Goal: Task Accomplishment & Management: Manage account settings

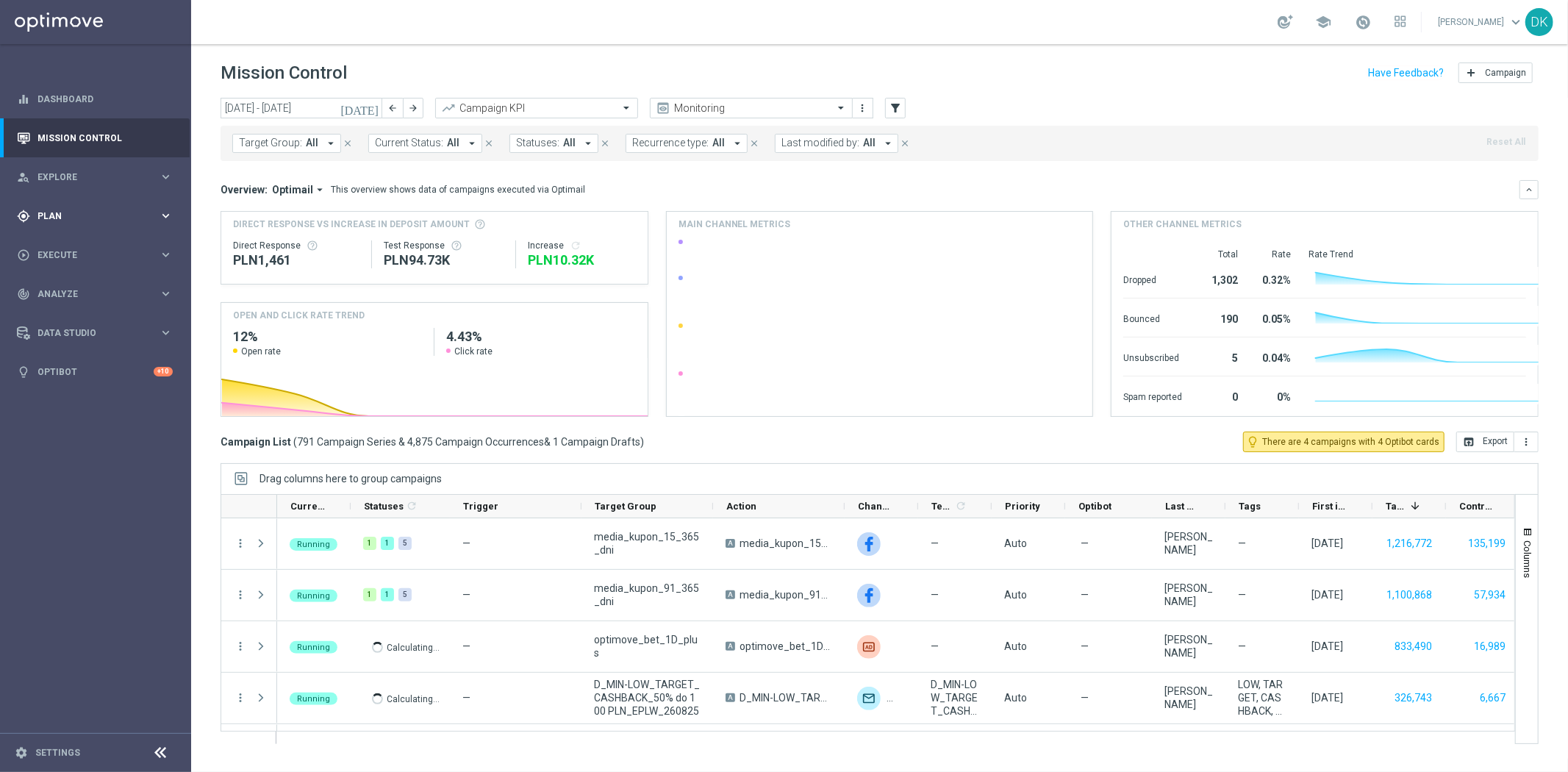
click at [85, 212] on span "Plan" at bounding box center [98, 216] width 121 height 9
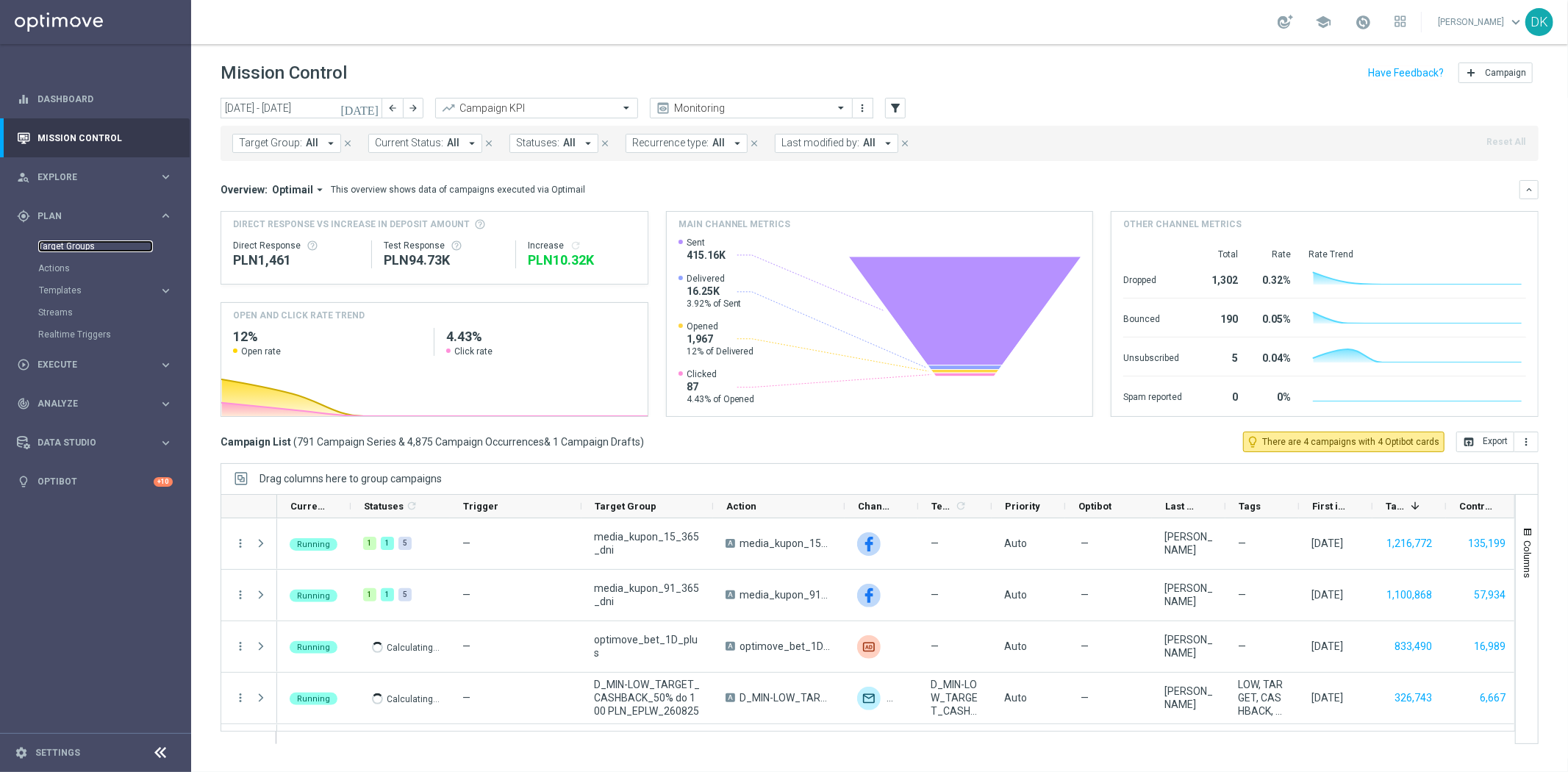
click at [91, 246] on link "Target Groups" at bounding box center [96, 246] width 114 height 12
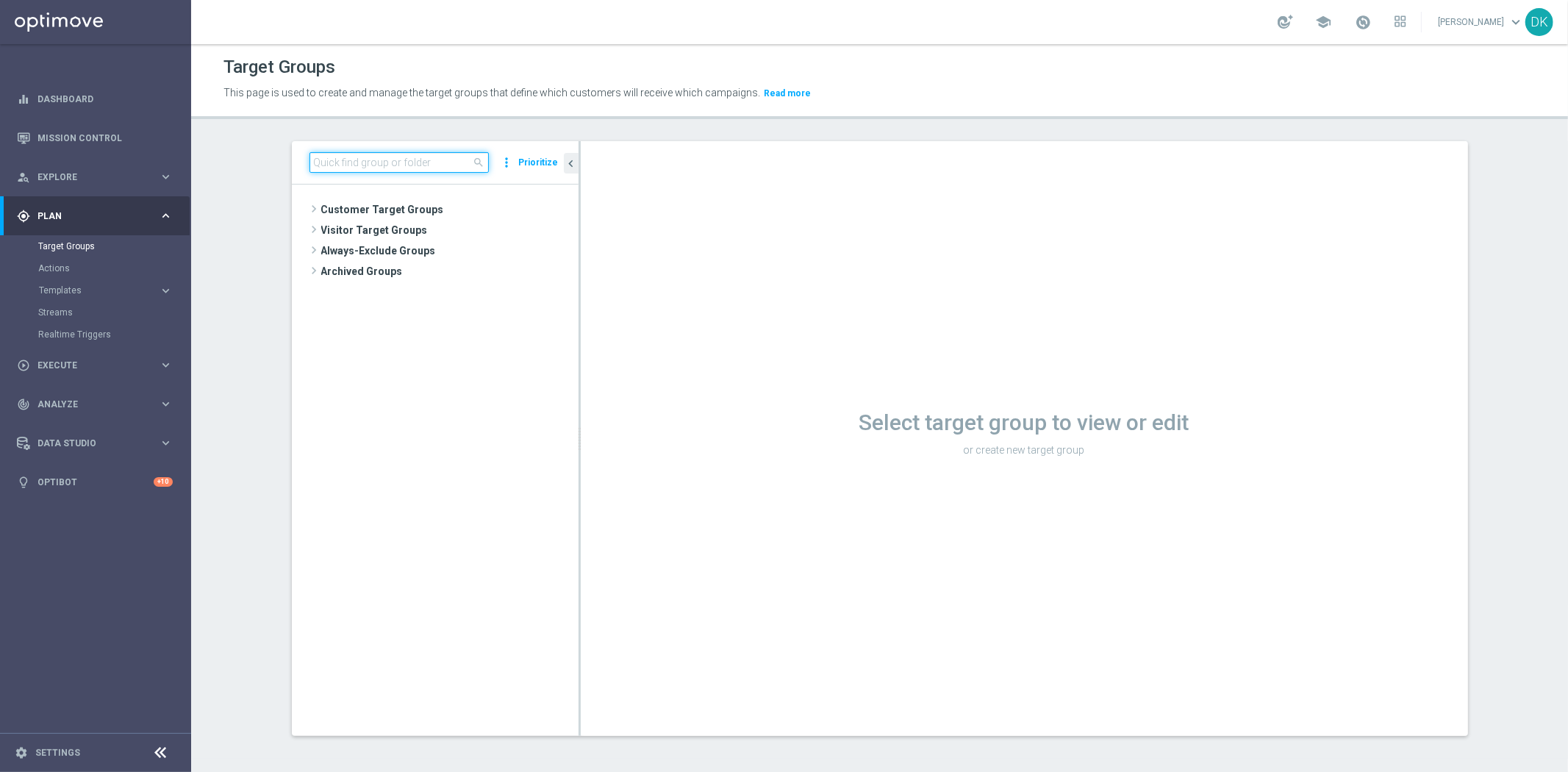
click at [407, 169] on input at bounding box center [399, 162] width 179 height 20
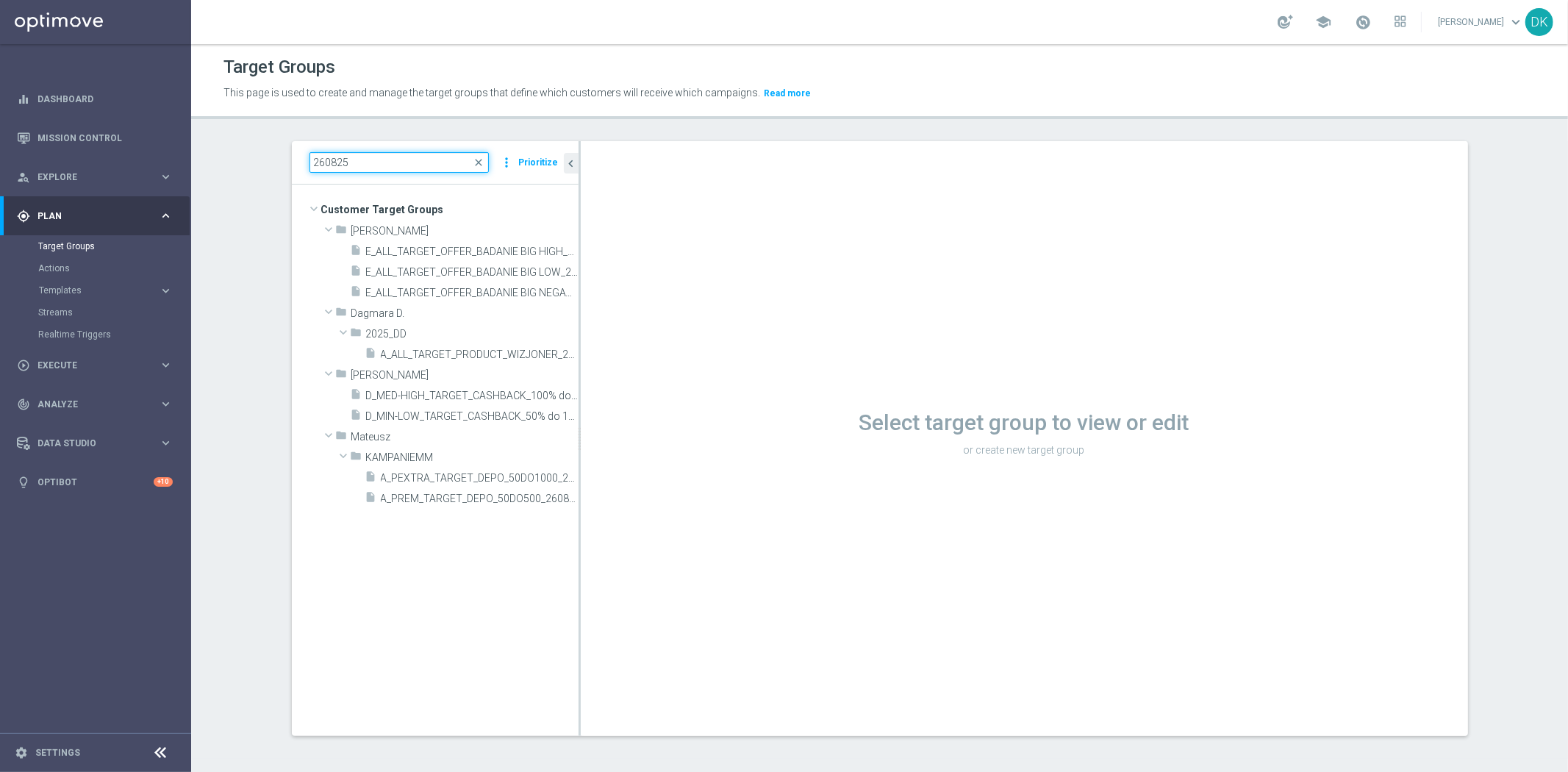
click at [410, 163] on input "260825" at bounding box center [399, 162] width 179 height 20
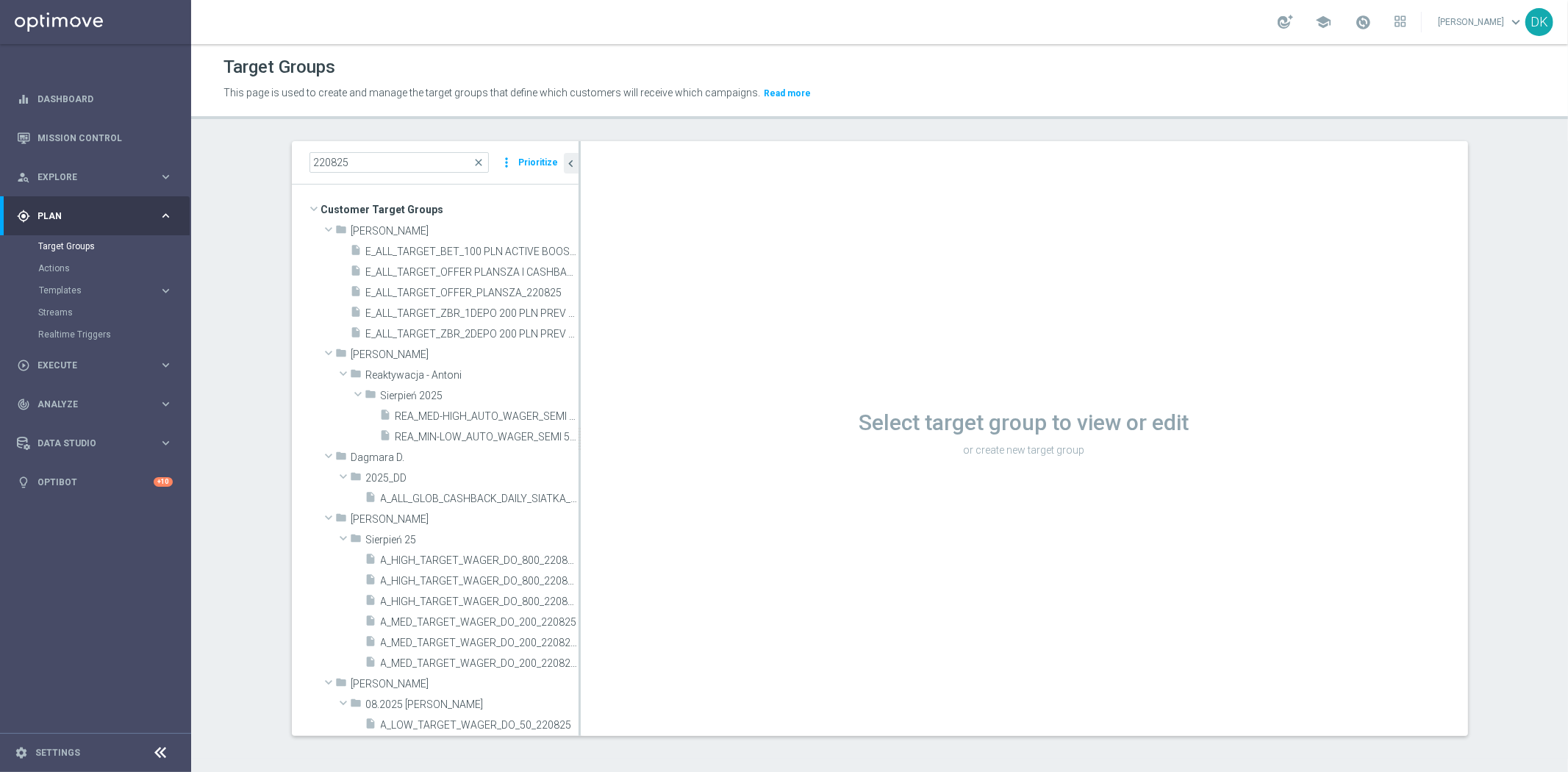
drag, startPoint x: 1508, startPoint y: 499, endPoint x: 1336, endPoint y: 463, distance: 175.7
click at [1508, 499] on section "220825 close more_vert Prioritize Customer Target Groups library_add create_new…" at bounding box center [880, 449] width 1377 height 617
click at [399, 166] on input "220825" at bounding box center [399, 162] width 179 height 20
click at [399, 165] on input "220825" at bounding box center [399, 162] width 179 height 20
paste input "A_TARGET_MAZI_calc"
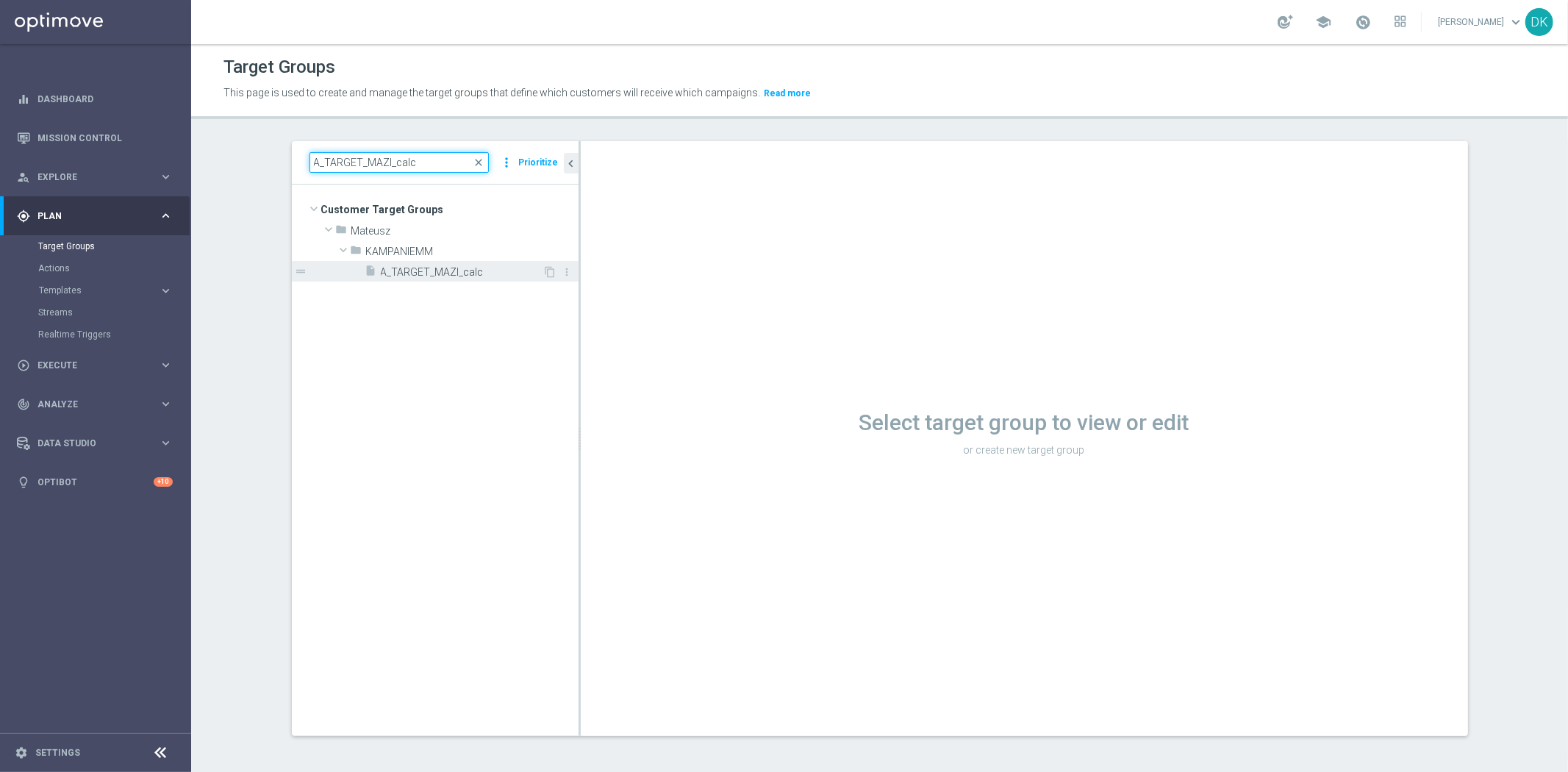
type input "A_TARGET_MAZI_calc"
click at [466, 272] on span "A_TARGET_MAZI_calc" at bounding box center [462, 272] width 162 height 13
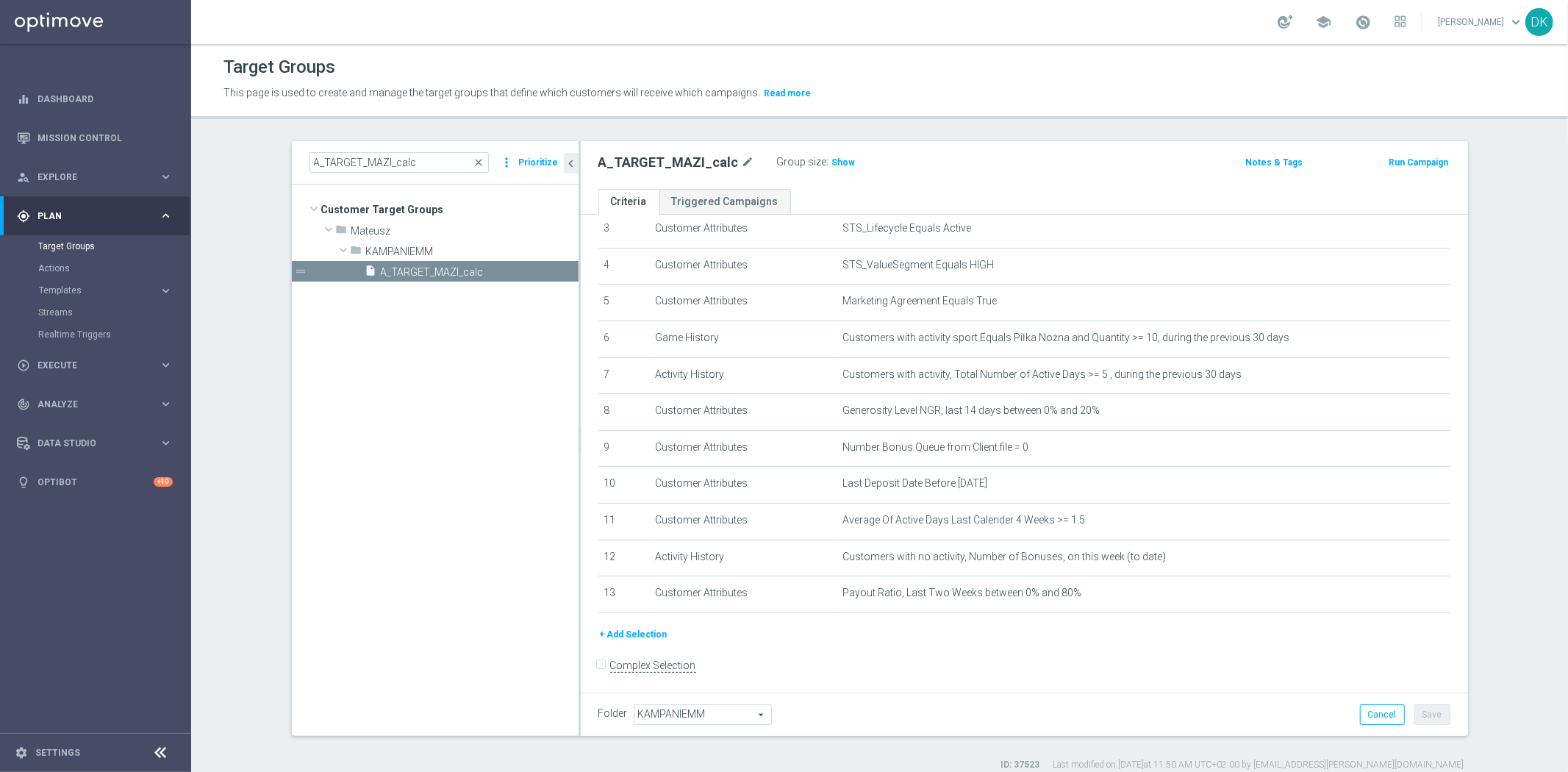
scroll to position [13, 0]
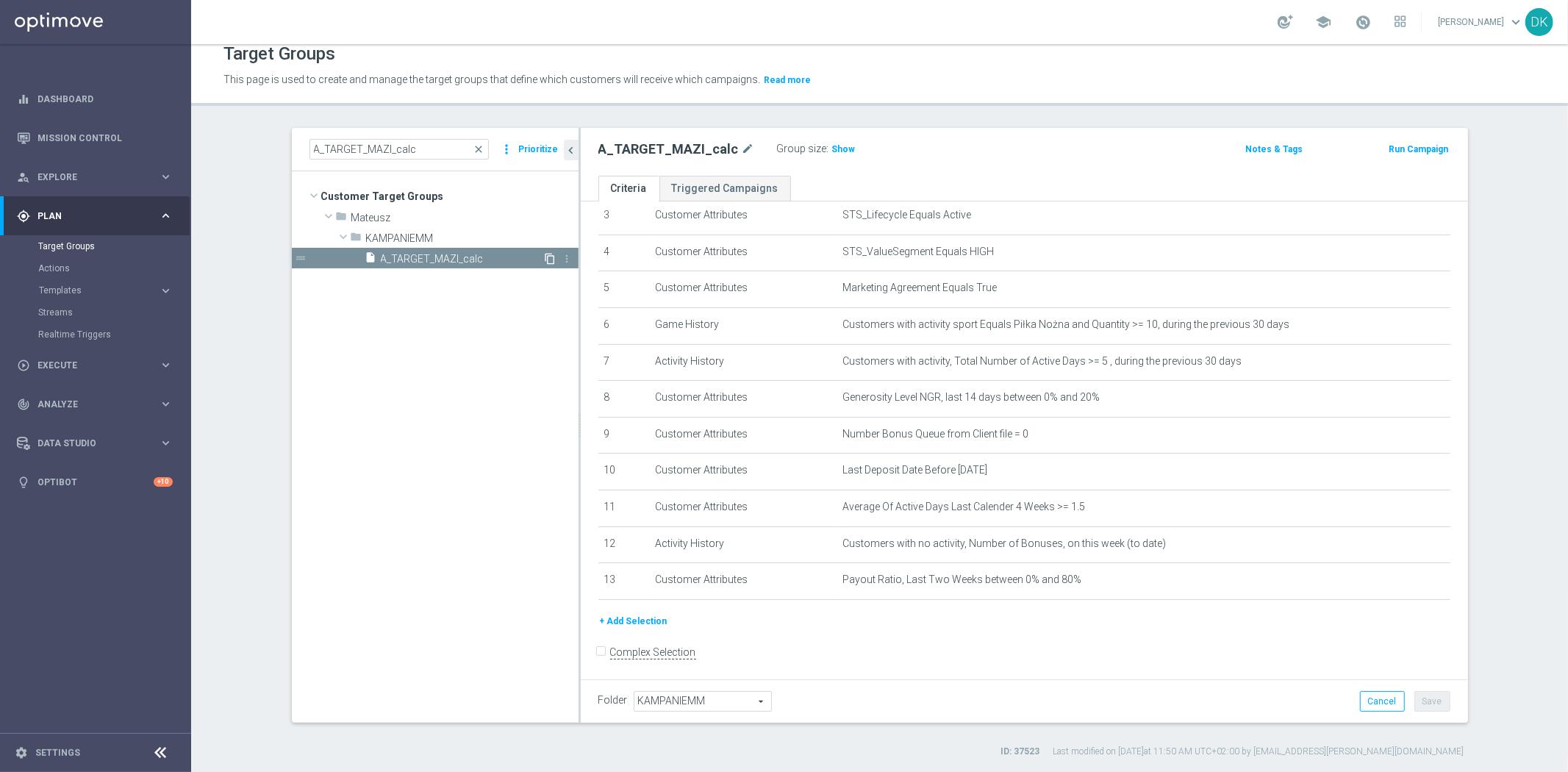
click at [545, 259] on icon "content_copy" at bounding box center [551, 259] width 12 height 12
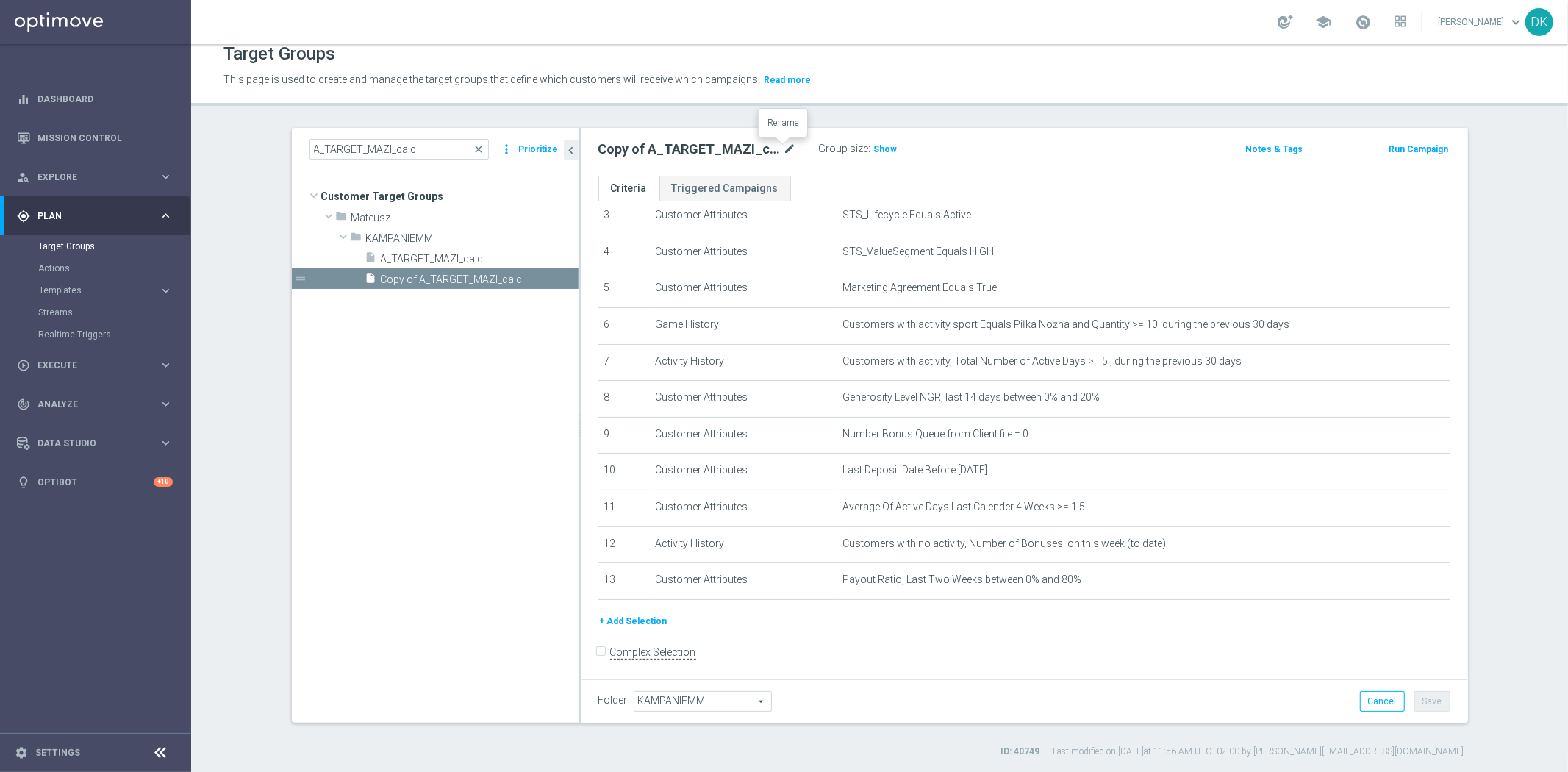
click at [784, 145] on icon "mode_edit" at bounding box center [790, 149] width 13 height 18
type input "A_LOW_TARGET_WIN_DAILY_MNOZNIK_X5DO250_260825"
click at [471, 454] on tree-viewport "Customer Target Groups library_add create_new_folder folder" at bounding box center [436, 447] width 287 height 551
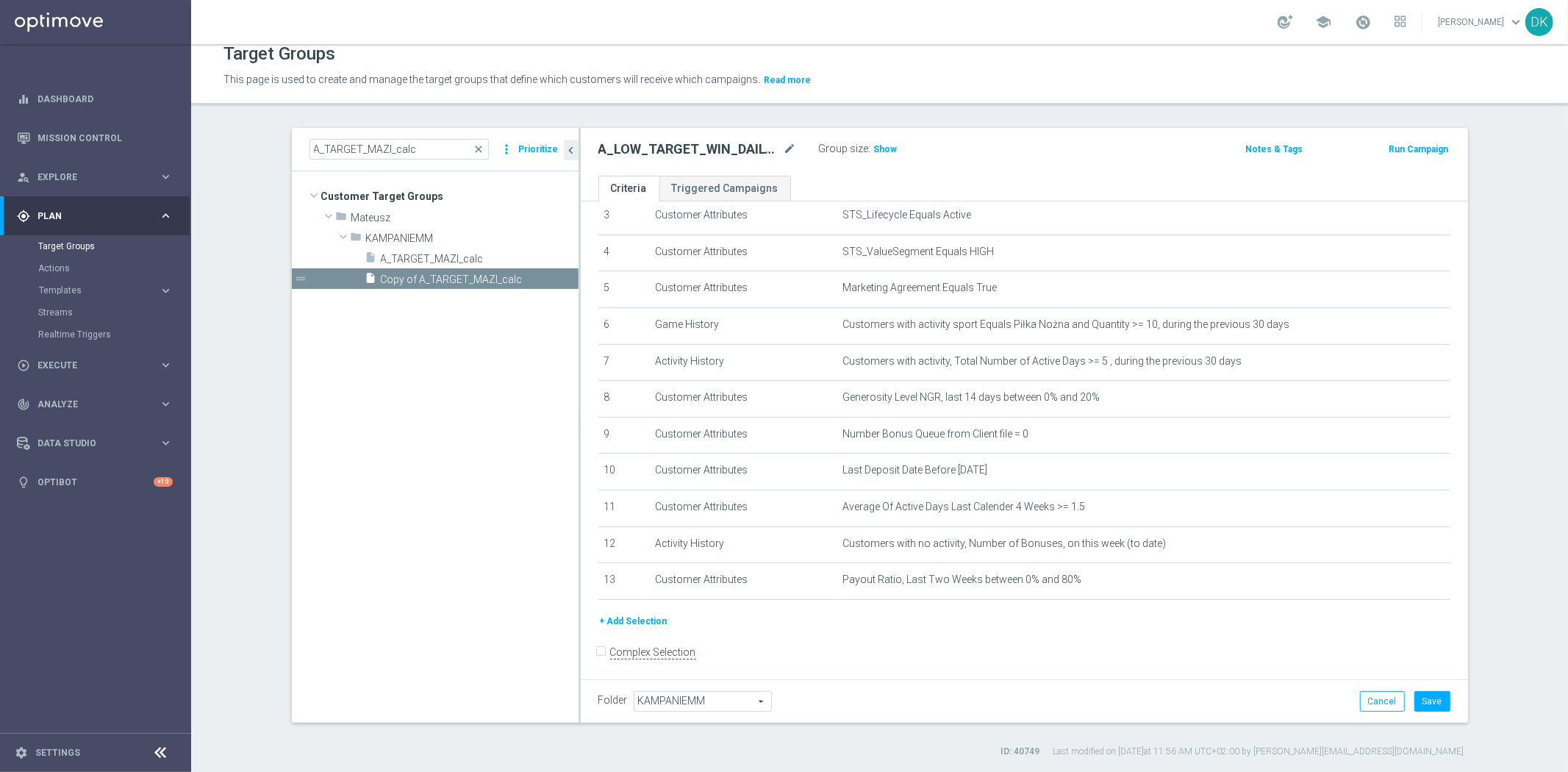
click at [670, 709] on span "KAMPANIEMM" at bounding box center [703, 701] width 137 height 19
click at [676, 699] on input "search" at bounding box center [702, 701] width 137 height 20
type input "sier"
click at [679, 640] on span "Sierpień 25" at bounding box center [702, 643] width 122 height 12
type input "Sierpień 25"
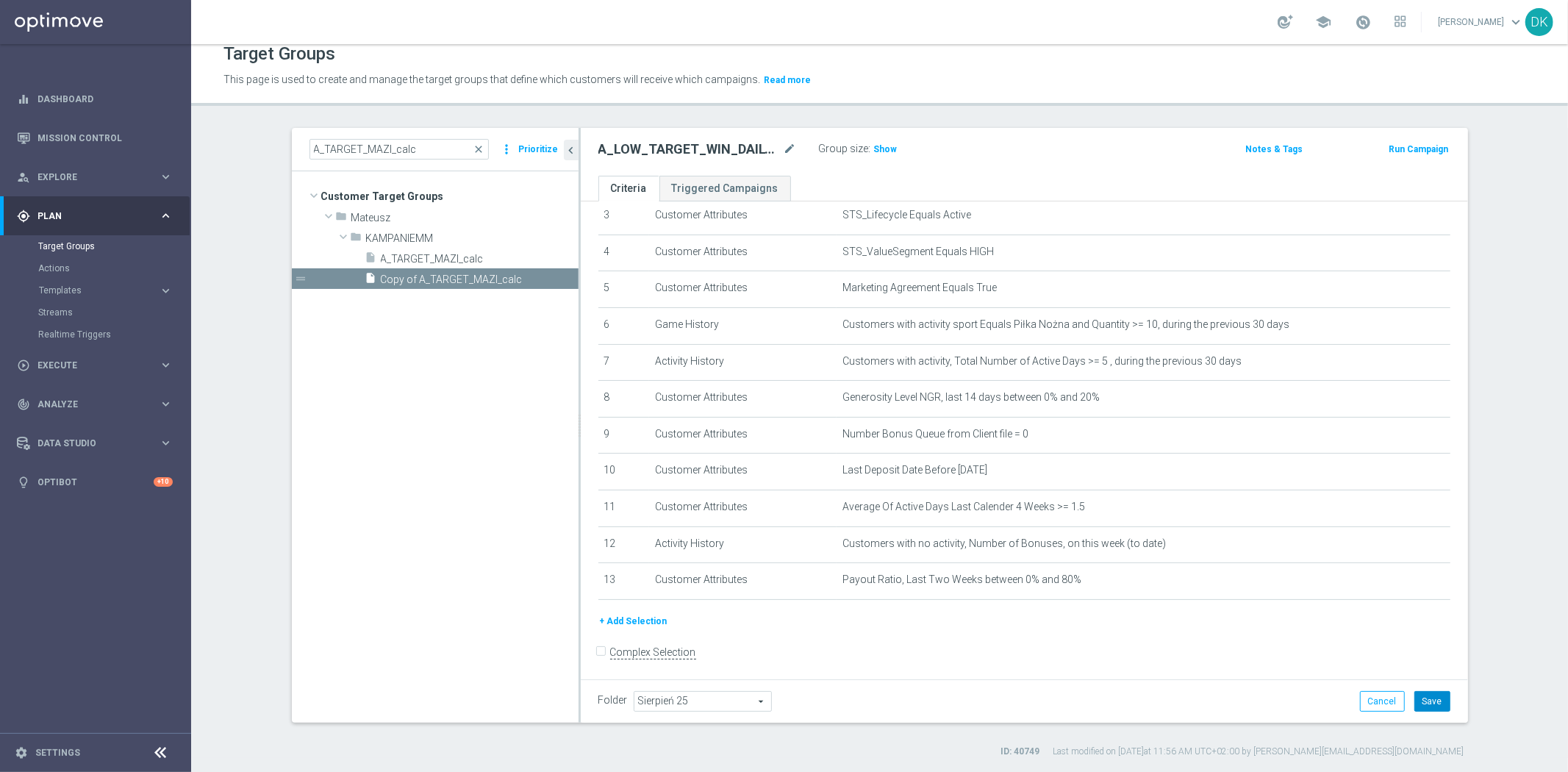
click at [1427, 700] on button "Save" at bounding box center [1432, 701] width 36 height 20
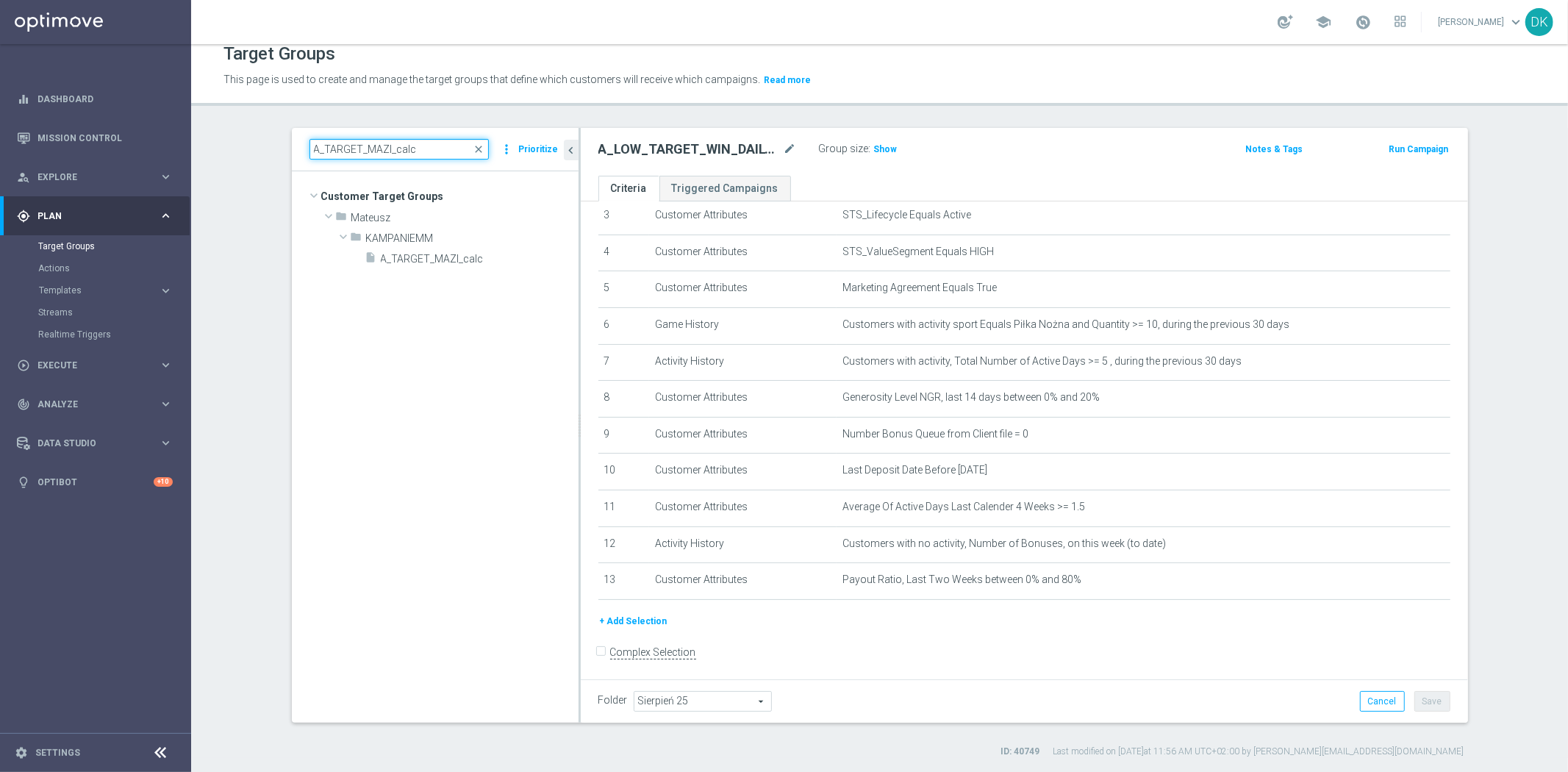
click at [438, 145] on input "A_TARGET_MAZI_calc" at bounding box center [399, 149] width 179 height 20
paste input "LOW_TARGET_WIN_DAILY_MNOZNIK_X5DO250_260825"
type input "A_LOW_TARGET_WIN_DAILY_MNOZNIK_X5DO250_260825"
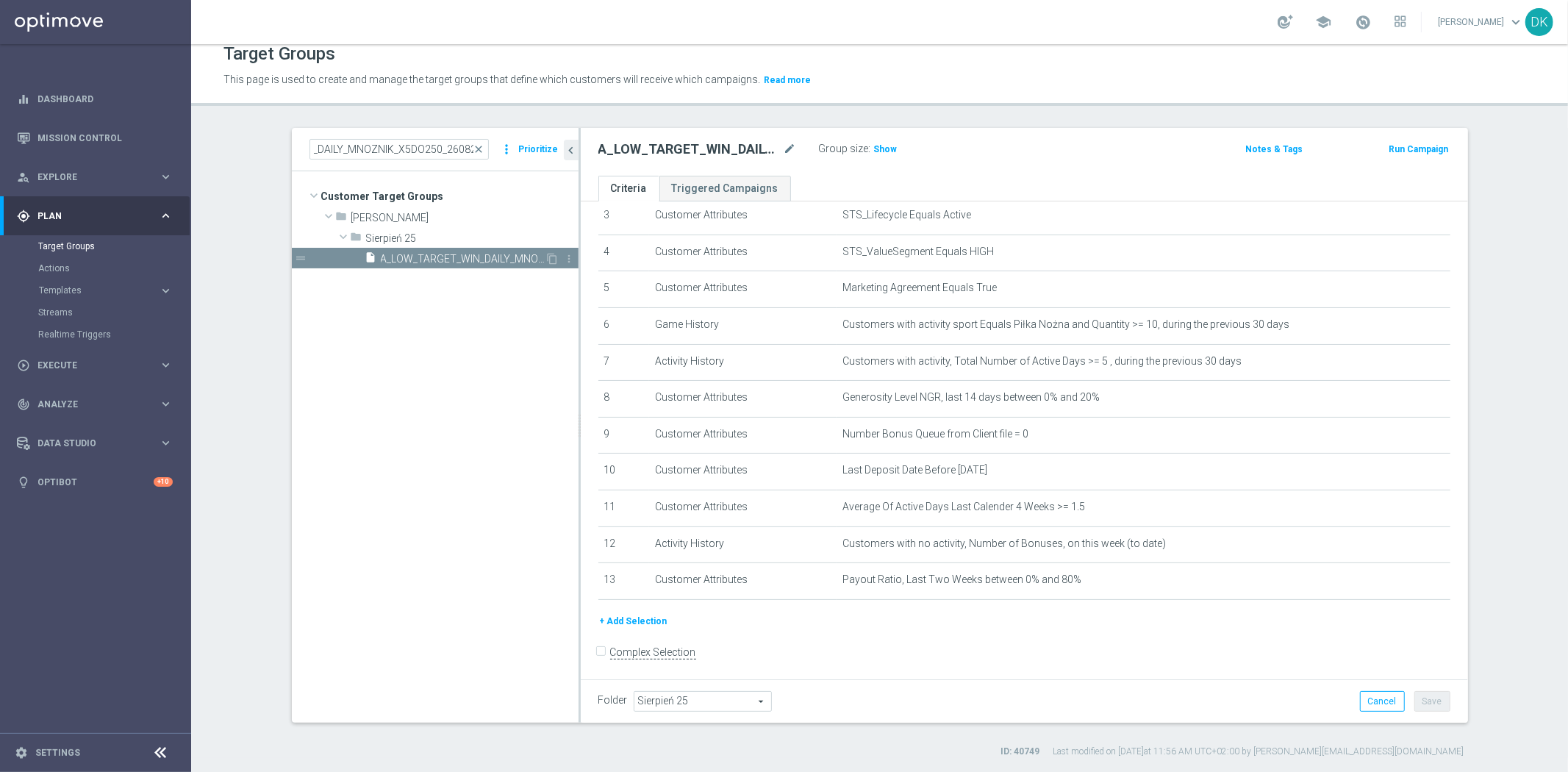
click at [442, 255] on span "A_LOW_TARGET_WIN_DAILY_MNOZNIK_X5DO250_260825" at bounding box center [463, 259] width 165 height 13
click at [1396, 251] on icon "mode_edit" at bounding box center [1402, 252] width 12 height 12
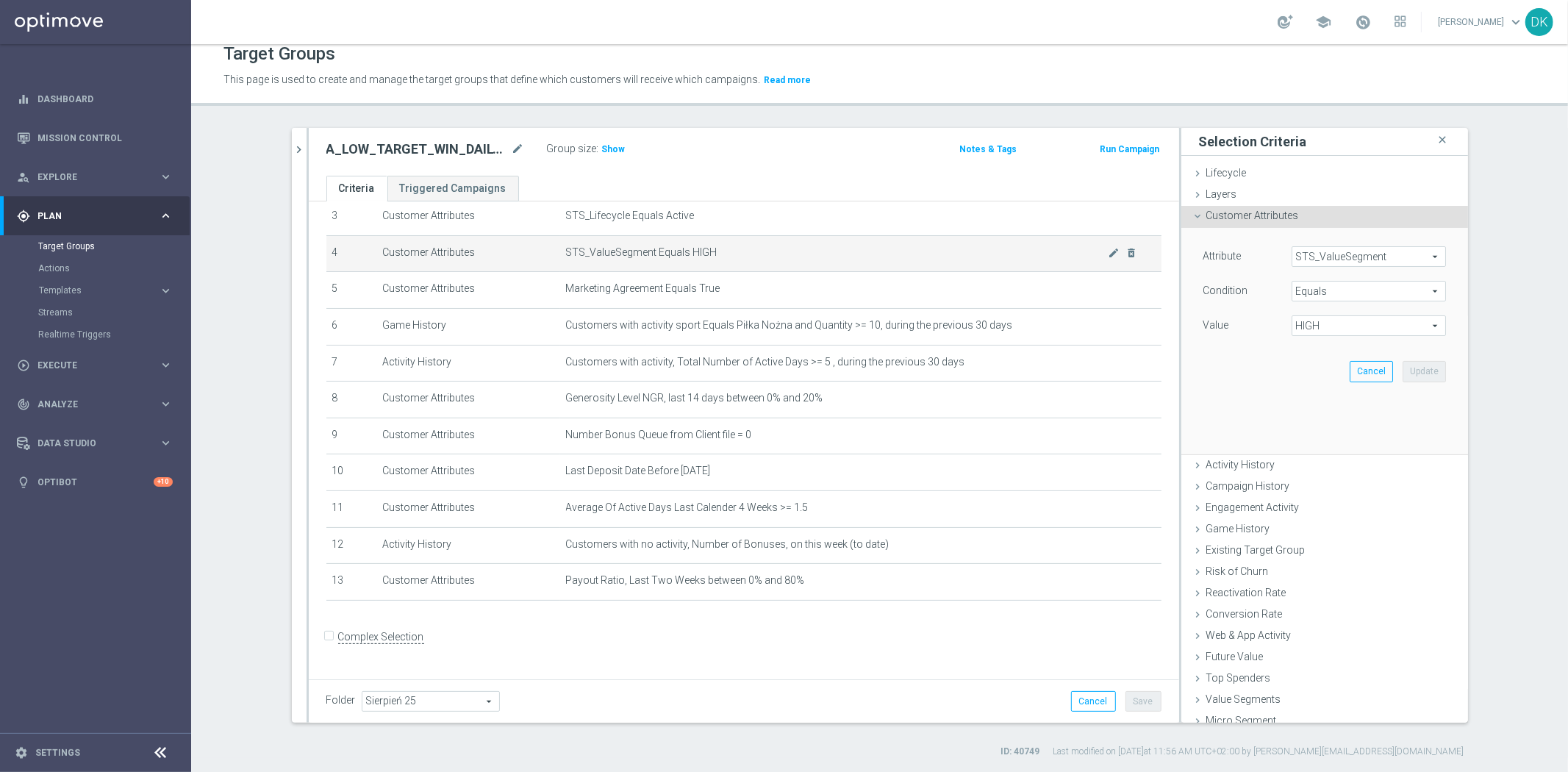
scroll to position [113, 0]
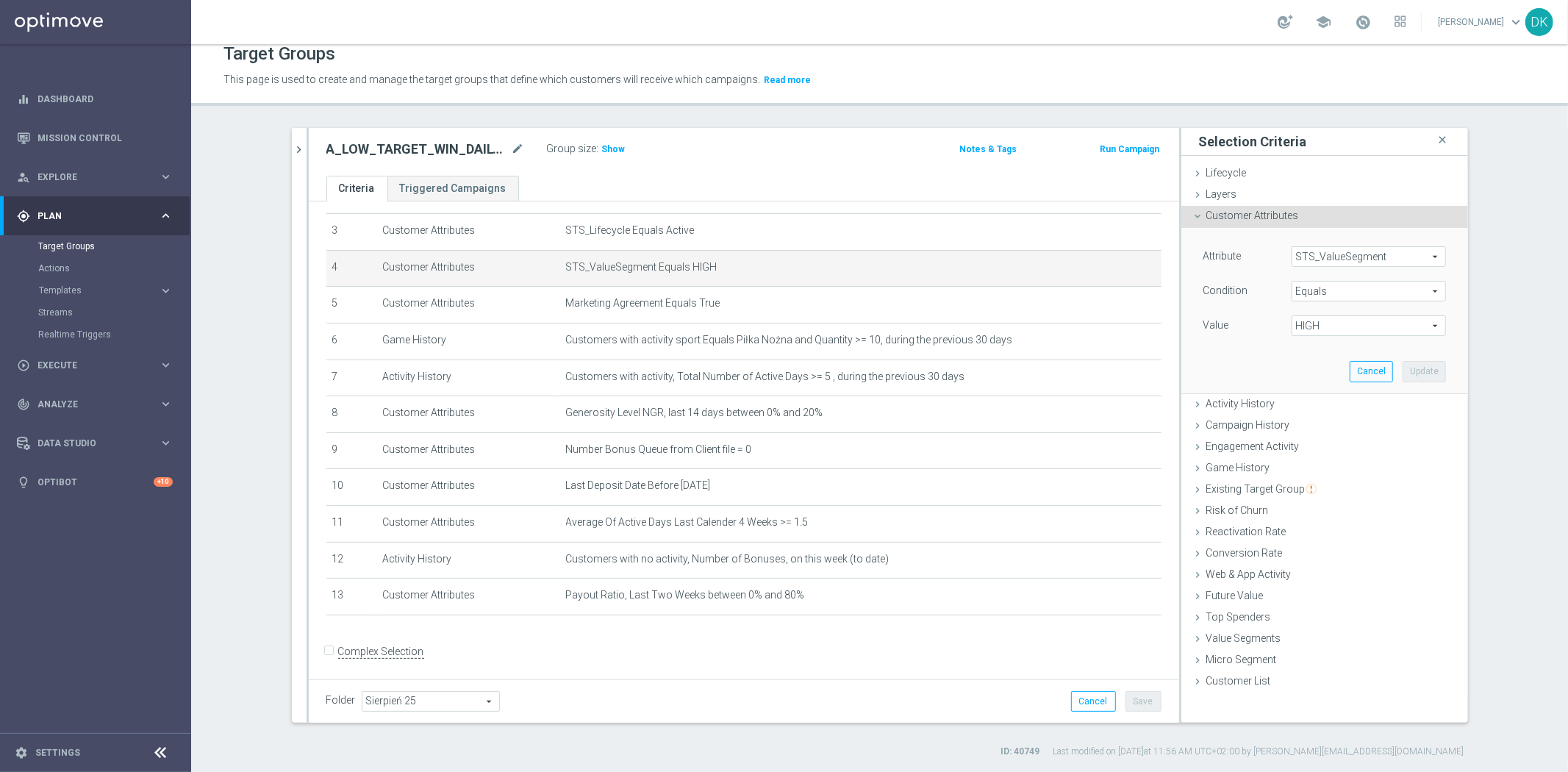
click at [1311, 322] on span "HIGH" at bounding box center [1368, 325] width 153 height 19
click at [1335, 392] on label "LOW" at bounding box center [1368, 386] width 155 height 19
type input "LOW"
click at [1420, 366] on button "Update" at bounding box center [1424, 371] width 44 height 20
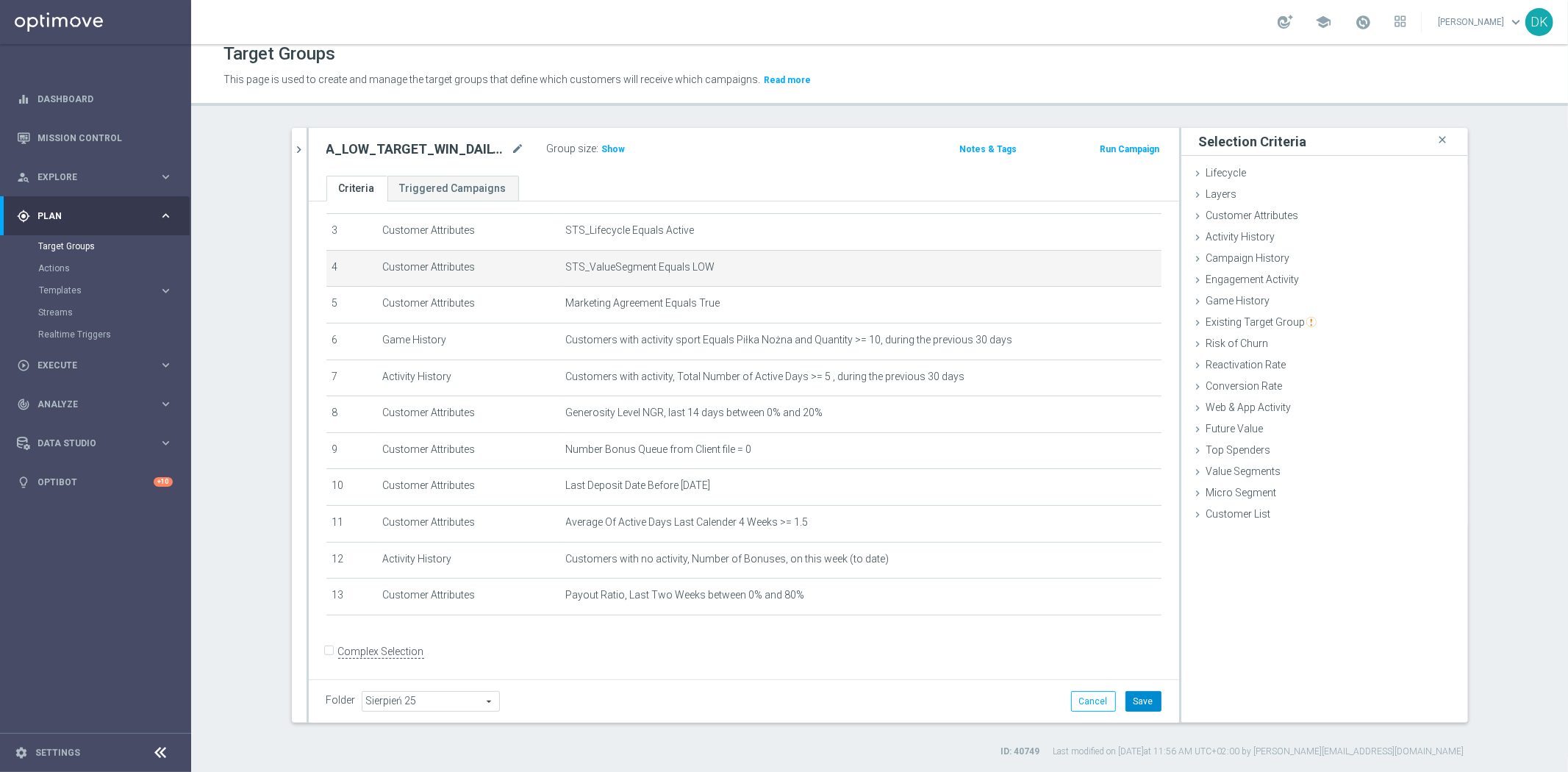
click at [1137, 699] on button "Save" at bounding box center [1144, 701] width 36 height 20
click at [293, 148] on icon "chevron_right" at bounding box center [300, 149] width 14 height 14
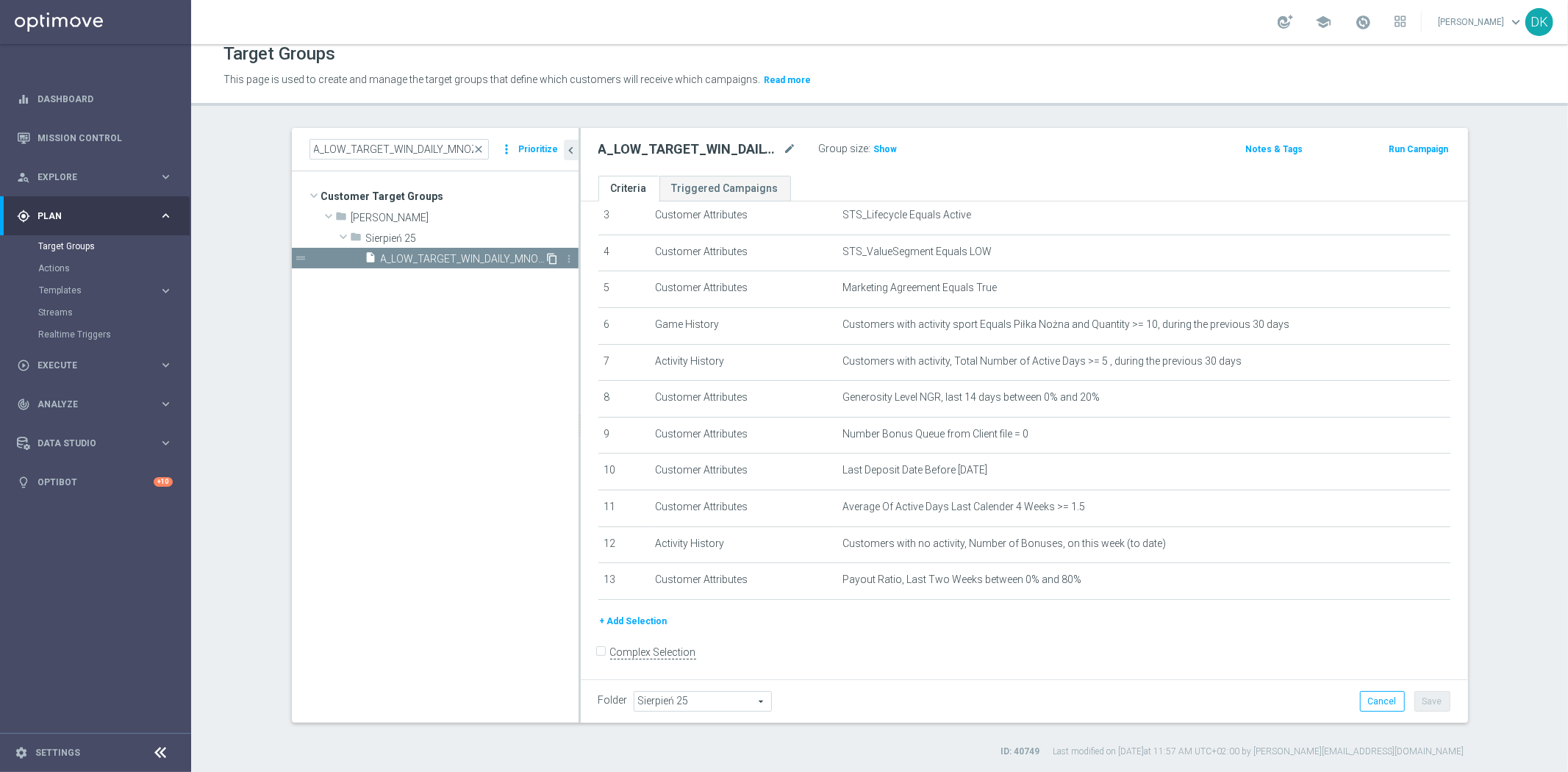
click at [547, 260] on icon "content_copy" at bounding box center [553, 259] width 12 height 12
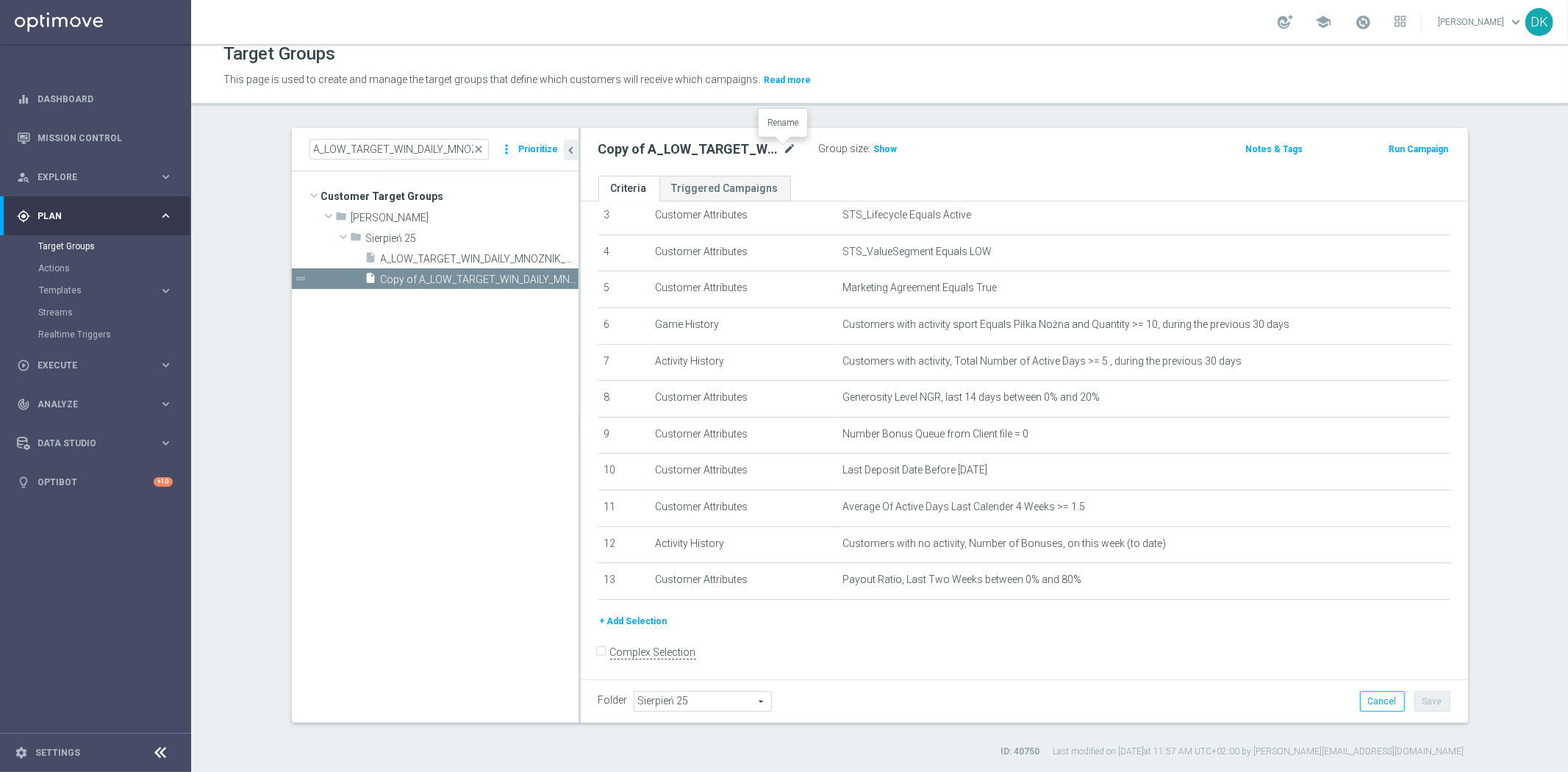
click at [787, 148] on icon "mode_edit" at bounding box center [790, 149] width 13 height 18
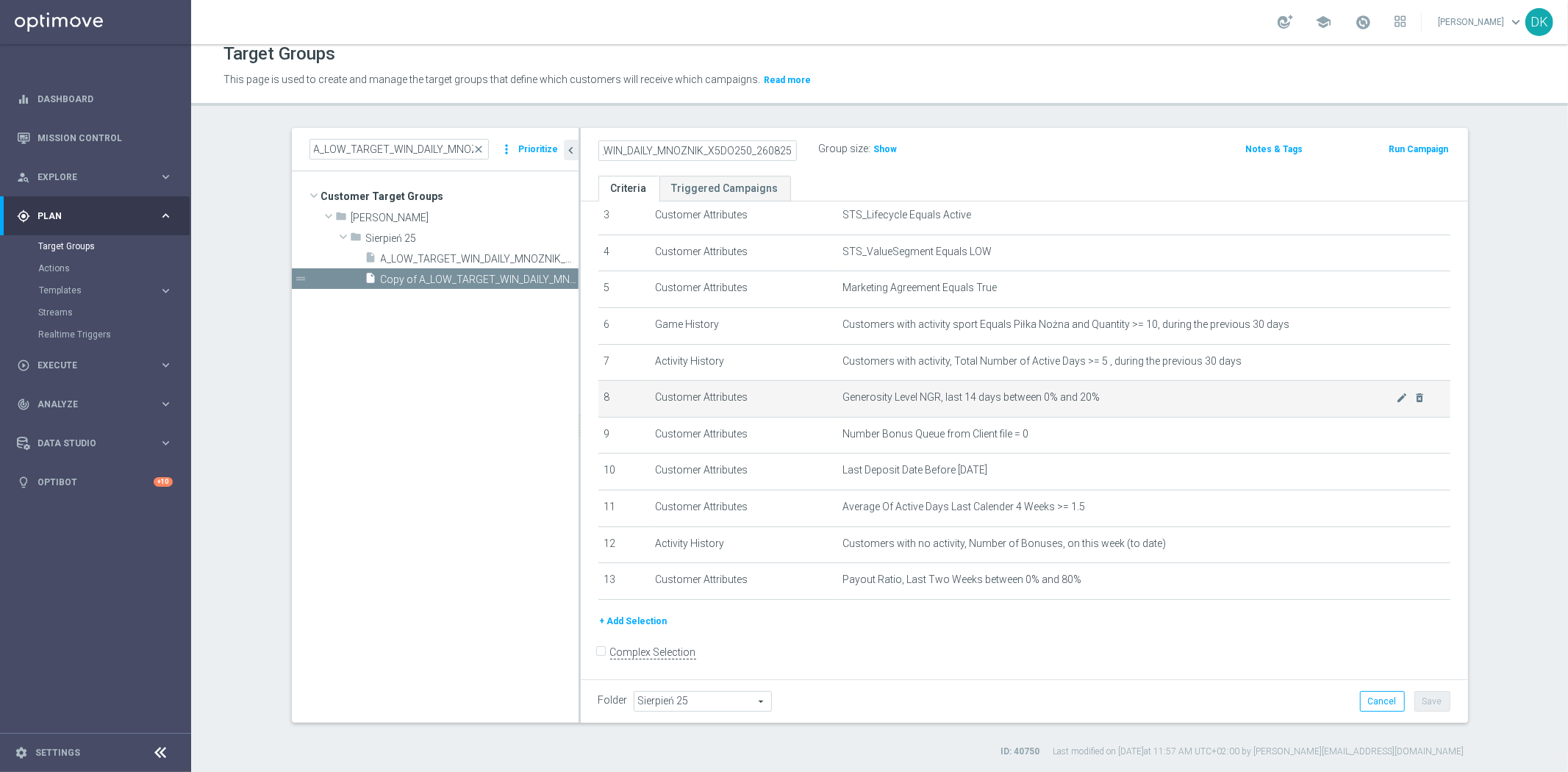
scroll to position [0, 76]
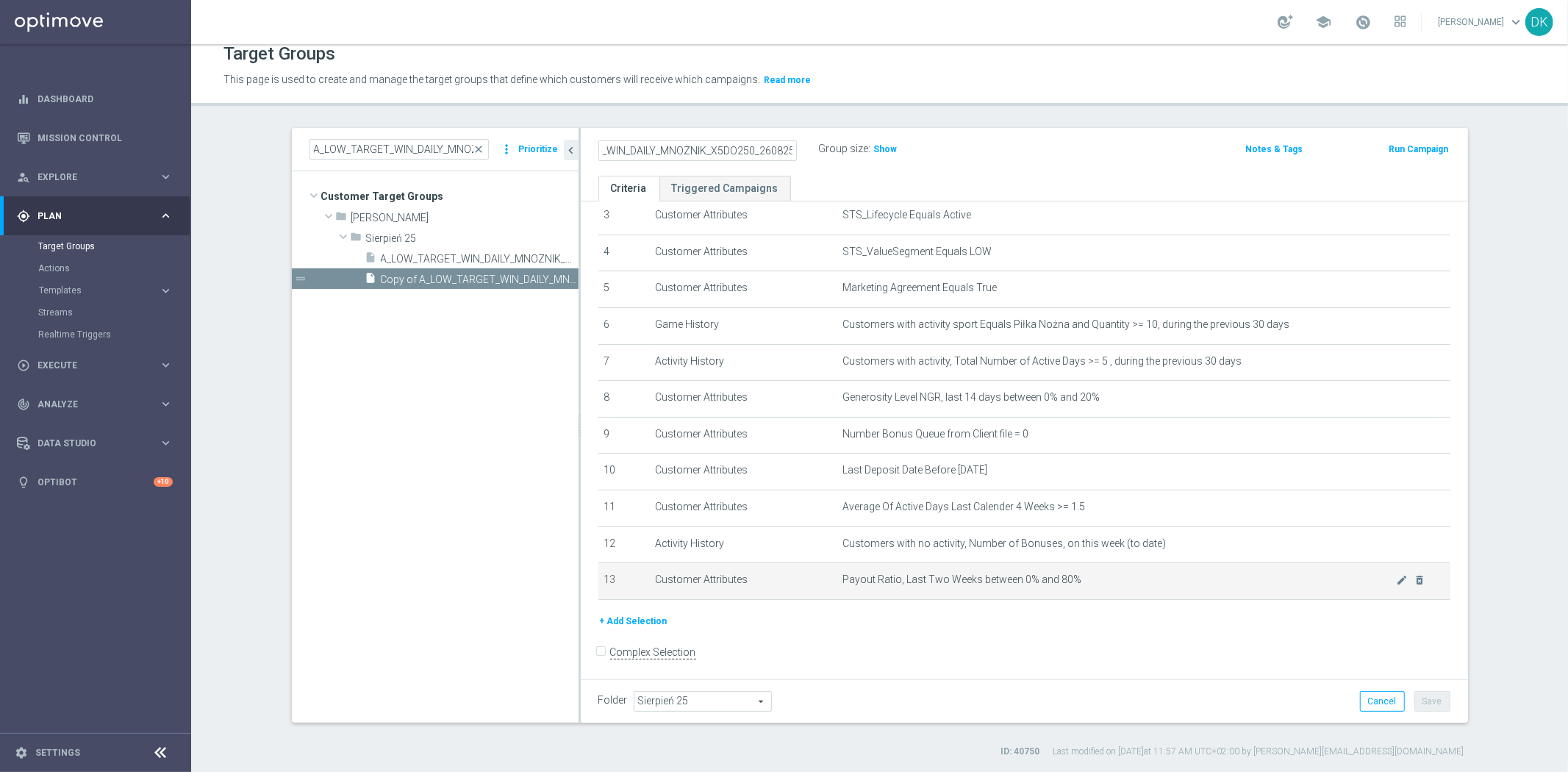
type input "A_MED_TARGET_WIN_DAILY_MNOZNIK_X5DO250_260825"
click at [1066, 575] on span "Payout Ratio, Last Two Weeks between 0% and 80%" at bounding box center [1120, 579] width 553 height 13
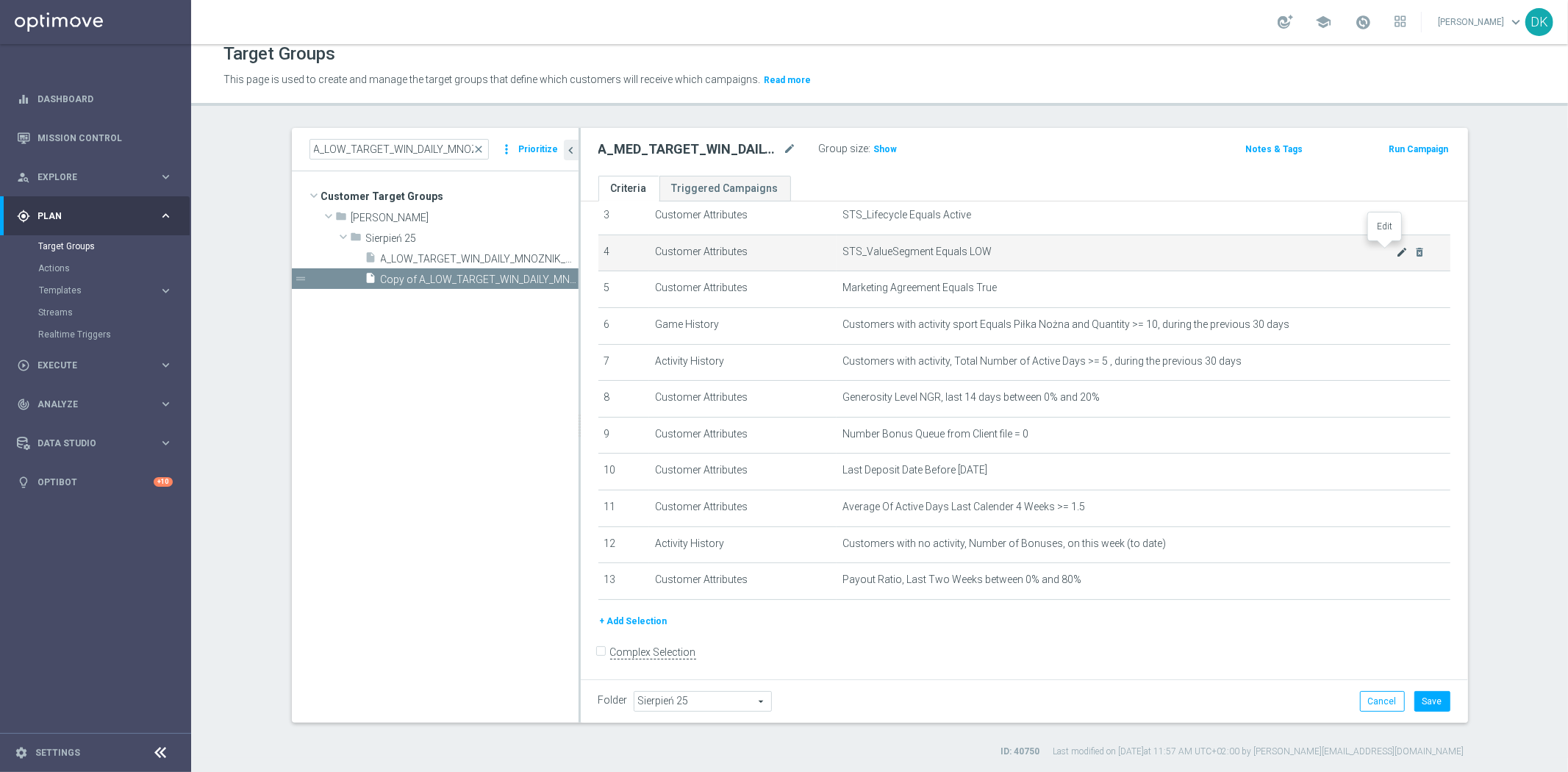
click at [1396, 250] on icon "mode_edit" at bounding box center [1402, 252] width 12 height 12
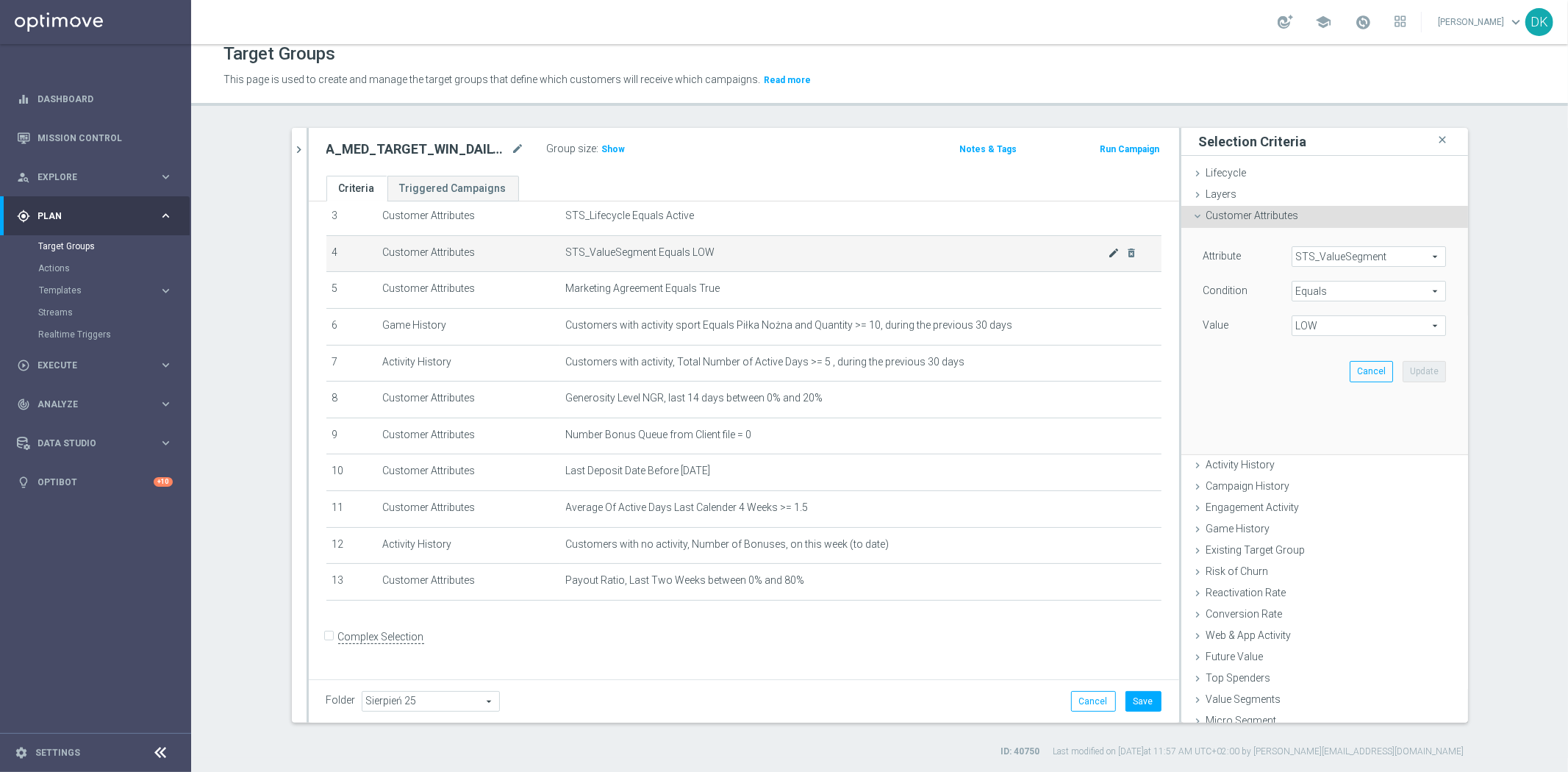
scroll to position [113, 0]
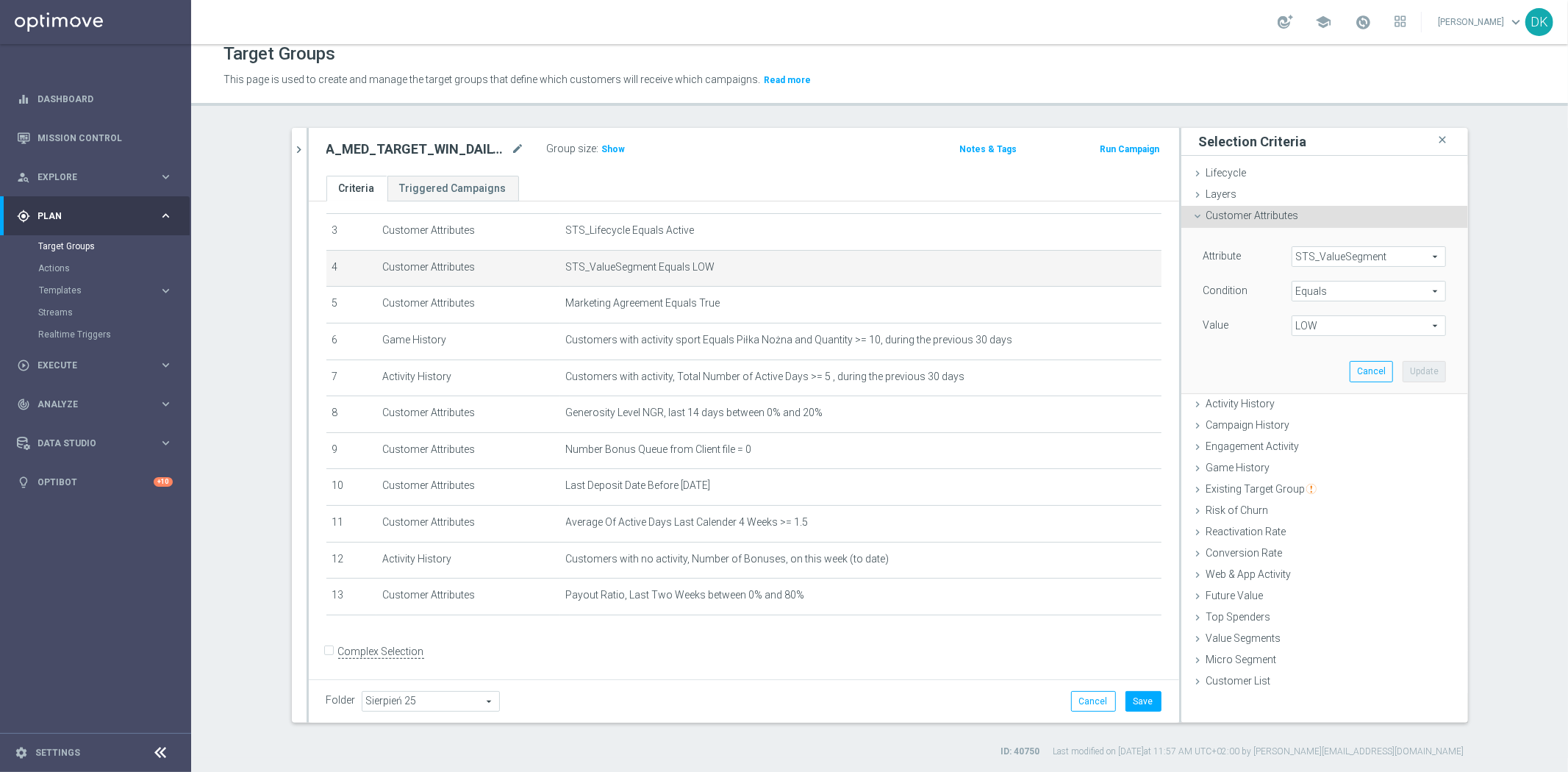
click at [1342, 328] on span "LOW" at bounding box center [1368, 325] width 153 height 19
click at [1320, 405] on span "MED" at bounding box center [1369, 405] width 140 height 12
type input "MED"
click at [1421, 370] on button "Update" at bounding box center [1424, 371] width 44 height 20
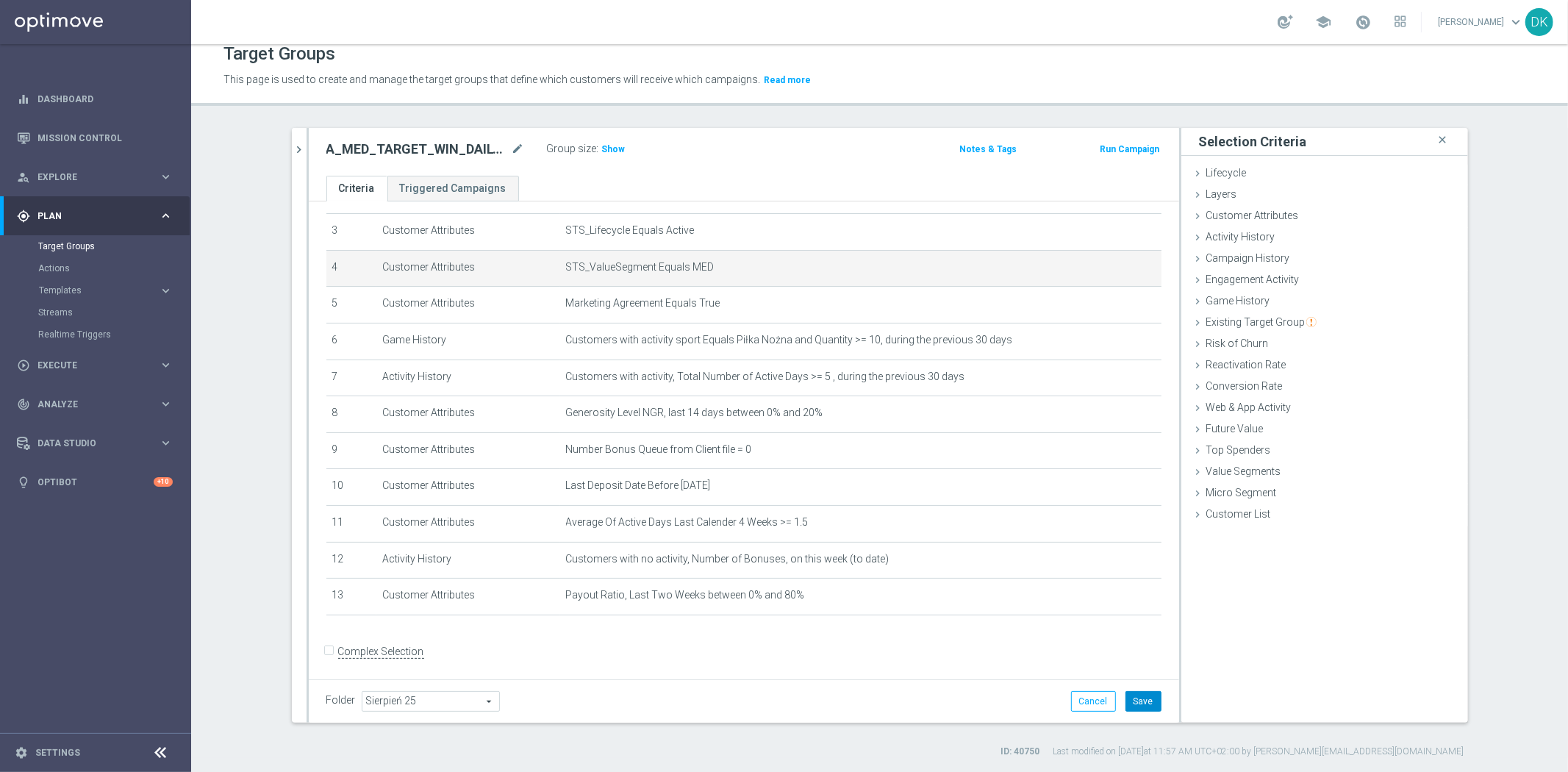
click at [1126, 695] on button "Save" at bounding box center [1144, 701] width 36 height 20
click at [297, 149] on icon "chevron_right" at bounding box center [300, 149] width 14 height 14
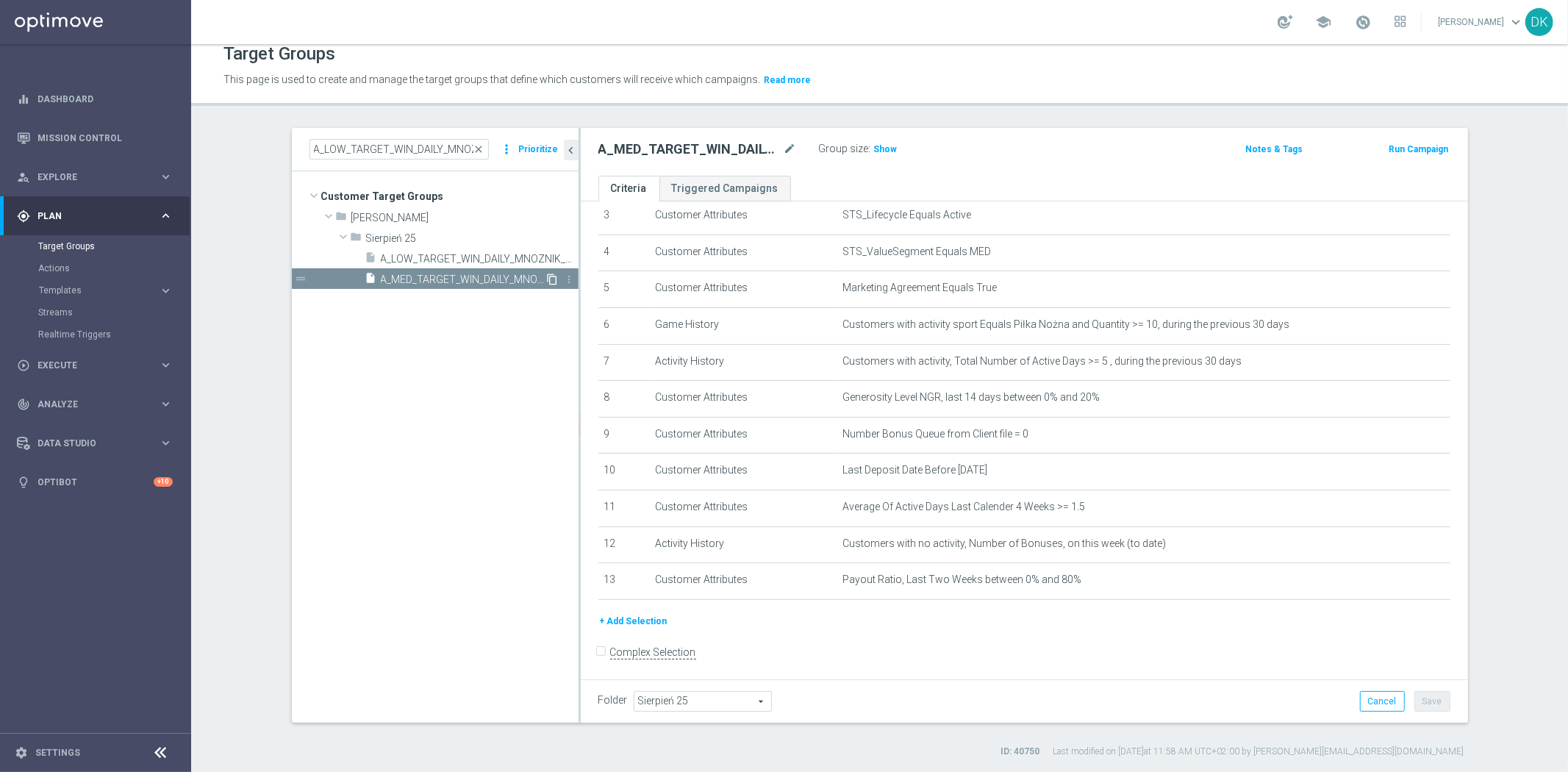
click at [547, 278] on icon "content_copy" at bounding box center [553, 279] width 12 height 12
click at [784, 151] on icon "mode_edit" at bounding box center [790, 149] width 13 height 18
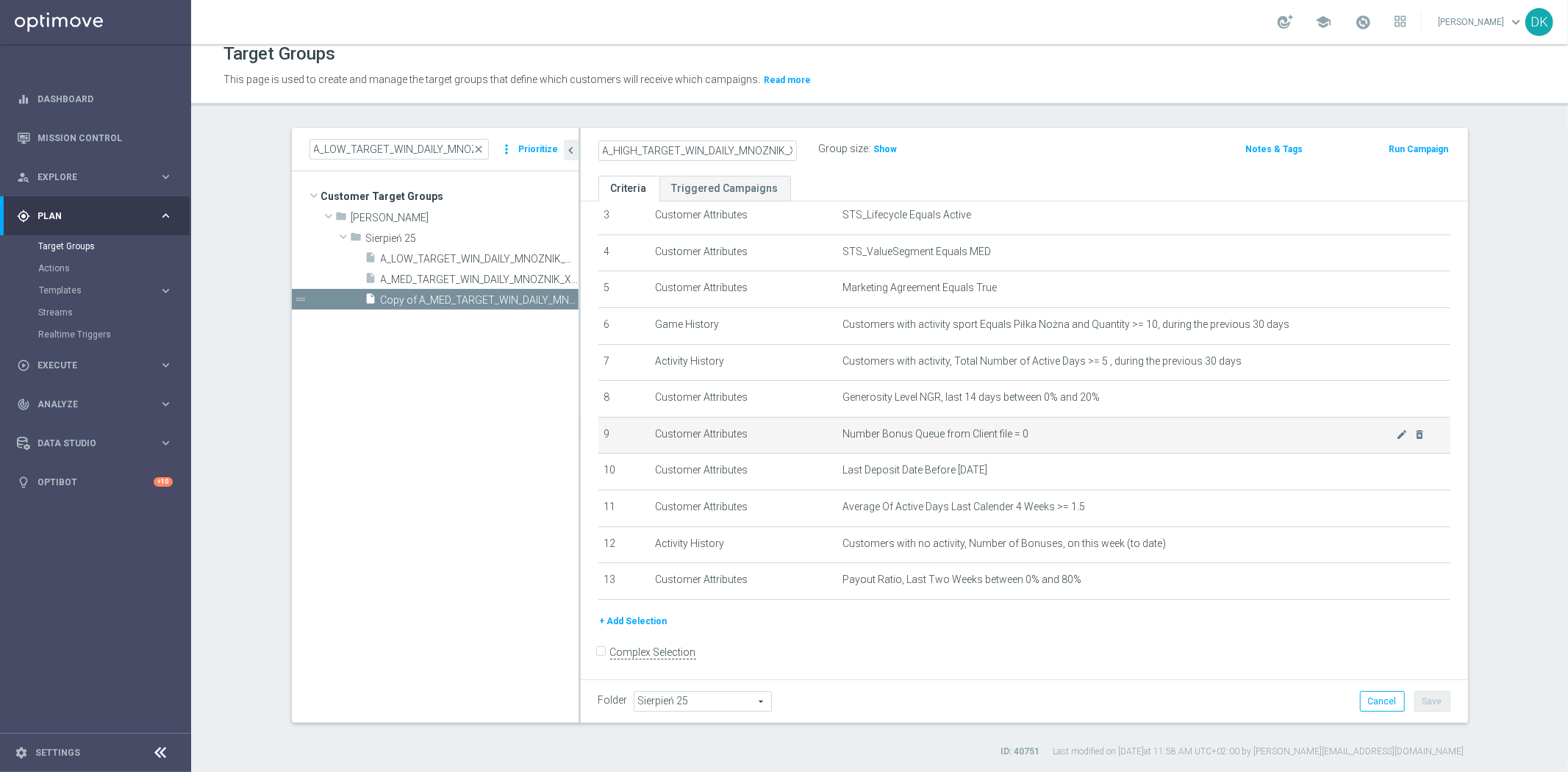
scroll to position [0, 78]
type input "A_HIGH_TARGET_WIN_DAILY_MNOZNIK_X5DO250_260825"
click at [974, 613] on div "+ Add Selection" at bounding box center [1025, 621] width 875 height 16
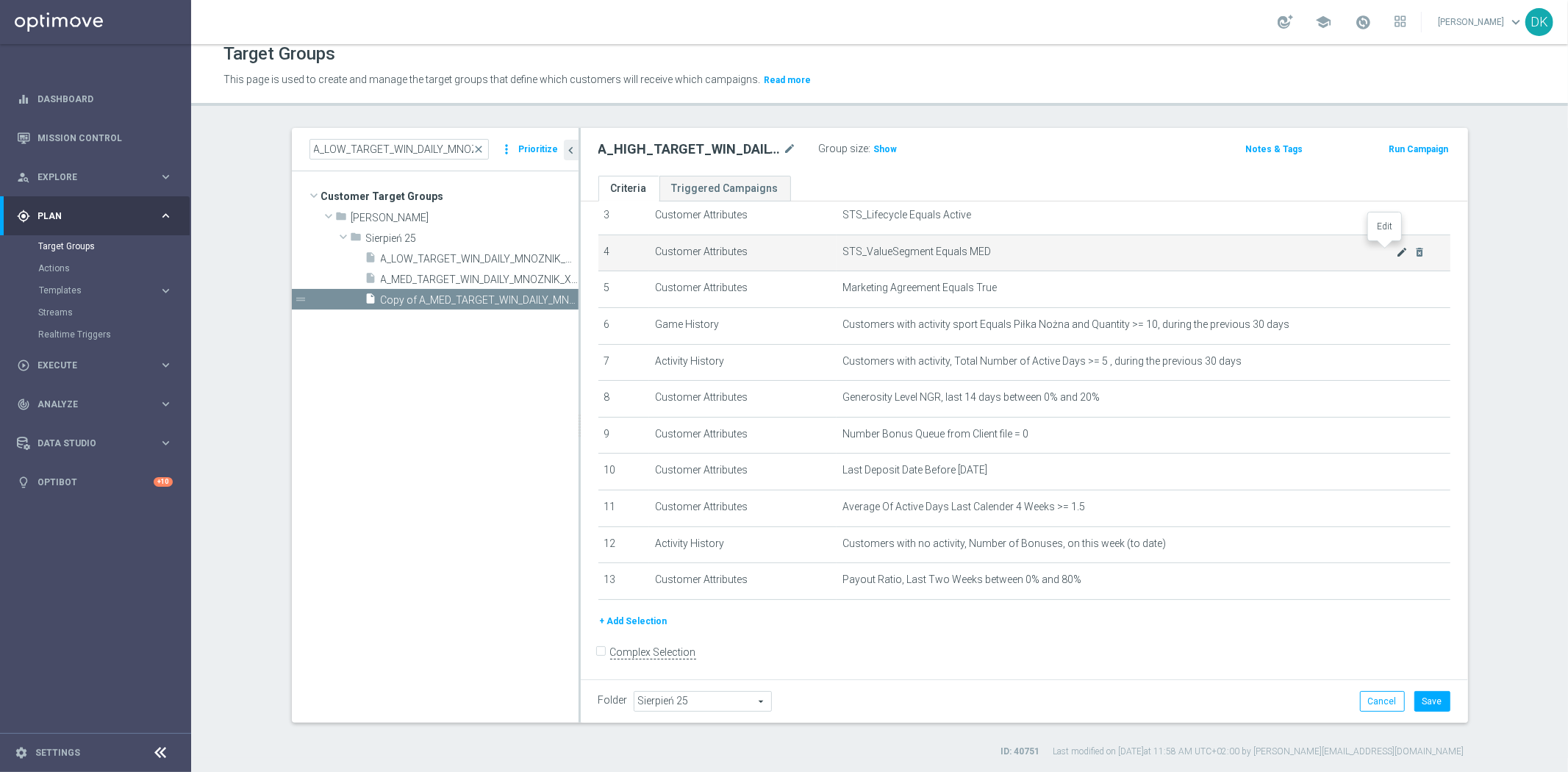
click at [1396, 250] on icon "mode_edit" at bounding box center [1402, 252] width 12 height 12
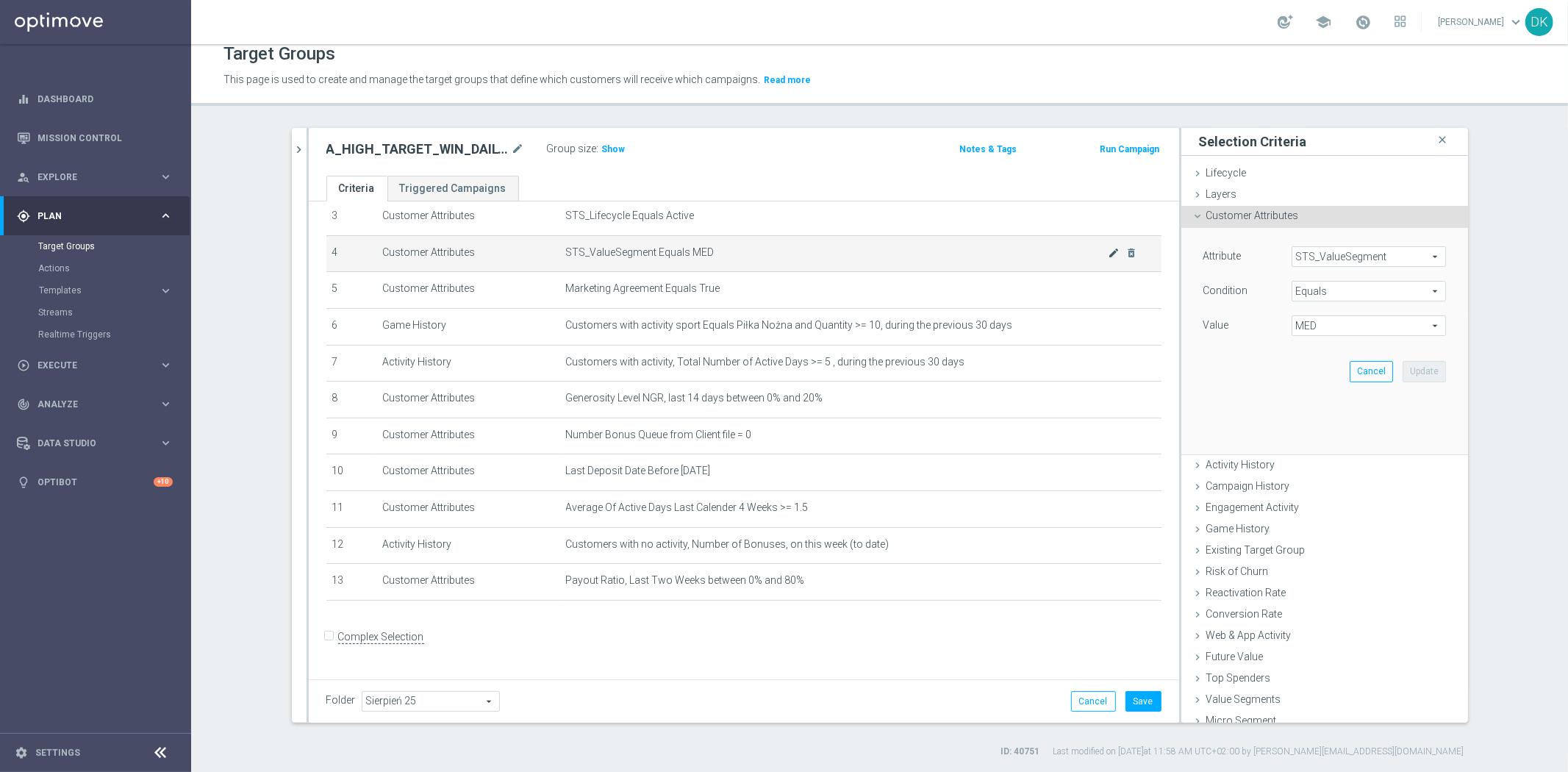
scroll to position [113, 0]
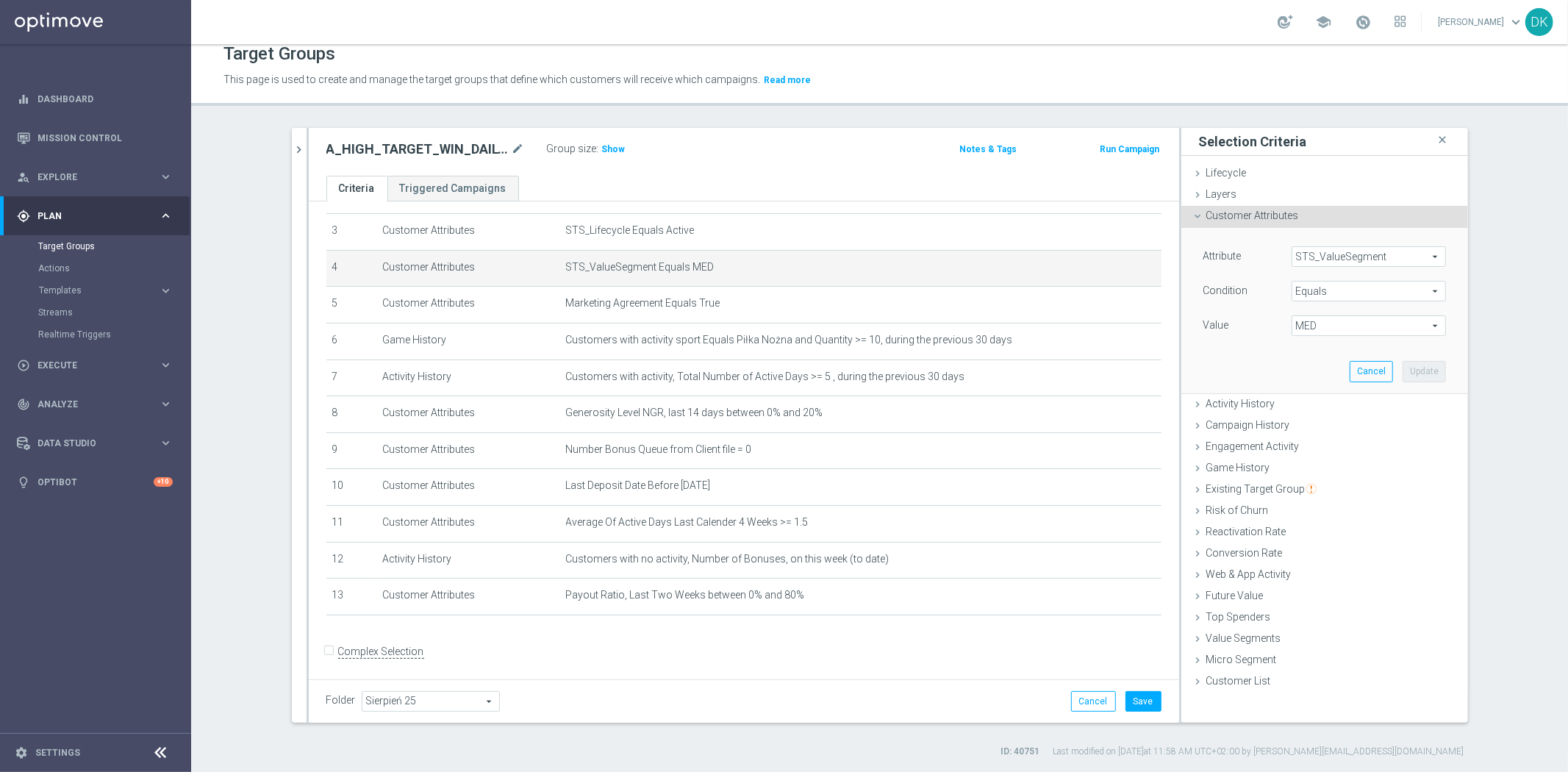
click at [1316, 333] on span "MED" at bounding box center [1368, 325] width 153 height 19
click at [1322, 348] on span "HIGH" at bounding box center [1369, 348] width 140 height 12
type input "HIGH"
click at [1427, 366] on button "Update" at bounding box center [1424, 371] width 44 height 20
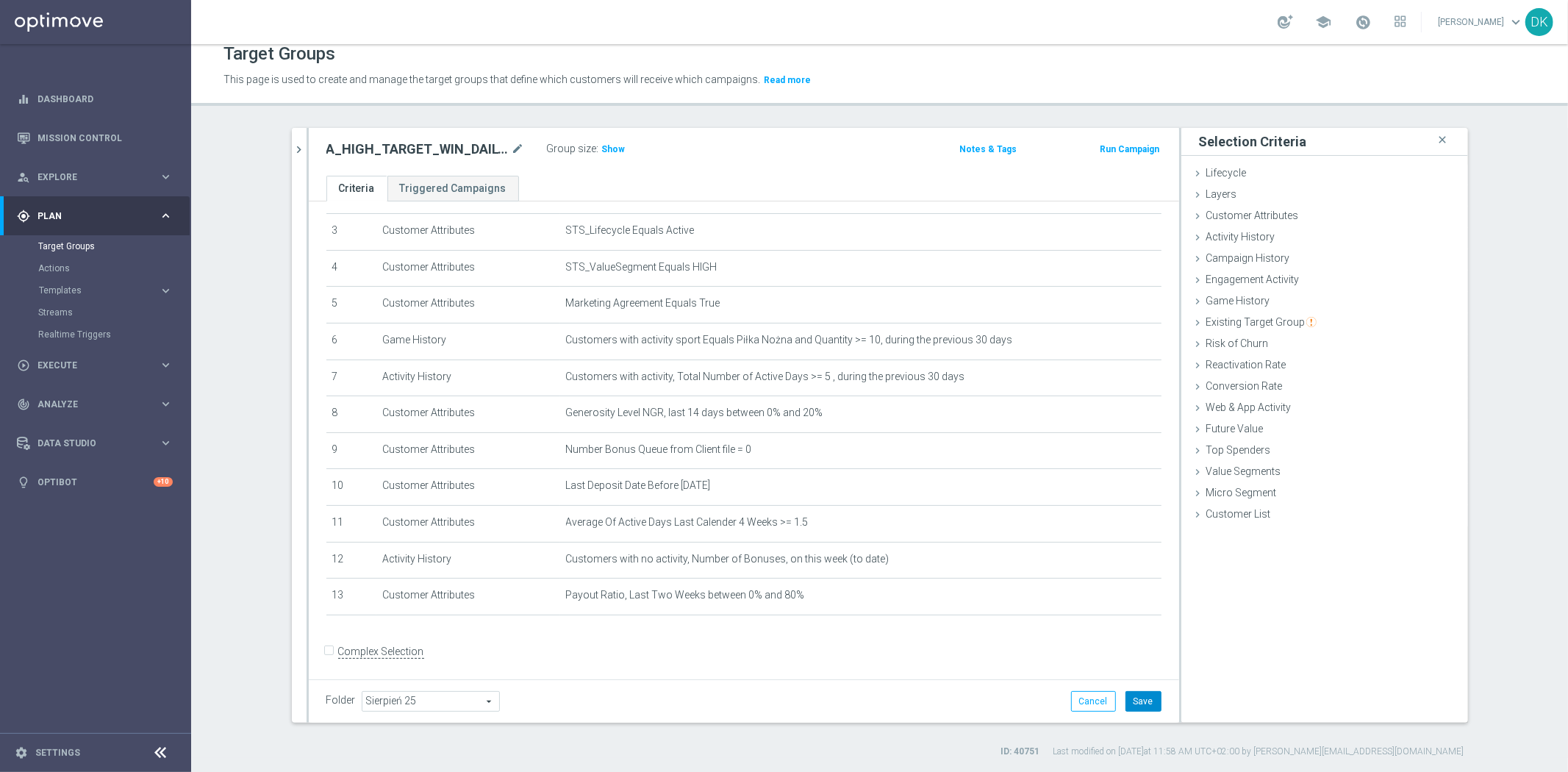
click at [1134, 705] on button "Save" at bounding box center [1144, 701] width 36 height 20
click at [622, 149] on div "Group size : Show" at bounding box center [620, 148] width 147 height 18
click at [611, 147] on span "Show" at bounding box center [614, 149] width 24 height 10
click at [459, 151] on h2 "A_HIGH_TARGET_WIN_DAILY_MNOZNIK_X5DO250_260825" at bounding box center [417, 149] width 182 height 18
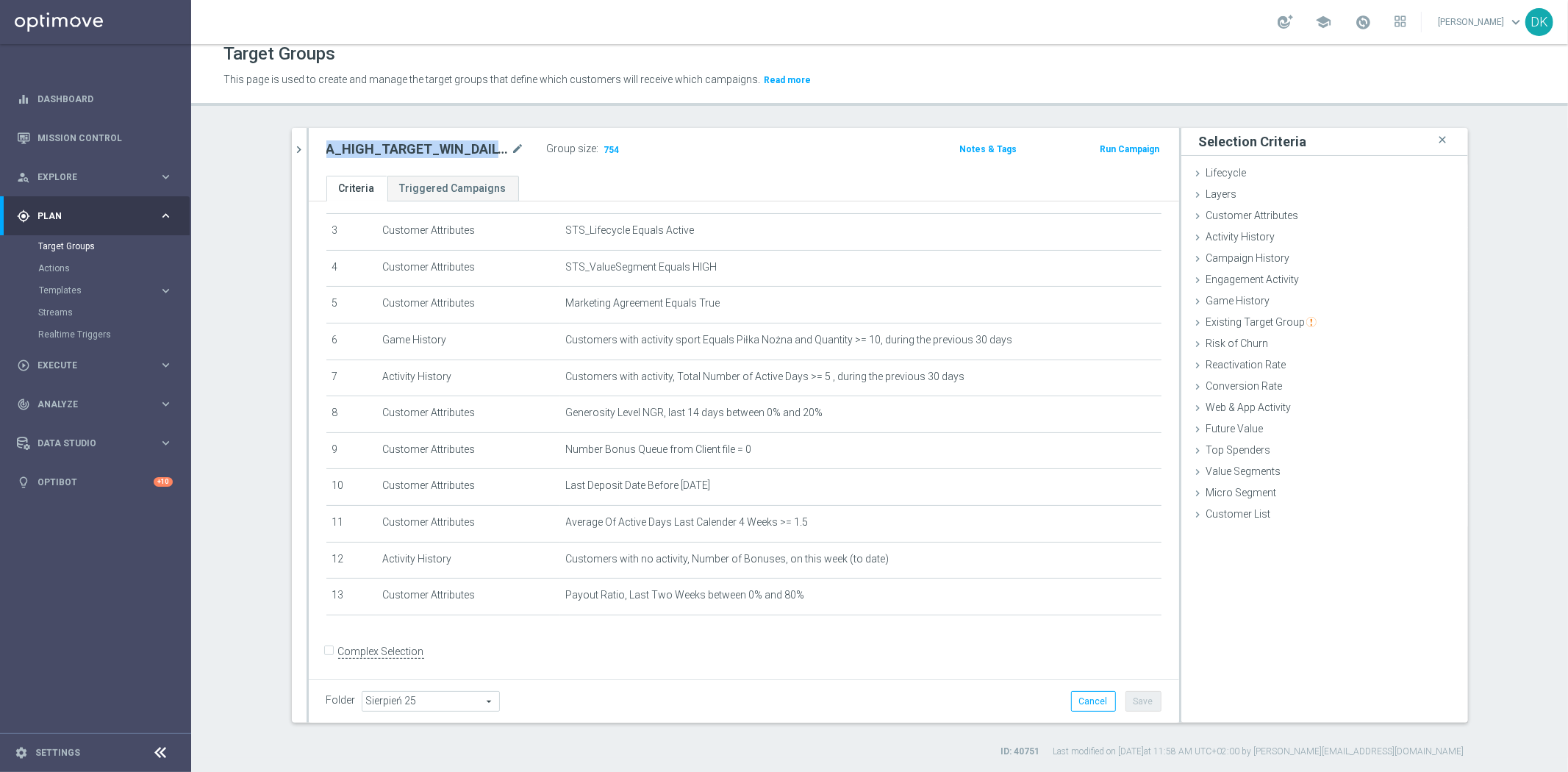
copy h2 "A_HIGH_TARGET_WIN_DAILY_MNOZNIK_X5DO250_260825"
click at [295, 149] on icon "chevron_right" at bounding box center [300, 149] width 14 height 14
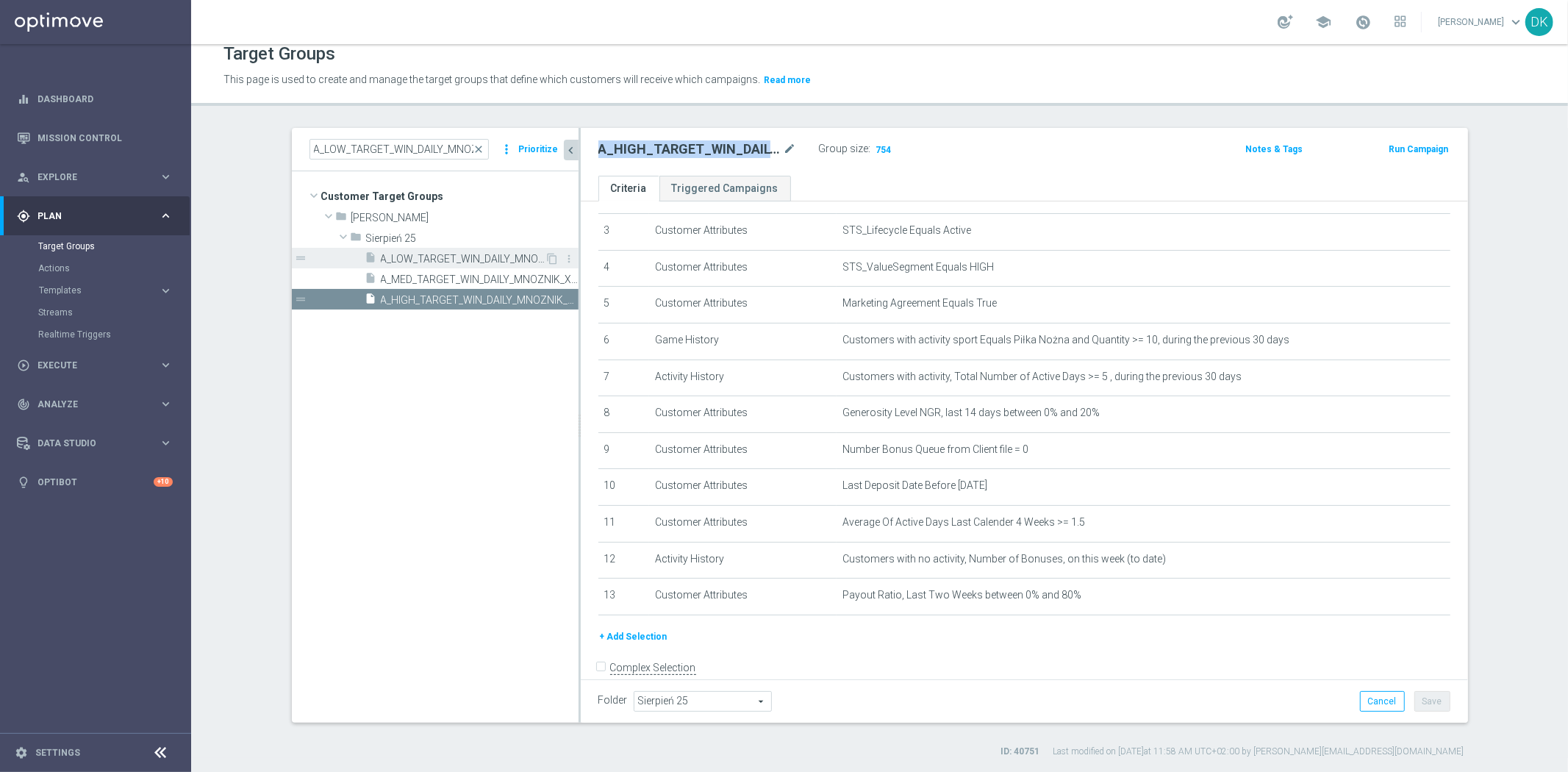
scroll to position [128, 0]
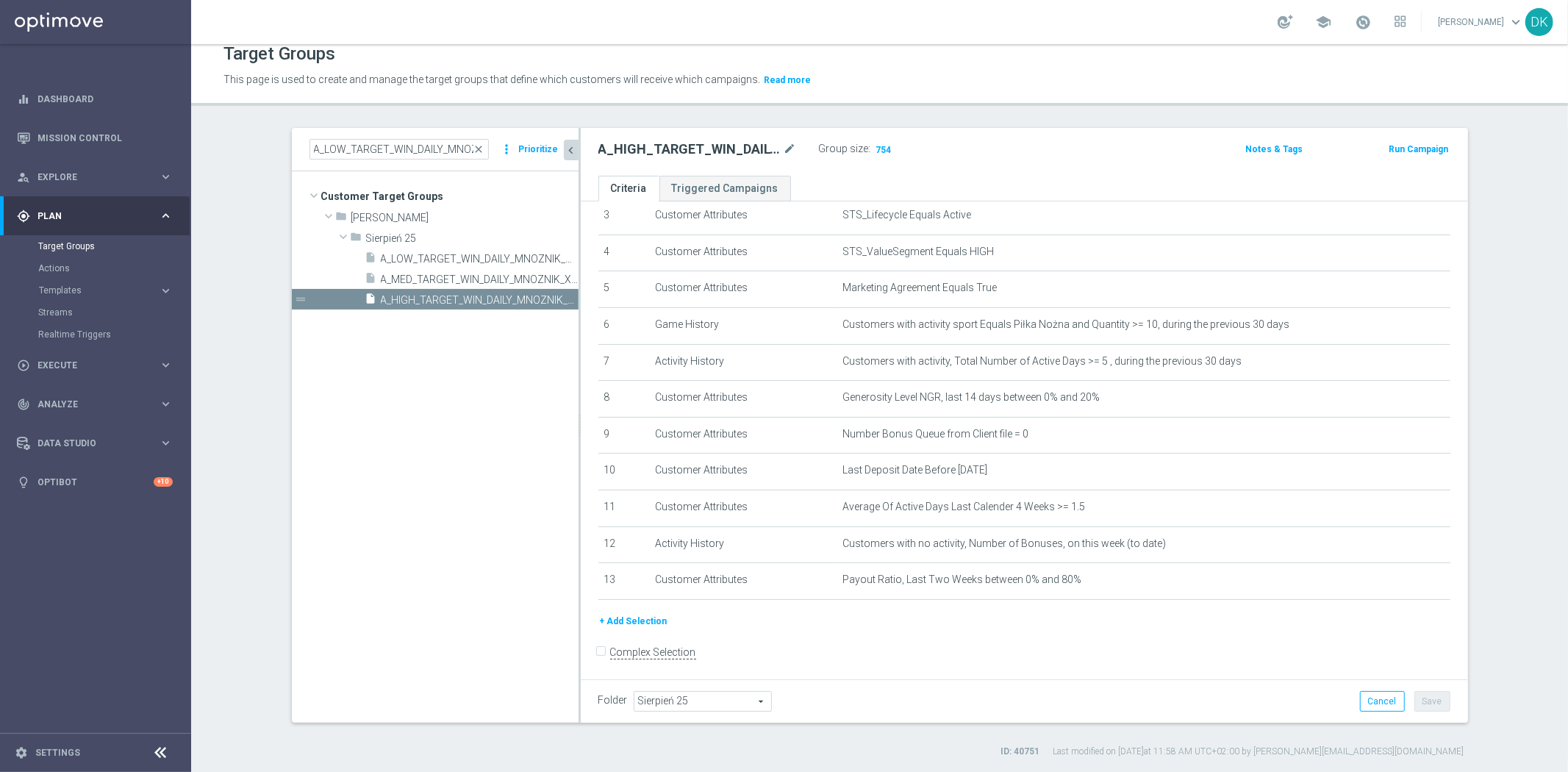
click at [395, 378] on tree-viewport "Customer Target Groups library_add create_new_folder folder" at bounding box center [436, 447] width 287 height 551
click at [107, 359] on div "play_circle_outline Execute" at bounding box center [88, 365] width 142 height 13
click at [83, 284] on link "Campaign Builder" at bounding box center [96, 285] width 114 height 12
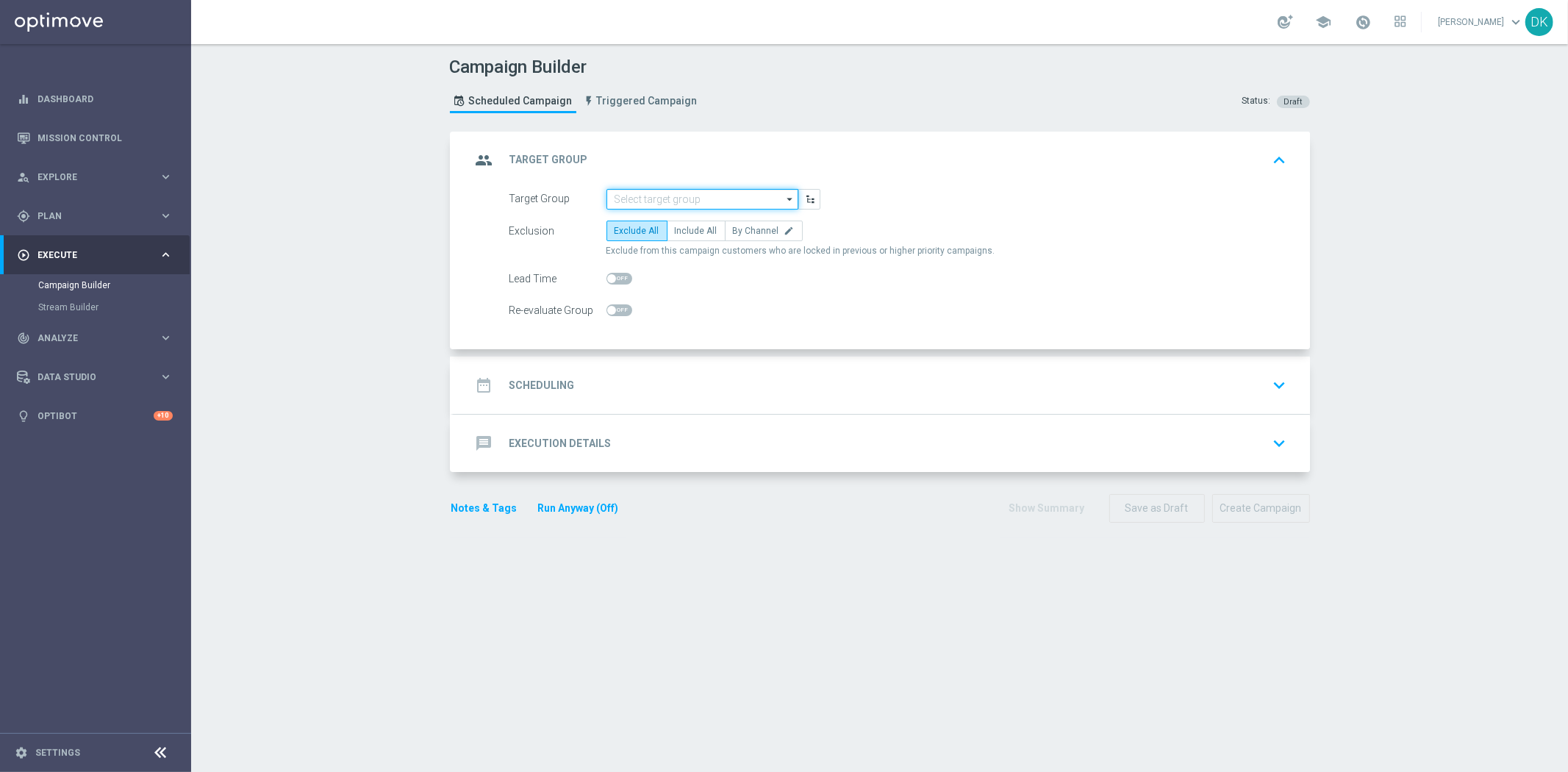
click at [656, 196] on input at bounding box center [702, 199] width 192 height 20
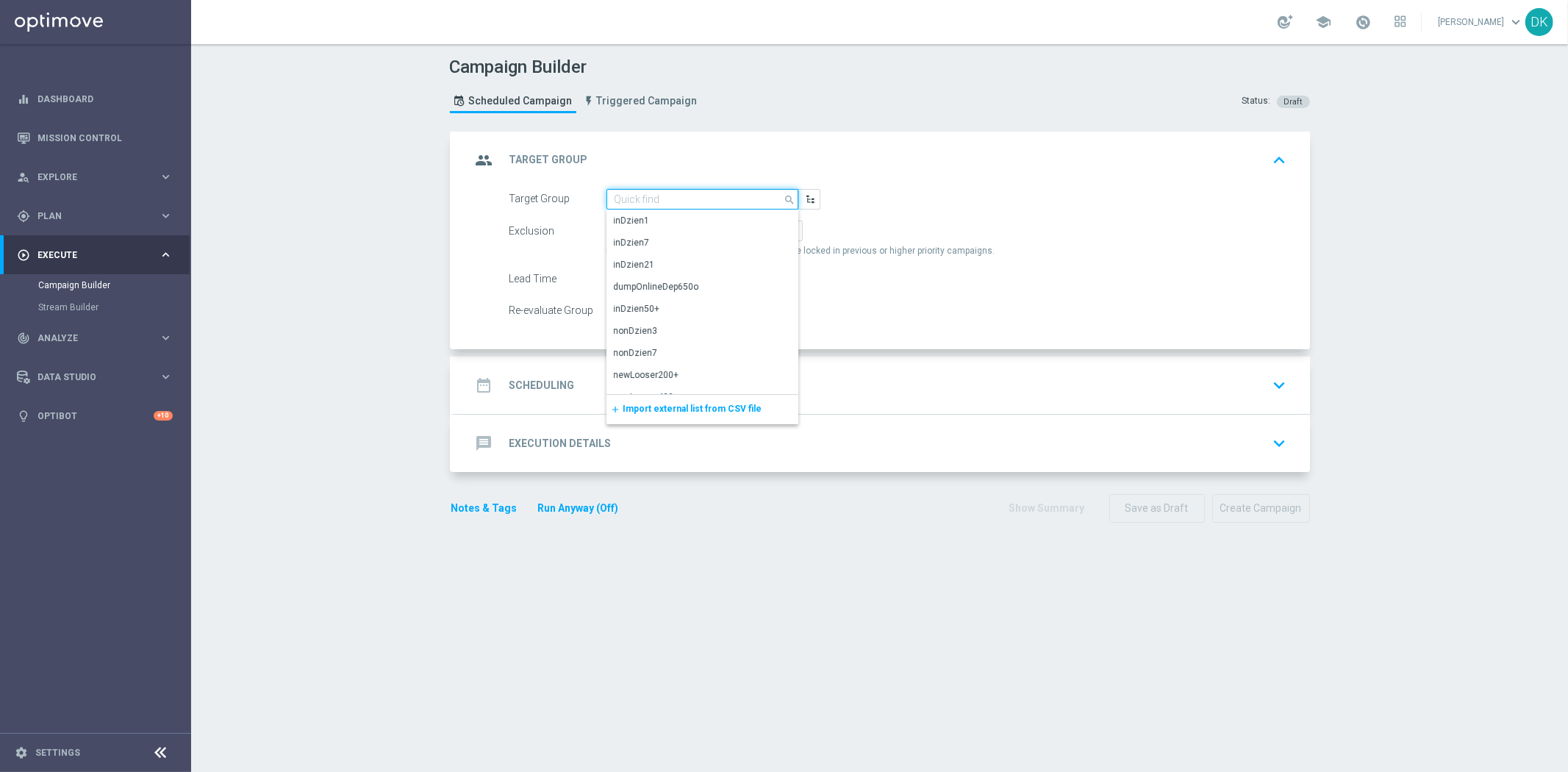
paste input "A_HIGH_TARGET_WIN_DAILY_MNOZNIK_X5DO250_260825"
click at [685, 218] on div "A_HIGH_TARGET_WIN_DAILY_MNOZNIK_X5DO250_260825" at bounding box center [703, 227] width 178 height 26
type input "A_HIGH_TARGET_WIN_DAILY_MNOZNIK_X5DO250_260825"
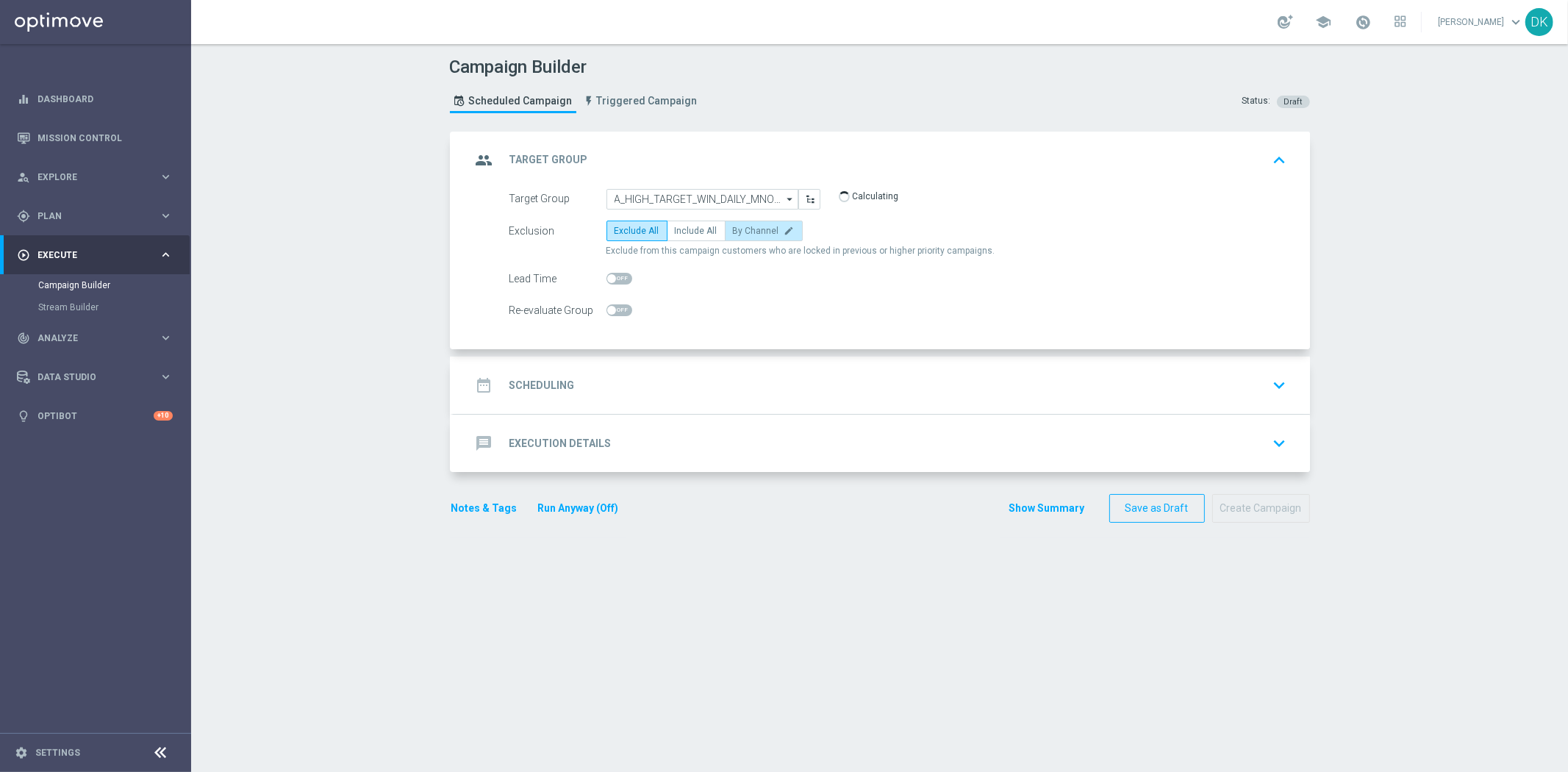
click at [748, 230] on span "By Channel" at bounding box center [756, 231] width 46 height 10
click at [742, 230] on input "By Channel edit" at bounding box center [737, 233] width 9 height 9
radio input "true"
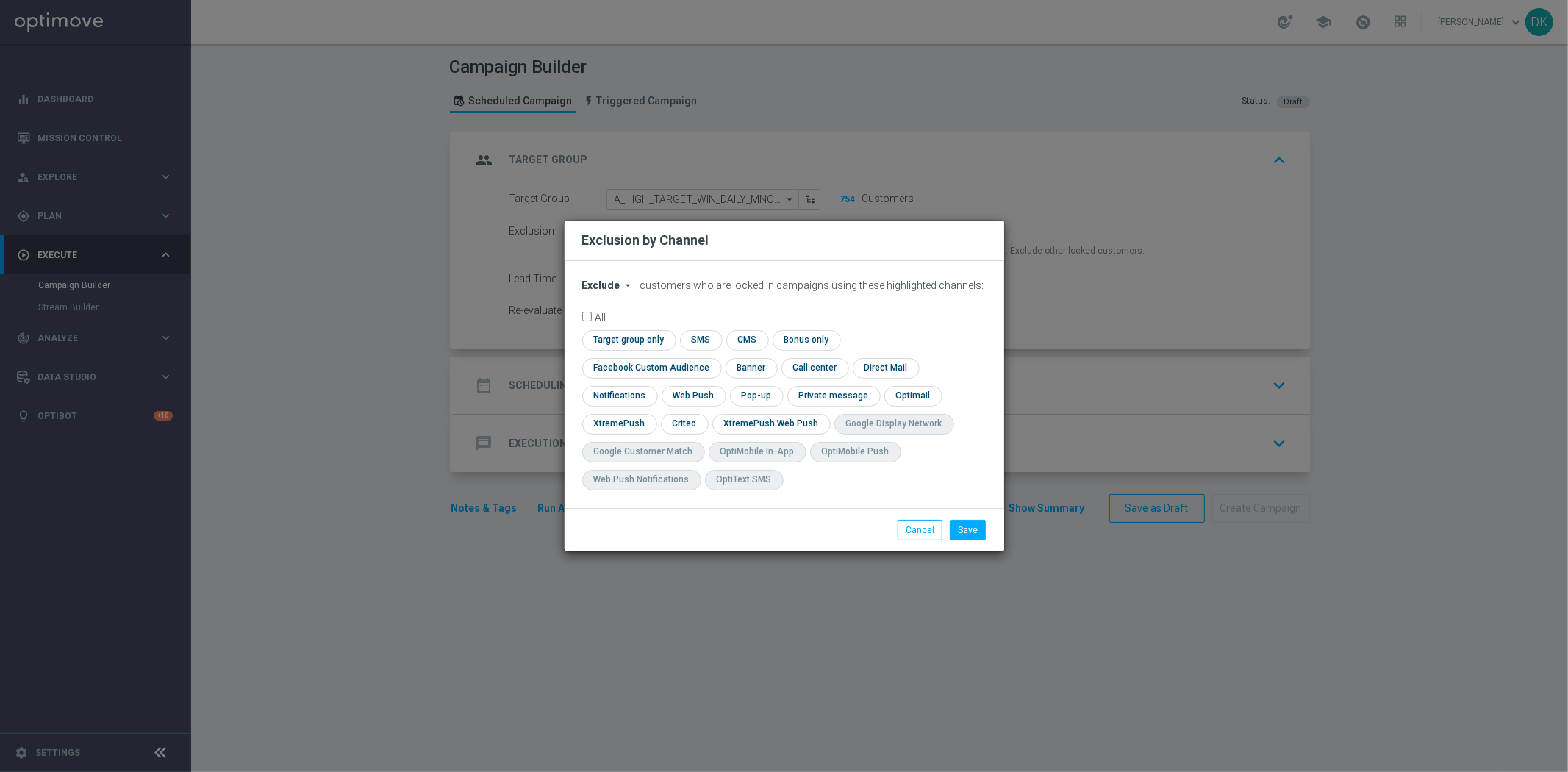
click at [626, 291] on icon "arrow_drop_down" at bounding box center [629, 285] width 12 height 12
click at [617, 327] on div "Include" at bounding box center [611, 319] width 55 height 18
click at [641, 350] on input "checkbox" at bounding box center [627, 340] width 90 height 20
checkbox input "true"
click at [631, 371] on input "checkbox" at bounding box center [649, 367] width 133 height 20
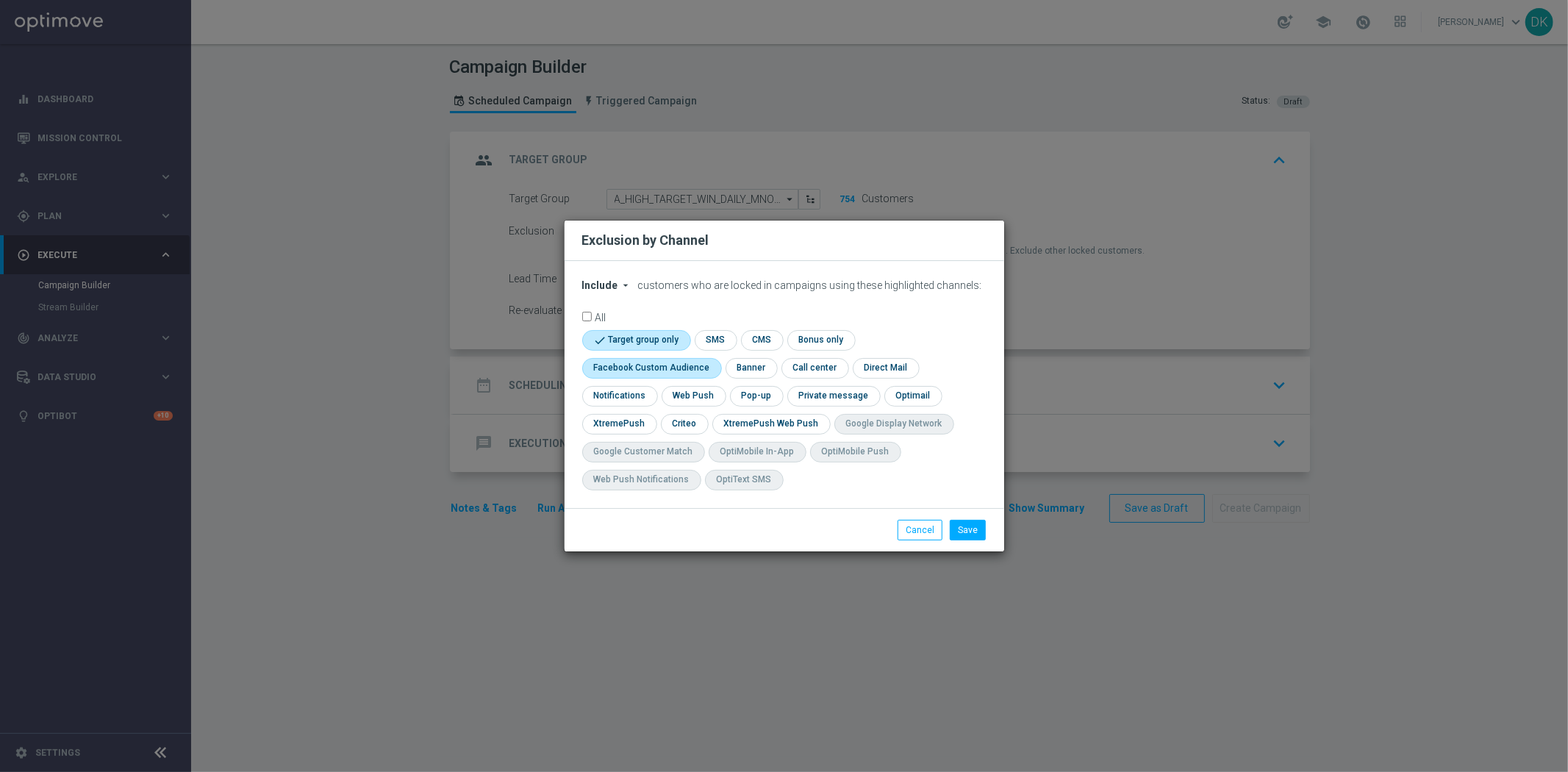
checkbox input "true"
click at [687, 421] on input "checkbox" at bounding box center [683, 424] width 45 height 20
checkbox input "true"
click at [975, 527] on button "Save" at bounding box center [968, 530] width 36 height 20
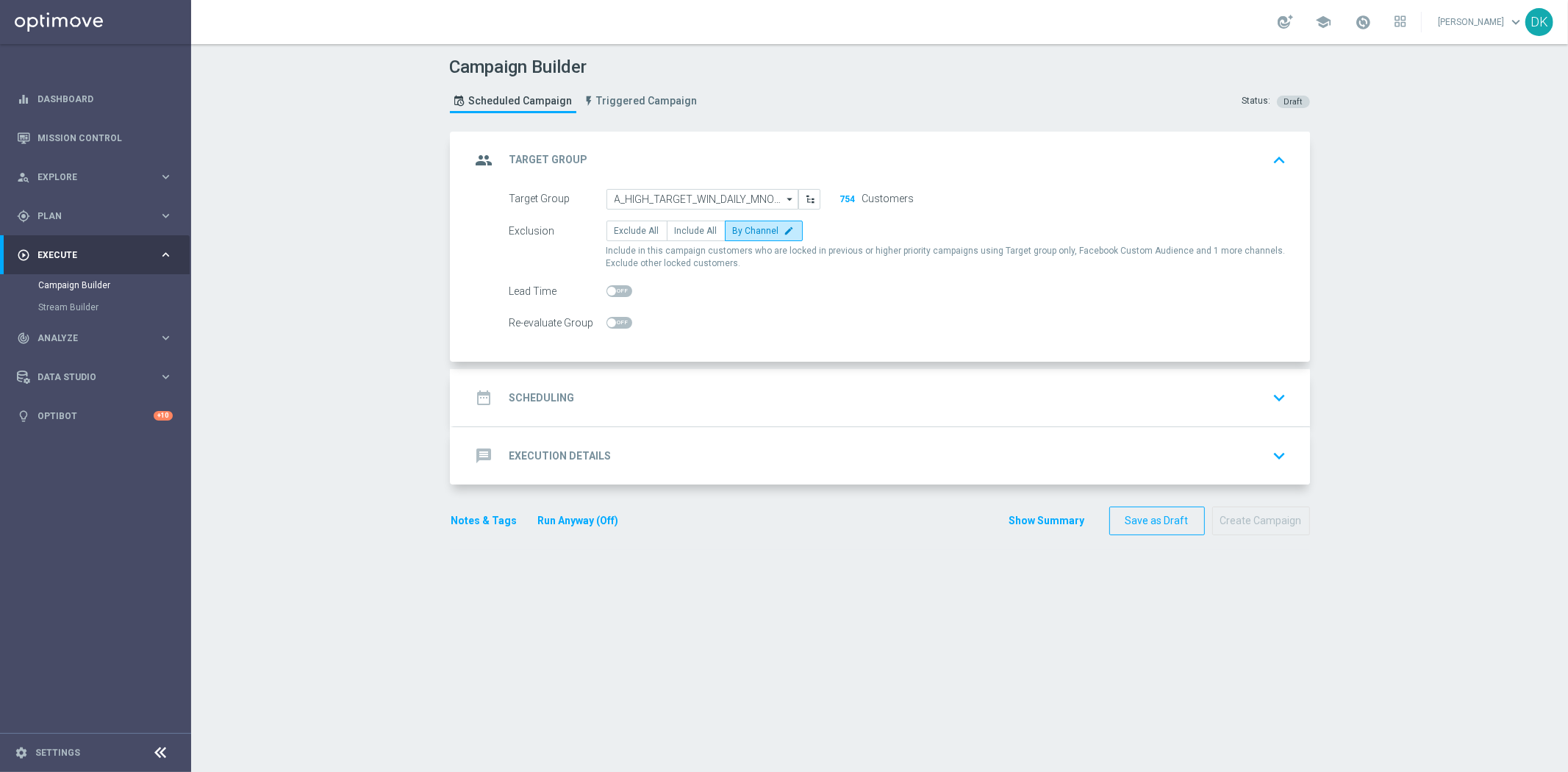
click at [630, 399] on div "date_range Scheduling keyboard_arrow_down" at bounding box center [882, 397] width 822 height 28
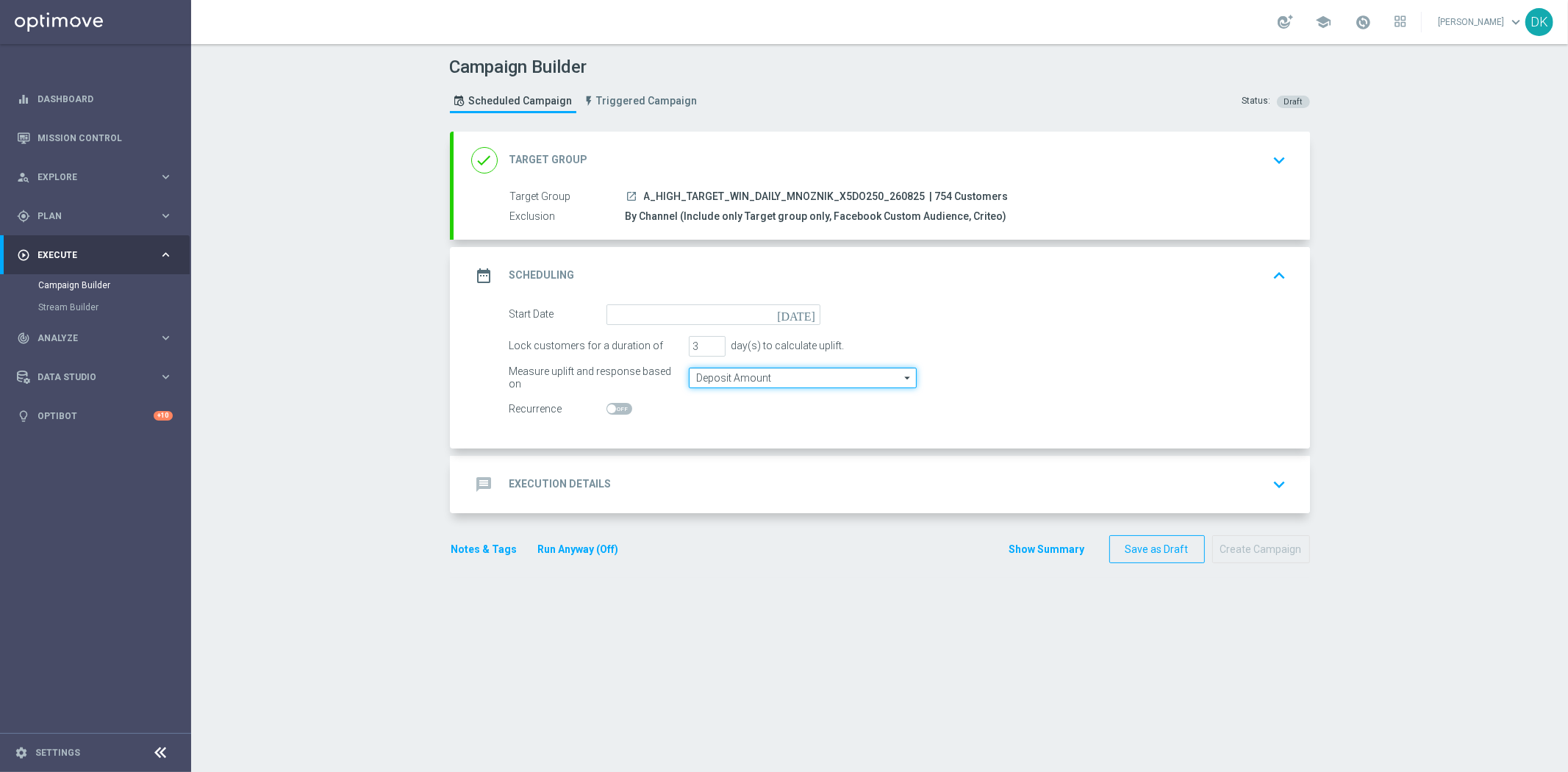
click at [726, 381] on input "Deposit Amount" at bounding box center [803, 377] width 228 height 20
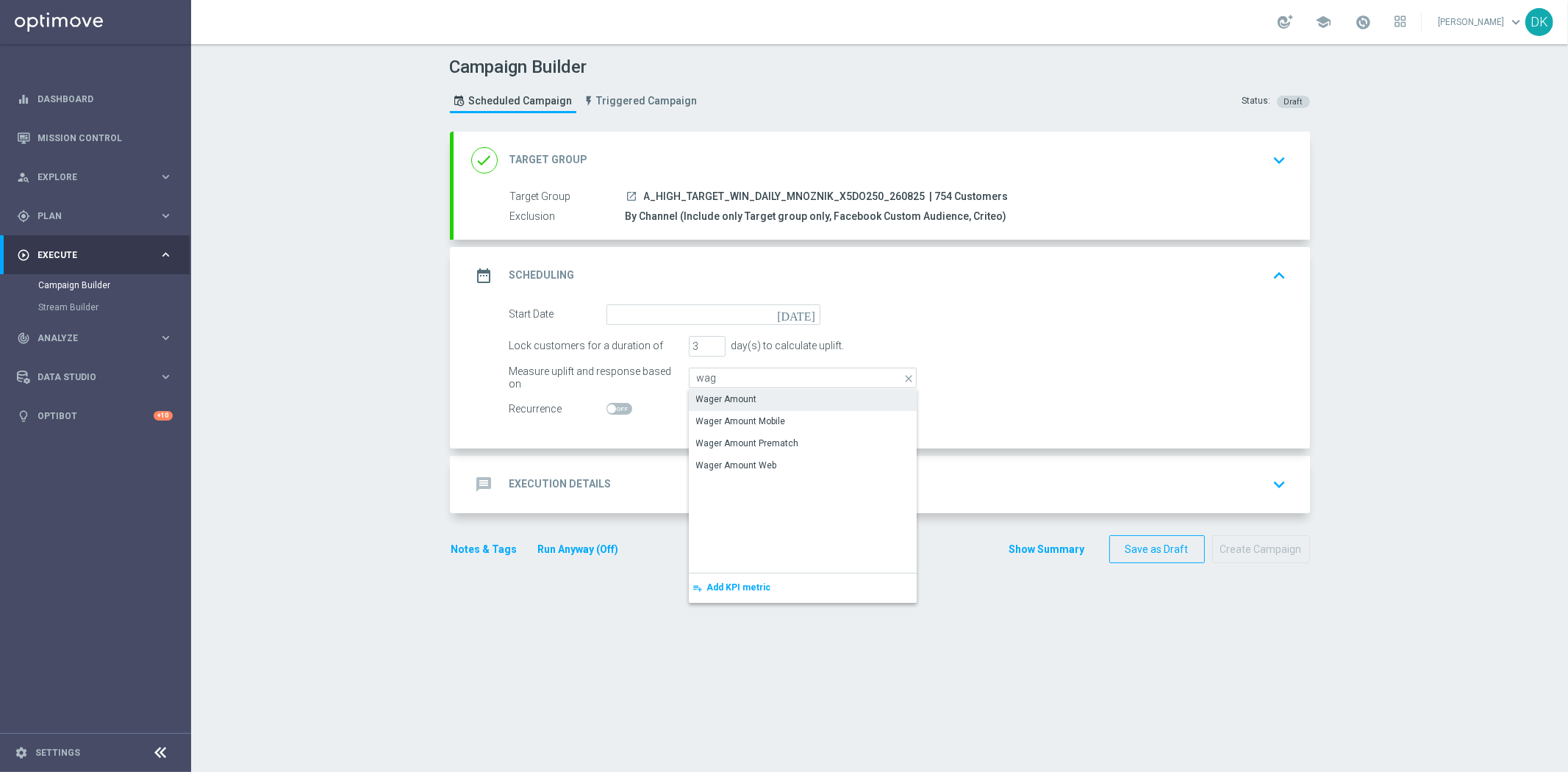
click at [730, 398] on div "Wager Amount" at bounding box center [726, 399] width 61 height 13
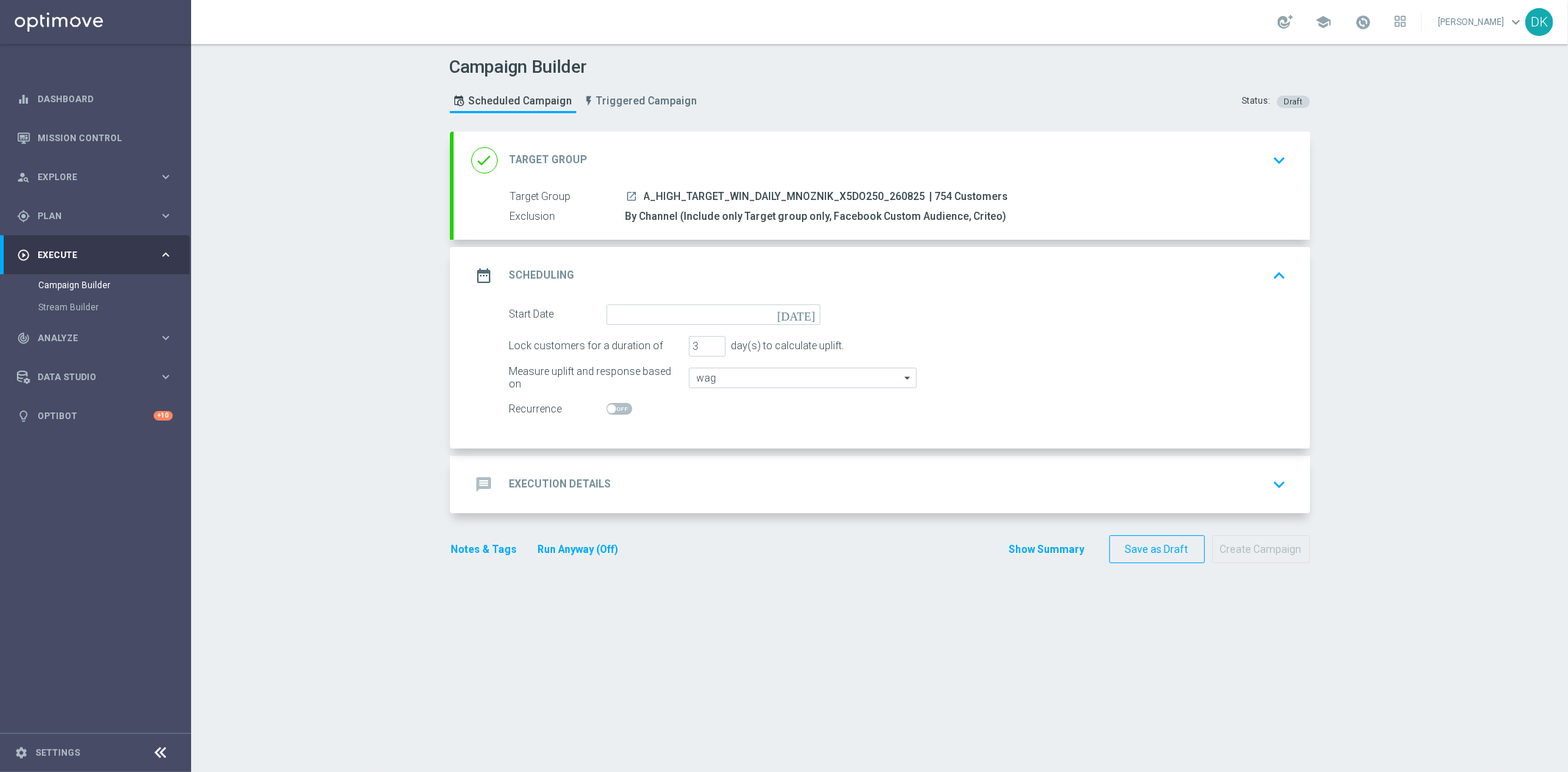
type input "Wager Amount"
click at [687, 307] on input at bounding box center [713, 314] width 214 height 20
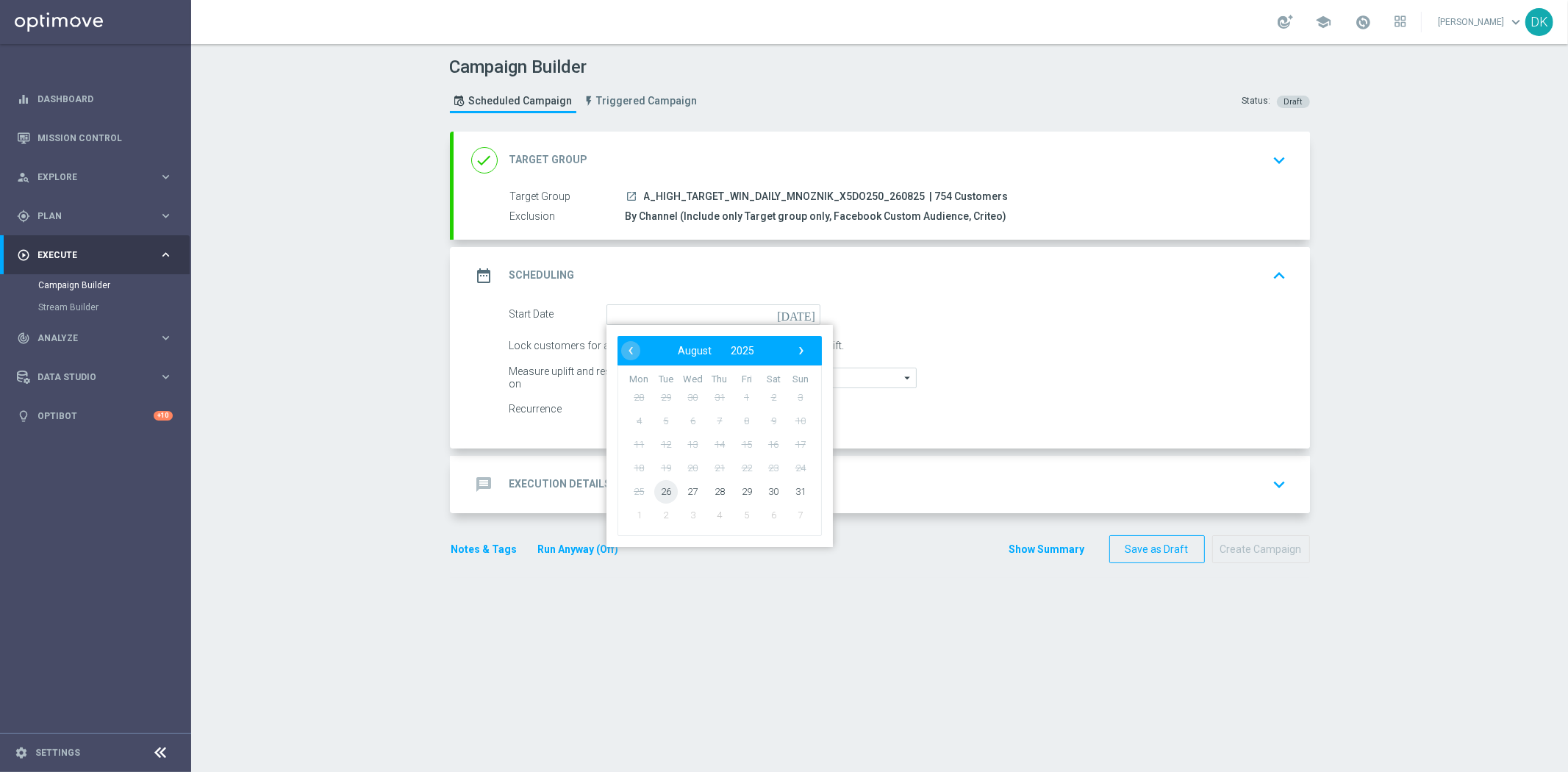
click at [665, 489] on span "26" at bounding box center [665, 491] width 24 height 24
type input "[DATE]"
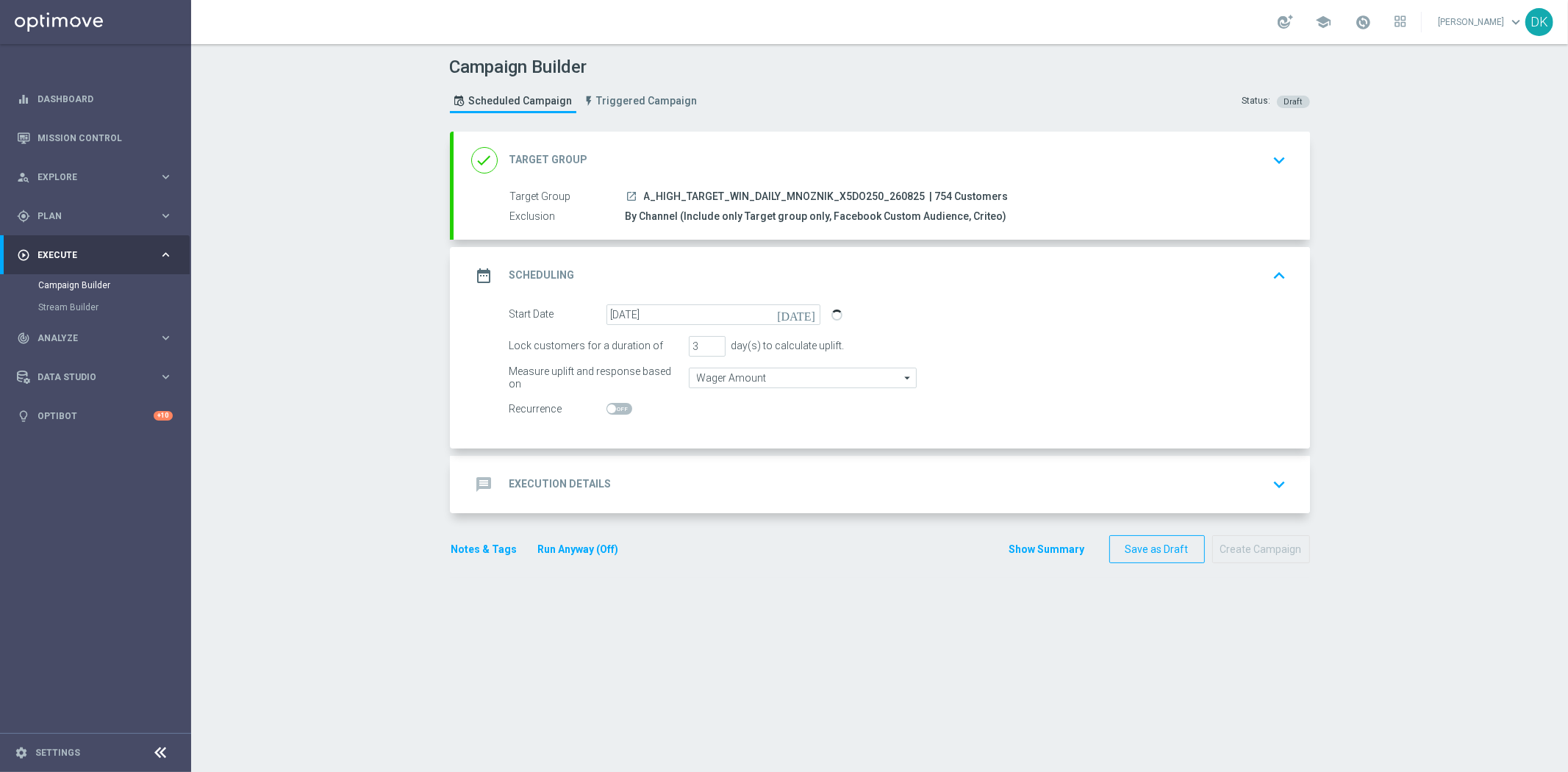
click at [578, 734] on section "done Target Group keyboard_arrow_down Target Group launch A_HIGH_TARGET_WIN_DAI…" at bounding box center [880, 444] width 882 height 626
click at [510, 477] on h2 "Execution Details" at bounding box center [561, 484] width 102 height 14
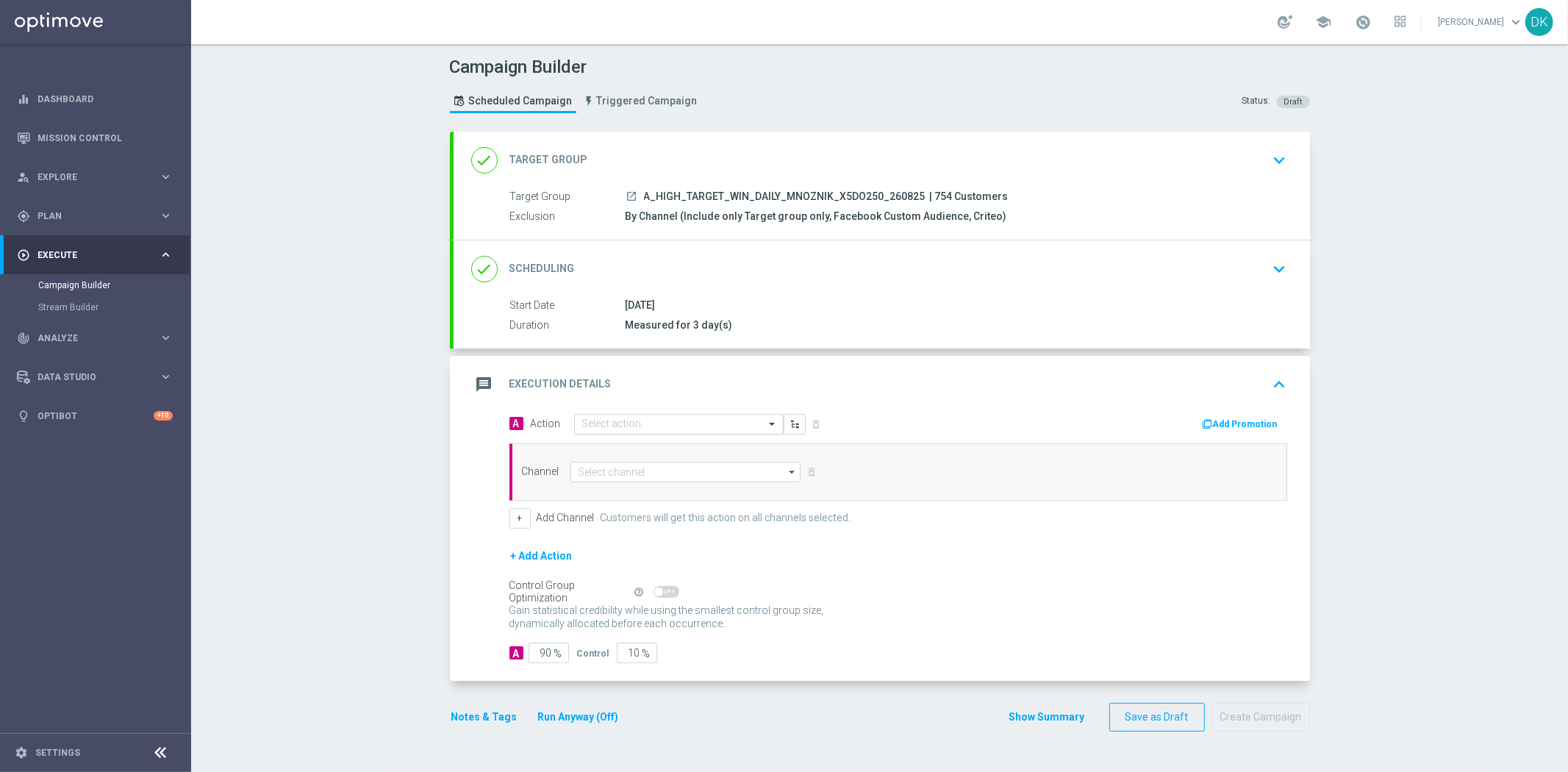
click at [611, 418] on input "text" at bounding box center [664, 424] width 164 height 13
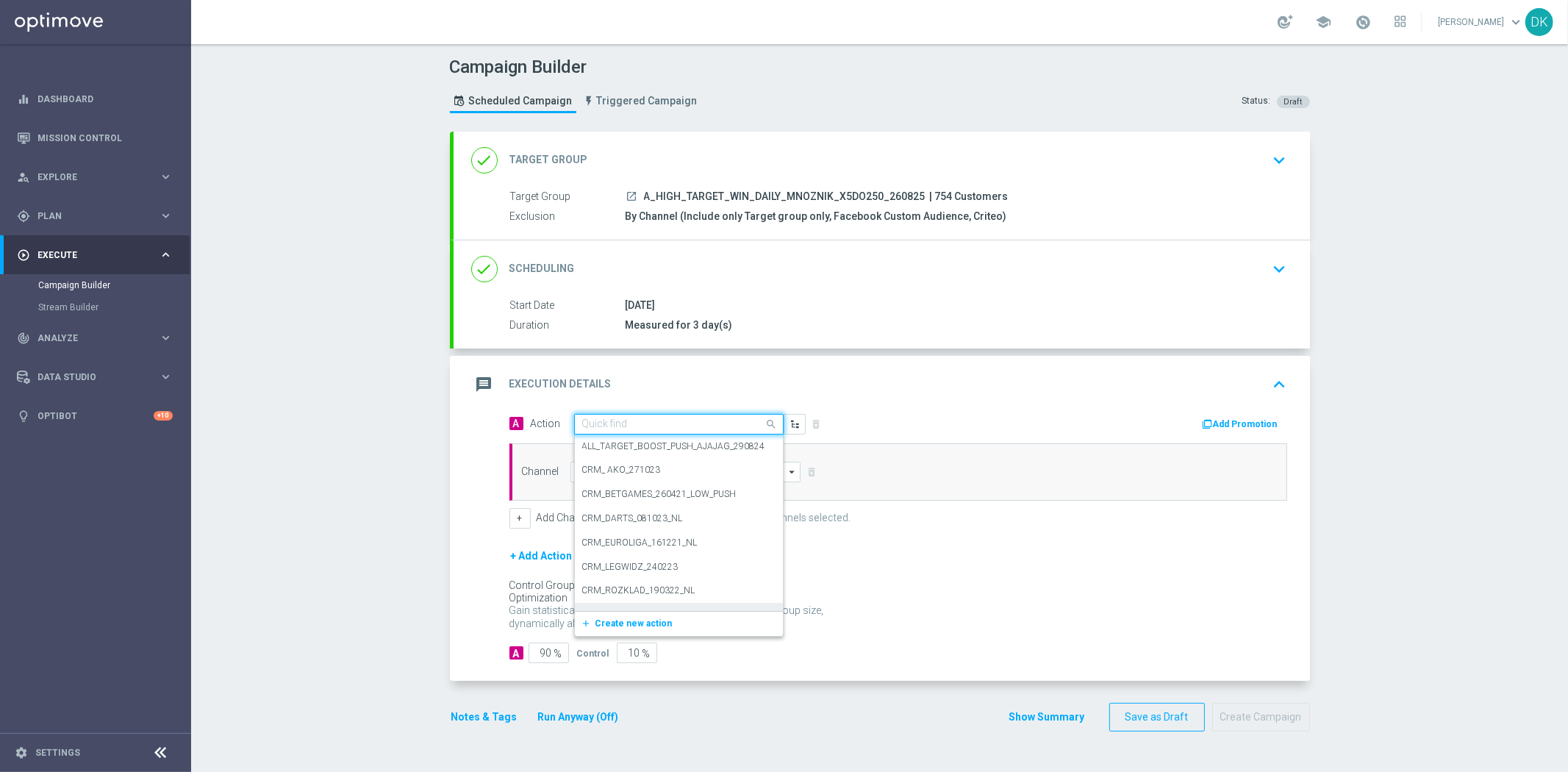
click at [658, 621] on span "Create new action" at bounding box center [634, 623] width 77 height 10
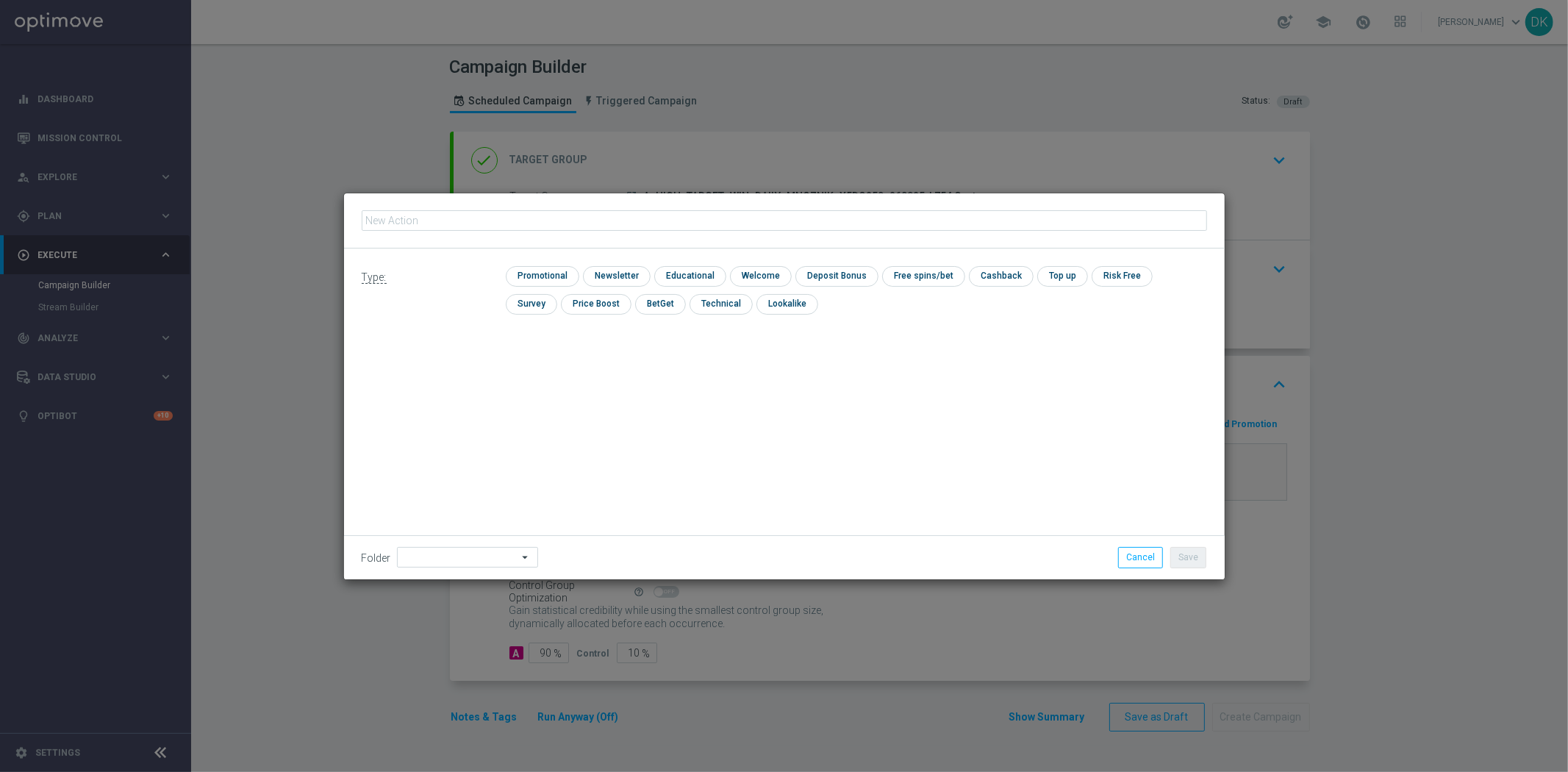
type input "A_HIGH_TARGET_WIN_DAILY_MNOZNIK_X5DO250_260825"
click at [559, 272] on input "checkbox" at bounding box center [541, 276] width 70 height 20
checkbox input "true"
click at [1182, 554] on button "Save" at bounding box center [1188, 557] width 36 height 20
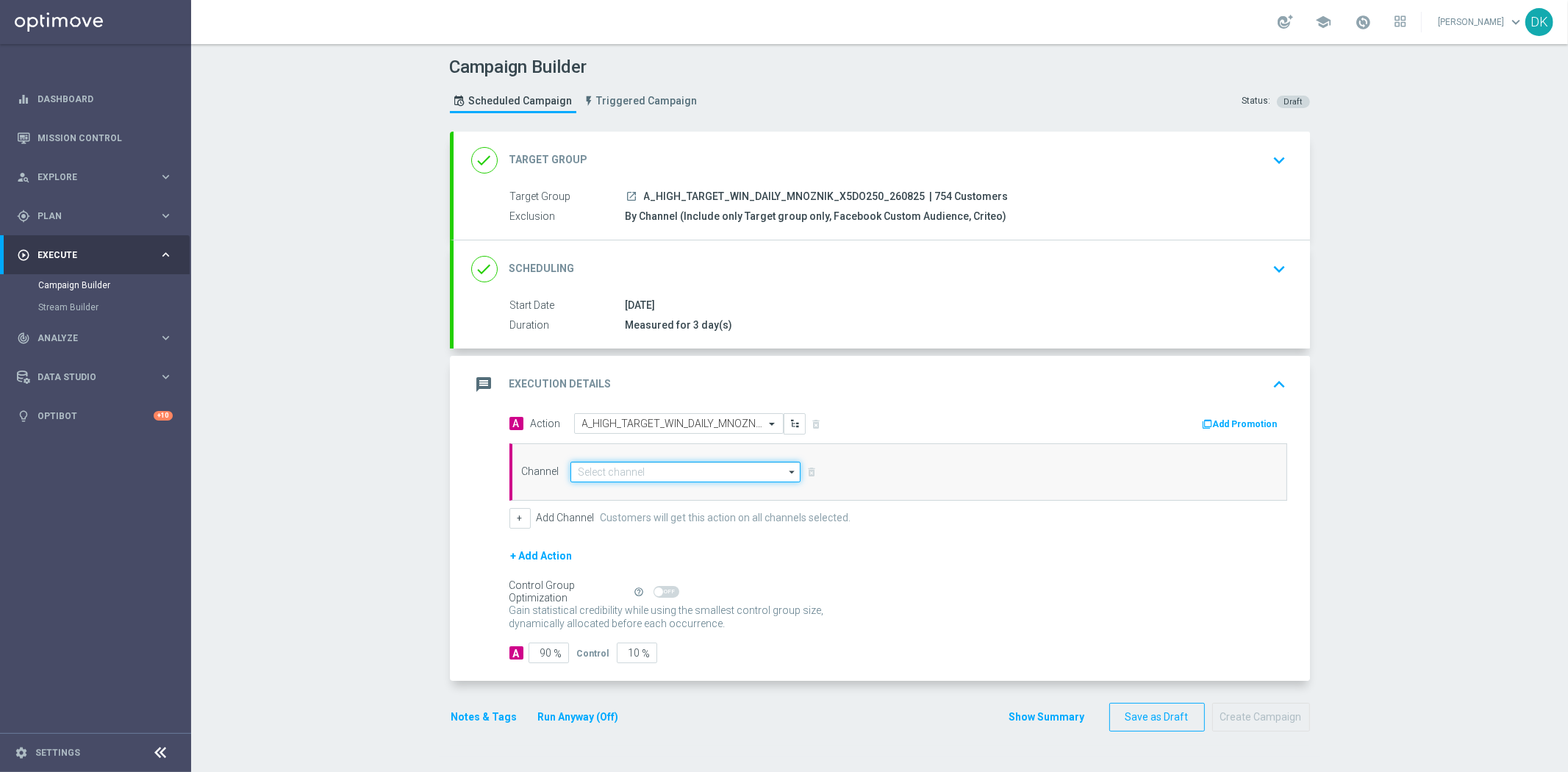
click at [642, 479] on input at bounding box center [686, 472] width 231 height 20
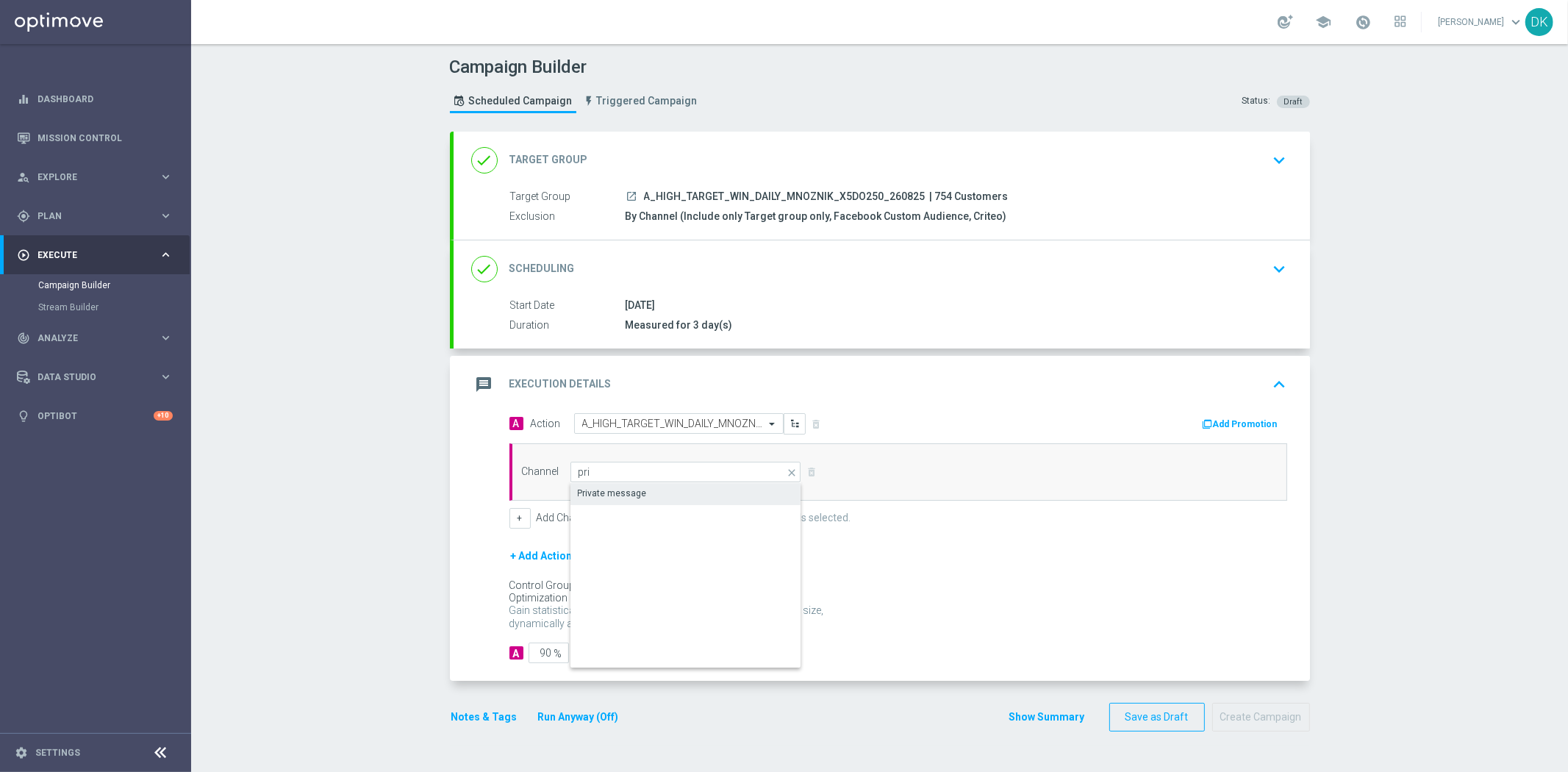
click at [621, 488] on div "Private message" at bounding box center [612, 493] width 69 height 13
type input "Private message"
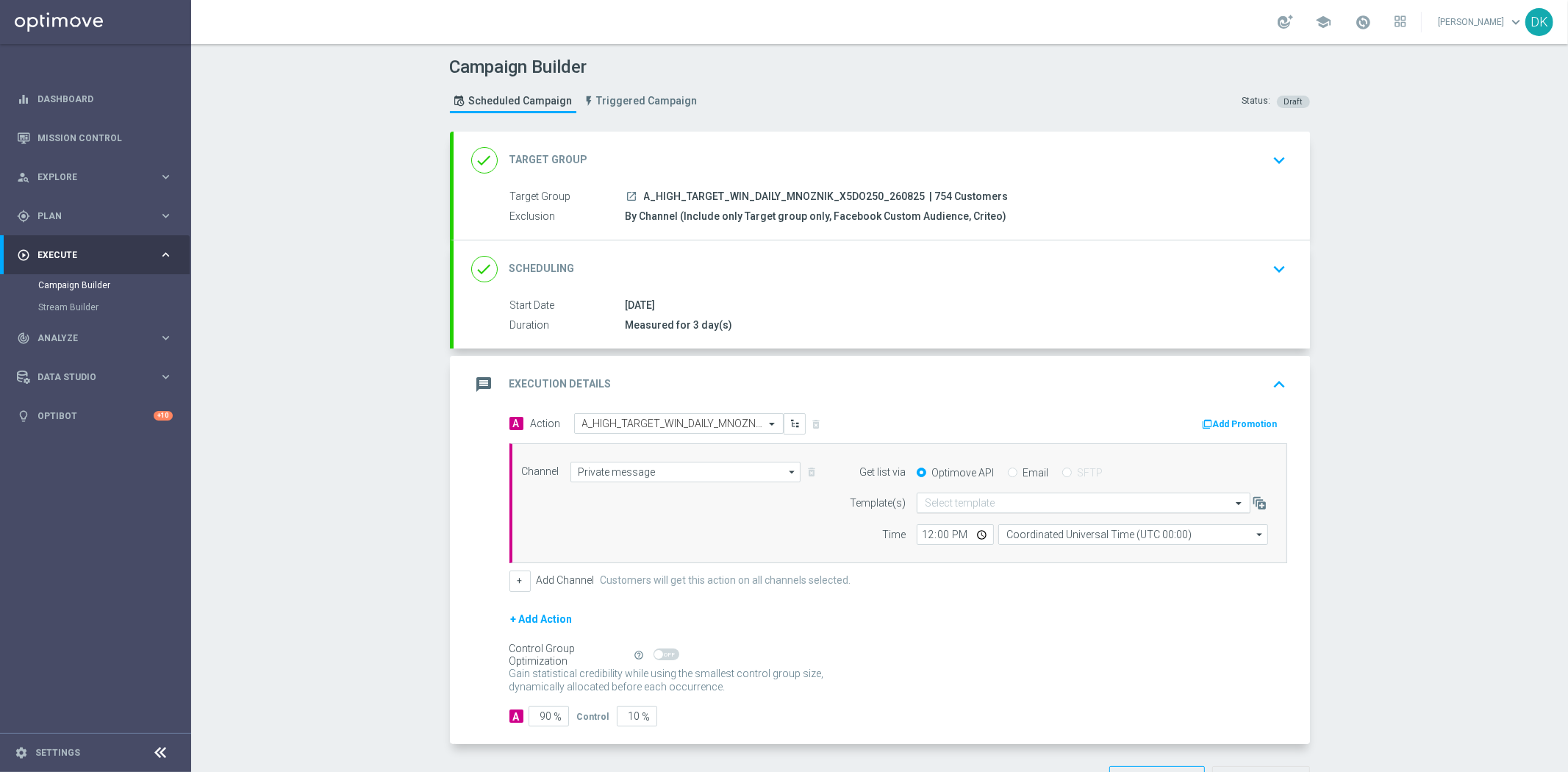
click at [974, 500] on input "text" at bounding box center [1068, 503] width 288 height 13
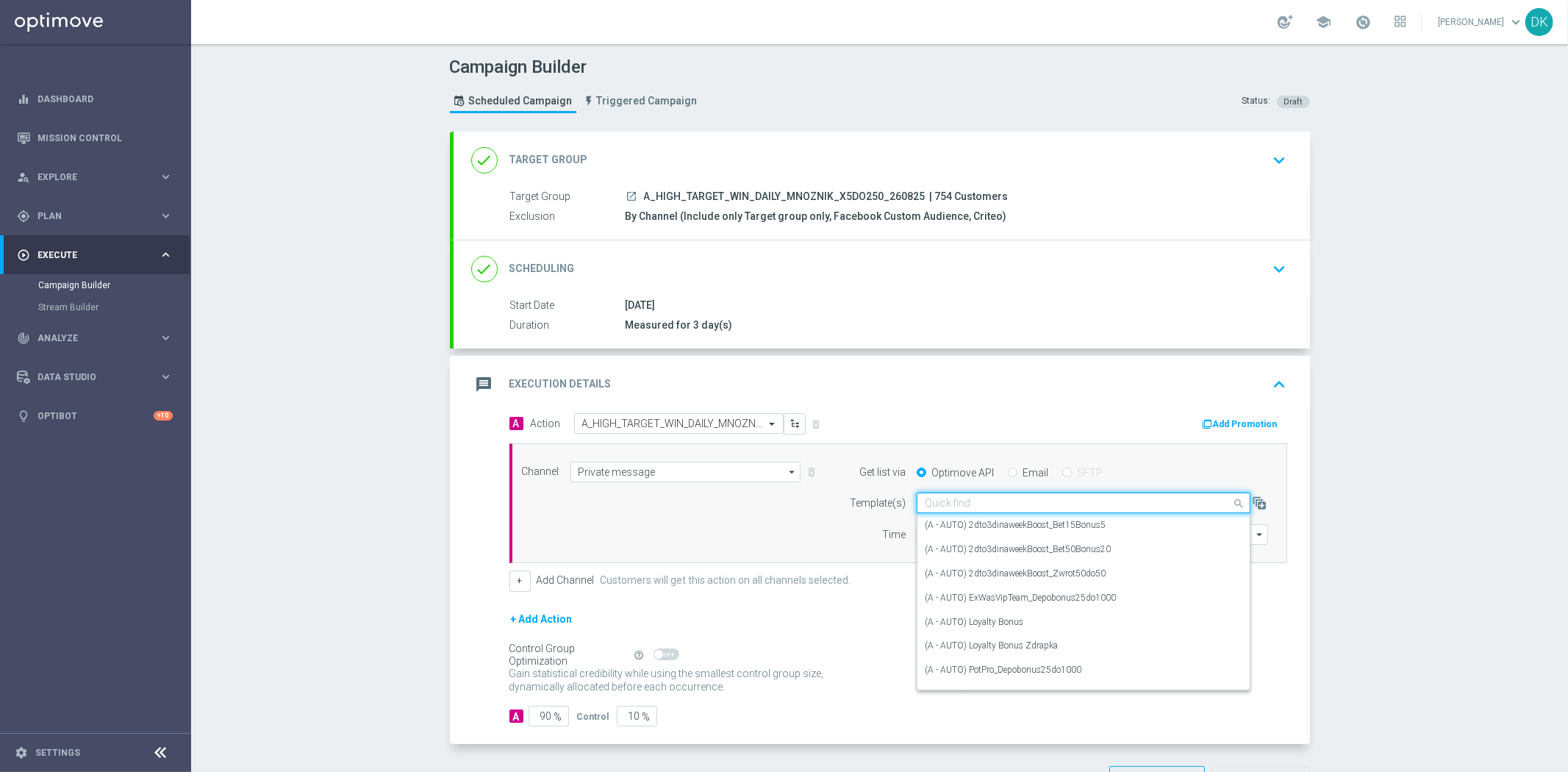
paste input "A_HIGH_TARGET_WIN_DAILY_MNOZNIK_X5DO250_260825"
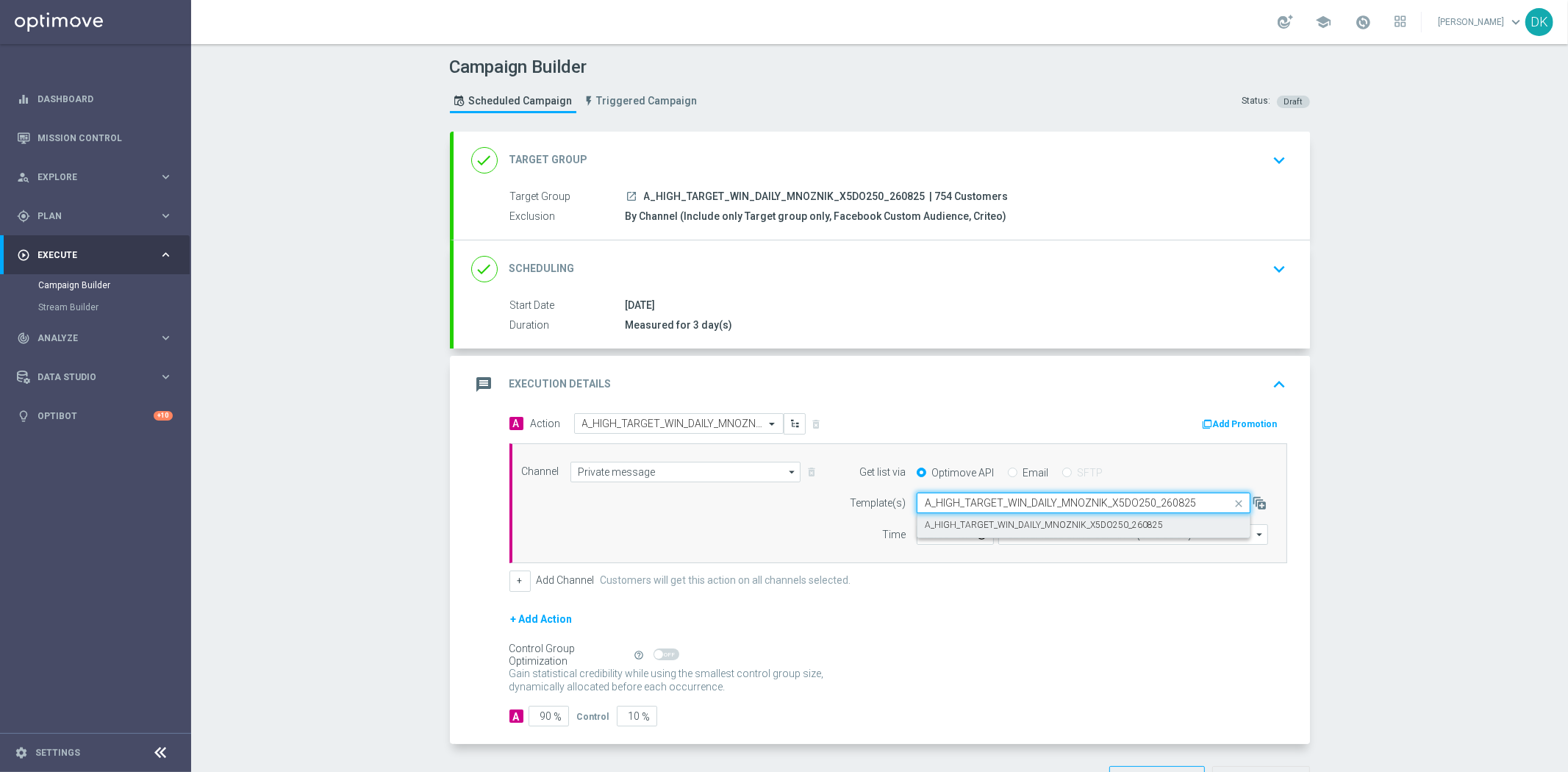
click at [973, 522] on label "A_HIGH_TARGET_WIN_DAILY_MNOZNIK_X5DO250_260825" at bounding box center [1044, 525] width 238 height 13
type input "A_HIGH_TARGET_WIN_DAILY_MNOZNIK_X5DO250_260825"
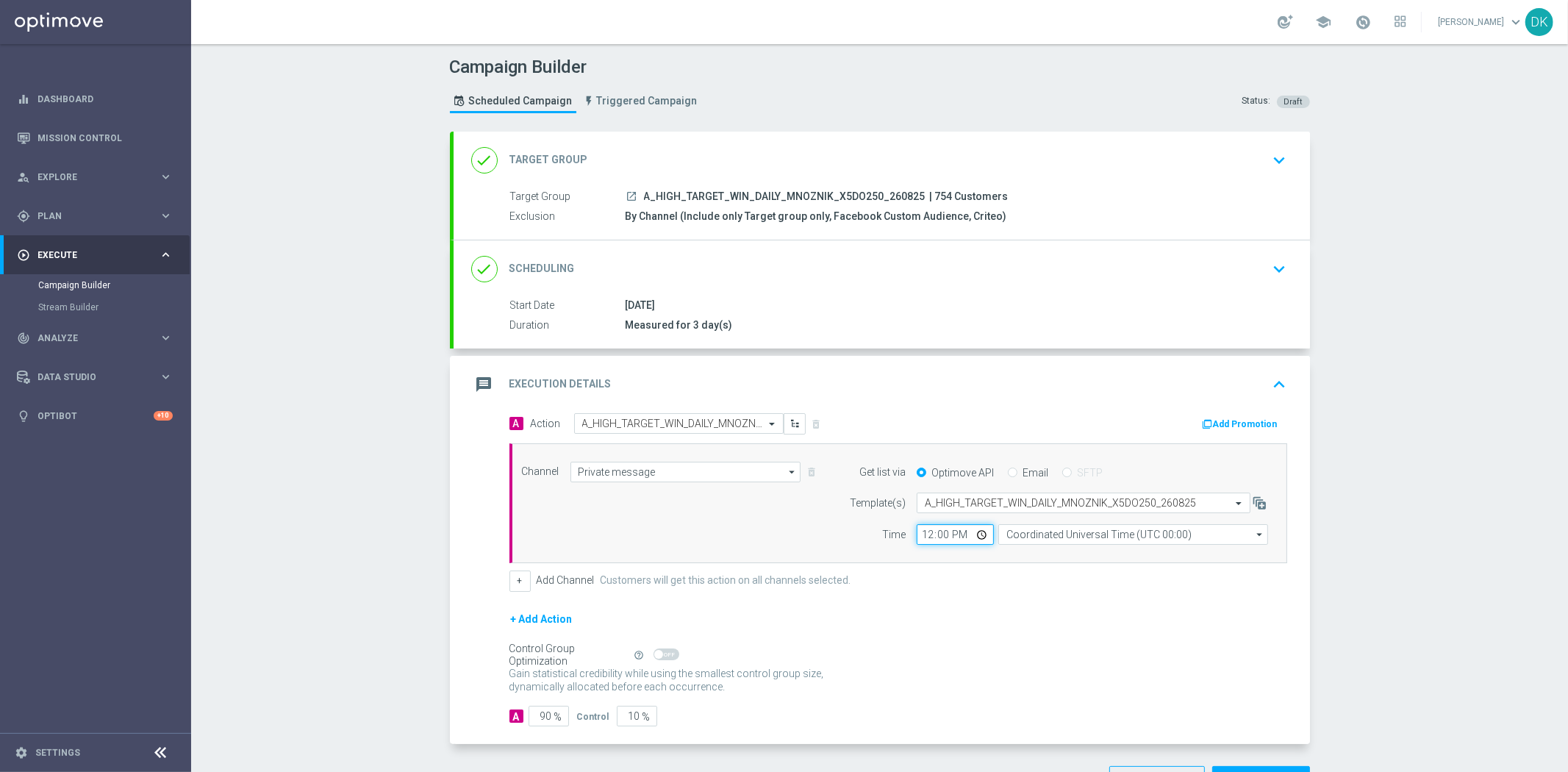
click at [921, 536] on input "12:00" at bounding box center [955, 535] width 77 height 20
type input "14:01"
click at [1048, 540] on input "Coordinated Universal Time (UTC 00:00)" at bounding box center [1133, 535] width 270 height 20
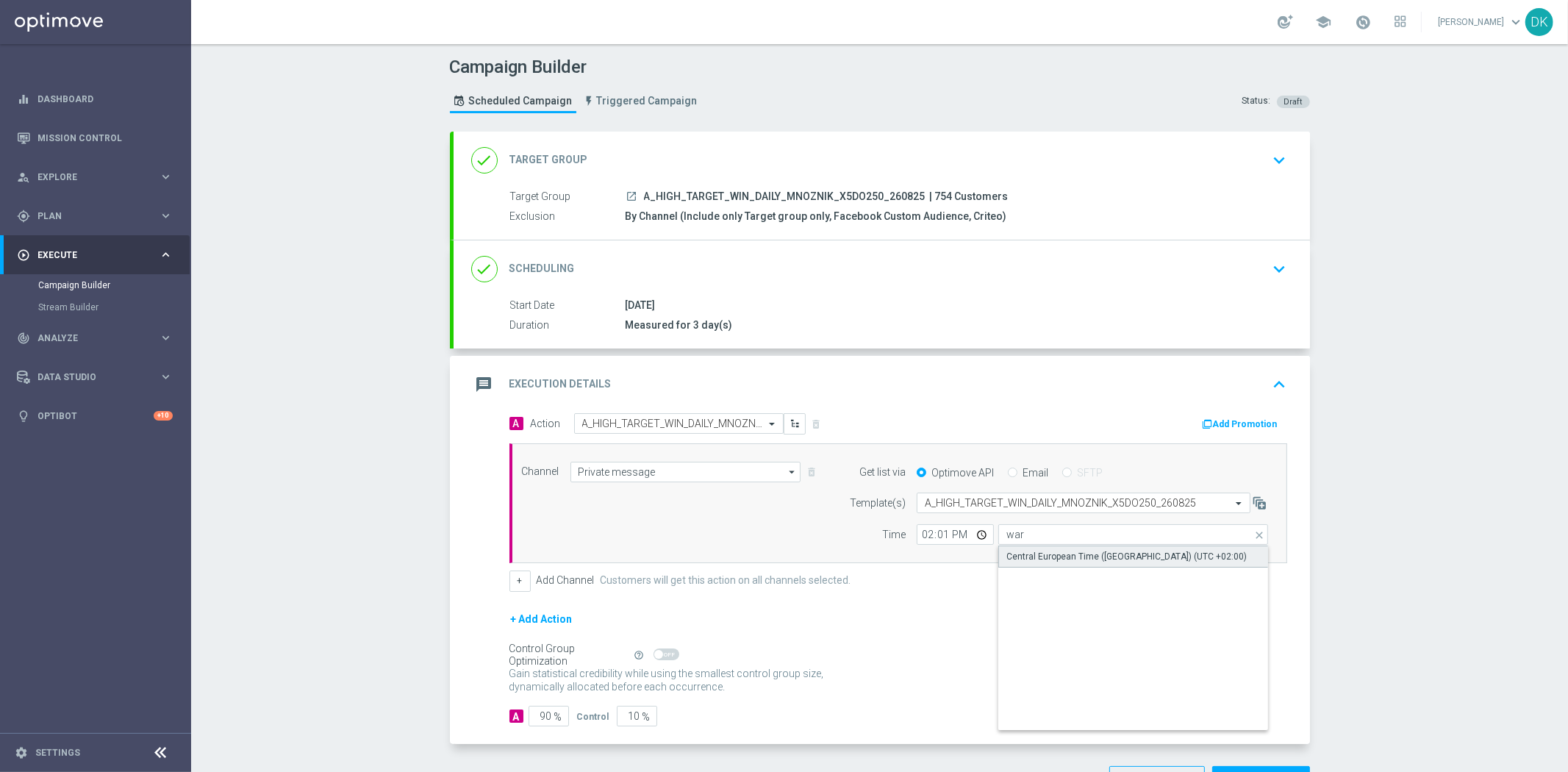
click at [1048, 550] on div "Central European Time ([GEOGRAPHIC_DATA]) (UTC +02:00)" at bounding box center [1126, 556] width 240 height 13
type input "Central European Time ([GEOGRAPHIC_DATA]) (UTC +02:00)"
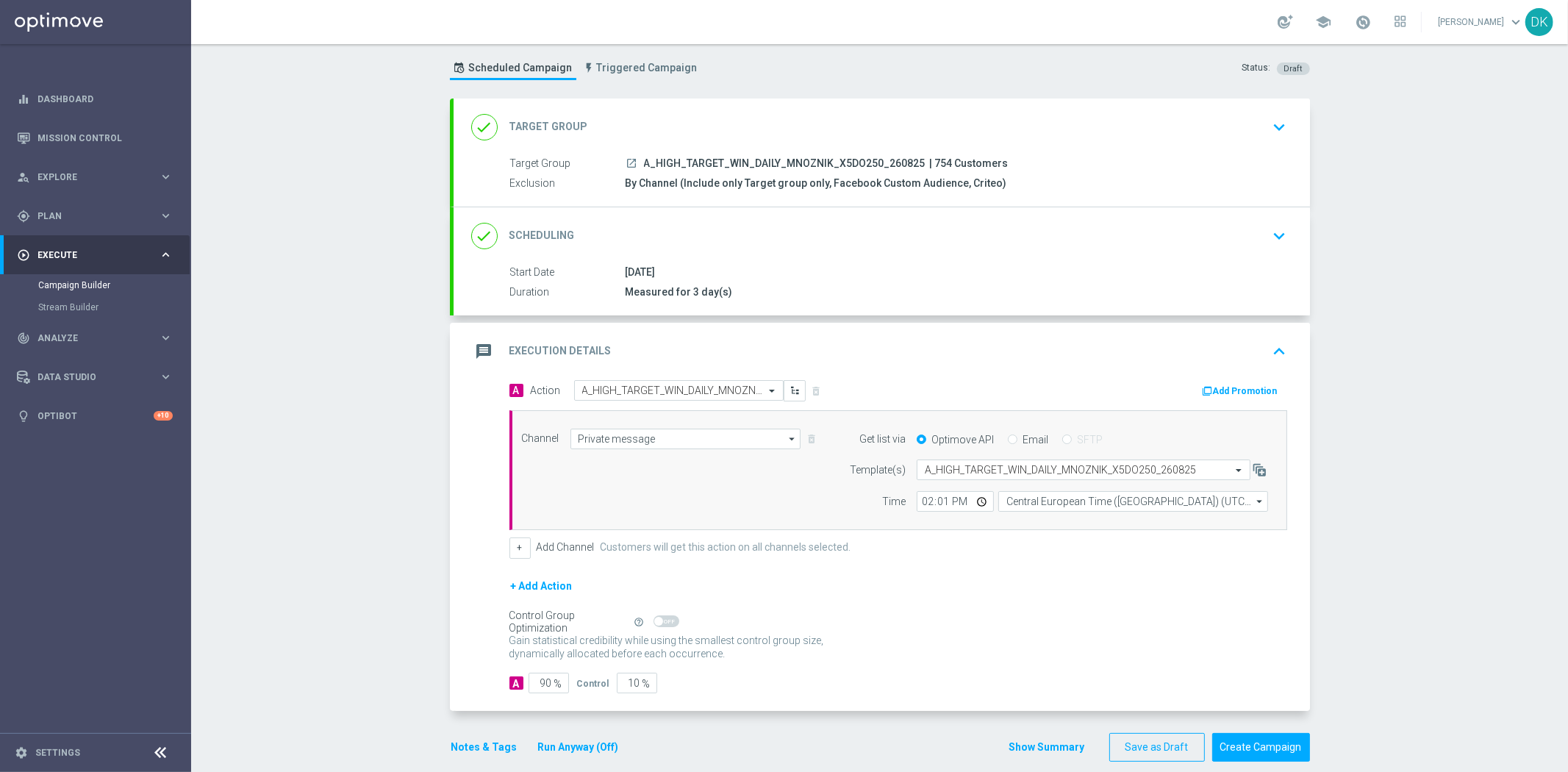
scroll to position [52, 0]
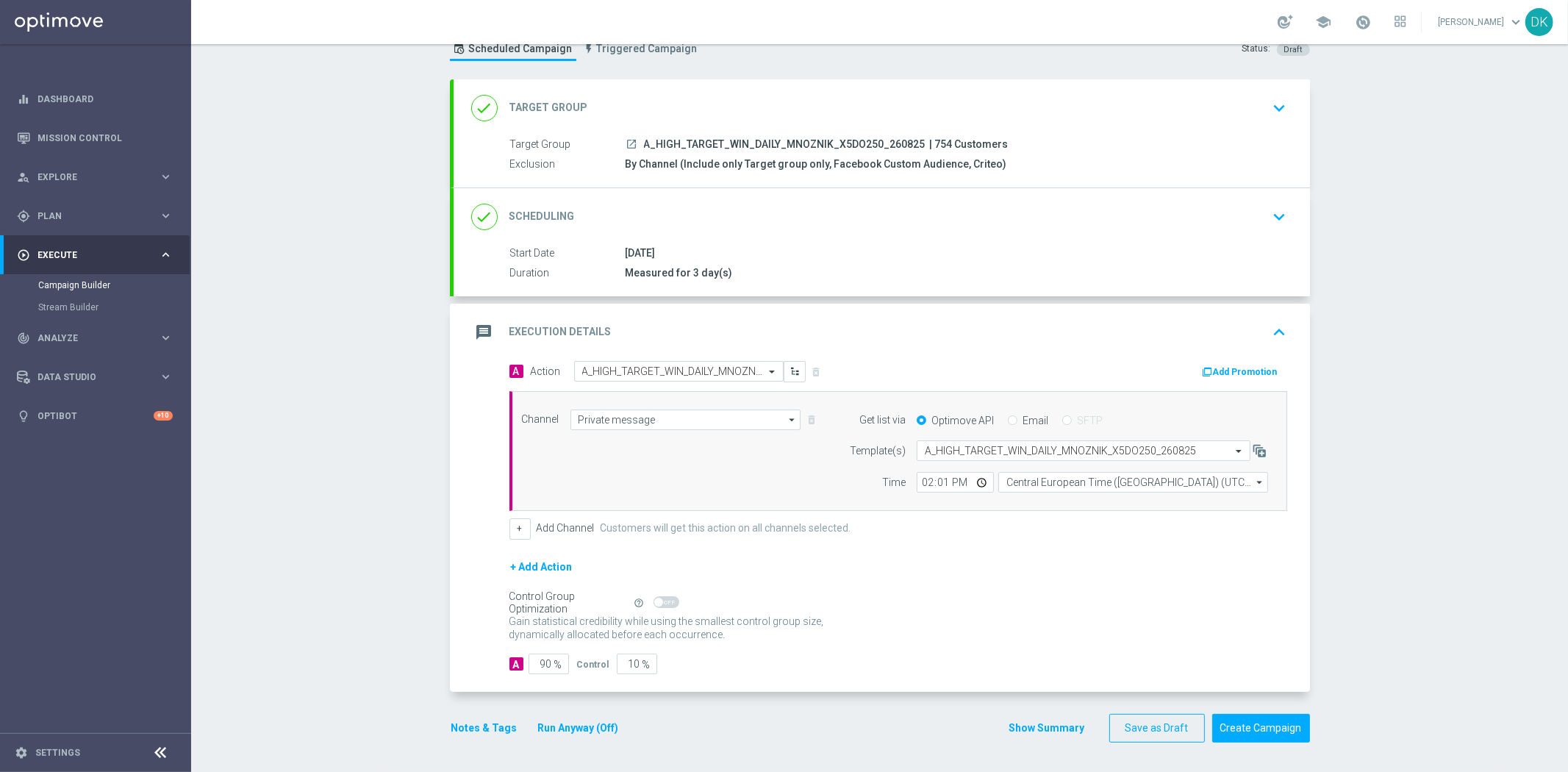
click at [461, 735] on button "Notes & Tags" at bounding box center [484, 728] width 69 height 19
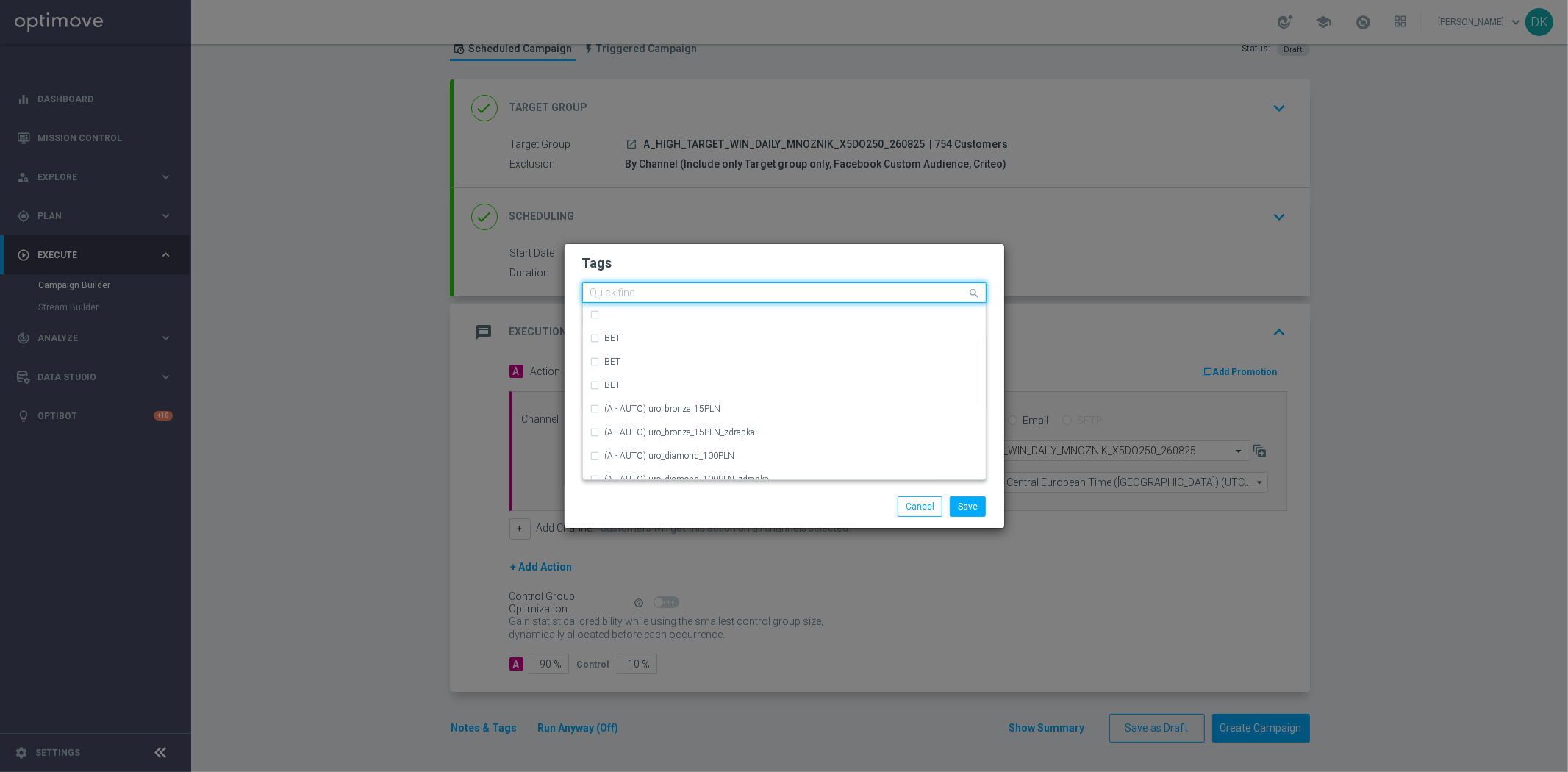
click at [679, 295] on input "text" at bounding box center [779, 294] width 377 height 13
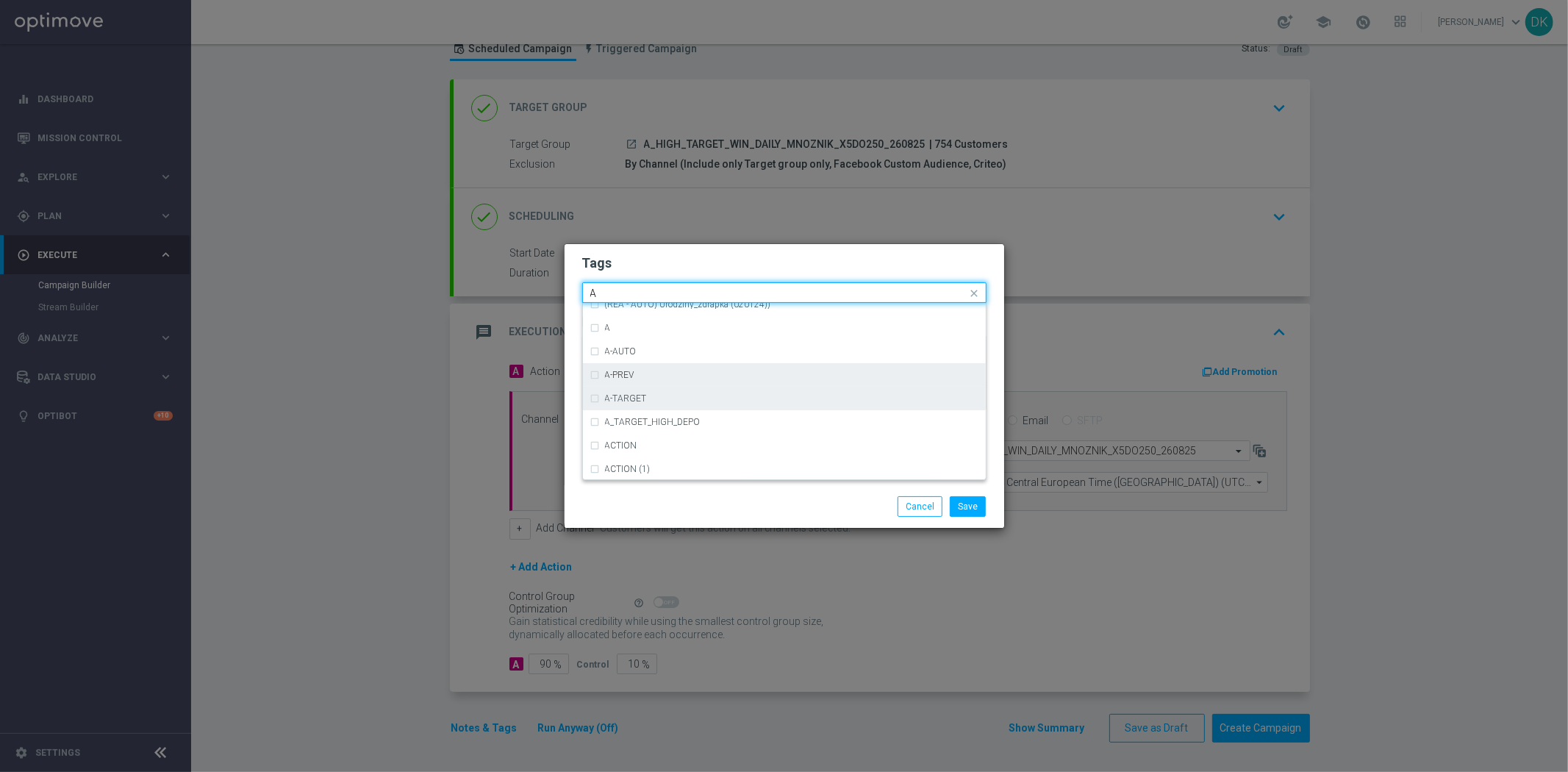
scroll to position [1797, 0]
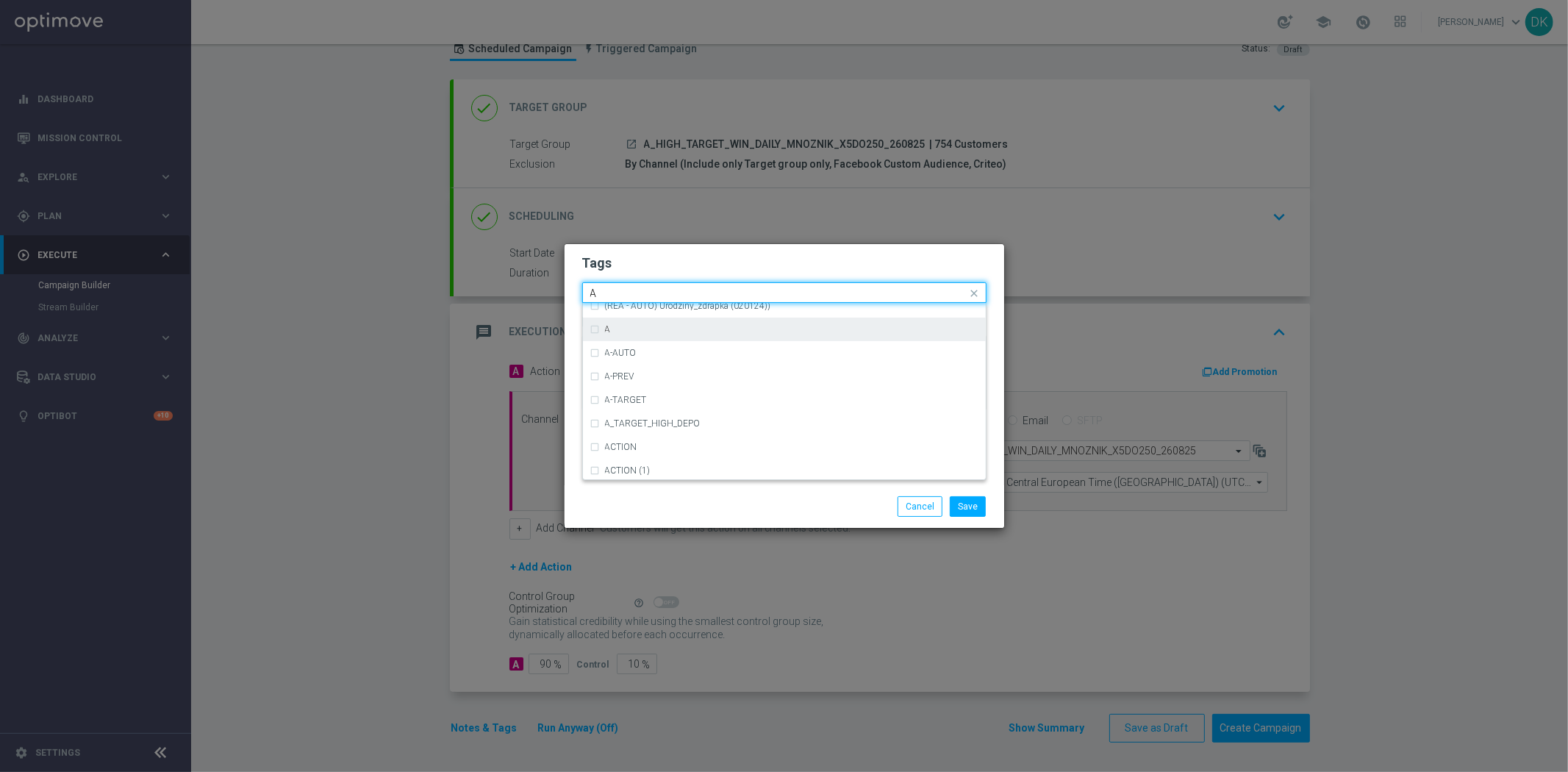
click at [626, 336] on div "A" at bounding box center [784, 330] width 389 height 24
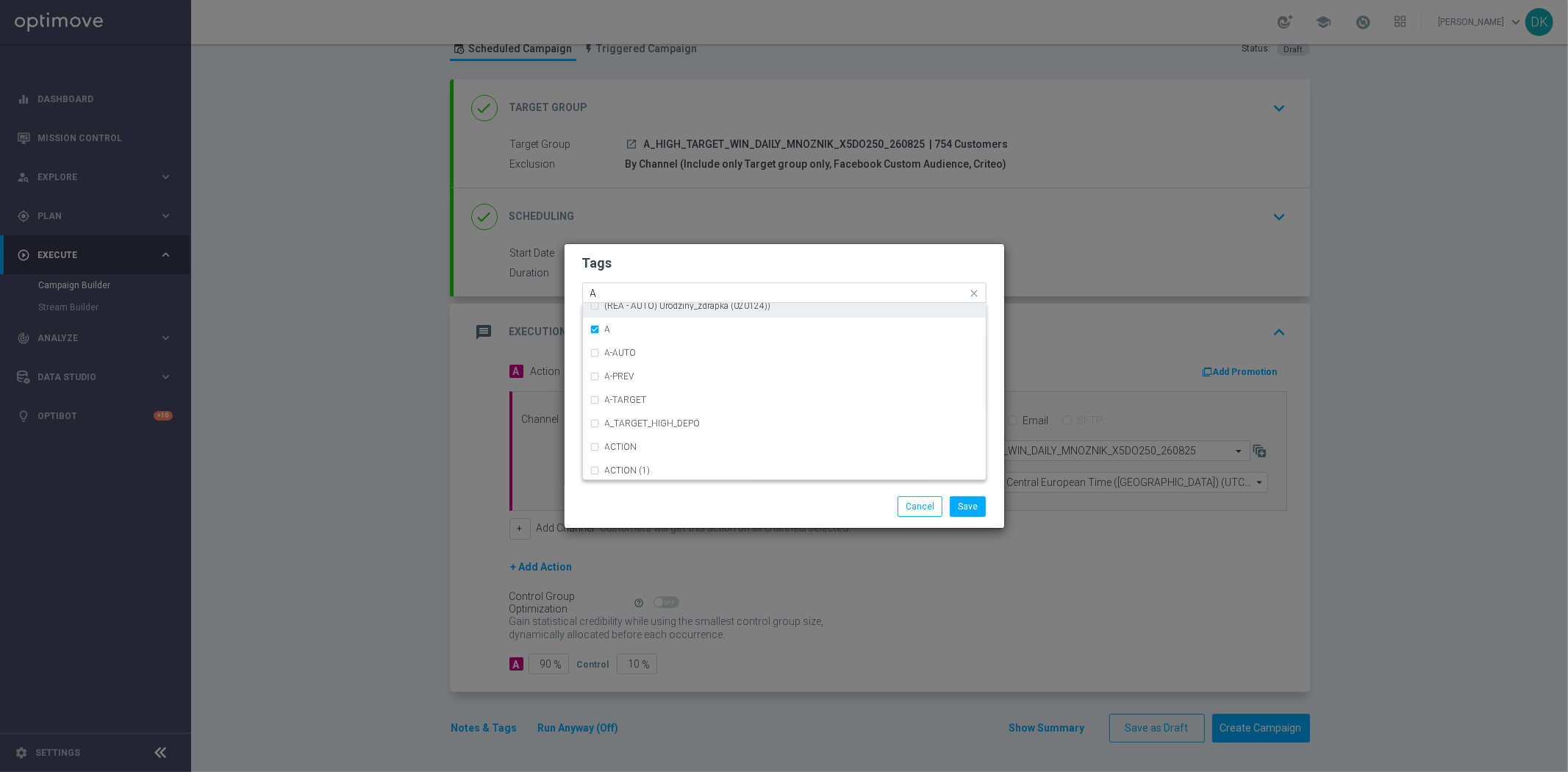
click at [623, 293] on input "A" at bounding box center [779, 294] width 377 height 13
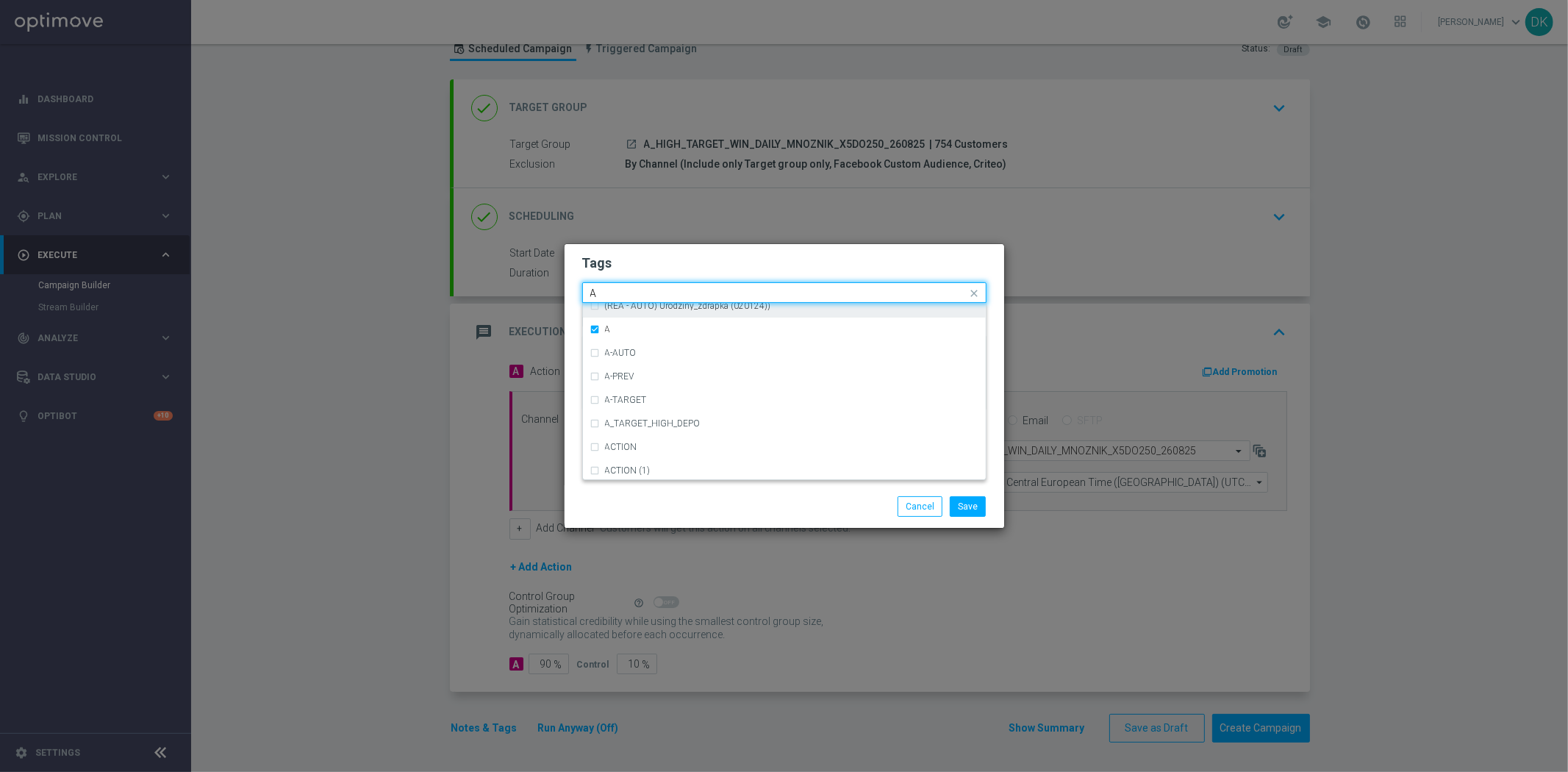
click at [623, 293] on input "A" at bounding box center [779, 294] width 377 height 13
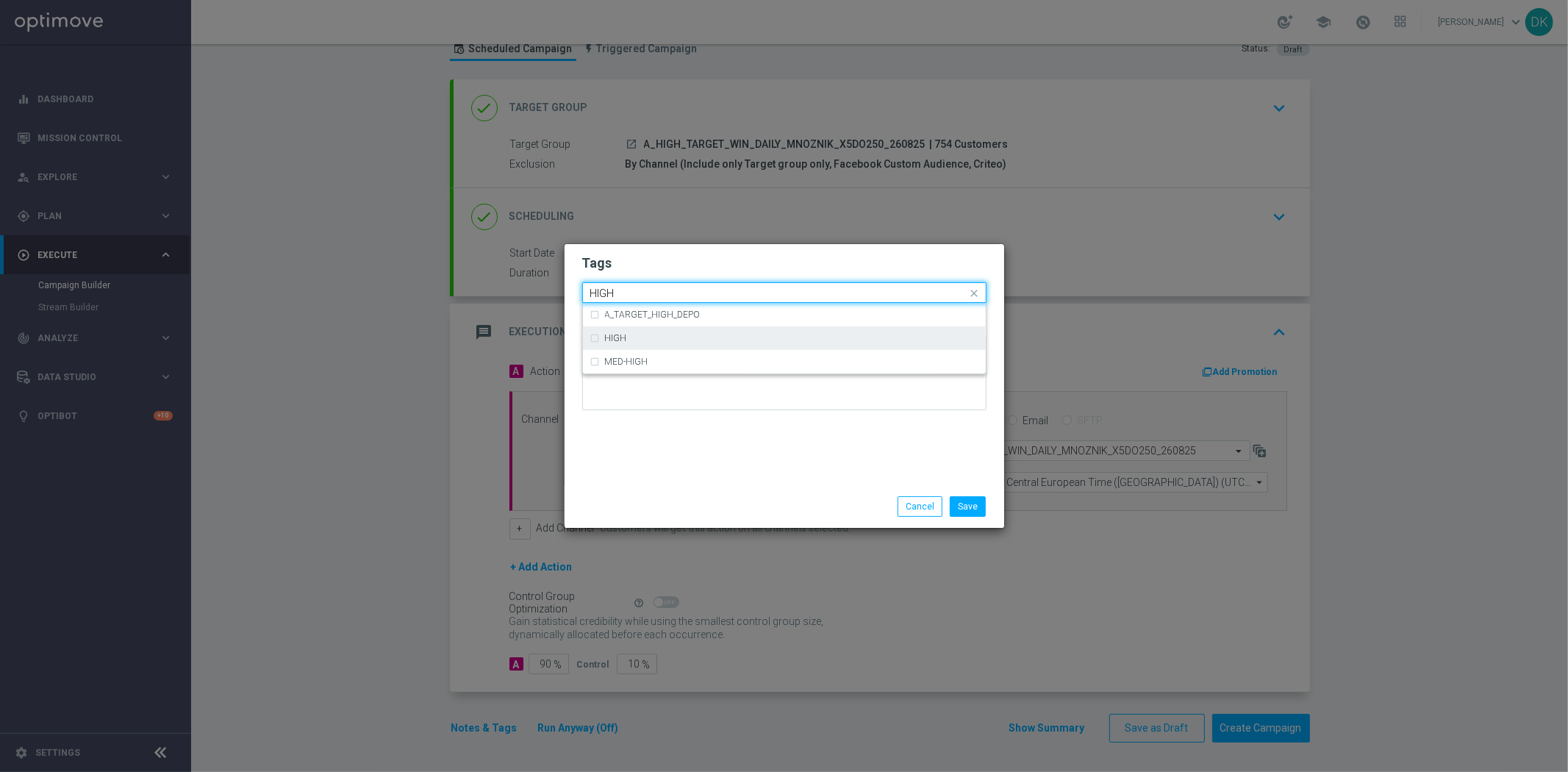
click at [644, 342] on div "HIGH" at bounding box center [784, 338] width 389 height 24
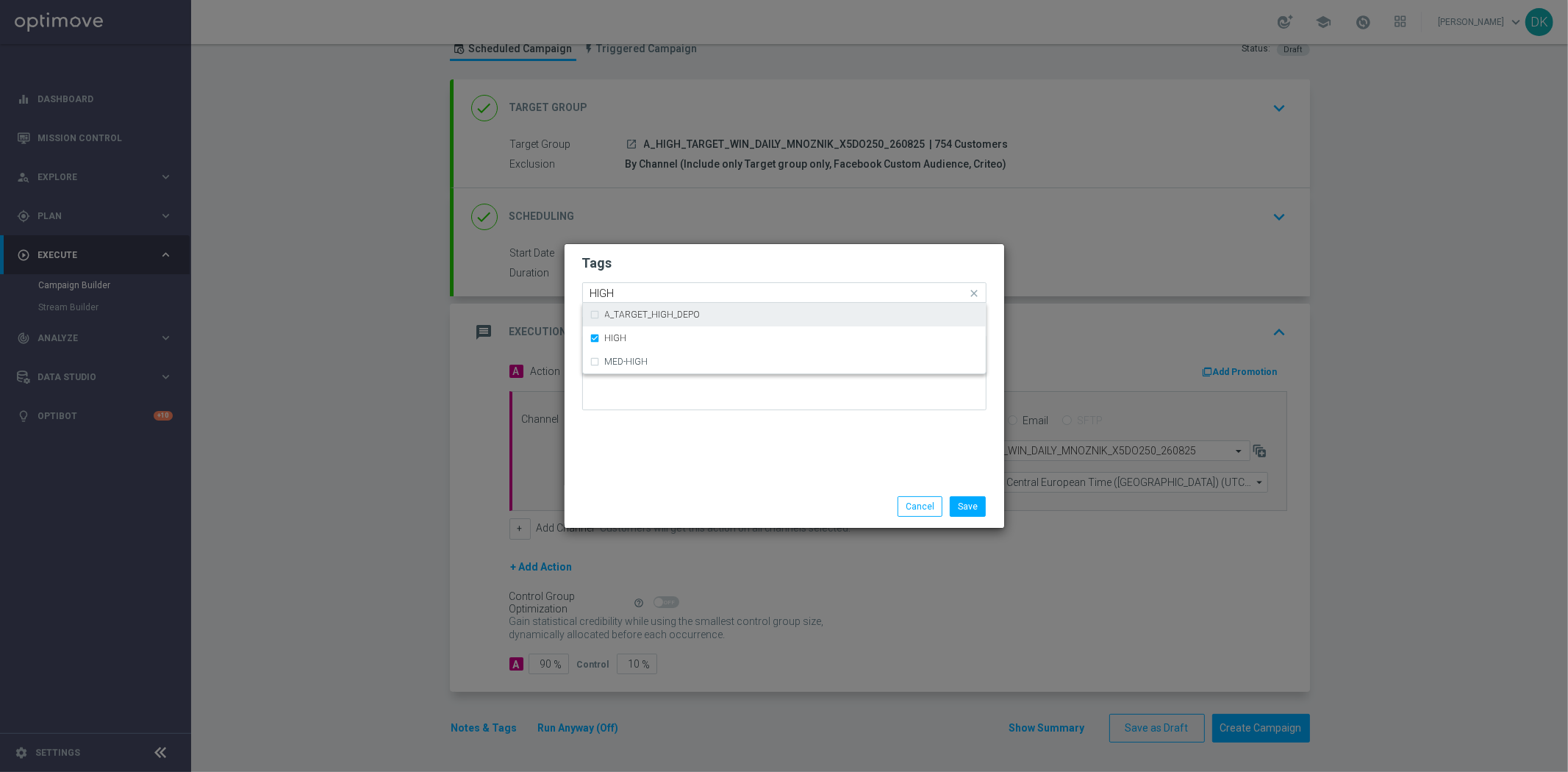
click at [634, 292] on input "HIGH" at bounding box center [779, 294] width 377 height 13
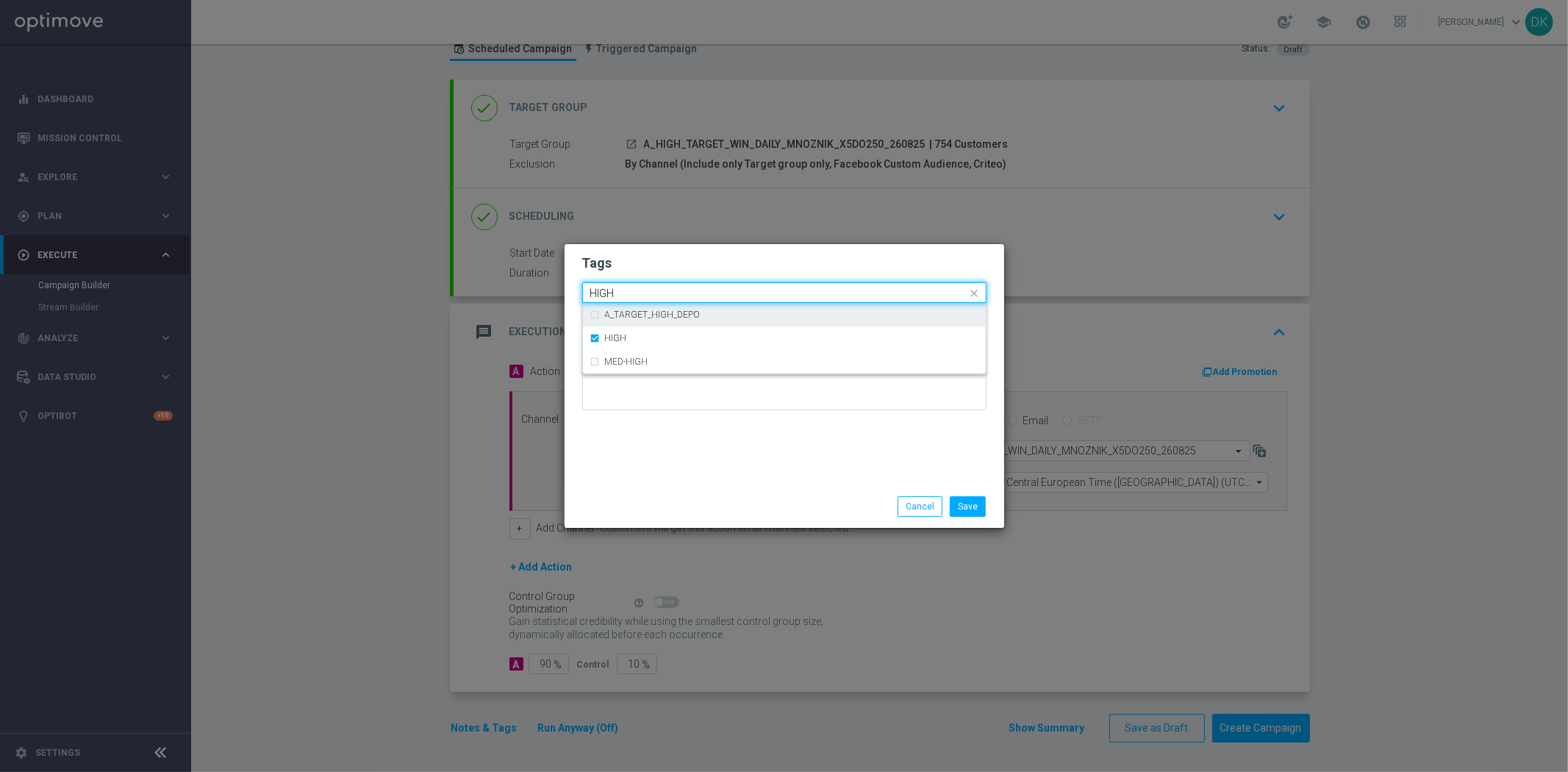
click at [634, 292] on input "HIGH" at bounding box center [779, 294] width 377 height 13
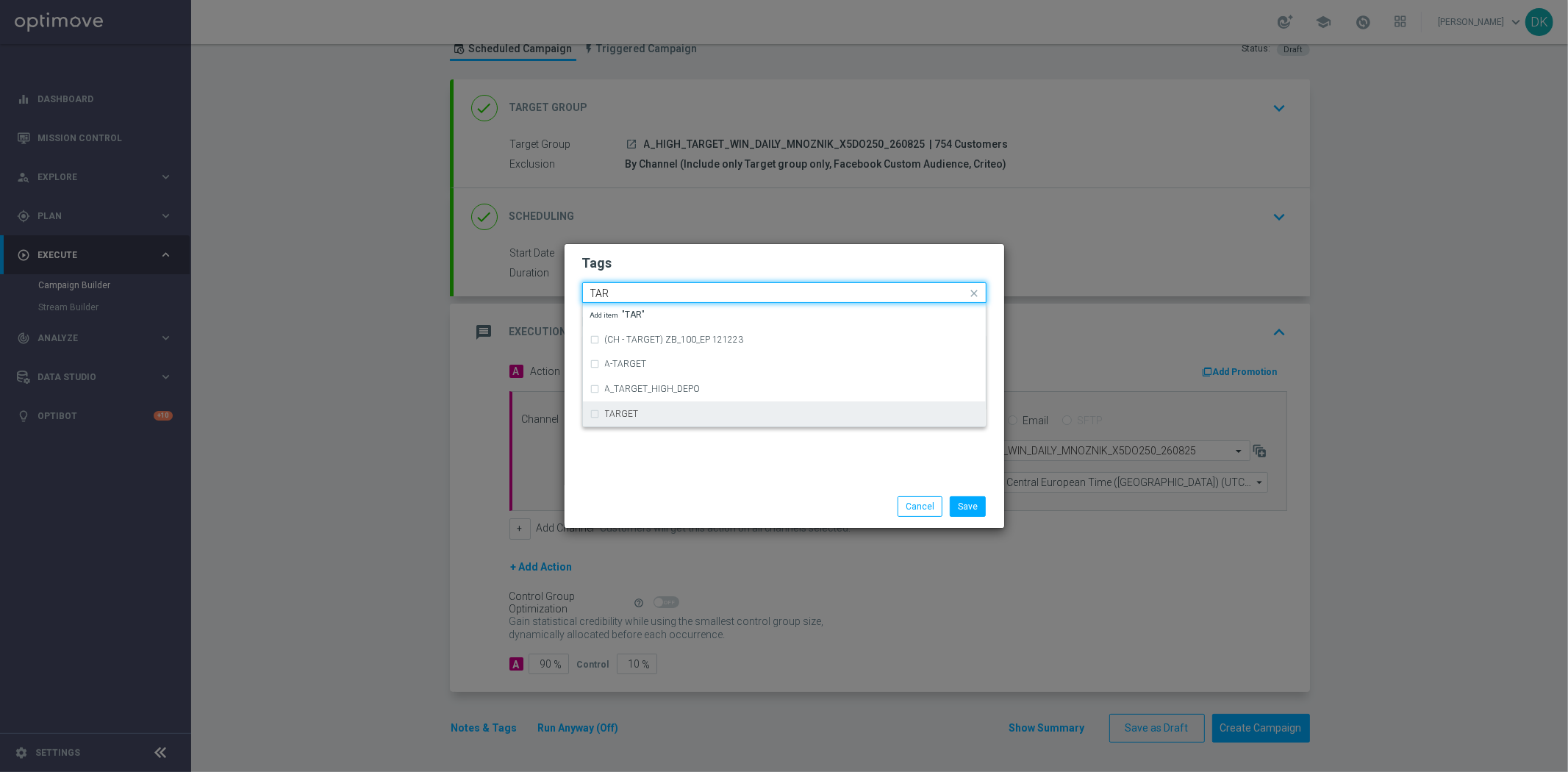
click at [641, 406] on div "TARGET" at bounding box center [784, 414] width 389 height 24
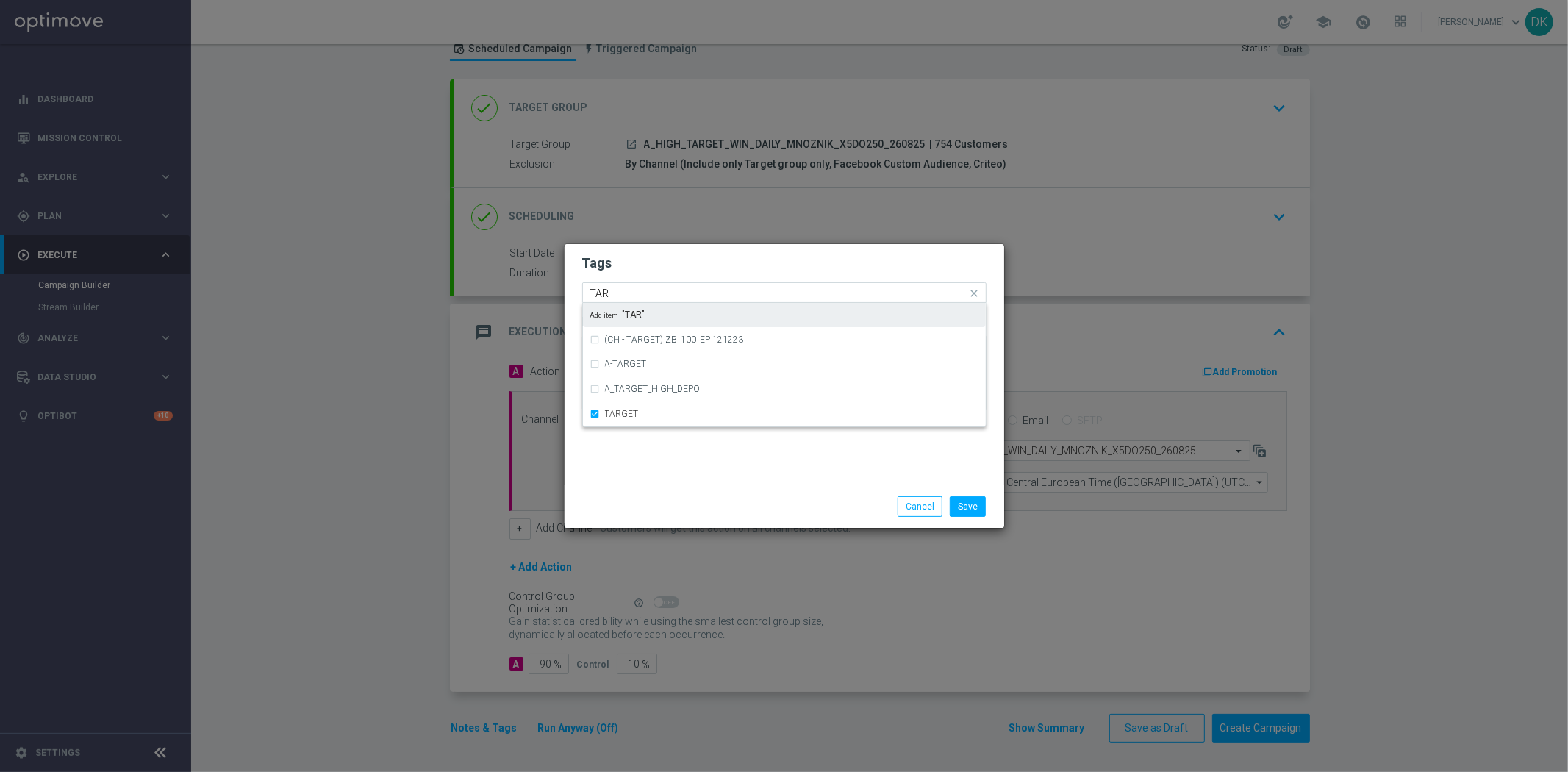
click at [623, 292] on input "TAR" at bounding box center [779, 294] width 377 height 13
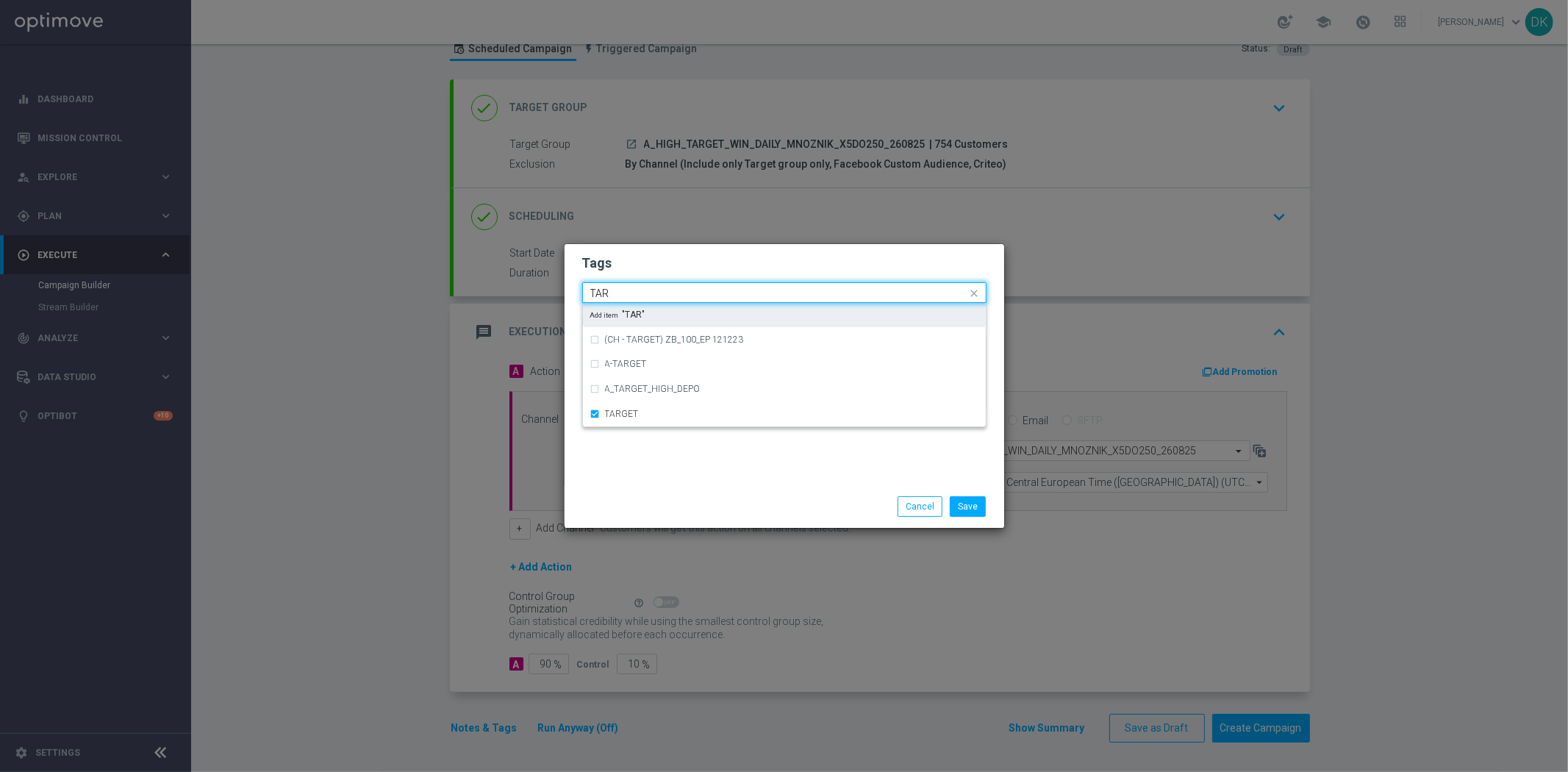
click at [623, 292] on input "TAR" at bounding box center [779, 294] width 377 height 13
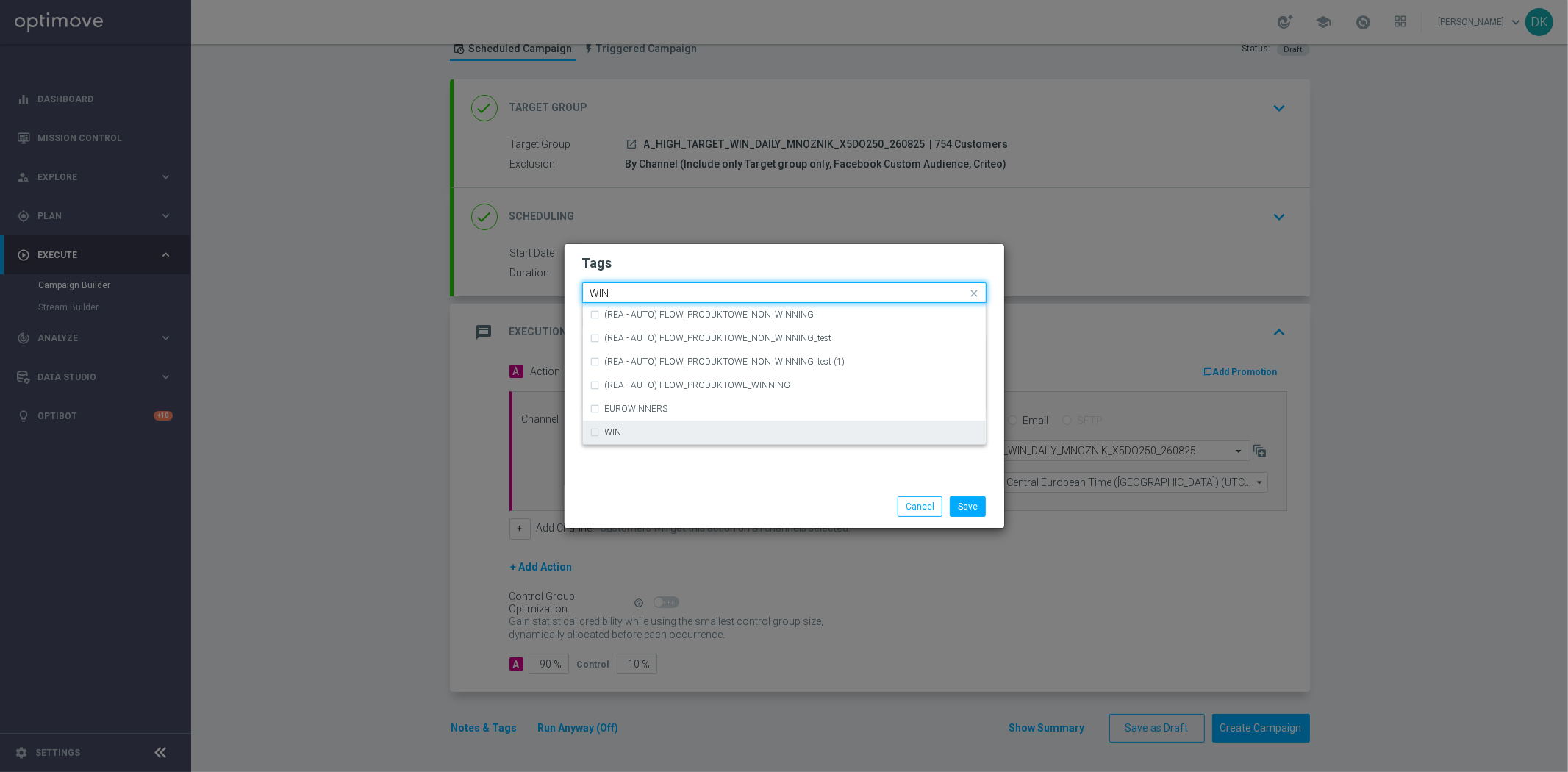
click at [628, 437] on div "WIN" at bounding box center [784, 432] width 389 height 24
type input "WIN"
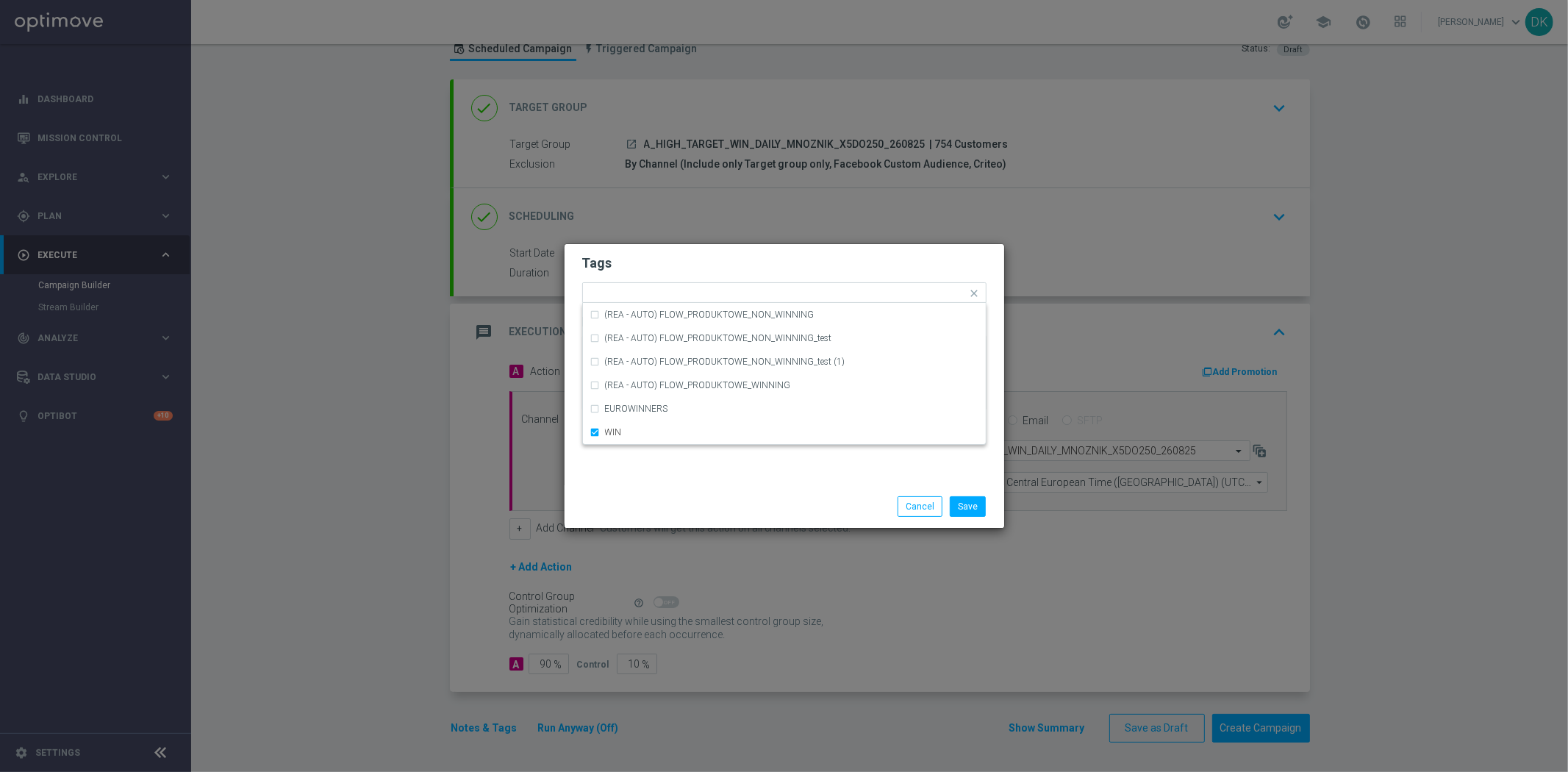
click at [652, 488] on div "Save Cancel" at bounding box center [784, 506] width 440 height 43
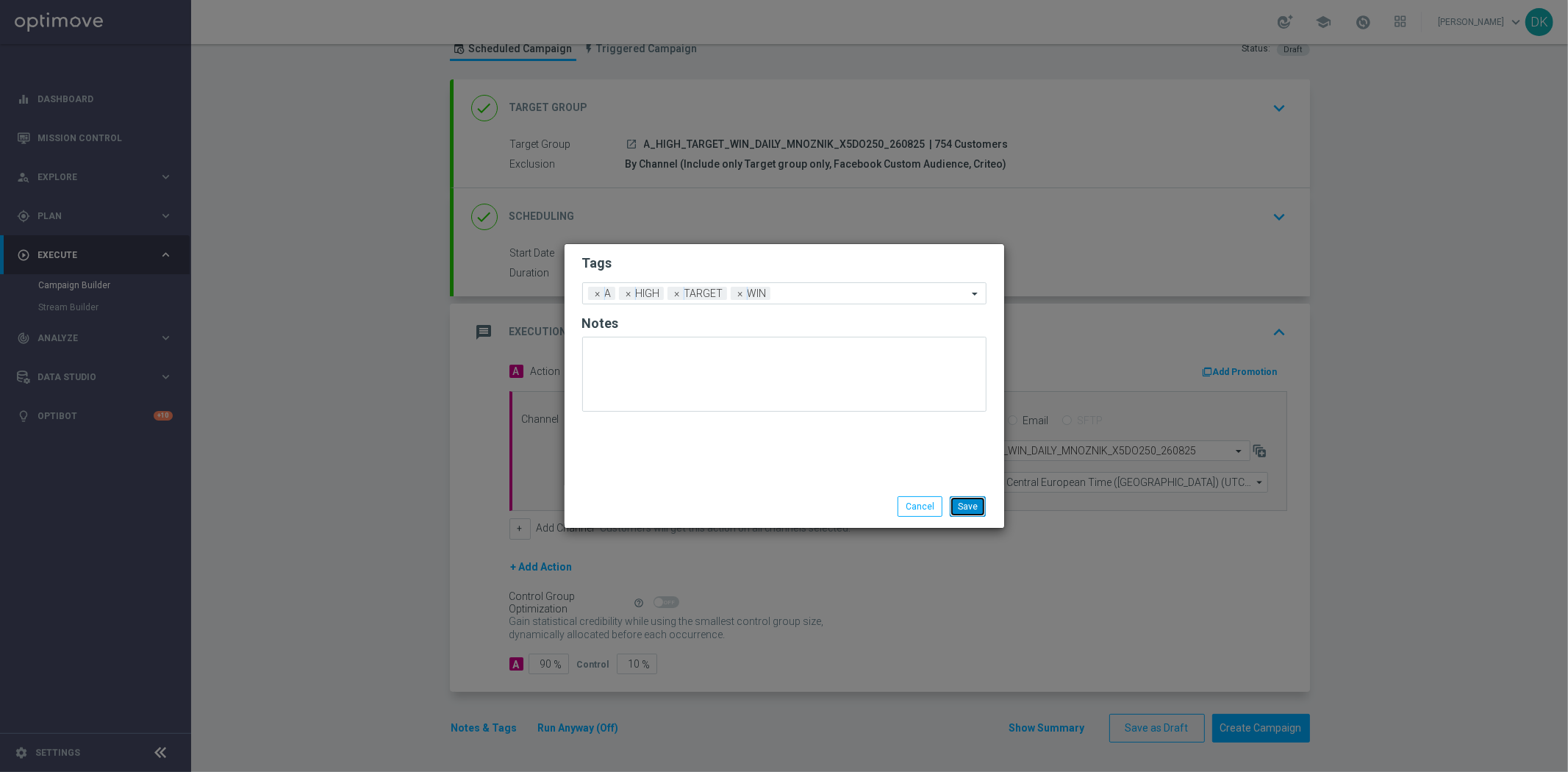
click at [964, 501] on button "Save" at bounding box center [968, 506] width 36 height 20
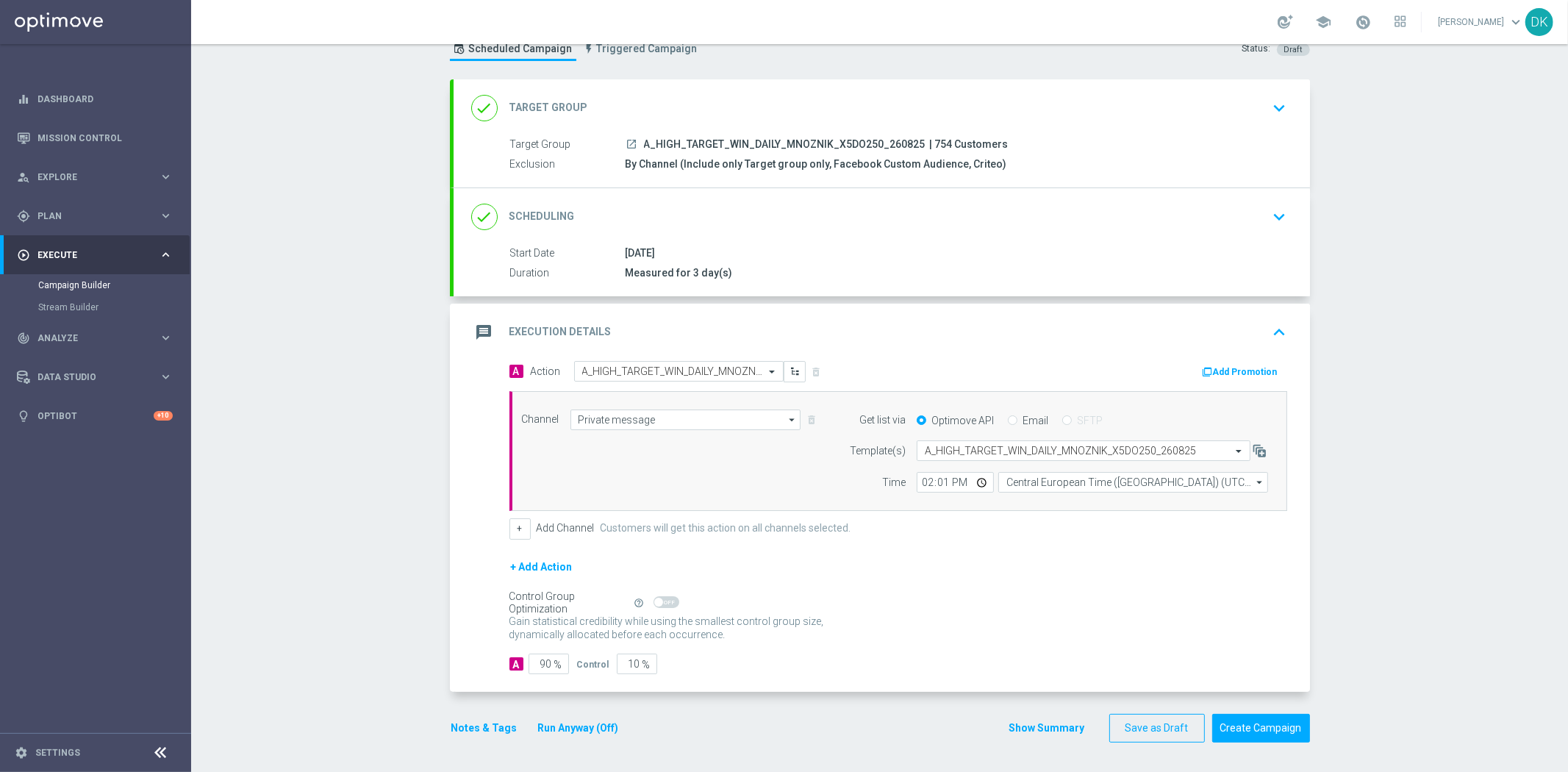
click at [1225, 371] on button "Add Promotion" at bounding box center [1243, 371] width 82 height 16
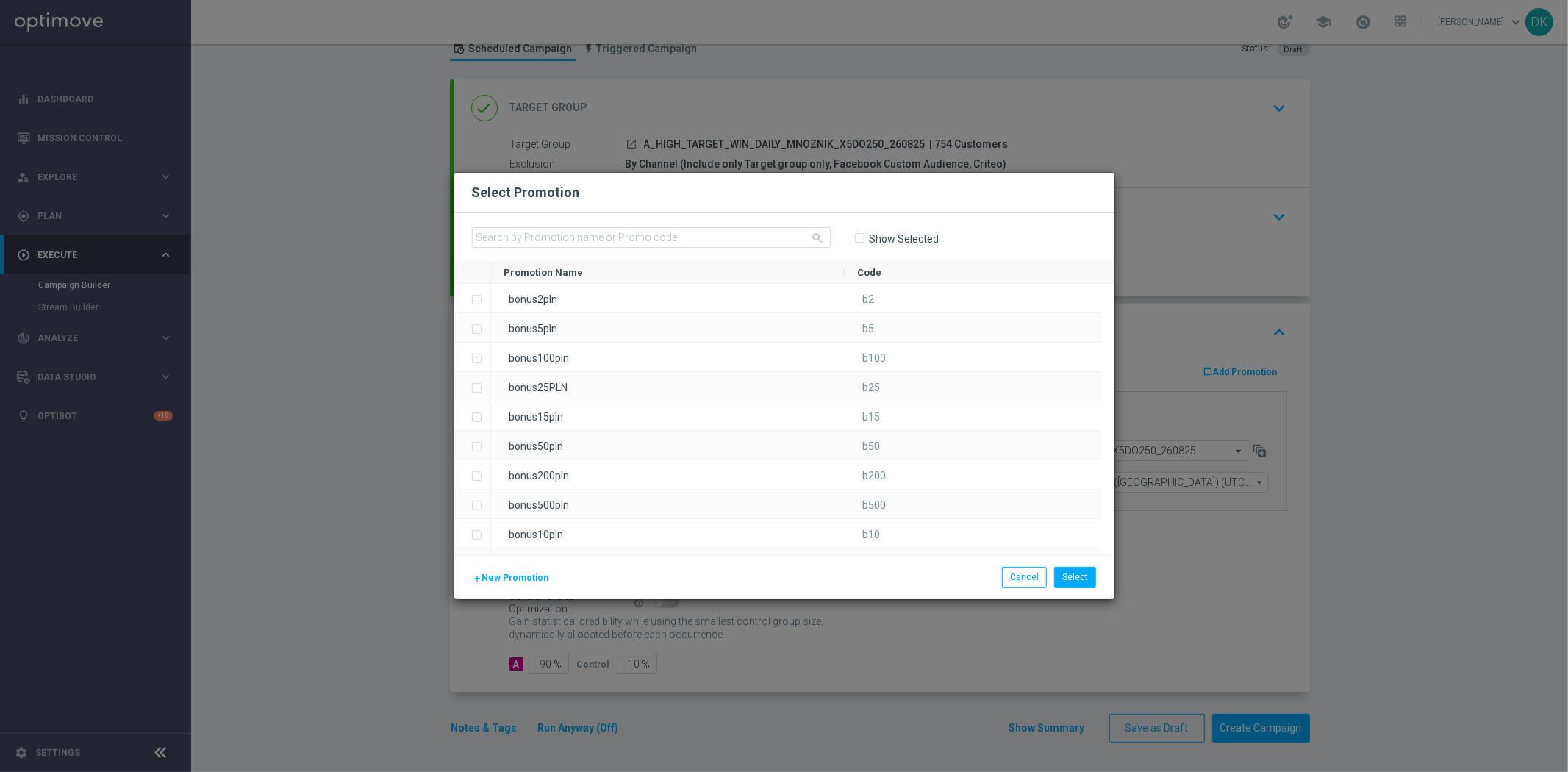
click at [524, 576] on span "New Promotion" at bounding box center [516, 578] width 67 height 10
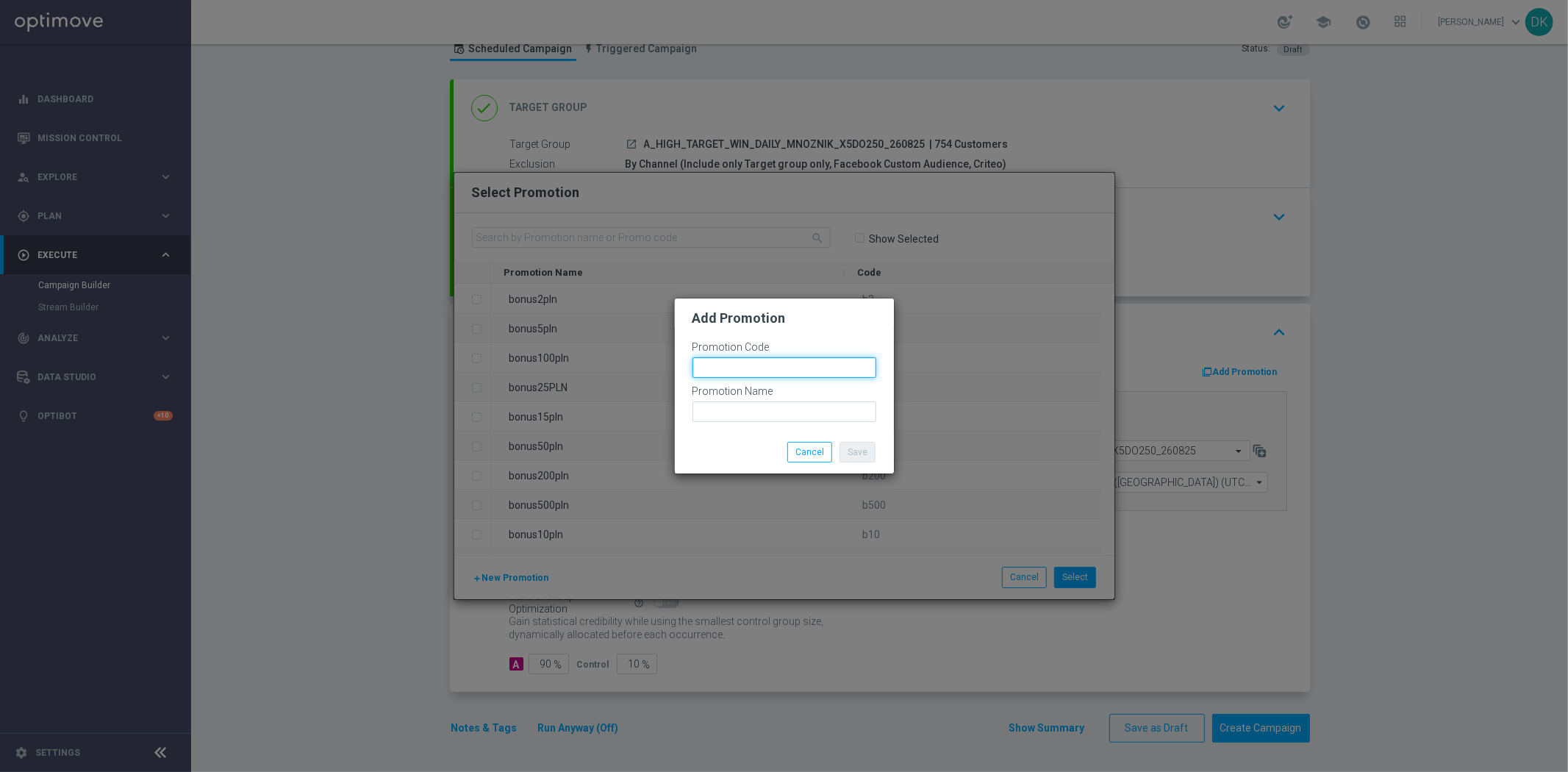
click at [736, 367] on input "text" at bounding box center [784, 367] width 184 height 20
paste input "171576"
click at [736, 367] on input "bonusapi_tg-171576" at bounding box center [784, 367] width 184 height 20
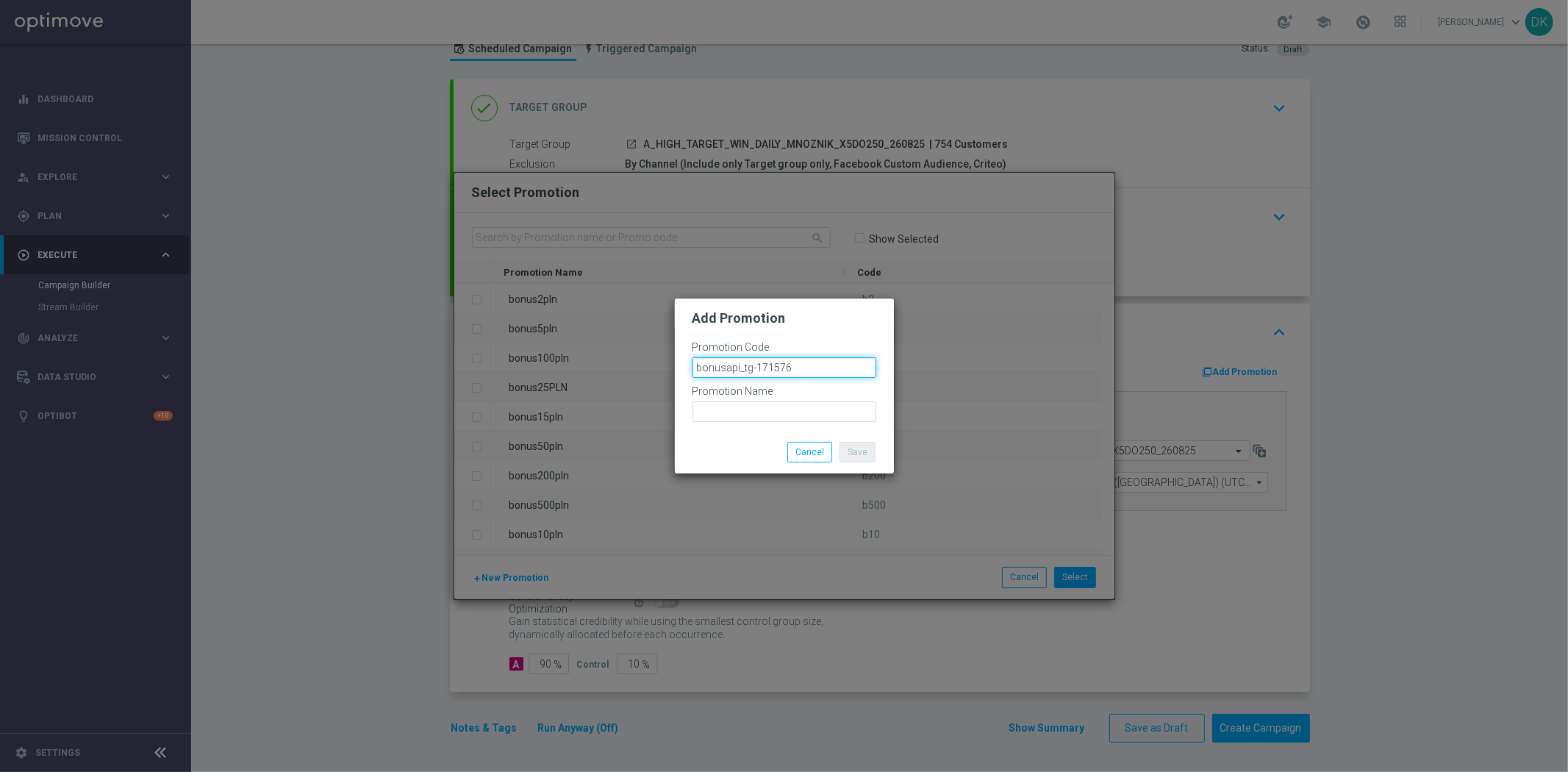
type input "bonusapi_tg-171576"
click at [746, 401] on input "text" at bounding box center [784, 412] width 184 height 20
paste input "bonusapi_tg-171576"
type input "bonusapi_tg-171576"
click at [864, 447] on button "Save" at bounding box center [857, 452] width 36 height 20
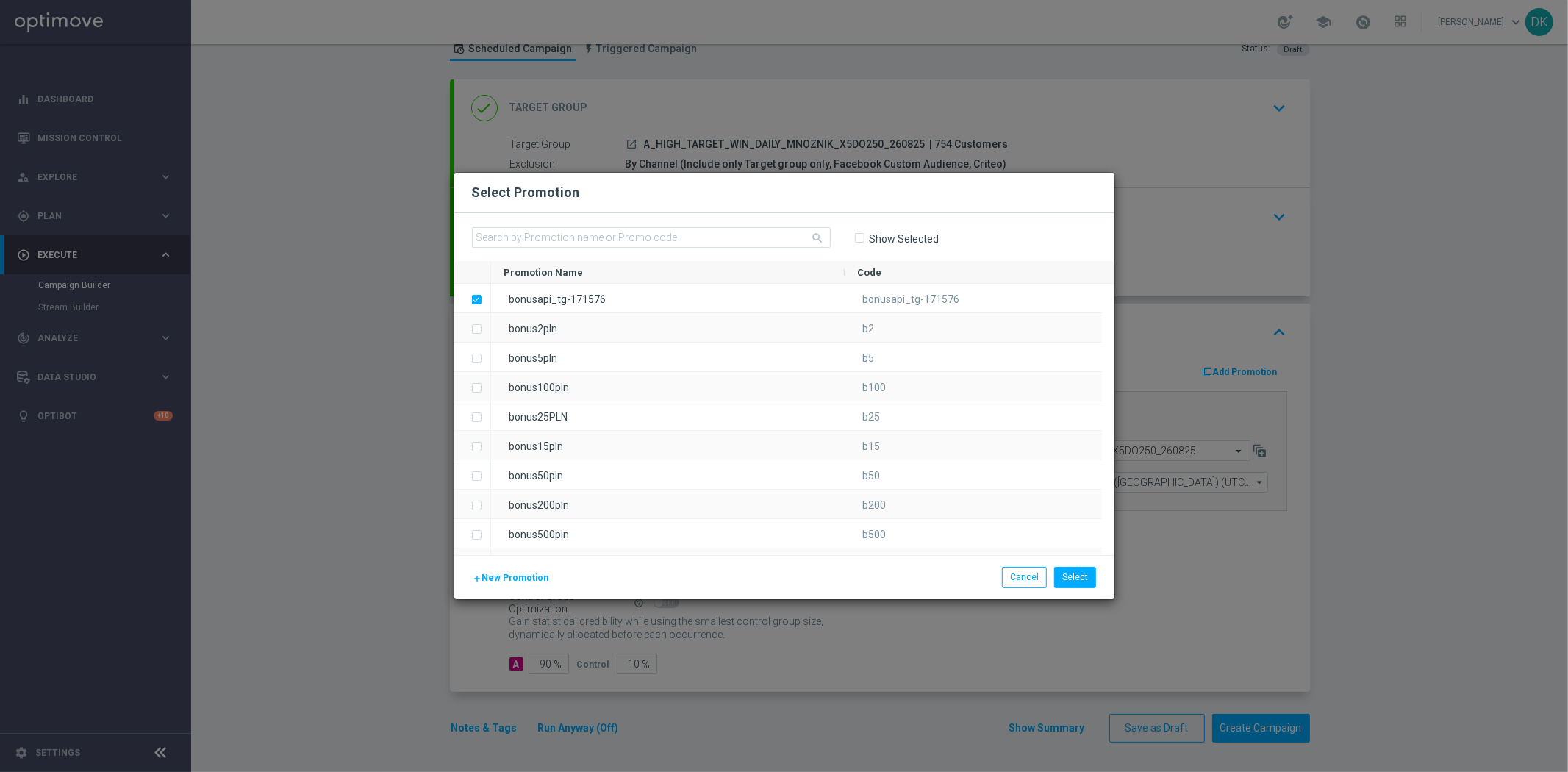
click at [522, 578] on span "New Promotion" at bounding box center [516, 578] width 67 height 10
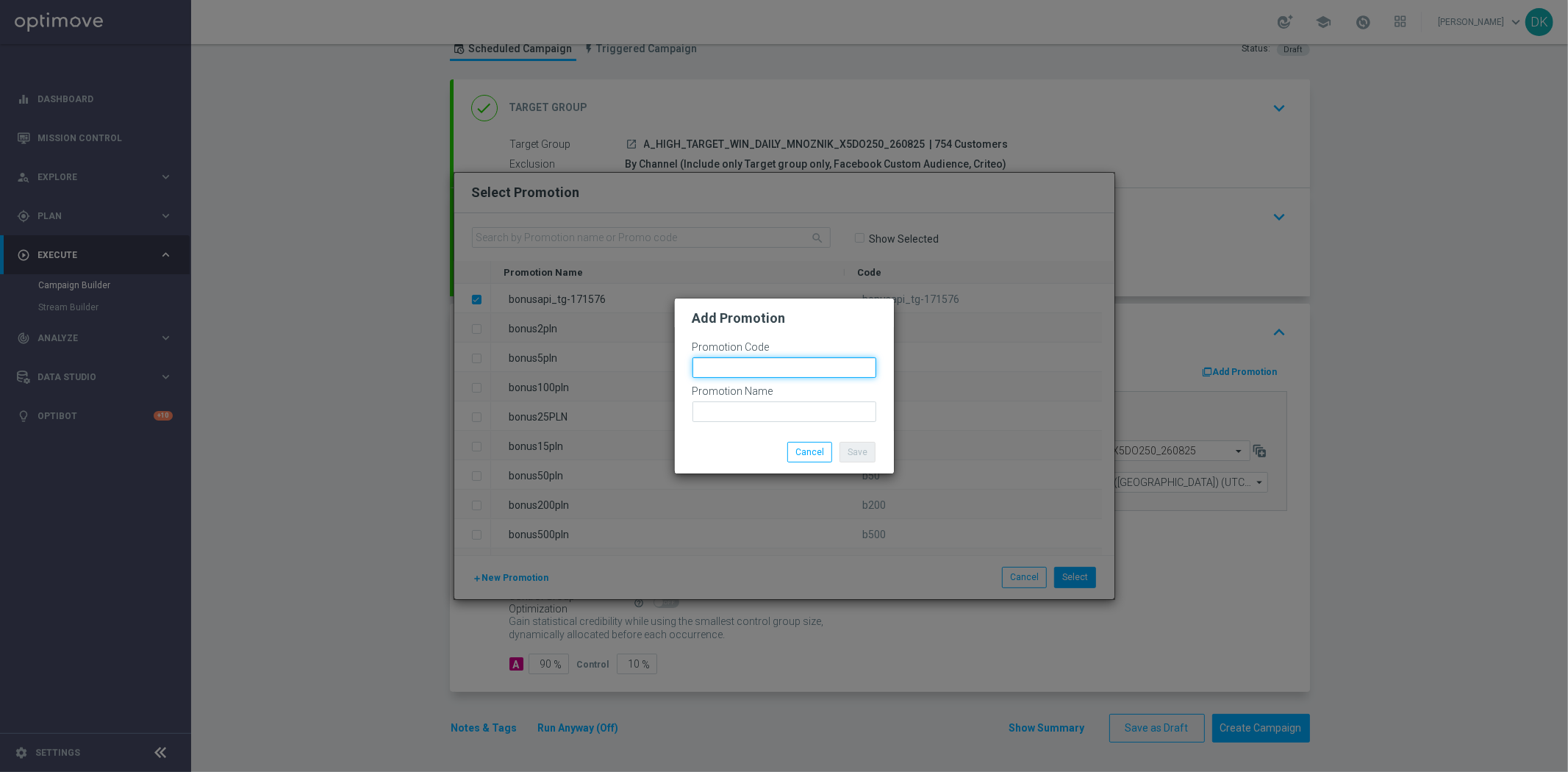
click at [781, 361] on input "text" at bounding box center [784, 367] width 184 height 20
paste input "bonusapi_tg-171576"
click at [839, 376] on input "bonusapi_tg-171577" at bounding box center [784, 367] width 184 height 20
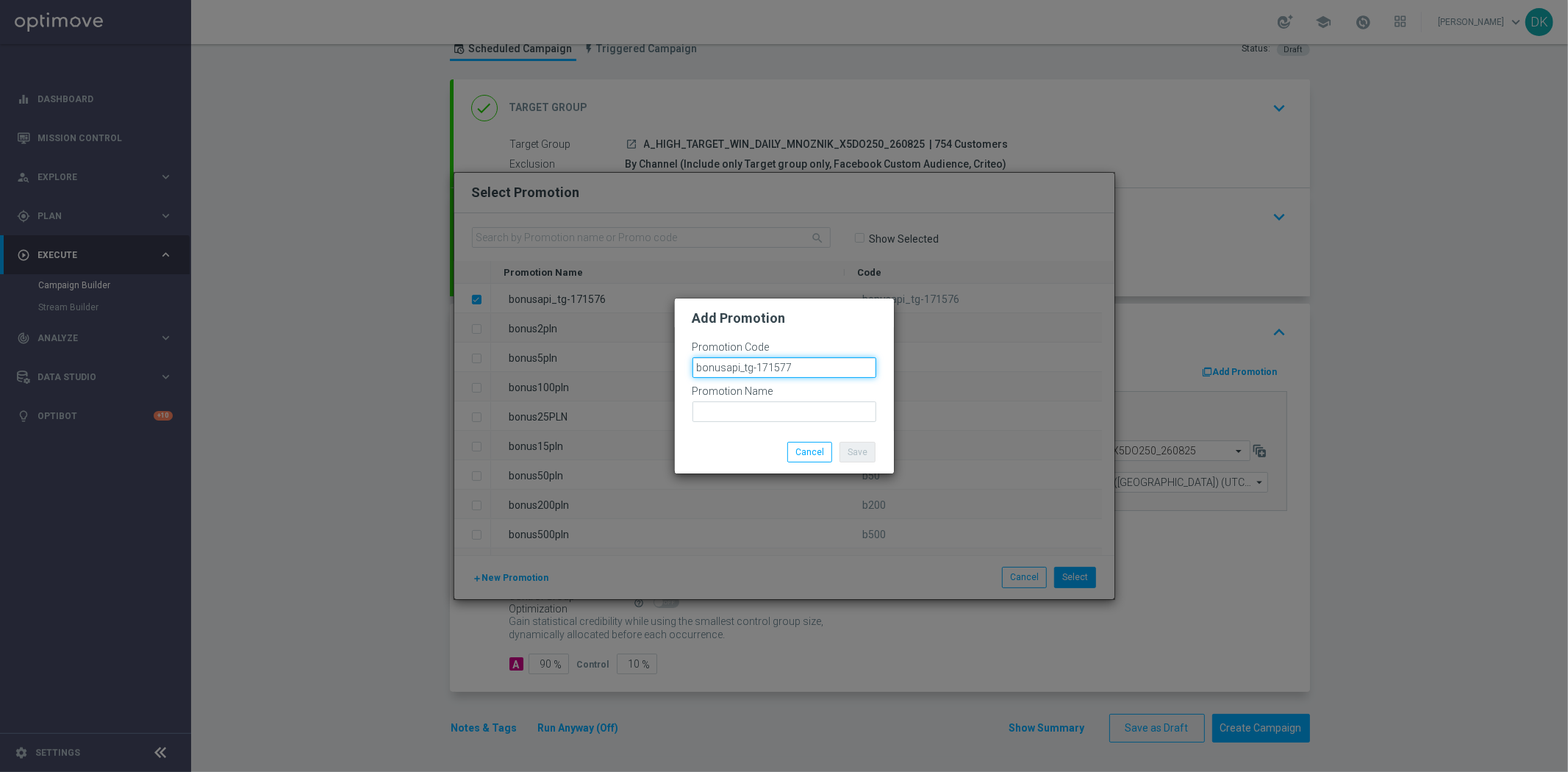
type input "bonusapi_tg-171577"
click at [796, 408] on input "text" at bounding box center [784, 412] width 184 height 20
paste input "bonusapi_tg-171577"
type input "bonusapi_tg-171577"
click at [846, 447] on button "Save" at bounding box center [857, 452] width 36 height 20
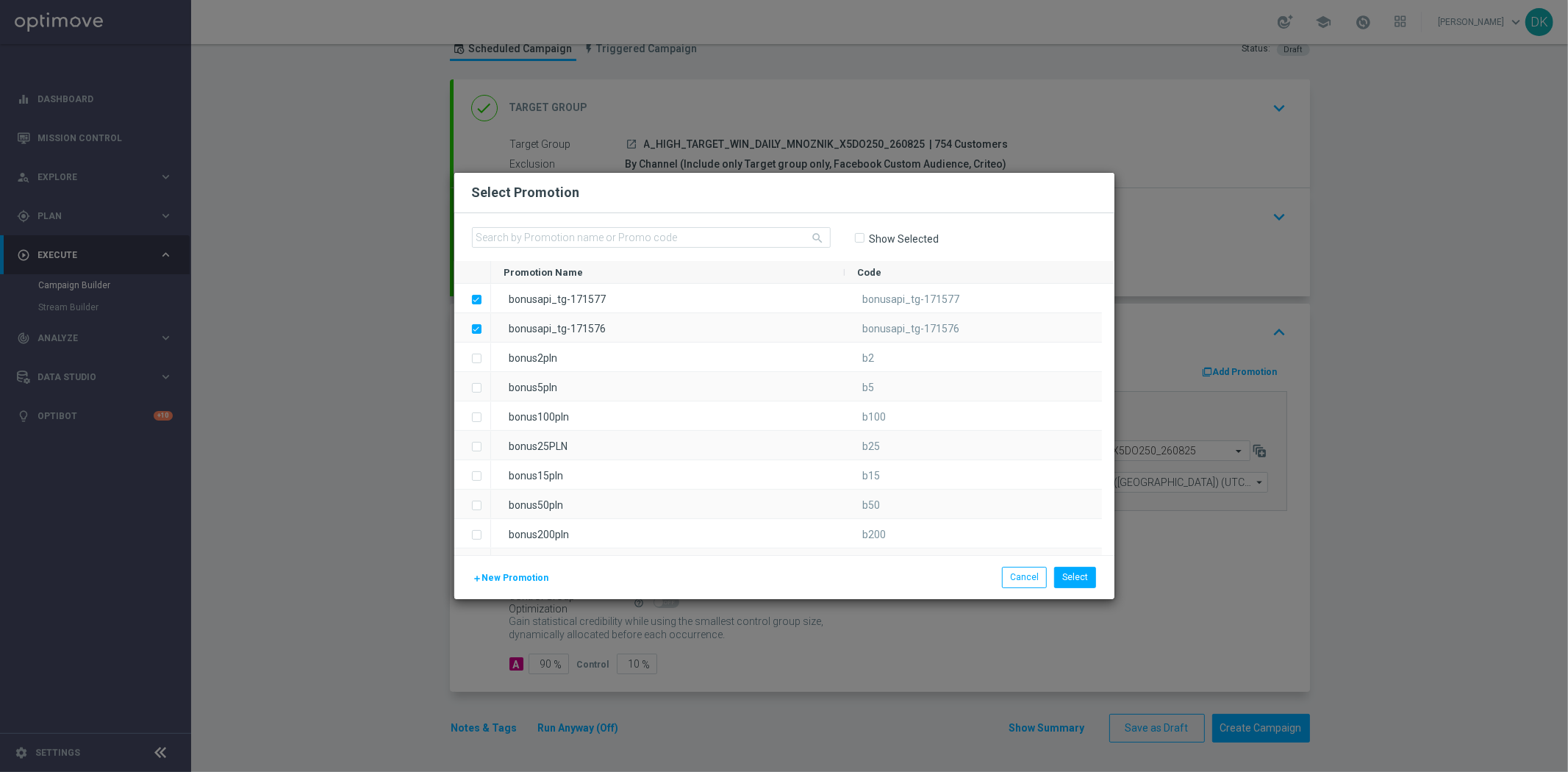
click at [518, 578] on span "New Promotion" at bounding box center [516, 578] width 67 height 10
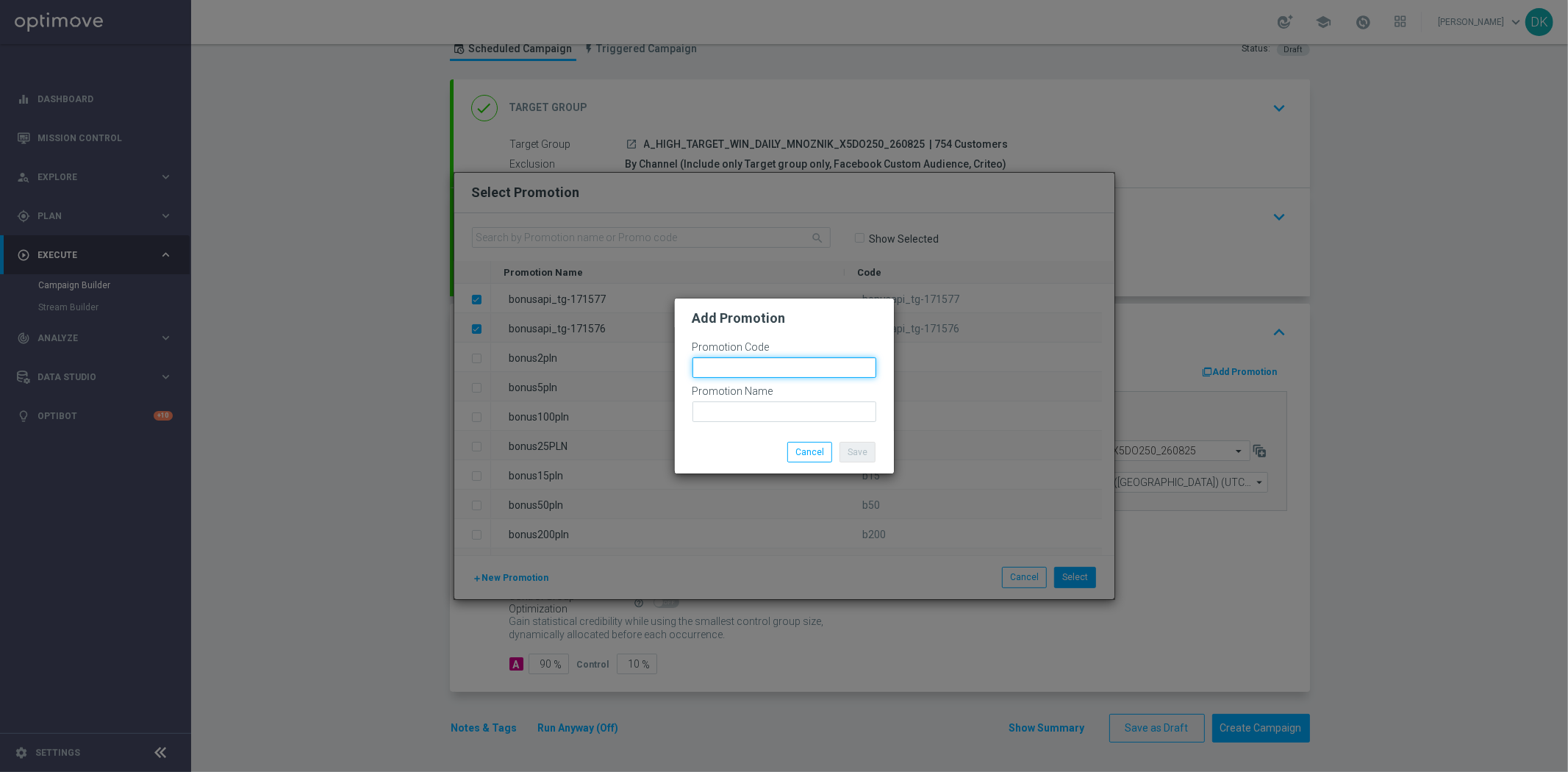
click at [744, 366] on input "text" at bounding box center [784, 367] width 184 height 20
paste input "bonusapi_tg-171577"
click at [826, 361] on input "bonusapi_tg-171578" at bounding box center [784, 367] width 184 height 20
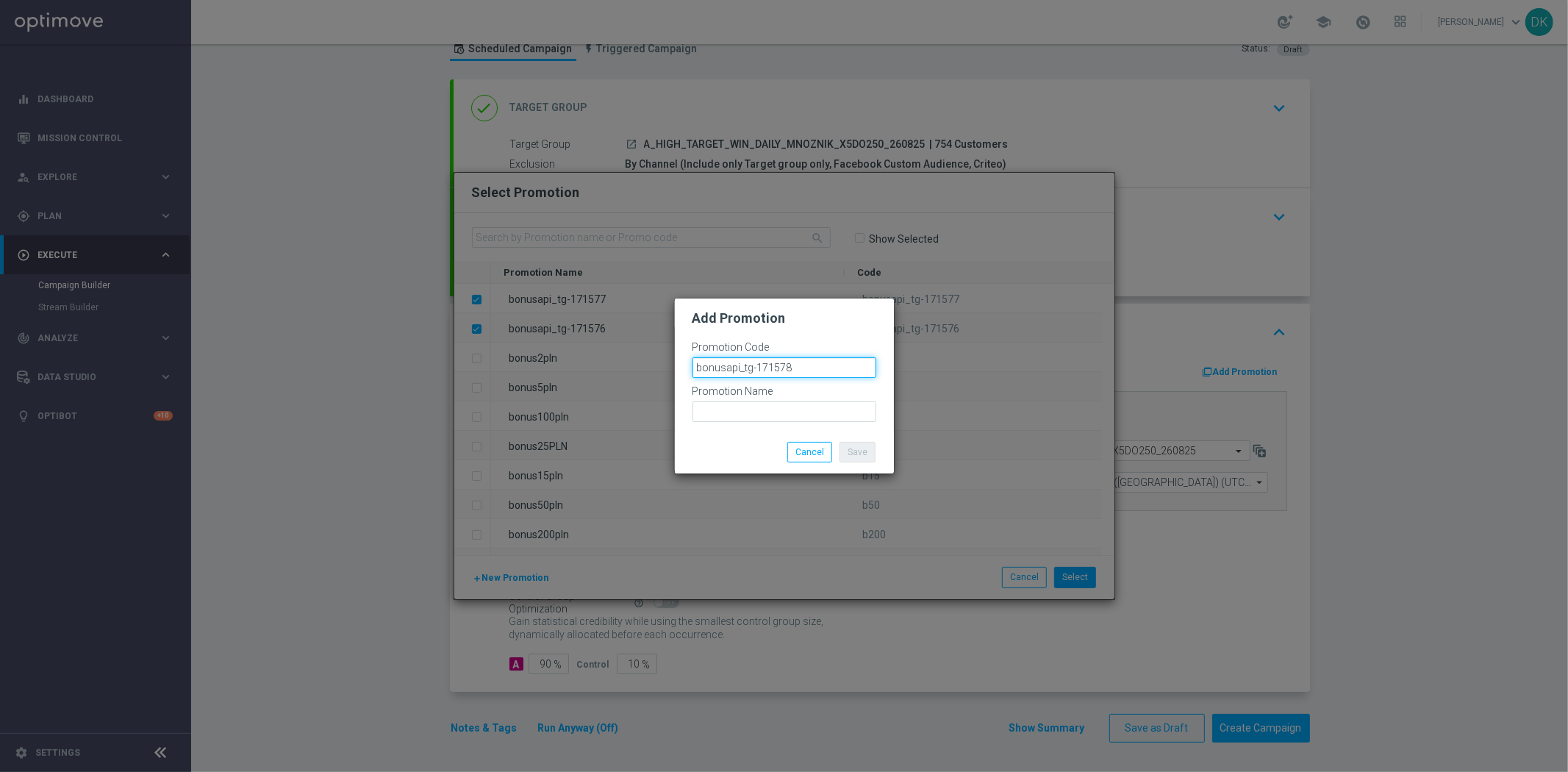
type input "bonusapi_tg-171578"
click at [804, 406] on input "text" at bounding box center [784, 412] width 184 height 20
paste input "bonusapi_tg-171578"
type input "bonusapi_tg-171578"
click at [864, 450] on button "Save" at bounding box center [857, 452] width 36 height 20
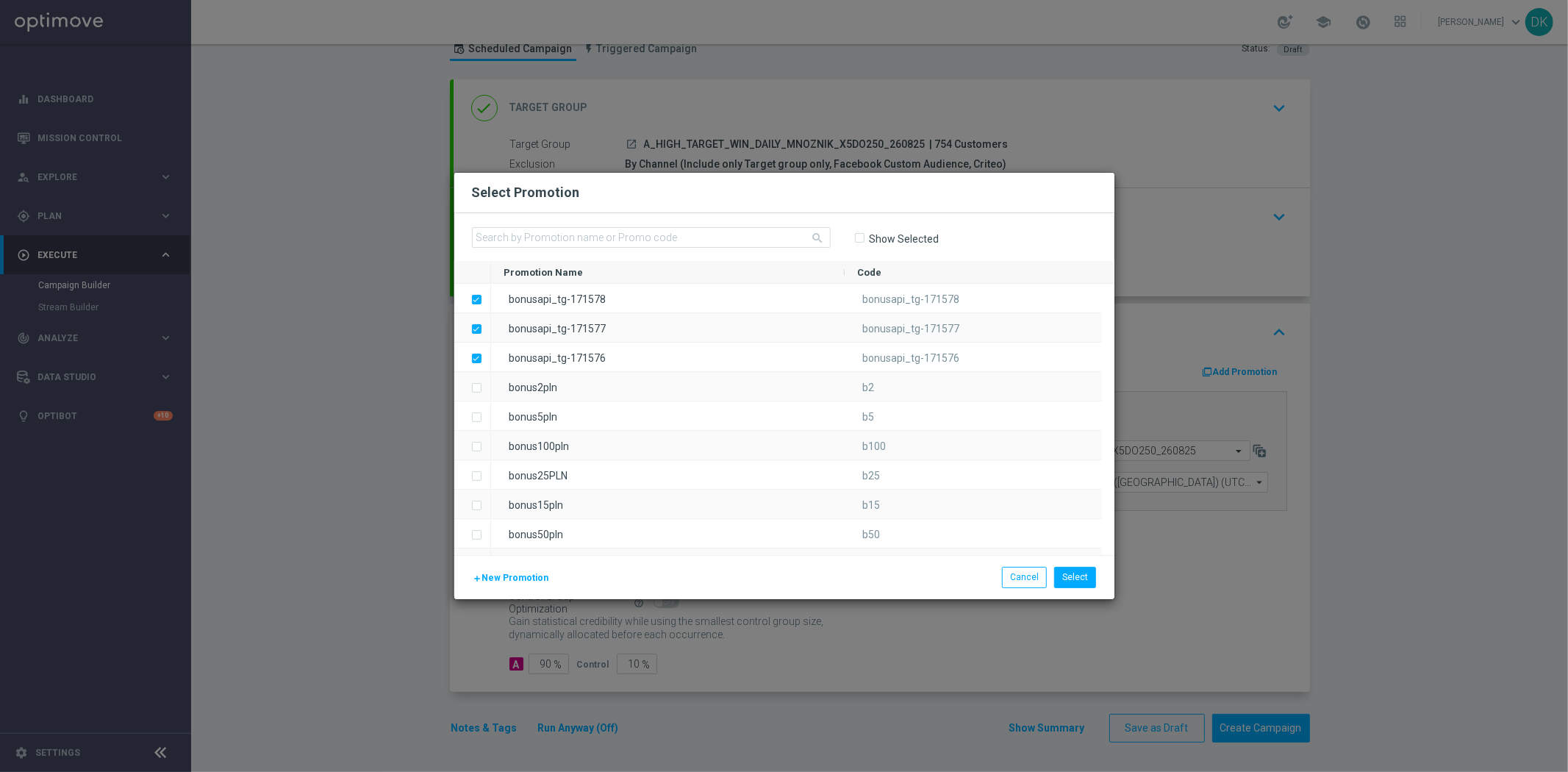
click at [523, 581] on span "New Promotion" at bounding box center [516, 578] width 67 height 10
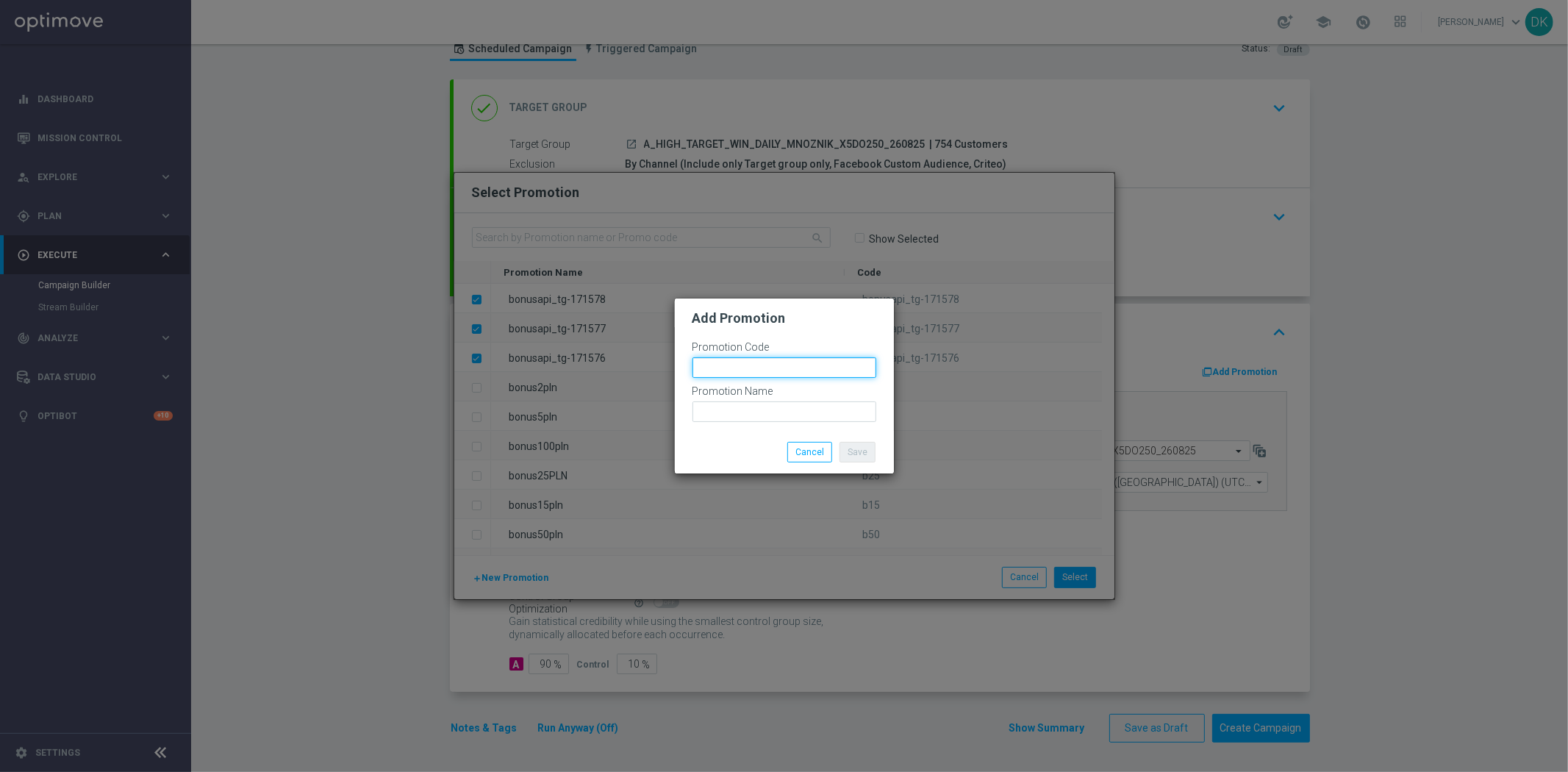
click at [735, 365] on input "text" at bounding box center [784, 367] width 184 height 20
paste input "bonusapi_tg-171578"
click at [759, 405] on input "text" at bounding box center [784, 412] width 184 height 20
click at [799, 366] on input "bonusapi_tg-171578" at bounding box center [784, 367] width 184 height 20
click at [799, 362] on input "bonusapi_tg-171579" at bounding box center [784, 367] width 184 height 20
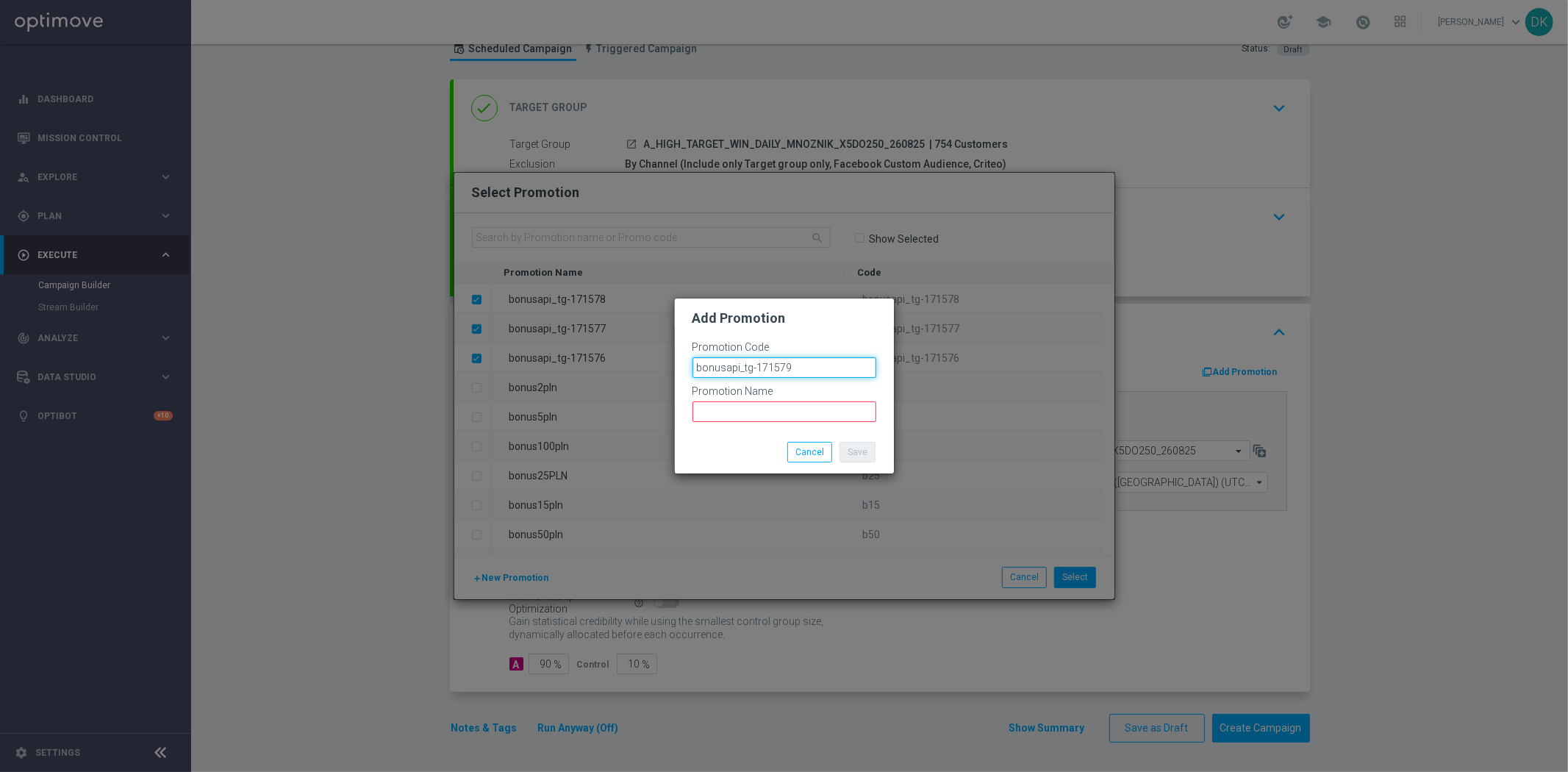
click at [799, 362] on input "bonusapi_tg-171579" at bounding box center [784, 367] width 184 height 20
type input "bonusapi_tg-171579"
click at [789, 415] on input "text" at bounding box center [784, 412] width 184 height 20
paste input "bonusapi_tg-171579"
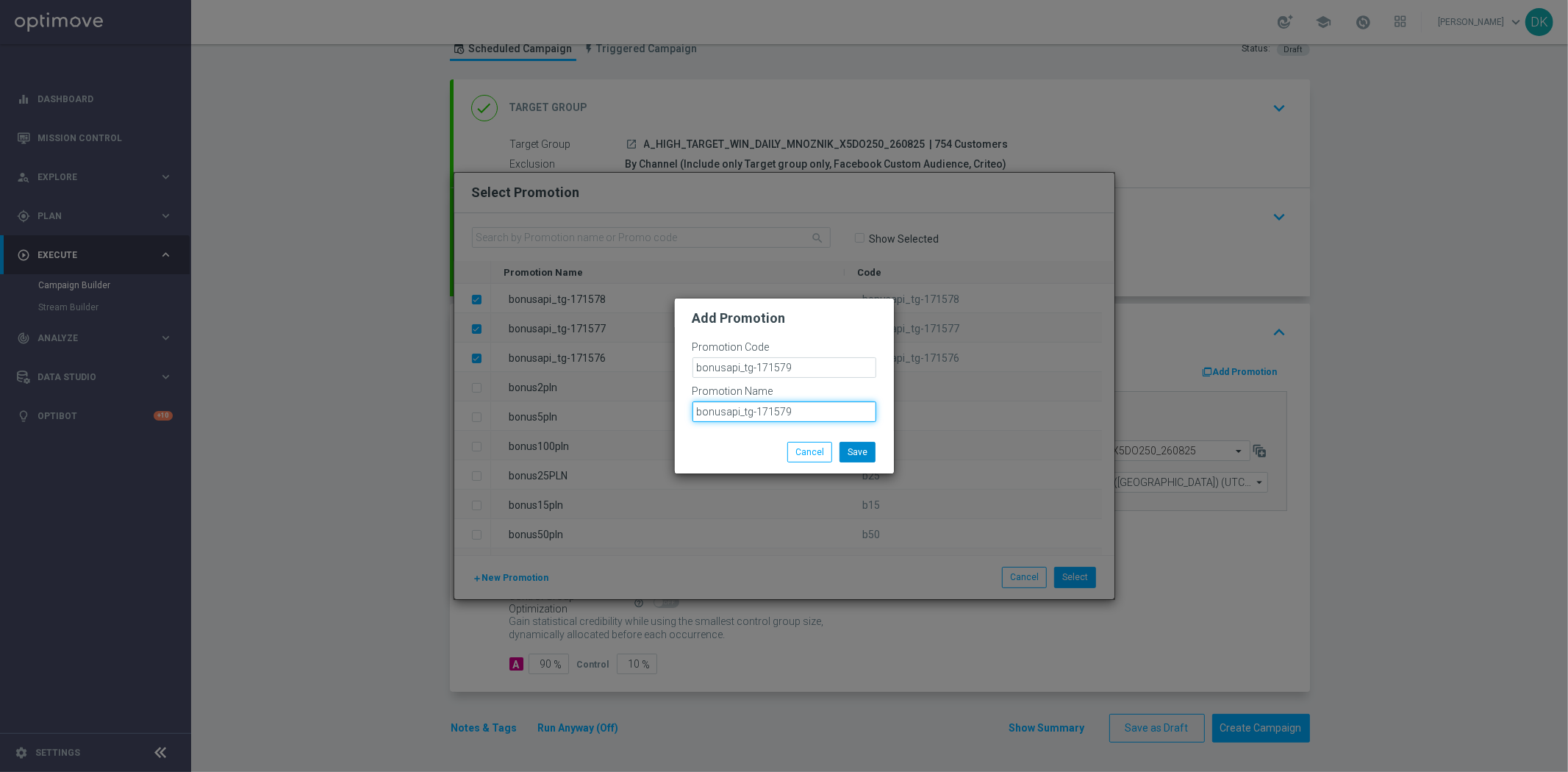
type input "bonusapi_tg-171579"
click at [853, 443] on button "Save" at bounding box center [857, 452] width 36 height 20
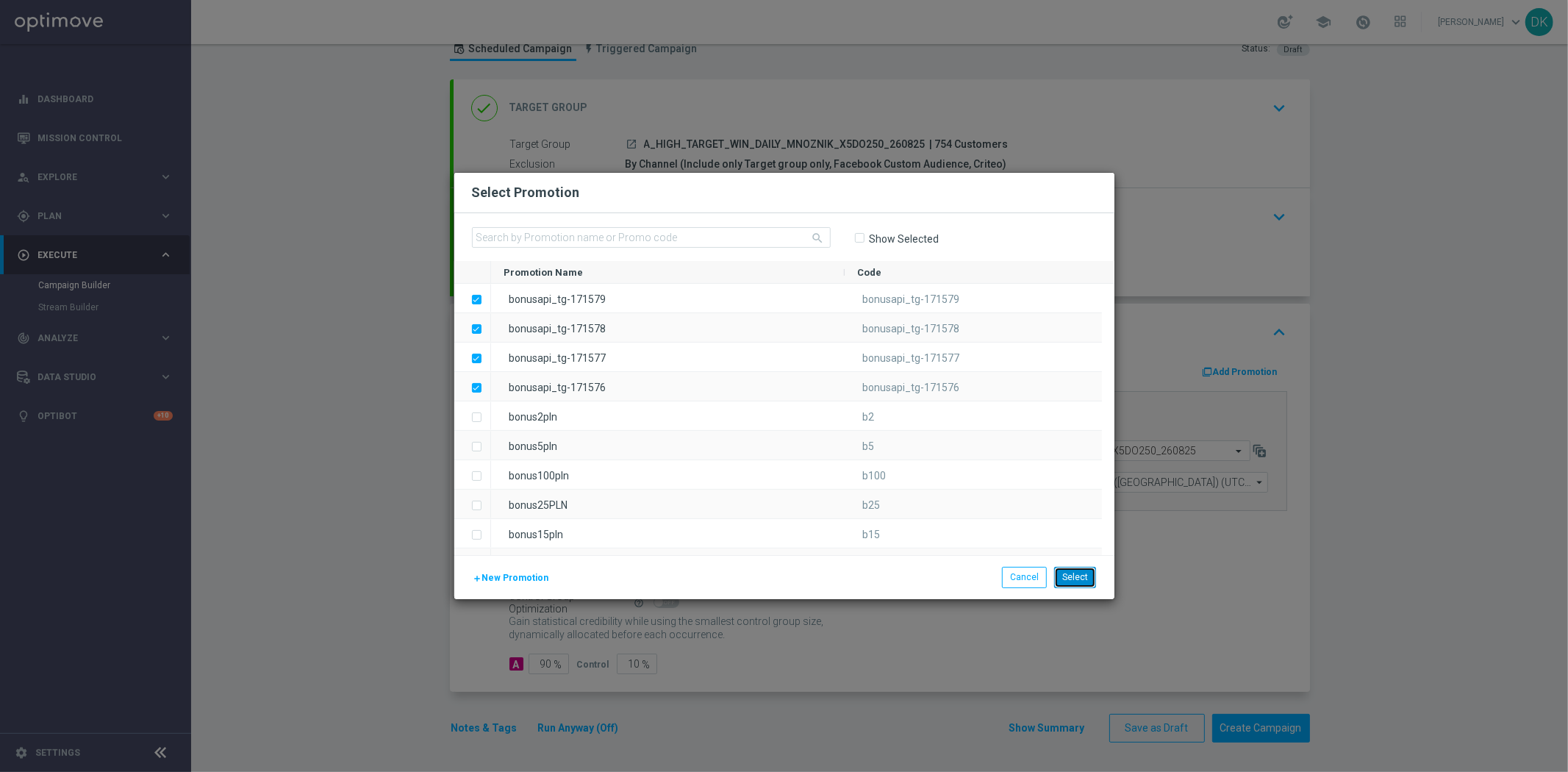
click at [1088, 578] on button "Select" at bounding box center [1074, 577] width 42 height 20
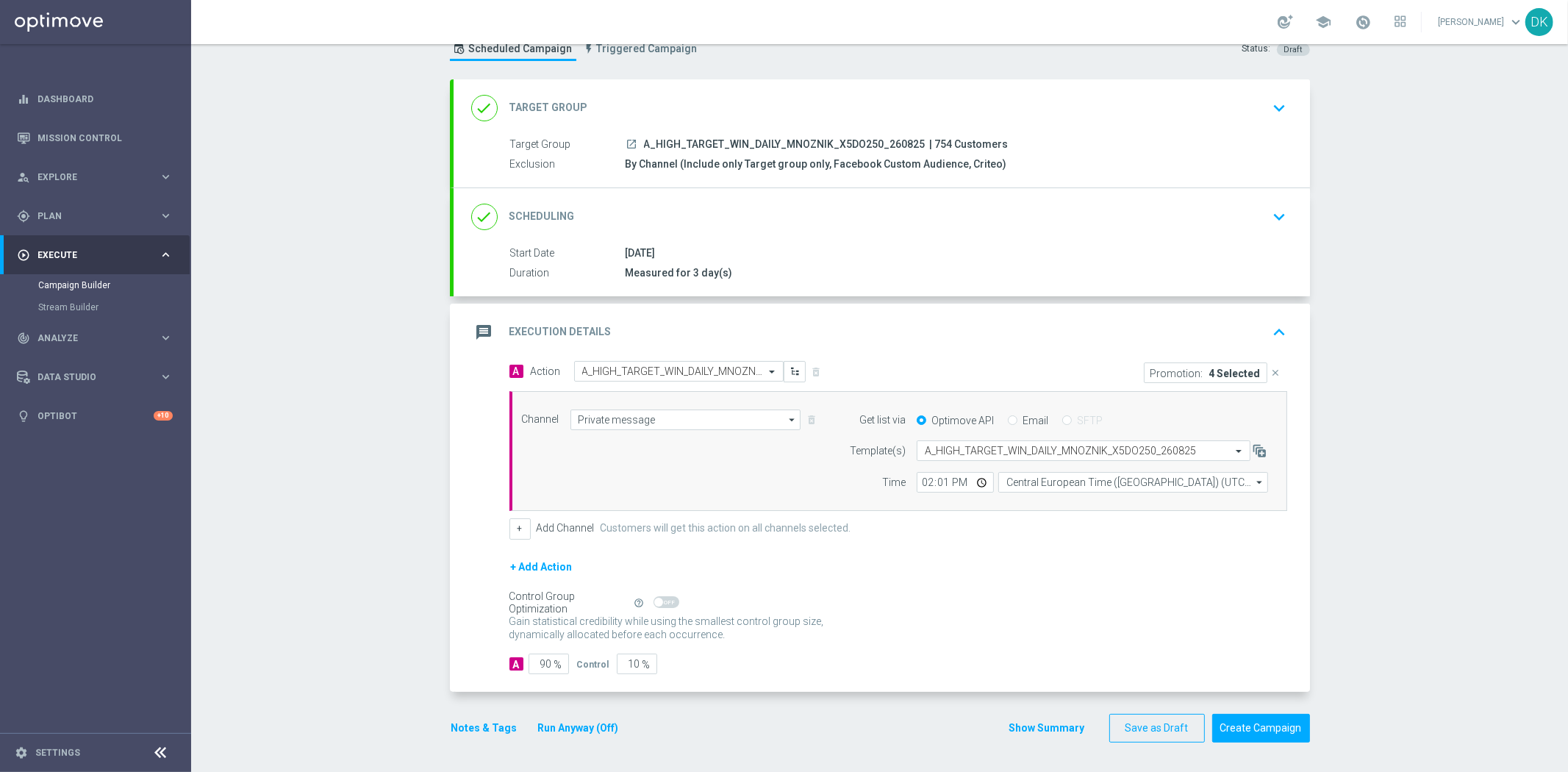
click at [1140, 246] on div "[DATE]" at bounding box center [954, 253] width 656 height 15
click at [1267, 208] on button "keyboard_arrow_down" at bounding box center [1279, 217] width 25 height 28
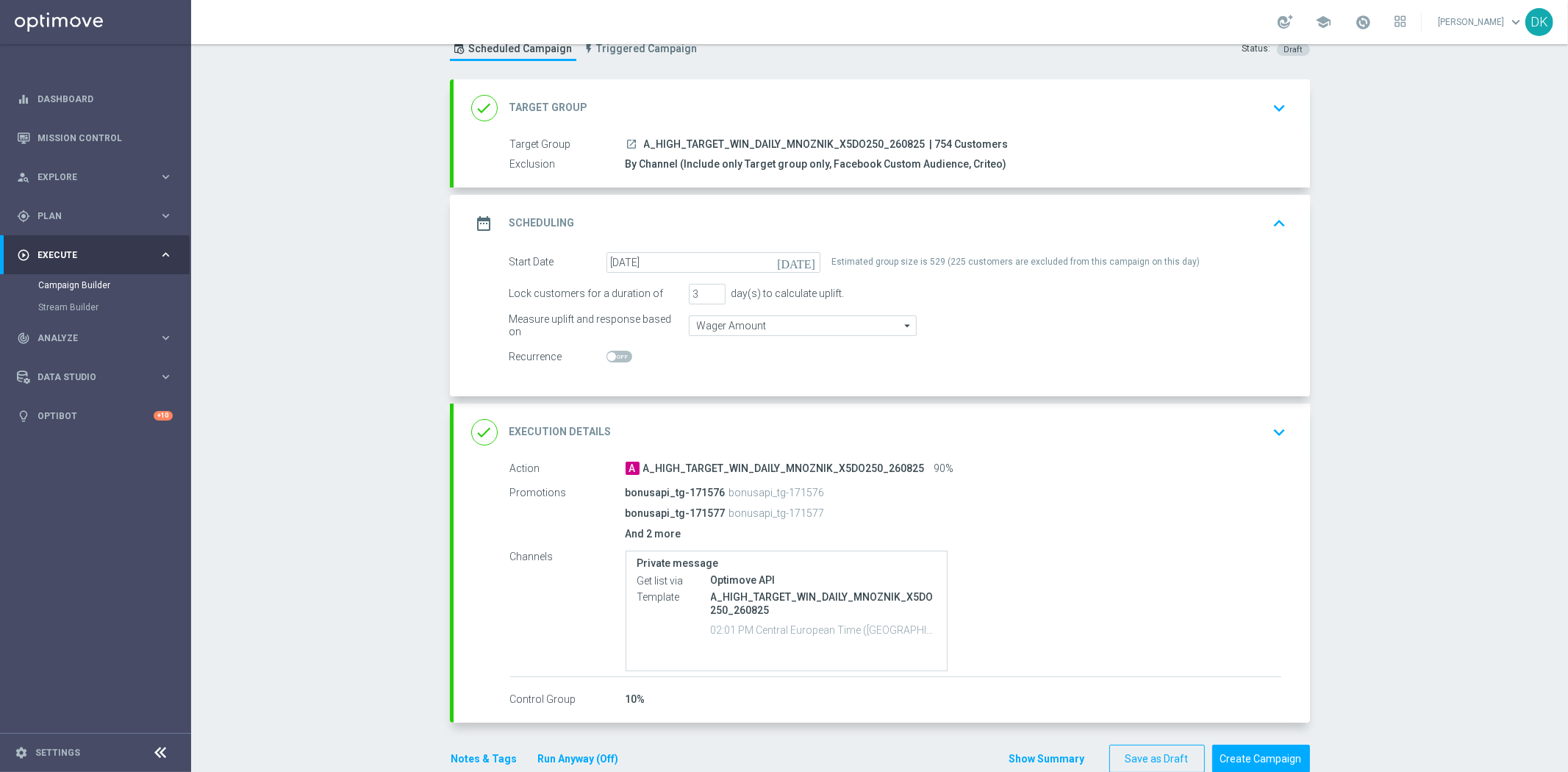
scroll to position [82, 0]
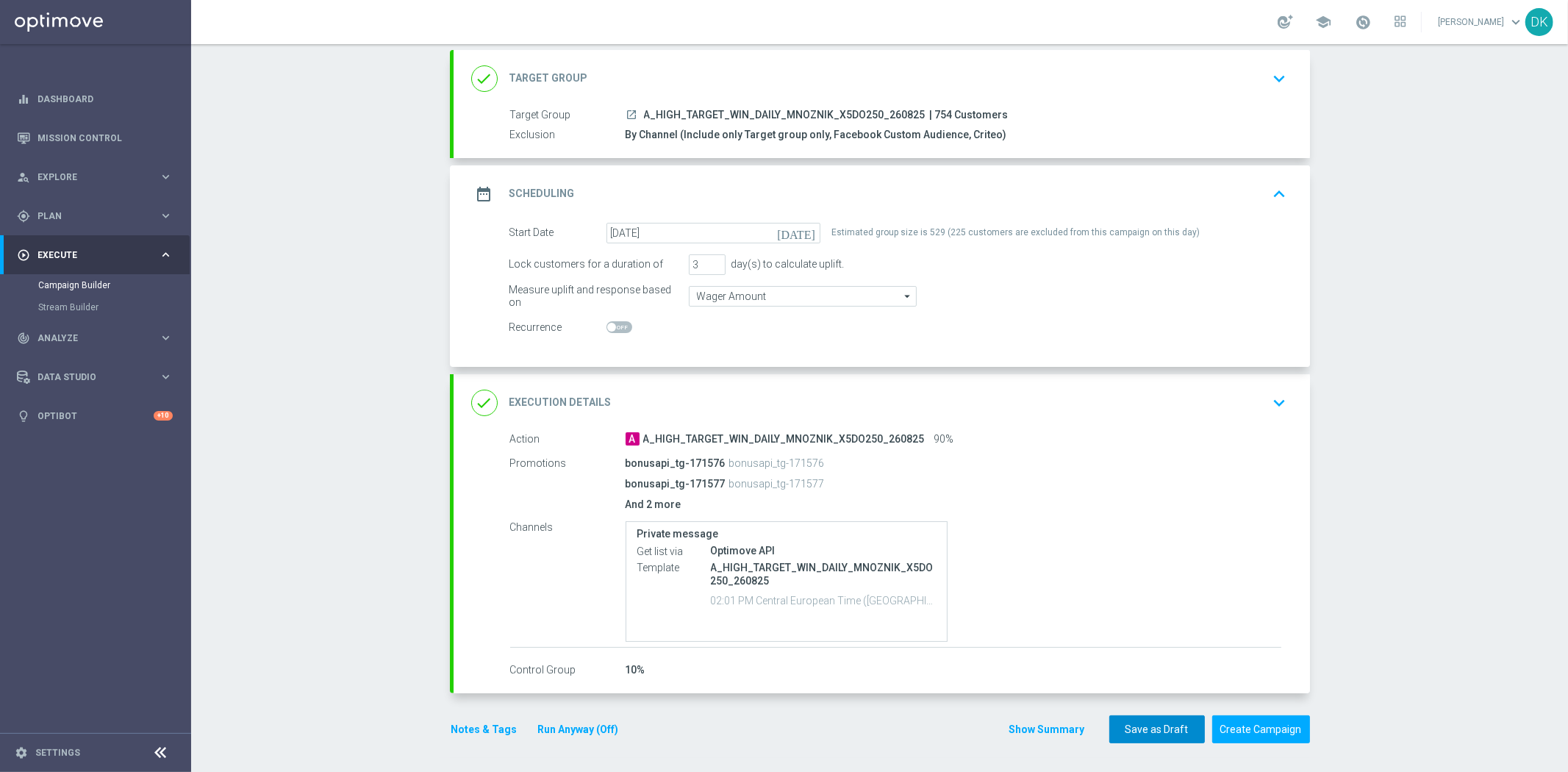
click at [1169, 728] on button "Save as Draft" at bounding box center [1157, 730] width 96 height 29
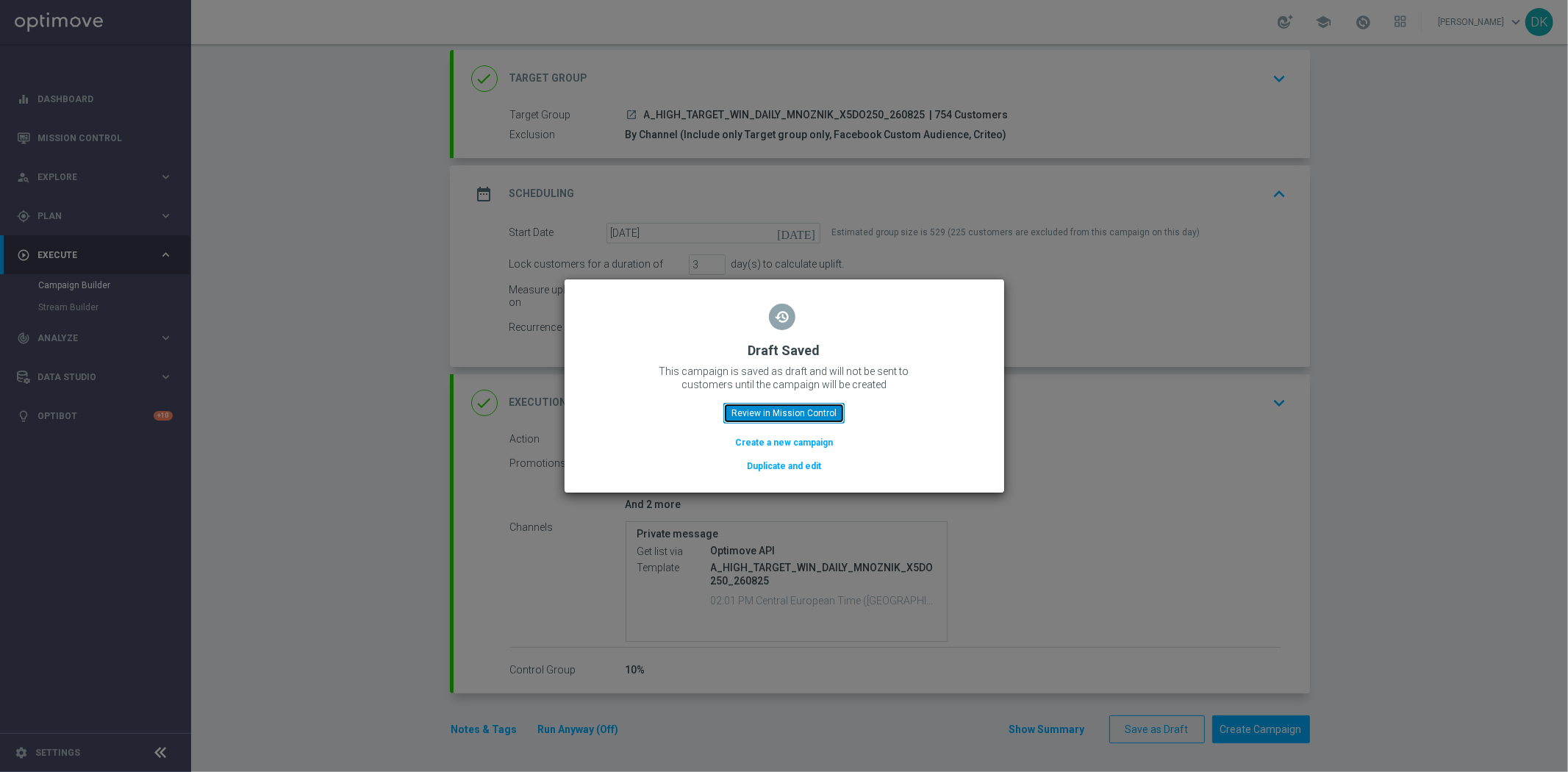
click at [796, 408] on button "Review in Mission Control" at bounding box center [784, 413] width 121 height 20
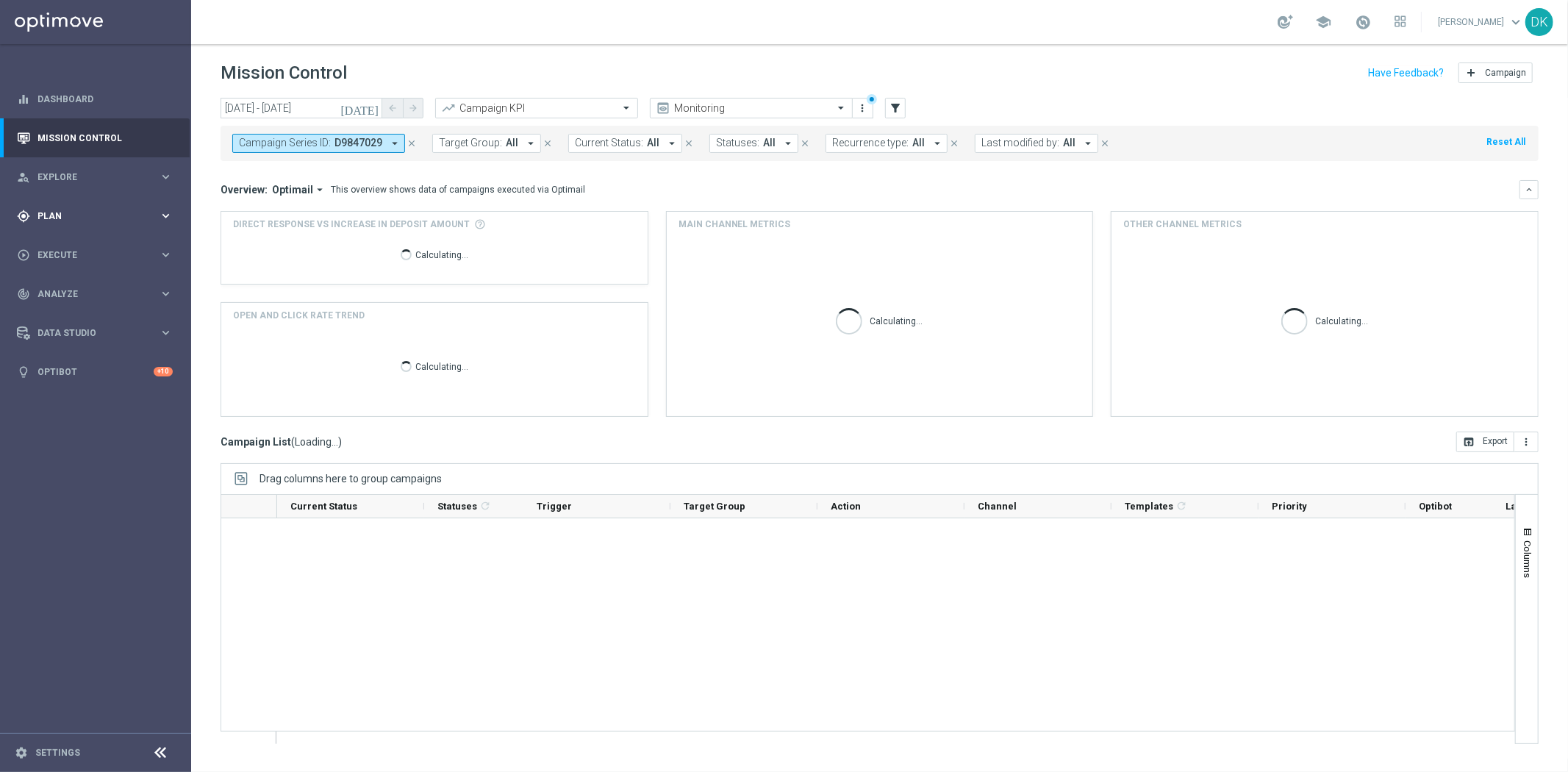
click at [107, 217] on span "Plan" at bounding box center [98, 216] width 121 height 9
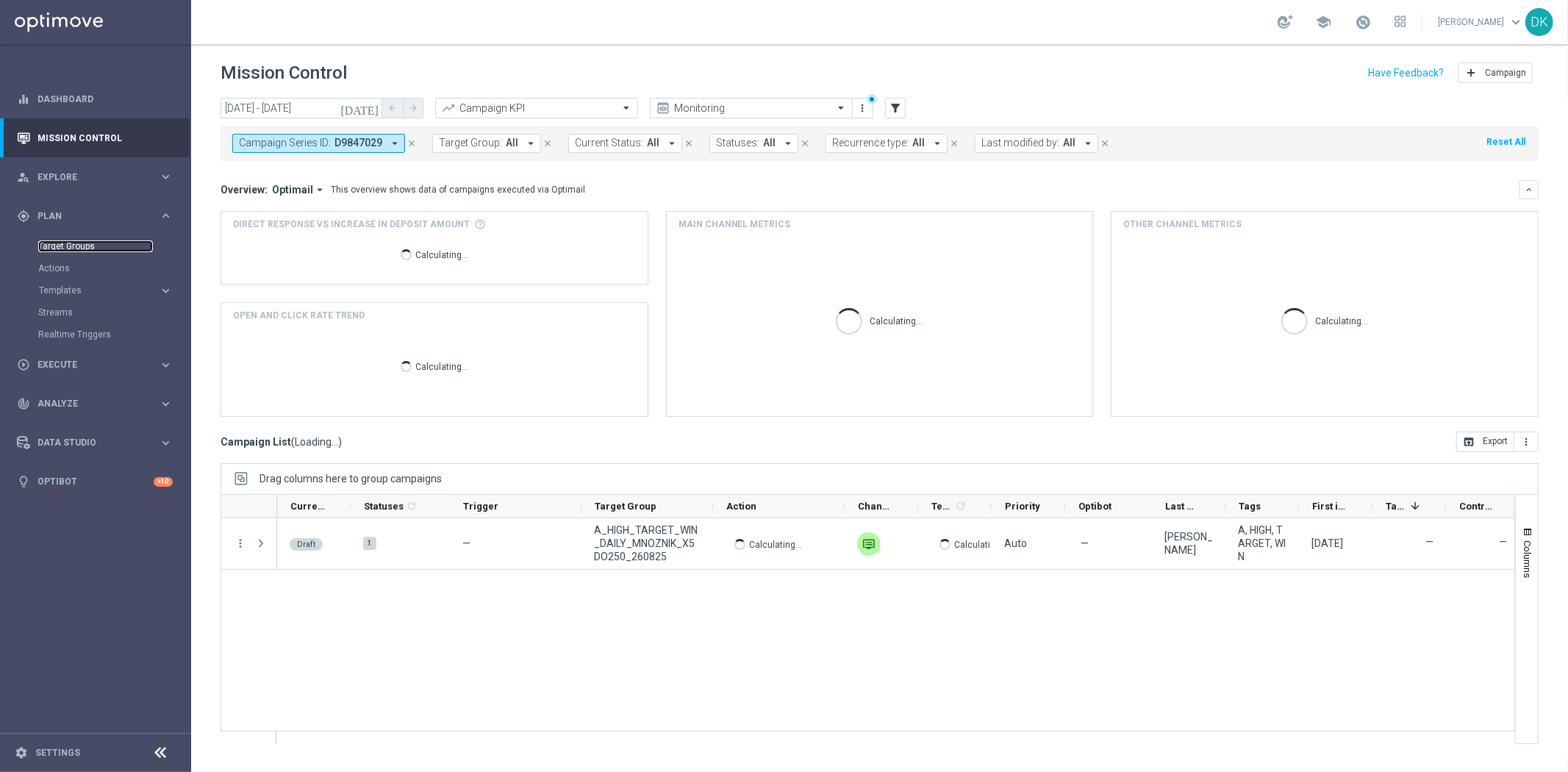
click at [45, 246] on link "Target Groups" at bounding box center [96, 246] width 114 height 12
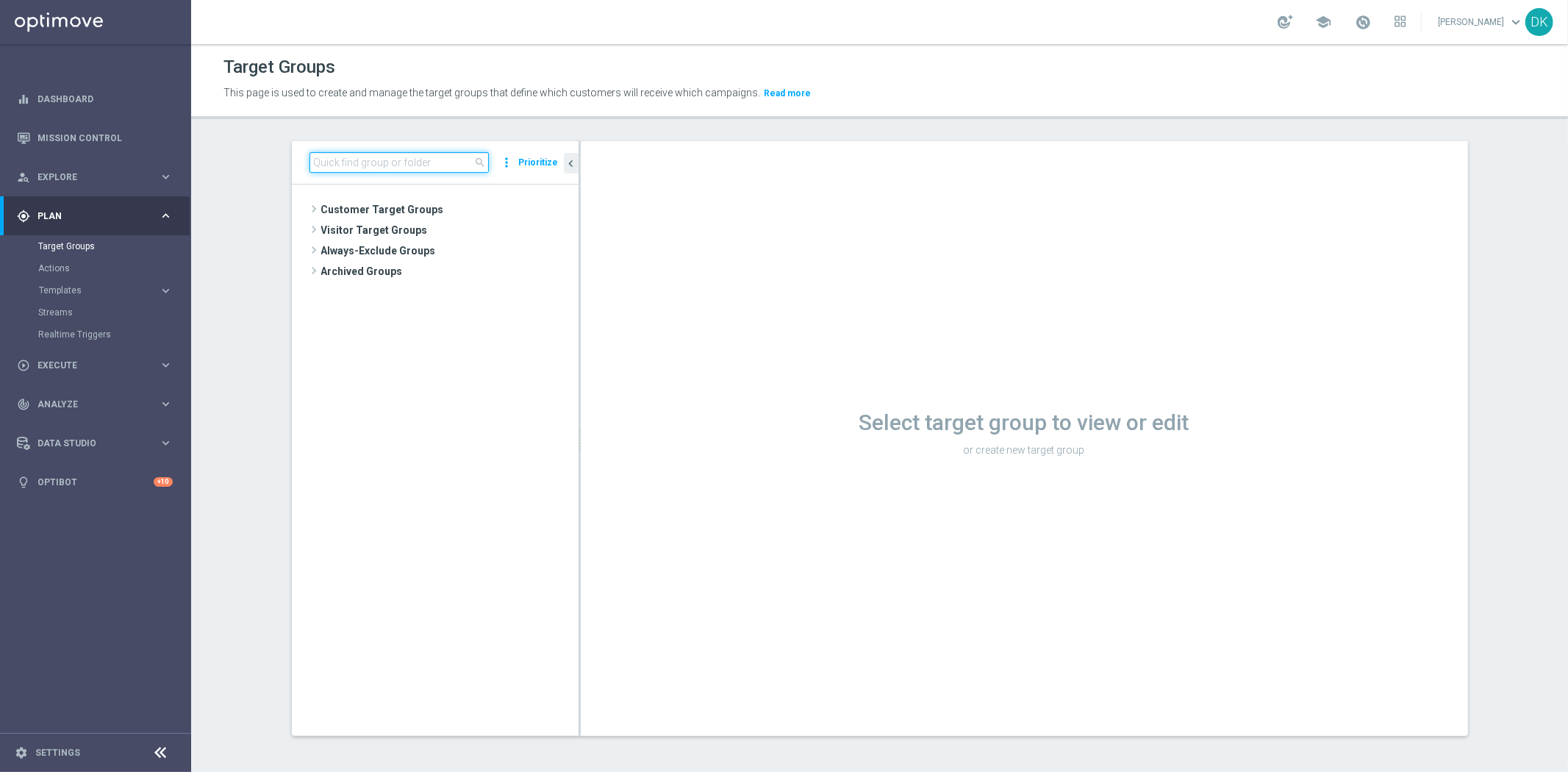
click at [367, 157] on input at bounding box center [399, 162] width 179 height 20
paste input "A_HIGH_TARGET_WIN_DAILY_MNOZNIK_X5DO250_260825"
type input "A_HIGH_TARGET_WIN_DAILY_MNOZNIK_X5DO250_260825"
click at [469, 266] on span "A_HIGH_TARGET_WIN_DAILY_MNOZNIK_X5DO250_260825" at bounding box center [463, 272] width 165 height 13
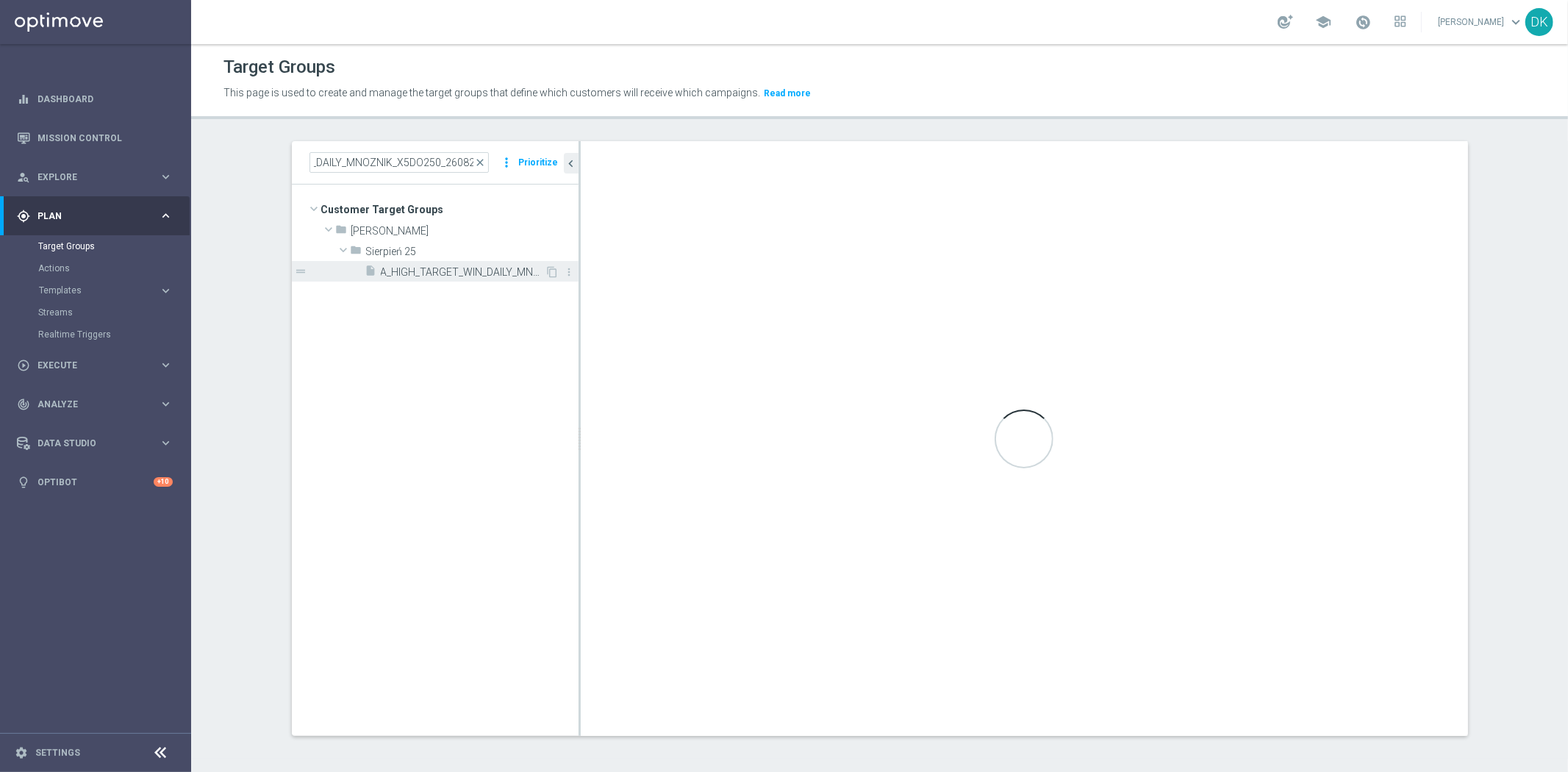
scroll to position [0, 0]
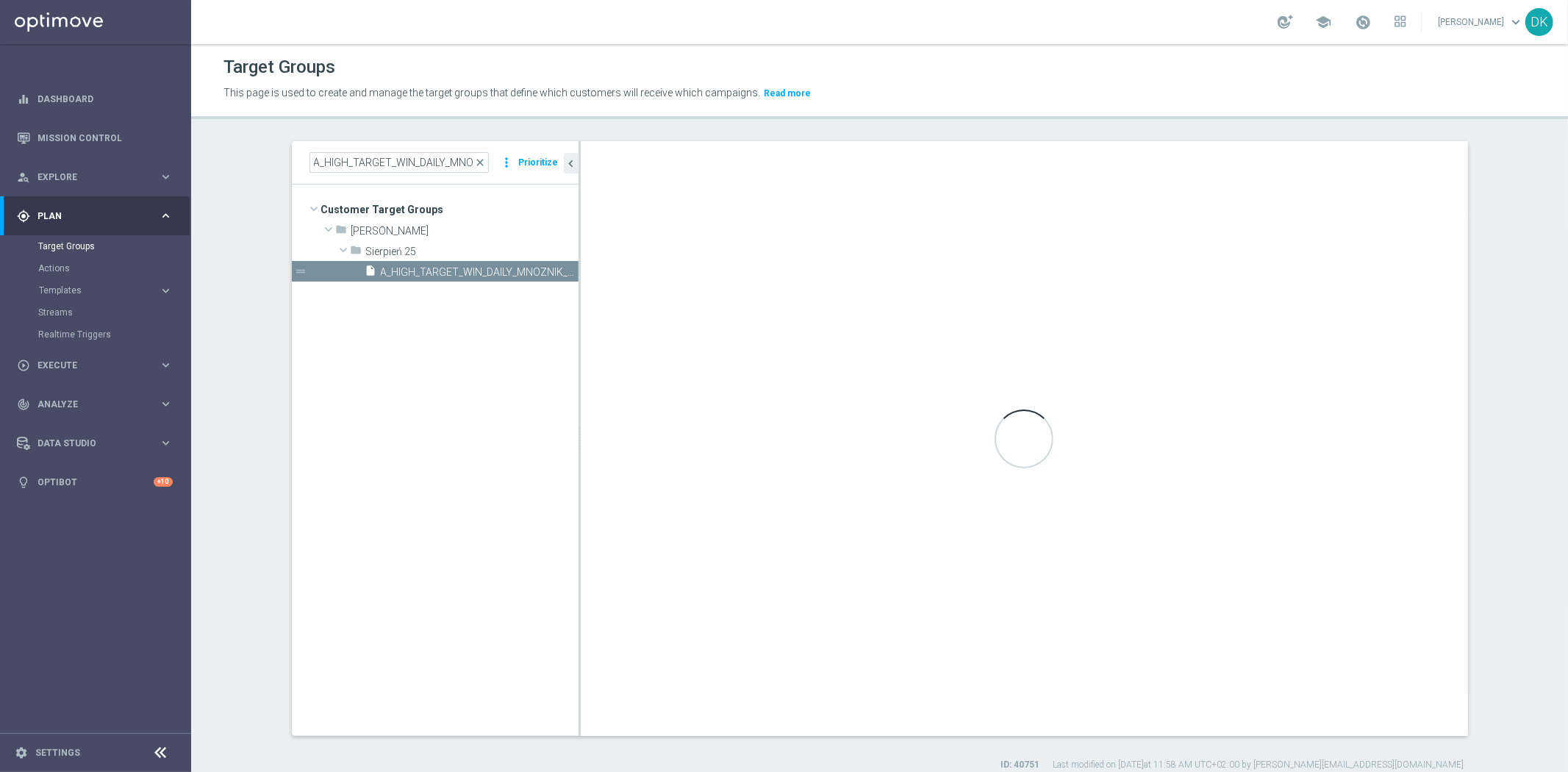
click at [413, 524] on tree-viewport "Customer Target Groups library_add create_new_folder folder" at bounding box center [436, 459] width 287 height 551
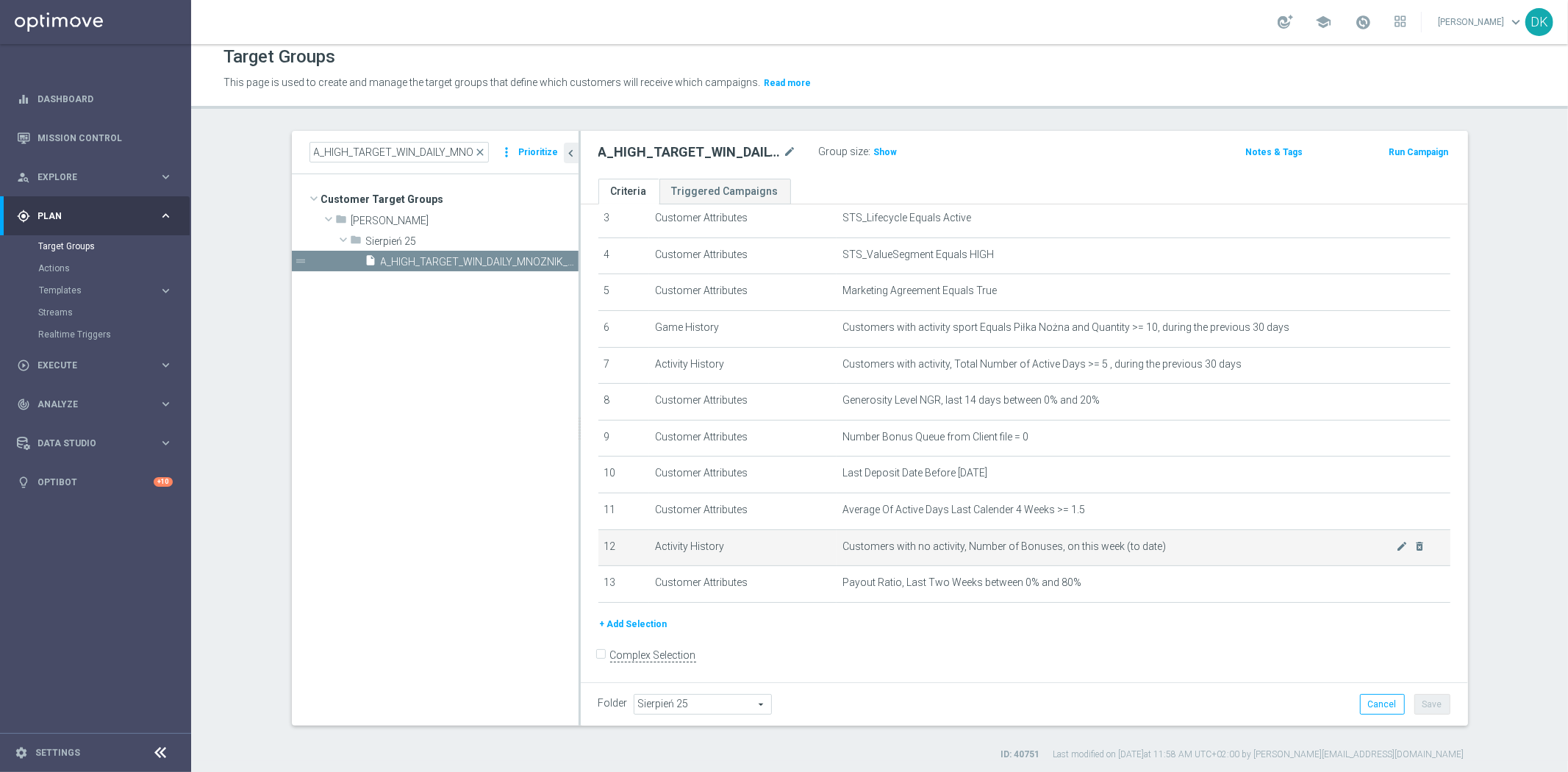
scroll to position [13, 0]
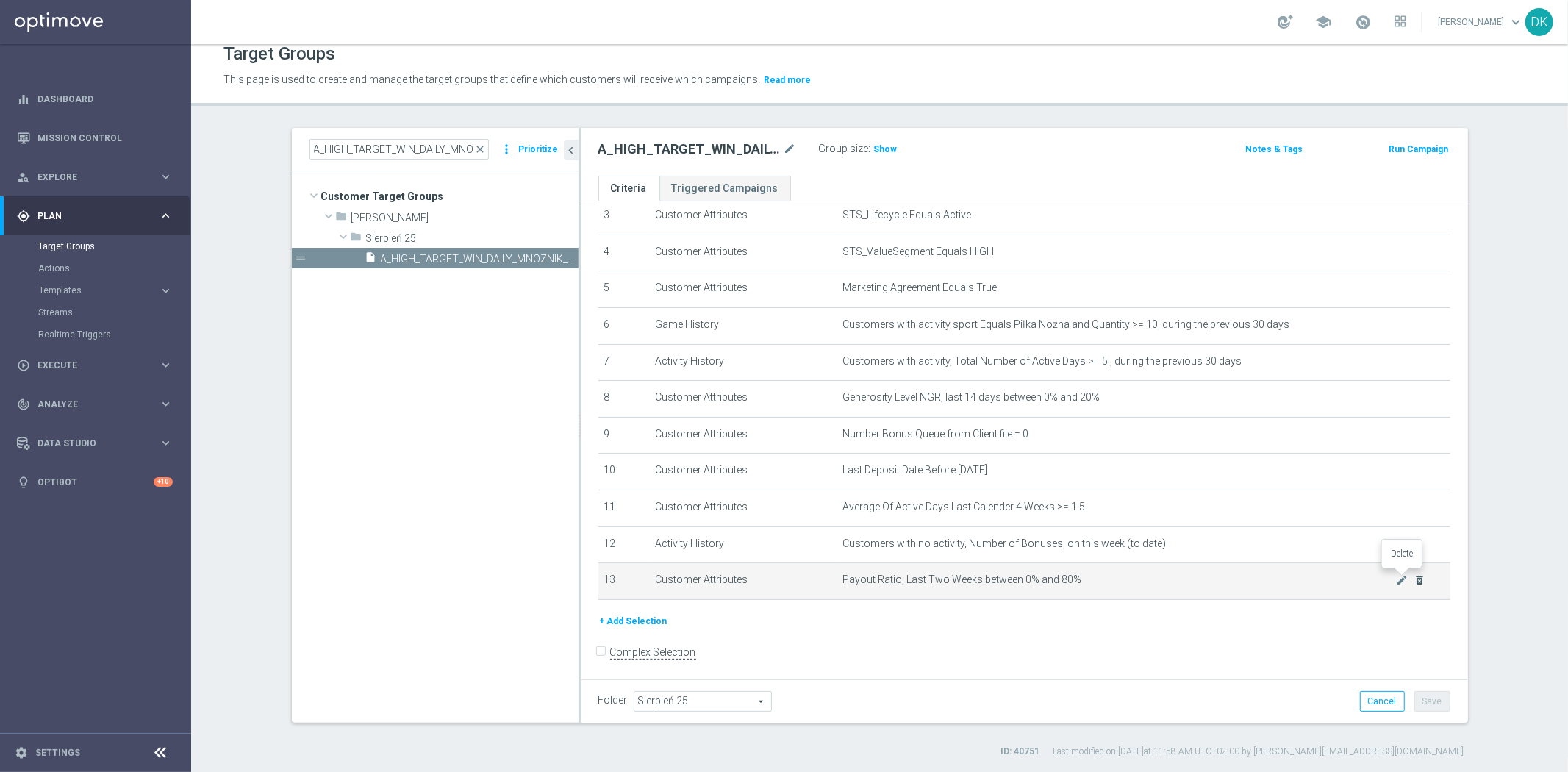
click at [1413, 576] on icon "delete_forever" at bounding box center [1419, 580] width 12 height 12
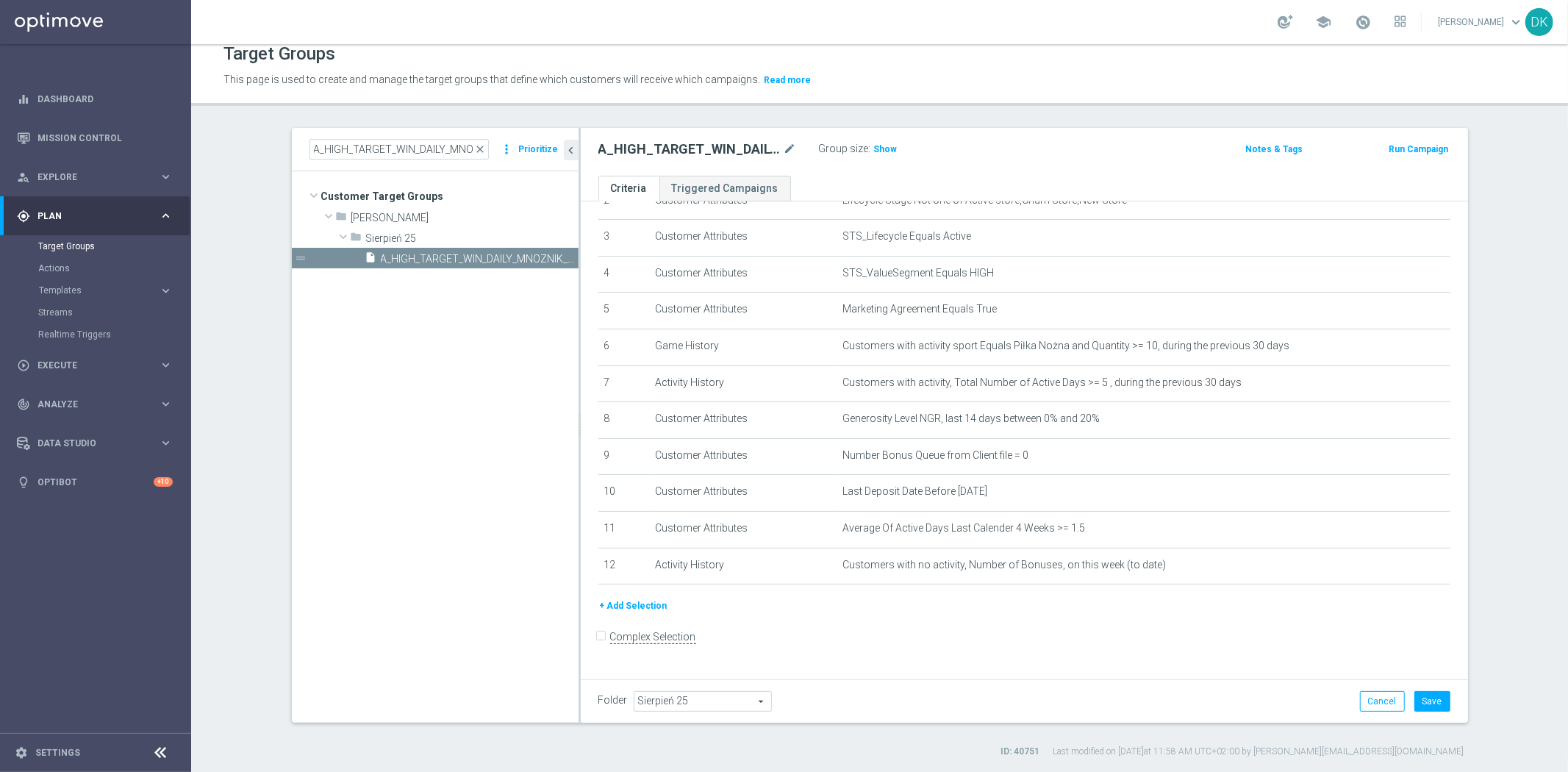
scroll to position [92, 0]
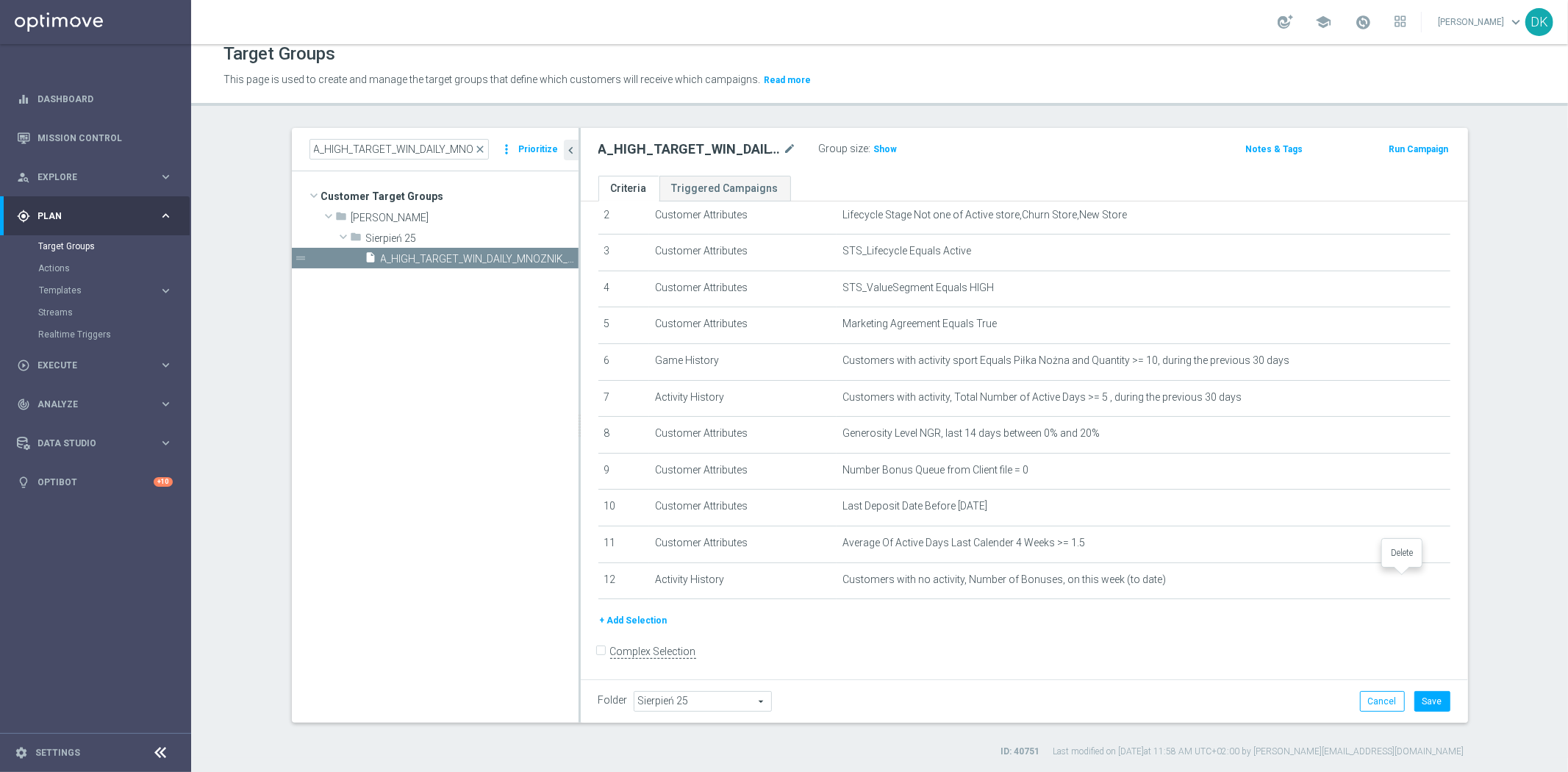
click at [0, 0] on icon "delete_forever" at bounding box center [0, 0] width 0 height 0
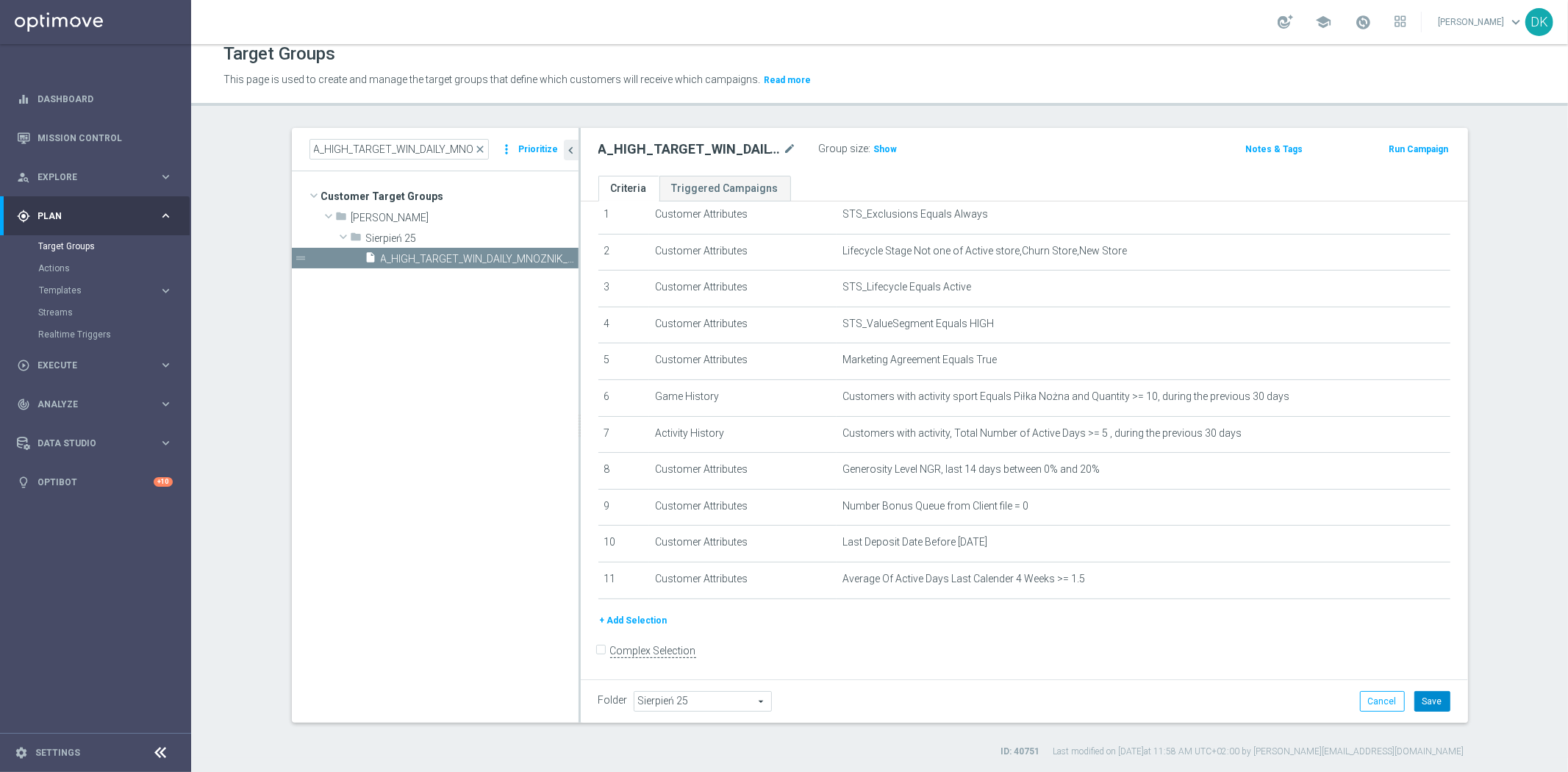
click at [1424, 693] on button "Save" at bounding box center [1432, 701] width 36 height 20
click at [85, 135] on link "Mission Control" at bounding box center [105, 138] width 135 height 39
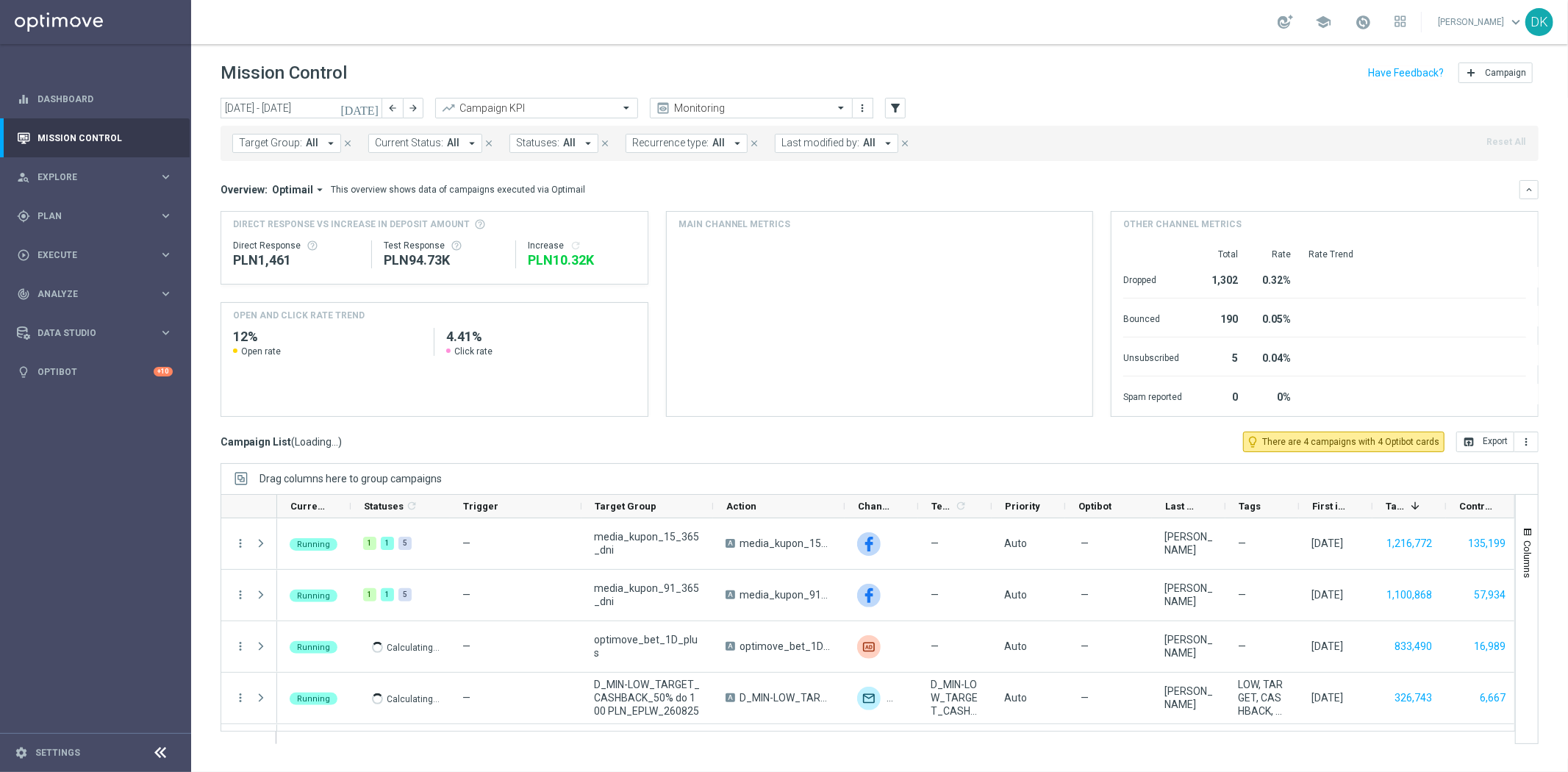
click at [306, 150] on button "Target Group: All arrow_drop_down" at bounding box center [286, 143] width 108 height 19
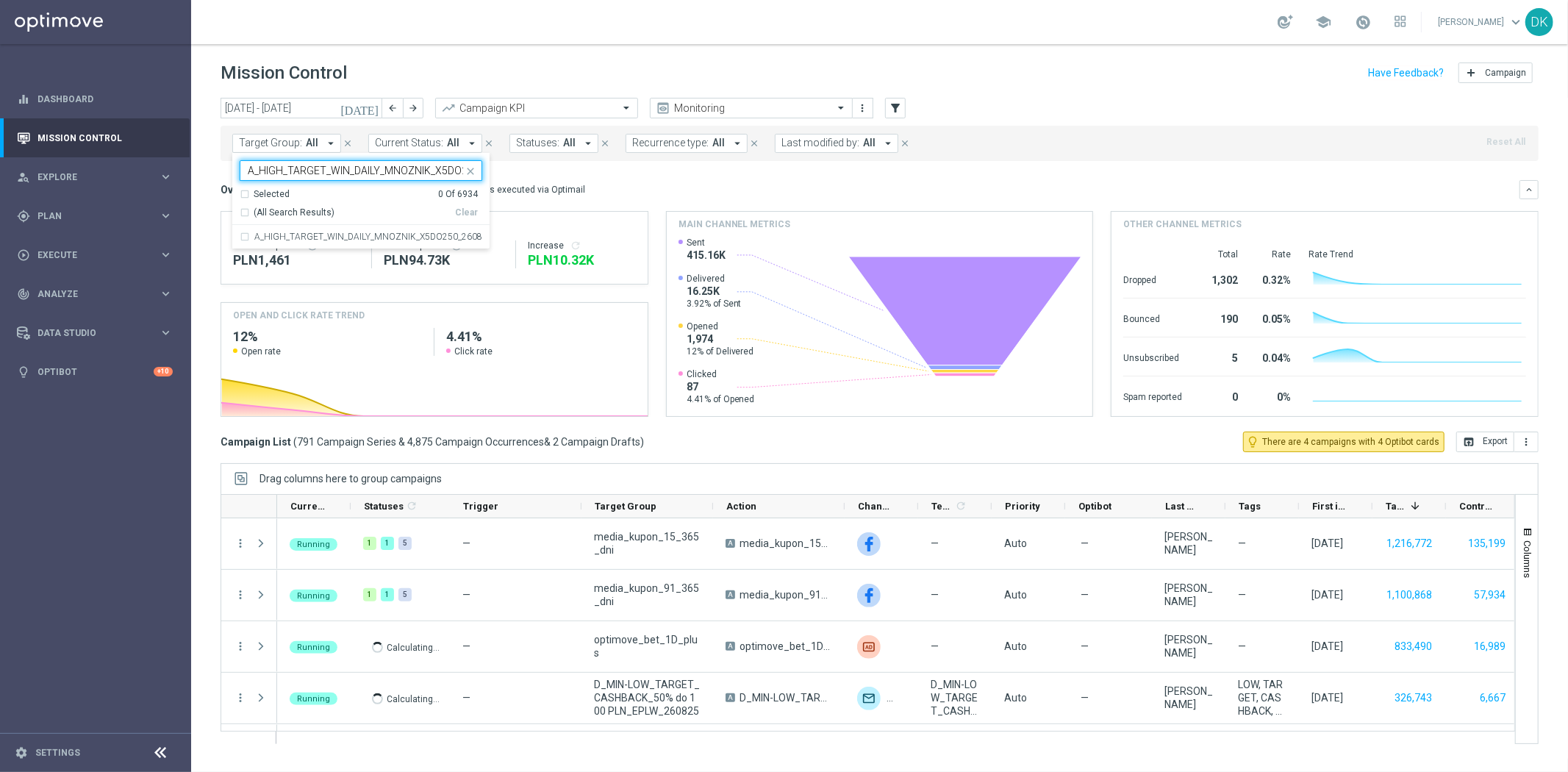
scroll to position [0, 52]
click at [299, 237] on label "A_HIGH_TARGET_WIN_DAILY_MNOZNIK_X5DO250_260825" at bounding box center [368, 237] width 228 height 9
type input "A_HIGH_TARGET_WIN_DAILY_MNOZNIK_X5DO250_260825"
click at [198, 229] on div "today 25 Aug 2025 - 31 Aug 2025 arrow_back arrow_forward Campaign KPI trending_…" at bounding box center [880, 428] width 1377 height 661
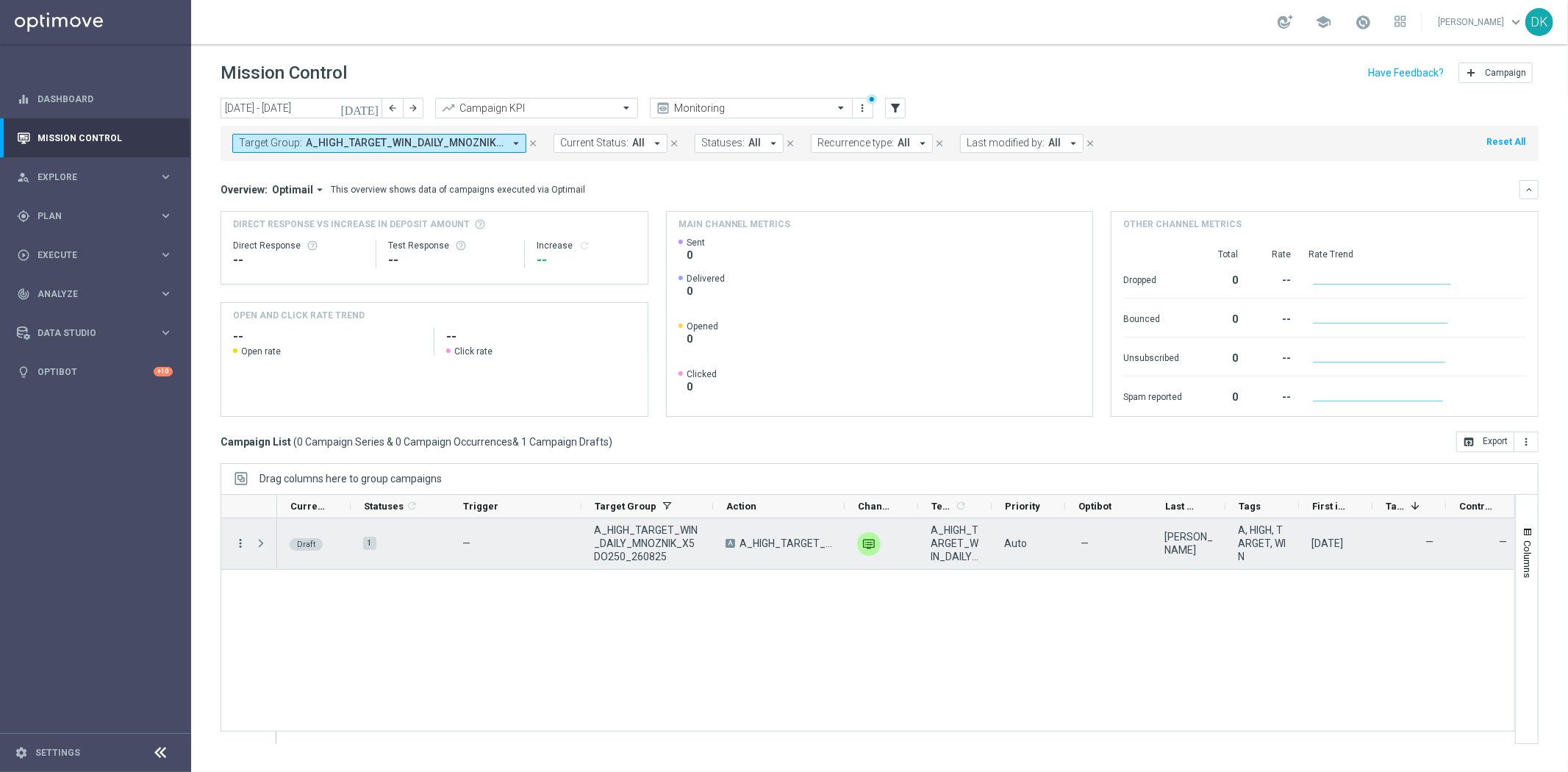
click at [243, 545] on icon "more_vert" at bounding box center [240, 542] width 13 height 13
click at [270, 604] on span "Edit" at bounding box center [277, 600] width 16 height 10
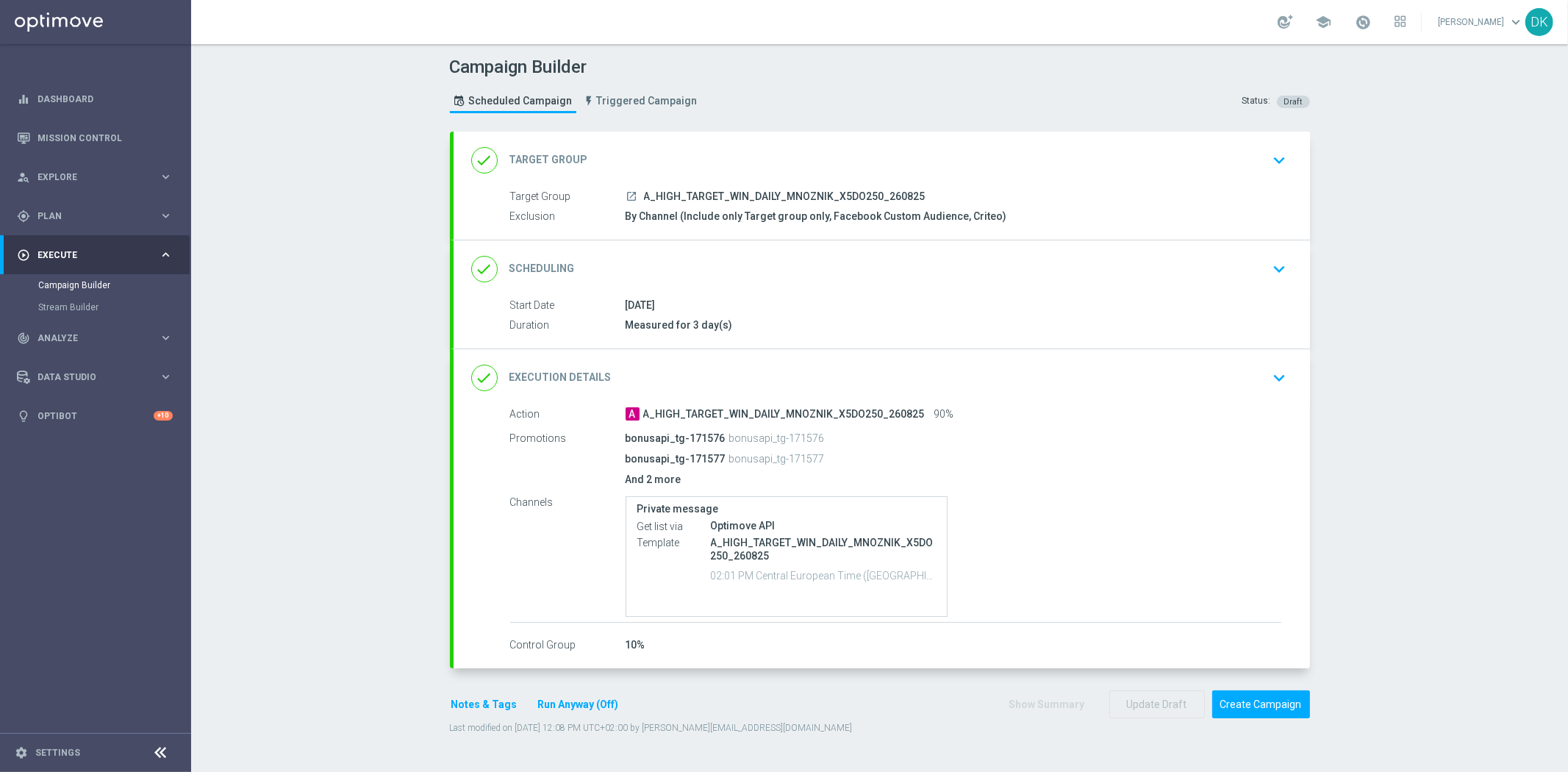
click at [1217, 260] on div "done Scheduling keyboard_arrow_down" at bounding box center [882, 269] width 822 height 28
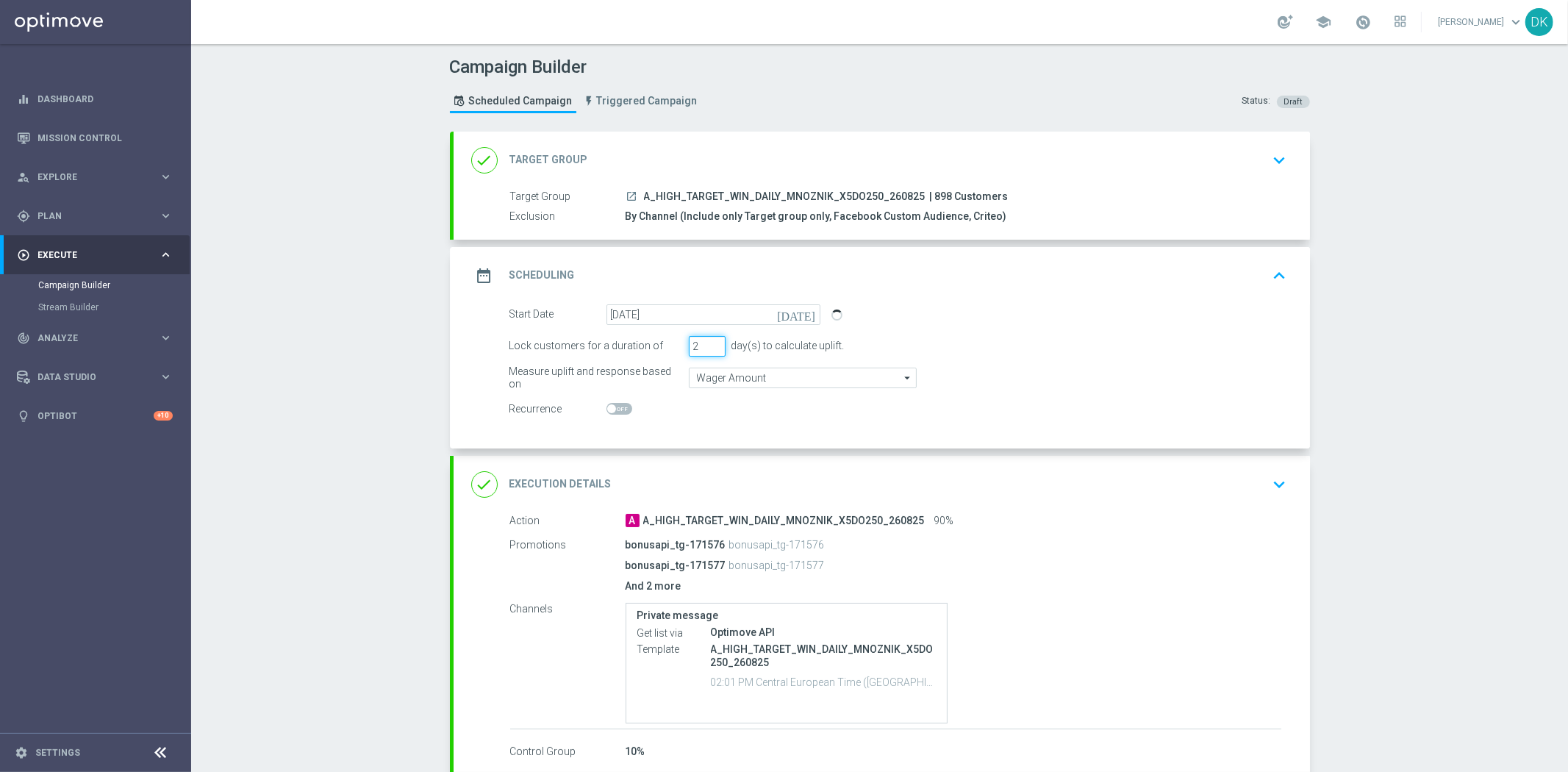
click at [710, 349] on input "2" at bounding box center [707, 346] width 37 height 20
type input "3"
click at [711, 341] on input "3" at bounding box center [707, 346] width 37 height 20
click at [358, 744] on div "Campaign Builder Scheduled Campaign Triggered Campaign Status: Draft done Targe…" at bounding box center [880, 408] width 1377 height 728
click at [376, 753] on div "Campaign Builder Scheduled Campaign Triggered Campaign Status: Draft done Targe…" at bounding box center [880, 408] width 1377 height 728
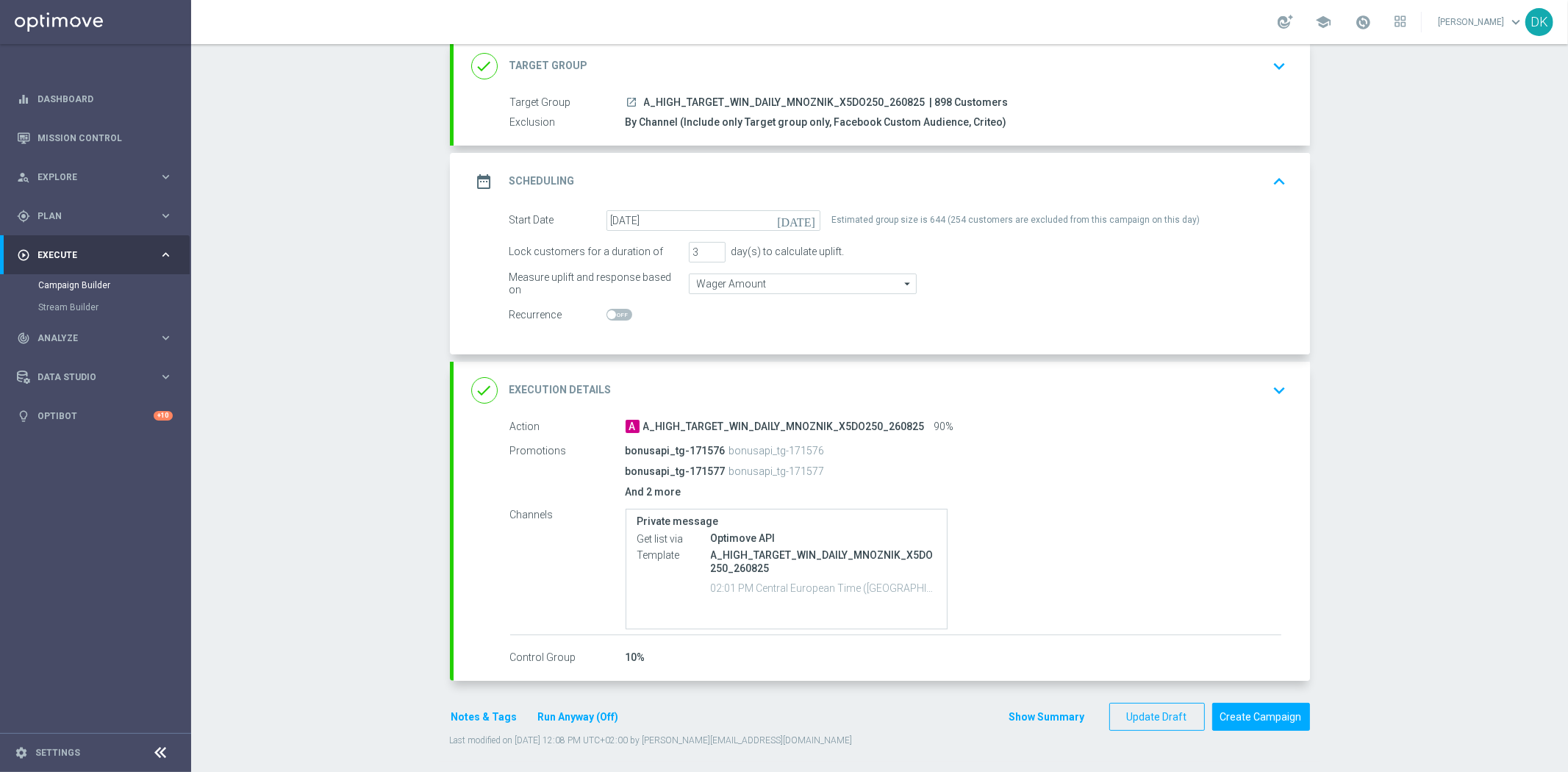
scroll to position [97, 0]
click at [349, 486] on div "Campaign Builder Scheduled Campaign Triggered Campaign Status: Draft done Targe…" at bounding box center [880, 408] width 1377 height 728
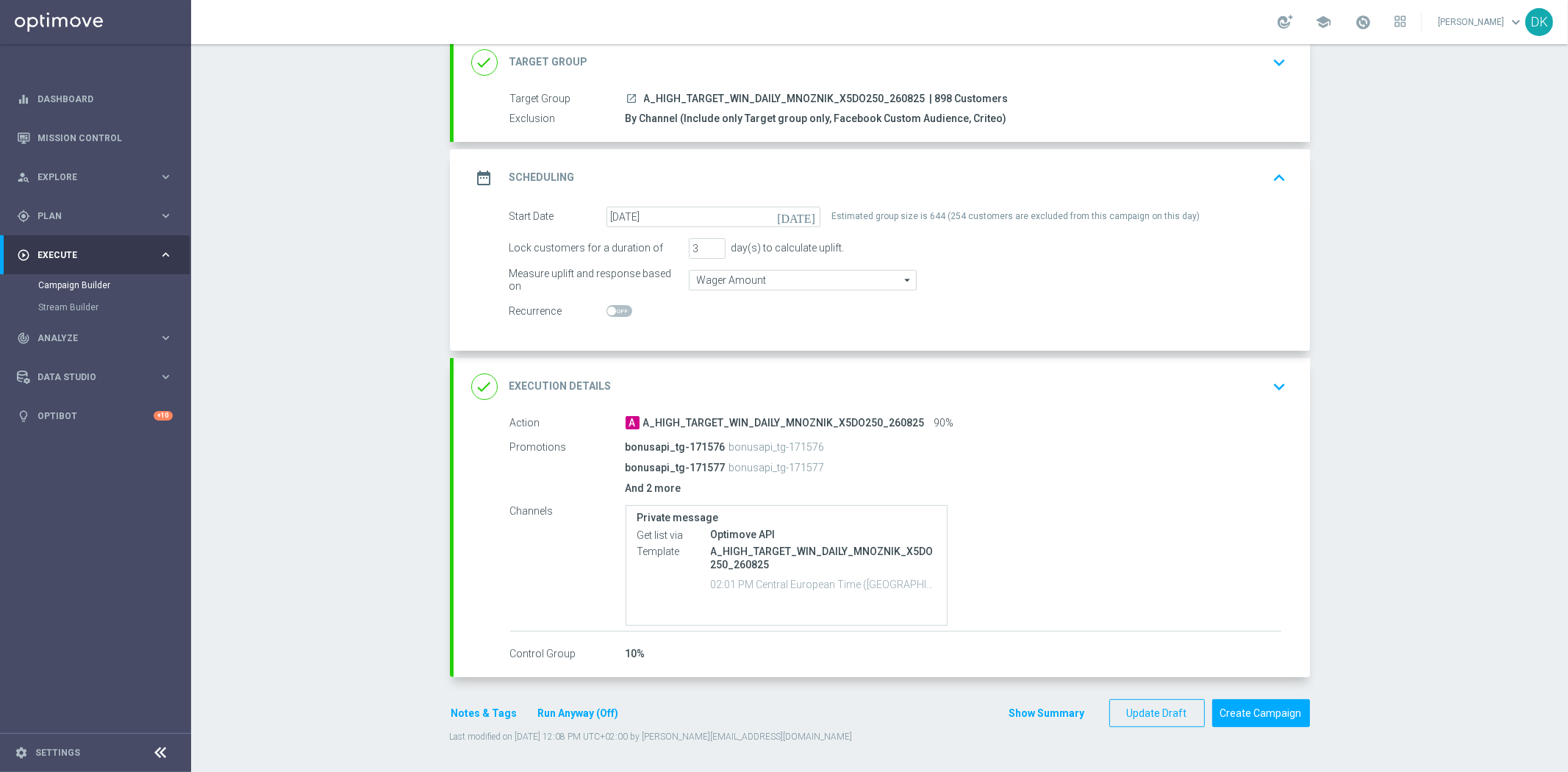
click at [349, 486] on div "Campaign Builder Scheduled Campaign Triggered Campaign Status: Draft done Targe…" at bounding box center [880, 408] width 1377 height 728
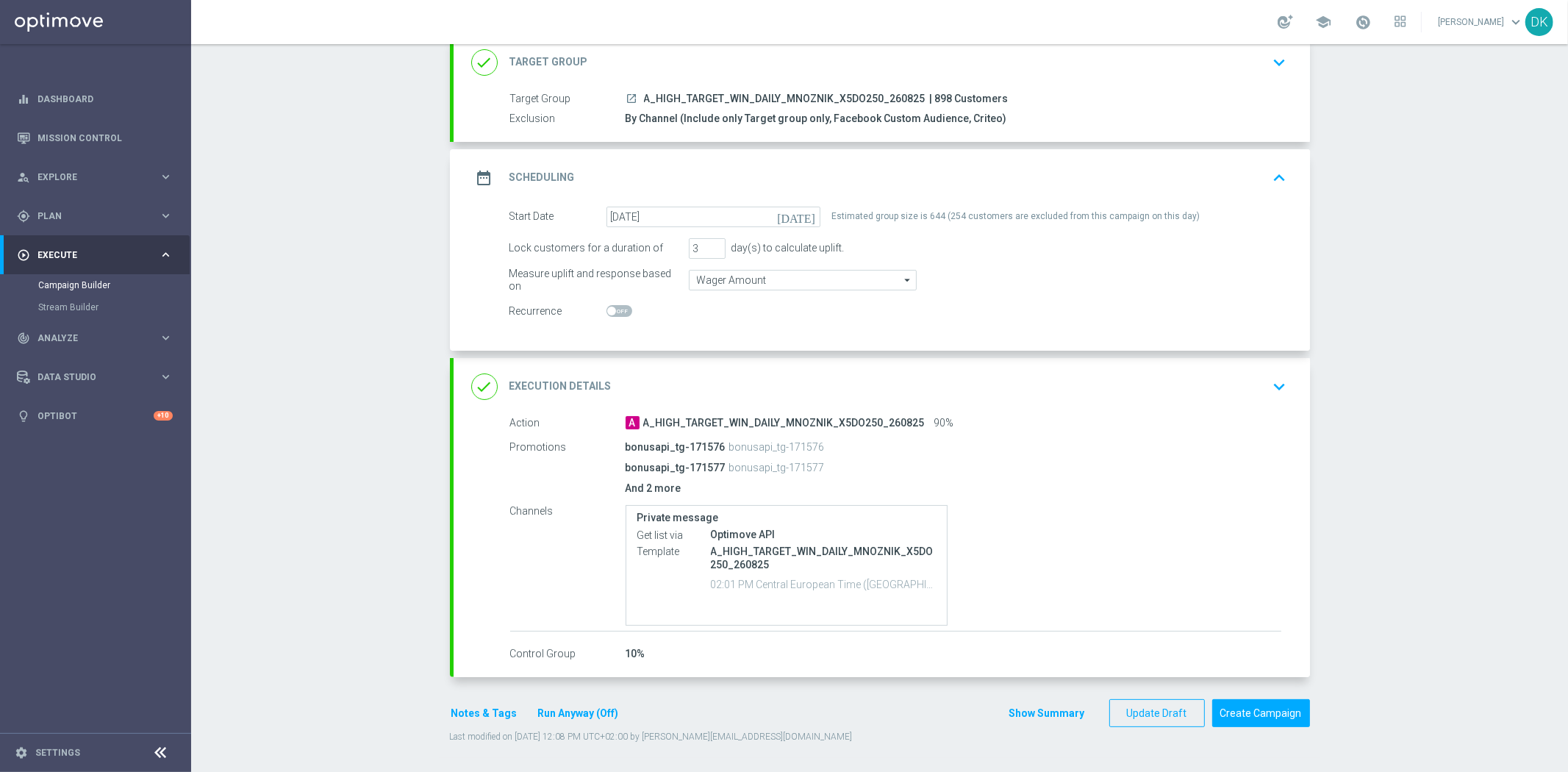
click at [415, 735] on div "Campaign Builder Scheduled Campaign Triggered Campaign Status: Draft done Targe…" at bounding box center [880, 408] width 1377 height 728
click at [295, 733] on div "Campaign Builder Scheduled Campaign Triggered Campaign Status: Draft done Targe…" at bounding box center [880, 408] width 1377 height 728
click at [295, 734] on div "Campaign Builder Scheduled Campaign Triggered Campaign Status: Draft done Targe…" at bounding box center [880, 408] width 1377 height 728
click at [266, 569] on div "Campaign Builder Scheduled Campaign Triggered Campaign Status: Draft done Targe…" at bounding box center [880, 408] width 1377 height 728
click at [1400, 471] on div "Campaign Builder Scheduled Campaign Triggered Campaign Status: Draft done Targe…" at bounding box center [880, 408] width 1377 height 728
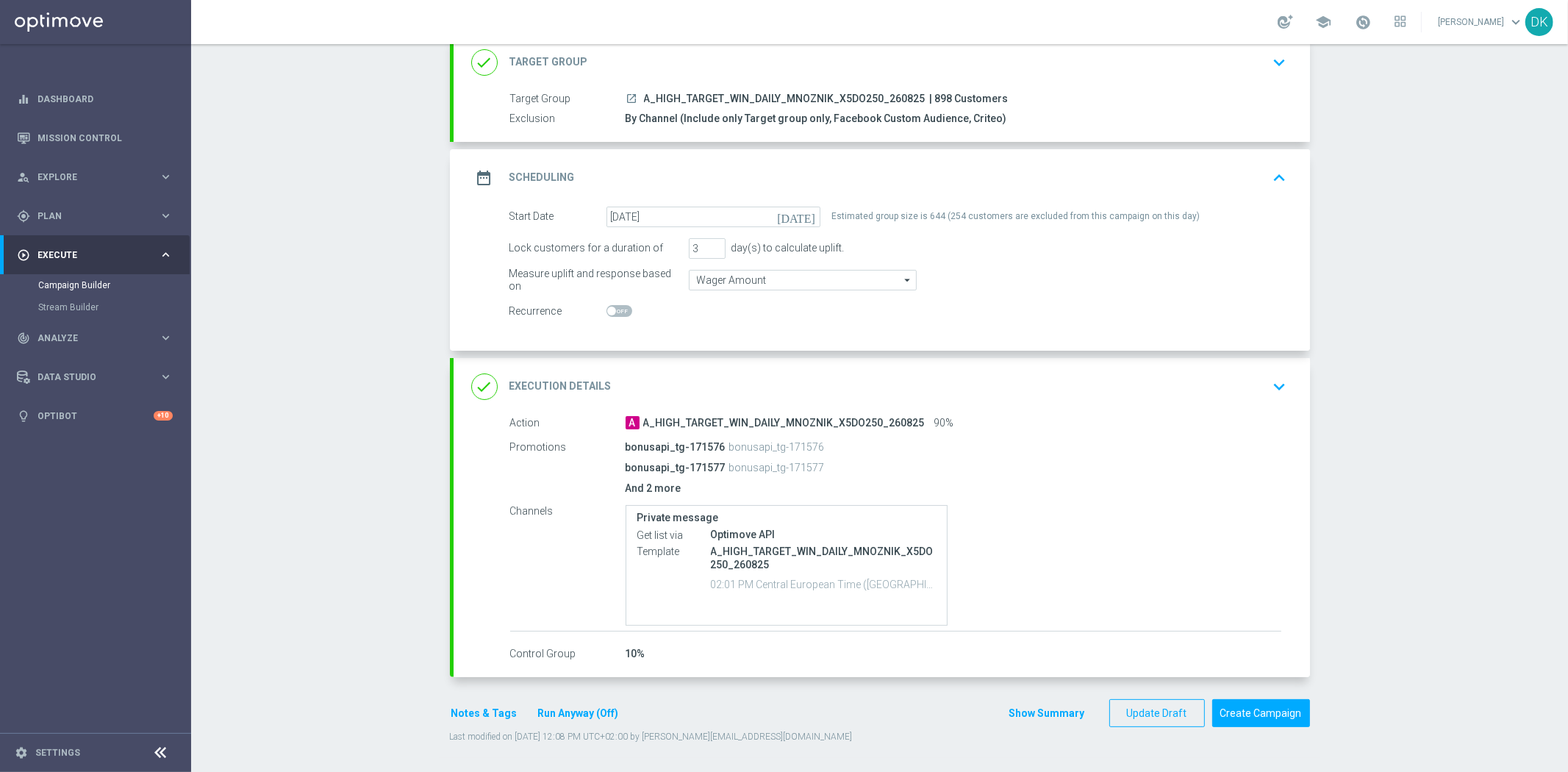
click at [1426, 420] on div "Campaign Builder Scheduled Campaign Triggered Campaign Status: Draft done Targe…" at bounding box center [880, 408] width 1377 height 728
click at [1381, 442] on div "Campaign Builder Scheduled Campaign Triggered Campaign Status: Draft done Targe…" at bounding box center [880, 408] width 1377 height 728
click at [1382, 440] on div "Campaign Builder Scheduled Campaign Triggered Campaign Status: Draft done Targe…" at bounding box center [880, 408] width 1377 height 728
click at [1356, 488] on div "Campaign Builder Scheduled Campaign Triggered Campaign Status: Draft done Targe…" at bounding box center [880, 408] width 1377 height 728
click at [472, 711] on button "Notes & Tags" at bounding box center [484, 714] width 69 height 19
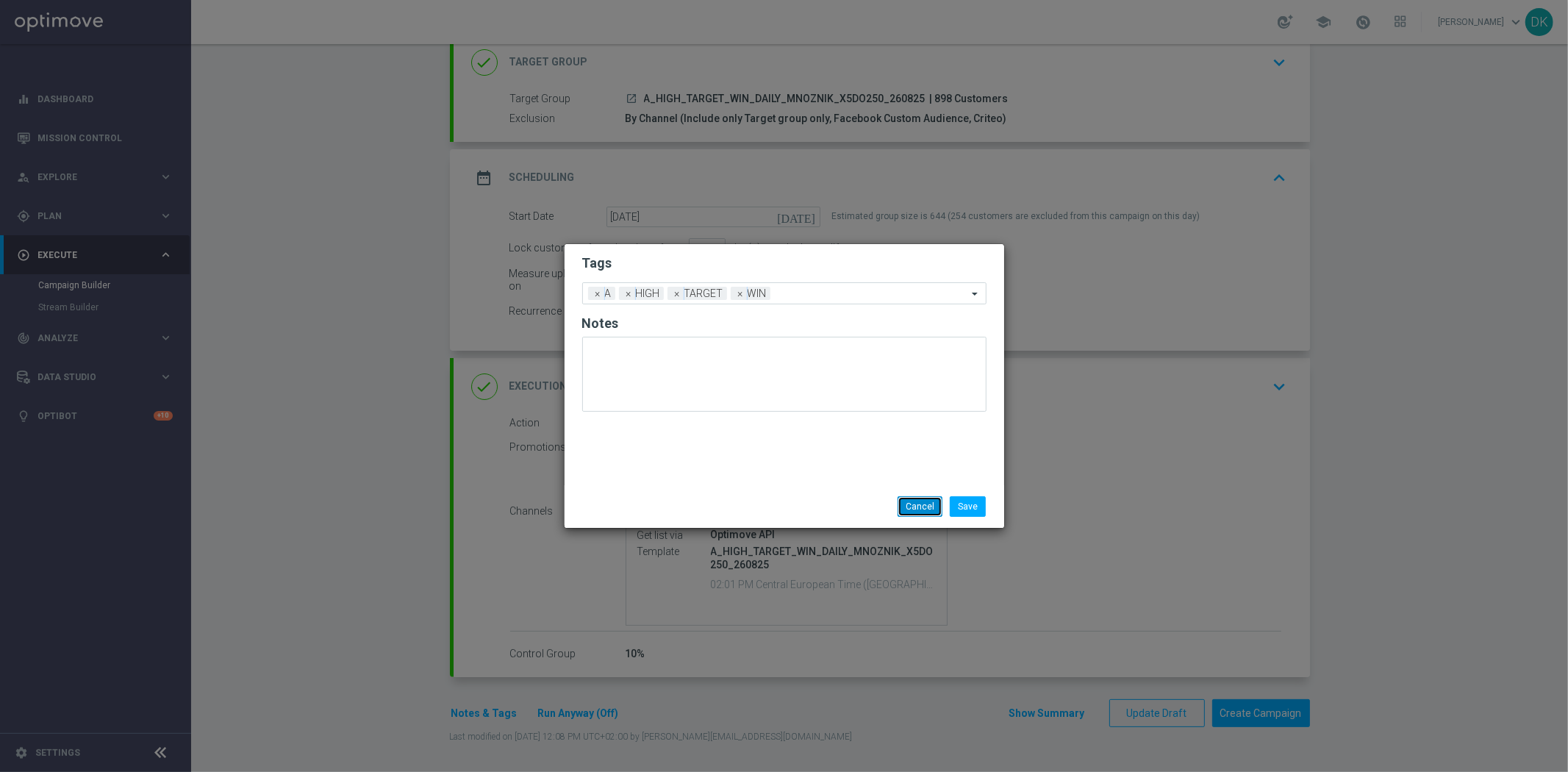
click at [927, 512] on button "Cancel" at bounding box center [920, 506] width 45 height 20
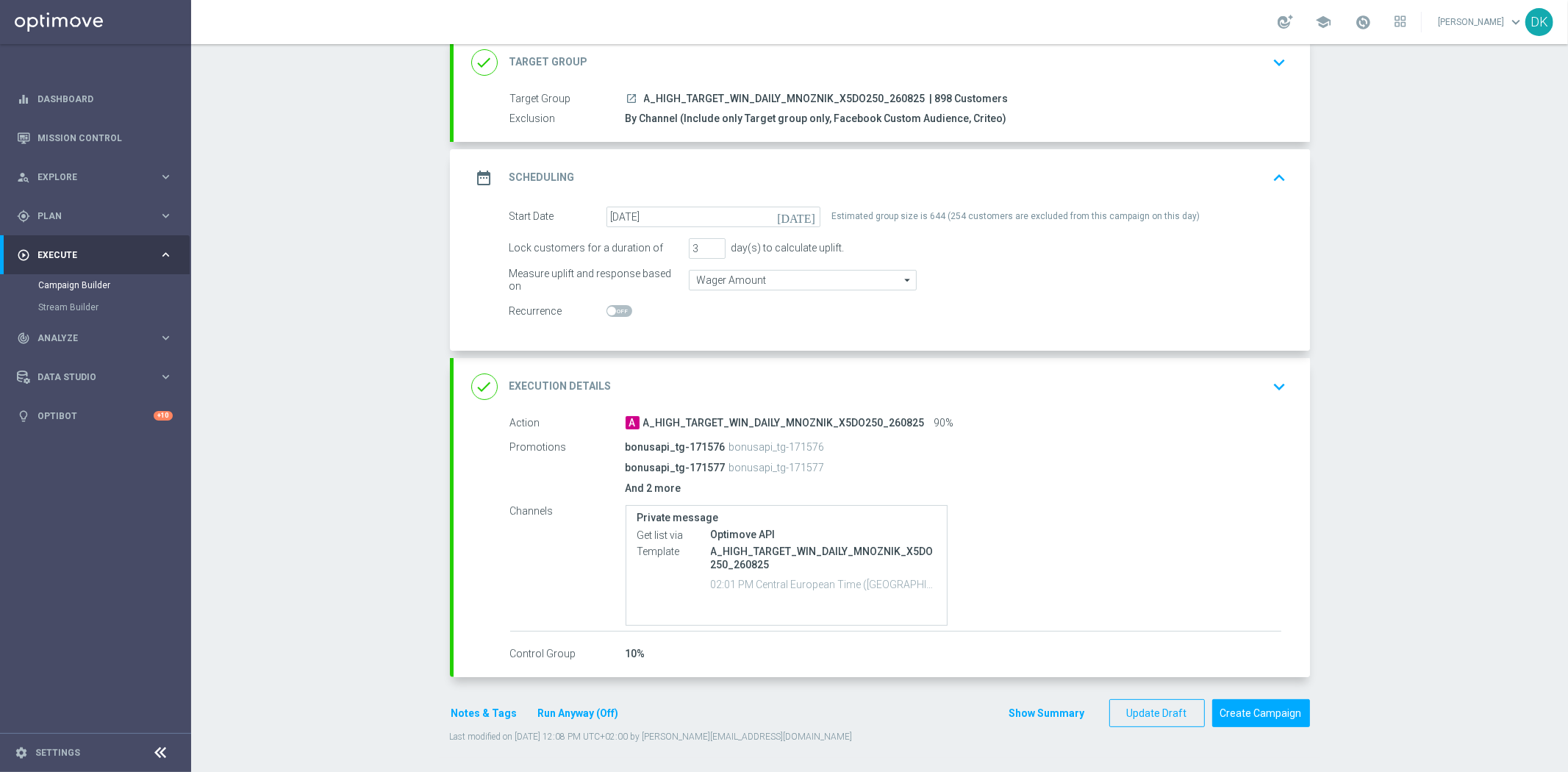
click at [648, 488] on p "And 2 more" at bounding box center [954, 488] width 656 height 13
click at [1272, 383] on icon "keyboard_arrow_down" at bounding box center [1280, 387] width 22 height 22
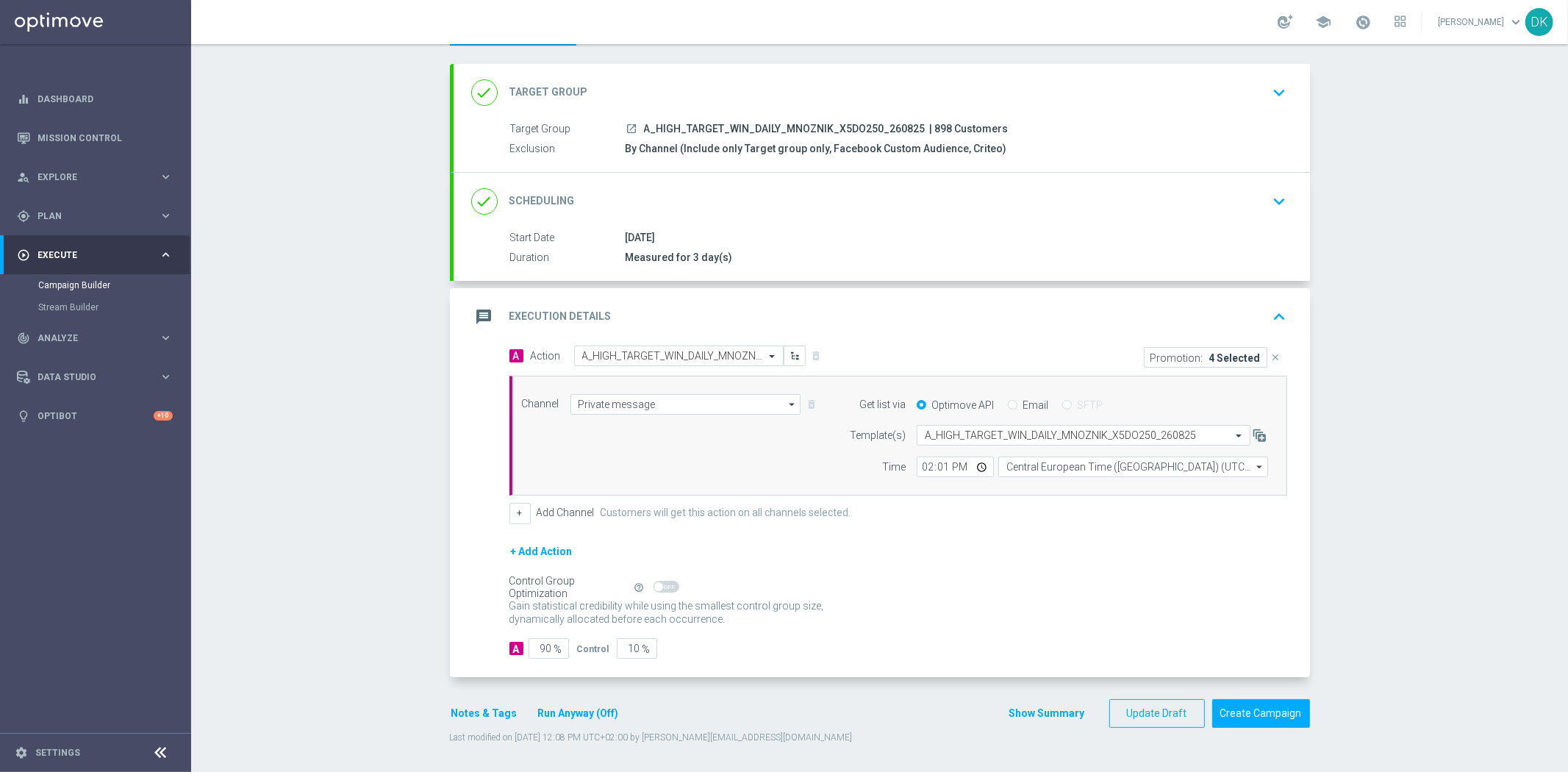
scroll to position [68, 0]
click at [1221, 582] on div "Control Group Optimization Self Optimizing Campaign help_outline" at bounding box center [898, 586] width 778 height 16
click at [1281, 718] on button "Create Campaign" at bounding box center [1261, 712] width 97 height 29
click at [1137, 578] on div at bounding box center [769, 386] width 1568 height 772
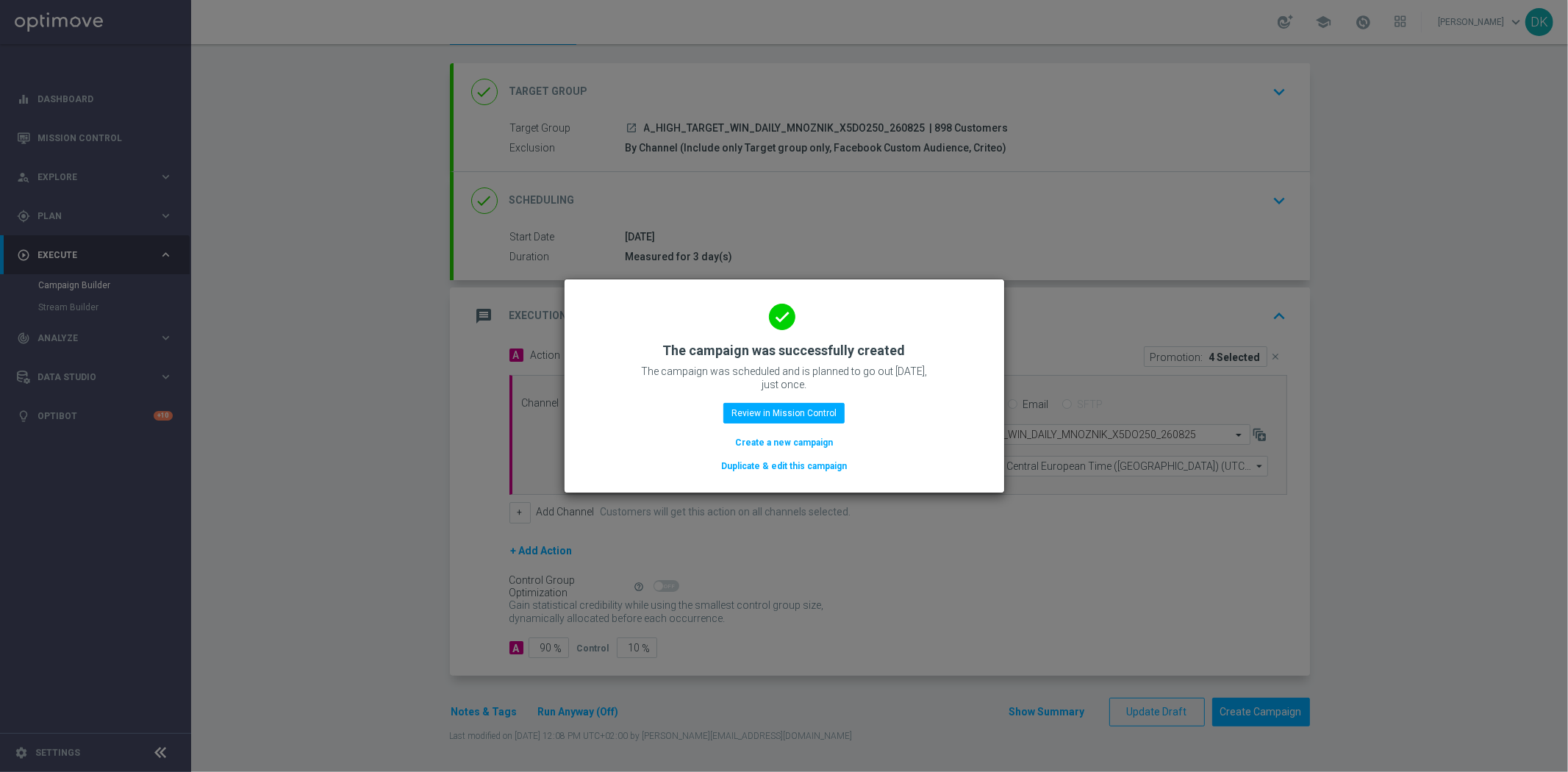
click at [790, 441] on button "Create a new campaign" at bounding box center [784, 442] width 101 height 16
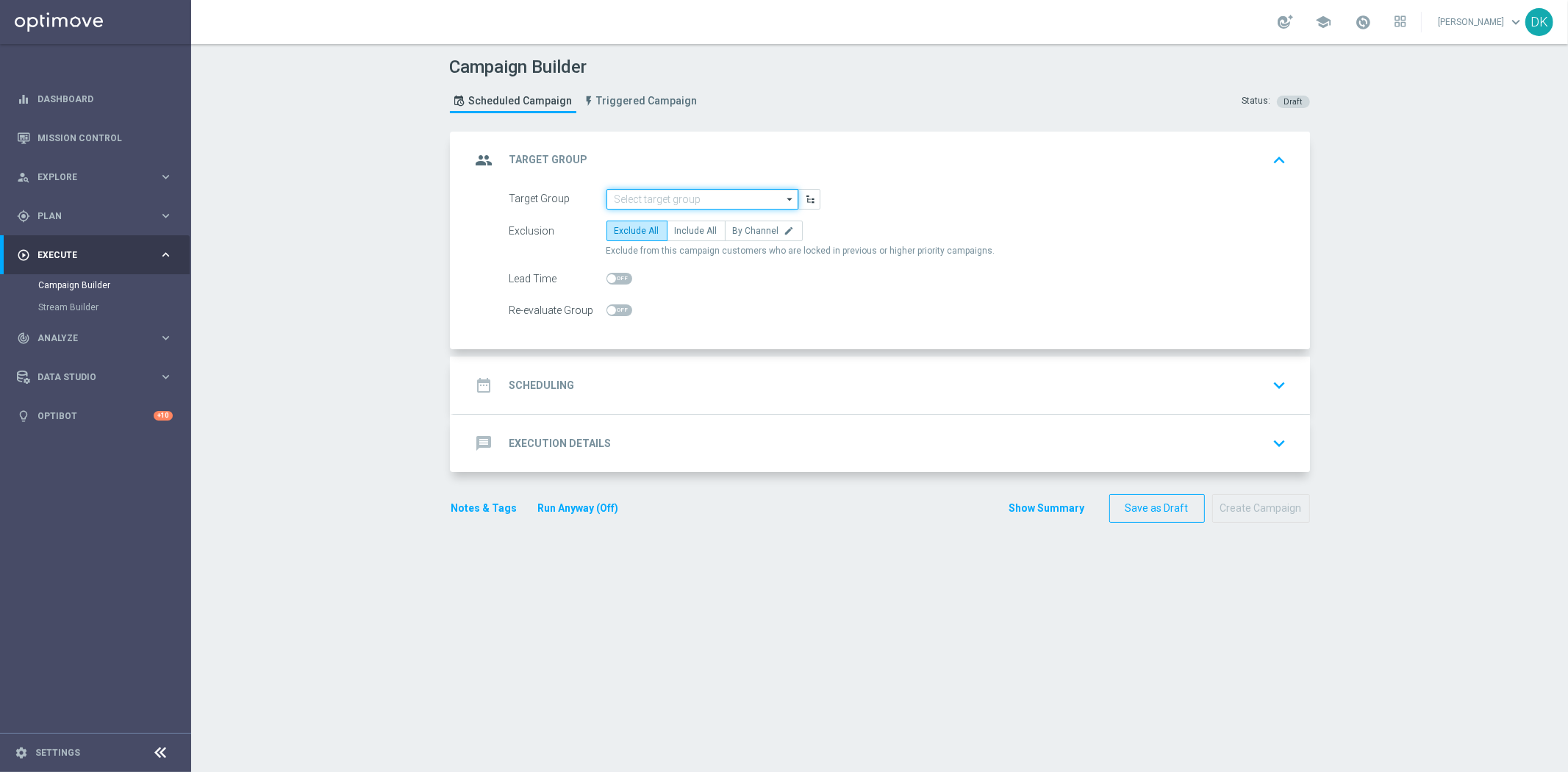
click at [667, 206] on input at bounding box center [702, 199] width 192 height 20
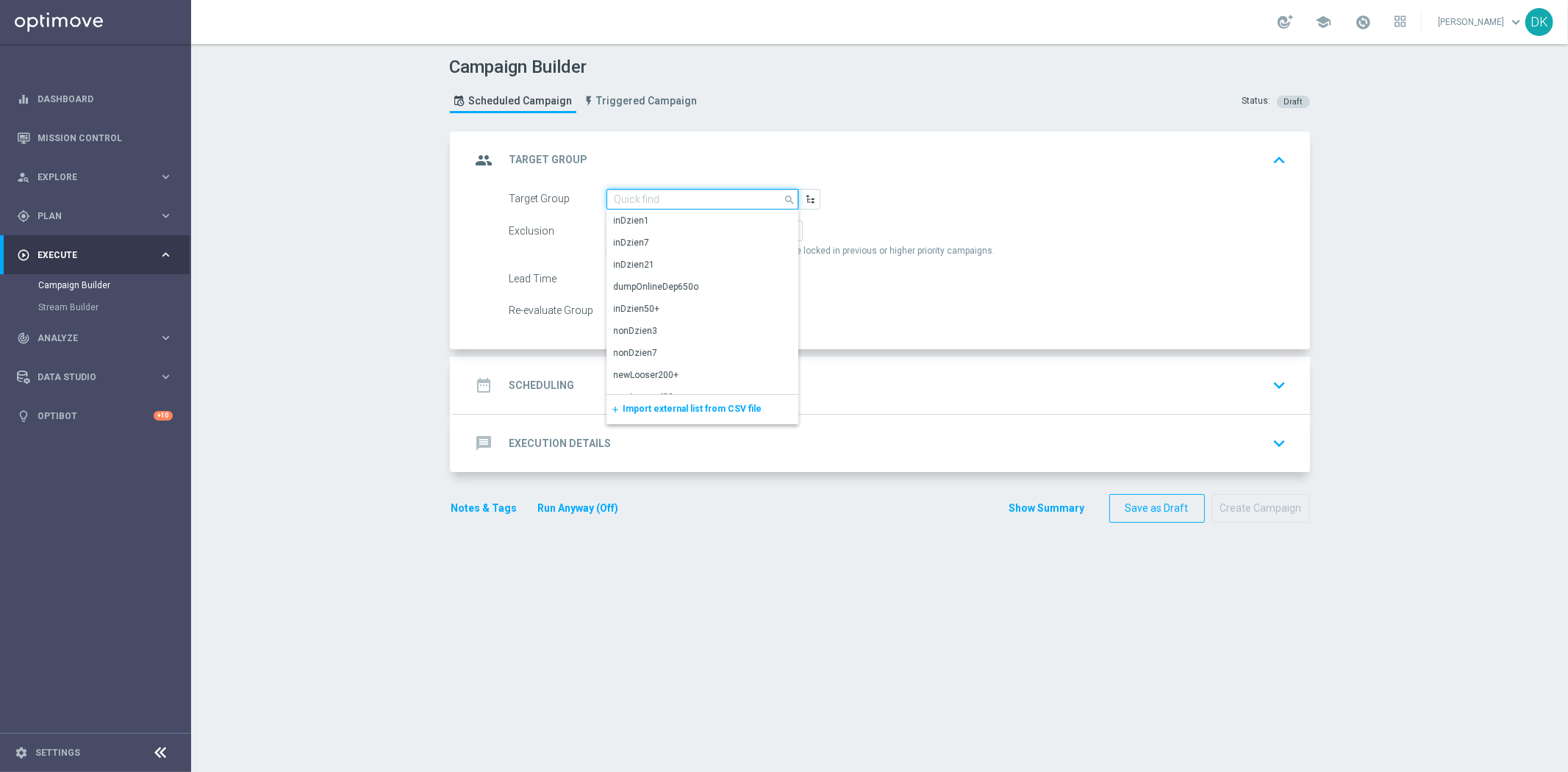
paste input "A_LOW_TARGET_WIN_DAILY_MNOZNIK_X5DO250_260825"
click at [666, 223] on div "A_LOW_TARGET_WIN_DAILY_MNOZNIK_X5DO250_260825" at bounding box center [703, 227] width 178 height 26
type input "A_LOW_TARGET_WIN_DAILY_MNOZNIK_X5DO250_260825"
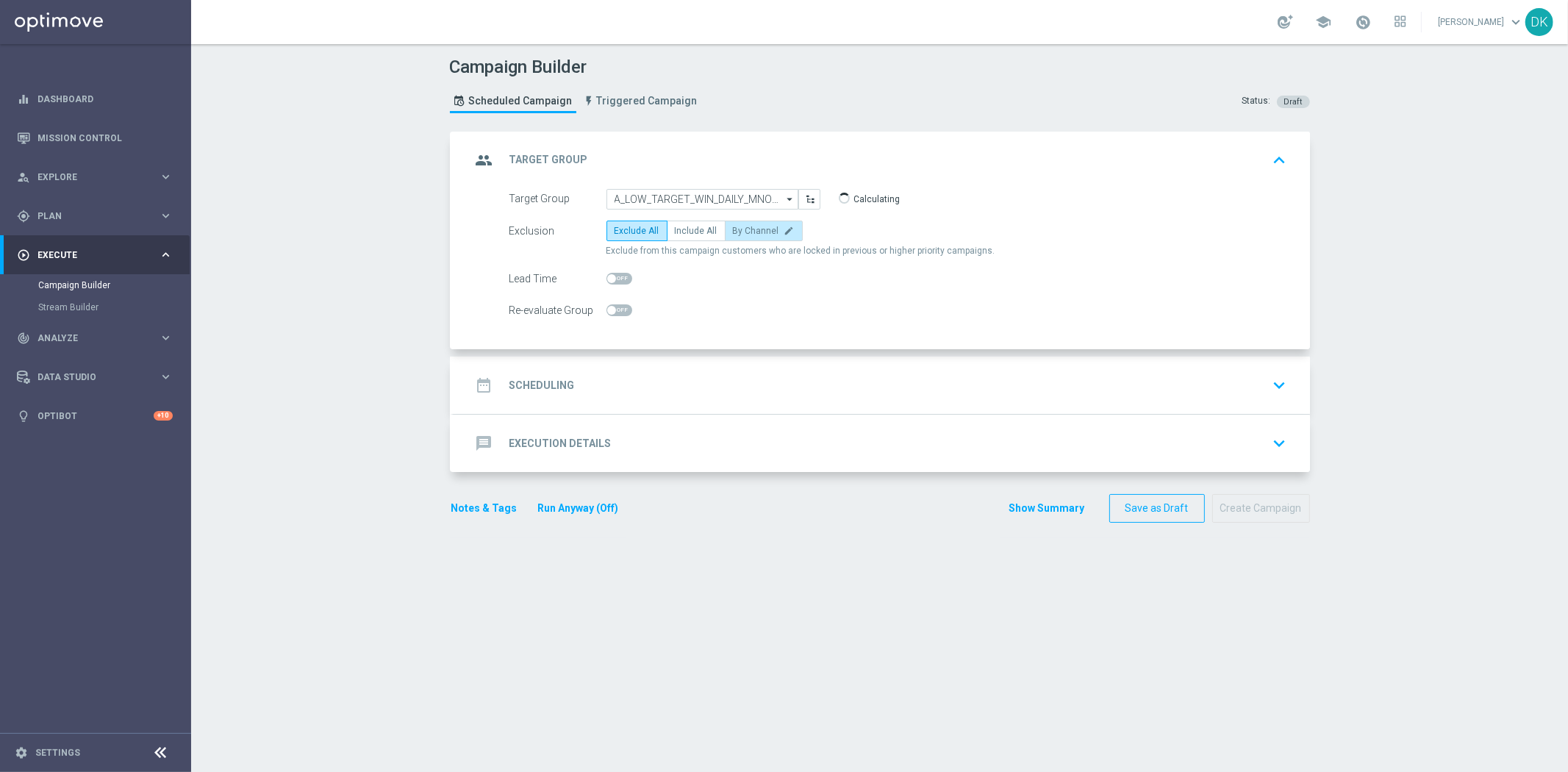
click at [756, 230] on span "By Channel" at bounding box center [756, 231] width 46 height 10
click at [742, 230] on input "By Channel edit" at bounding box center [737, 233] width 9 height 9
radio input "true"
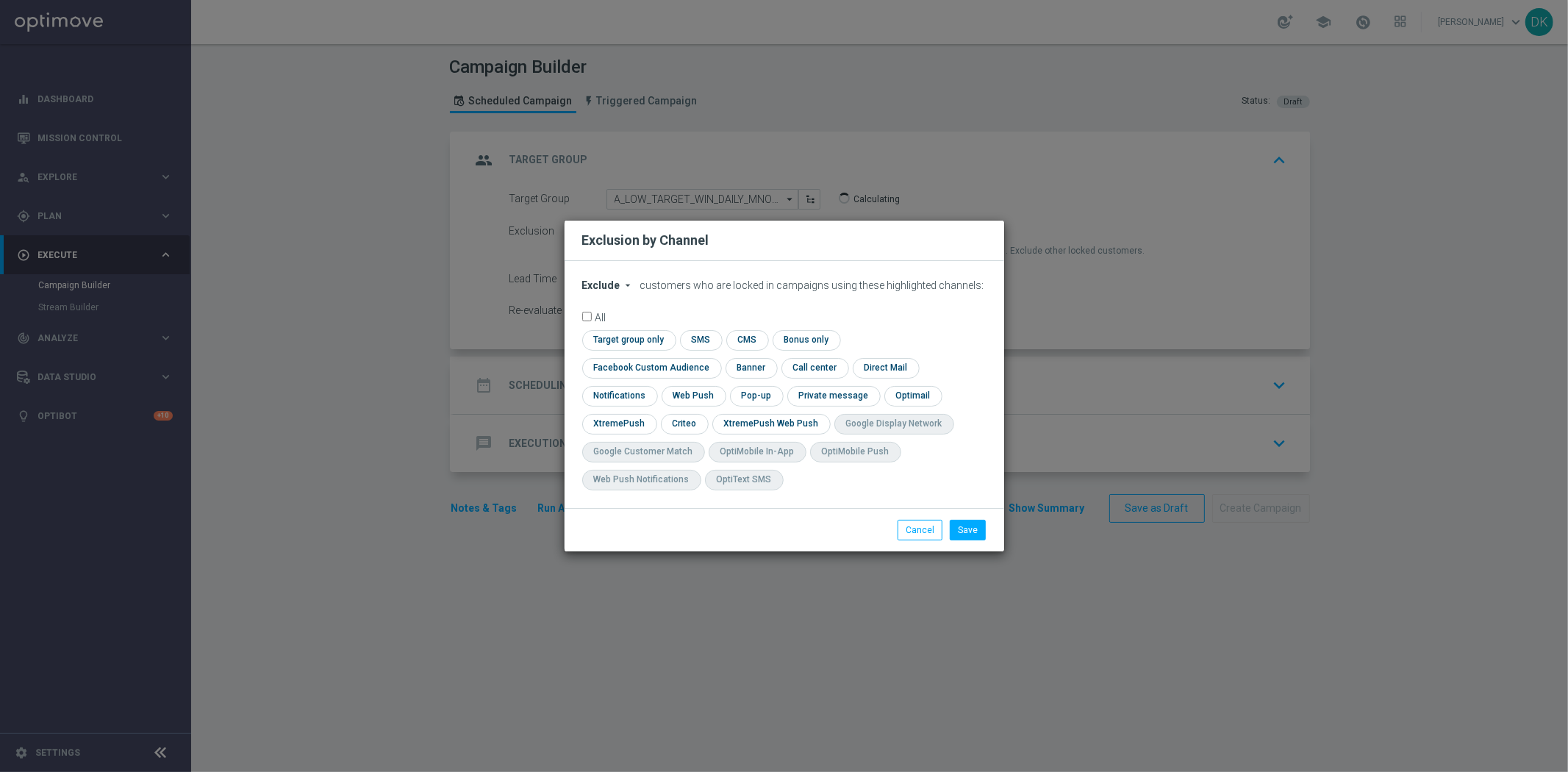
click at [619, 292] on button "Exclude arrow_drop_down" at bounding box center [610, 285] width 56 height 13
click at [0, 0] on span "Include" at bounding box center [0, 0] width 0 height 0
click at [626, 350] on input "checkbox" at bounding box center [627, 340] width 90 height 20
checkbox input "true"
click at [619, 366] on input "checkbox" at bounding box center [649, 367] width 133 height 20
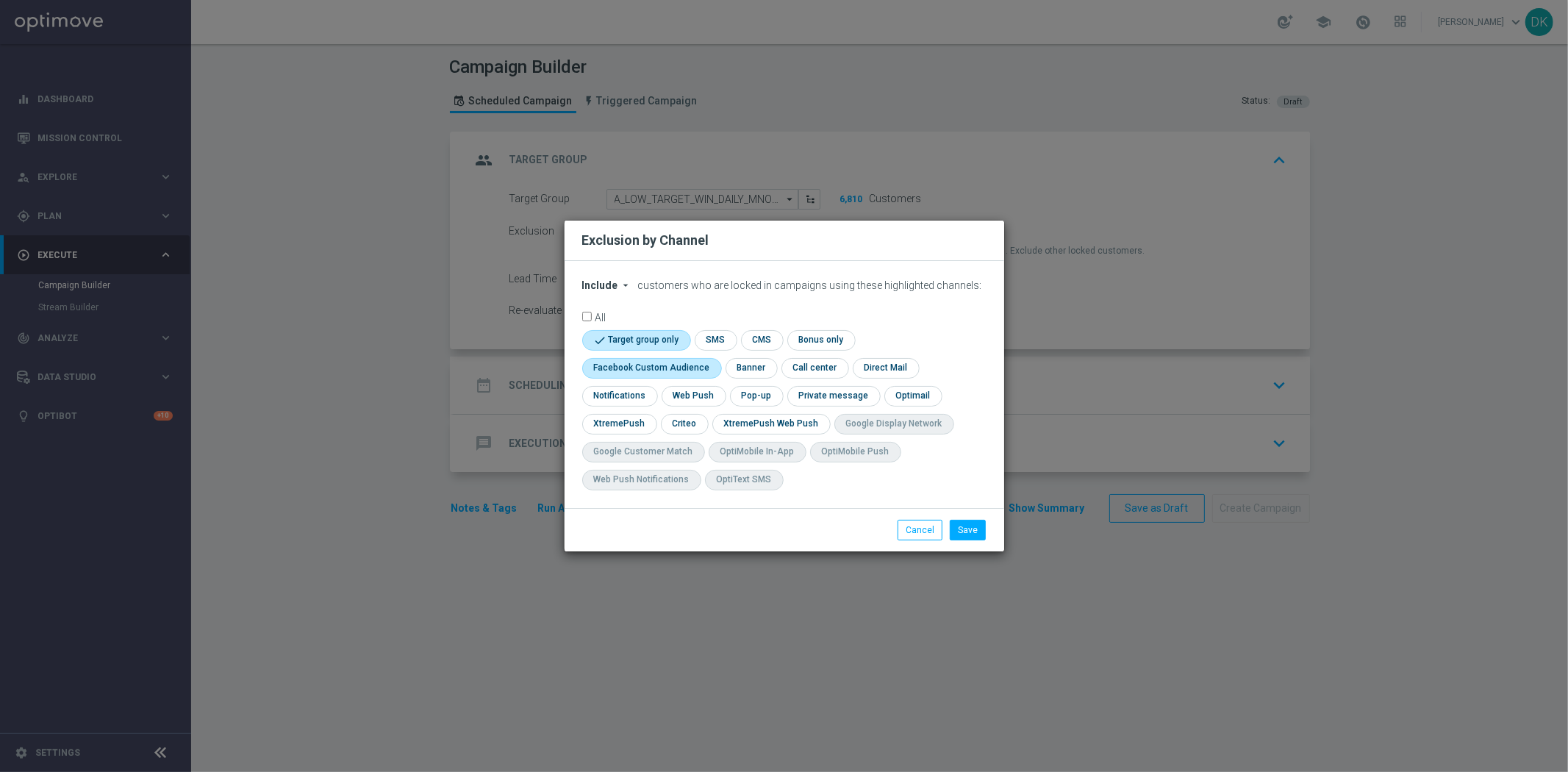
checkbox input "true"
click at [682, 422] on input "checkbox" at bounding box center [683, 424] width 45 height 20
checkbox input "true"
click at [961, 534] on button "Save" at bounding box center [968, 530] width 36 height 20
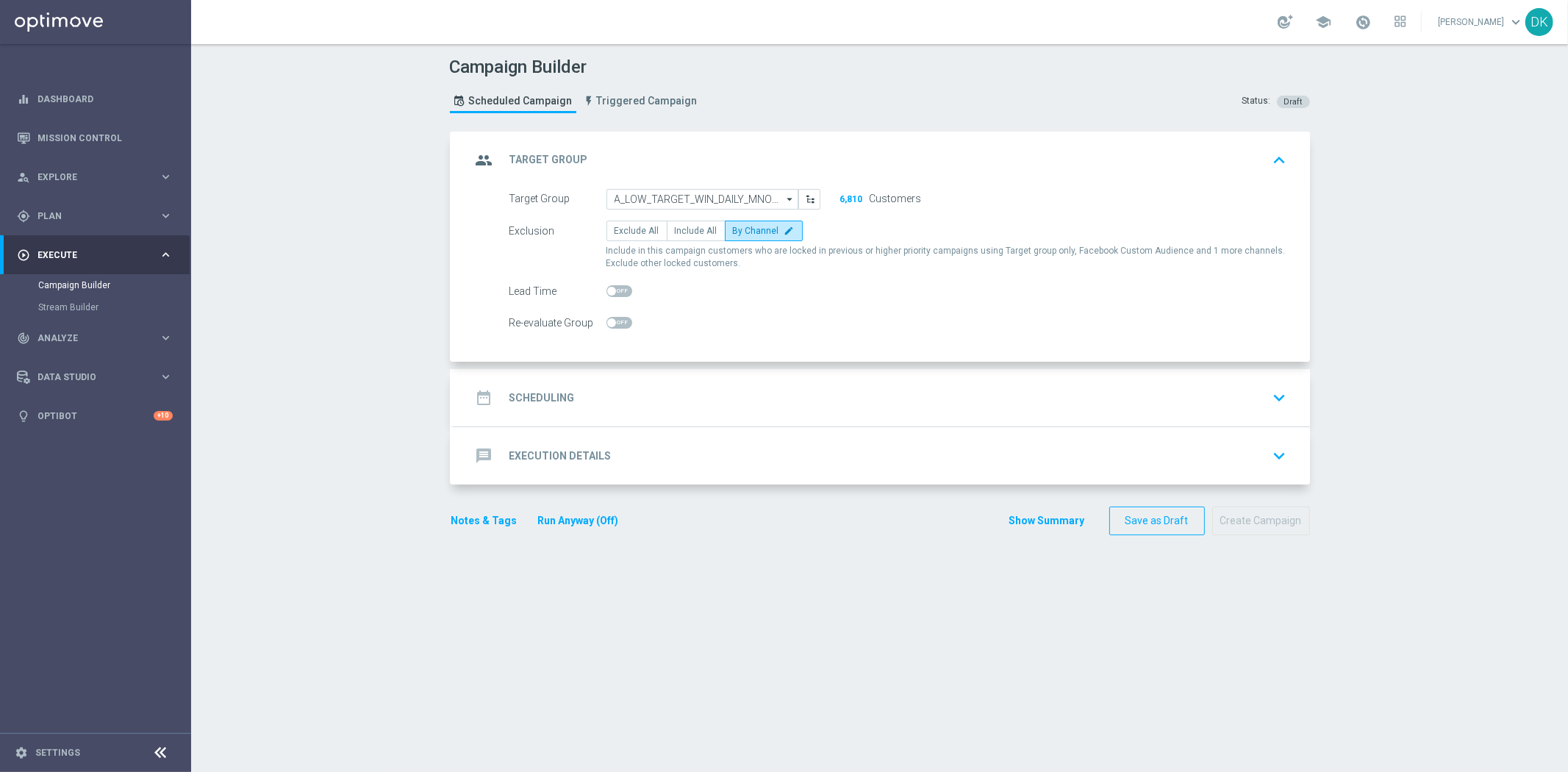
click at [629, 395] on div "date_range Scheduling keyboard_arrow_down" at bounding box center [882, 397] width 822 height 28
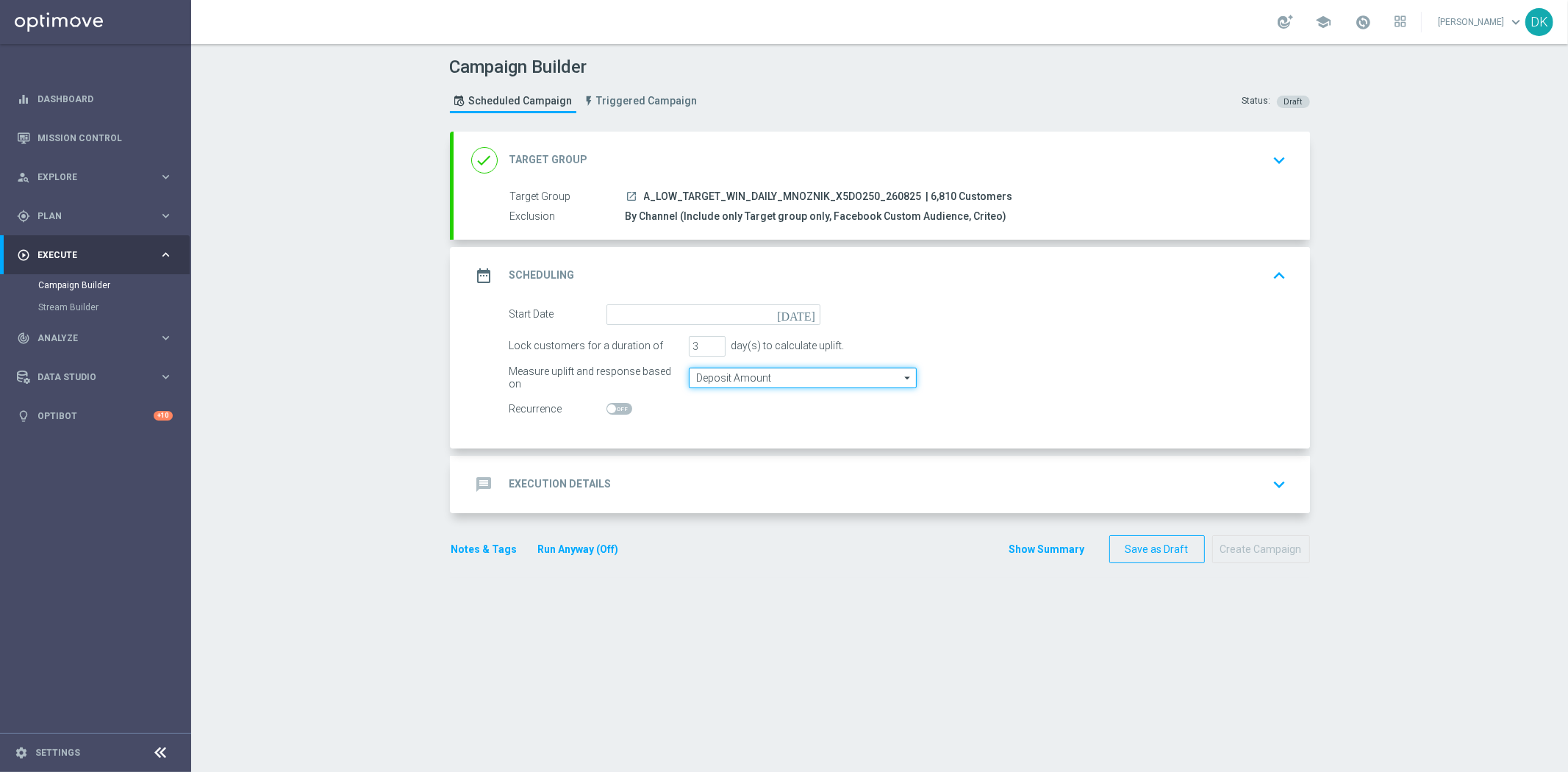
click at [717, 373] on input "Deposit Amount" at bounding box center [803, 377] width 228 height 20
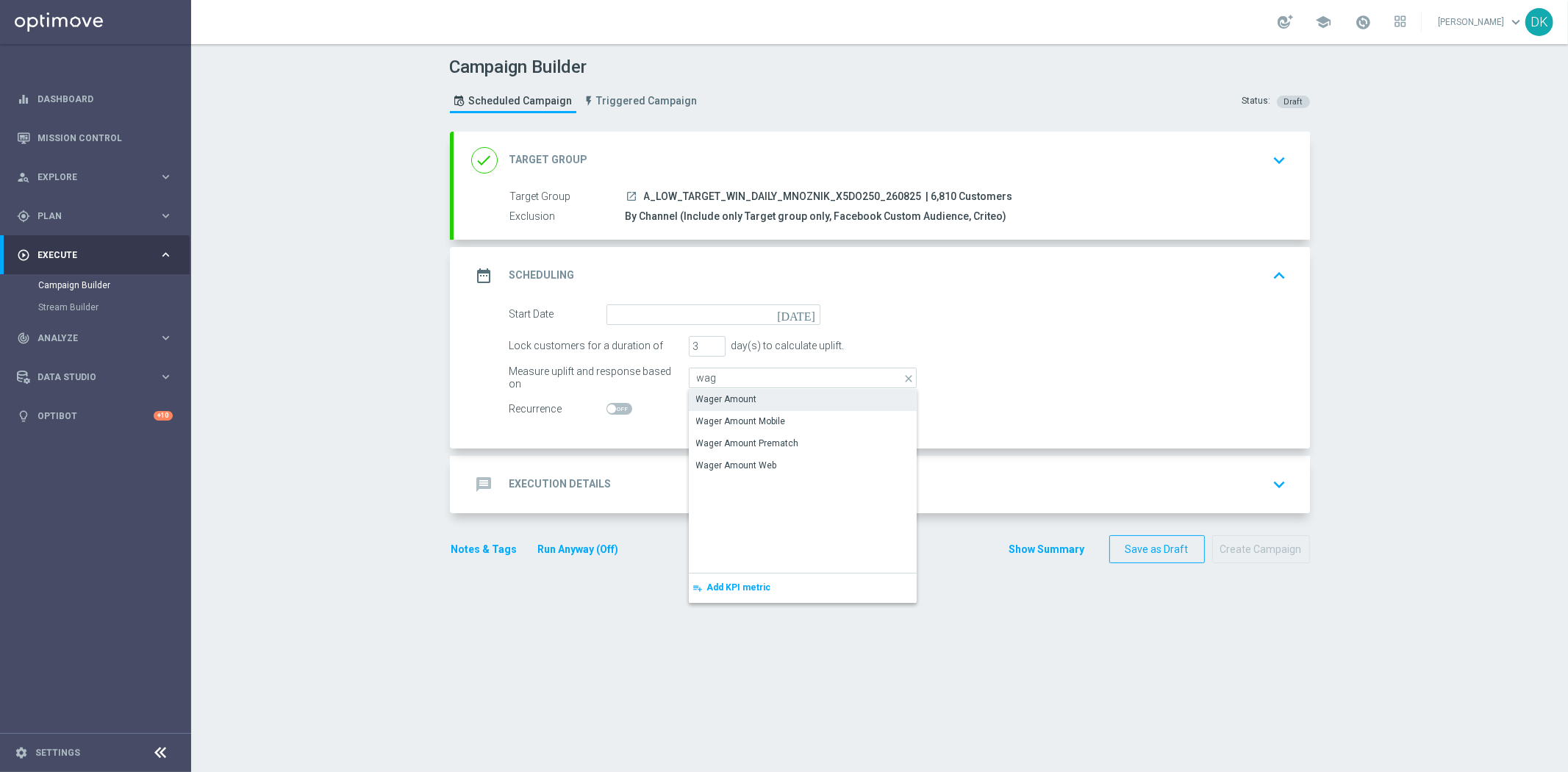
click at [728, 394] on div "Wager Amount" at bounding box center [726, 399] width 61 height 13
type input "Wager Amount"
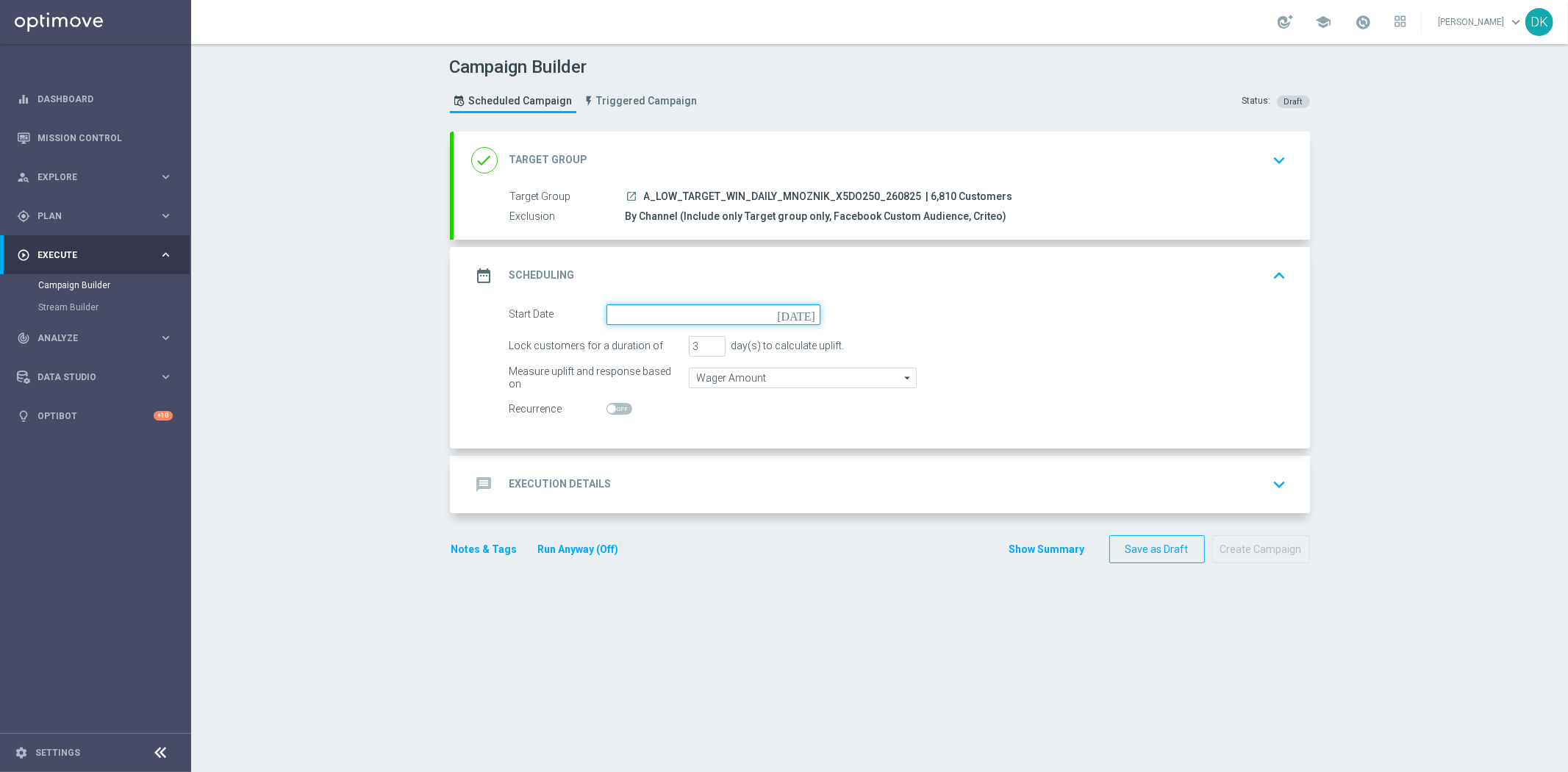
click at [743, 318] on input at bounding box center [713, 314] width 214 height 20
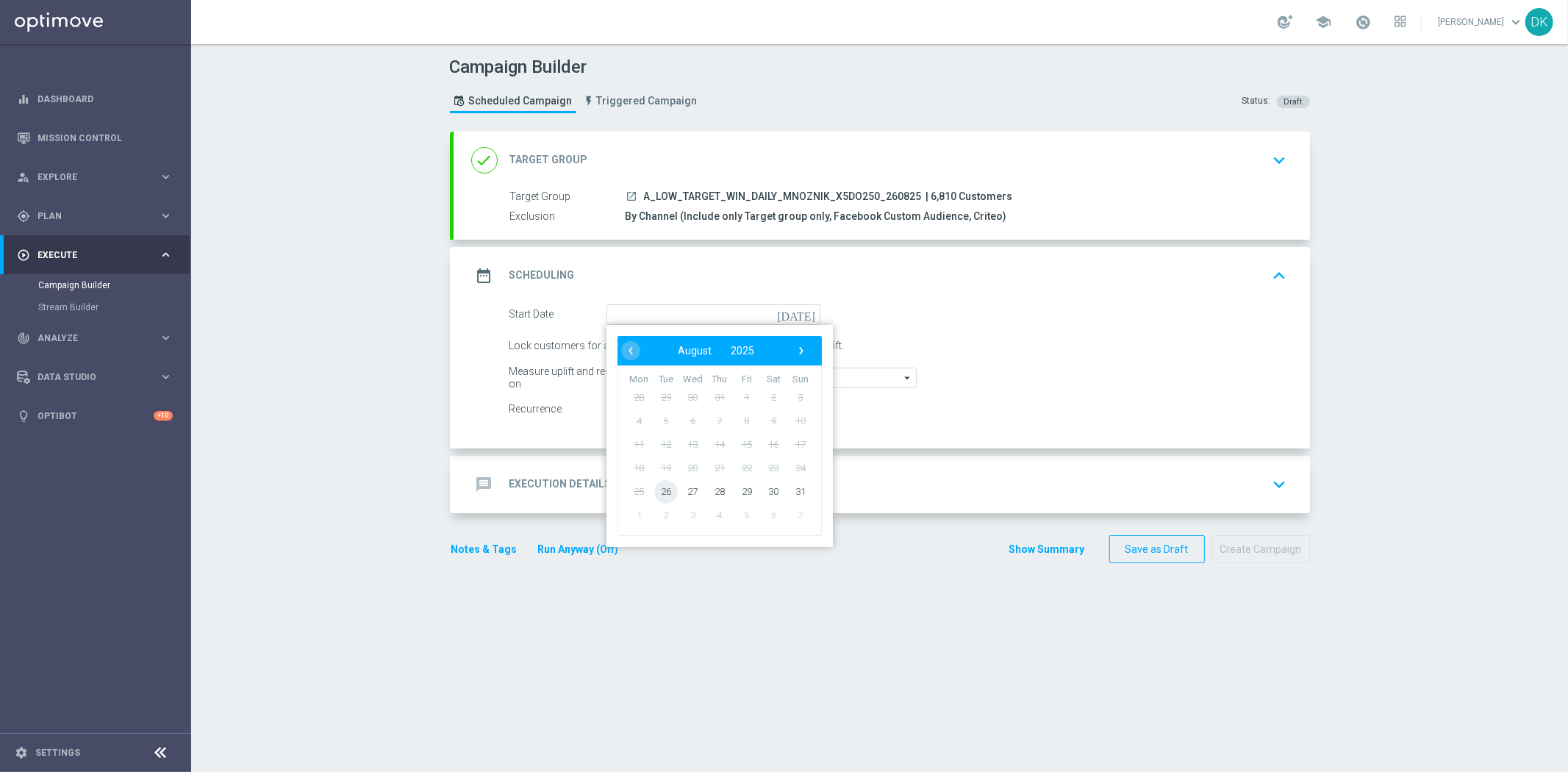
click at [656, 495] on span "26" at bounding box center [665, 491] width 24 height 24
type input "[DATE]"
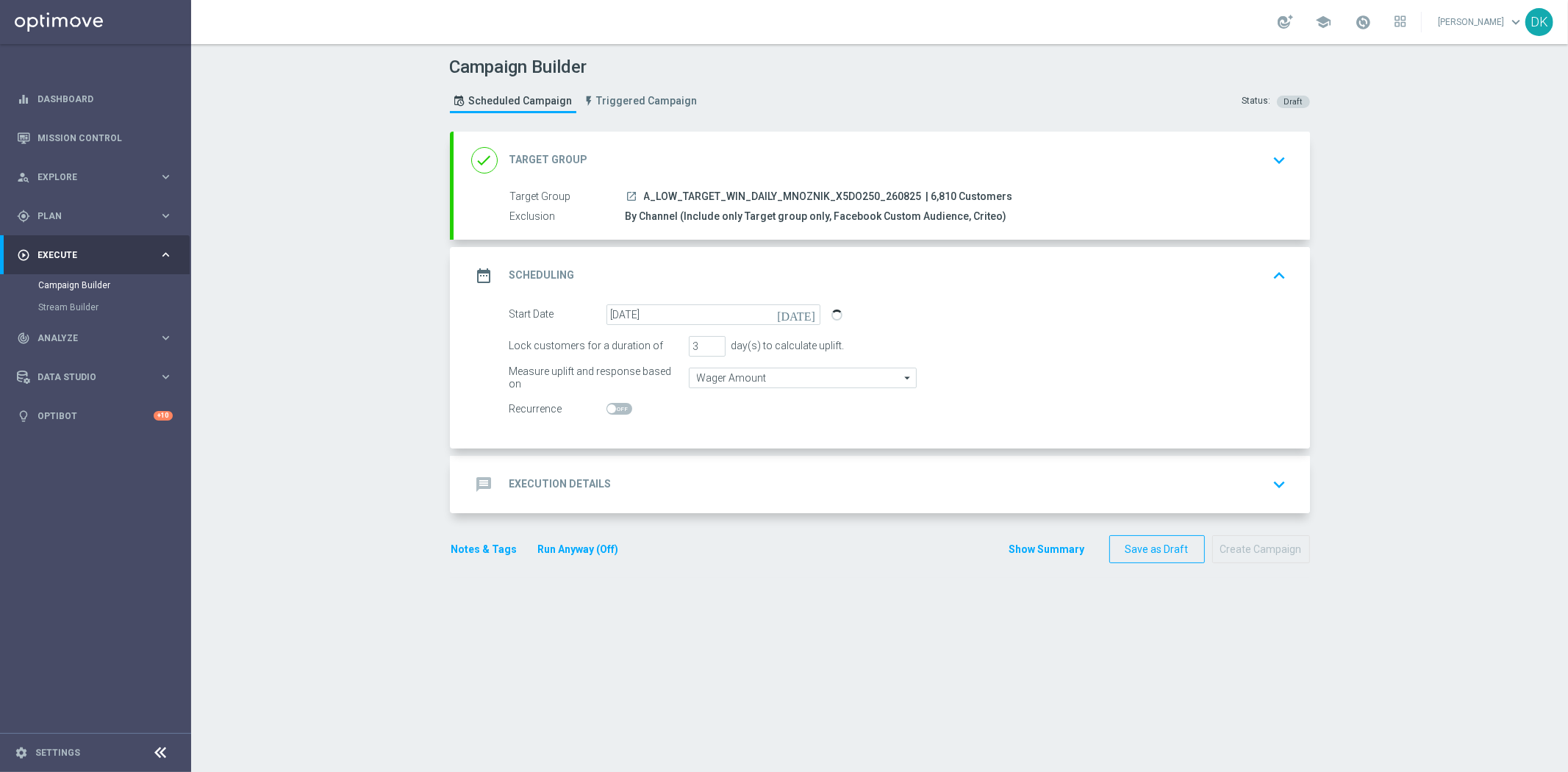
click at [647, 482] on div "message Execution Details keyboard_arrow_down" at bounding box center [882, 484] width 822 height 28
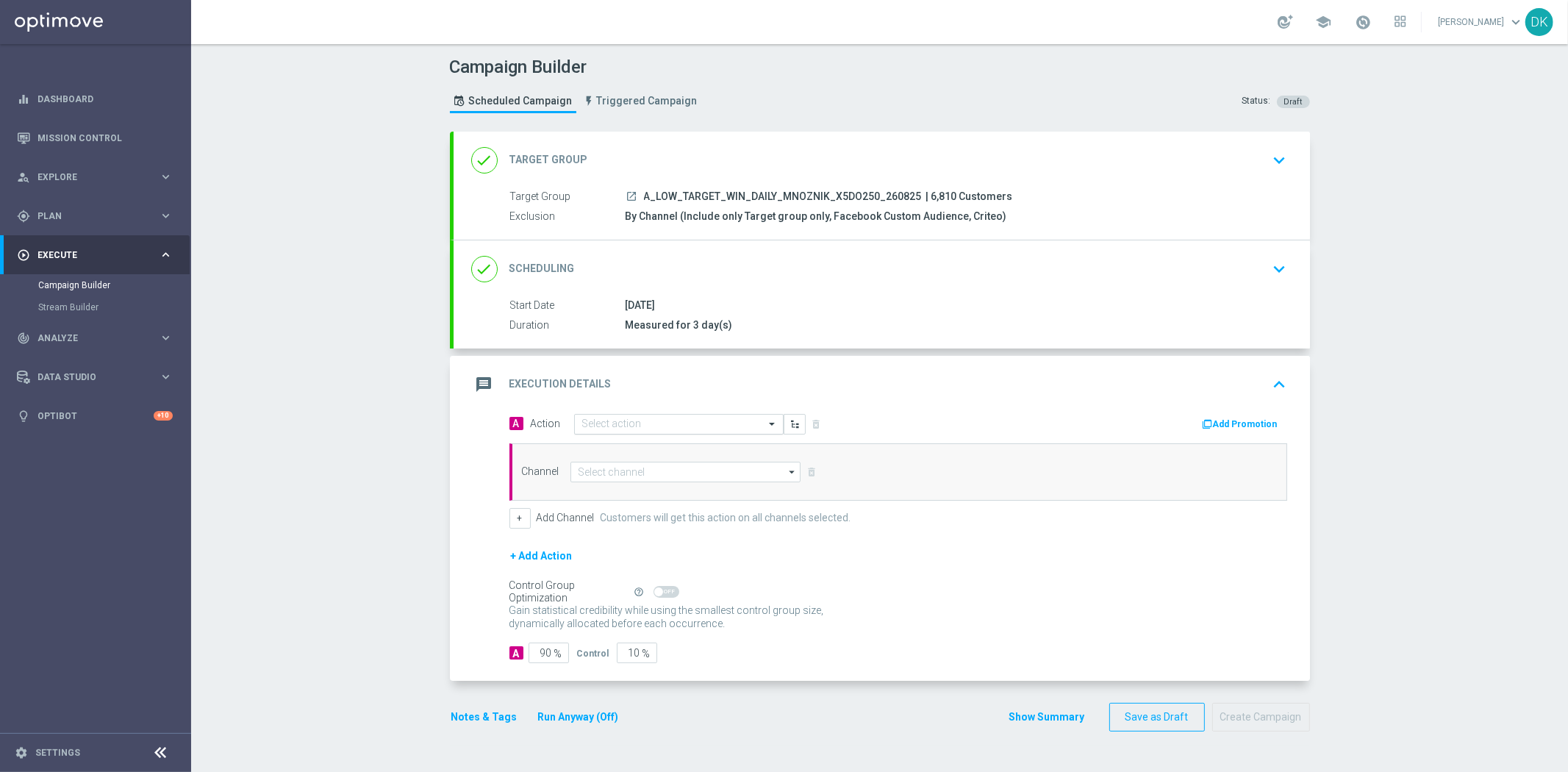
click at [605, 424] on input "text" at bounding box center [664, 424] width 164 height 13
click at [634, 621] on span "Create new action" at bounding box center [634, 623] width 77 height 10
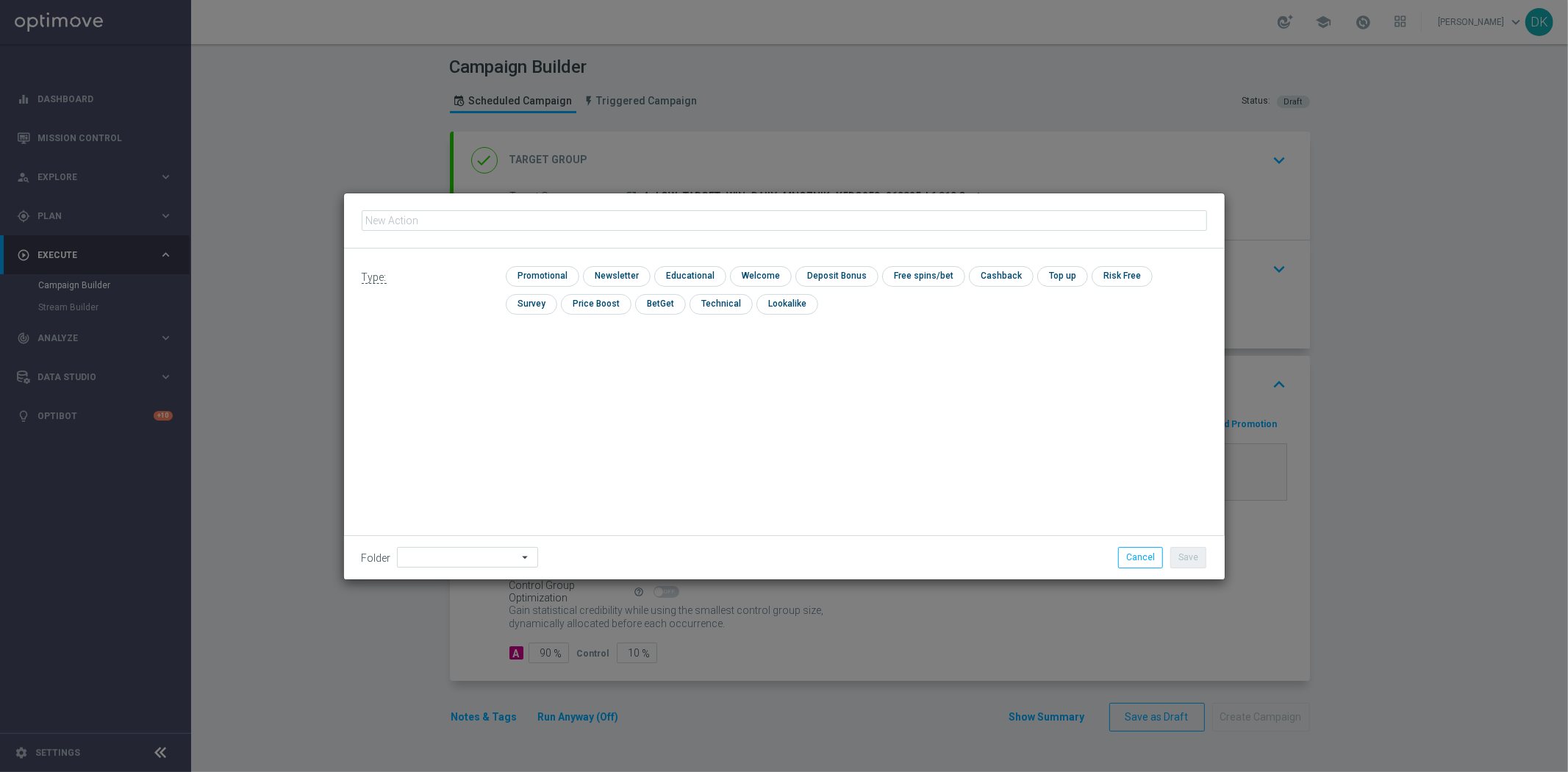
type input "A_LOW_TARGET_WIN_DAILY_MNOZNIK_X5DO250_260825"
click at [564, 266] on input "checkbox" at bounding box center [541, 276] width 70 height 20
checkbox input "true"
click at [1186, 559] on button "Save" at bounding box center [1188, 557] width 36 height 20
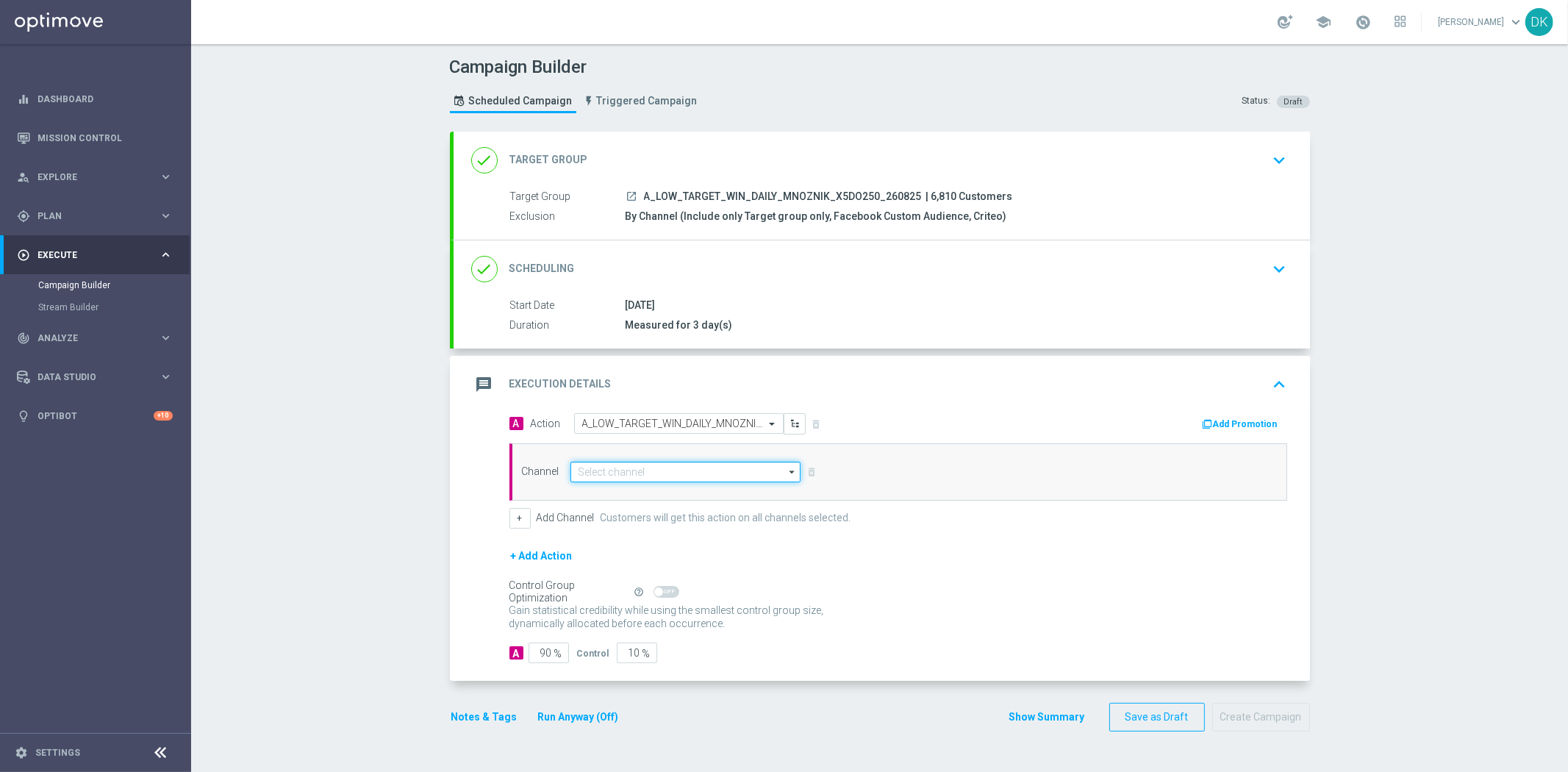
click at [621, 473] on input at bounding box center [686, 472] width 231 height 20
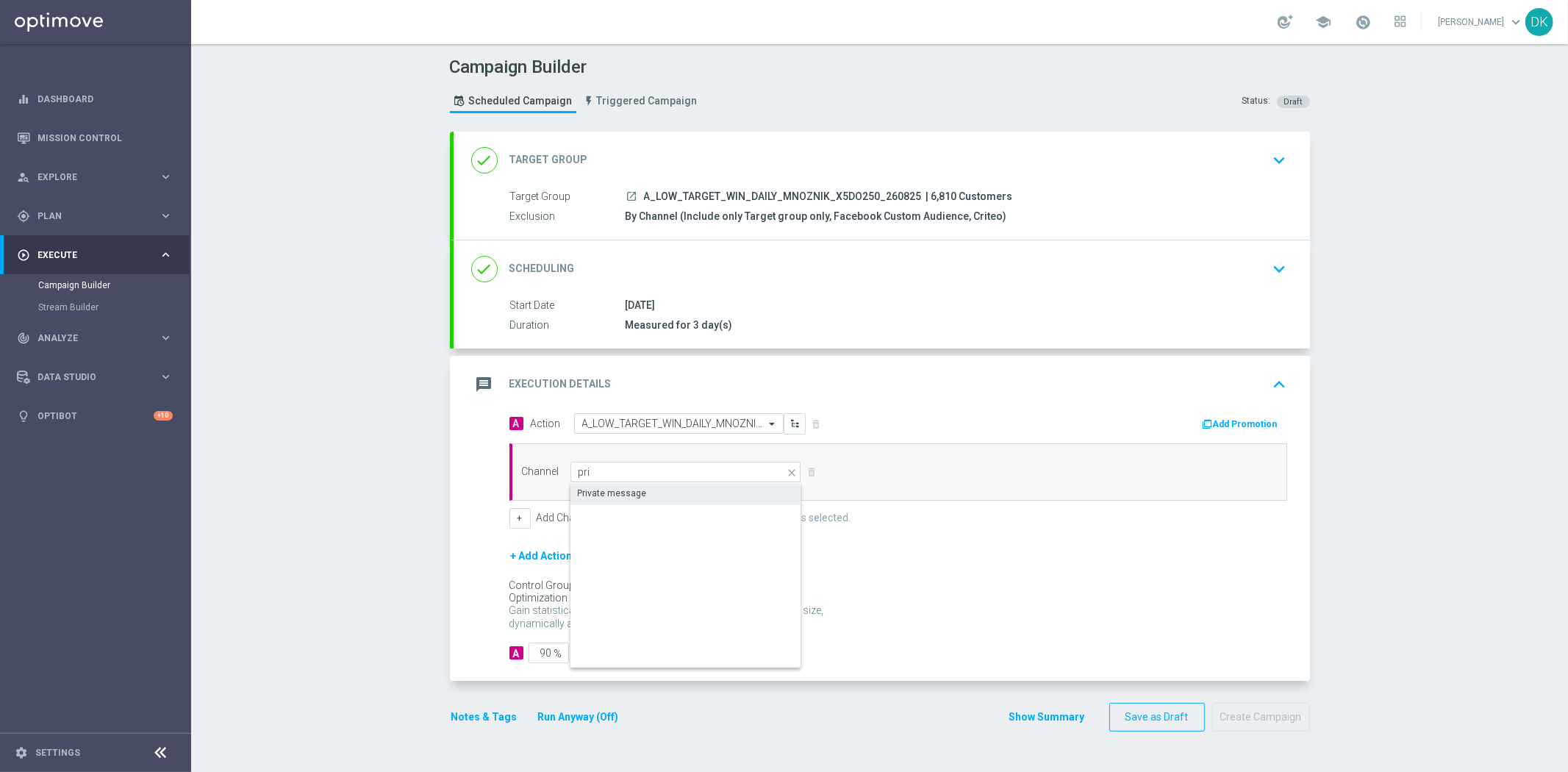
click at [621, 488] on div "Private message" at bounding box center [612, 493] width 69 height 13
type input "Private message"
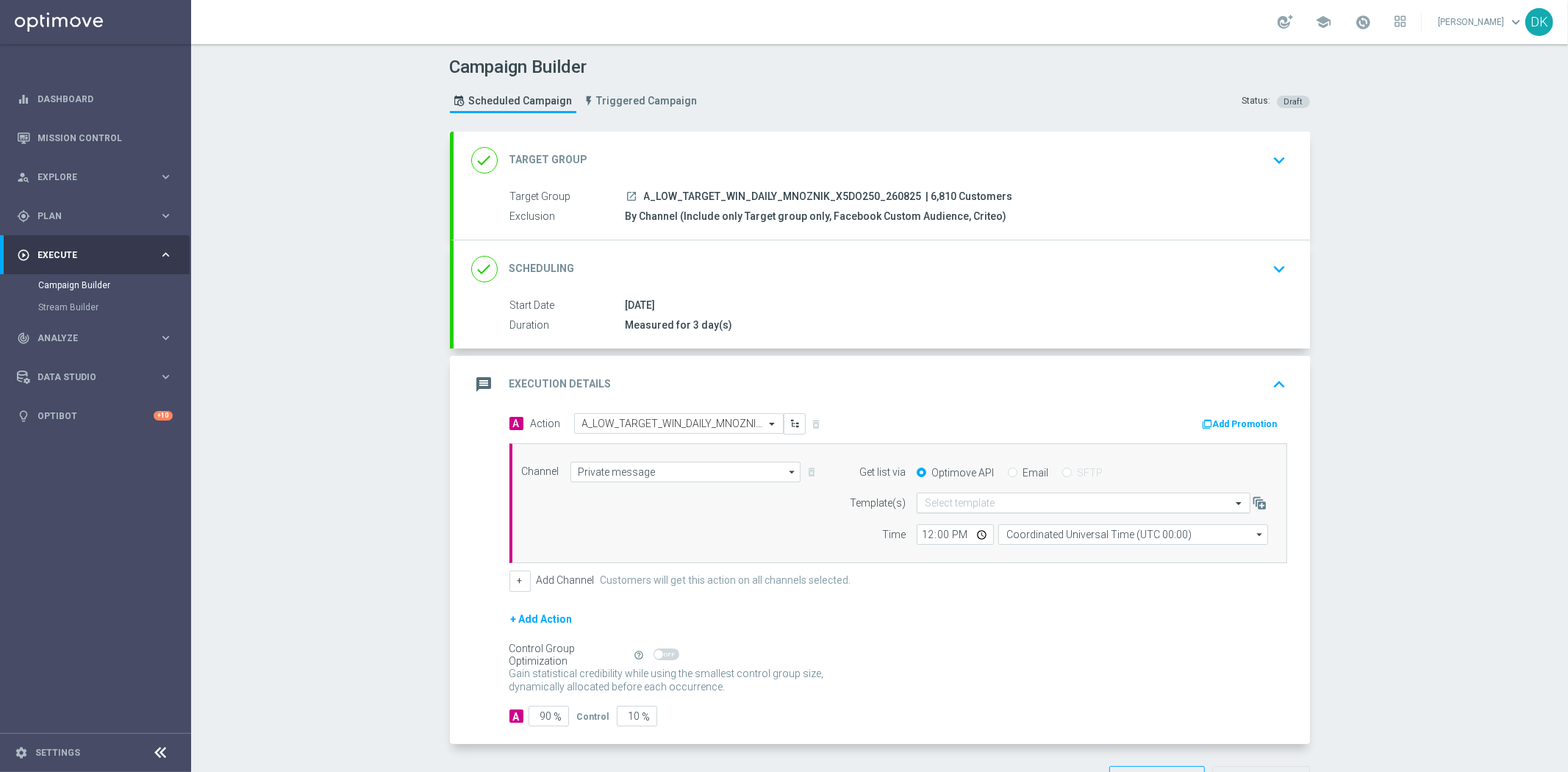
click at [958, 506] on input "text" at bounding box center [1068, 503] width 288 height 13
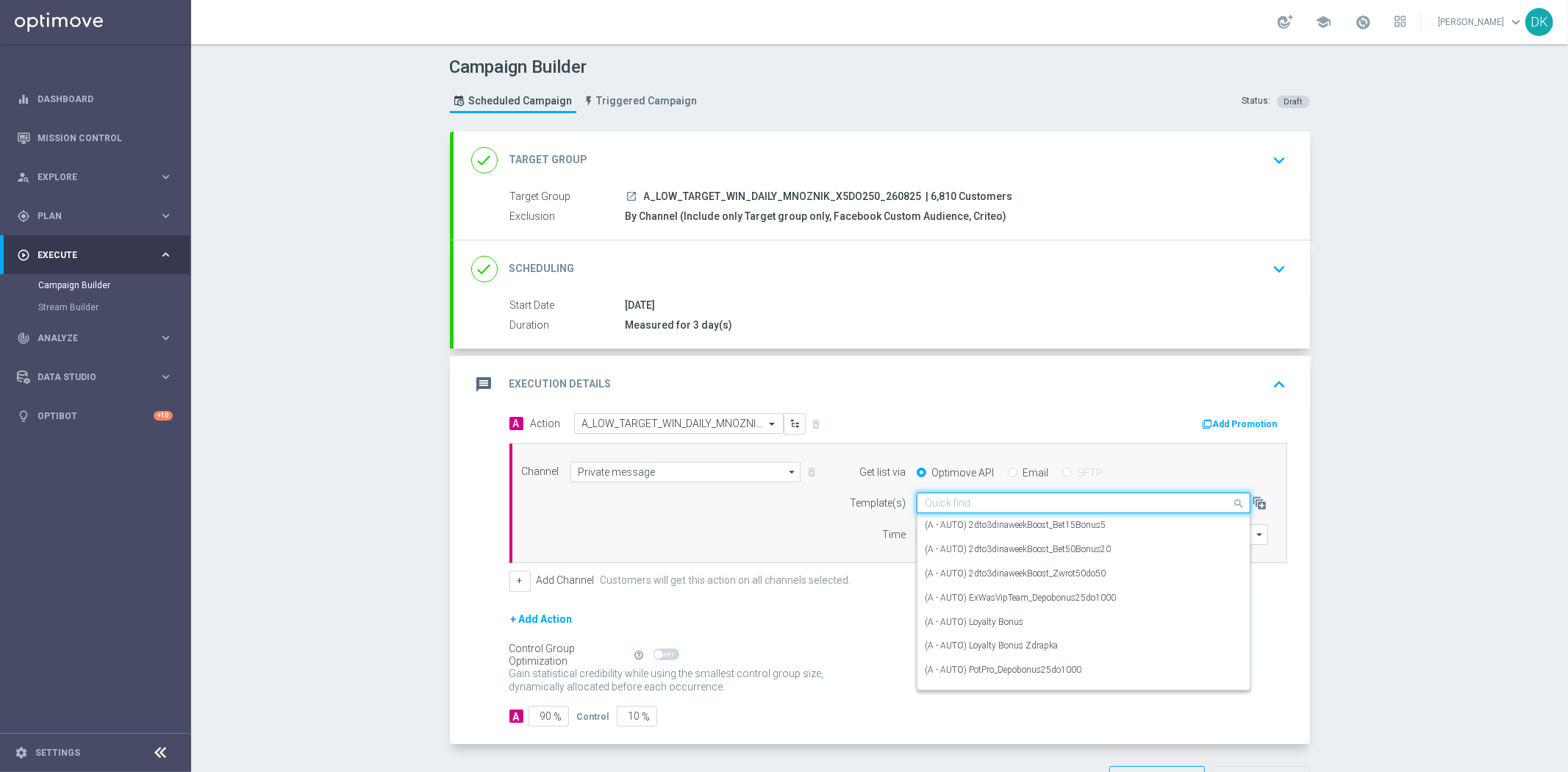
paste input "A_LOW_TARGET_WIN_DAILY_MNOZNIK_X5DO250_260825"
type input "A_LOW_TARGET_WIN_DAILY_MNOZNIK_X5DO250_260825"
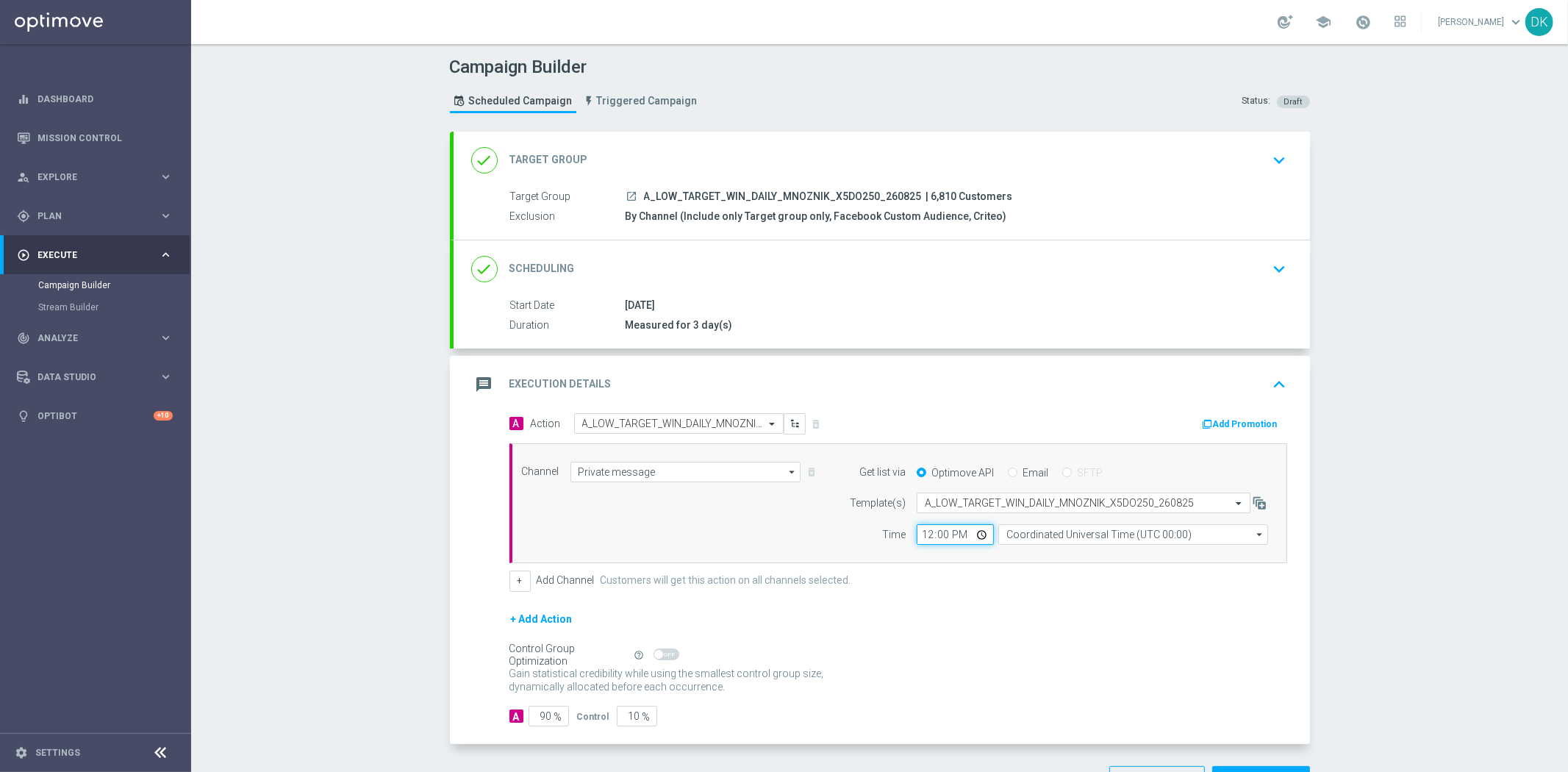
click at [919, 539] on input "12:00" at bounding box center [955, 535] width 77 height 20
type input "14:01"
click at [1045, 541] on input "Coordinated Universal Time (UTC 00:00)" at bounding box center [1133, 535] width 270 height 20
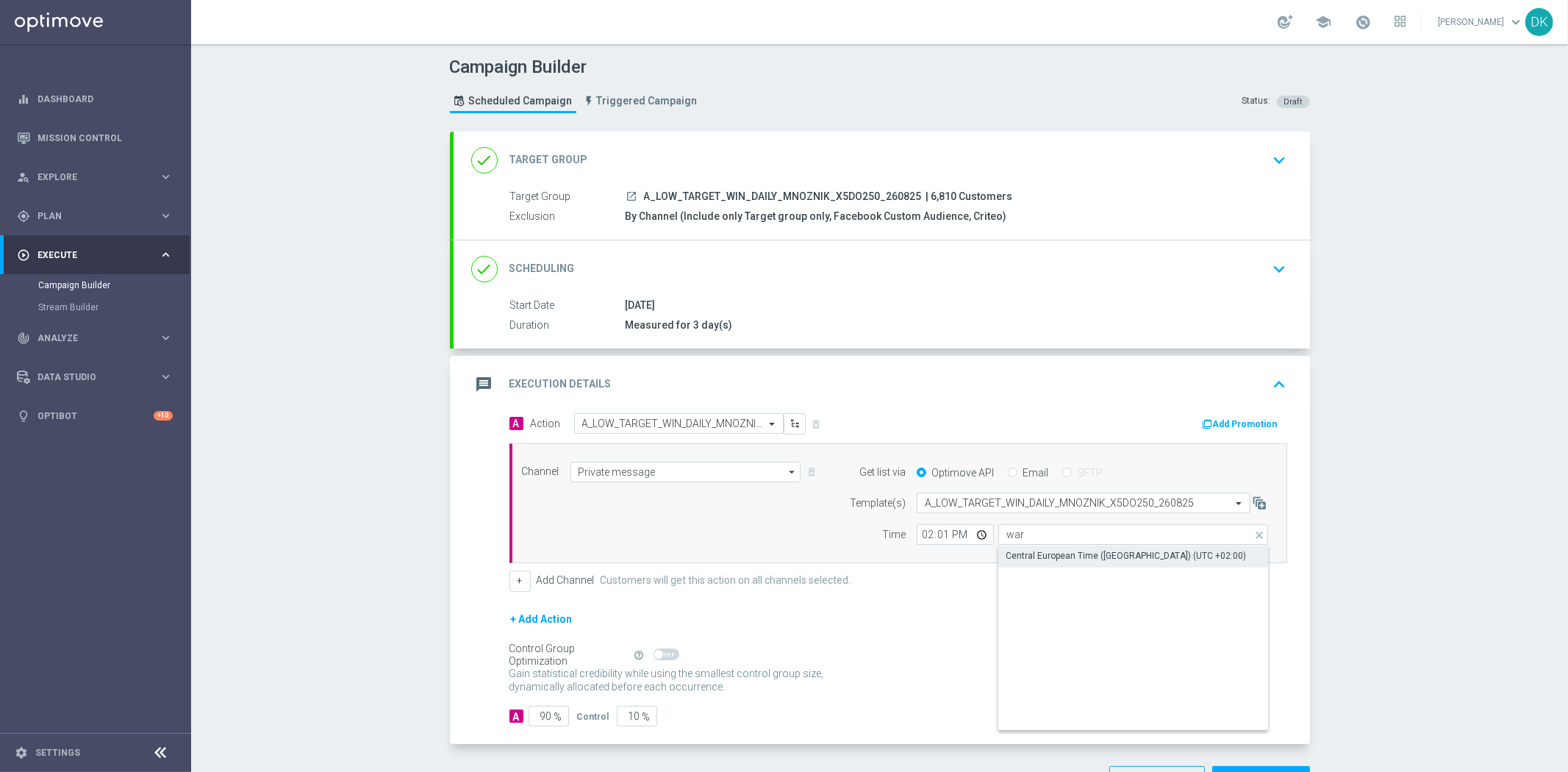
click at [1045, 550] on div "Central European Time ([GEOGRAPHIC_DATA]) (UTC +02:00)" at bounding box center [1126, 555] width 240 height 13
type input "Central European Time ([GEOGRAPHIC_DATA]) (UTC +02:00)"
click at [513, 581] on button "+" at bounding box center [520, 581] width 21 height 20
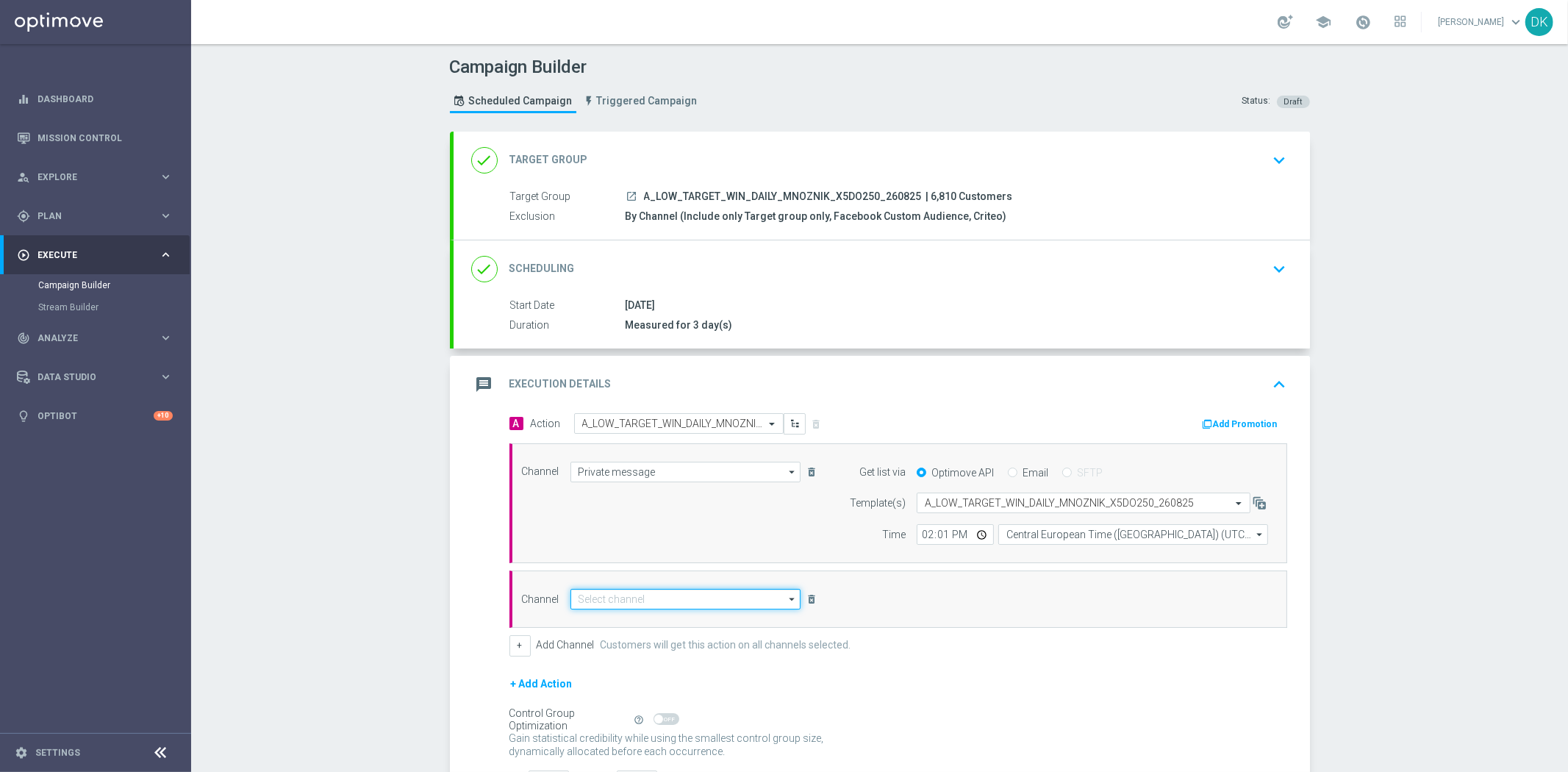
click at [599, 595] on input at bounding box center [686, 599] width 231 height 20
click at [606, 615] on div "CMS" at bounding box center [686, 621] width 231 height 22
type input "CMS"
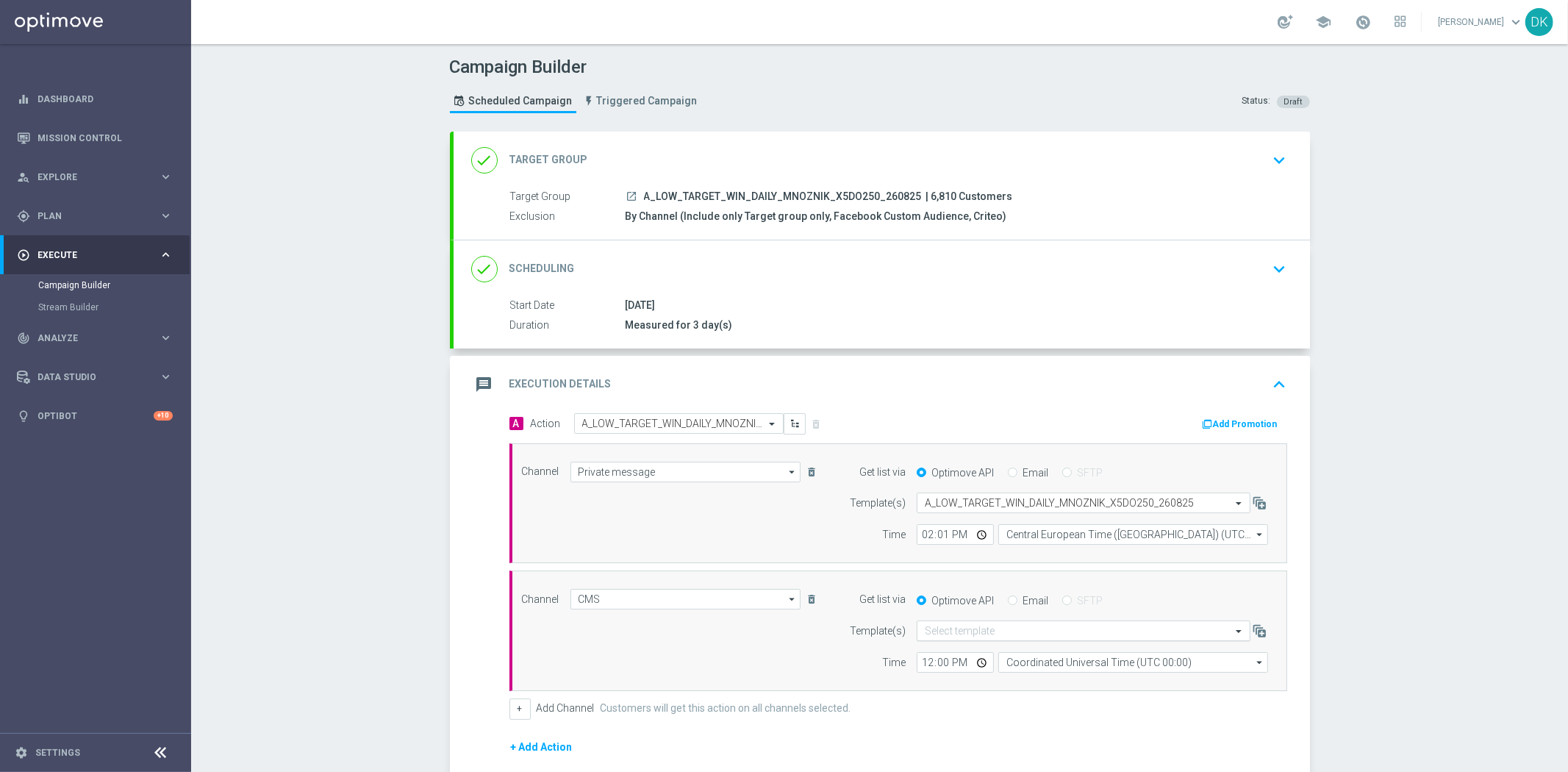
click at [947, 629] on input "text" at bounding box center [1068, 631] width 288 height 13
paste input "A_LOW_TARGET_WIN_DAILY_MNOZNIK_X5DO250_260825"
type input "A_LOW_TARGET_WIN_DAILY_MNOZNIK_X5DO250_260825"
click at [1232, 629] on span at bounding box center [1241, 631] width 19 height 13
paste input "A_LOW_TARGET_WIN_DAILY_MNOZNIK_X5DO250_260825"
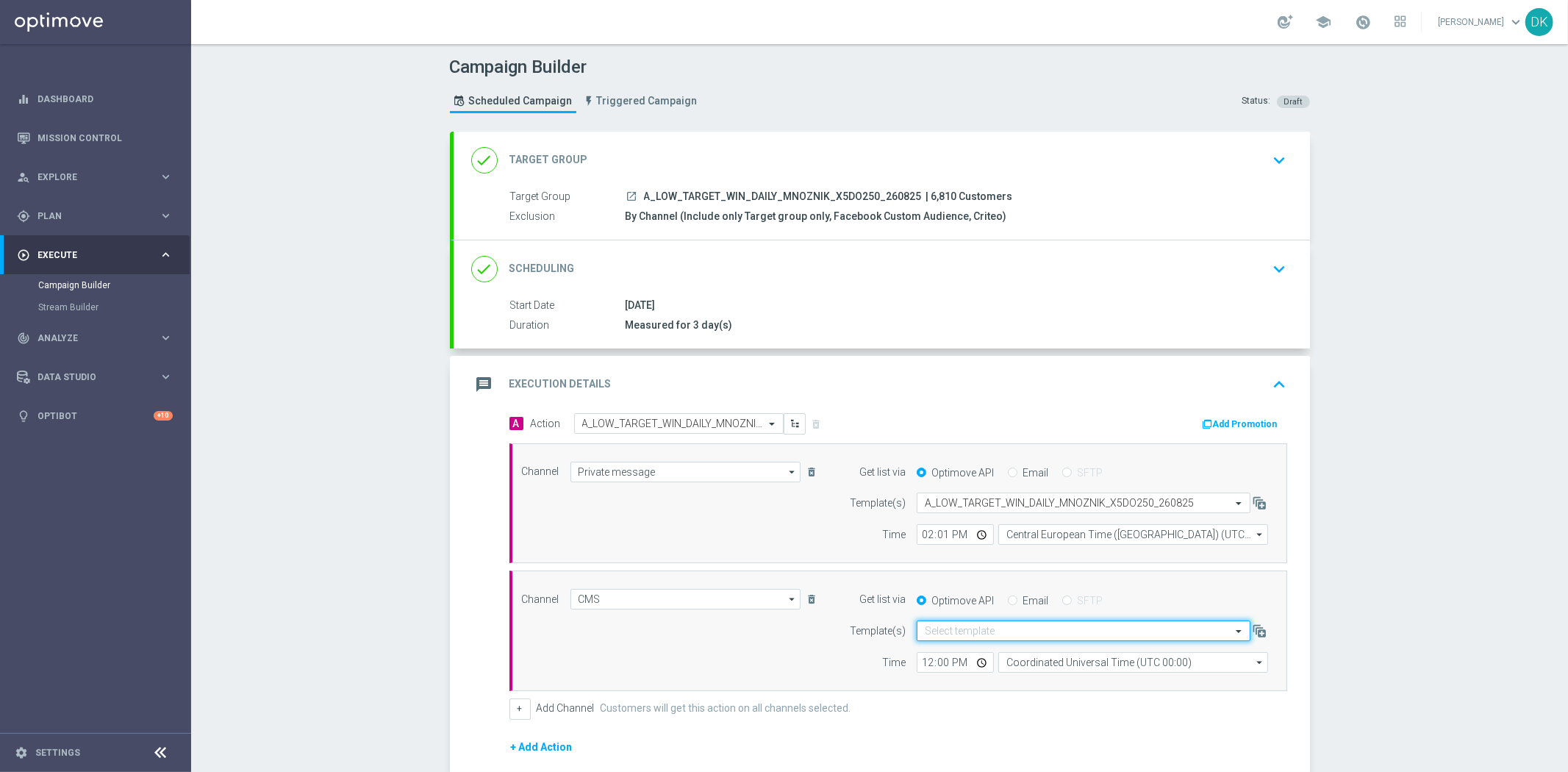
type input "A_LOW_TARGET_WIN_DAILY_MNOZNIK_X5DO250_260825"
click at [996, 705] on div "+ Add Channel Customers will get this action on all channels selected." at bounding box center [898, 709] width 778 height 20
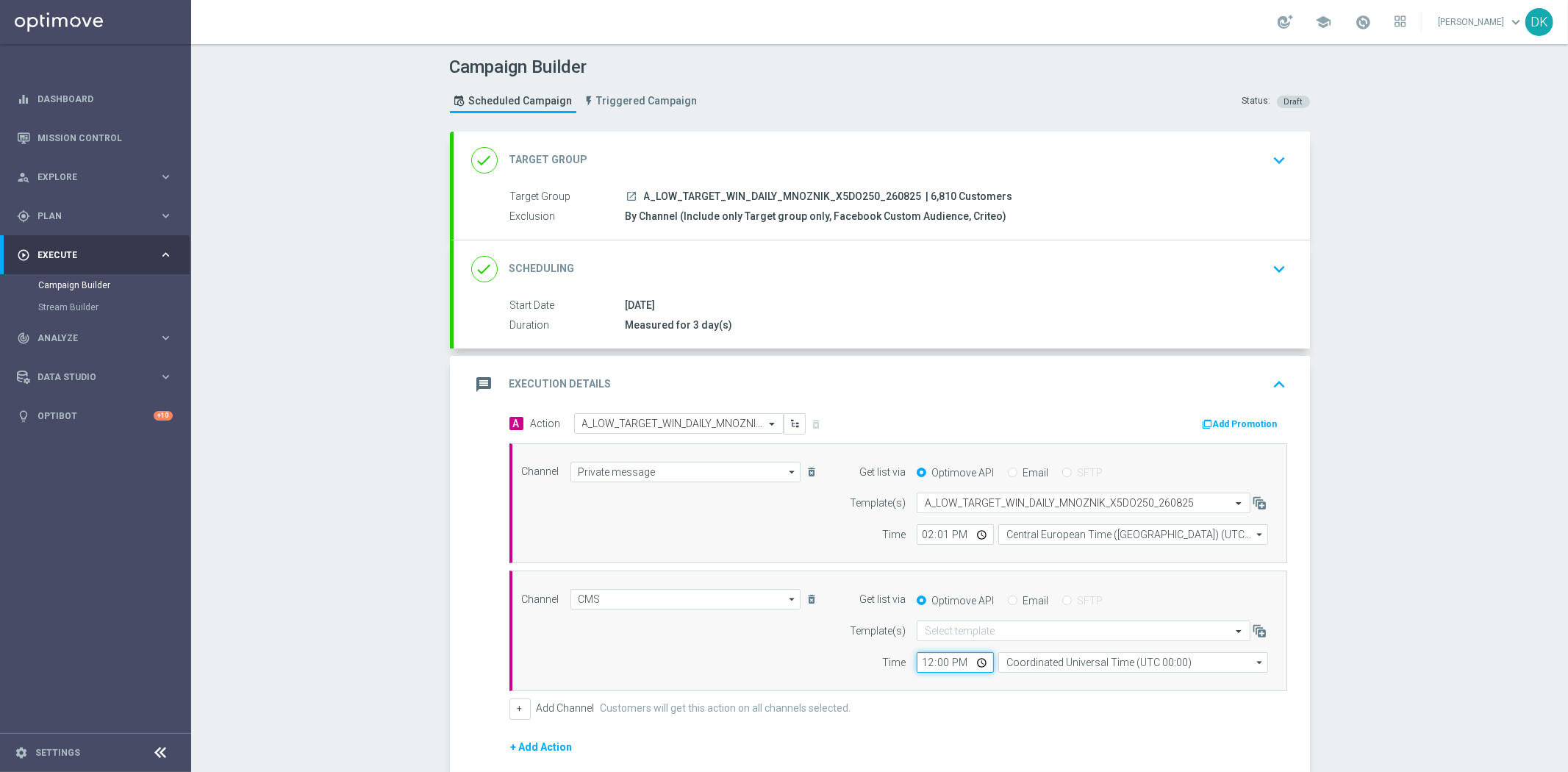
click at [921, 662] on input "12:00" at bounding box center [955, 663] width 77 height 20
type input "13:55"
click at [1077, 660] on input "Coordinated Universal Time (UTC 00:00)" at bounding box center [1133, 663] width 270 height 20
click at [1064, 677] on div "Central European Time ([GEOGRAPHIC_DATA]) (UTC +02:00)" at bounding box center [1126, 683] width 240 height 13
type input "Central European Time ([GEOGRAPHIC_DATA]) (UTC +02:00)"
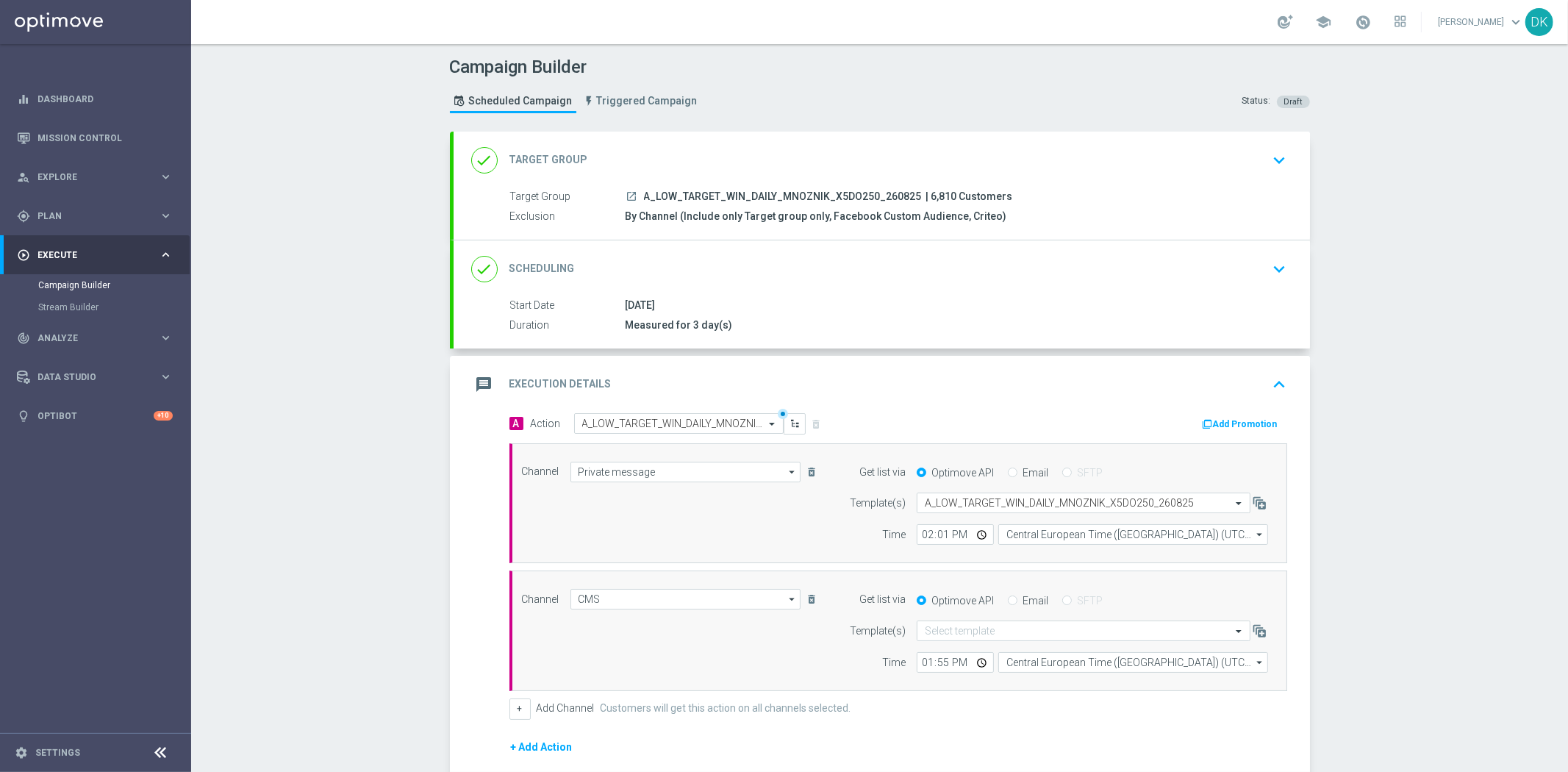
click at [1244, 252] on div "done Scheduling keyboard_arrow_down" at bounding box center [881, 268] width 857 height 57
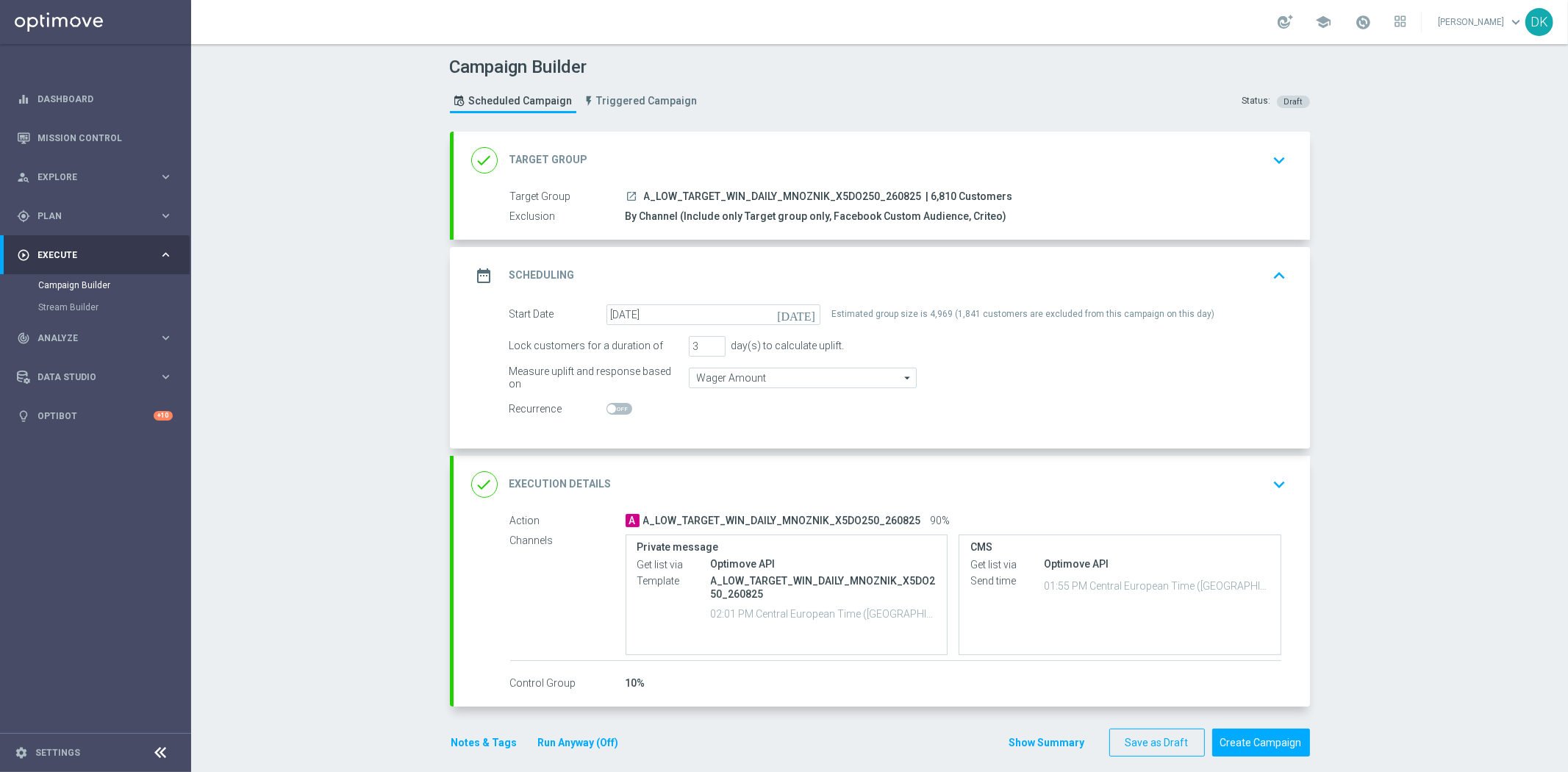
click at [1260, 277] on div "date_range Scheduling keyboard_arrow_up" at bounding box center [882, 275] width 822 height 28
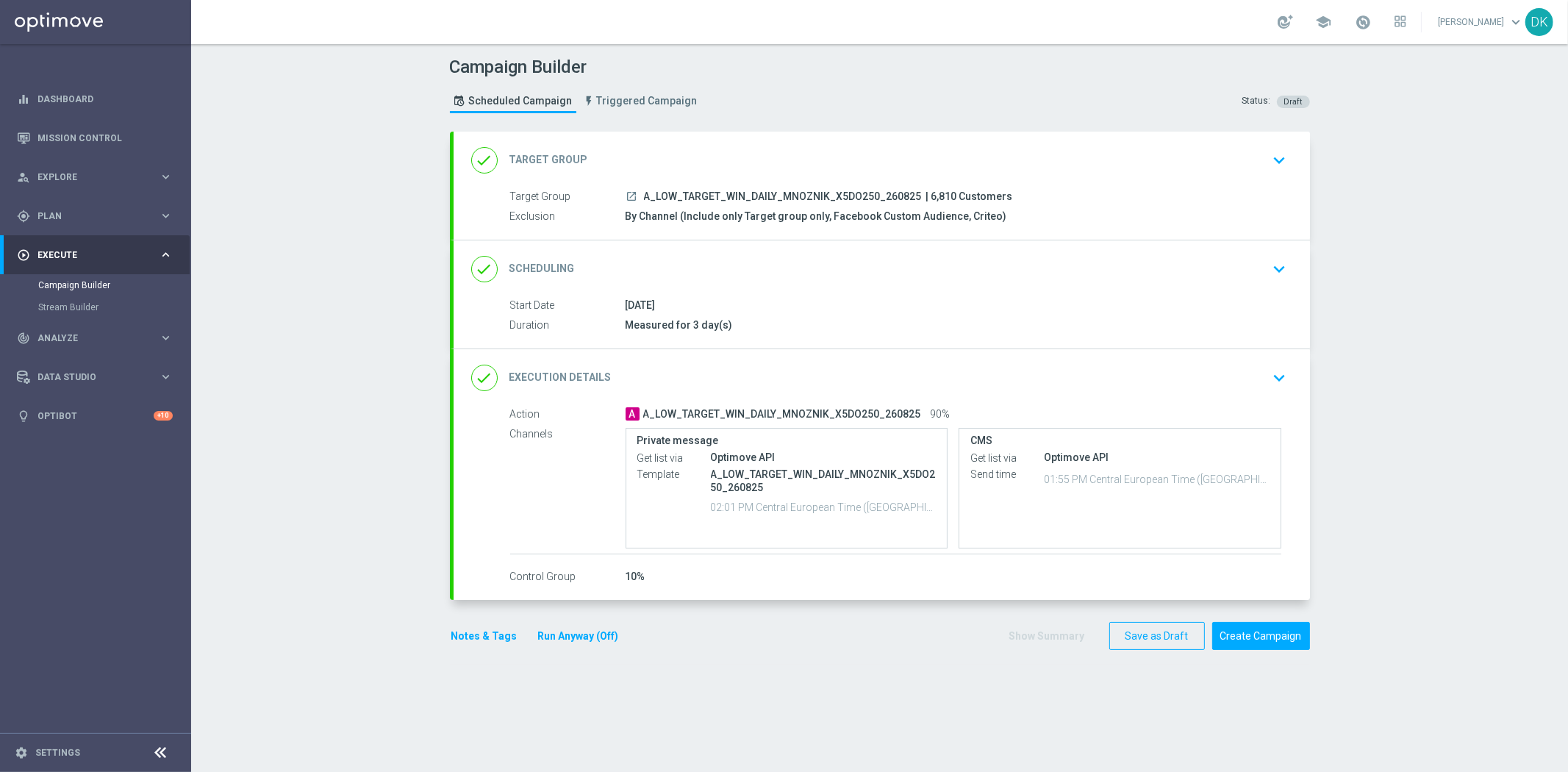
click at [1257, 377] on div "done Execution Details keyboard_arrow_down" at bounding box center [882, 377] width 822 height 28
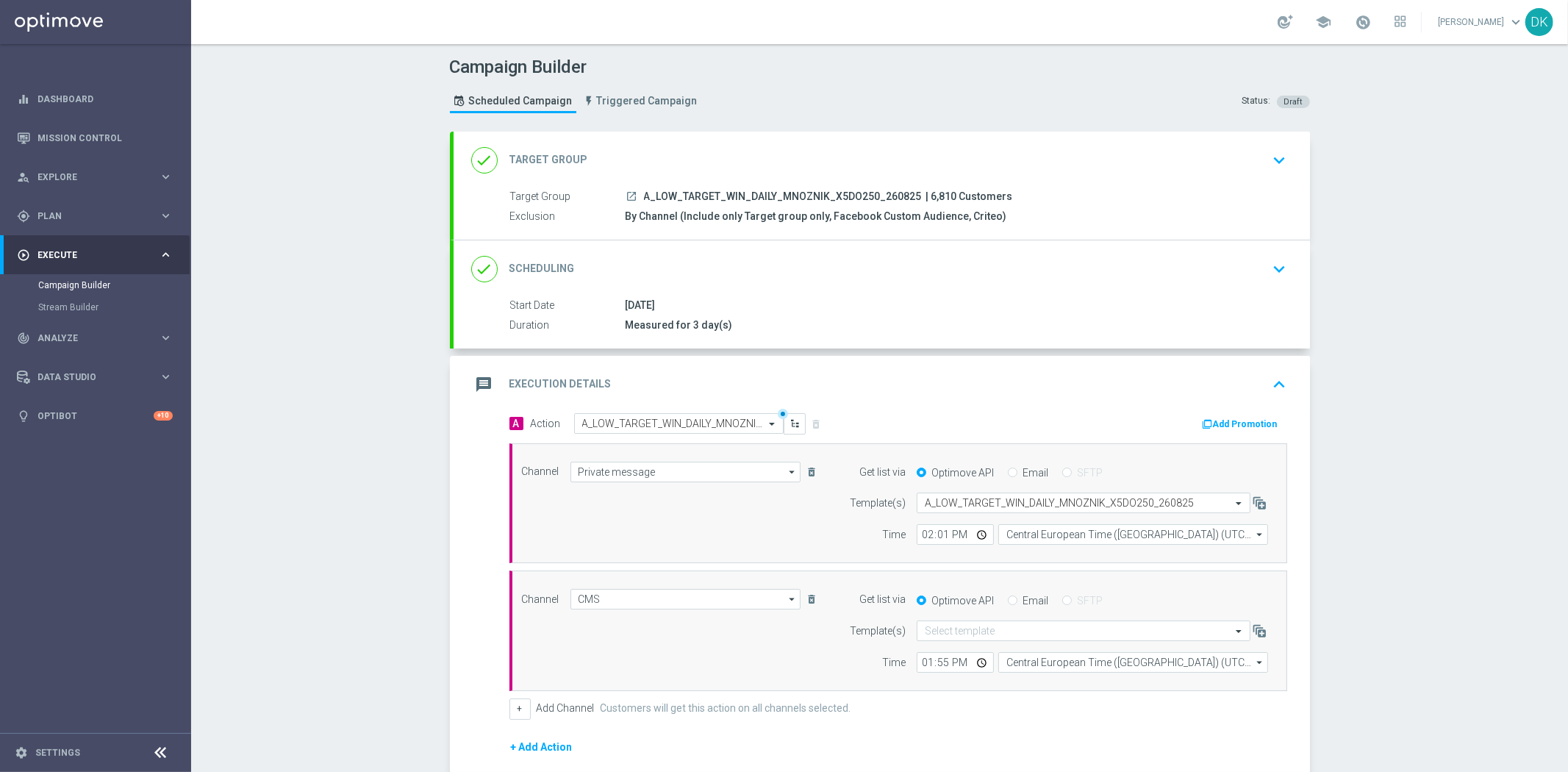
click at [1243, 417] on button "Add Promotion" at bounding box center [1243, 424] width 82 height 16
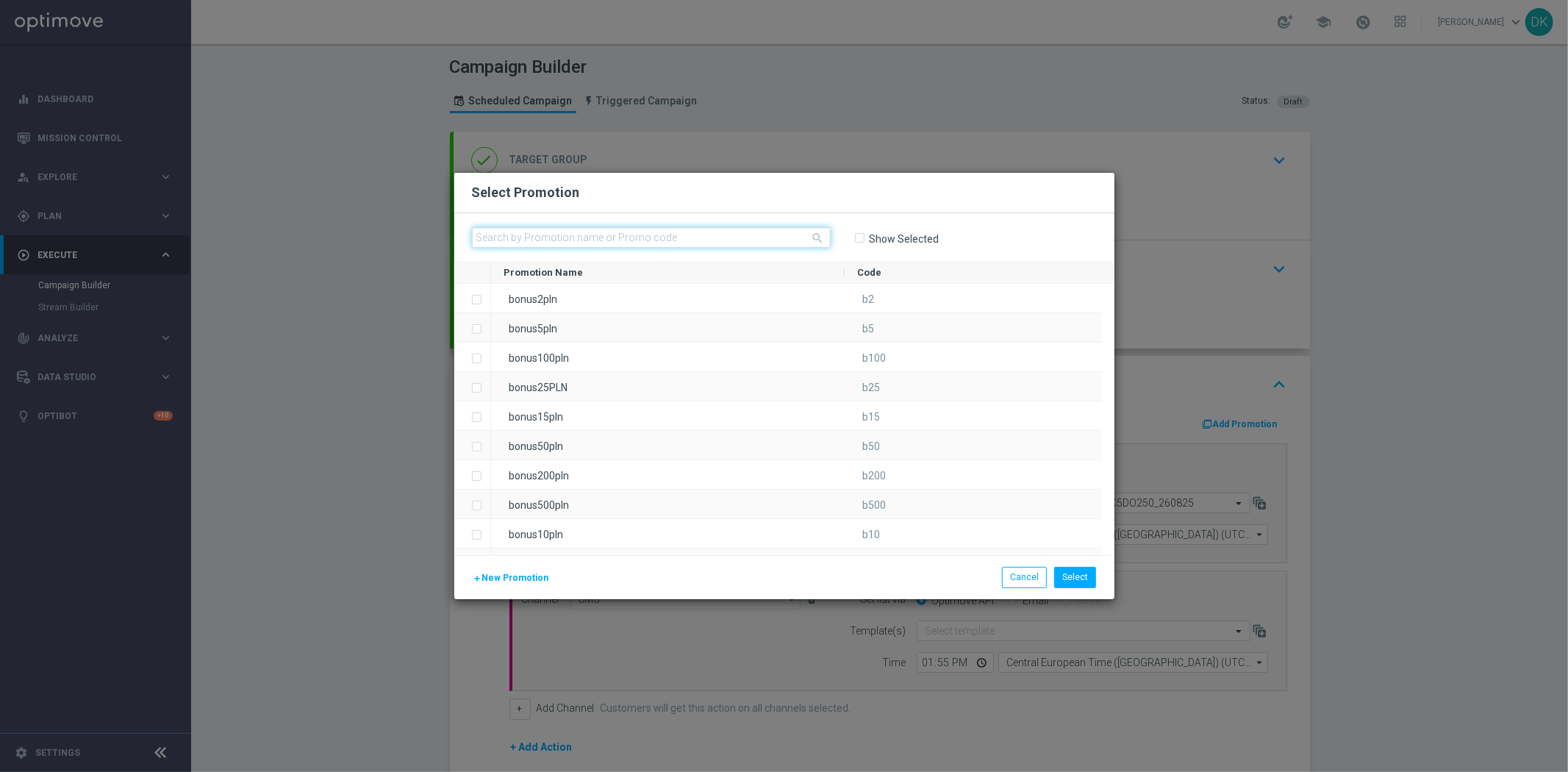
click at [711, 234] on input "text" at bounding box center [652, 237] width 359 height 20
paste input "171576"
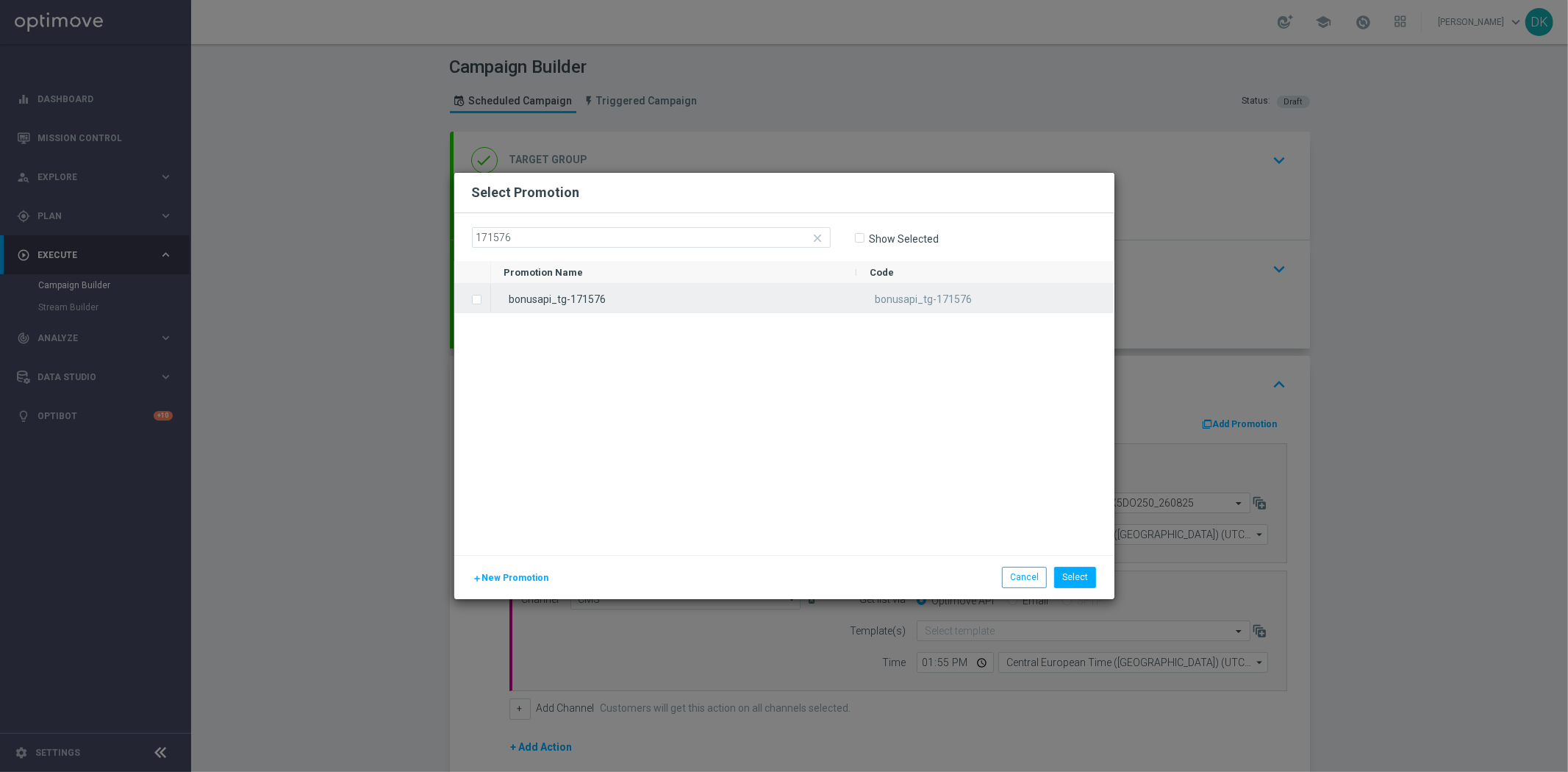
click at [486, 299] on label "Press SPACE to select this row." at bounding box center [489, 300] width 5 height 13
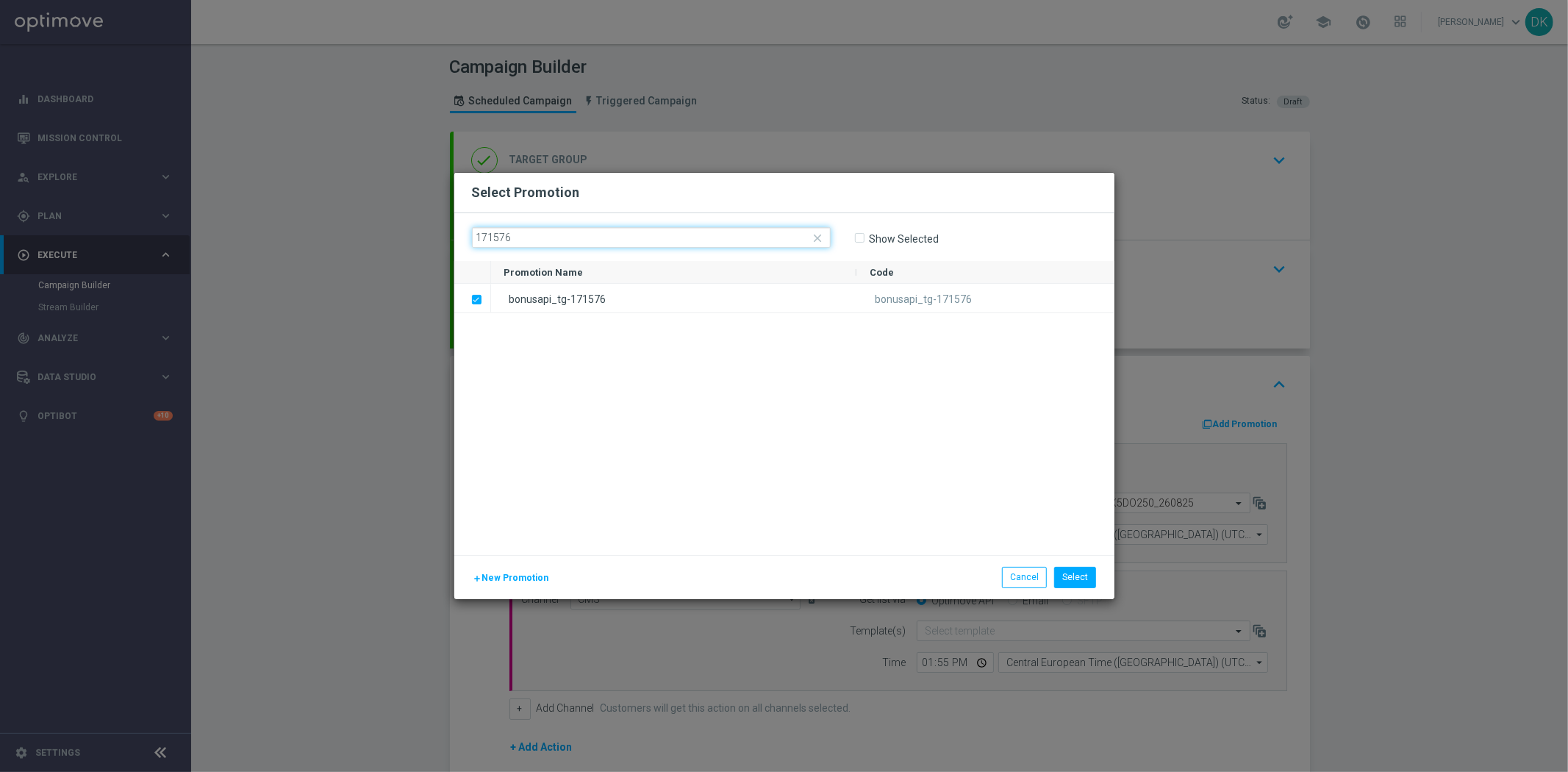
click at [552, 238] on input "171576" at bounding box center [652, 237] width 359 height 20
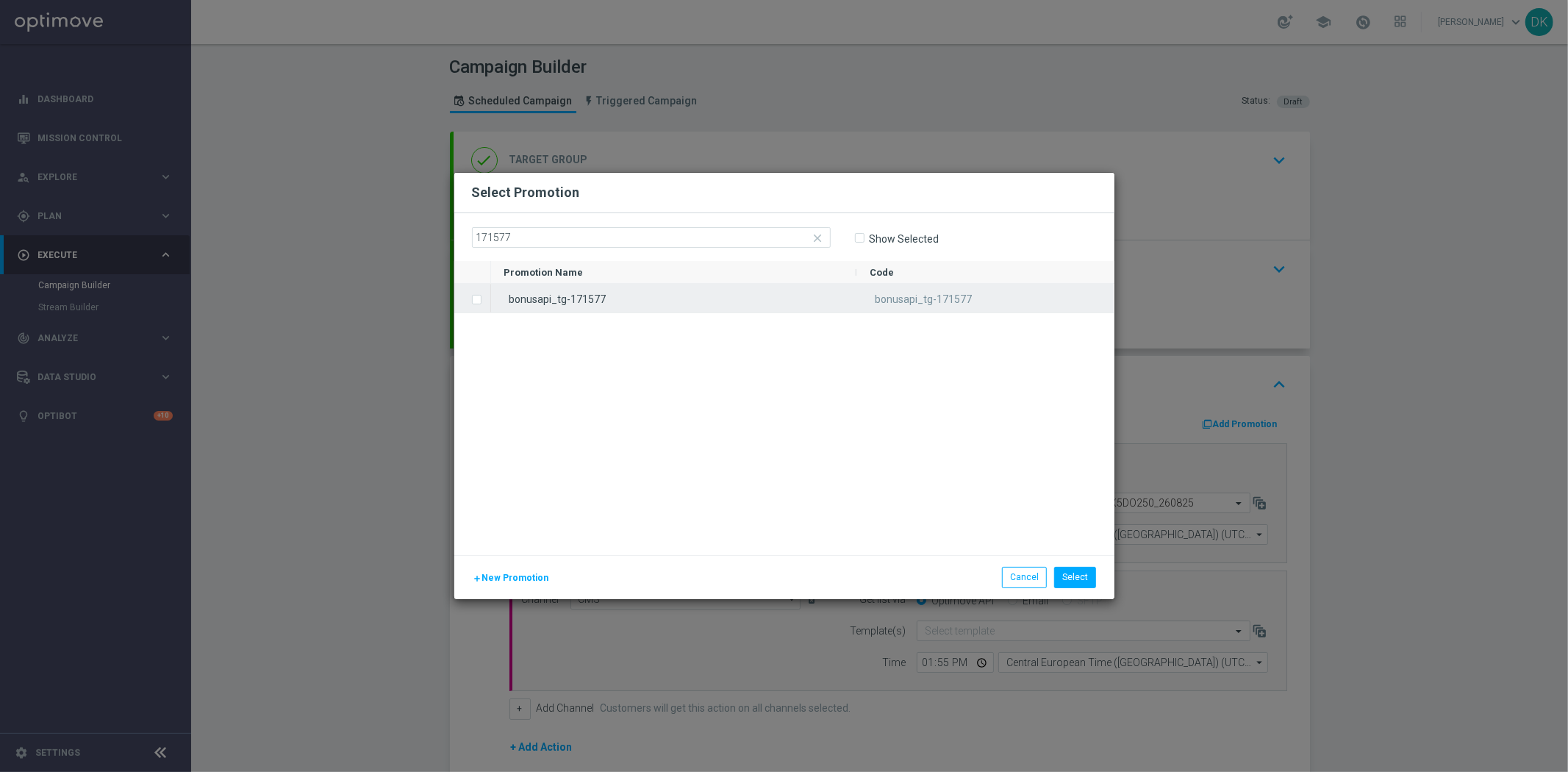
click at [486, 297] on label "Press SPACE to select this row." at bounding box center [489, 300] width 5 height 13
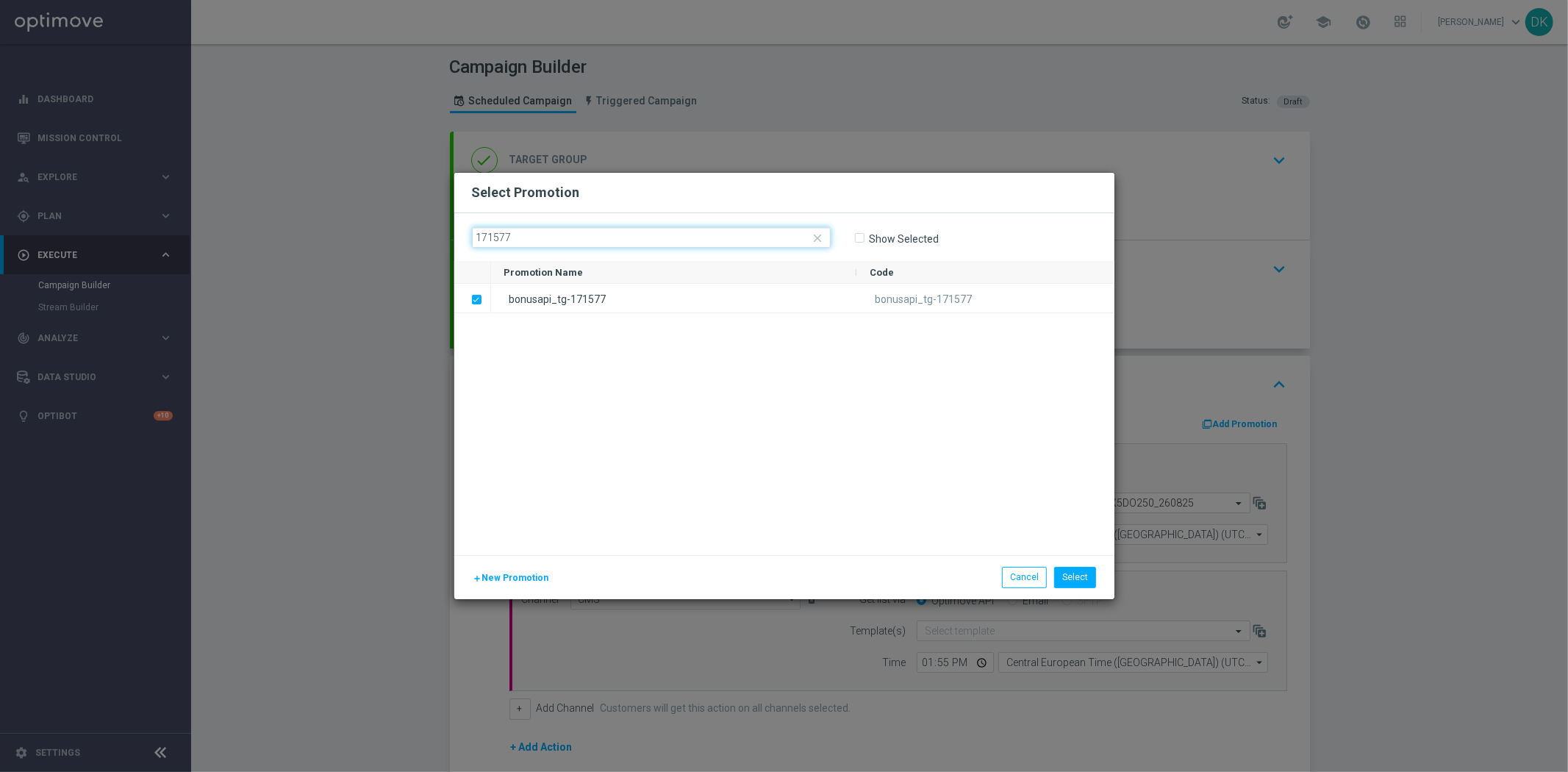
click at [539, 239] on input "171577" at bounding box center [652, 237] width 359 height 20
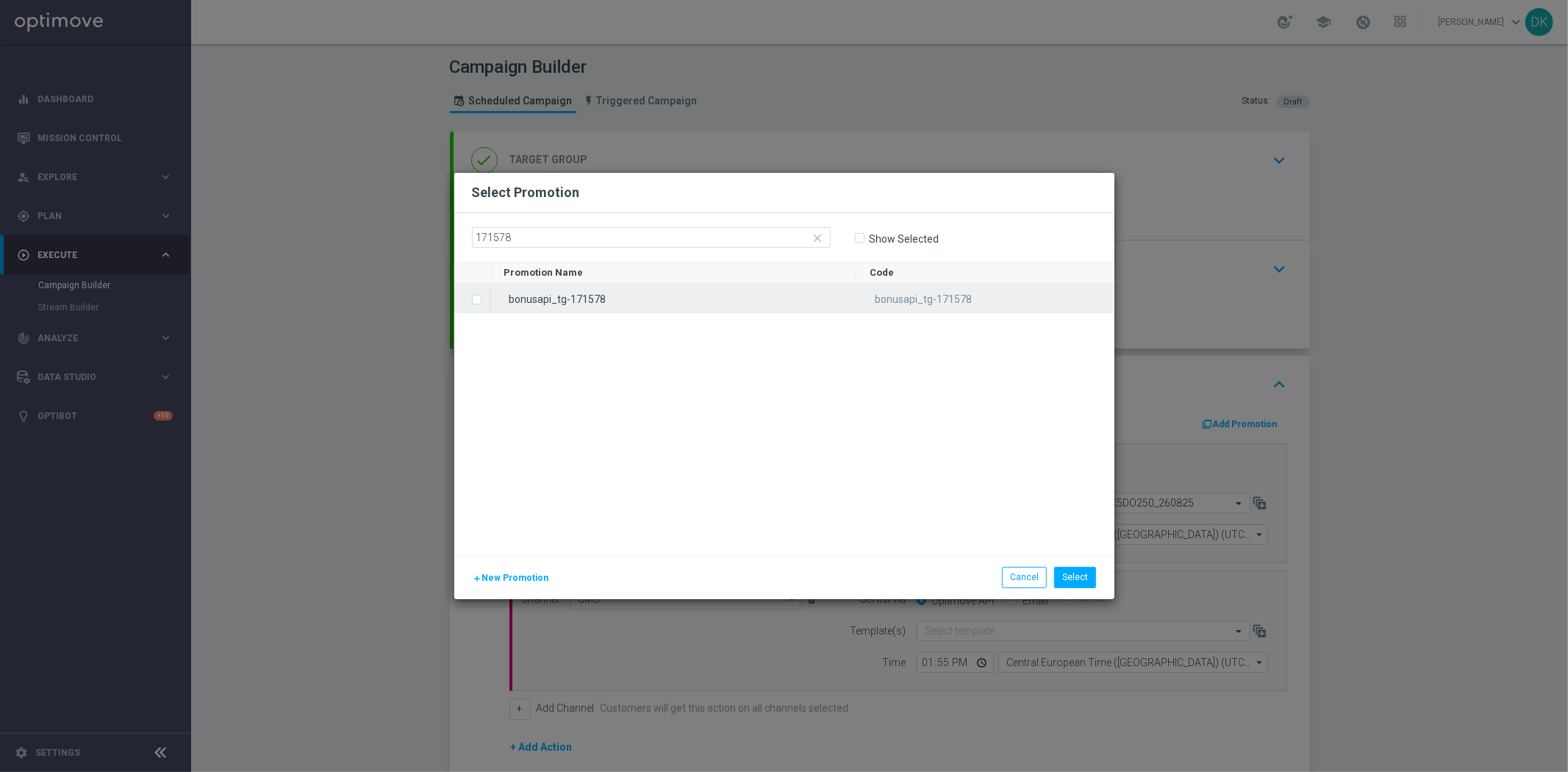
click at [486, 301] on label "Press SPACE to select this row." at bounding box center [489, 300] width 5 height 13
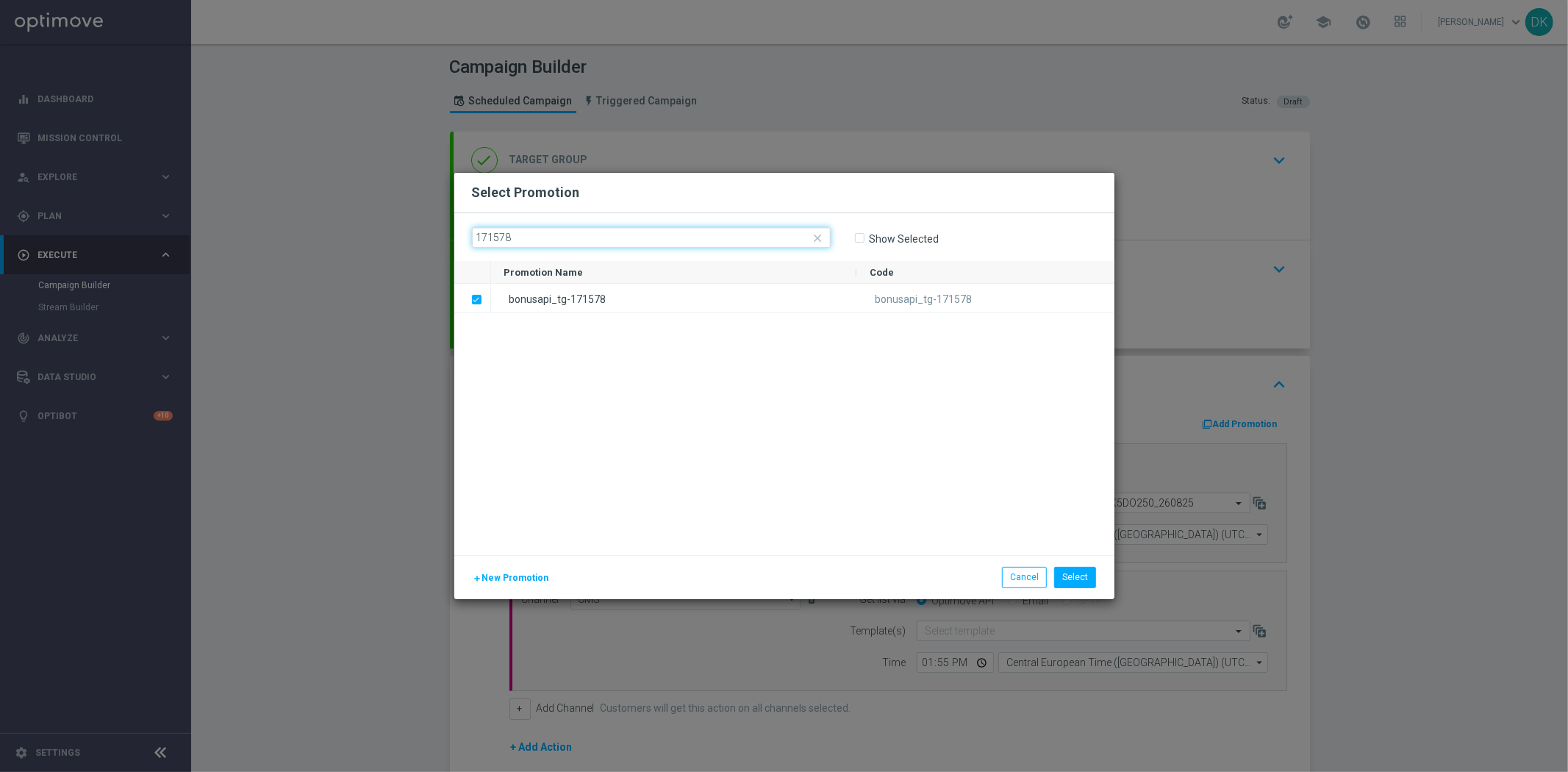
click at [559, 239] on input "171578" at bounding box center [652, 237] width 359 height 20
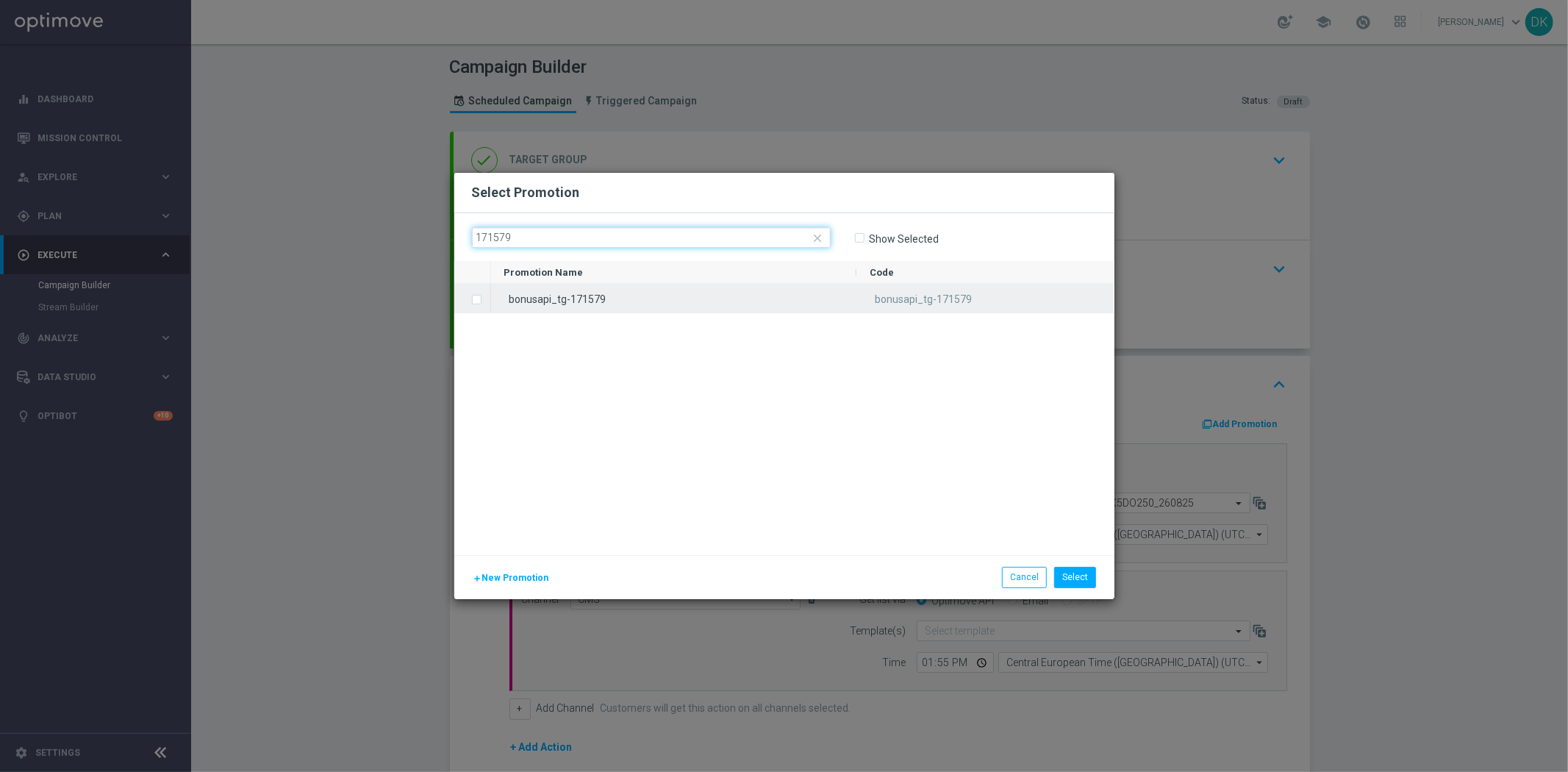
type input "171579"
click at [486, 298] on label "Press SPACE to select this row." at bounding box center [489, 300] width 5 height 13
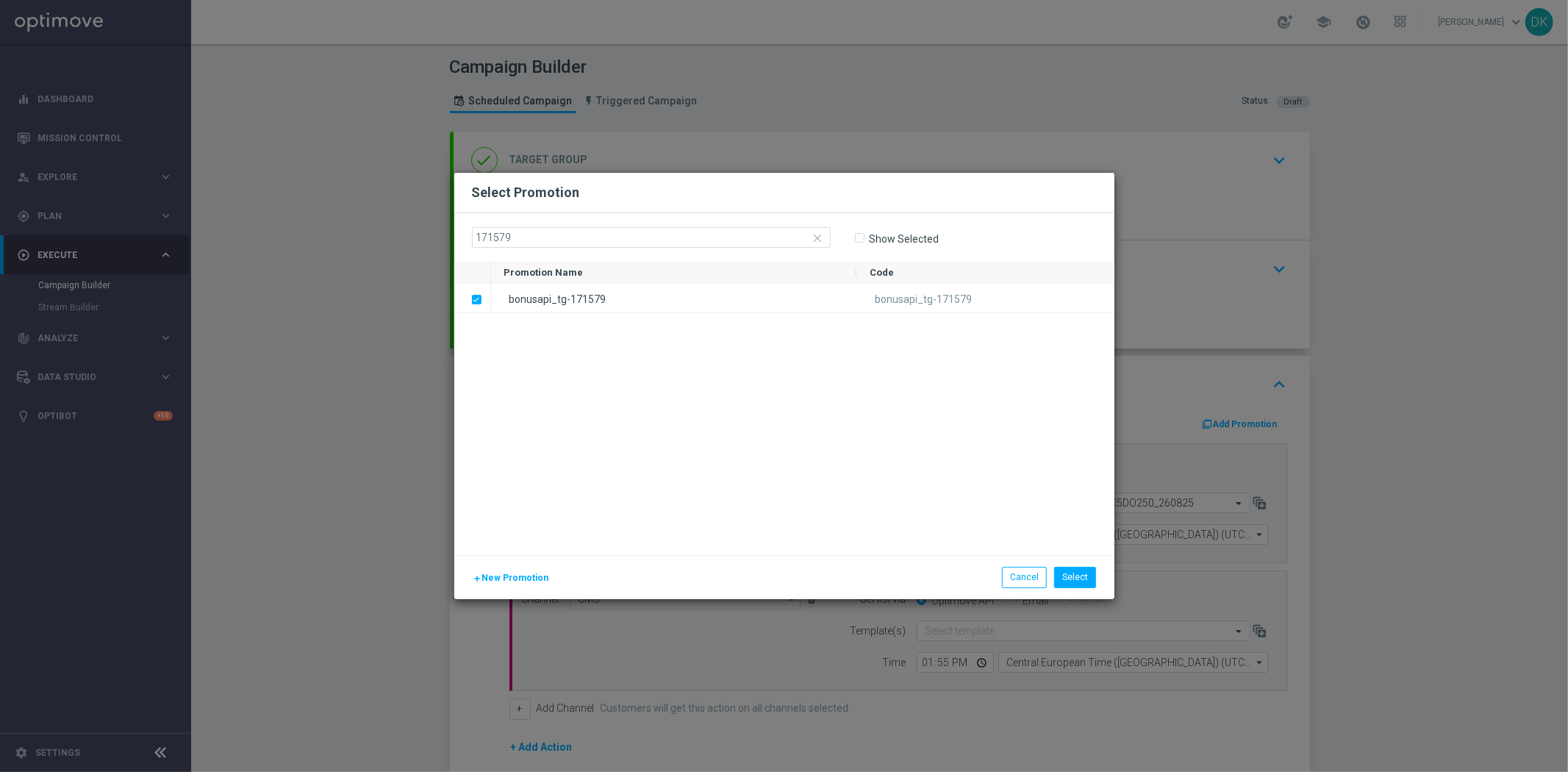
click at [620, 422] on div "bonusapi_tg-171579 bonusapi_tg-171579" at bounding box center [803, 419] width 623 height 272
click at [1083, 576] on button "Select" at bounding box center [1074, 577] width 42 height 20
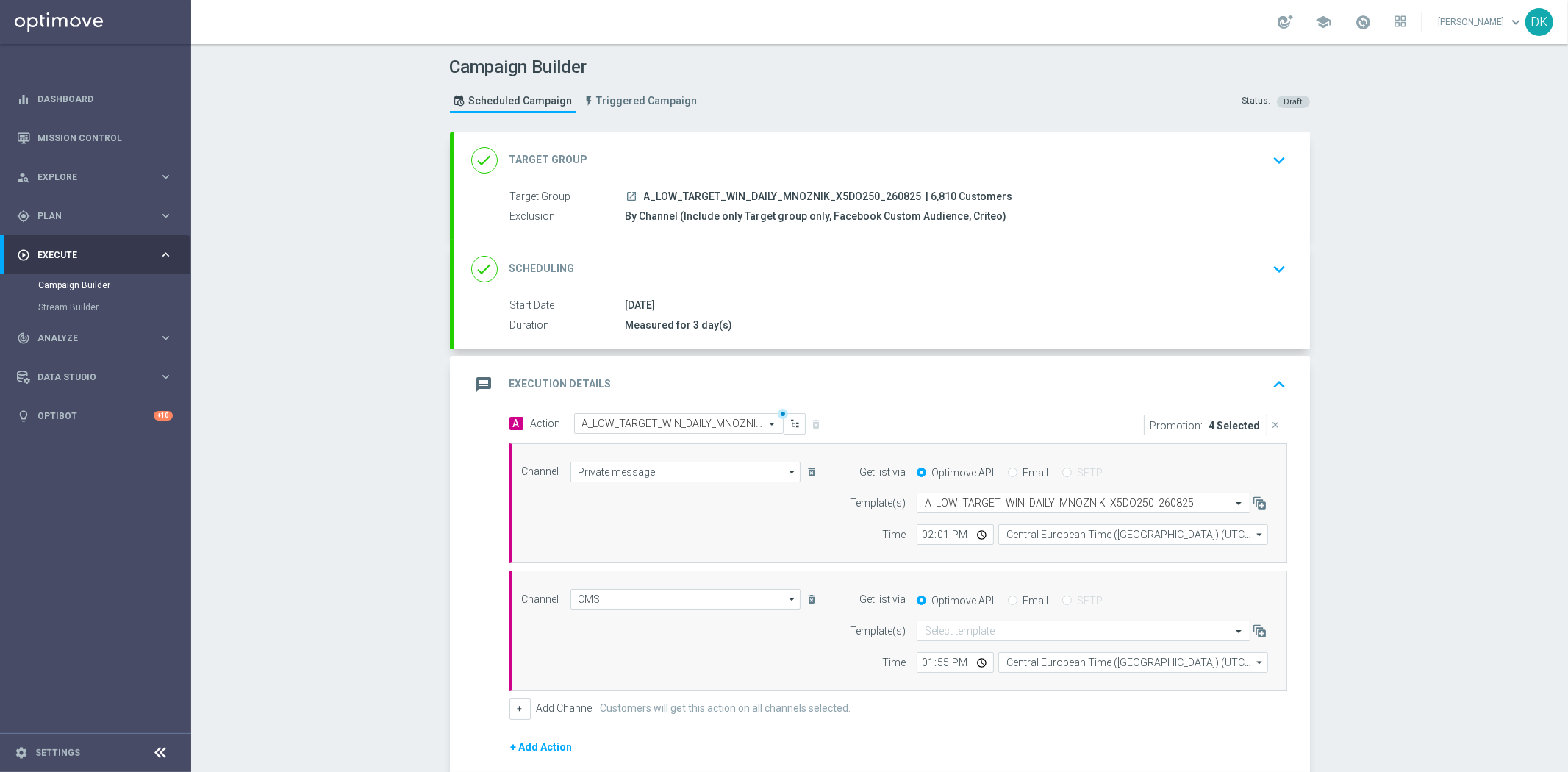
click at [1213, 428] on p "4 Selected" at bounding box center [1235, 425] width 51 height 12
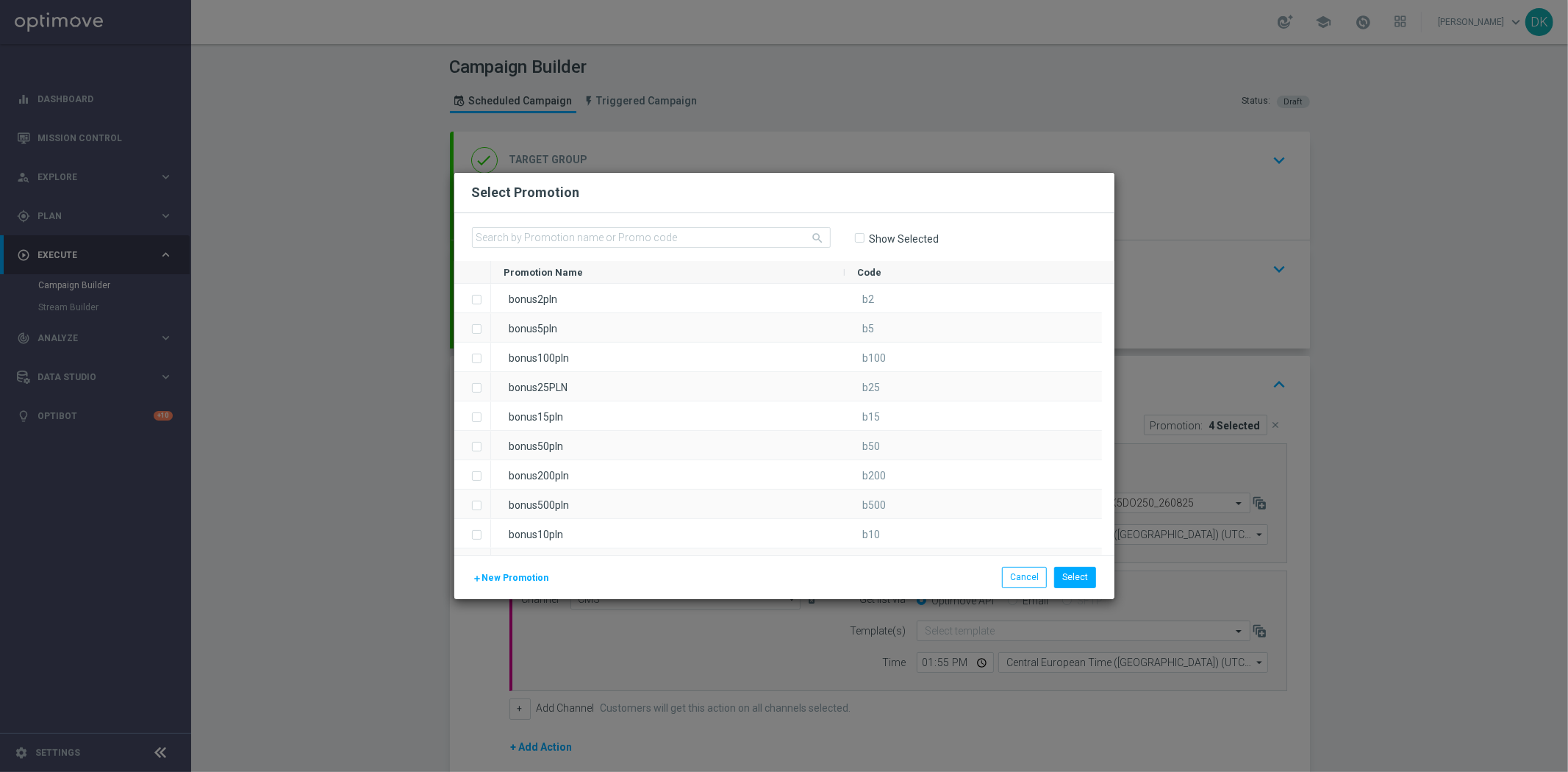
click at [860, 237] on input "Show Selected" at bounding box center [858, 238] width 9 height 9
checkbox input "true"
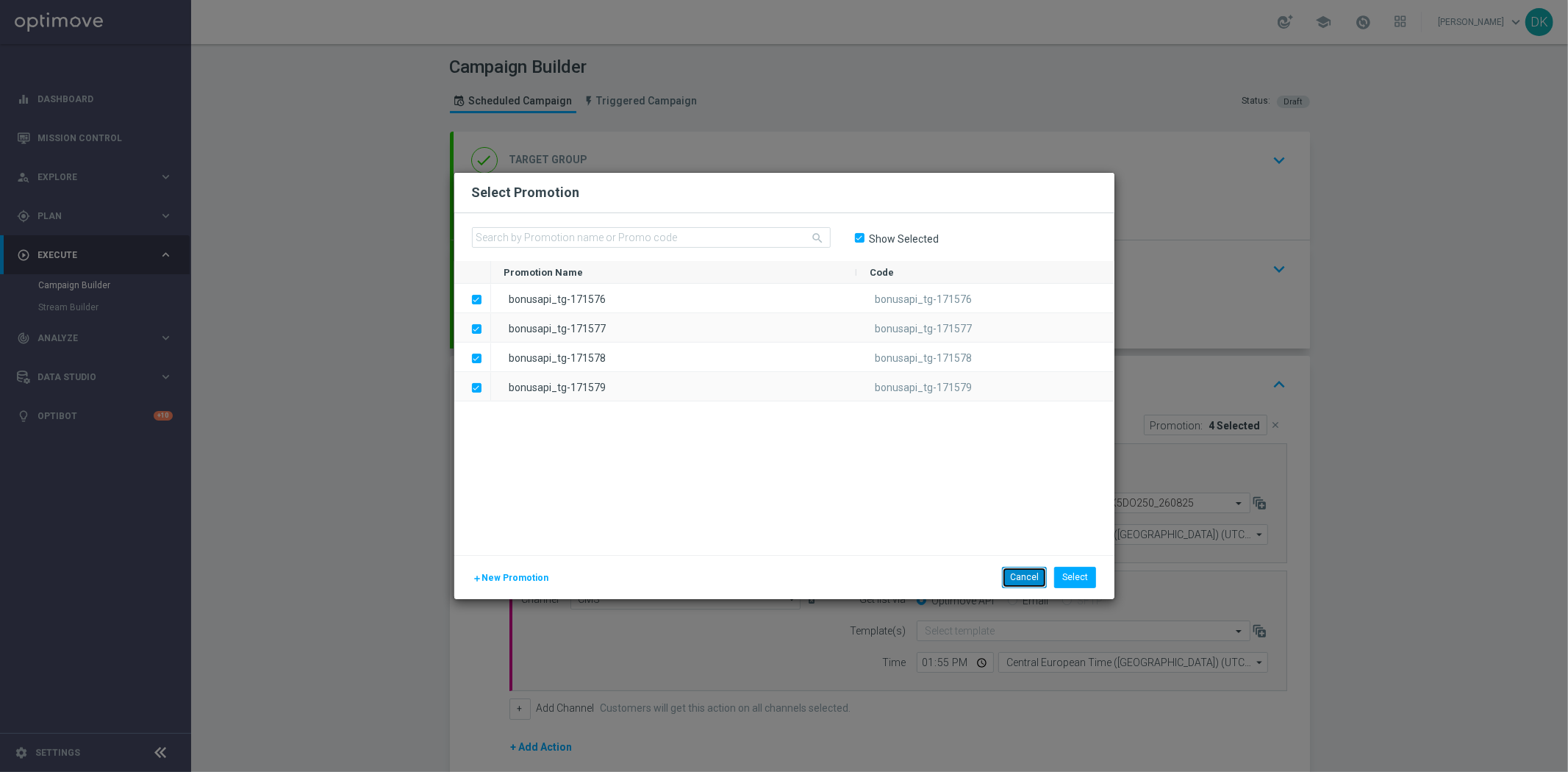
click at [1027, 586] on button "Cancel" at bounding box center [1024, 577] width 45 height 20
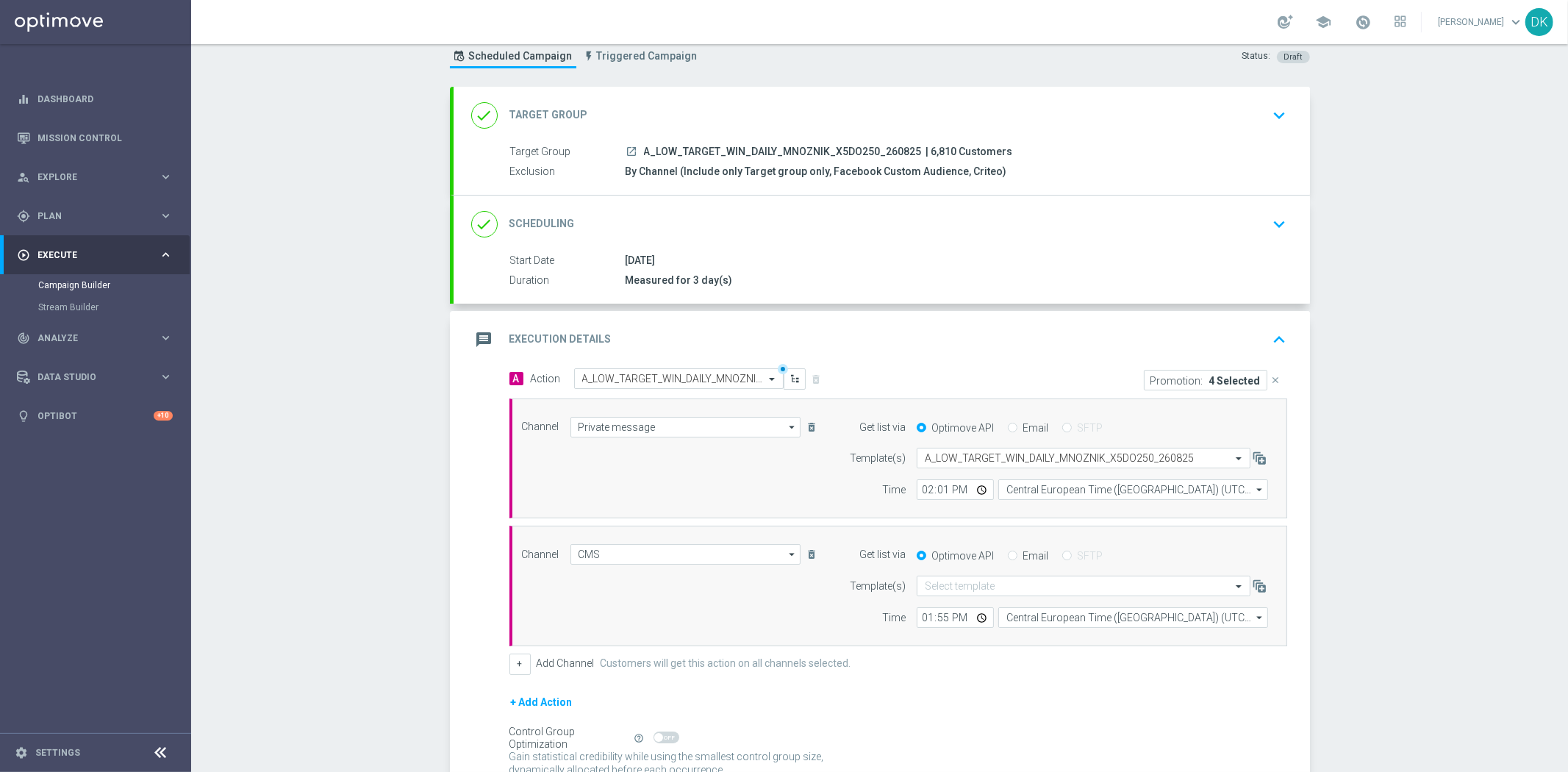
scroll to position [17, 0]
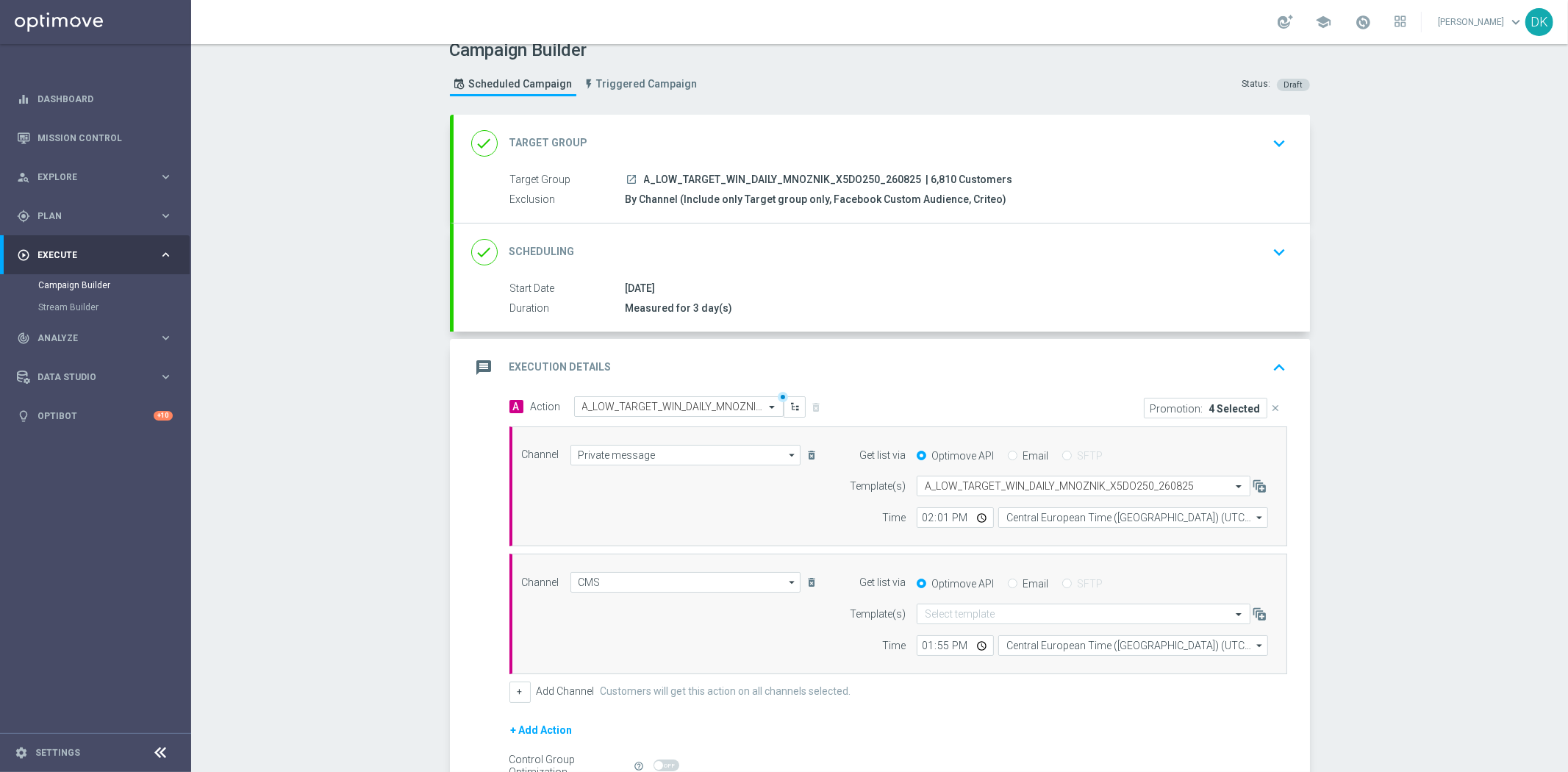
click at [1265, 271] on div "done Scheduling keyboard_arrow_down" at bounding box center [881, 252] width 857 height 57
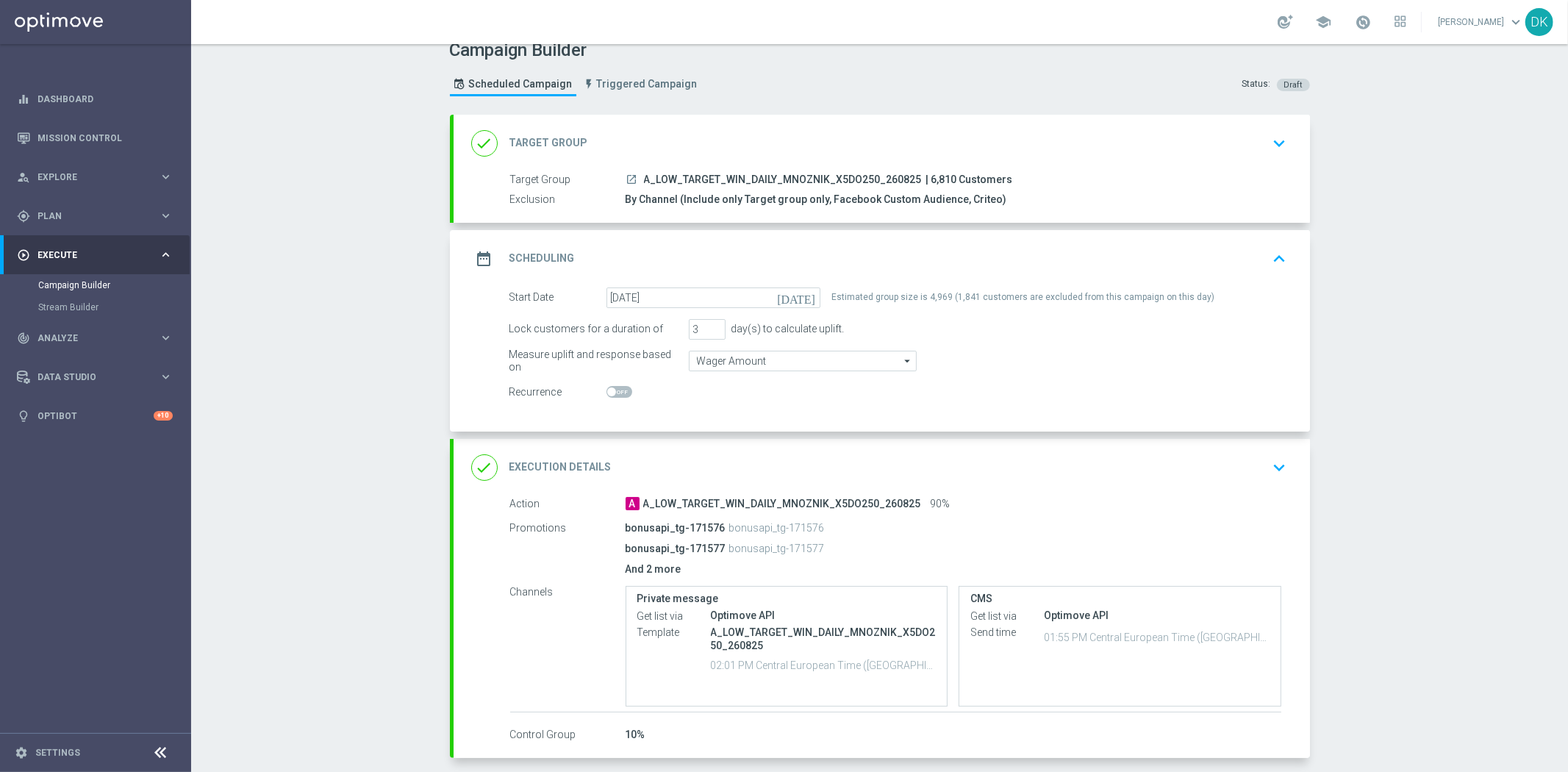
click at [1269, 262] on icon "keyboard_arrow_up" at bounding box center [1280, 259] width 22 height 22
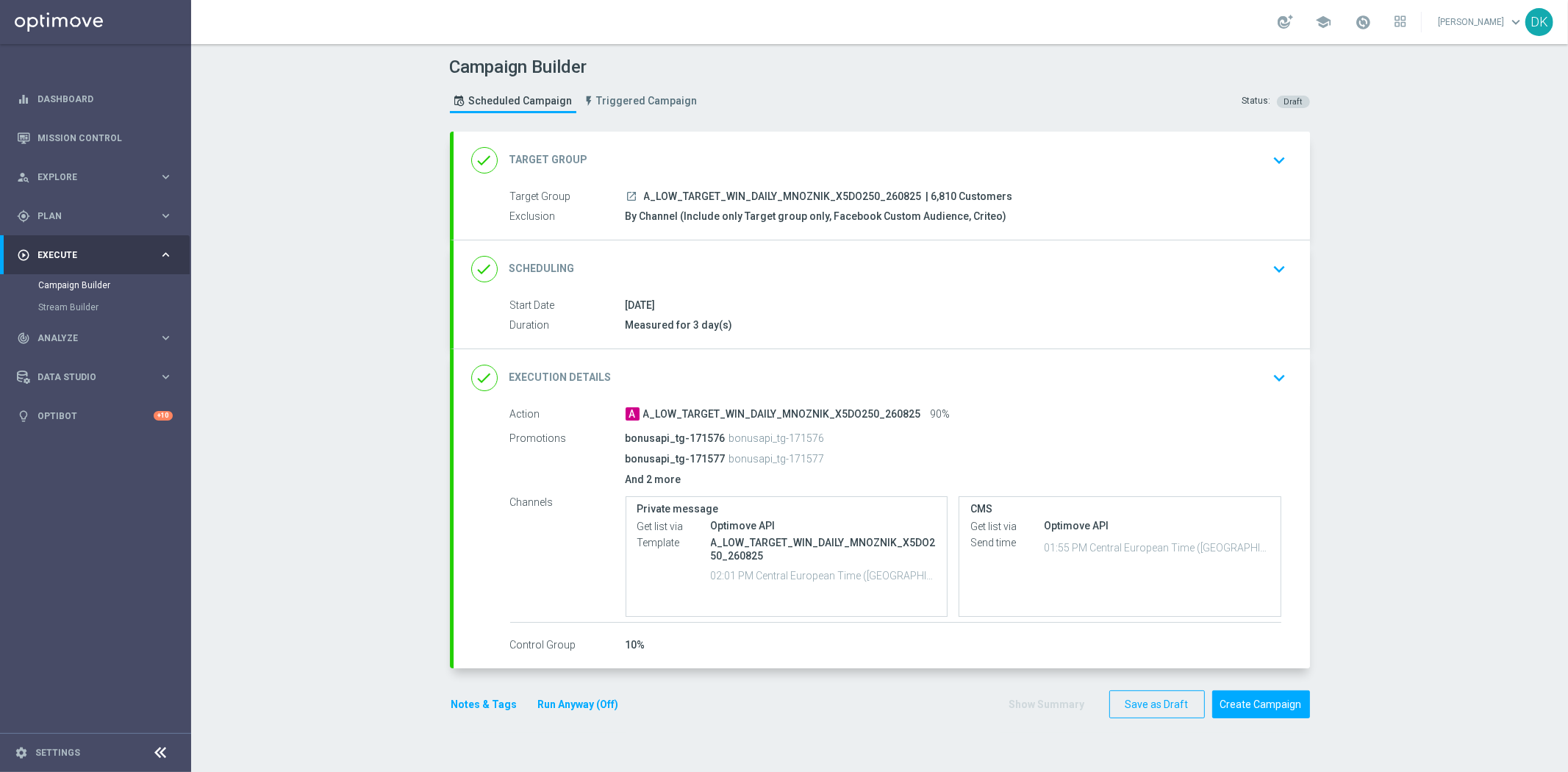
scroll to position [0, 0]
click at [1231, 379] on div "done Execution Details keyboard_arrow_down" at bounding box center [882, 377] width 822 height 28
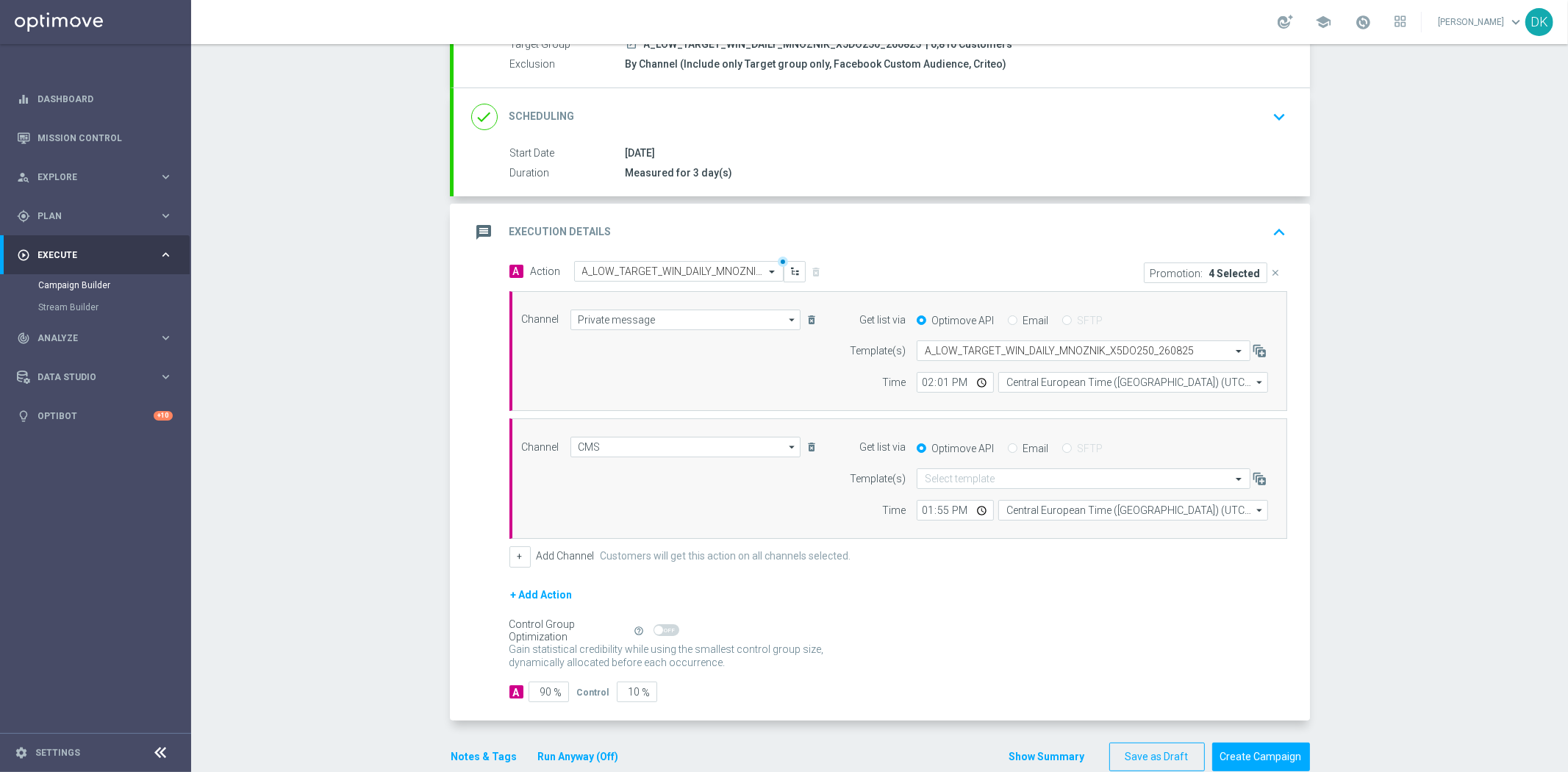
scroll to position [179, 0]
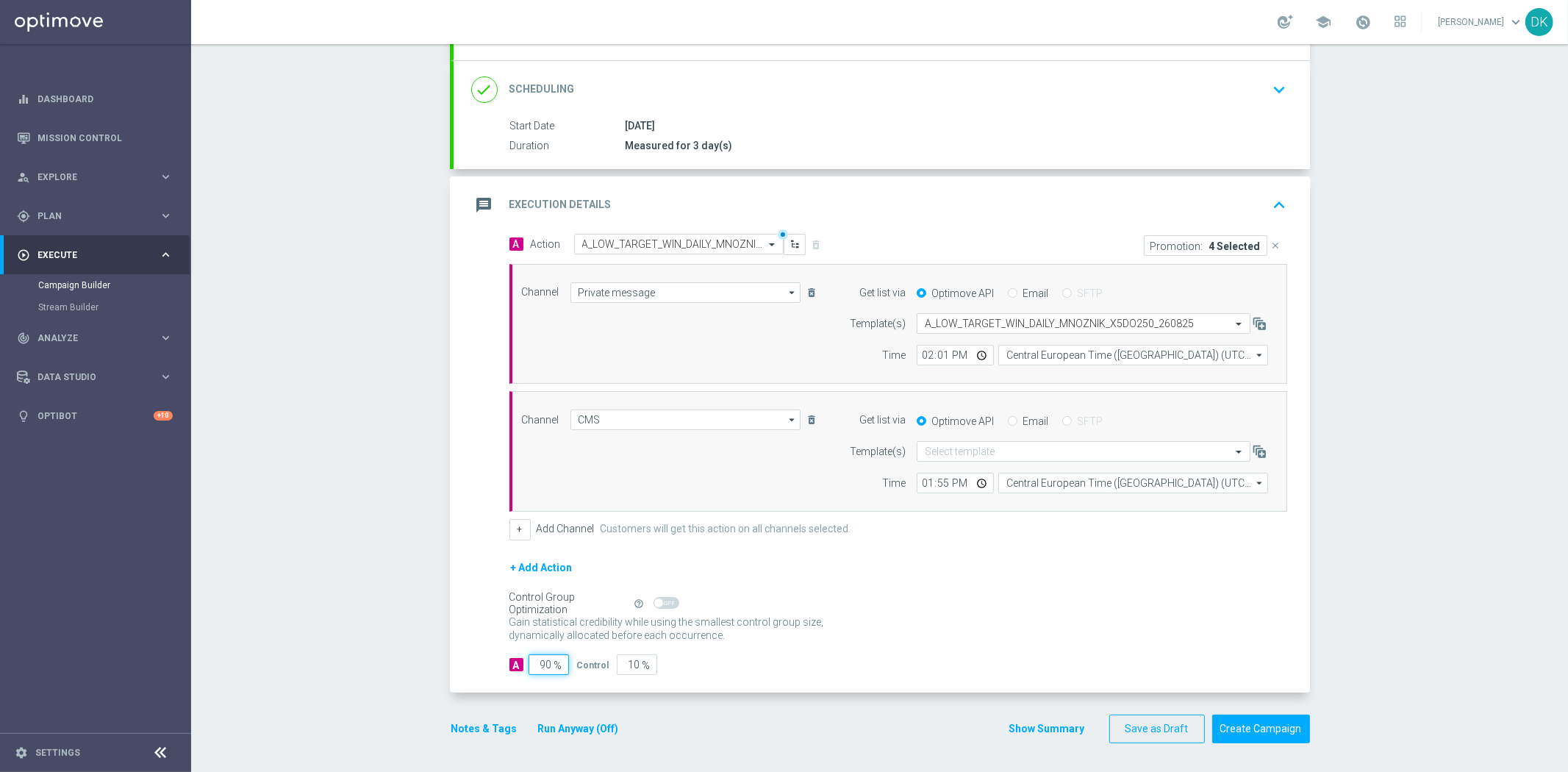
drag, startPoint x: 541, startPoint y: 668, endPoint x: 595, endPoint y: 668, distance: 54.0
click at [594, 668] on div "A 90 % Control 10 %" at bounding box center [898, 664] width 778 height 20
type input "95"
type input "5"
type input "95"
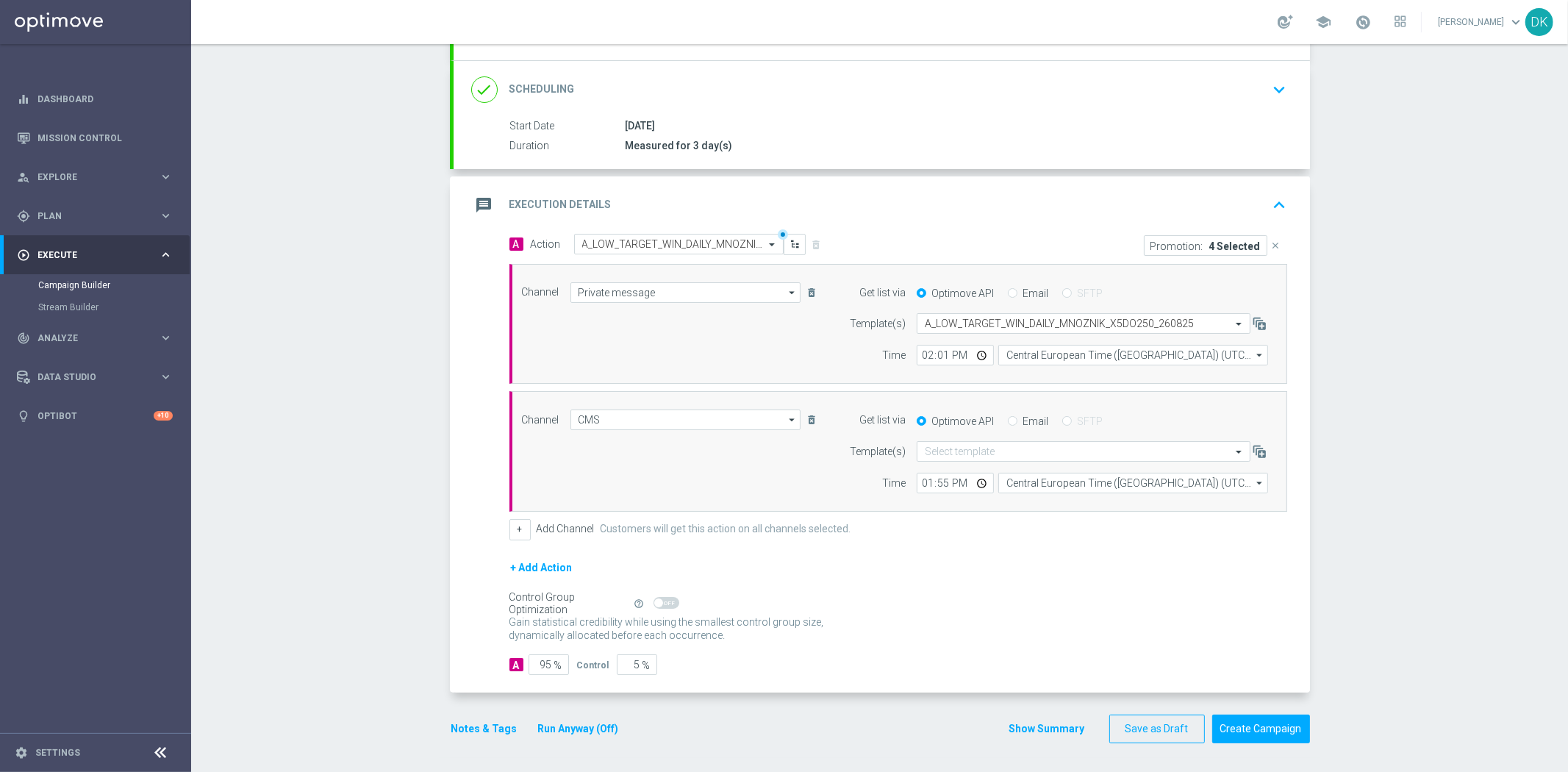
click at [489, 732] on button "Notes & Tags" at bounding box center [484, 729] width 69 height 19
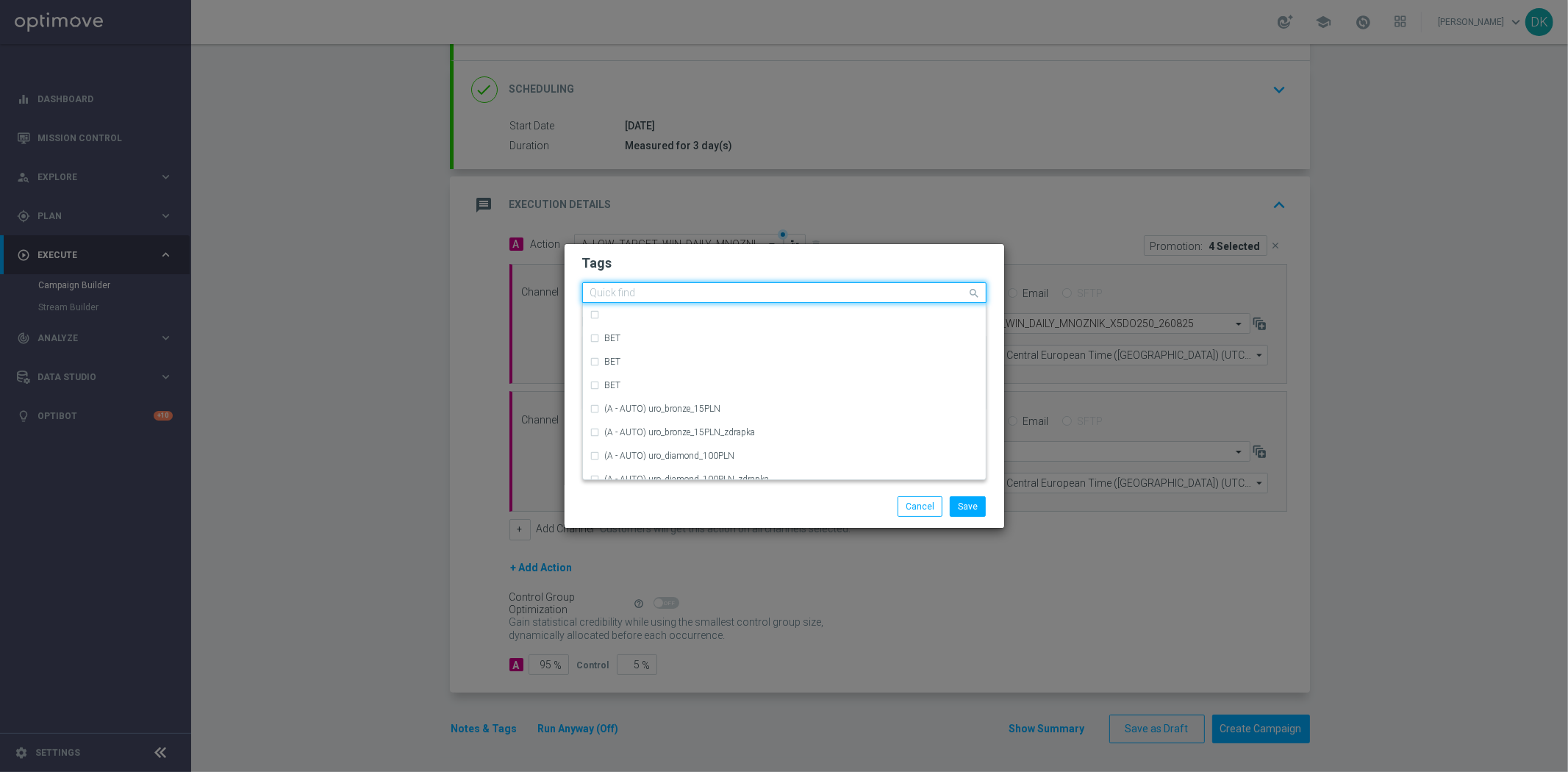
click at [651, 295] on input "text" at bounding box center [779, 294] width 377 height 13
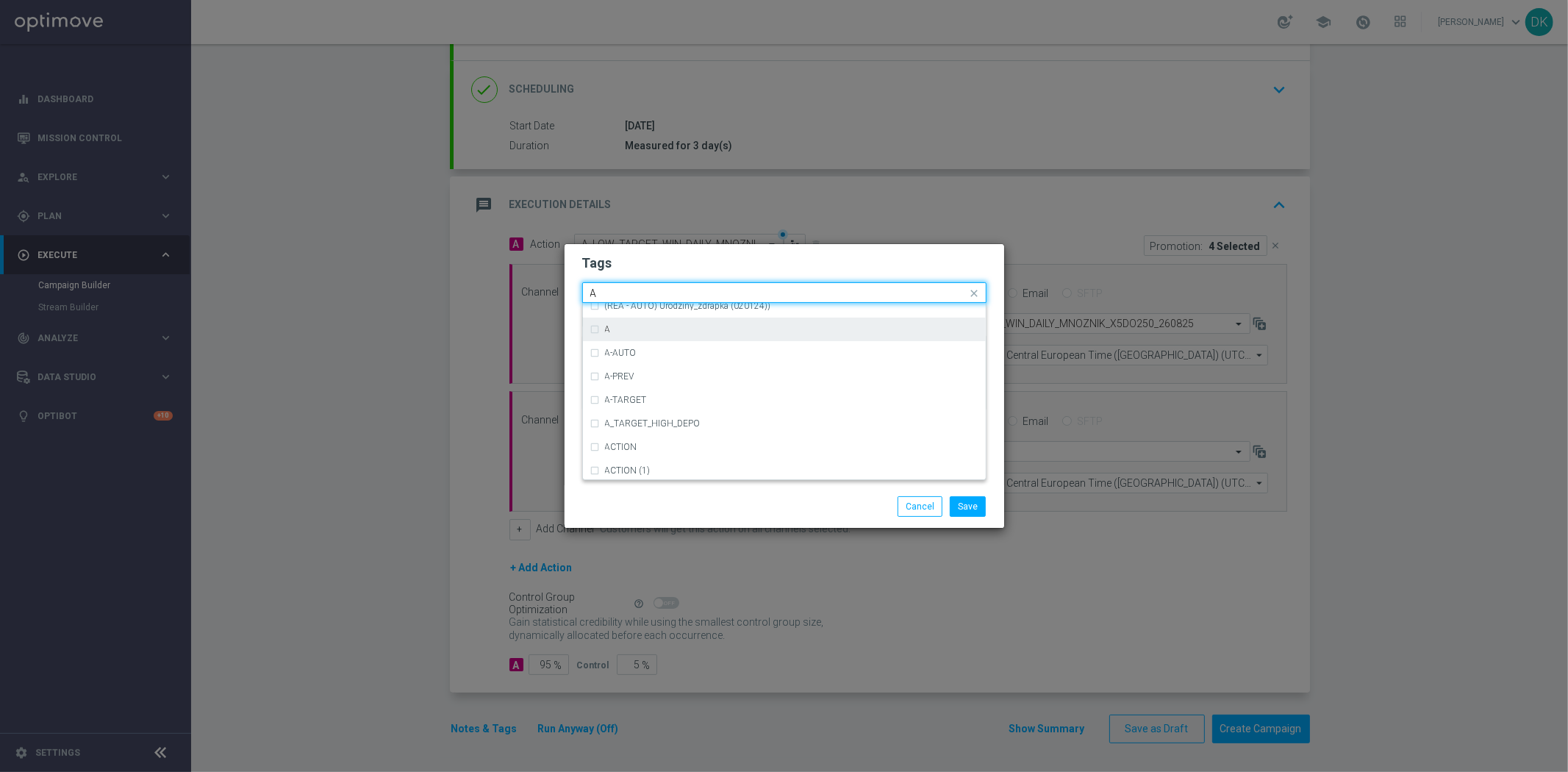
click at [645, 331] on div "A" at bounding box center [791, 329] width 373 height 9
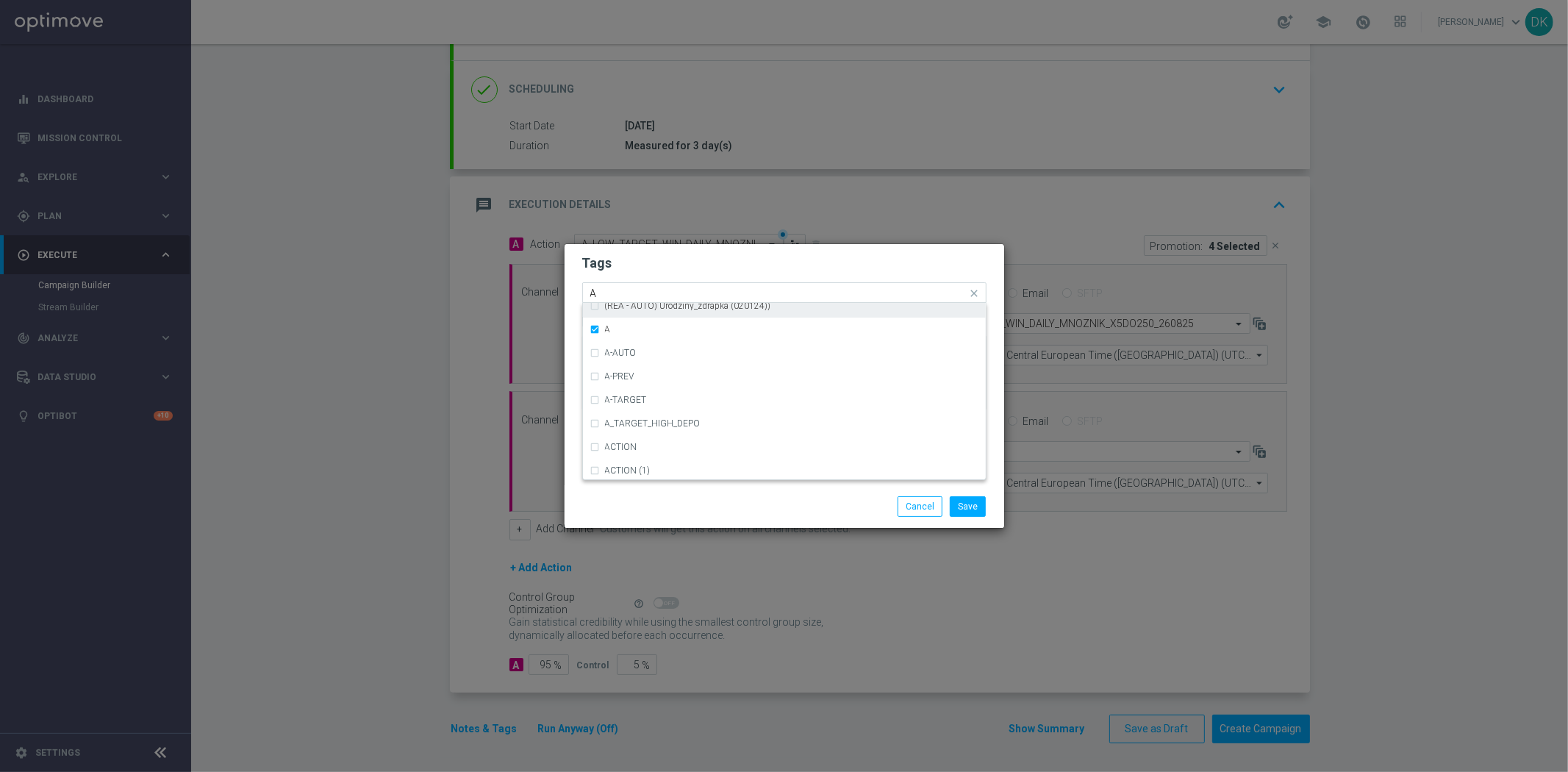
click at [643, 290] on input "A" at bounding box center [779, 294] width 377 height 13
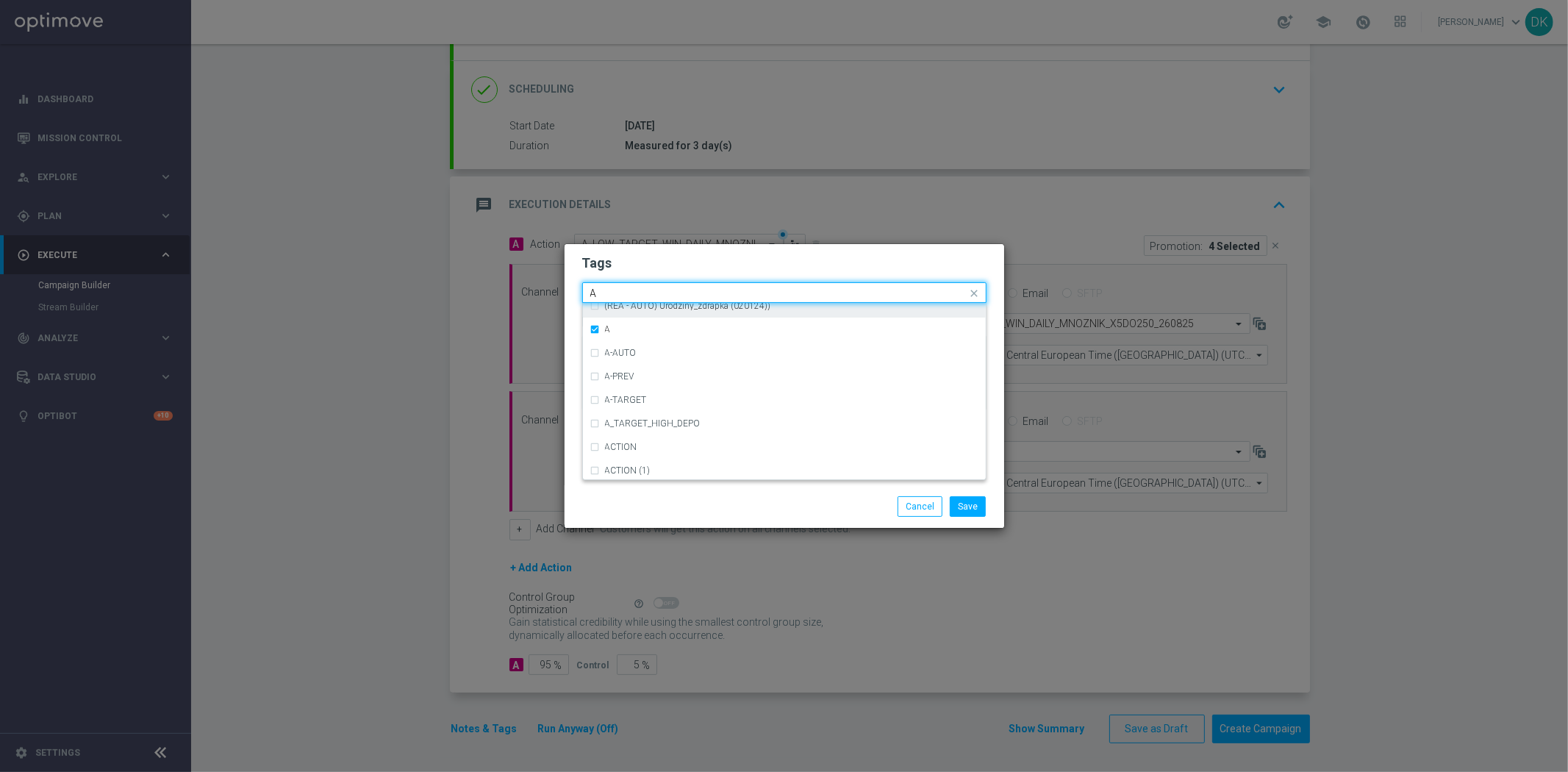
click at [643, 290] on input "A" at bounding box center [779, 294] width 377 height 13
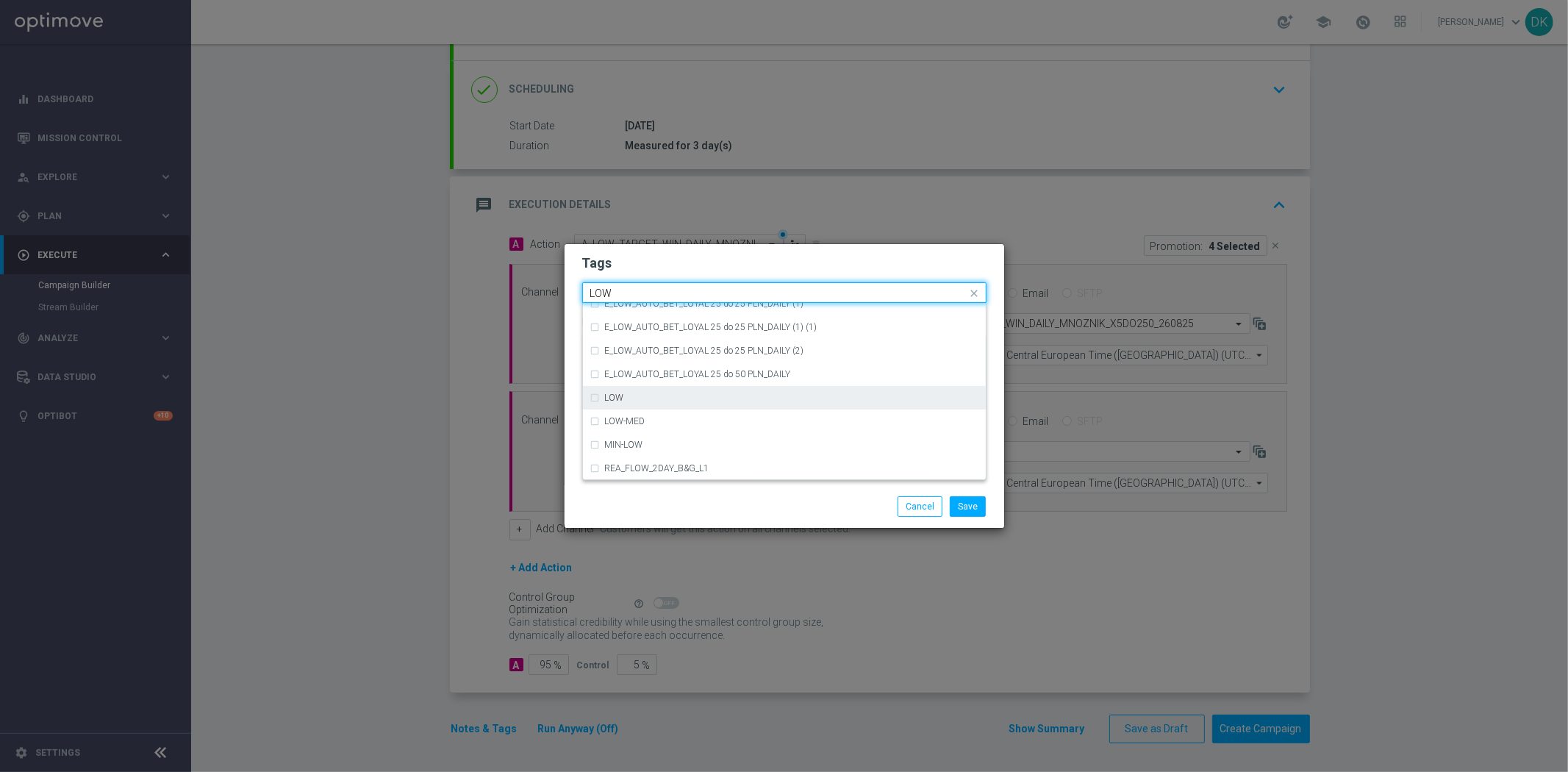
click at [674, 388] on div "LOW" at bounding box center [784, 398] width 389 height 24
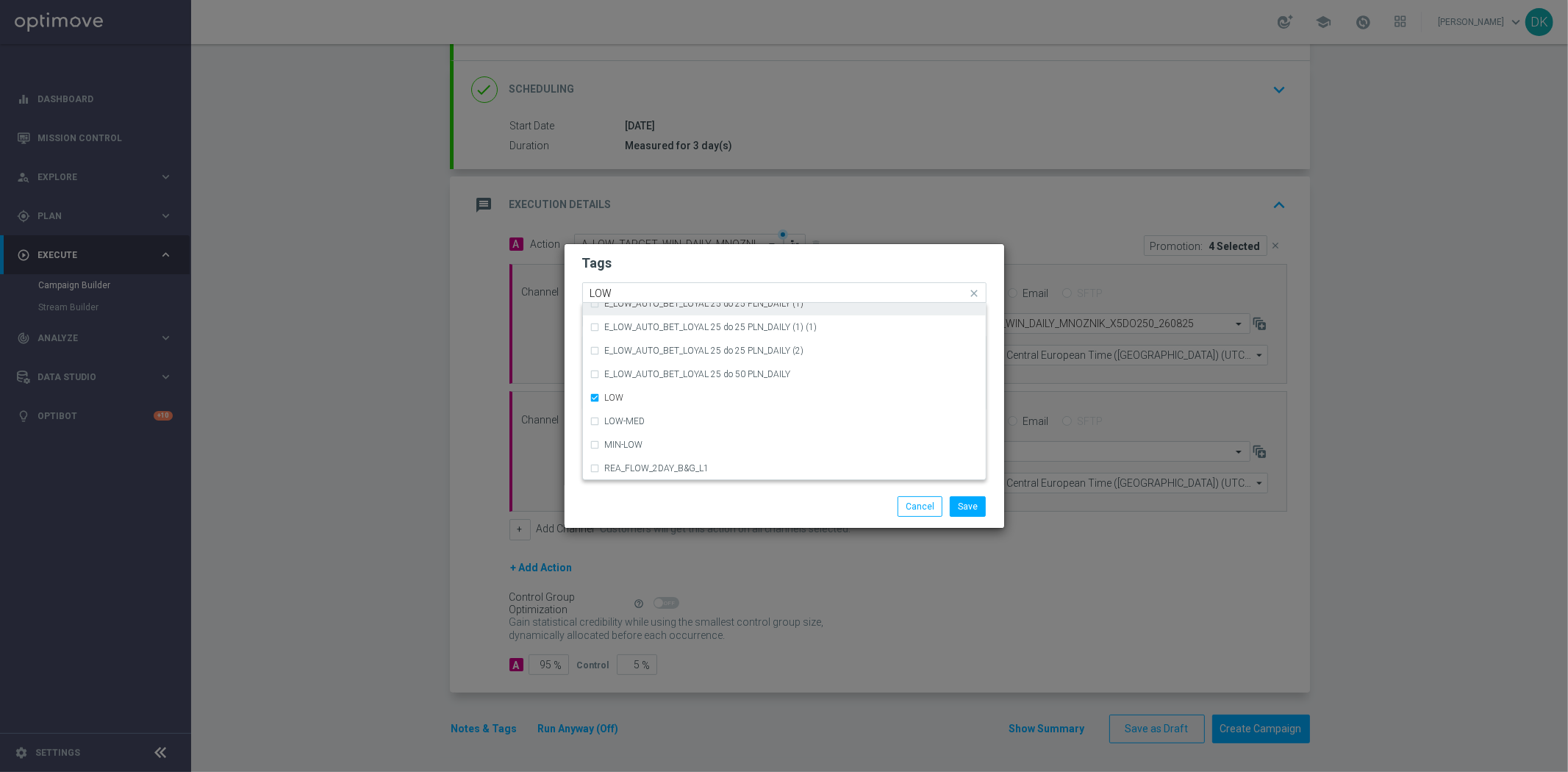
click at [663, 289] on input "LOW" at bounding box center [779, 294] width 377 height 13
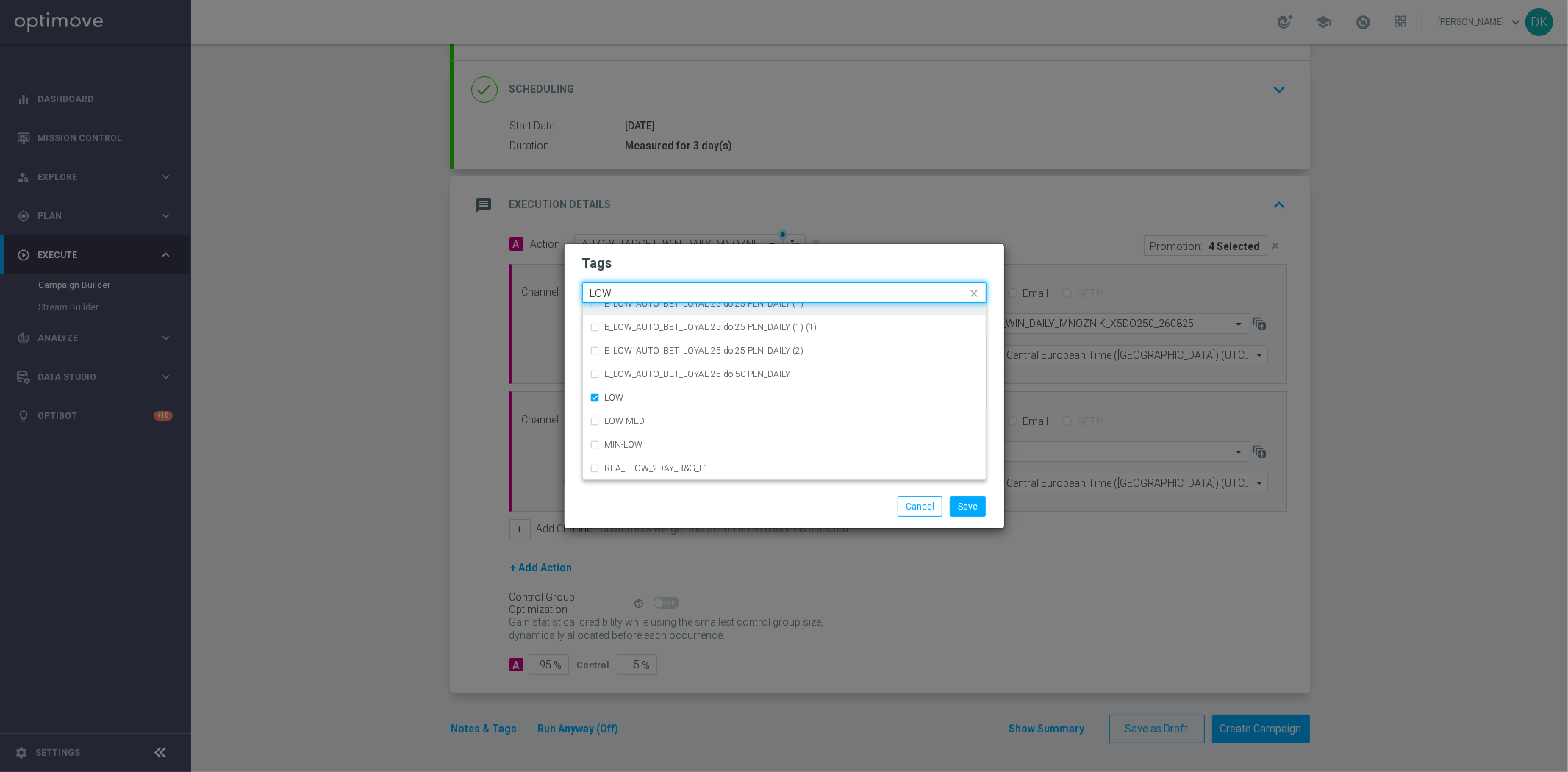
click at [663, 289] on input "LOW" at bounding box center [779, 294] width 377 height 13
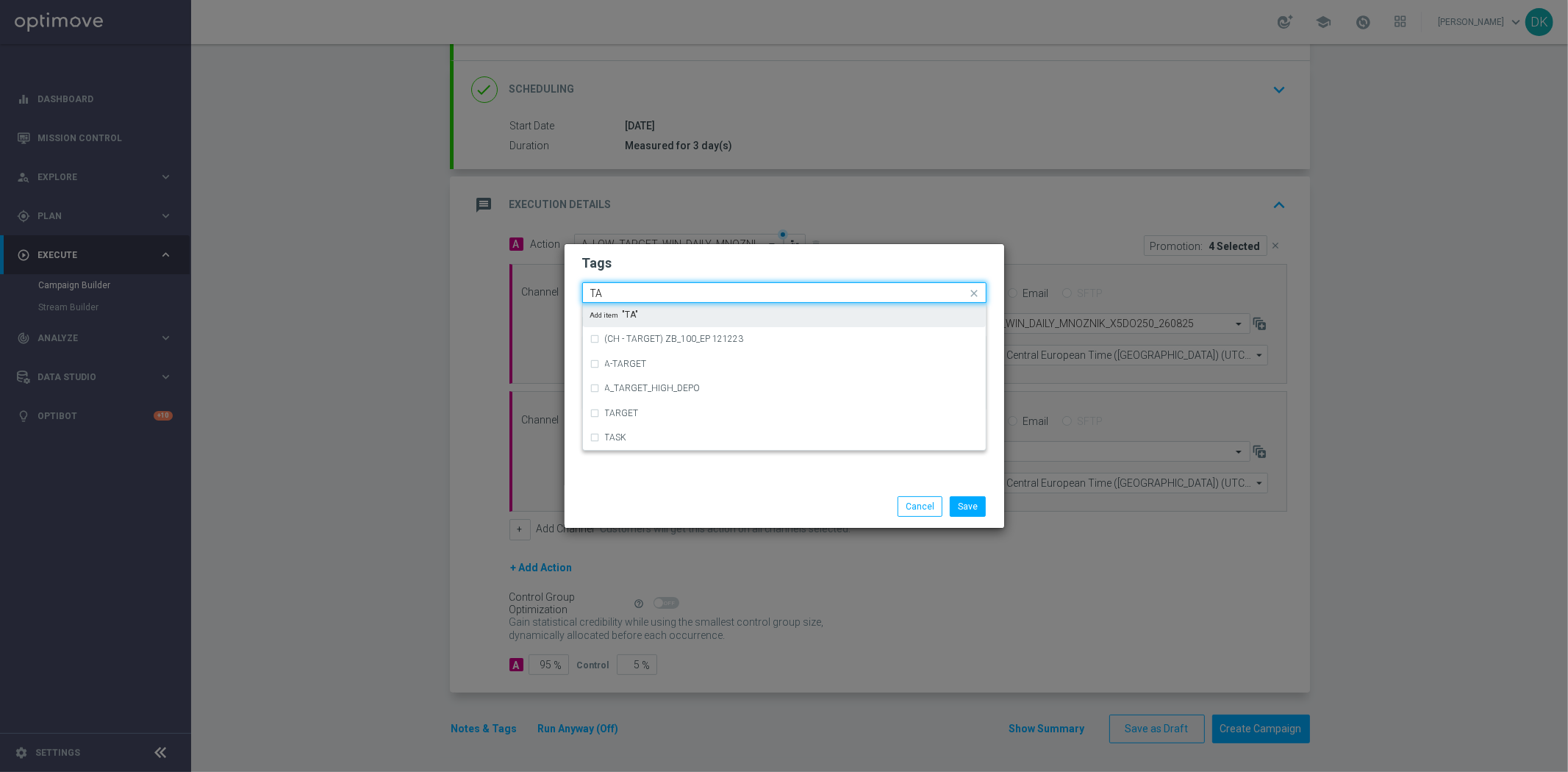
scroll to position [0, 0]
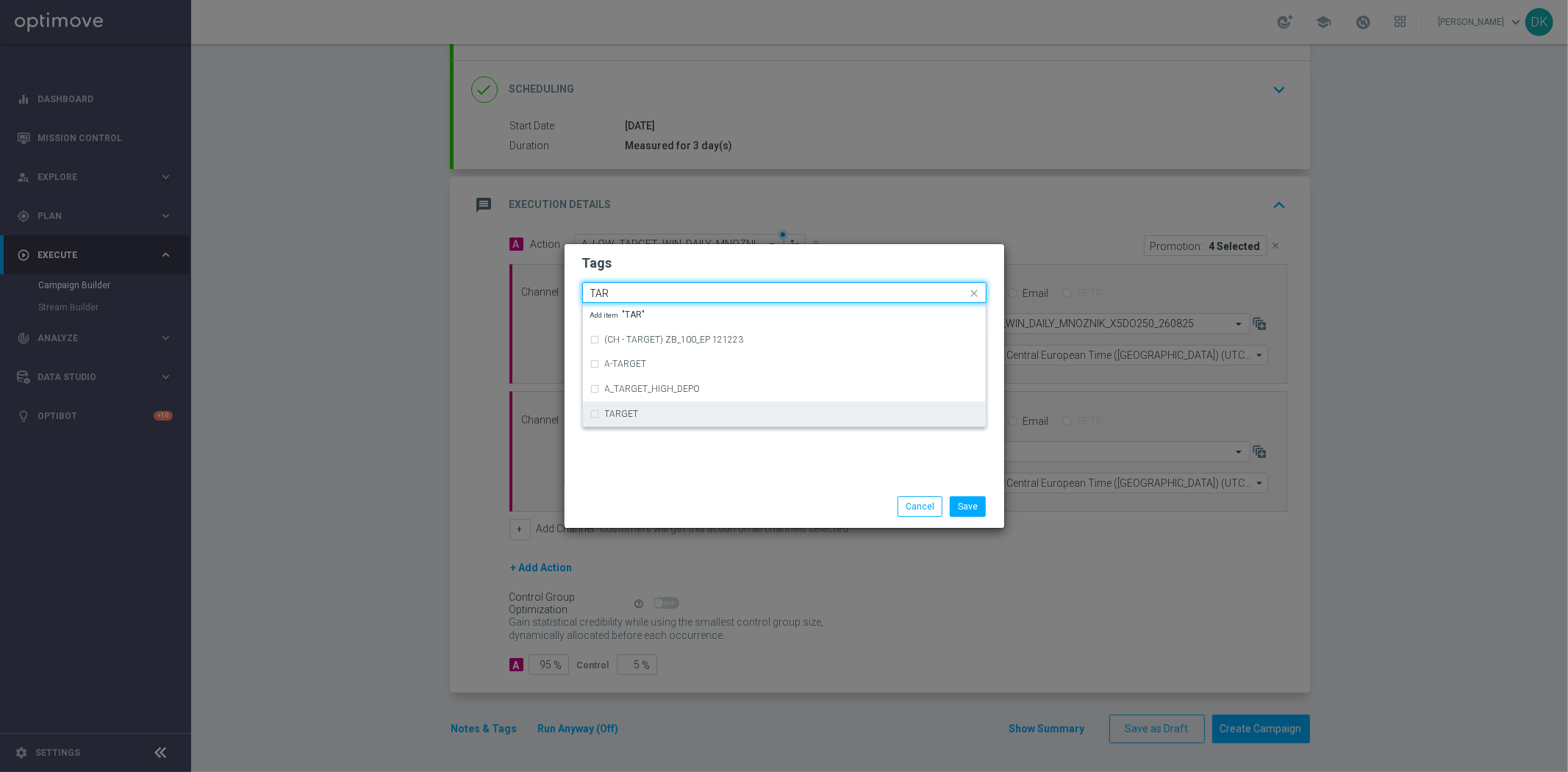
click at [629, 410] on label "TARGET" at bounding box center [622, 413] width 34 height 9
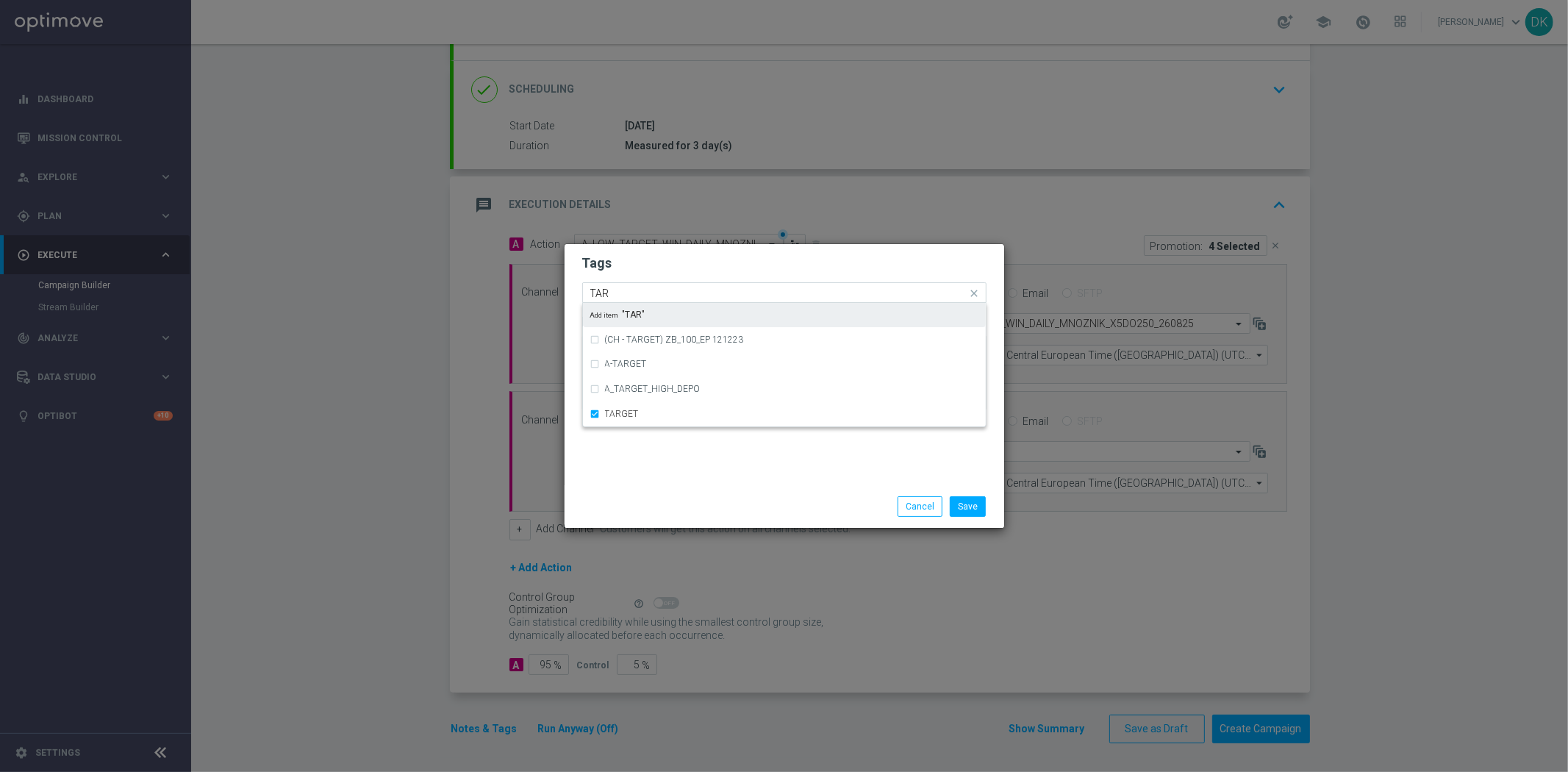
click at [646, 289] on input "TAR" at bounding box center [779, 294] width 377 height 13
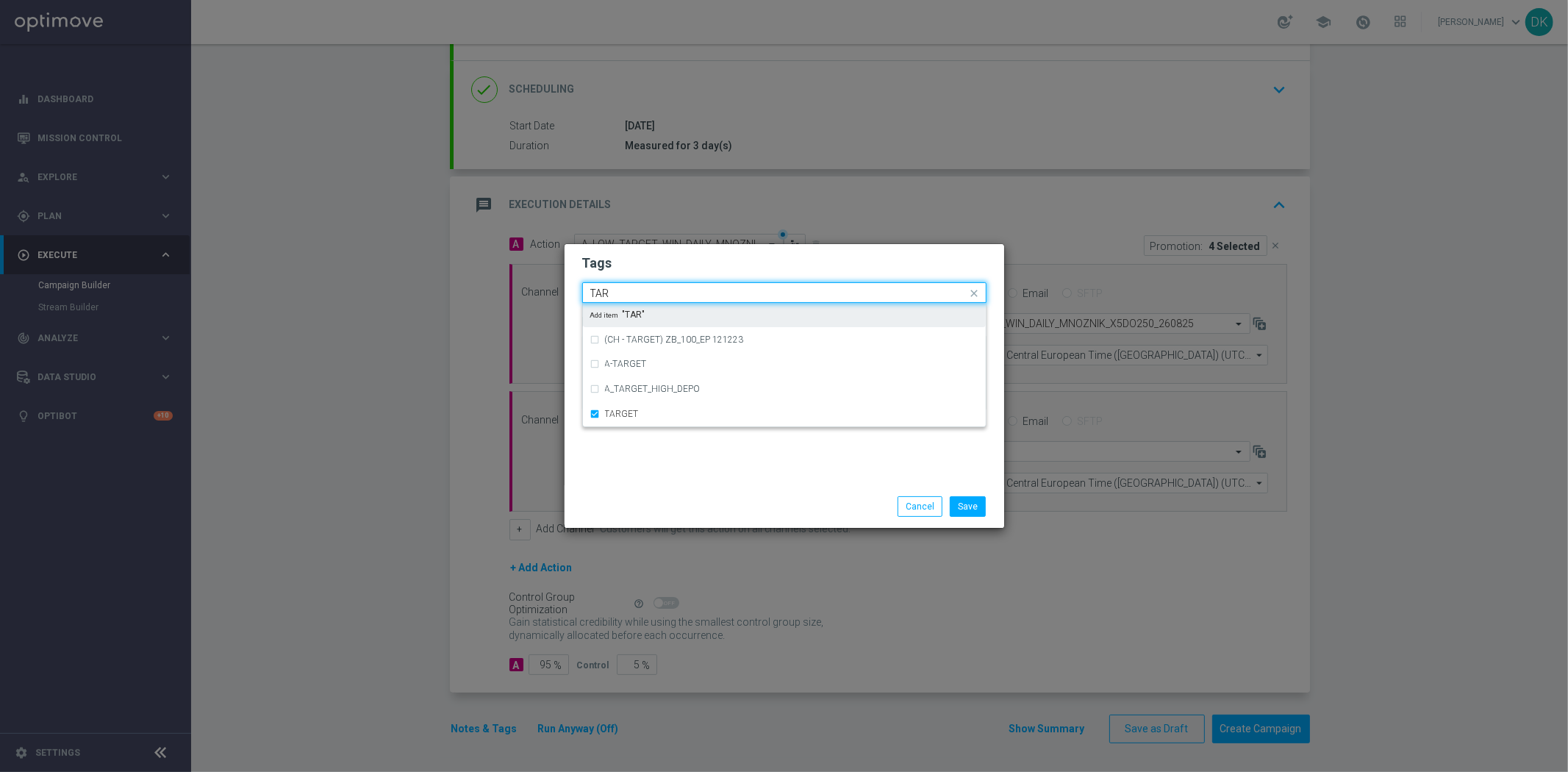
click at [646, 289] on input "TAR" at bounding box center [779, 294] width 377 height 13
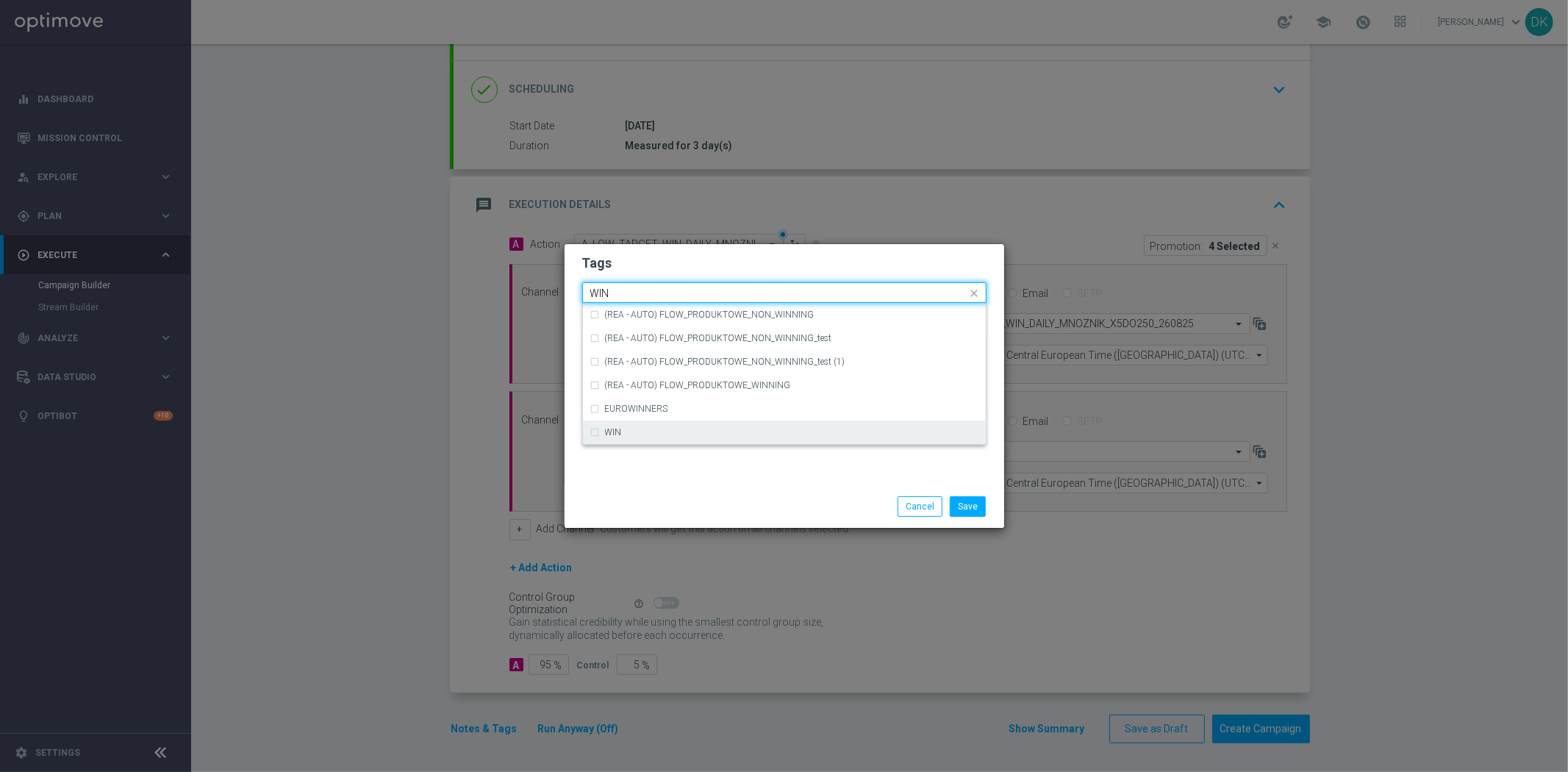
click at [640, 430] on div "WIN" at bounding box center [791, 432] width 373 height 9
type input "WIN"
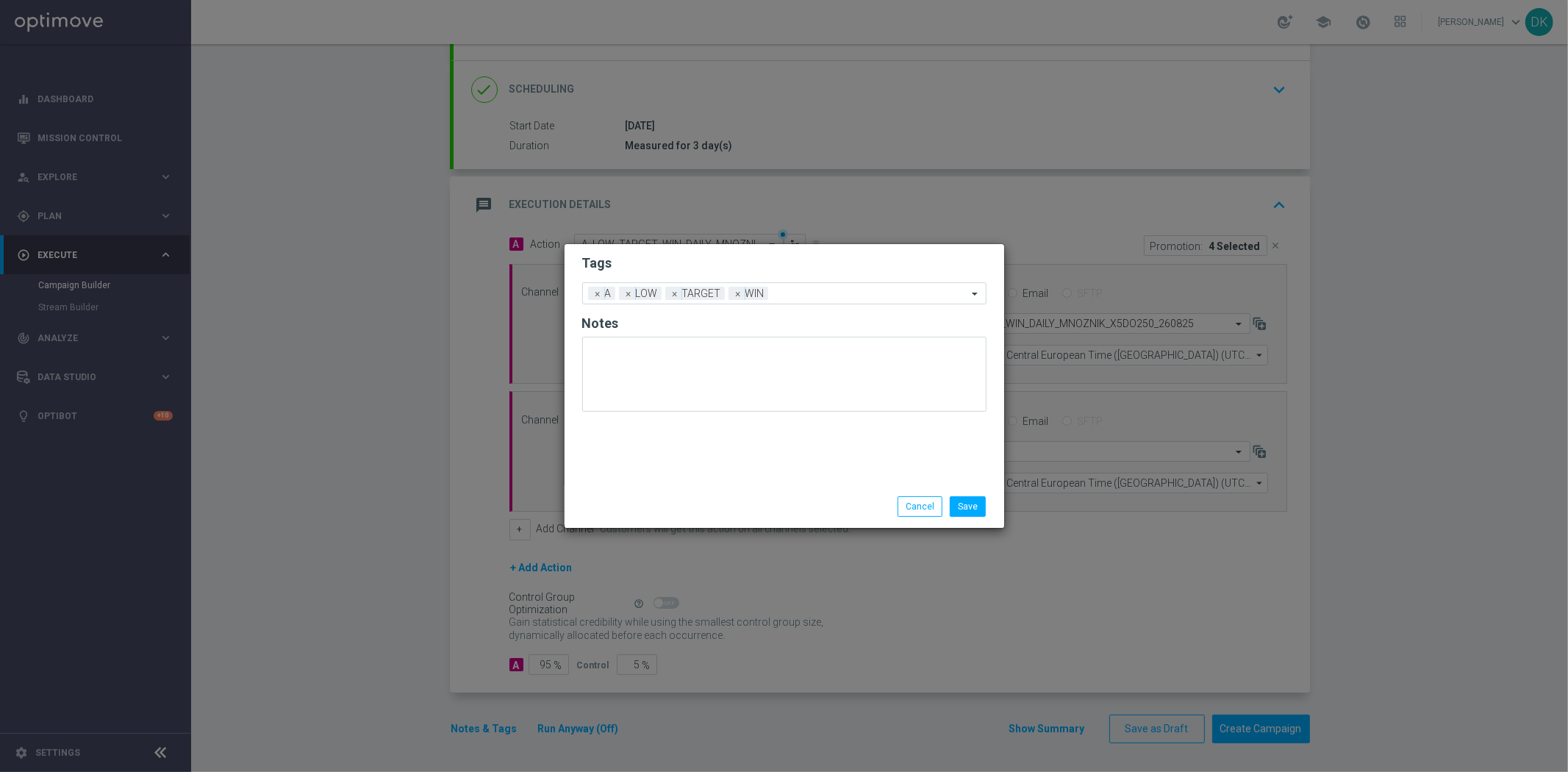
click at [674, 467] on div "Tags Add a new tag × A × LOW × TARGET × WIN Notes" at bounding box center [784, 365] width 440 height 241
click at [974, 512] on button "Save" at bounding box center [968, 506] width 36 height 20
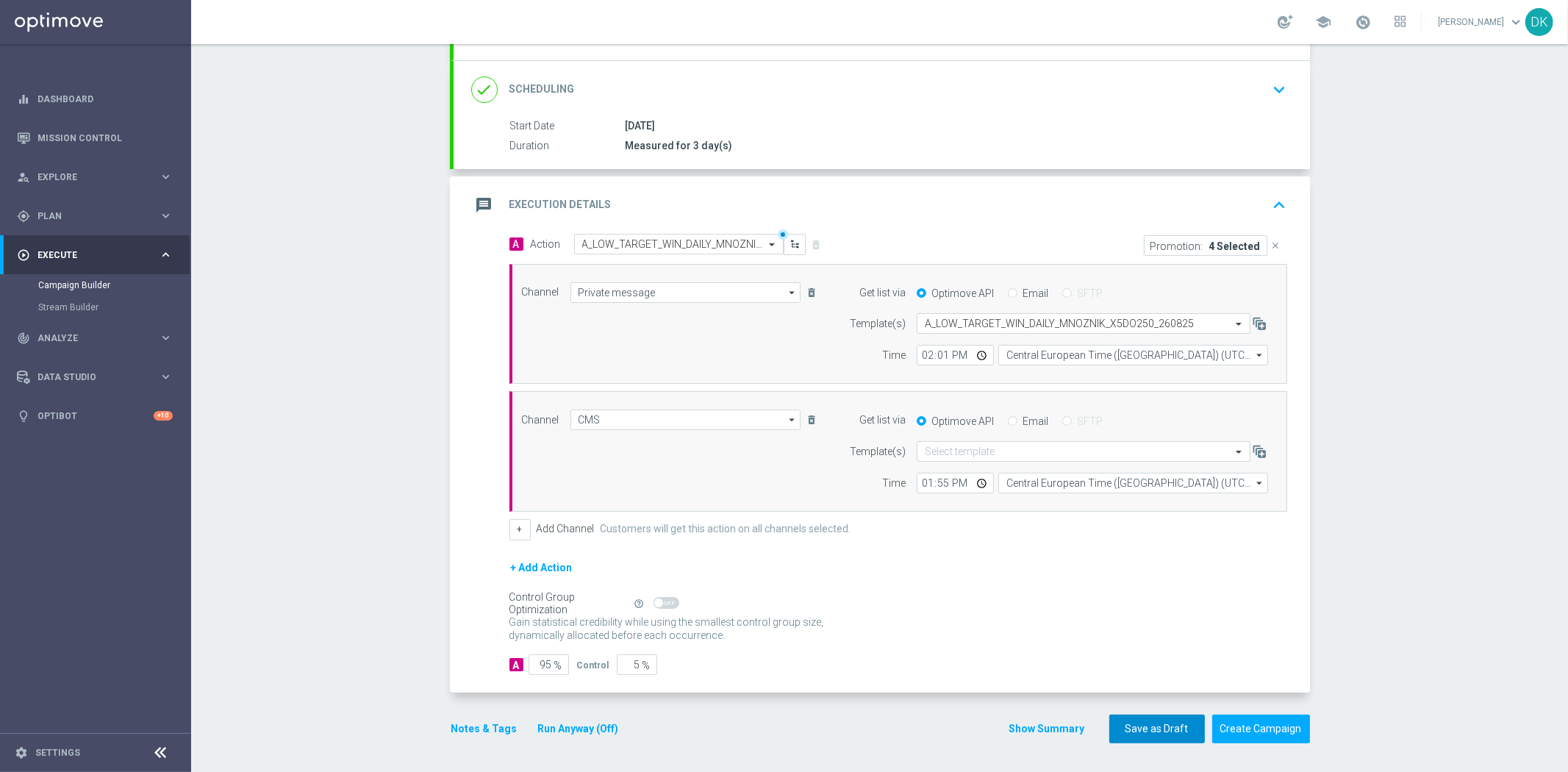
click at [1138, 727] on button "Save as Draft" at bounding box center [1157, 729] width 96 height 29
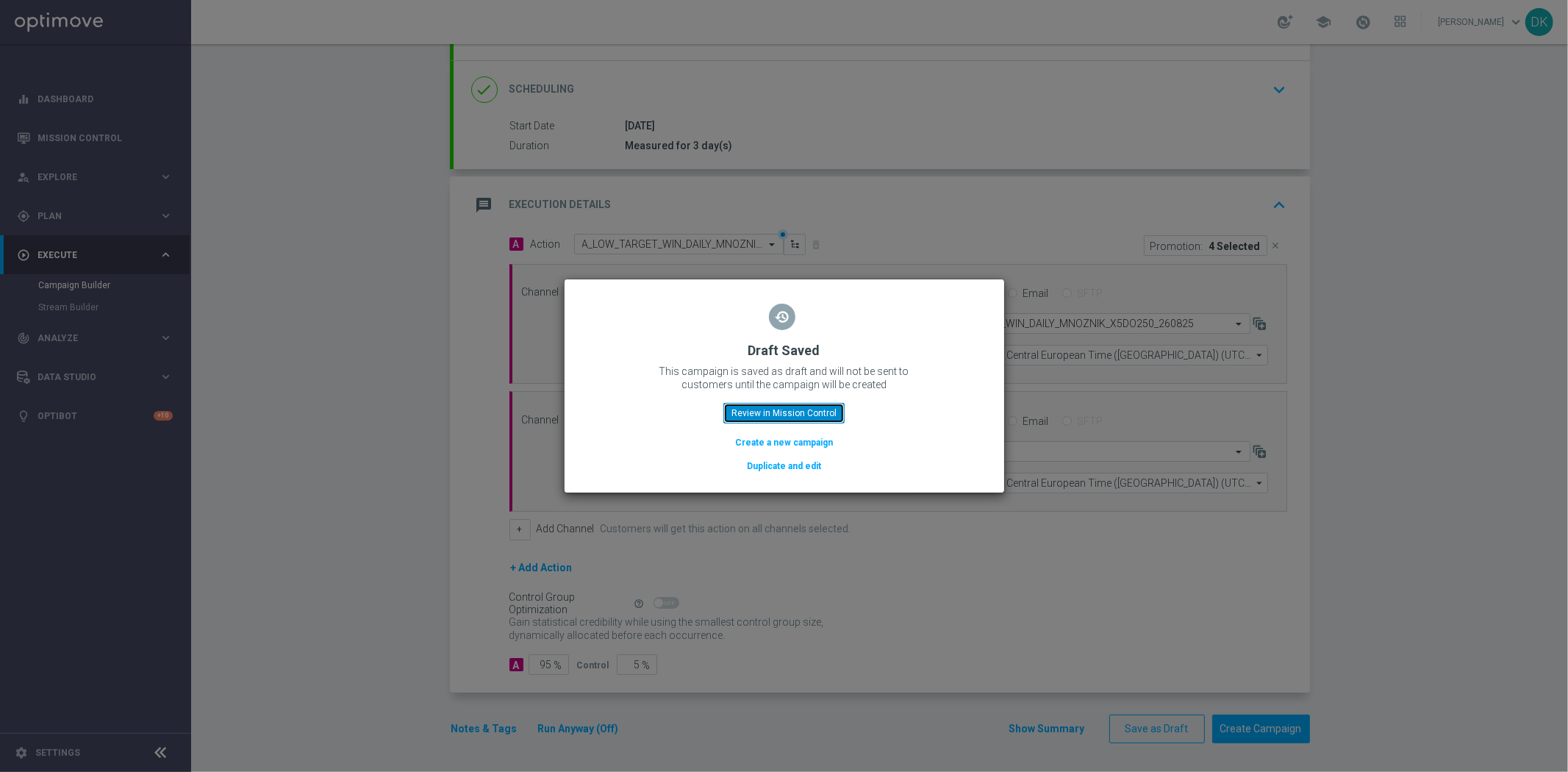
click at [807, 417] on button "Review in Mission Control" at bounding box center [784, 413] width 121 height 20
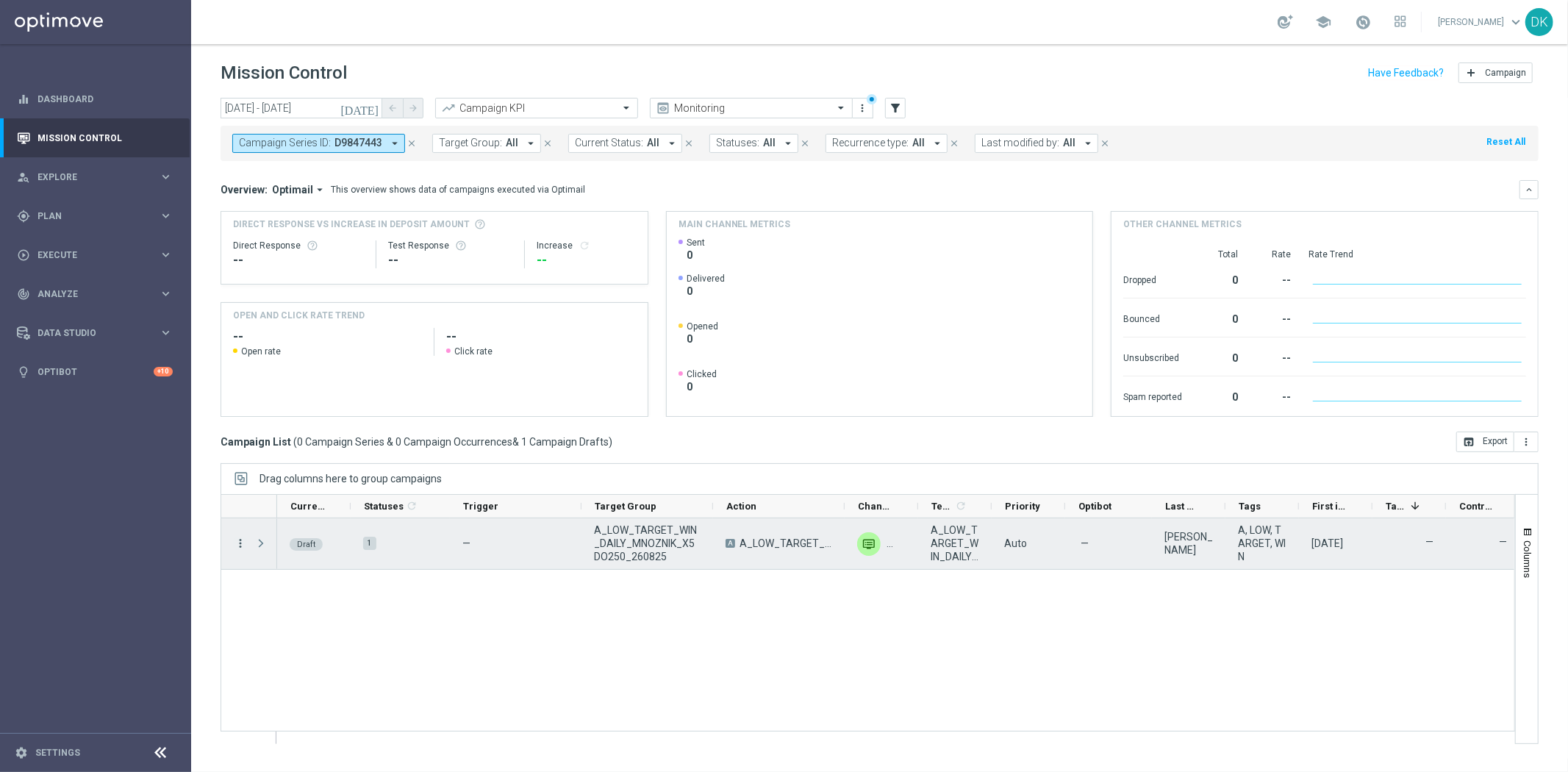
click at [243, 546] on icon "more_vert" at bounding box center [240, 542] width 13 height 13
click at [283, 597] on span "Edit" at bounding box center [277, 600] width 16 height 10
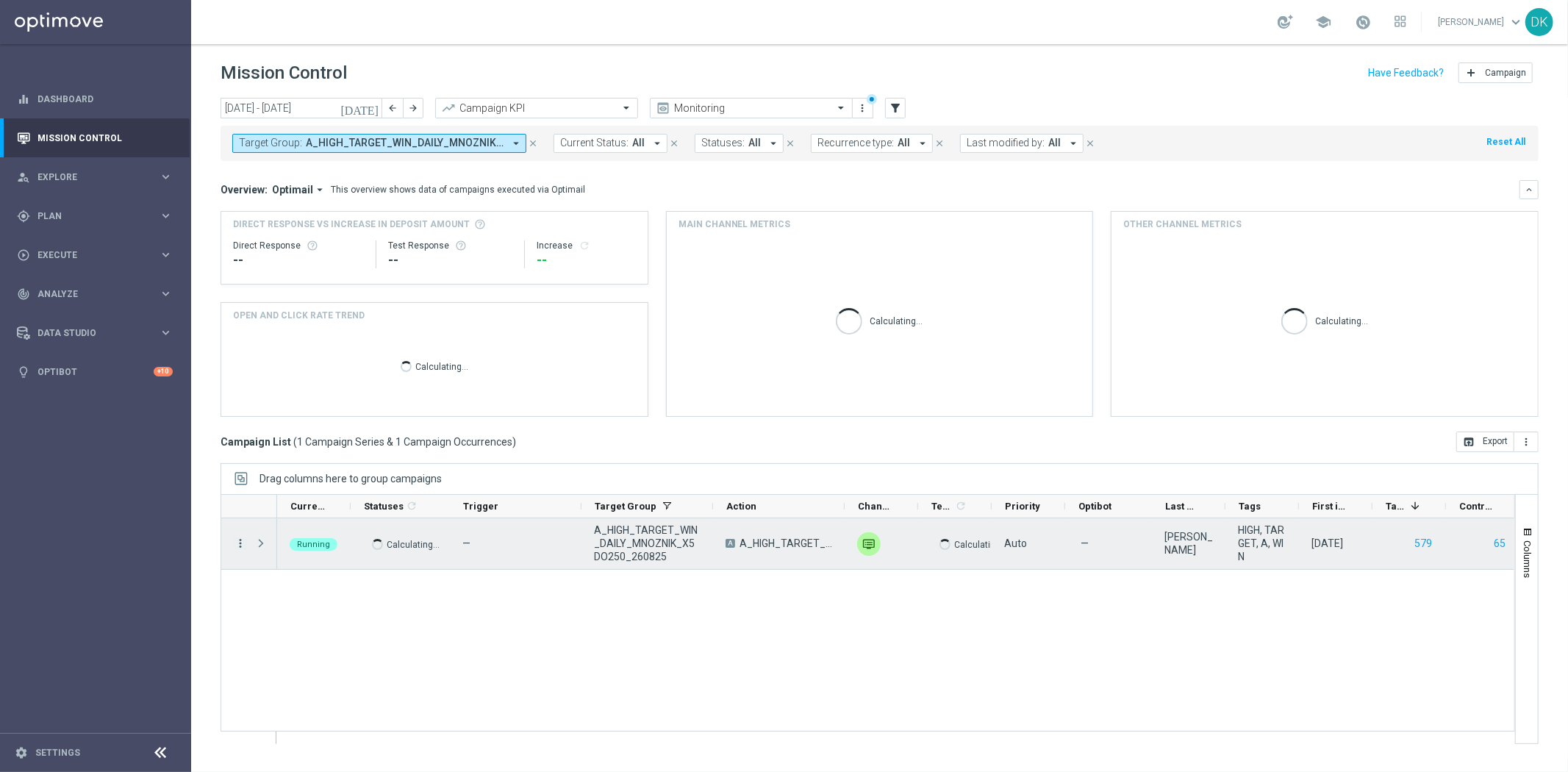
click at [237, 548] on icon "more_vert" at bounding box center [240, 542] width 13 height 13
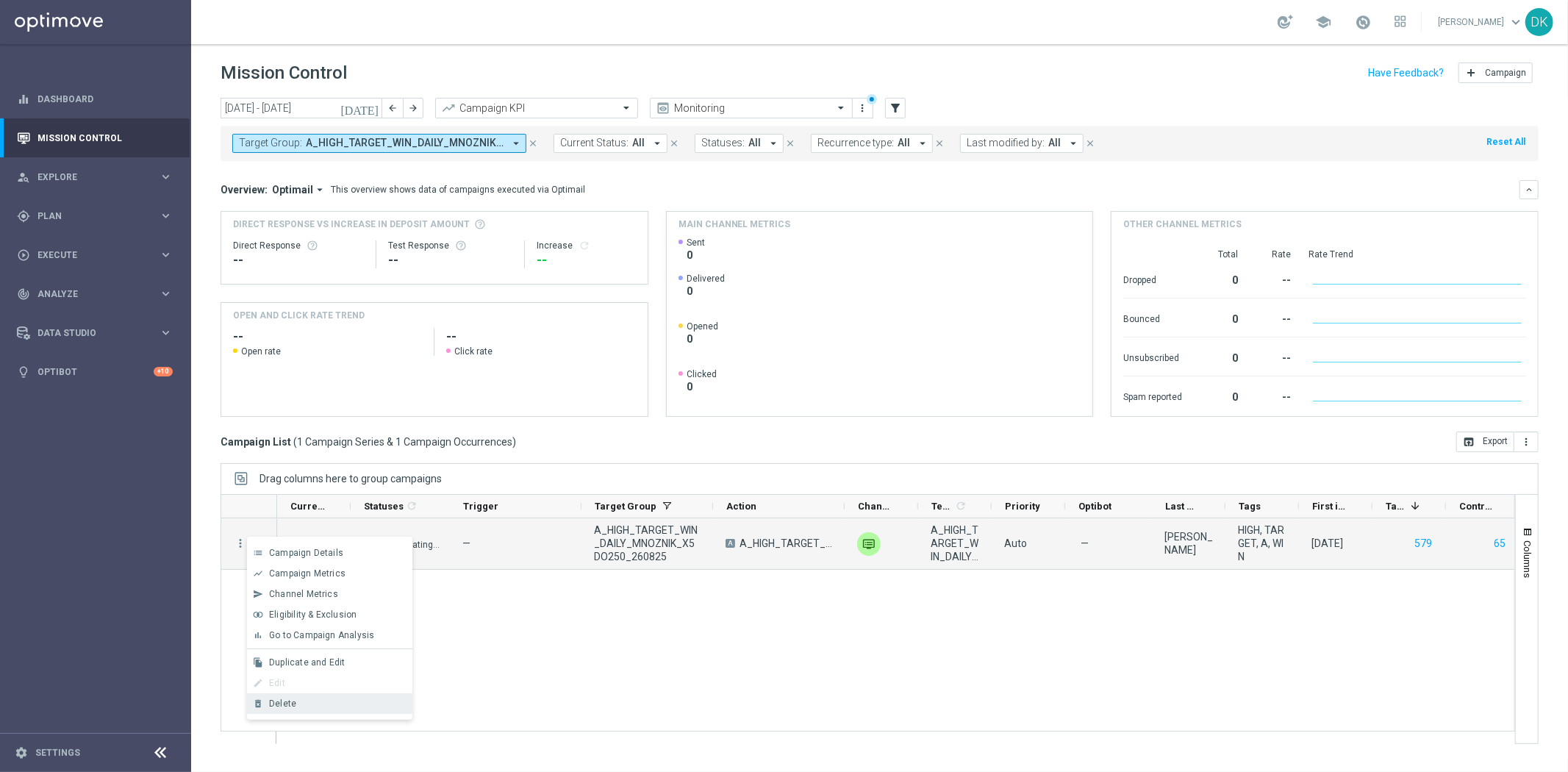
click at [312, 703] on div "Delete" at bounding box center [337, 704] width 137 height 10
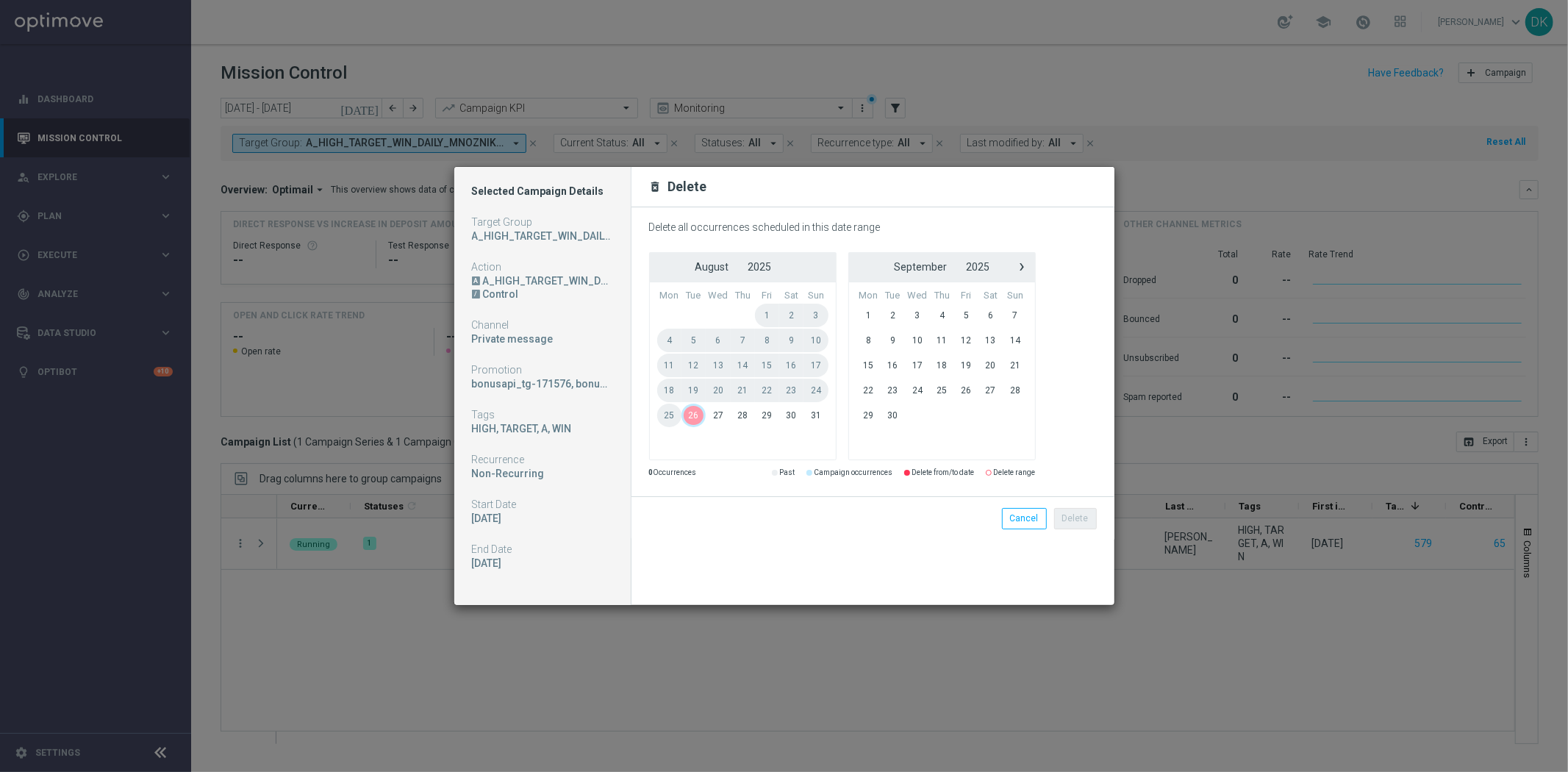
click at [700, 420] on span "26" at bounding box center [693, 416] width 24 height 24
click at [747, 420] on span "28" at bounding box center [743, 416] width 24 height 24
click at [1079, 518] on button "Delete" at bounding box center [1075, 518] width 43 height 20
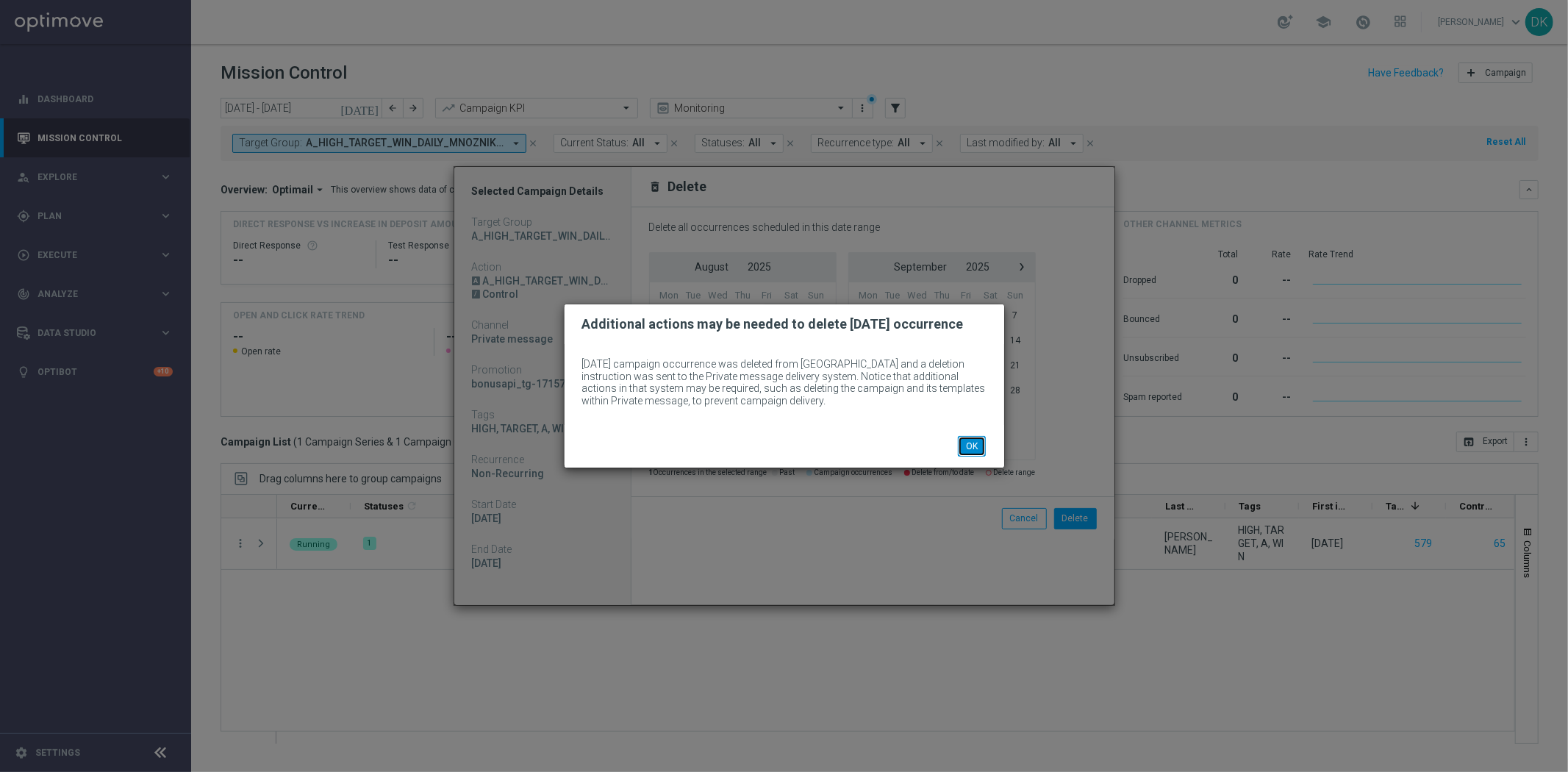
click at [966, 451] on button "OK" at bounding box center [972, 446] width 28 height 20
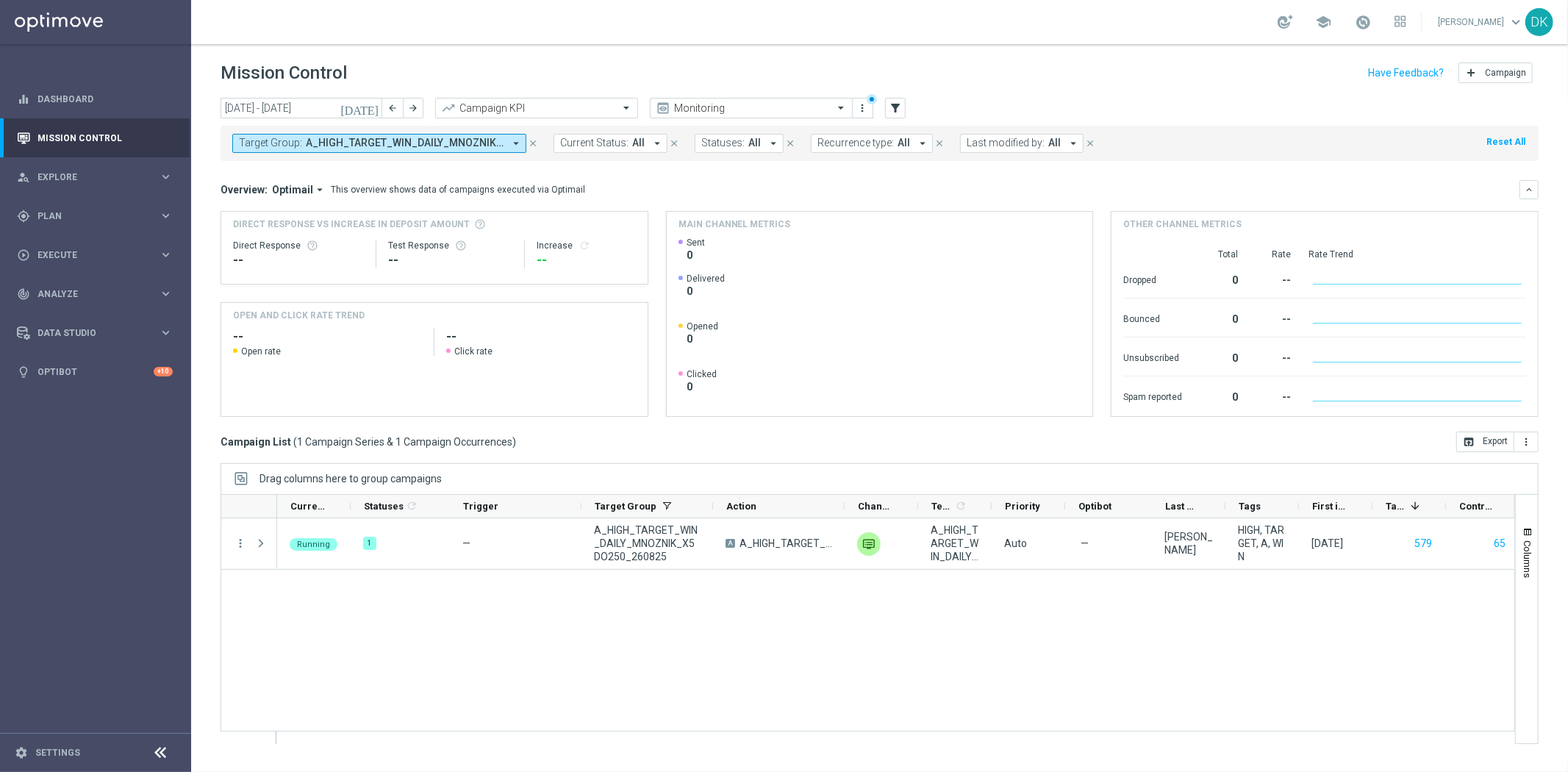
click at [754, 619] on div "Running 1 — A_HIGH_TARGET_WIN_DAILY_MNOZNIK_X5DO250_260825 A A_HIGH_TARGET_WIN_…" at bounding box center [896, 630] width 1237 height 225
click at [90, 246] on div "play_circle_outline Execute keyboard_arrow_right" at bounding box center [95, 254] width 190 height 39
click at [79, 283] on link "Campaign Builder" at bounding box center [96, 285] width 114 height 12
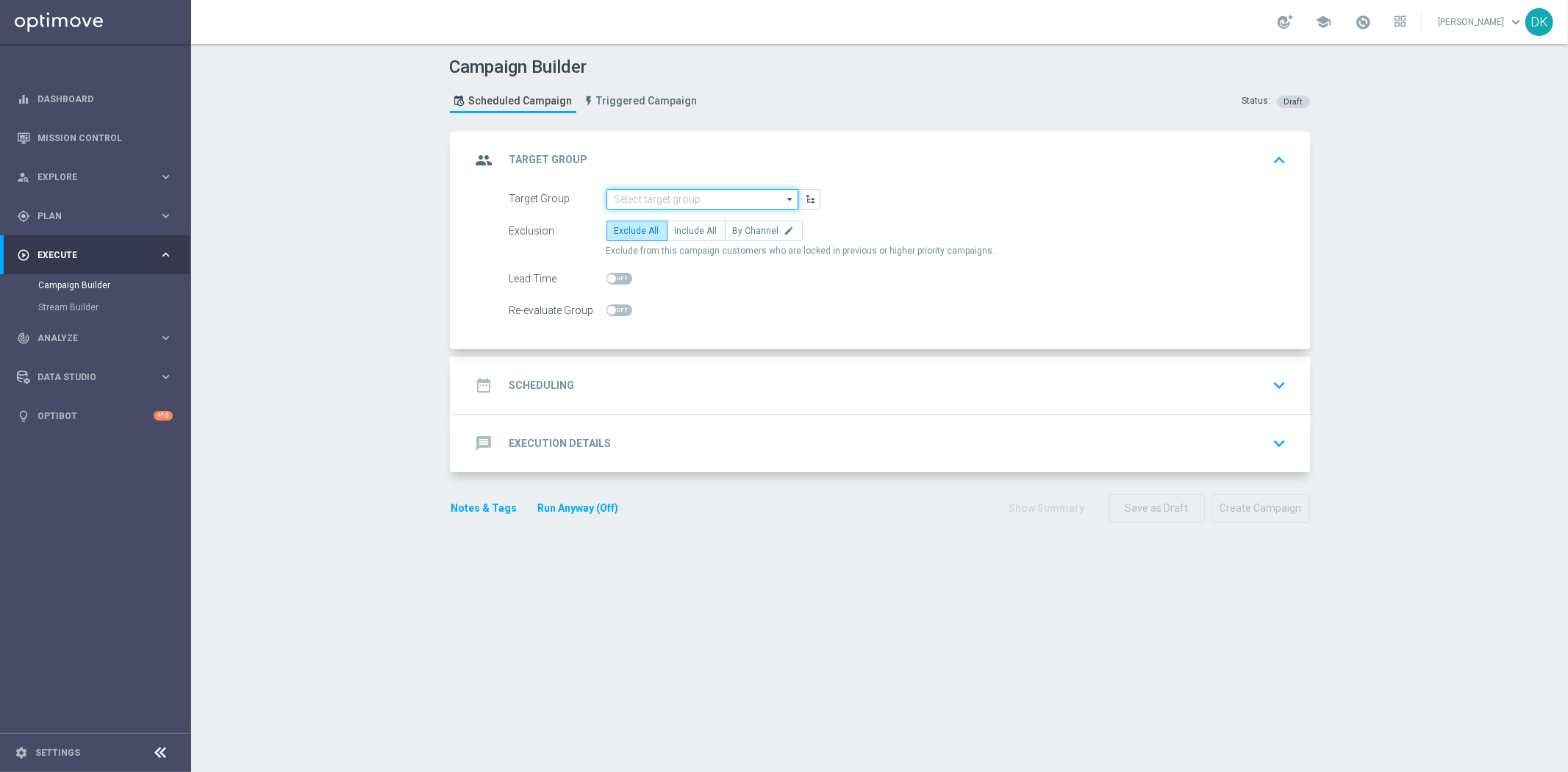
click at [669, 200] on input at bounding box center [702, 199] width 192 height 20
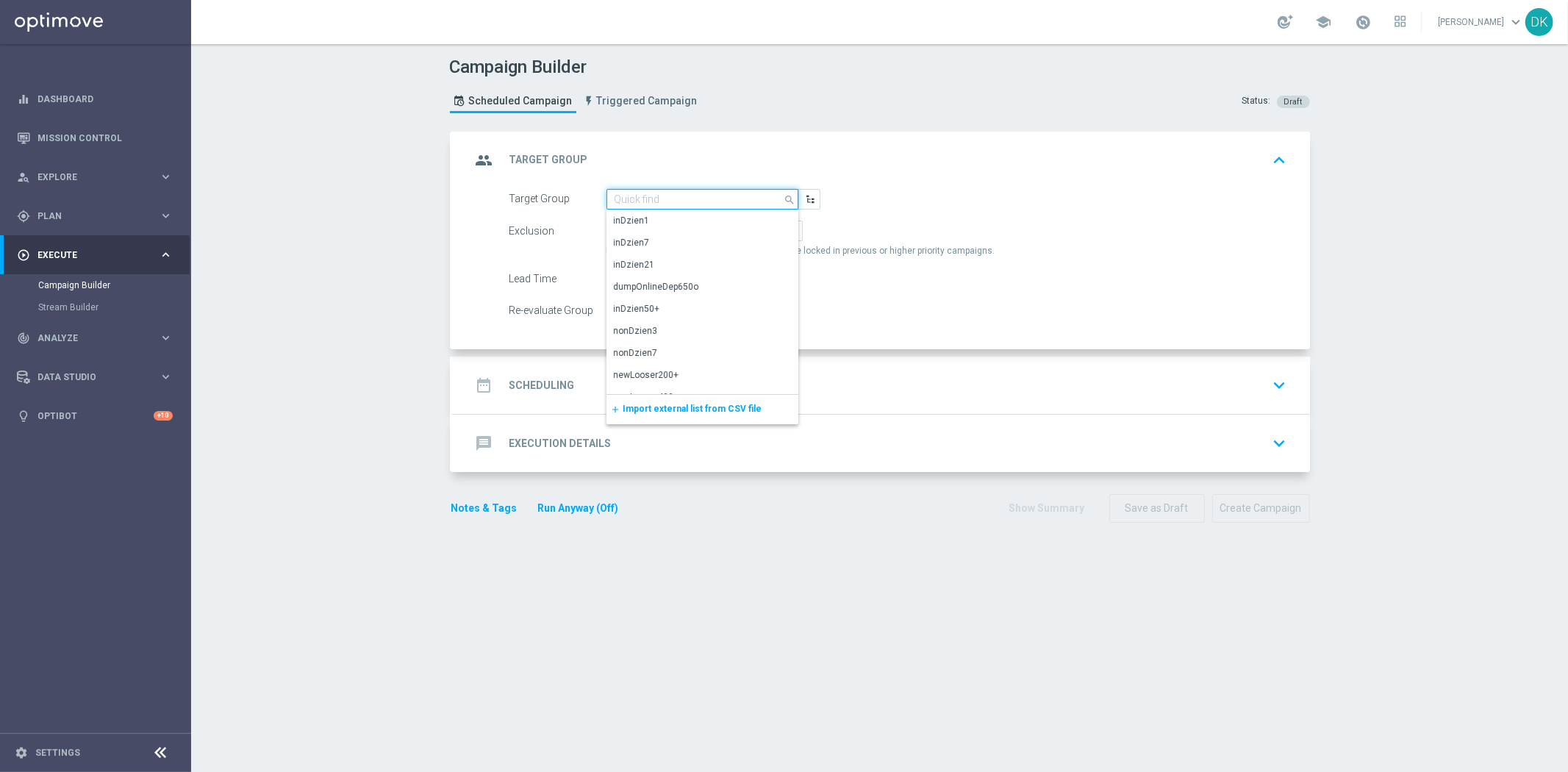
paste input "A_MED_TARGET_WIN_DAILY_MNOZNIK_X5DO250_260825"
click at [677, 223] on div "A_MED_TARGET_WIN_DAILY_MNOZNIK_X5DO250_260825" at bounding box center [703, 227] width 178 height 26
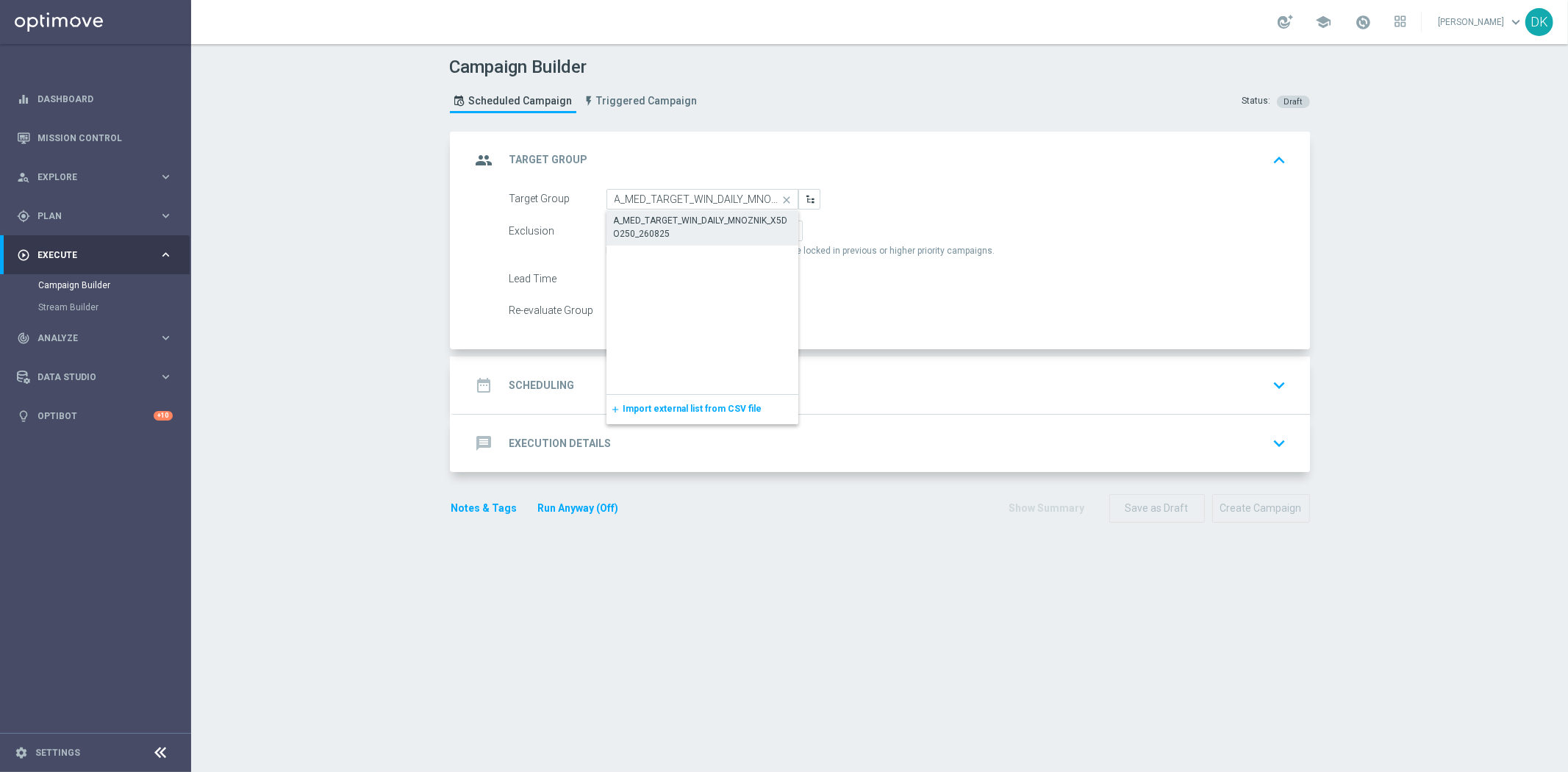
type input "A_MED_TARGET_WIN_DAILY_MNOZNIK_X5DO250_260825"
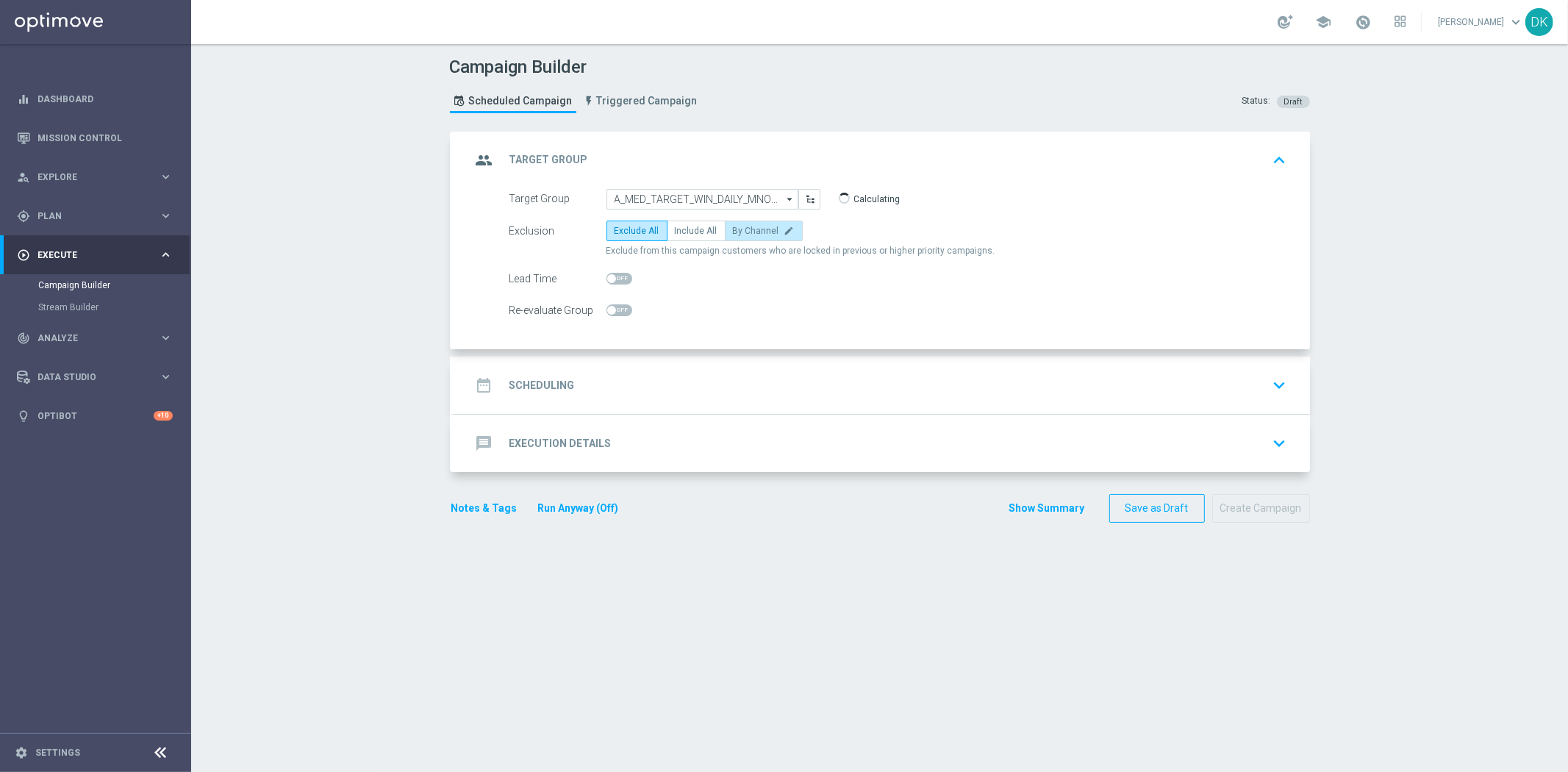
click at [742, 237] on label "By Channel edit" at bounding box center [764, 231] width 78 height 20
click at [742, 237] on input "By Channel edit" at bounding box center [737, 233] width 9 height 9
radio input "true"
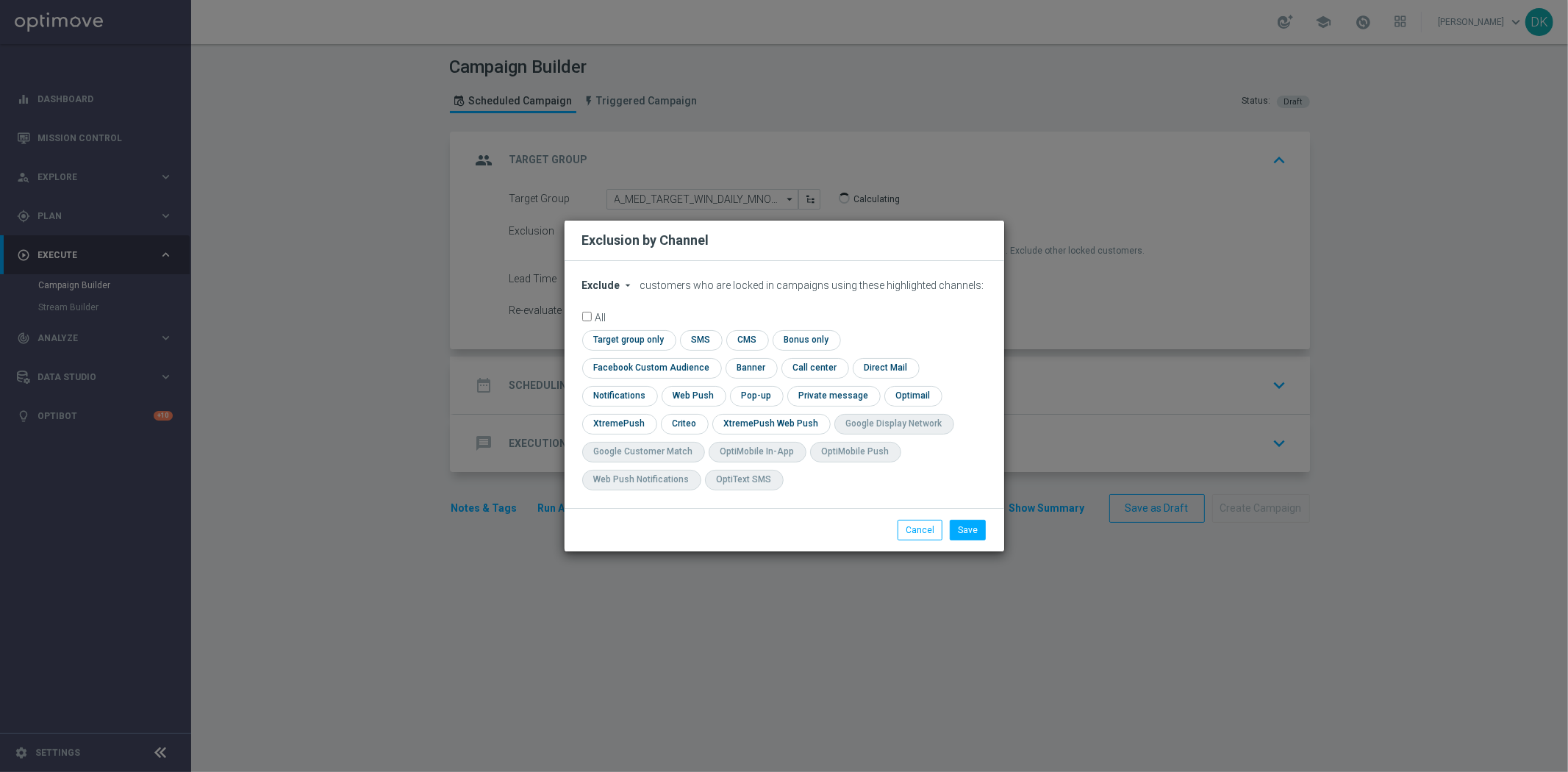
click at [615, 291] on span "Exclude" at bounding box center [601, 285] width 38 height 12
click at [0, 0] on span "Include" at bounding box center [0, 0] width 0 height 0
click at [619, 350] on input "checkbox" at bounding box center [627, 340] width 90 height 20
checkbox input "true"
click at [621, 373] on input "checkbox" at bounding box center [649, 367] width 133 height 20
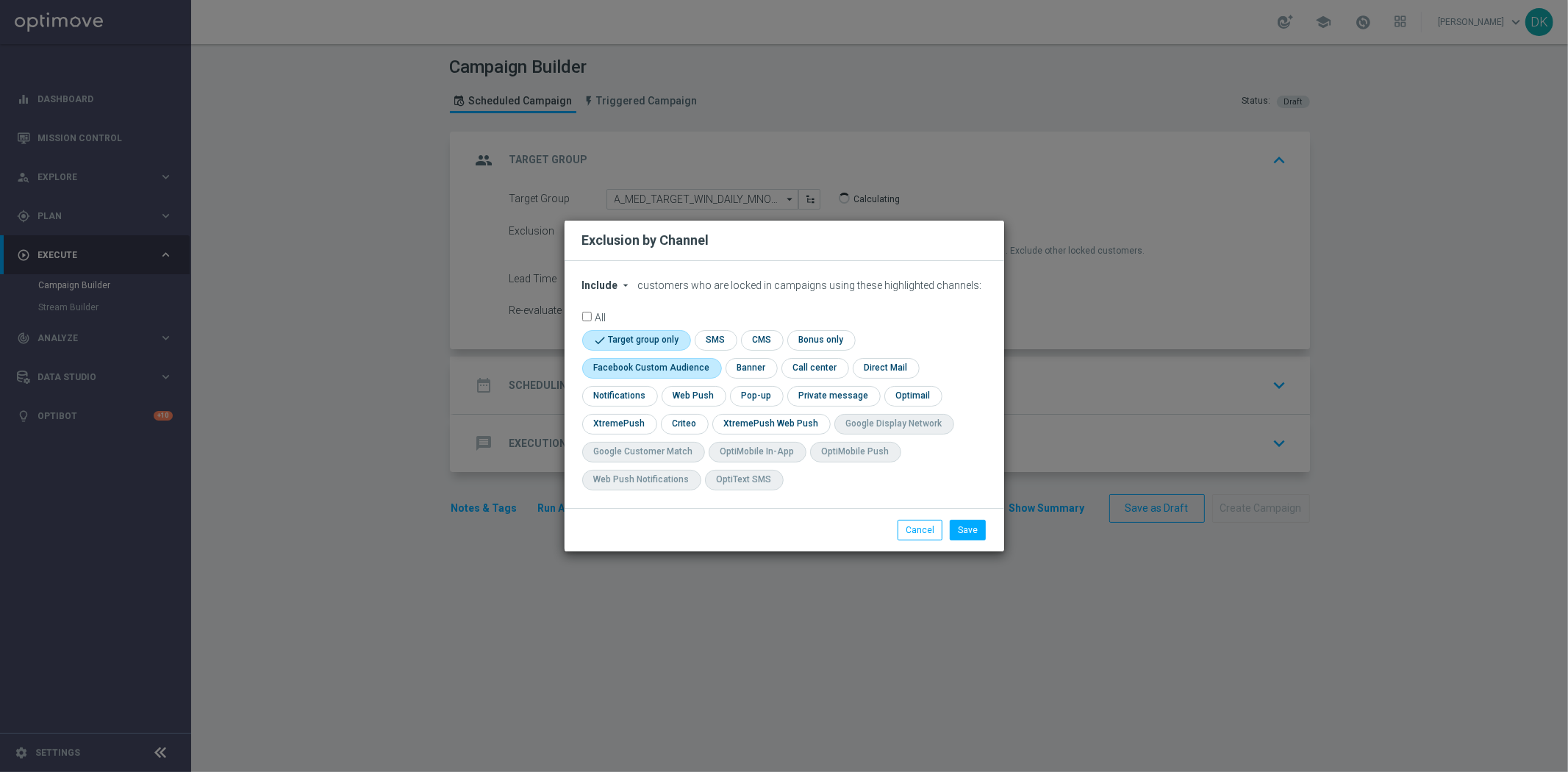
checkbox input "true"
click at [675, 422] on input "checkbox" at bounding box center [683, 424] width 45 height 20
checkbox input "true"
click at [978, 532] on button "Save" at bounding box center [968, 530] width 36 height 20
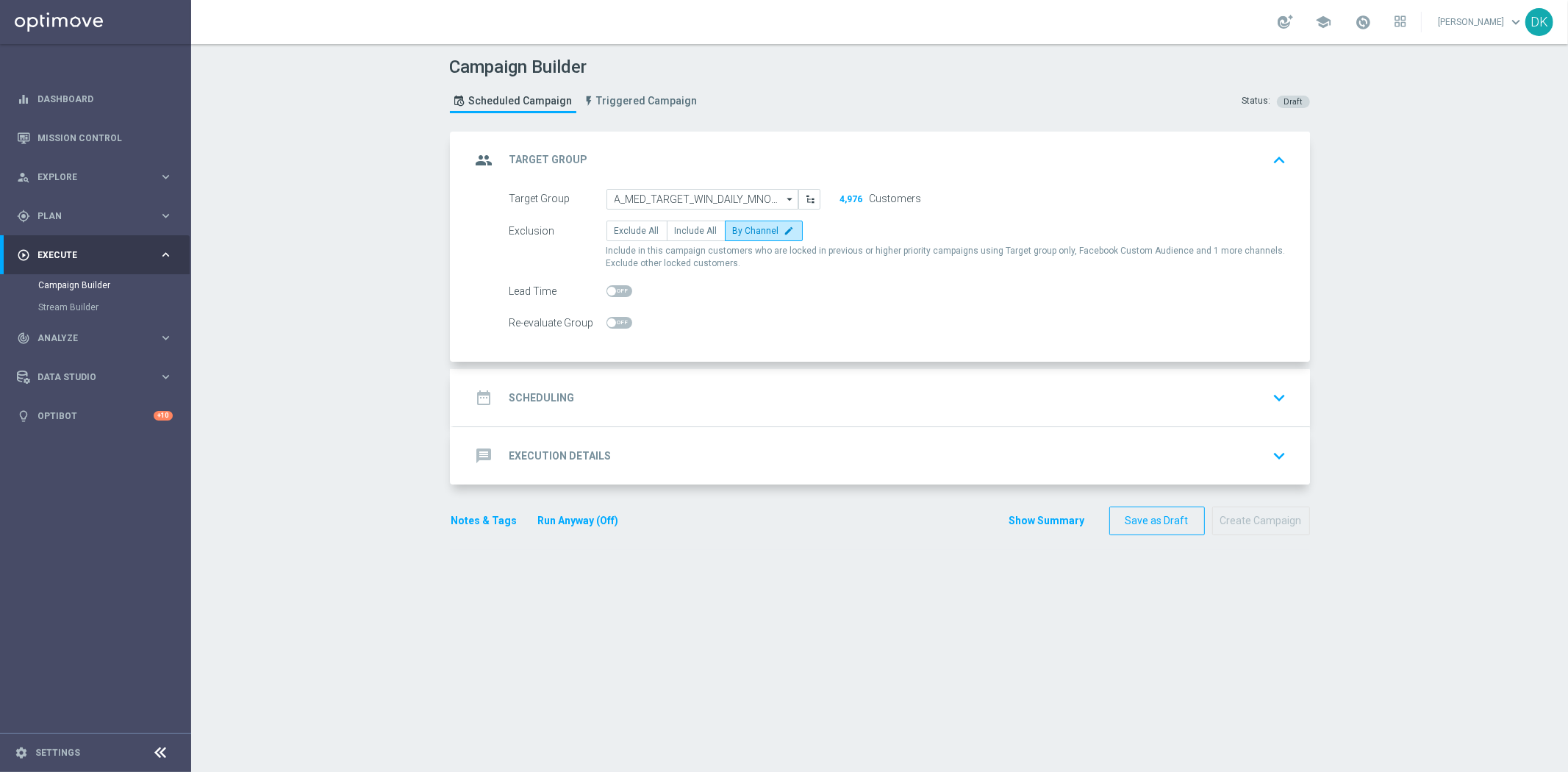
click at [574, 731] on section "group Target Group keyboard_arrow_up Target Group A_MED_TARGET_WIN_DAILY_MNOZNI…" at bounding box center [880, 444] width 882 height 626
click at [600, 395] on div "date_range Scheduling keyboard_arrow_down" at bounding box center [882, 397] width 822 height 28
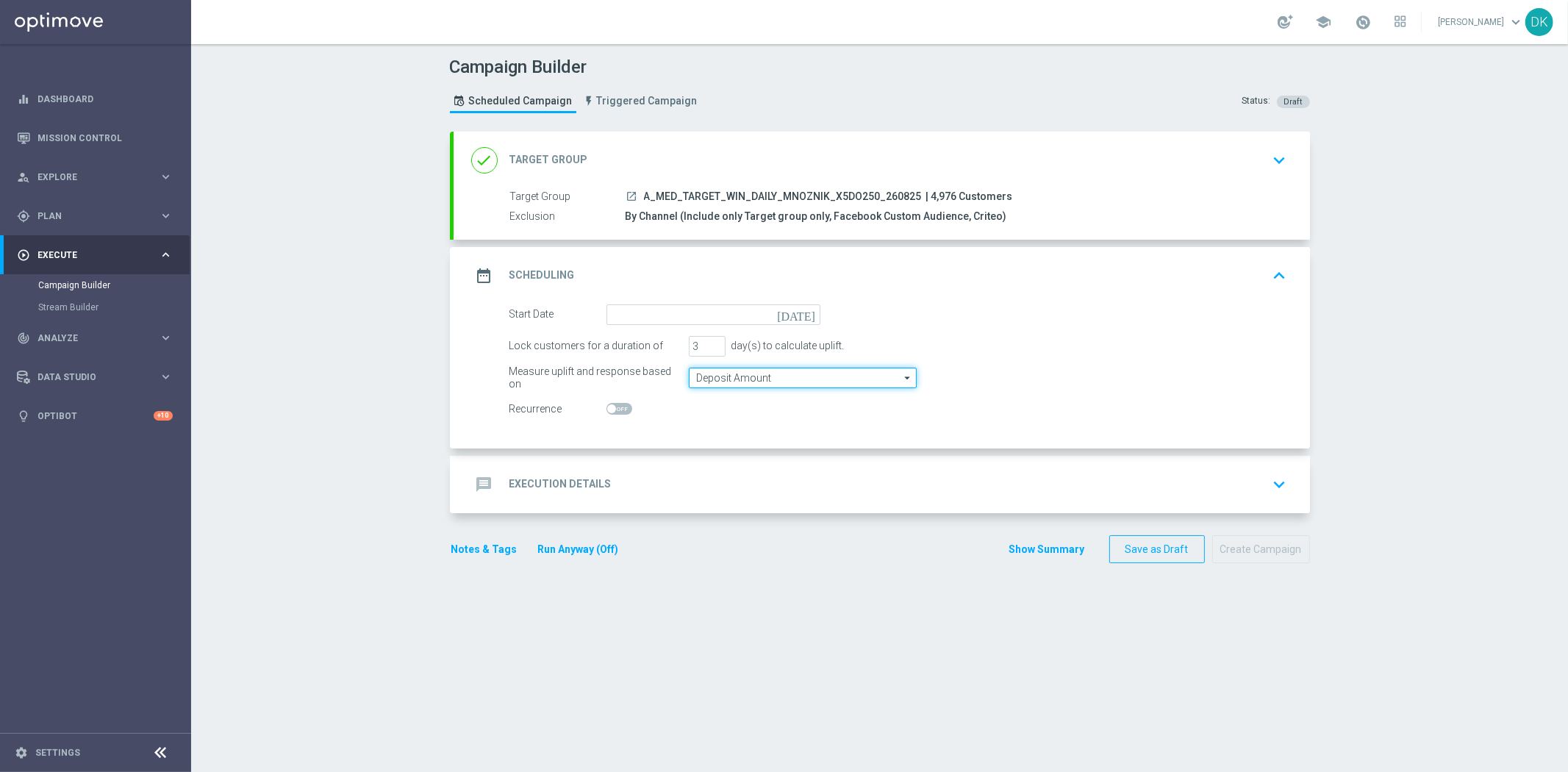
click at [721, 378] on input "Deposit Amount" at bounding box center [803, 377] width 228 height 20
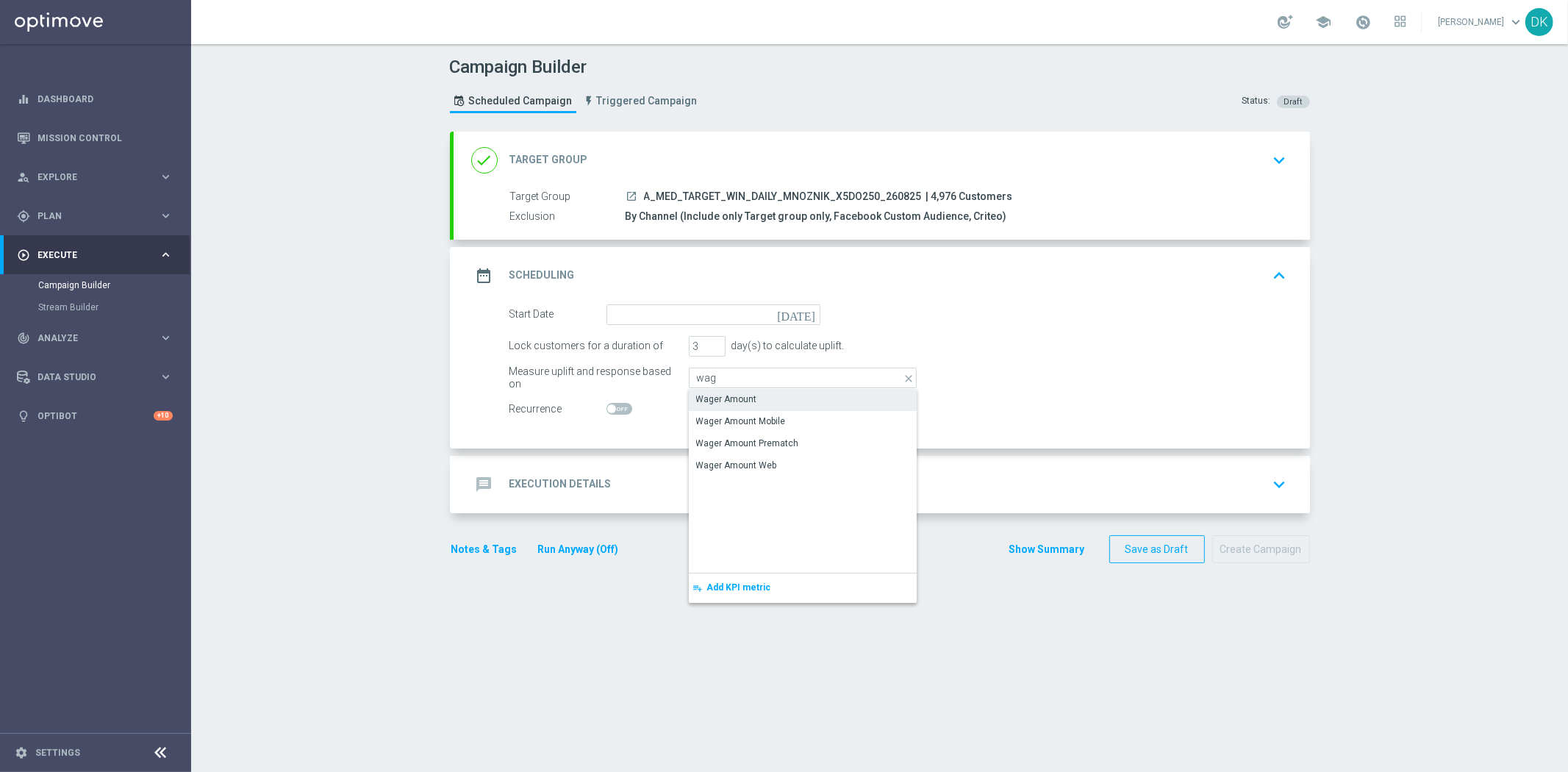
click at [717, 393] on div "Wager Amount" at bounding box center [726, 399] width 61 height 13
type input "Wager Amount"
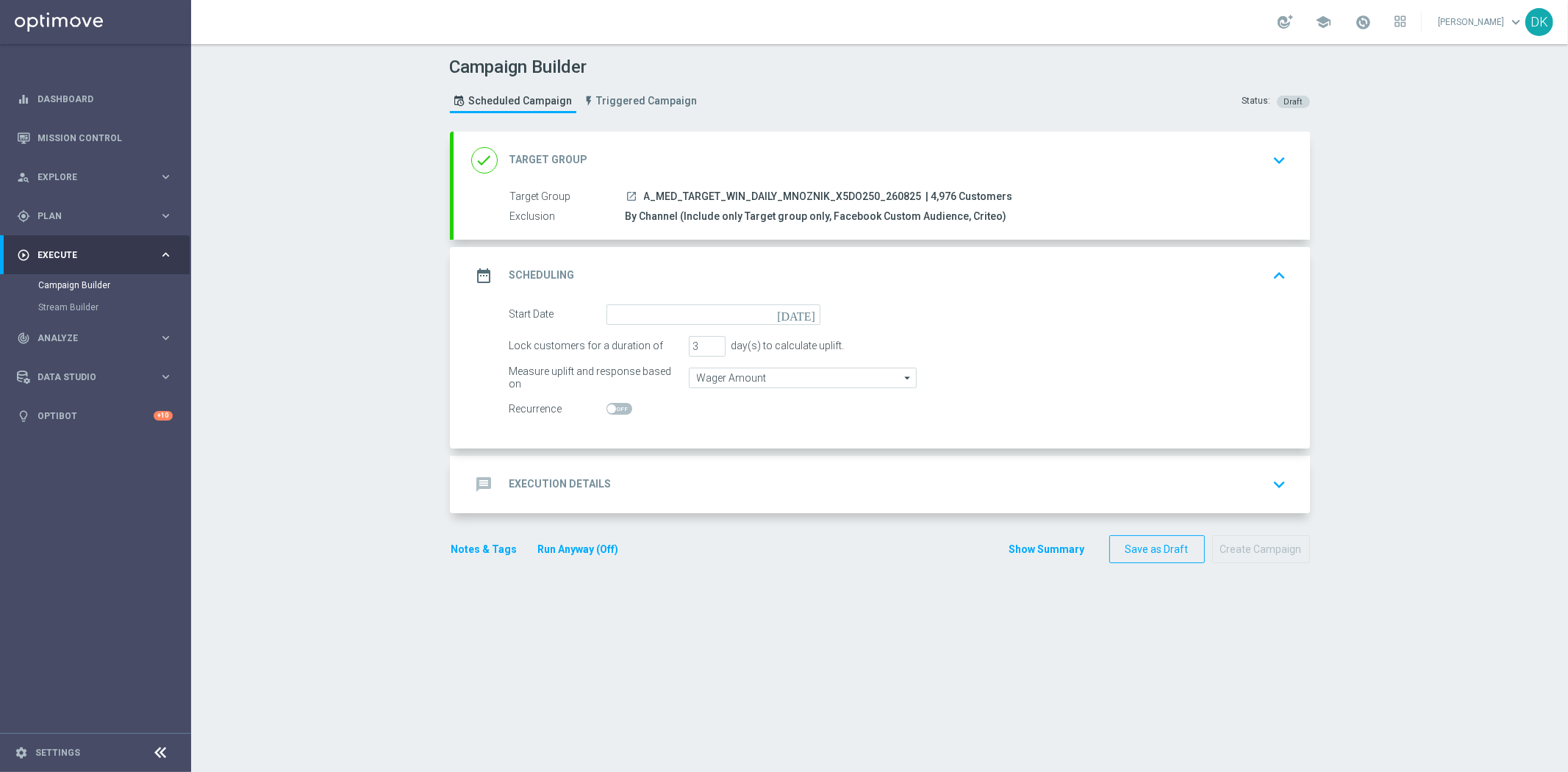
click at [713, 326] on form "Start Date [DATE] Lock customers for a duration of 3 day(s) to calculate uplift…" at bounding box center [898, 361] width 778 height 115
click at [718, 319] on input at bounding box center [713, 314] width 214 height 20
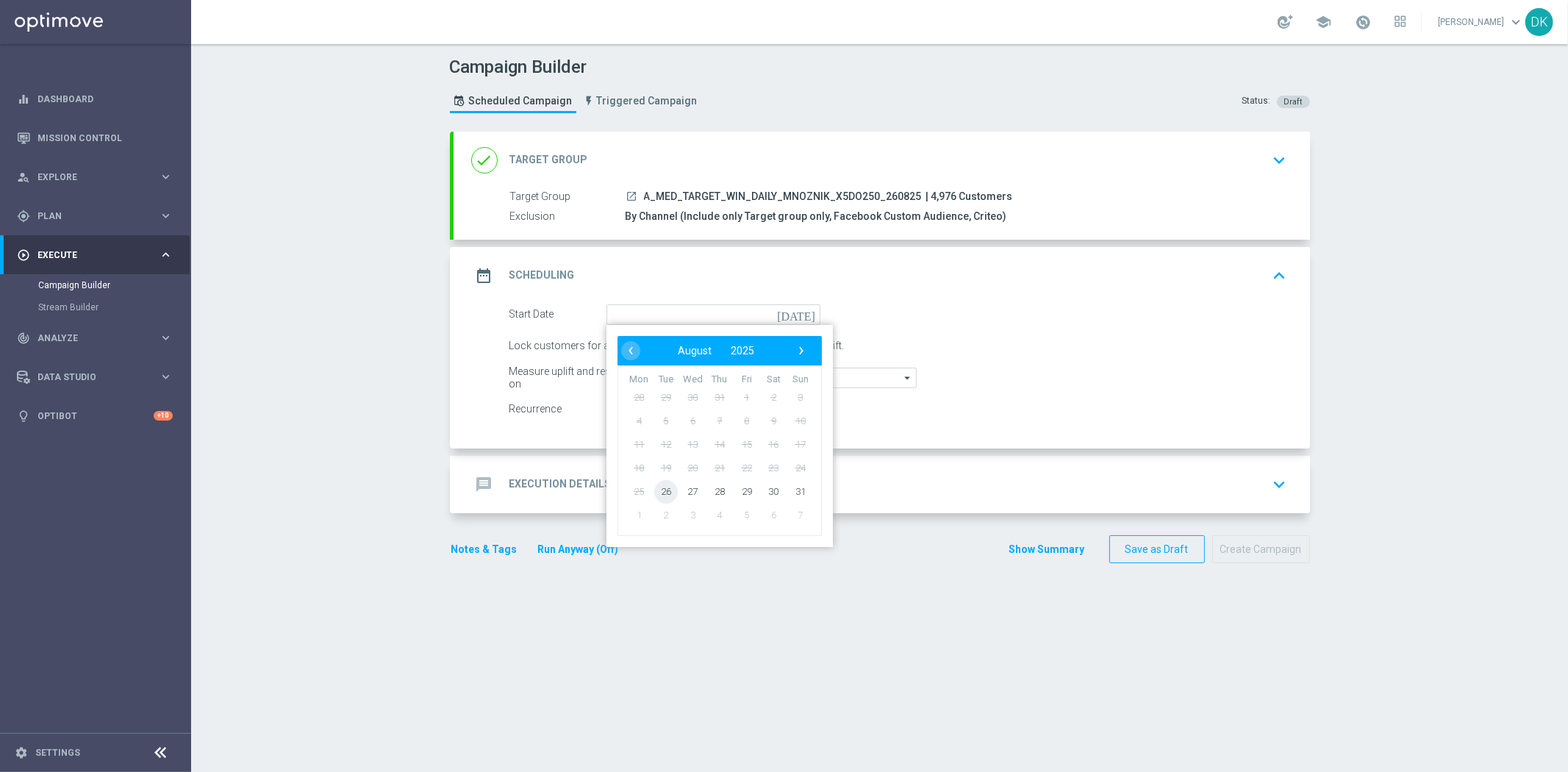
click at [654, 488] on span "26" at bounding box center [665, 491] width 24 height 24
type input "[DATE]"
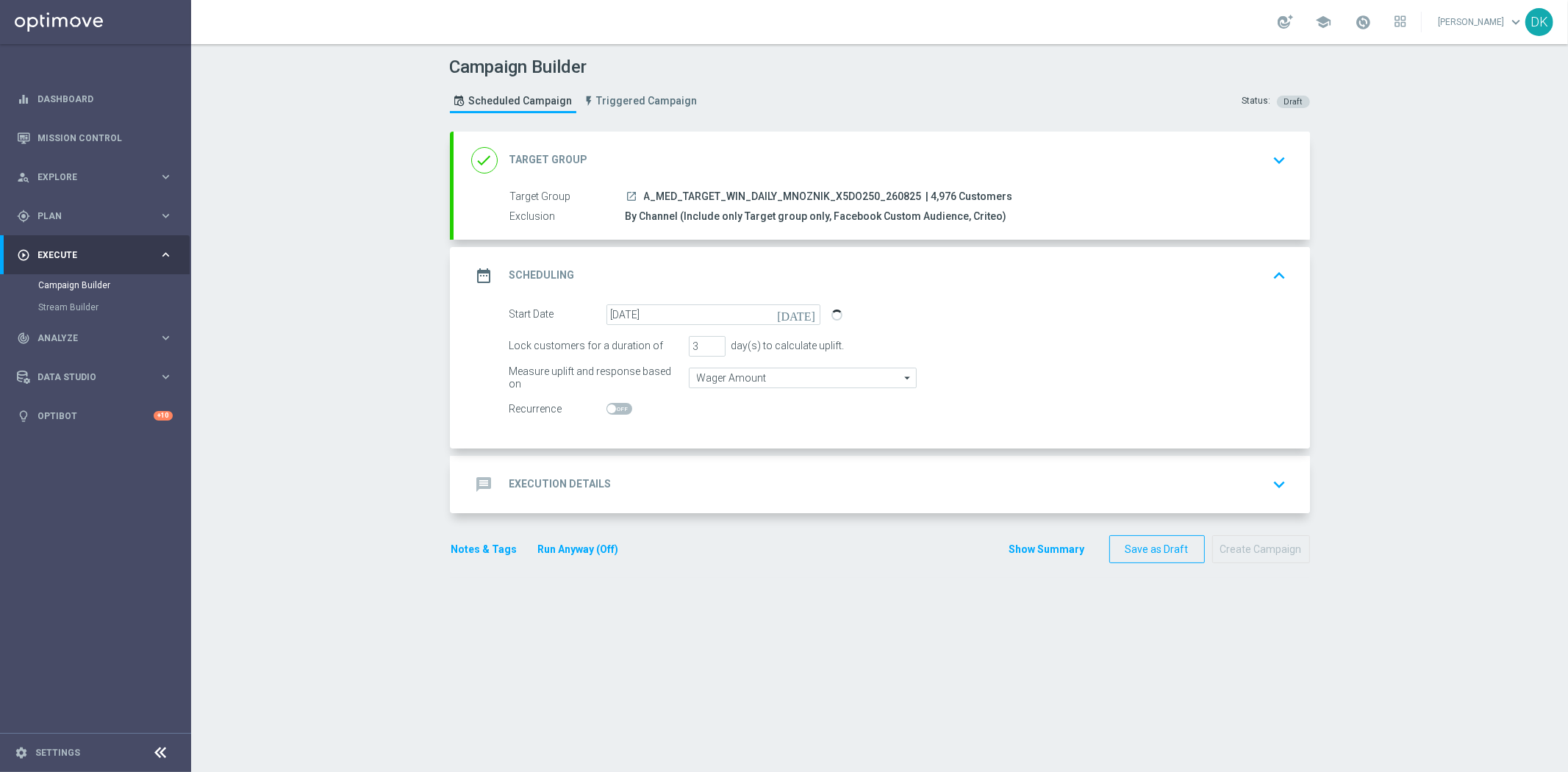
click at [648, 483] on div "message Execution Details keyboard_arrow_down" at bounding box center [882, 484] width 822 height 28
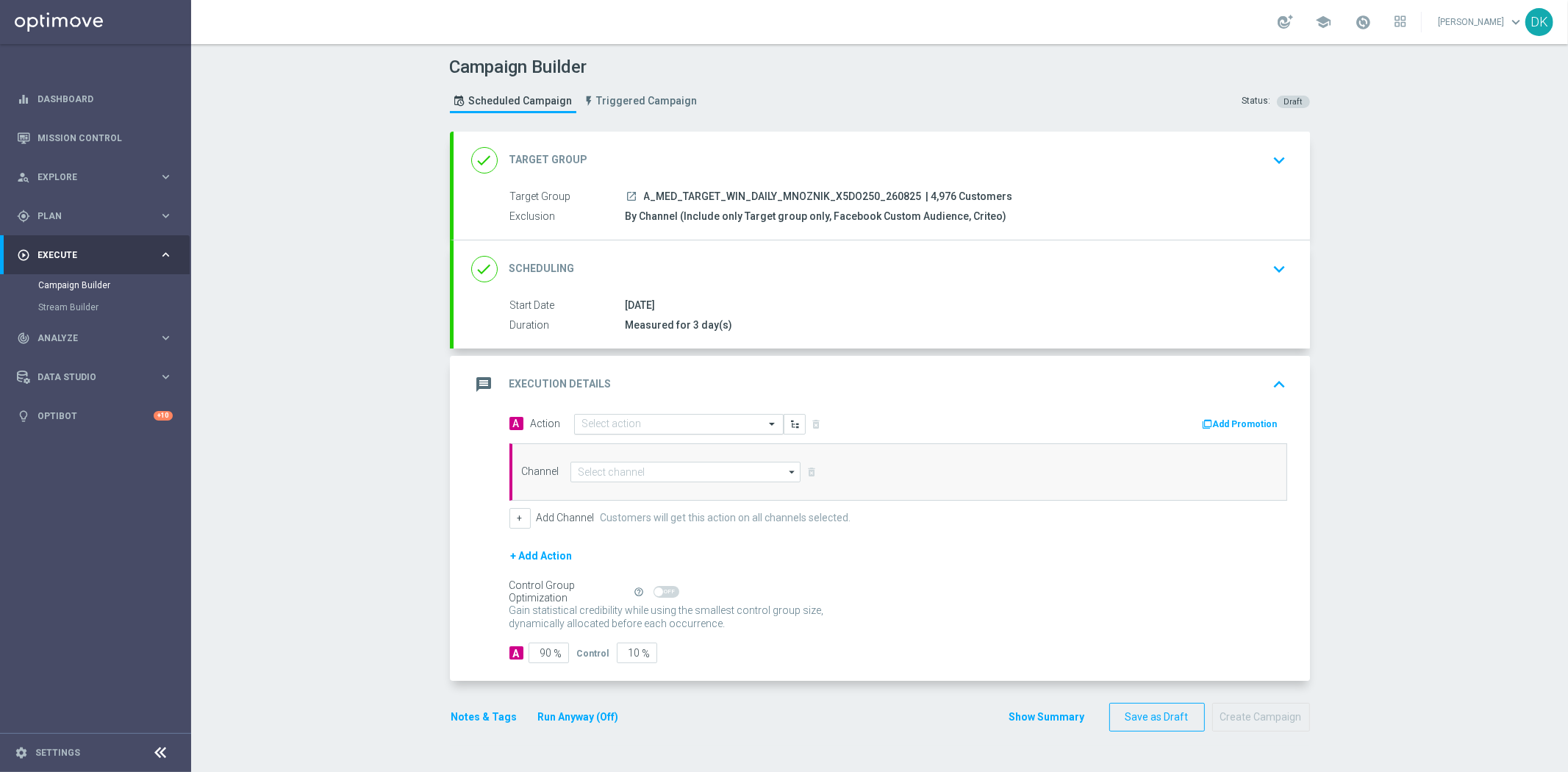
click at [641, 420] on input "text" at bounding box center [664, 424] width 164 height 13
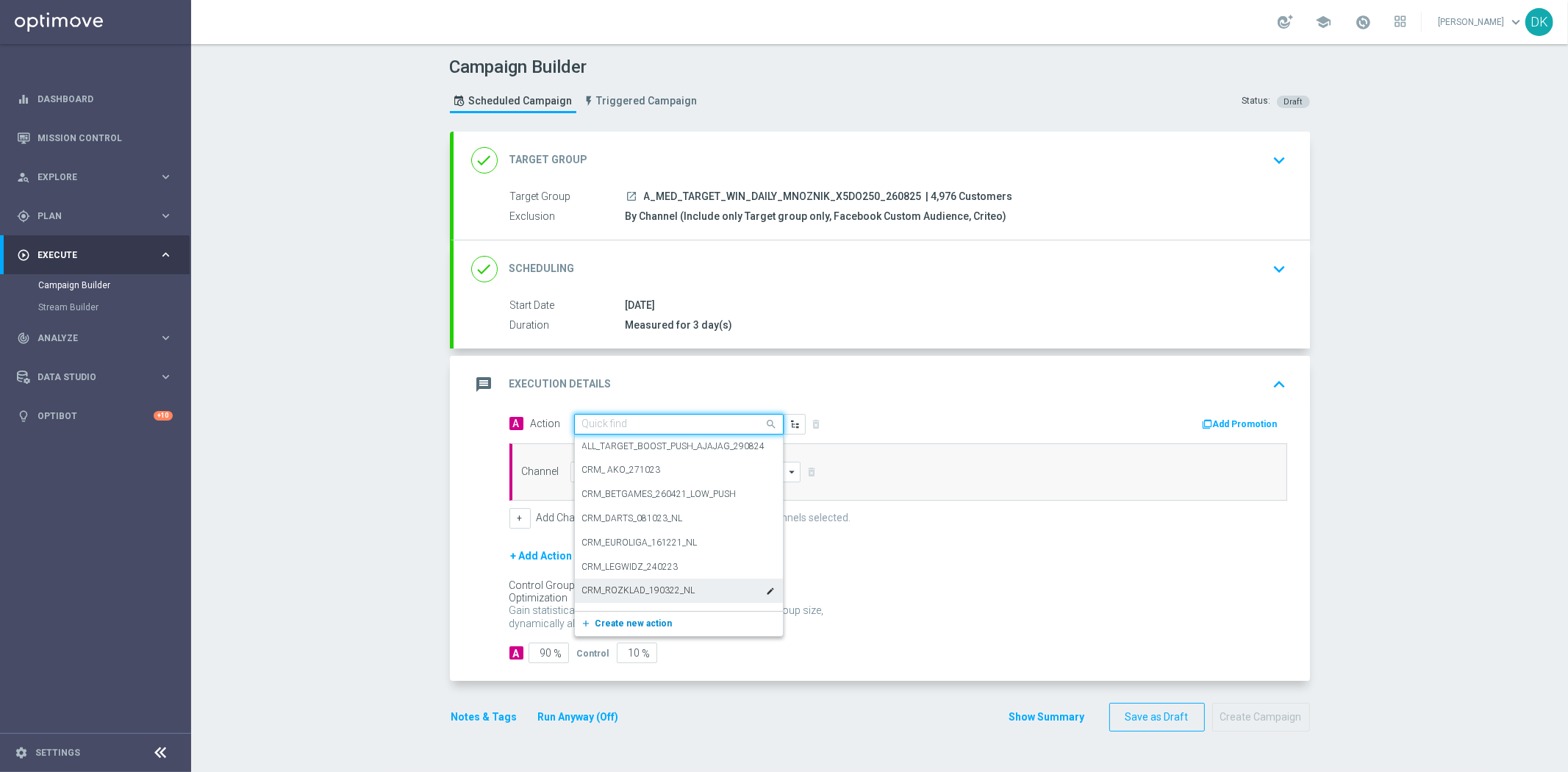
click at [636, 626] on span "Create new action" at bounding box center [634, 623] width 77 height 10
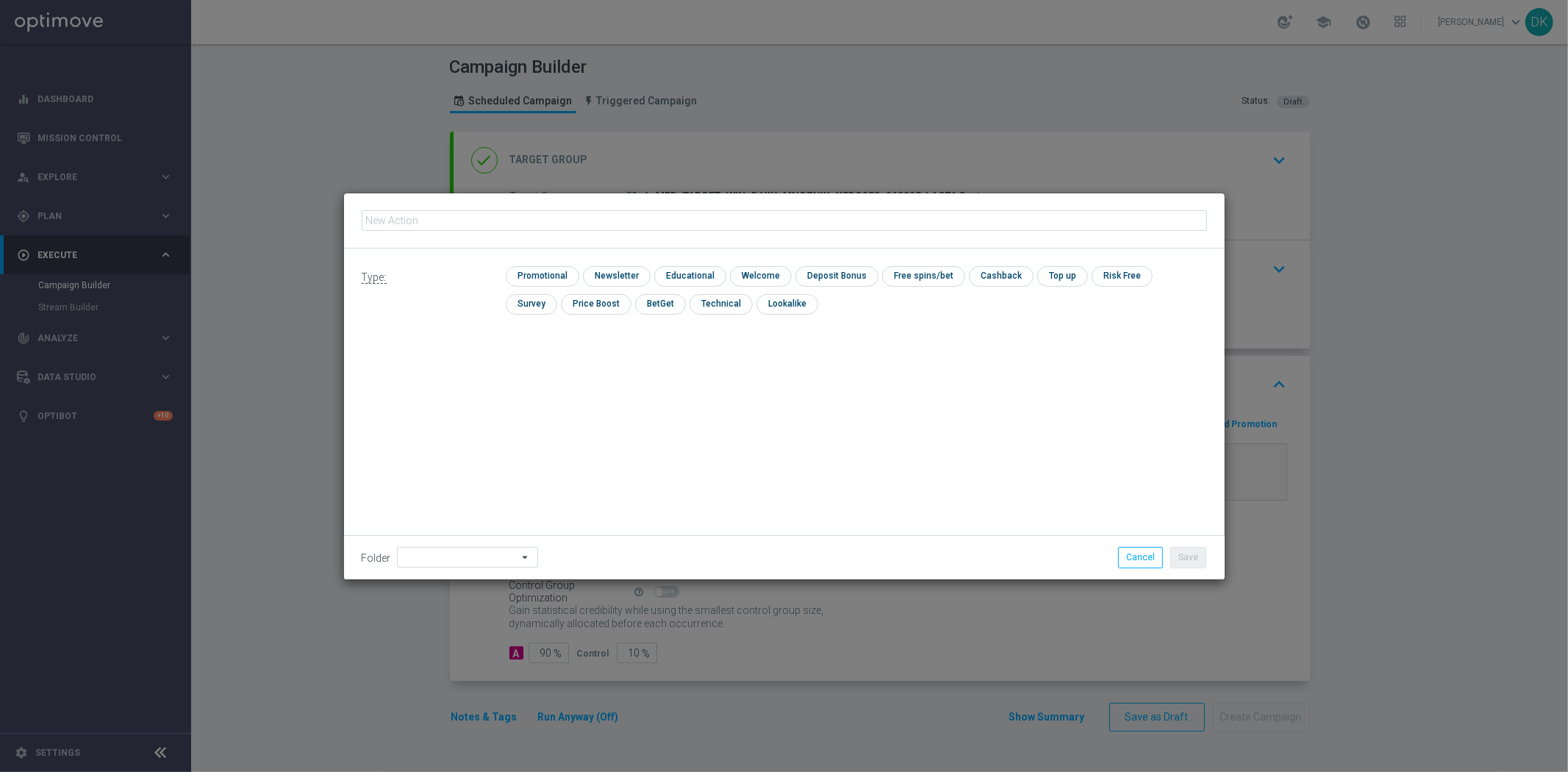
type input "A_MED_TARGET_WIN_DAILY_MNOZNIK_X5DO250_260825"
click at [553, 275] on input "checkbox" at bounding box center [541, 276] width 70 height 20
checkbox input "true"
click at [1194, 552] on button "Save" at bounding box center [1188, 557] width 36 height 20
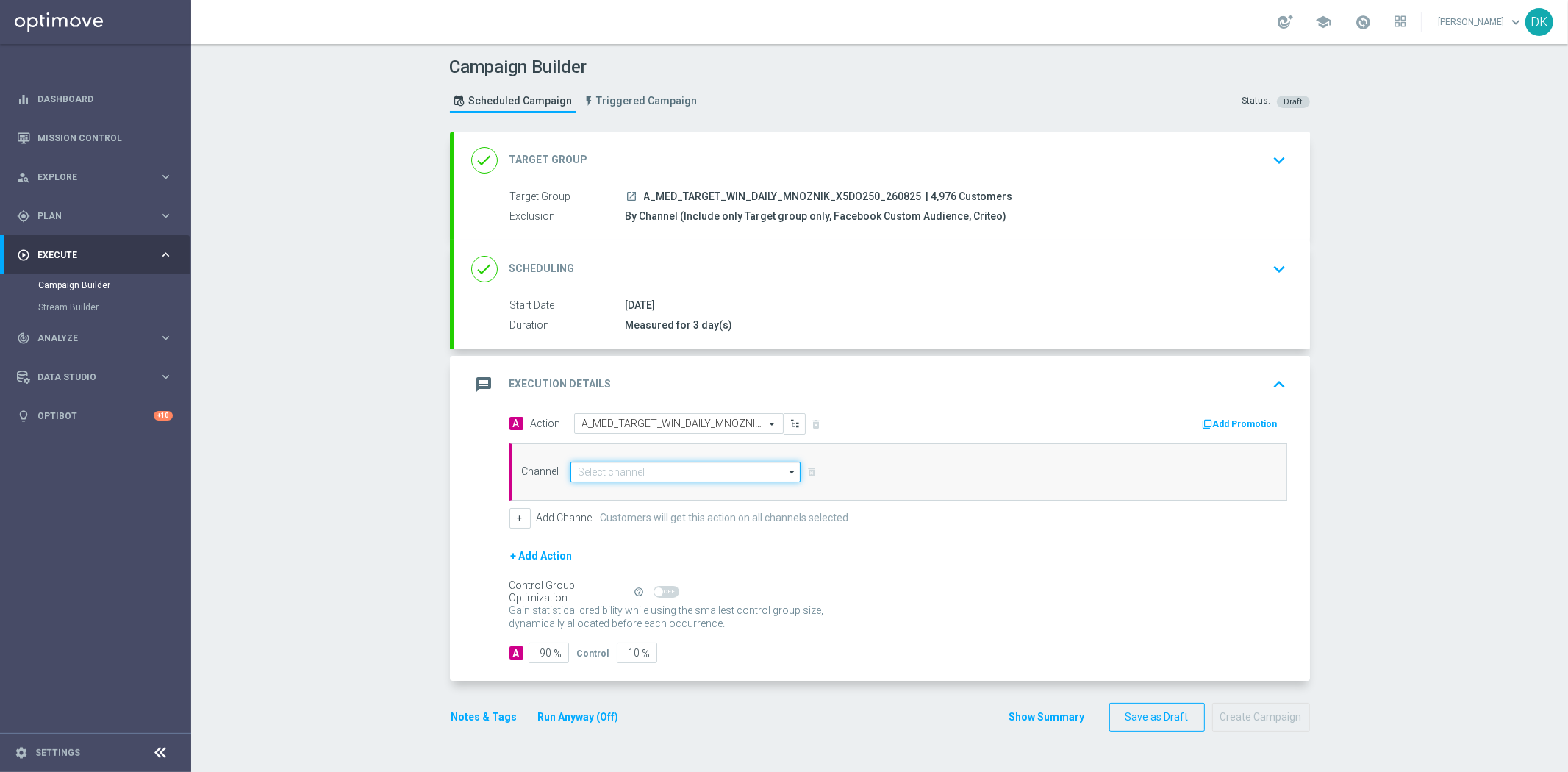
click at [642, 476] on input at bounding box center [686, 472] width 231 height 20
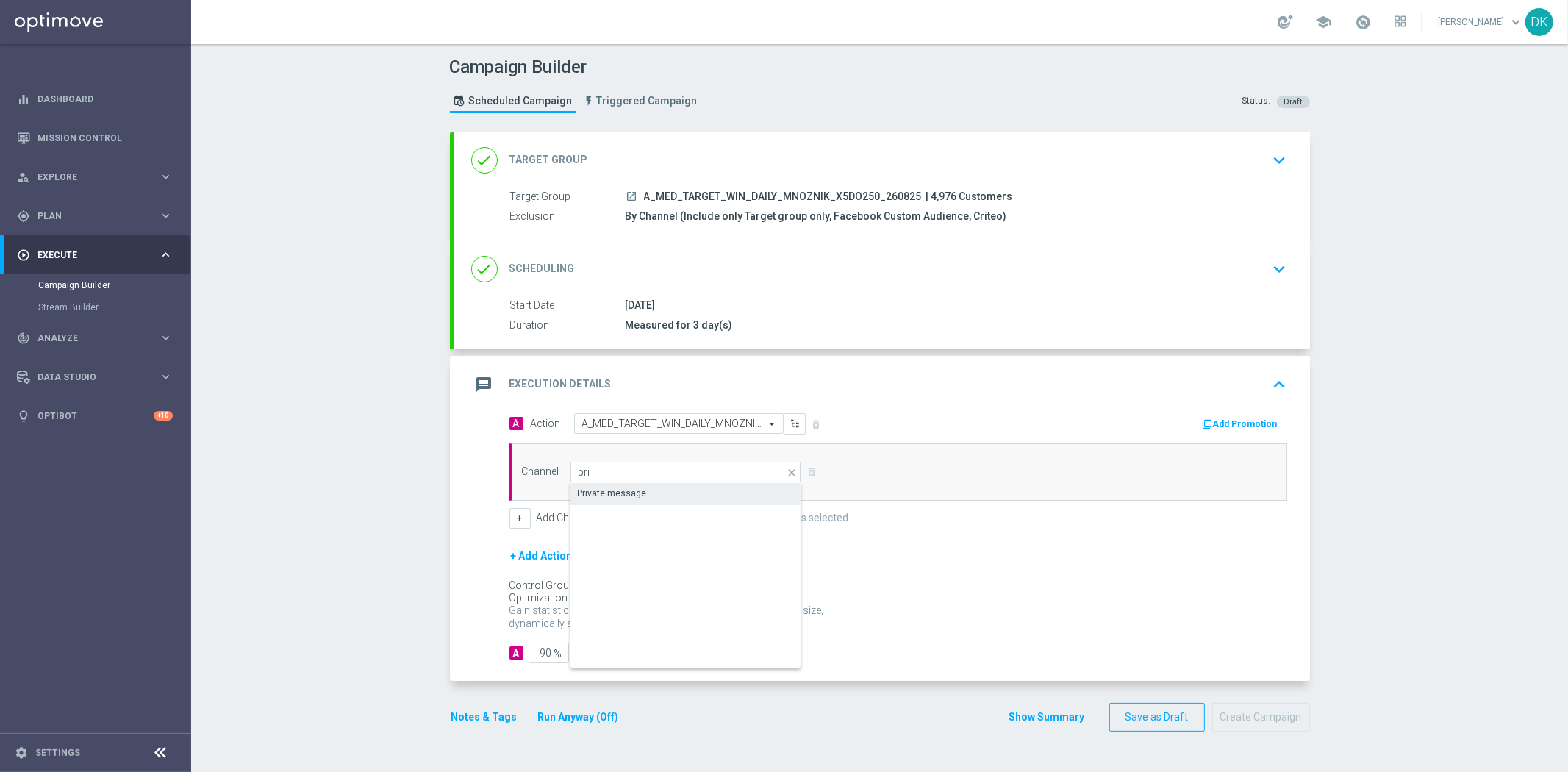
click at [647, 498] on div "Private message" at bounding box center [686, 494] width 231 height 20
type input "Private message"
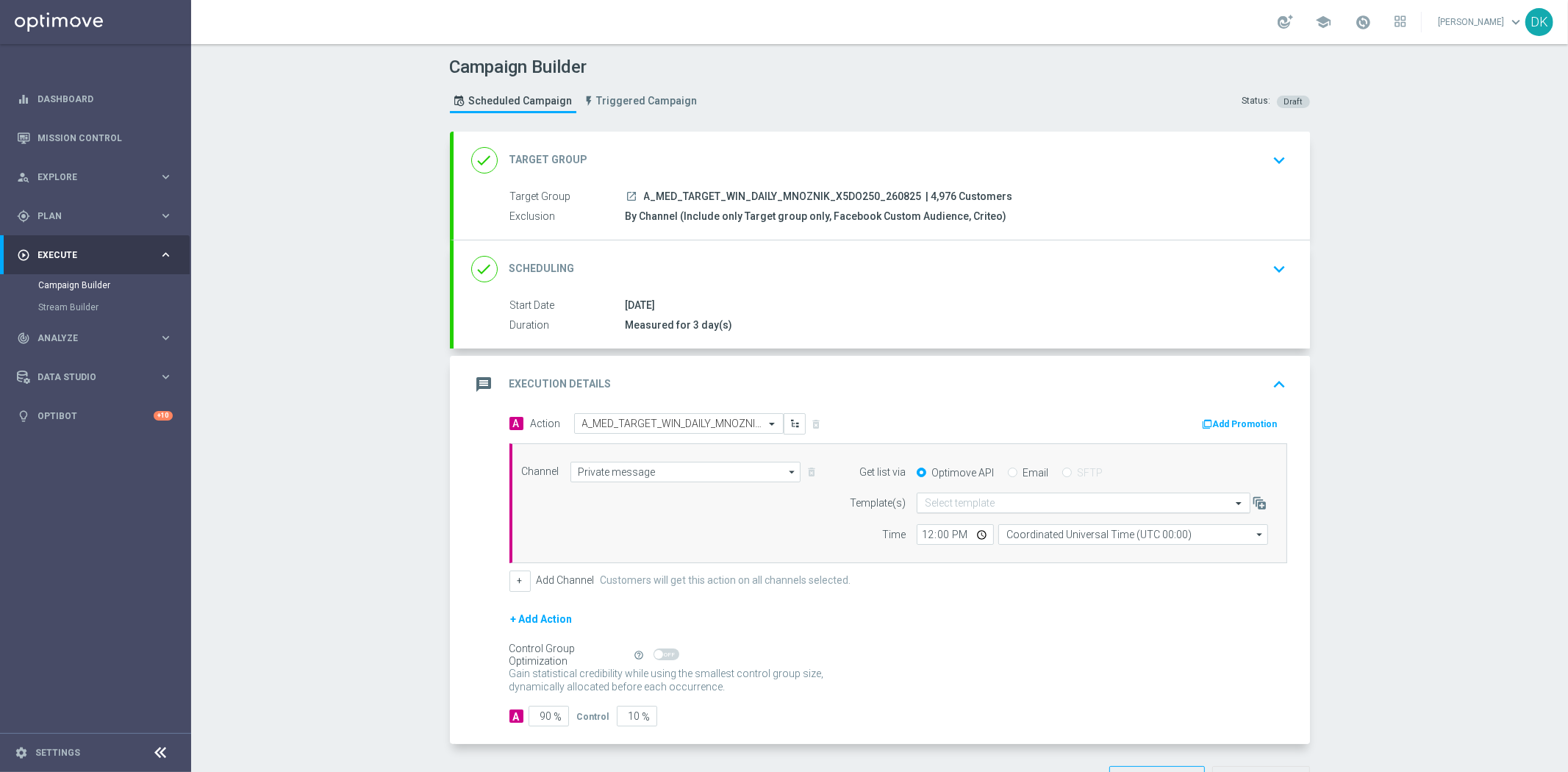
click at [965, 504] on input "text" at bounding box center [1068, 503] width 288 height 13
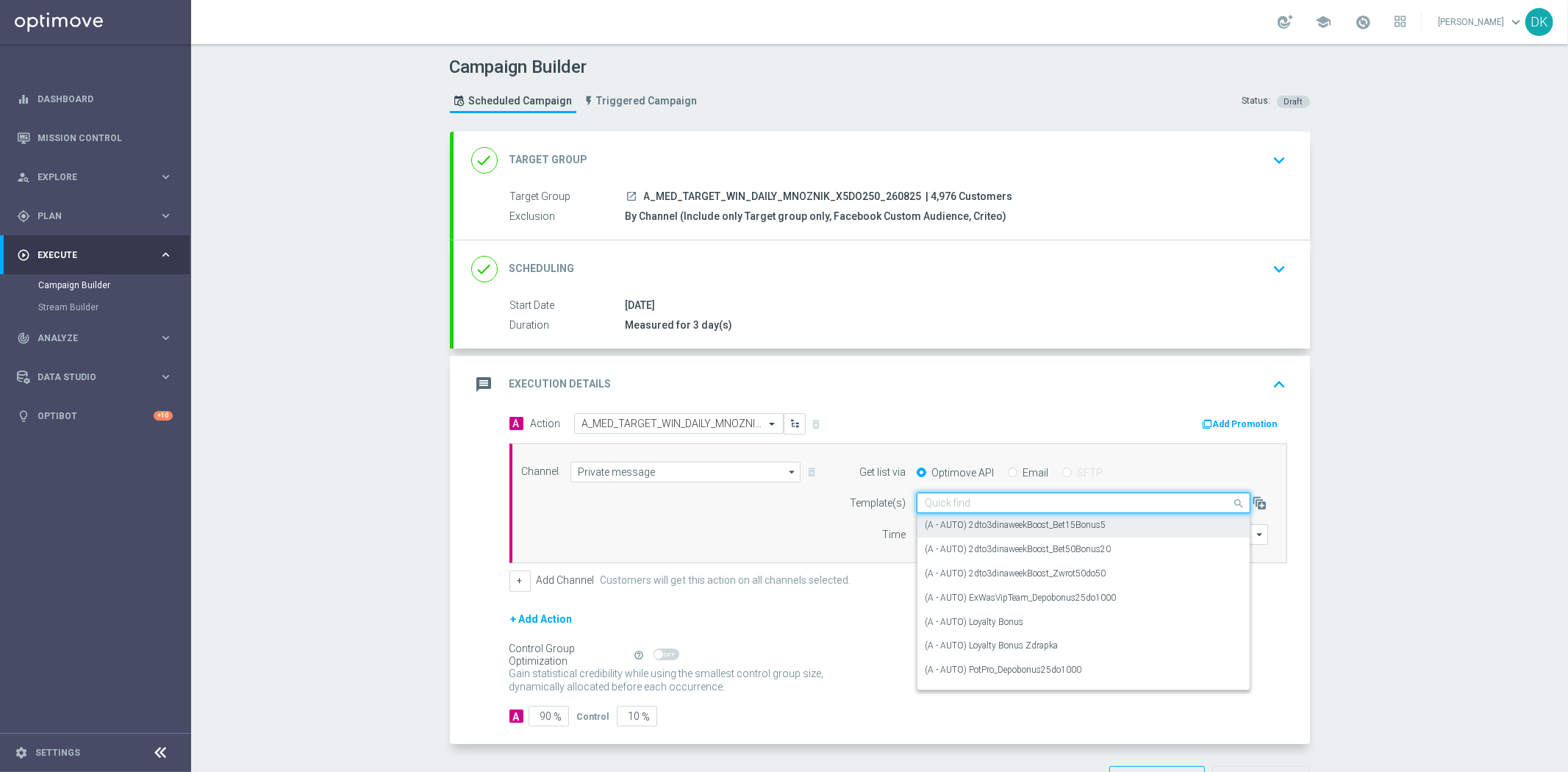
paste input "A_MED_TARGET_WIN_DAILY_MNOZNIK_X5DO250_260825"
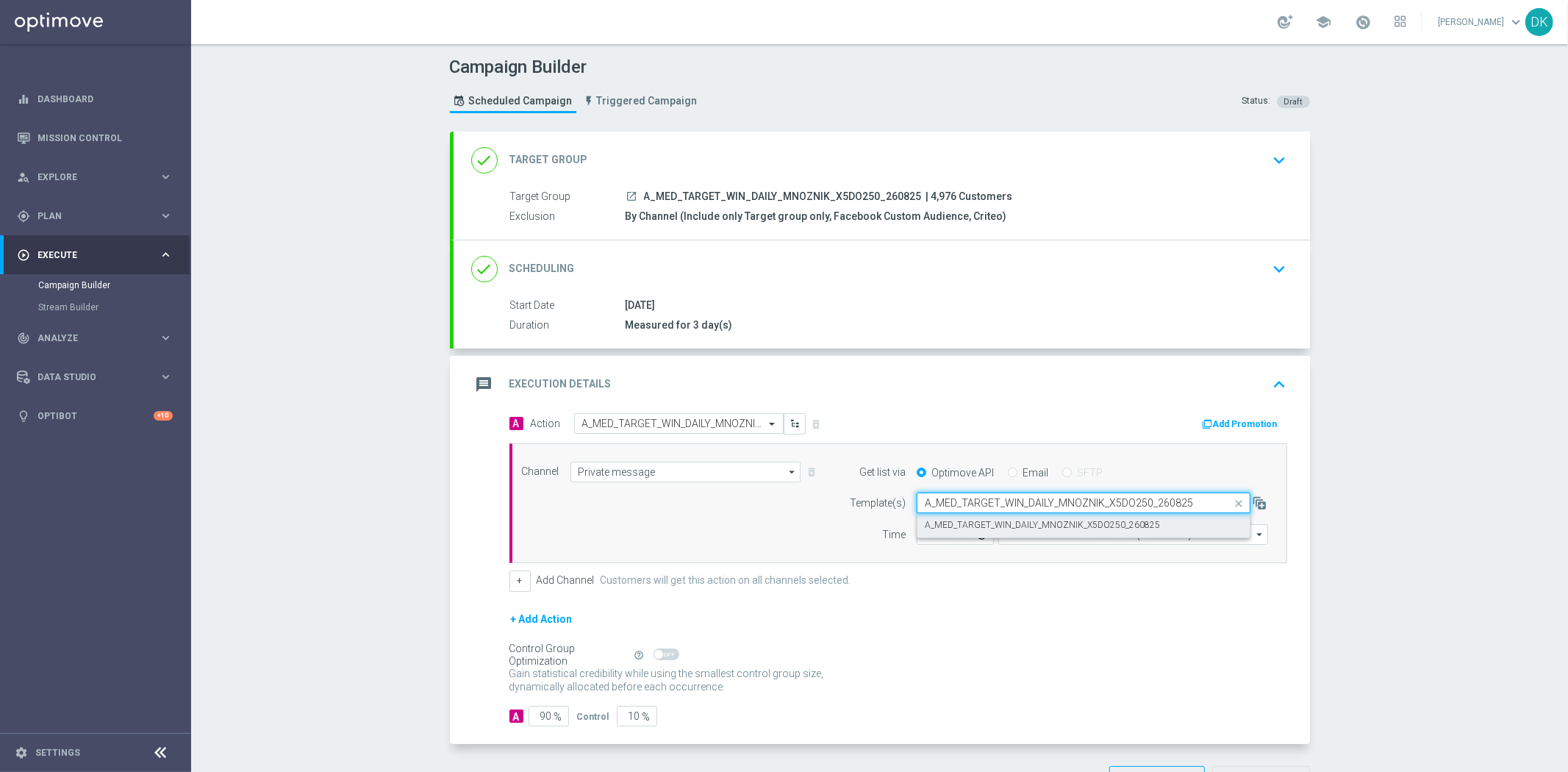
click at [963, 518] on div "A_MED_TARGET_WIN_DAILY_MNOZNIK_X5DO250_260825" at bounding box center [1084, 525] width 318 height 24
type input "A_MED_TARGET_WIN_DAILY_MNOZNIK_X5DO250_260825"
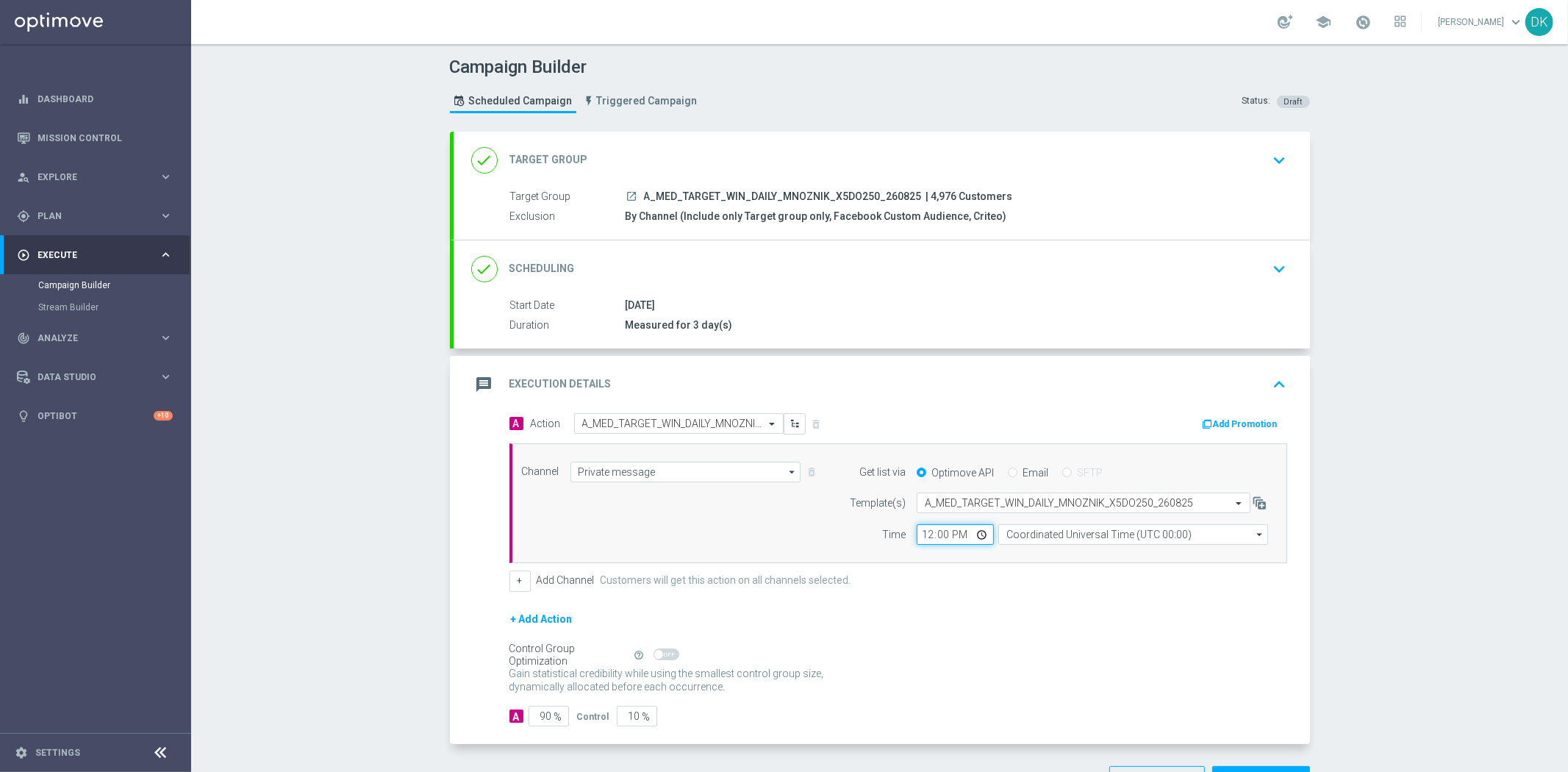
click at [921, 539] on input "12:00" at bounding box center [955, 535] width 77 height 20
type input "14:01"
click at [1042, 533] on input "Coordinated Universal Time (UTC 00:00)" at bounding box center [1133, 535] width 270 height 20
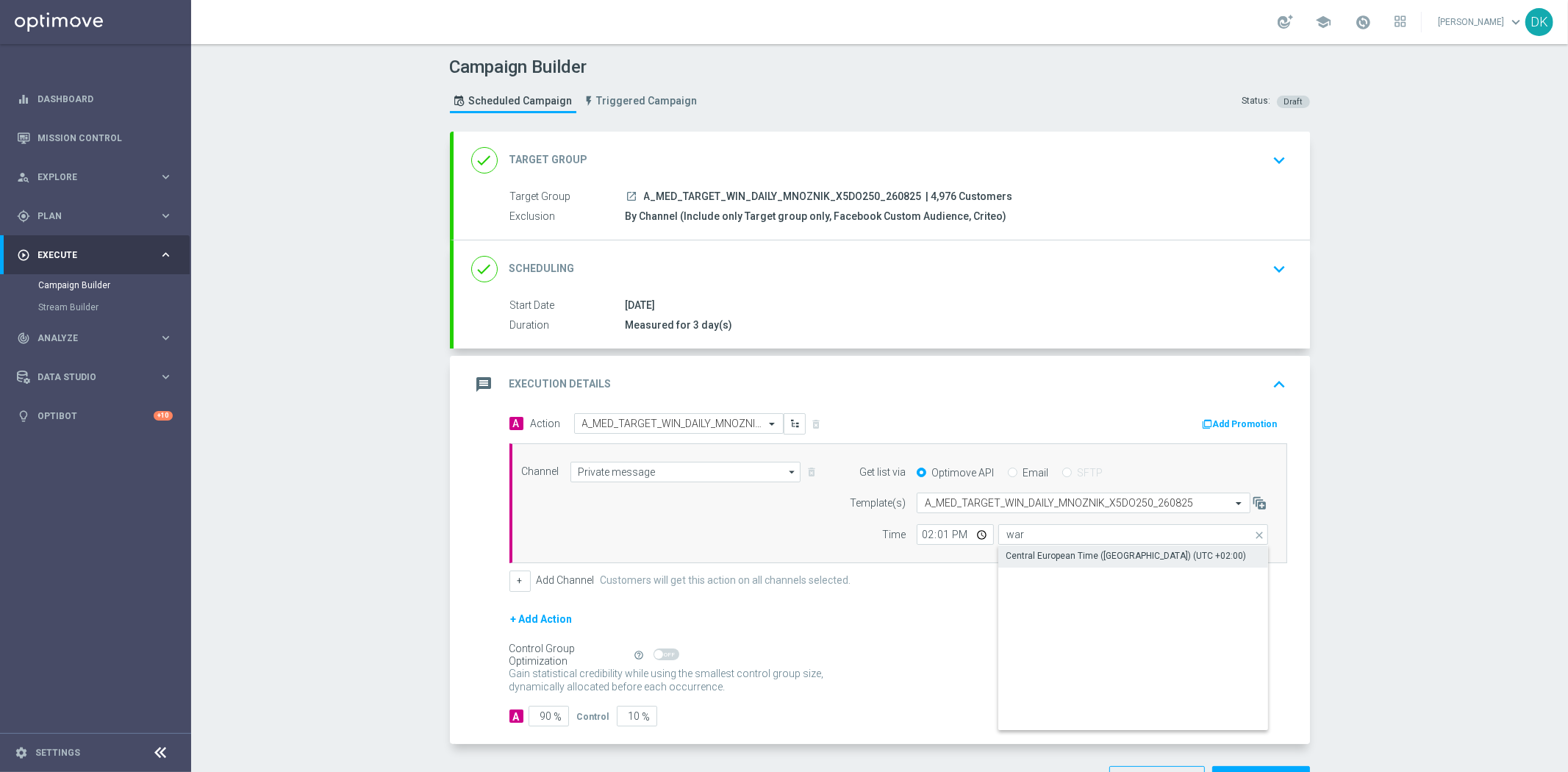
click at [1044, 563] on div "Central European Time ([GEOGRAPHIC_DATA]) (UTC +02:00)" at bounding box center [1133, 556] width 271 height 20
type input "Central European Time ([GEOGRAPHIC_DATA]) (UTC +02:00)"
click at [1044, 607] on form "A Action Select action A_MED_TARGET_WIN_DAILY_MNOZNIK_X5DO250_260825 delete_for…" at bounding box center [898, 570] width 778 height 313
click at [1243, 426] on button "Add Promotion" at bounding box center [1243, 424] width 82 height 16
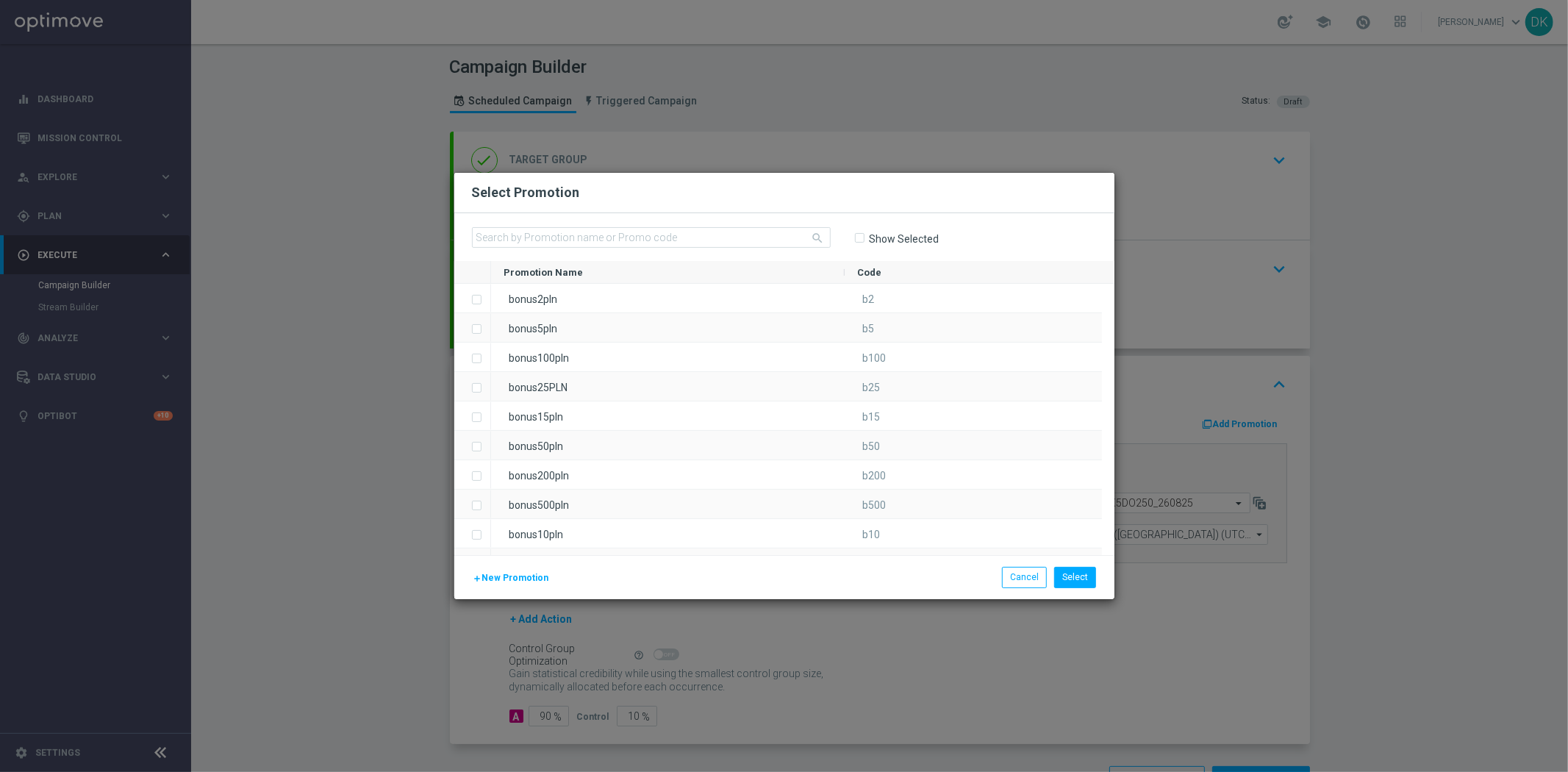
click at [523, 575] on span "New Promotion" at bounding box center [516, 578] width 67 height 10
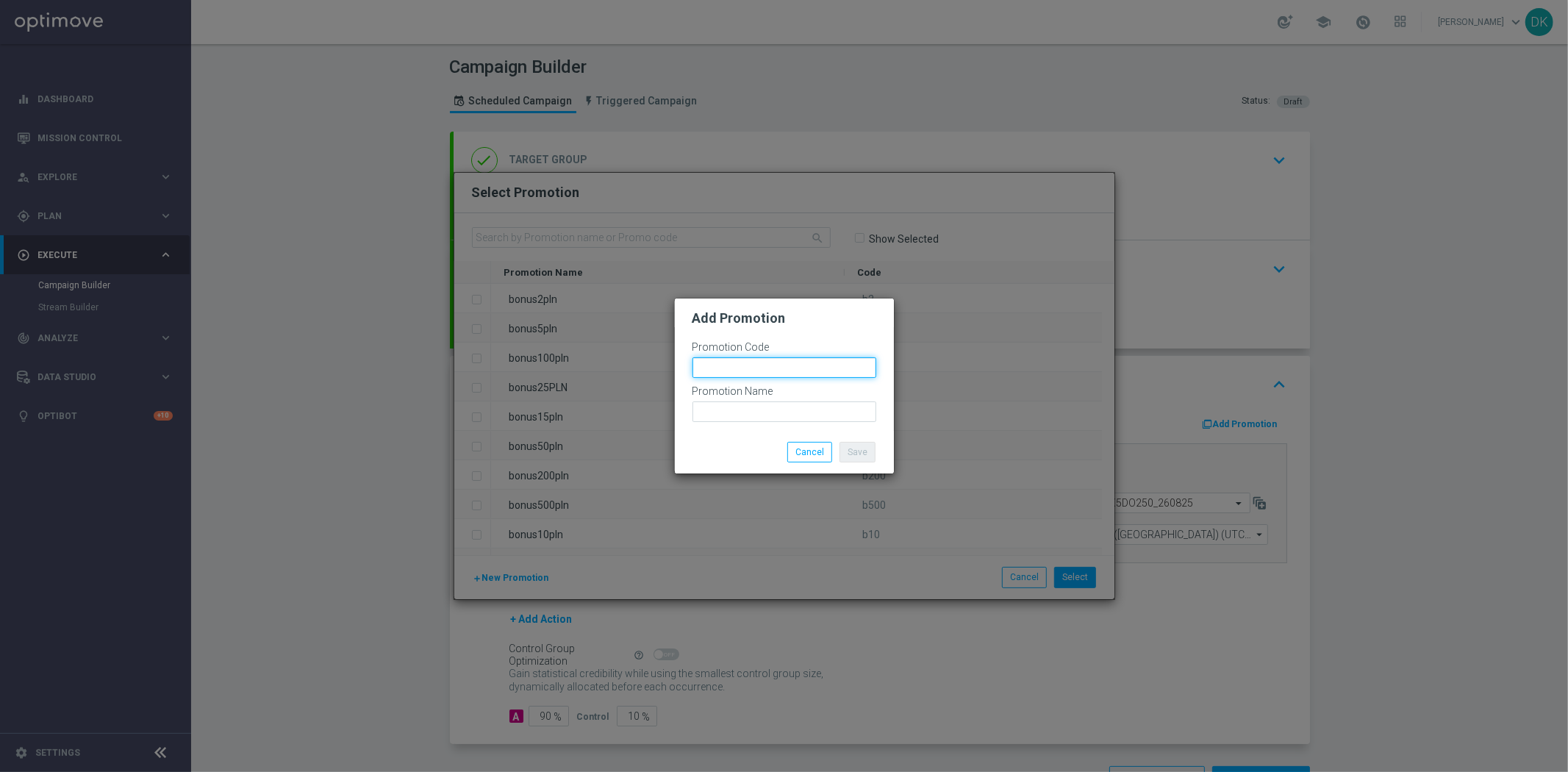
click at [740, 366] on input "text" at bounding box center [784, 367] width 184 height 20
paste input "171580"
click at [738, 366] on input "bonusapi_tg-171580" at bounding box center [784, 367] width 184 height 20
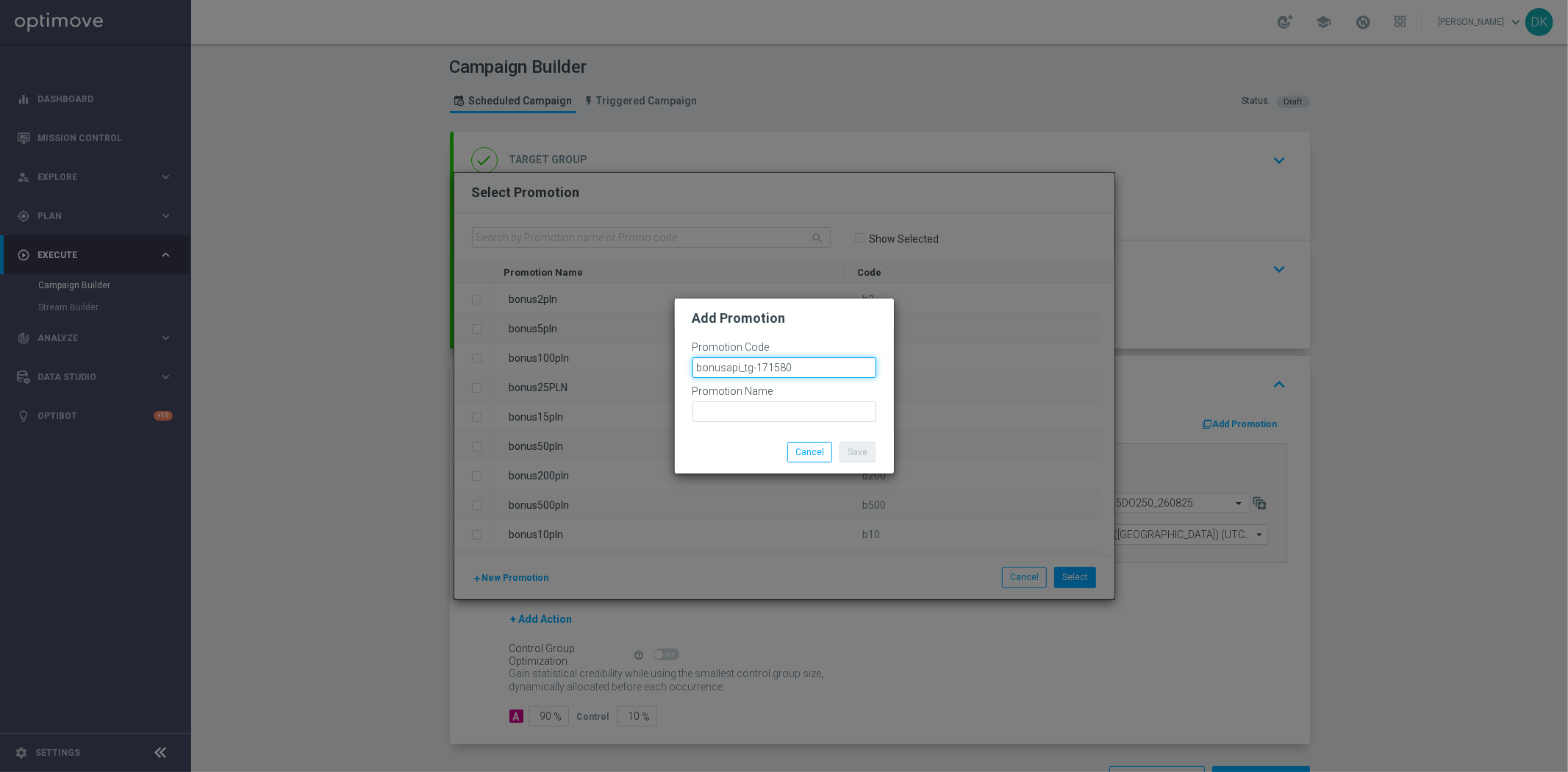
type input "bonusapi_tg-171580"
click at [835, 415] on input "text" at bounding box center [784, 412] width 184 height 20
paste input "bonusapi_tg-171580"
type input "bonusapi_tg-171580"
click at [849, 447] on button "Save" at bounding box center [857, 452] width 36 height 20
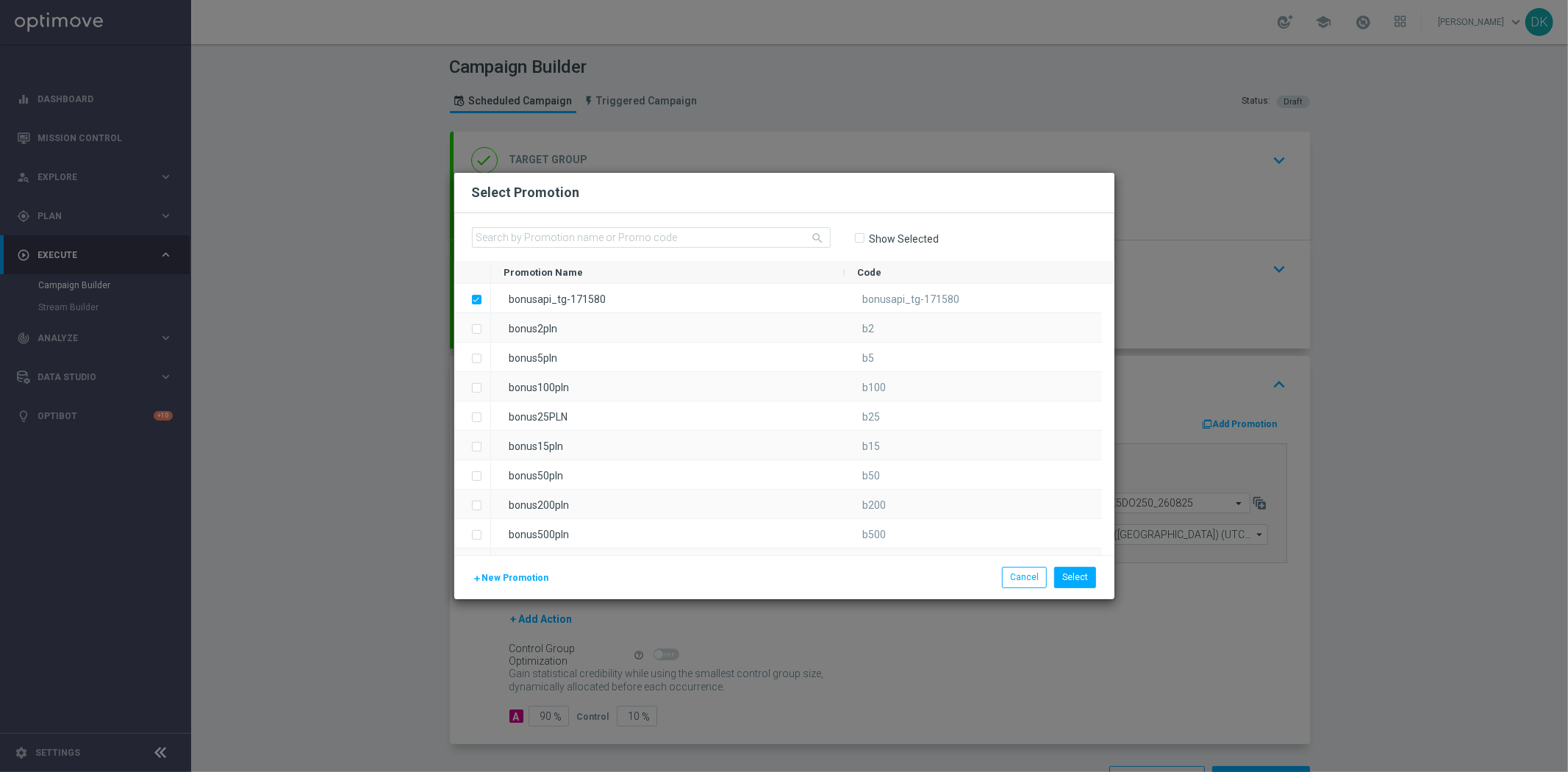
click at [513, 579] on span "New Promotion" at bounding box center [516, 578] width 67 height 10
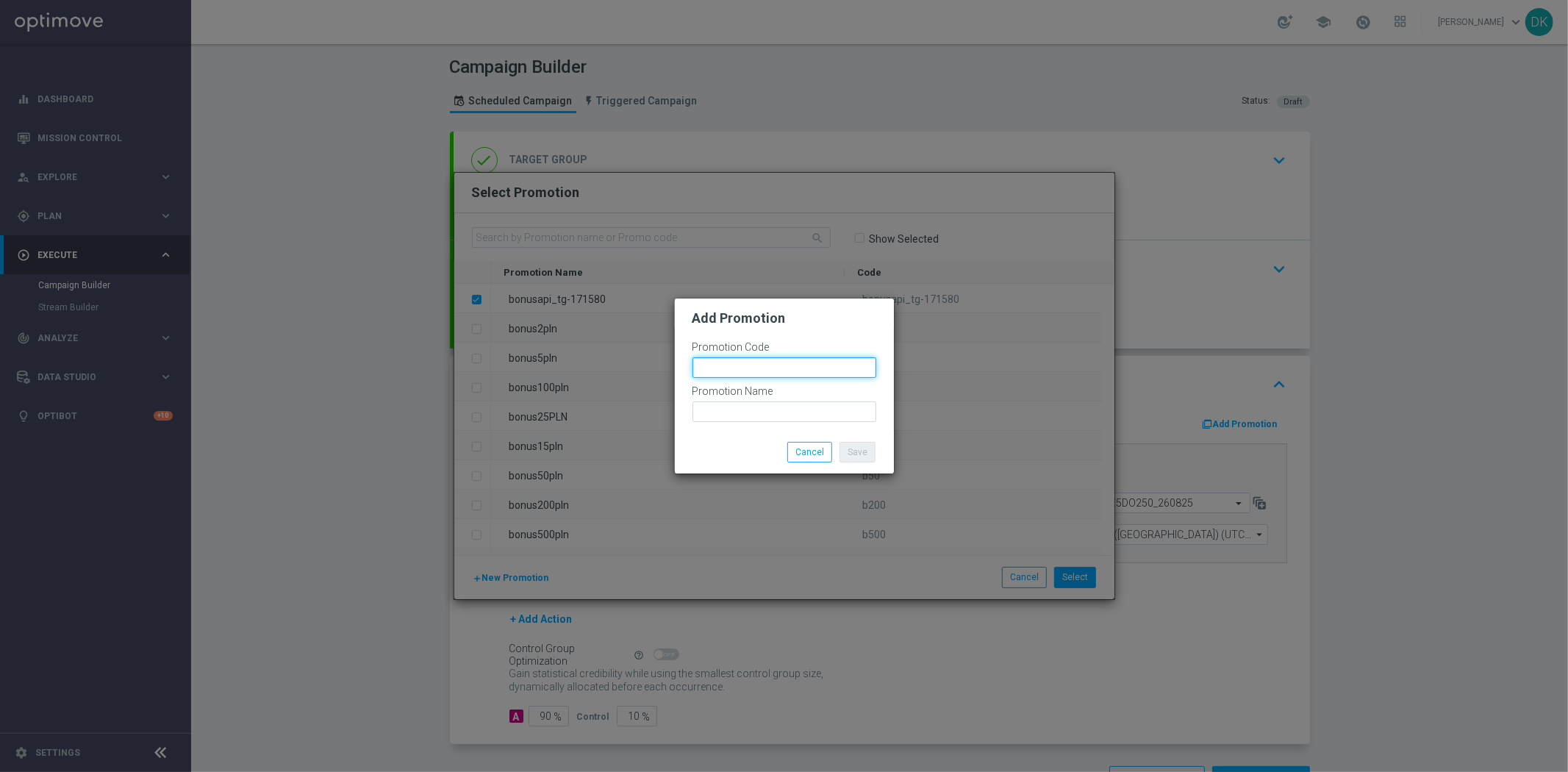
click at [765, 364] on input "text" at bounding box center [784, 367] width 184 height 20
paste input "bonusapi_tg-171580"
drag, startPoint x: 758, startPoint y: 372, endPoint x: 520, endPoint y: 372, distance: 238.0
click at [522, 372] on modal-container "Add Promotion Promotion Code bonusapi_tg-bonusapi_tg-171581 Promotion Name Save…" at bounding box center [784, 386] width 1568 height 772
click at [847, 372] on input "bonusapi_tg-171581" at bounding box center [784, 367] width 184 height 20
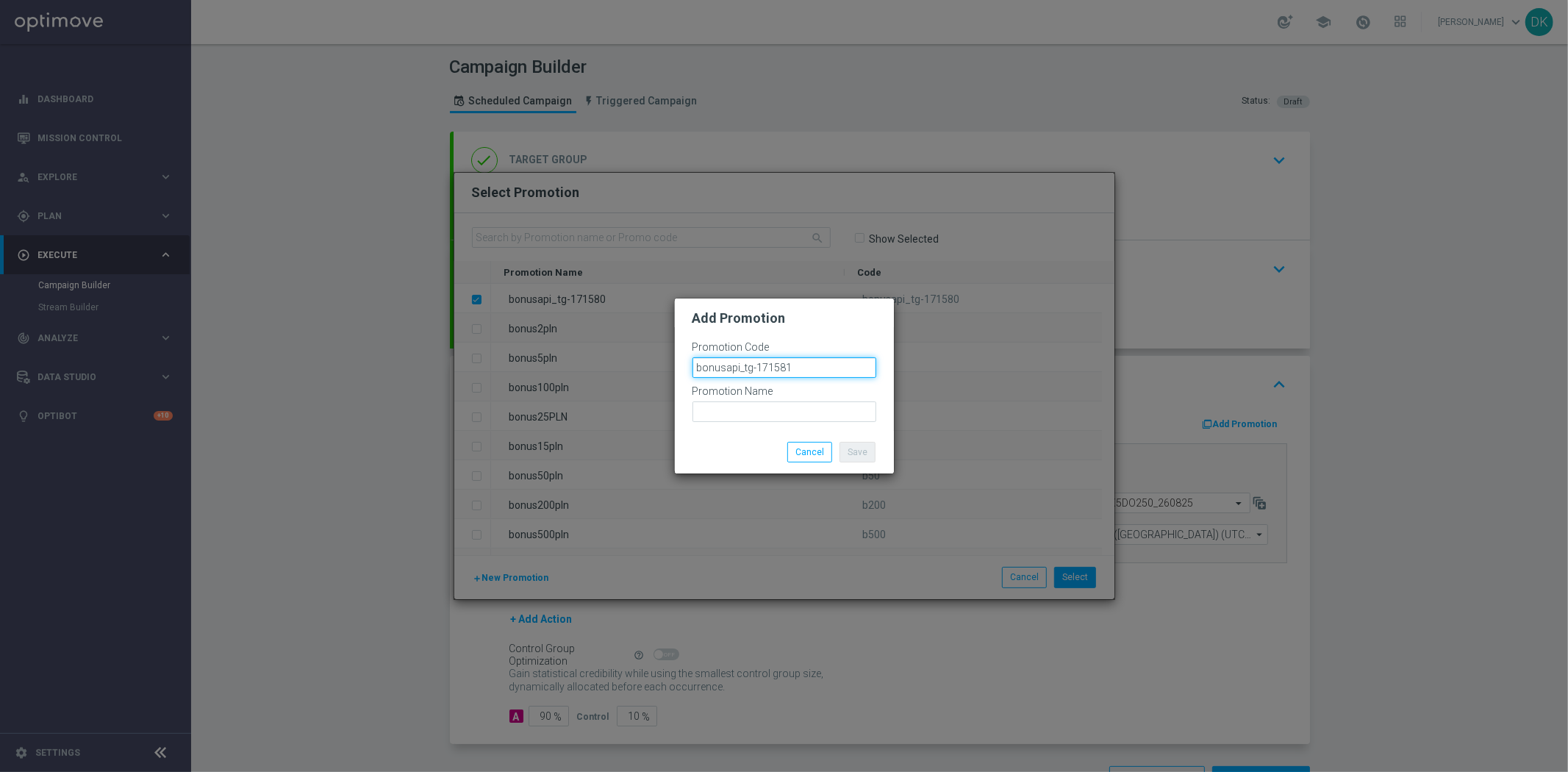
click at [847, 372] on input "bonusapi_tg-171581" at bounding box center [784, 367] width 184 height 20
type input "bonusapi_tg-171581"
click at [813, 412] on input "text" at bounding box center [784, 412] width 184 height 20
paste input "bonusapi_tg-171581"
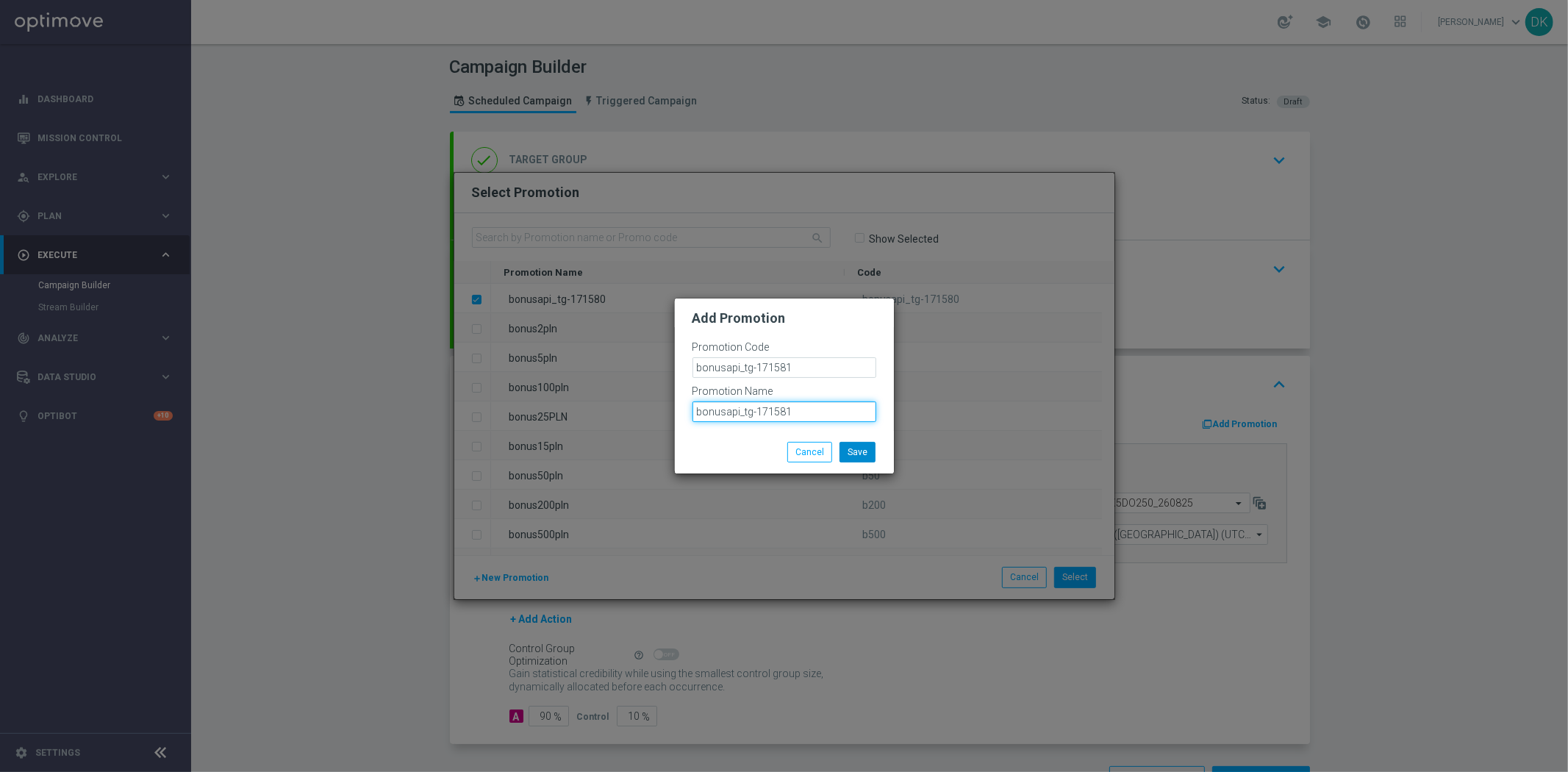
type input "bonusapi_tg-171581"
click at [857, 448] on button "Save" at bounding box center [857, 452] width 36 height 20
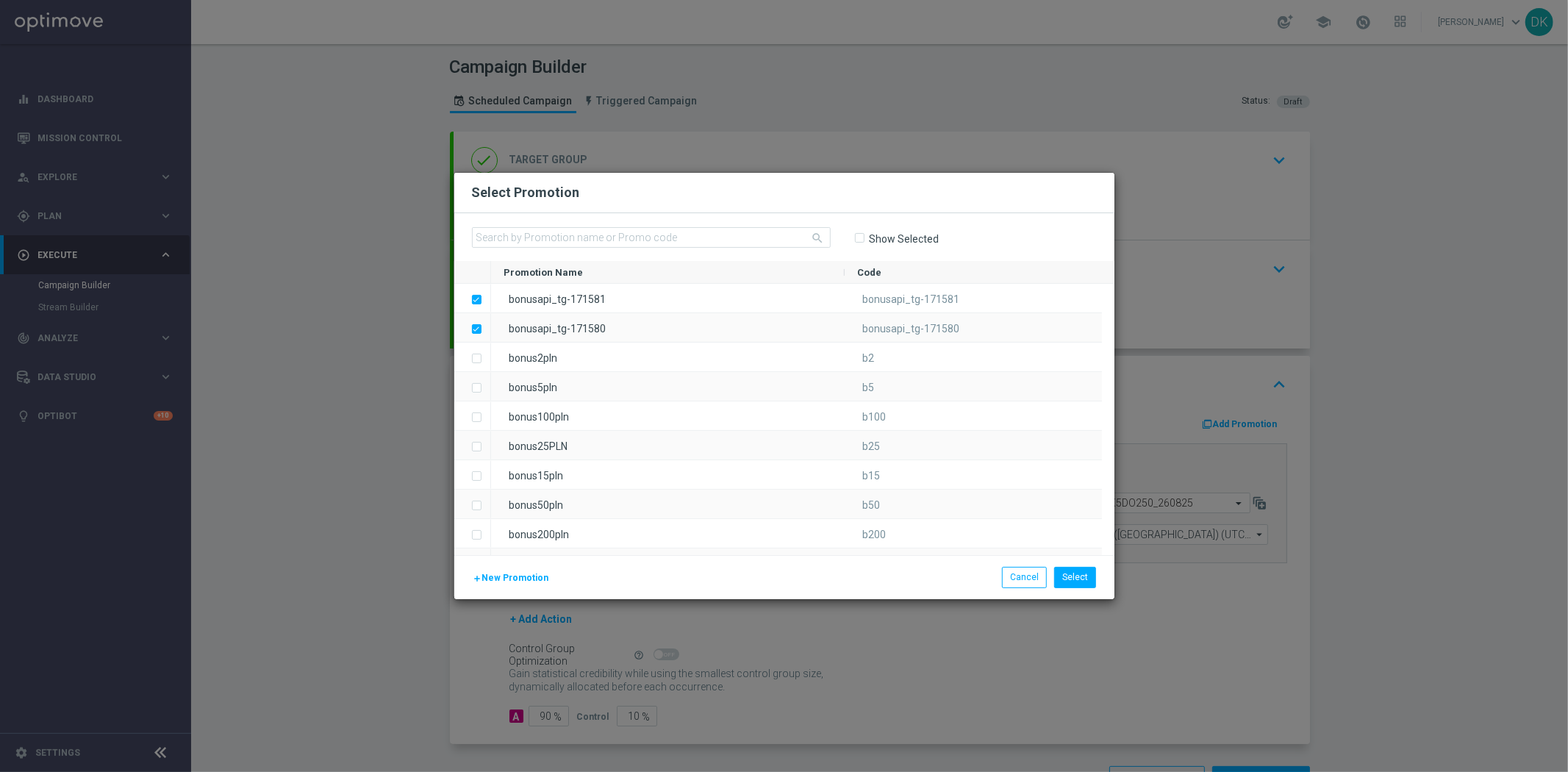
click at [534, 576] on span "New Promotion" at bounding box center [516, 578] width 67 height 10
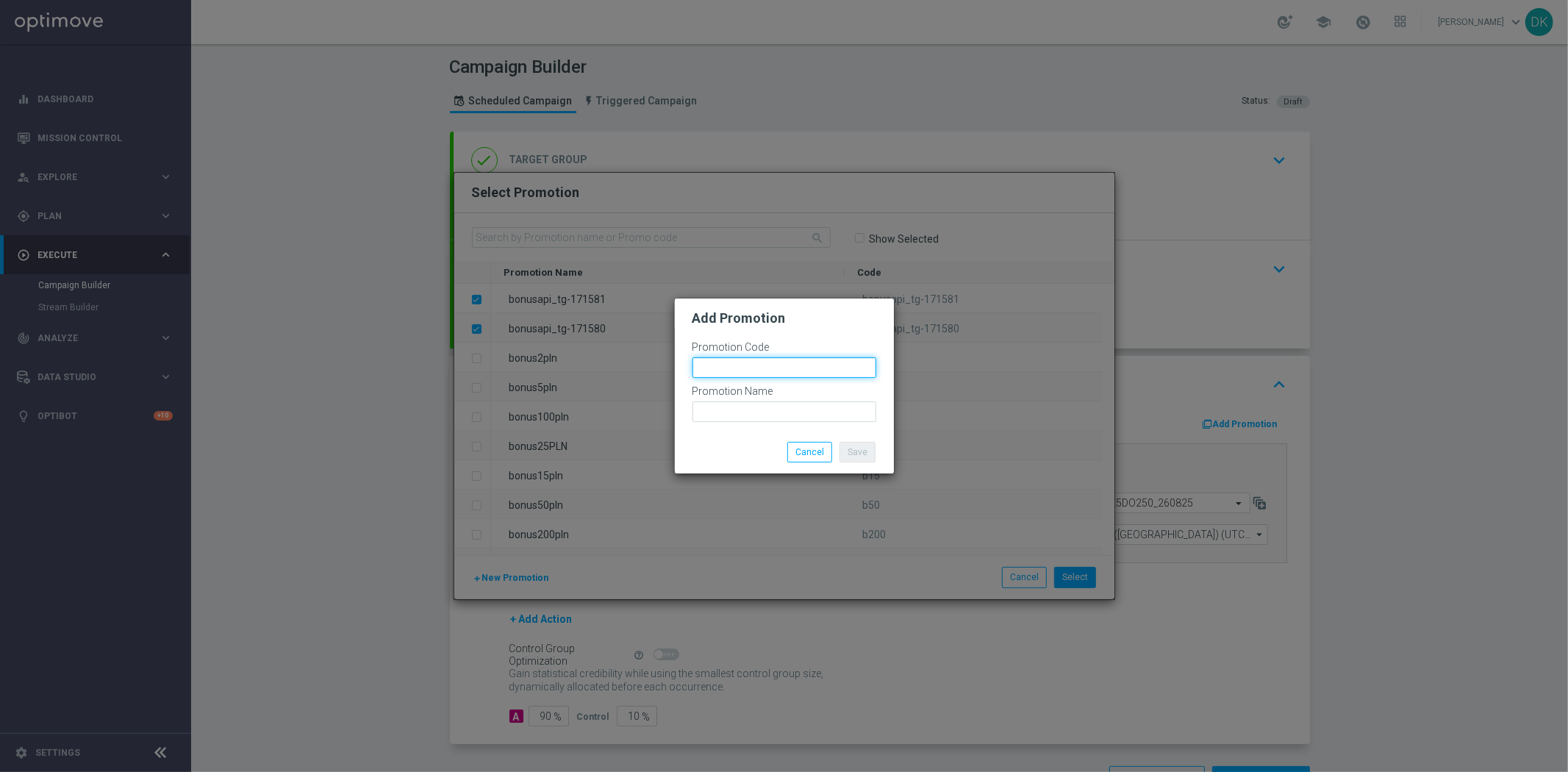
click at [781, 358] on input "text" at bounding box center [784, 367] width 184 height 20
paste input "bonusapi_tg-171581"
click at [842, 370] on input "bonusapi_tg-171582" at bounding box center [784, 367] width 184 height 20
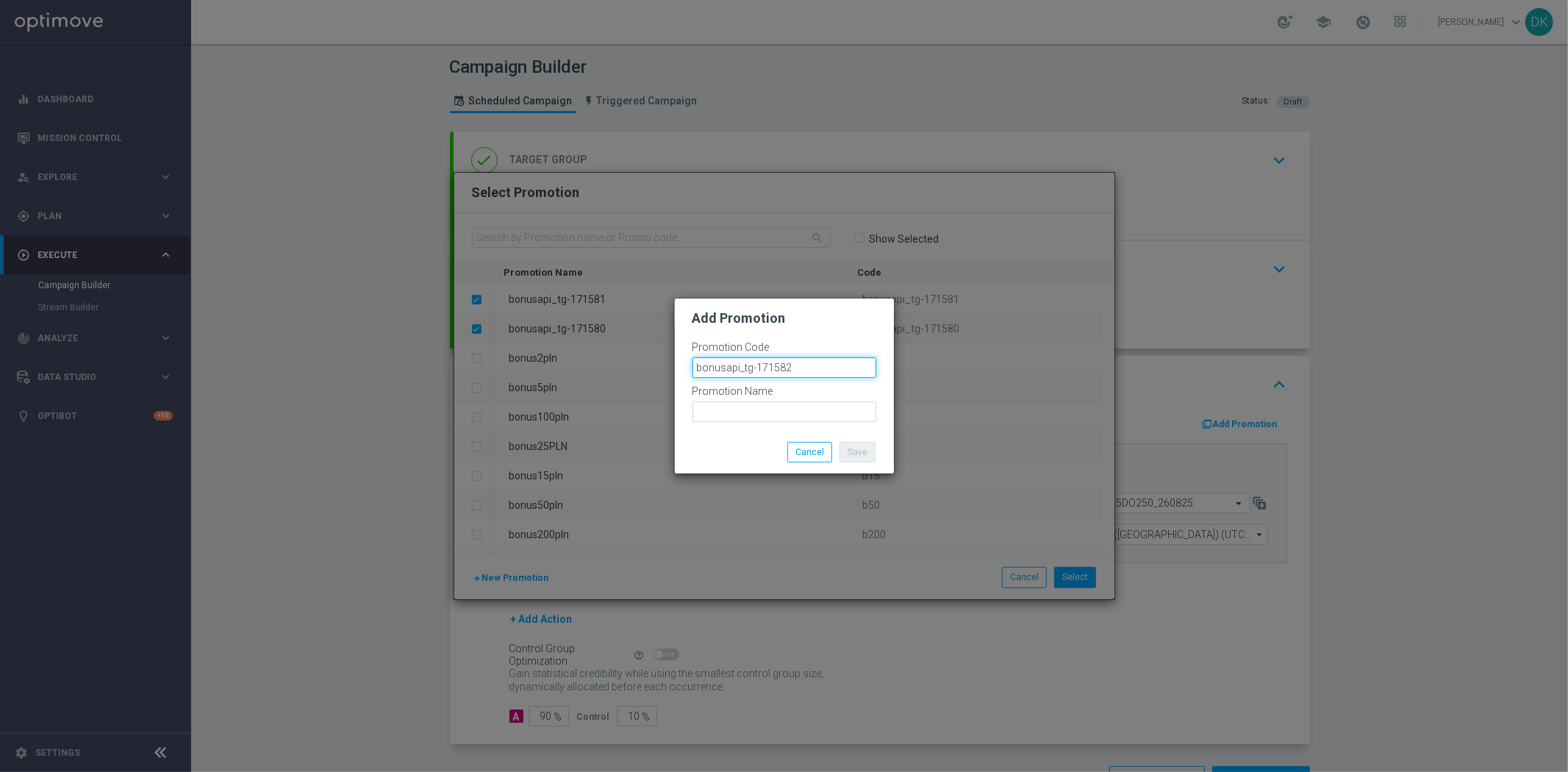
type input "bonusapi_tg-171582"
click at [805, 402] on input "text" at bounding box center [784, 412] width 184 height 20
paste input "bonusapi_tg-171582"
type input "bonusapi_tg-171582"
click at [858, 451] on button "Save" at bounding box center [857, 452] width 36 height 20
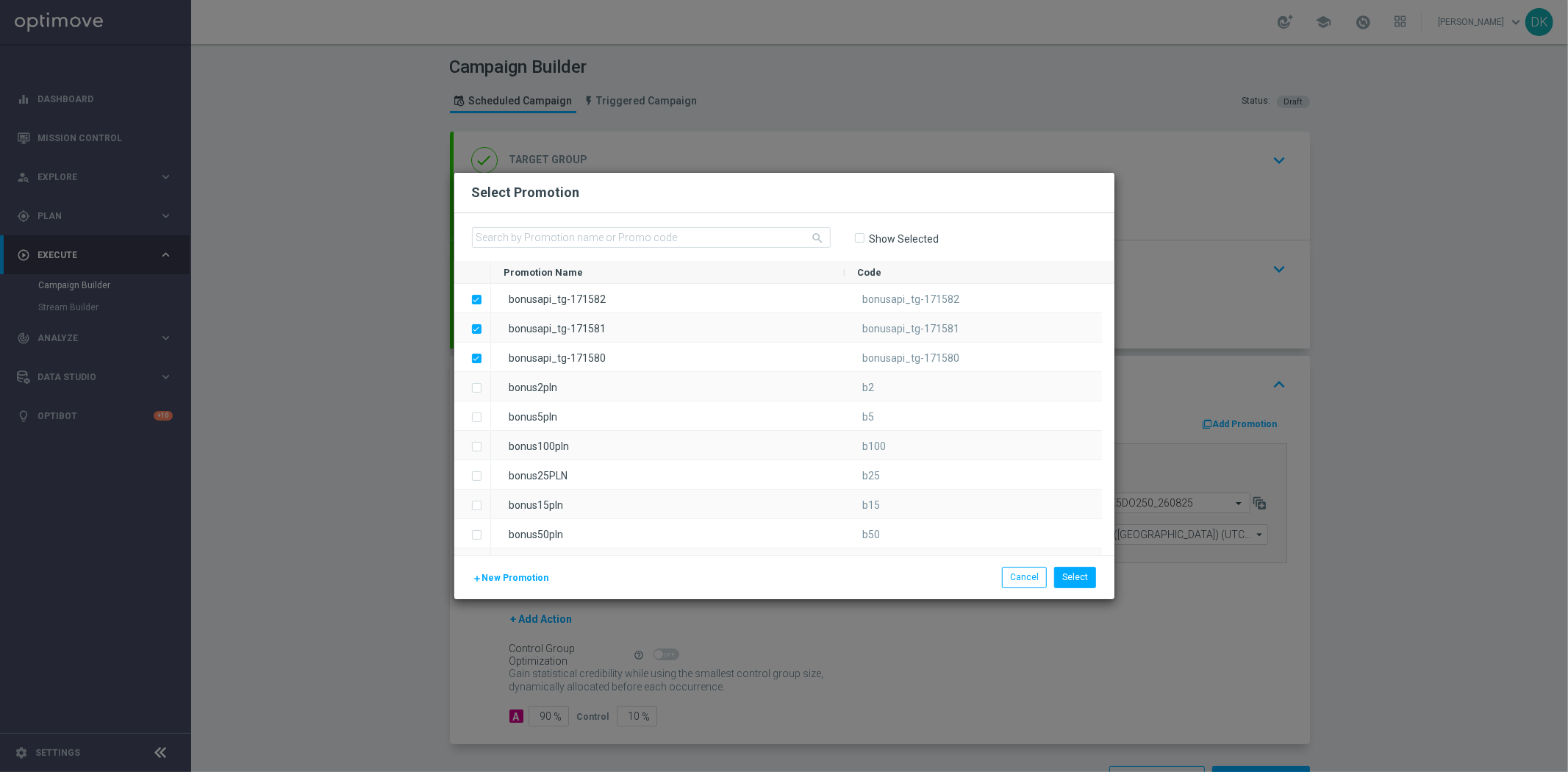
click at [528, 583] on span "New Promotion" at bounding box center [516, 578] width 67 height 10
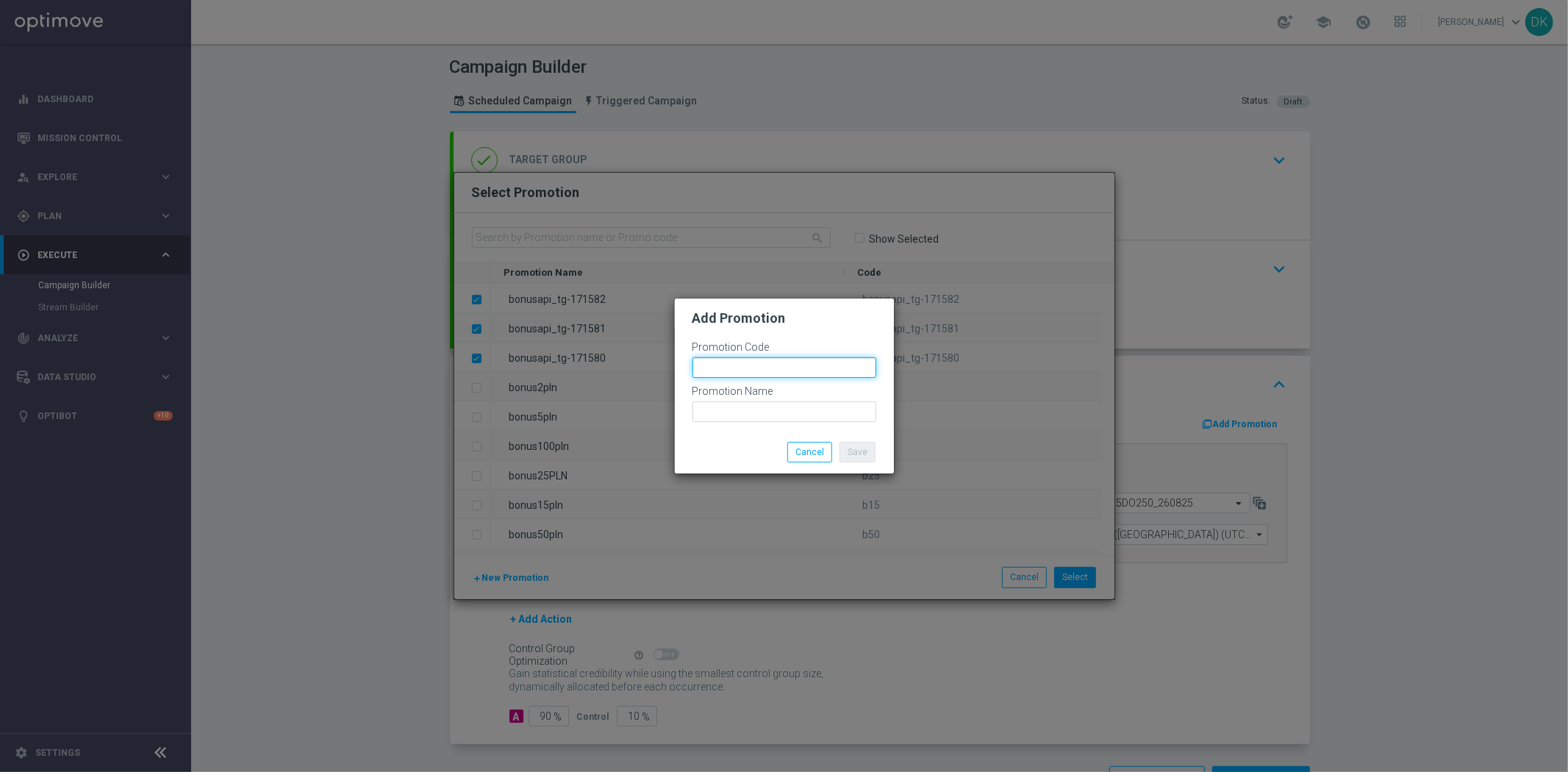
click at [824, 377] on input "text" at bounding box center [784, 367] width 184 height 20
paste input "bonusapi_tg-171582"
click at [824, 377] on input "bonusapi_tg-171583" at bounding box center [784, 367] width 184 height 20
click at [828, 372] on input "bonusapi_tg-171583" at bounding box center [784, 367] width 184 height 20
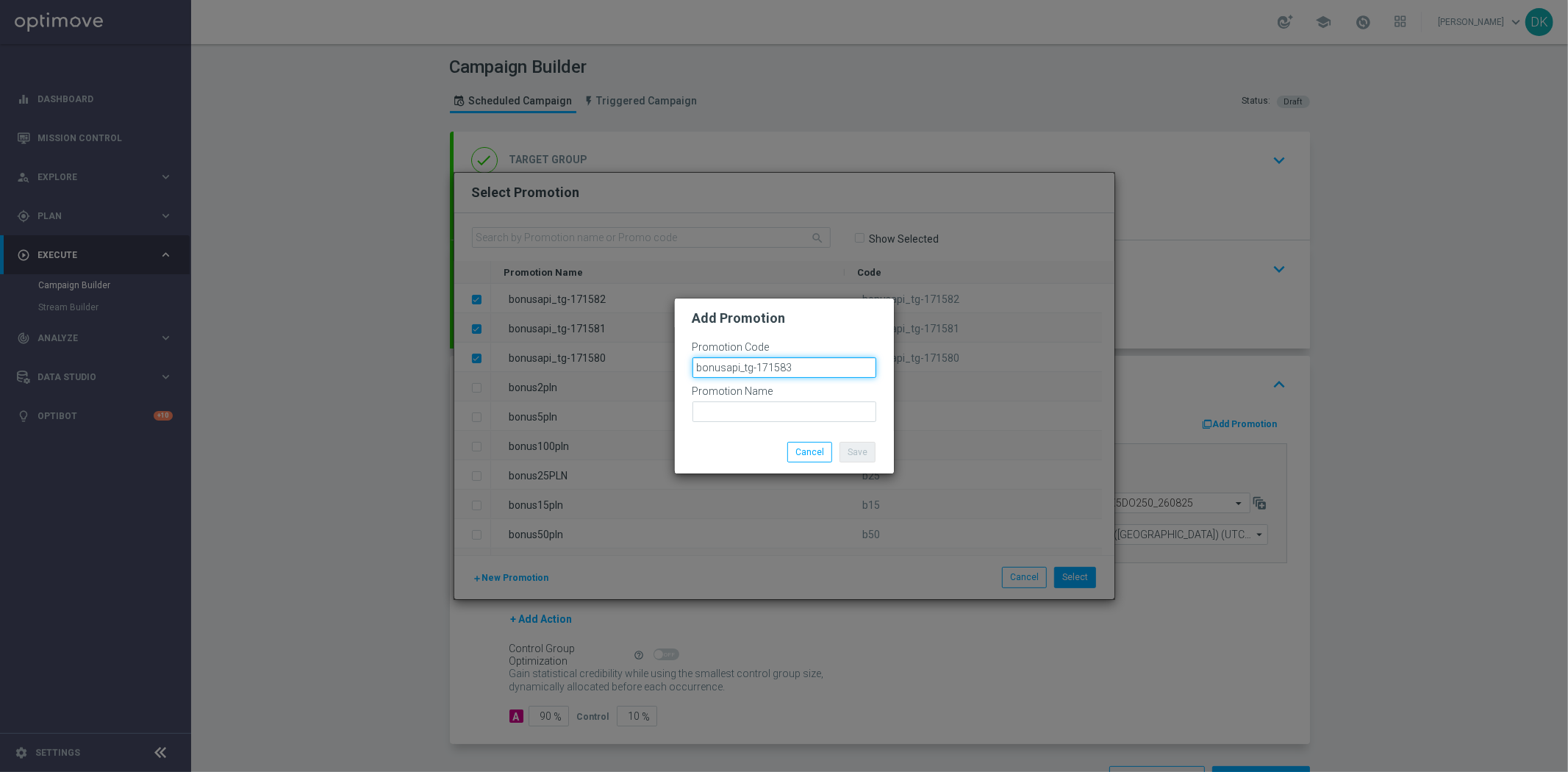
click at [821, 368] on input "bonusapi_tg-171583" at bounding box center [784, 367] width 184 height 20
type input "bonusapi_tg-171583"
click at [799, 412] on input "text" at bounding box center [784, 412] width 184 height 20
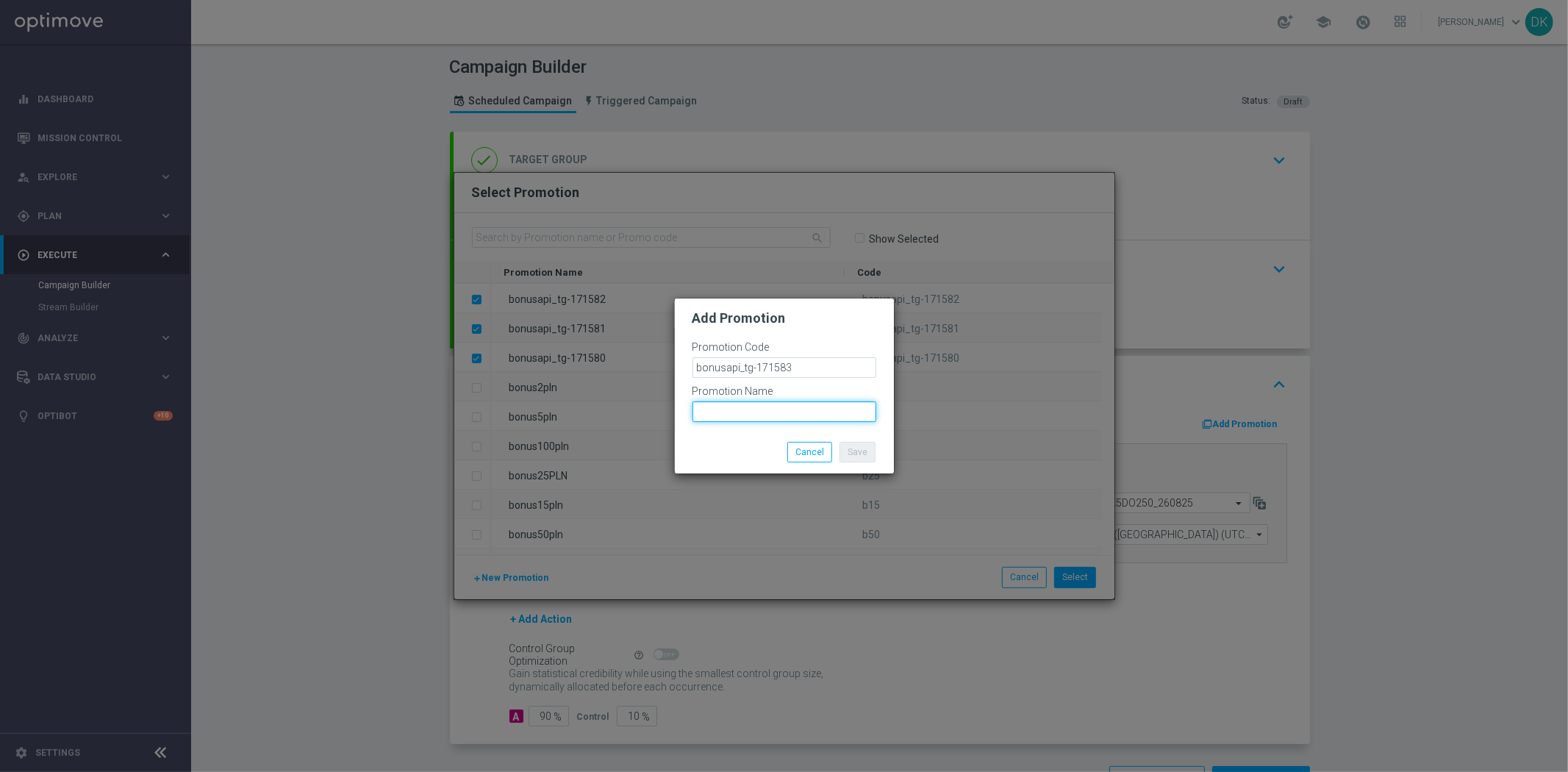
paste input "bonusapi_tg-171583"
type input "bonusapi_tg-171583"
click at [858, 451] on button "Save" at bounding box center [857, 452] width 36 height 20
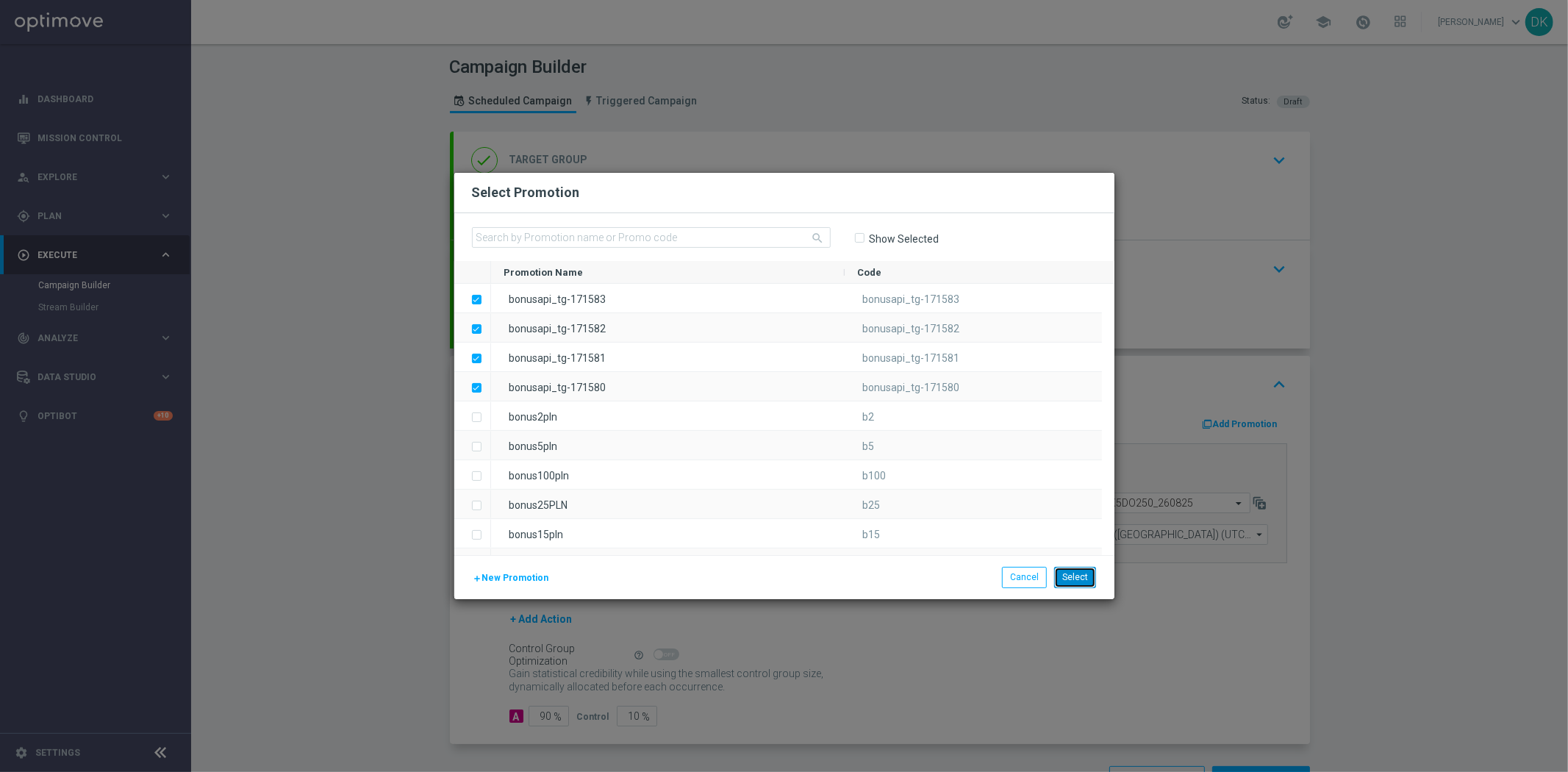
click at [1083, 575] on button "Select" at bounding box center [1074, 577] width 42 height 20
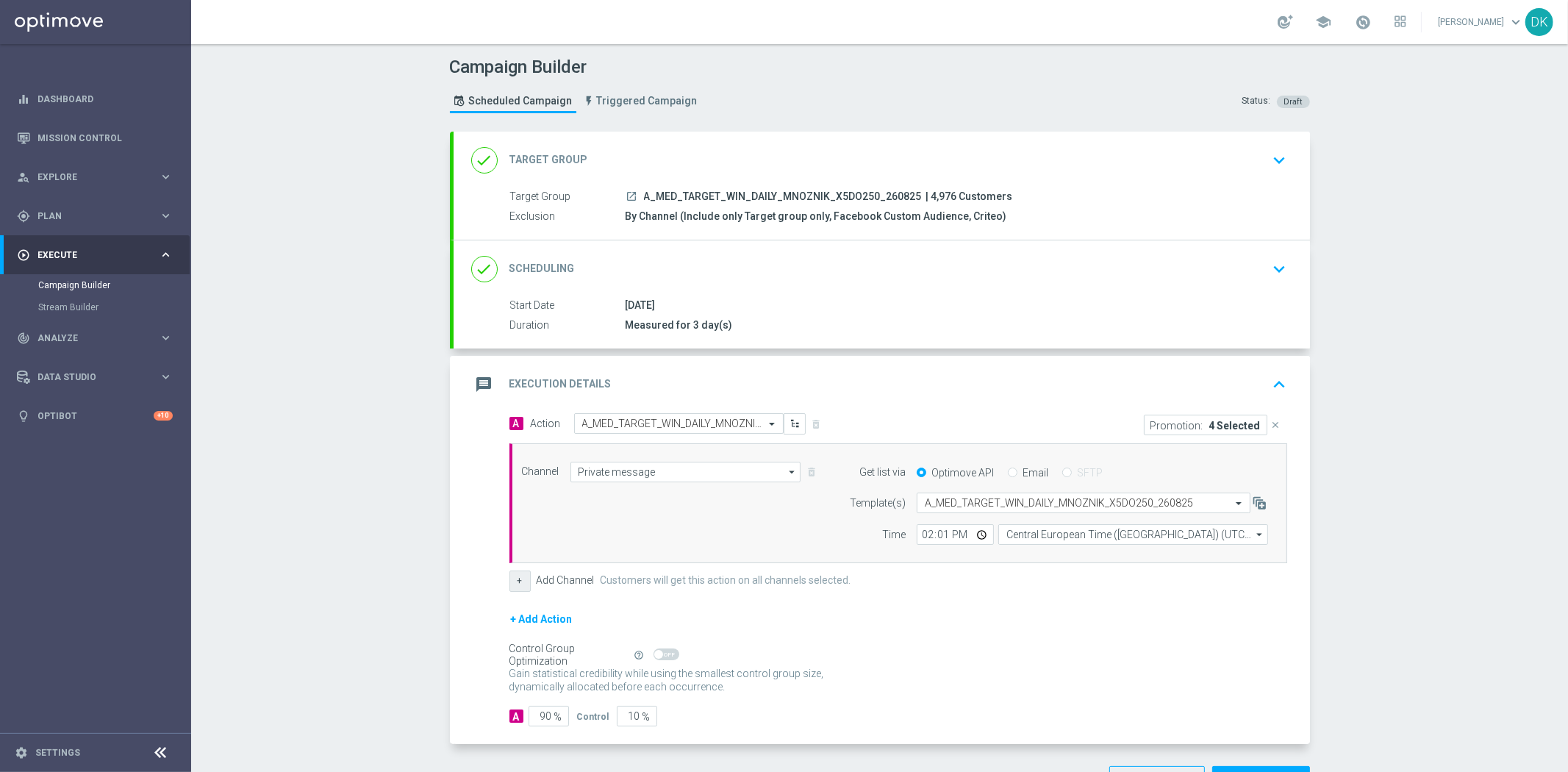
click at [515, 581] on button "+" at bounding box center [520, 581] width 21 height 20
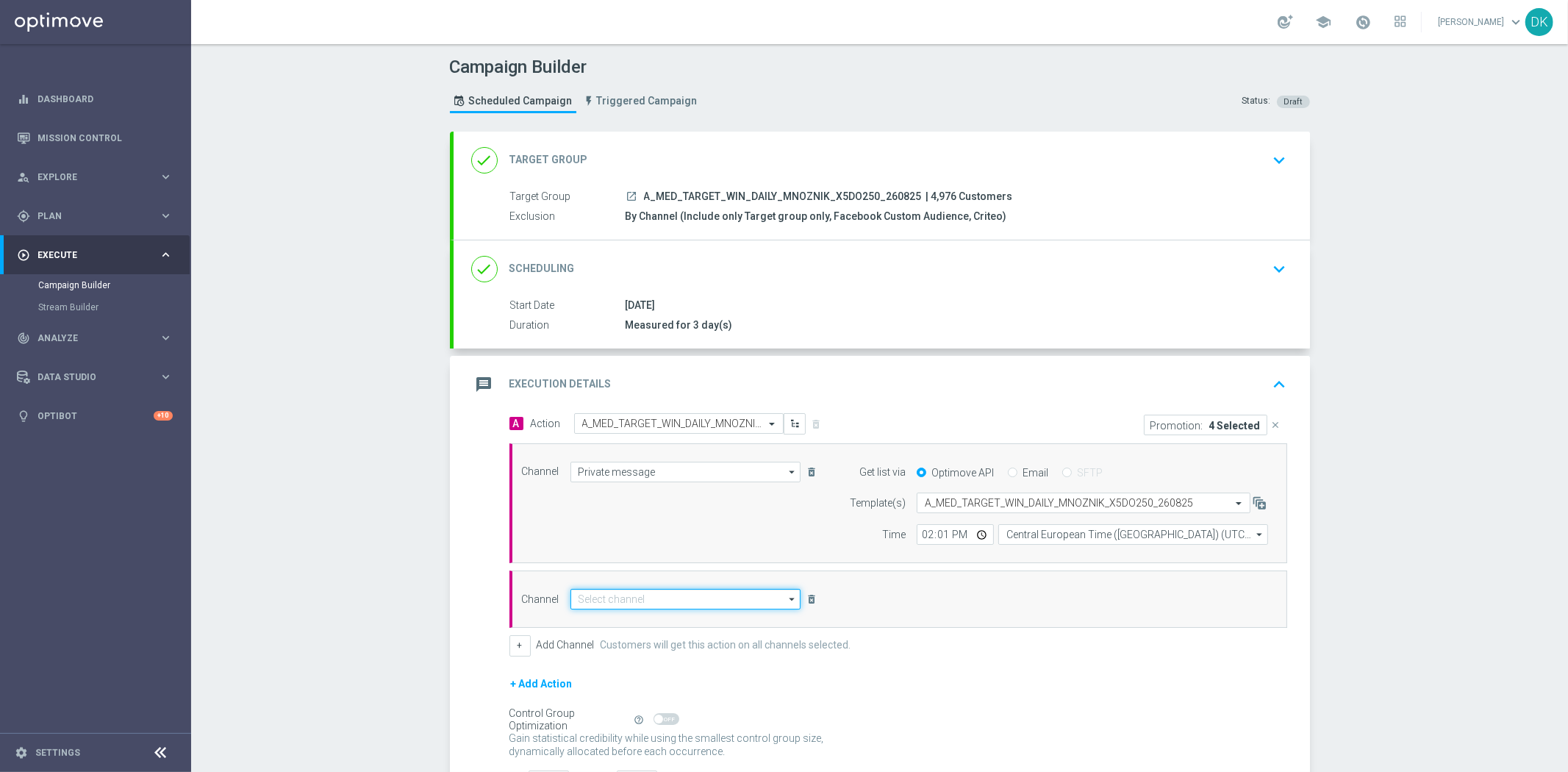
click at [597, 599] on input at bounding box center [686, 599] width 231 height 20
click at [613, 612] on div "CMS" at bounding box center [686, 620] width 231 height 20
type input "CMS"
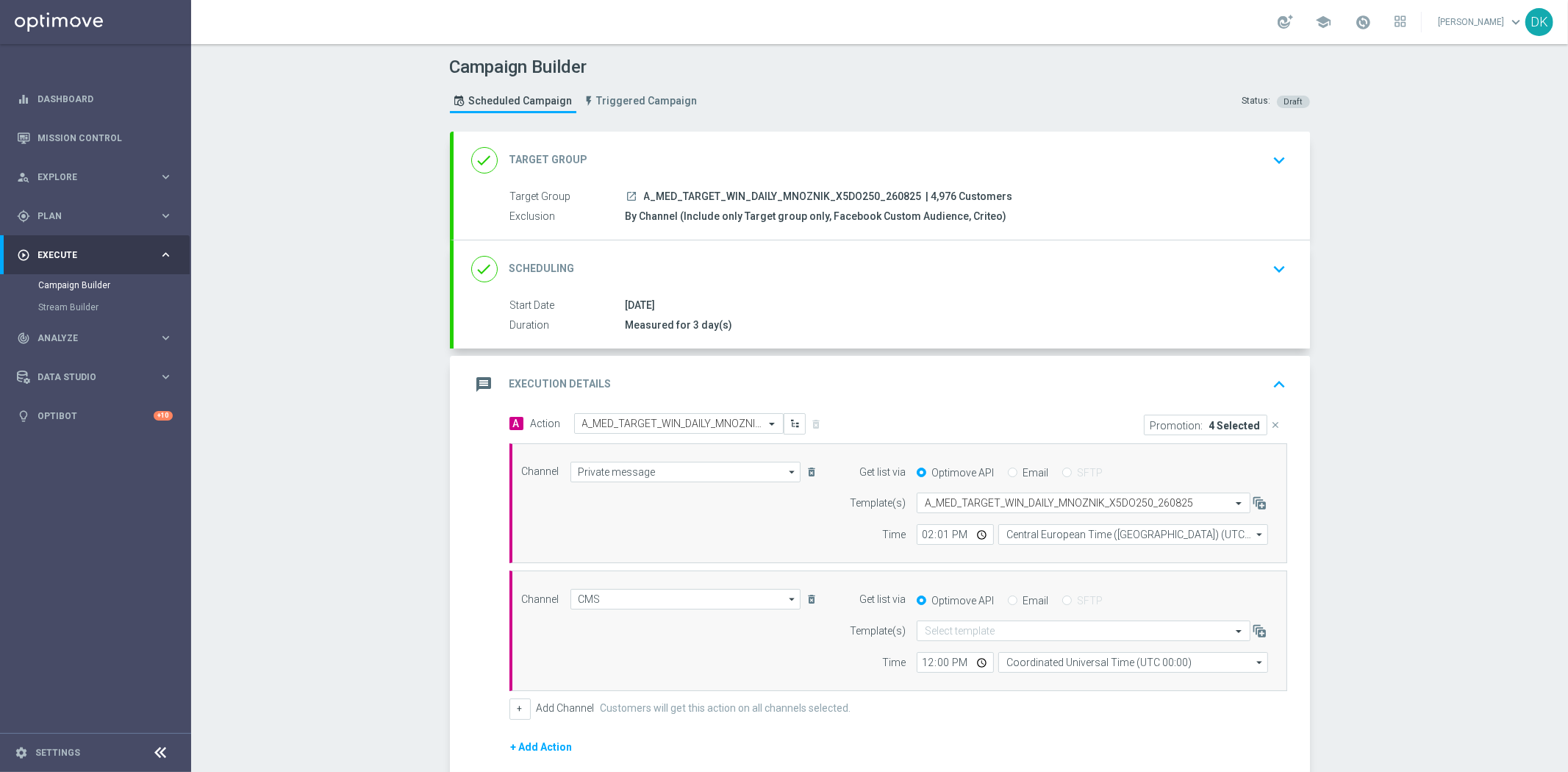
click at [921, 676] on div "Channel CMS CMS arrow_drop_down Drag here to set row groups Drag here to set co…" at bounding box center [898, 630] width 778 height 120
click at [916, 662] on input "12:00" at bounding box center [955, 663] width 77 height 20
type input "13:55"
click at [1118, 670] on input "Coordinated Universal Time (UTC 00:00)" at bounding box center [1133, 663] width 270 height 20
click at [1115, 687] on div "Central European Time ([GEOGRAPHIC_DATA]) (UTC +02:00)" at bounding box center [1126, 683] width 240 height 13
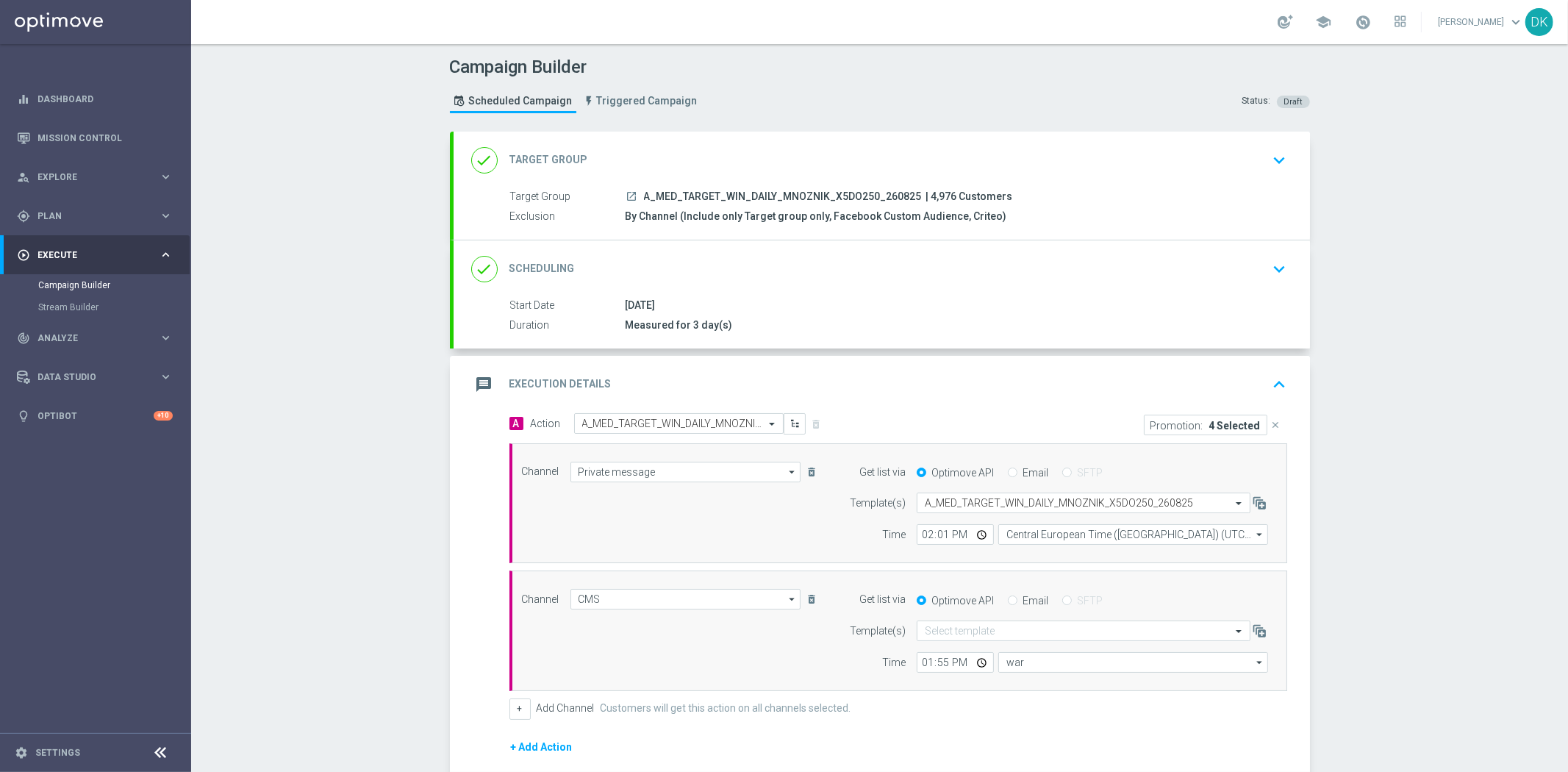
type input "Central European Time ([GEOGRAPHIC_DATA]) (UTC +02:00)"
drag, startPoint x: 1407, startPoint y: 540, endPoint x: 1390, endPoint y: 541, distance: 17.0
click at [1407, 540] on div "Campaign Builder Scheduled Campaign Triggered Campaign Status: Draft done Targe…" at bounding box center [880, 408] width 1377 height 728
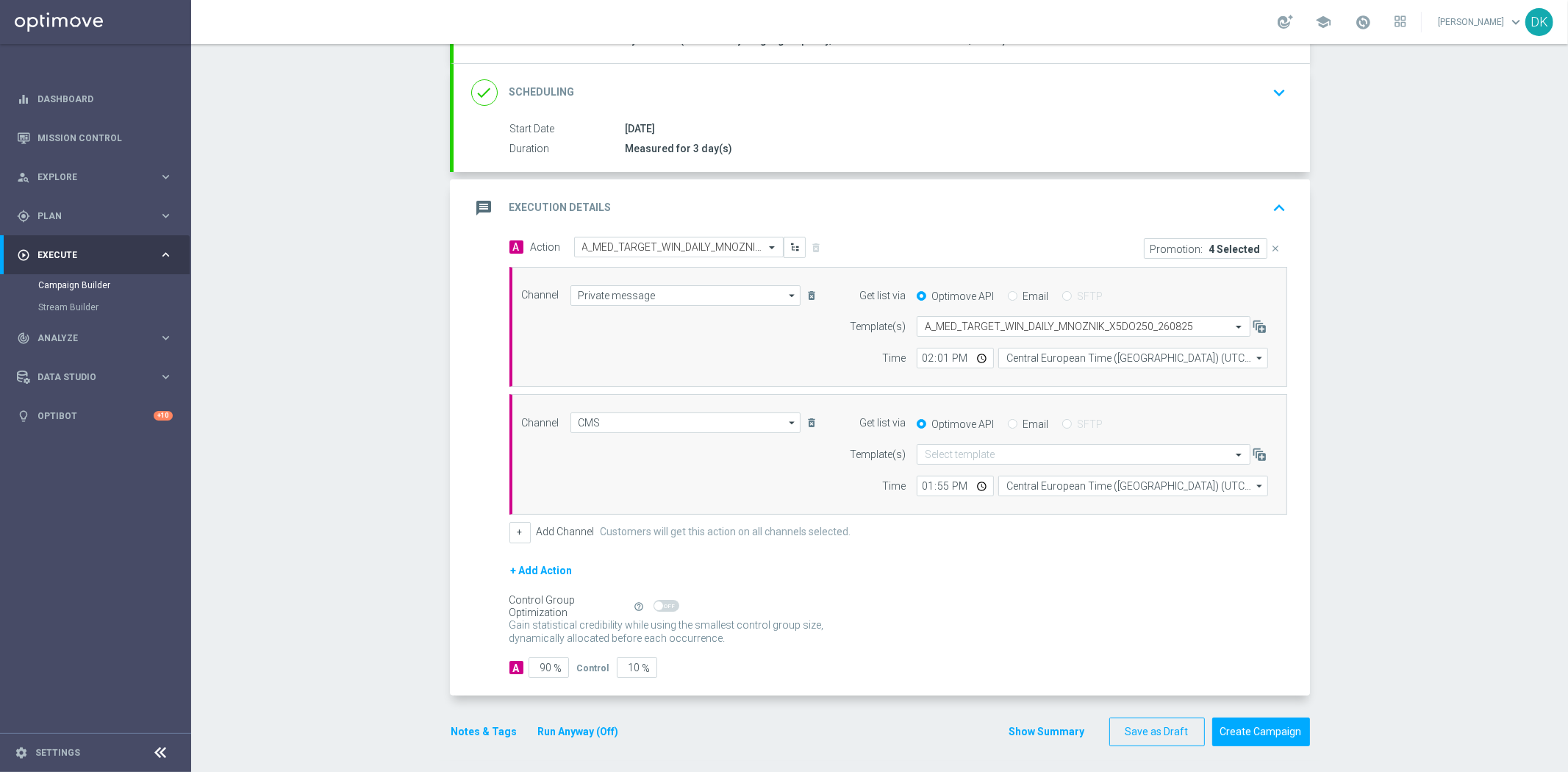
scroll to position [180, 0]
click at [494, 722] on button "Notes & Tags" at bounding box center [484, 728] width 69 height 19
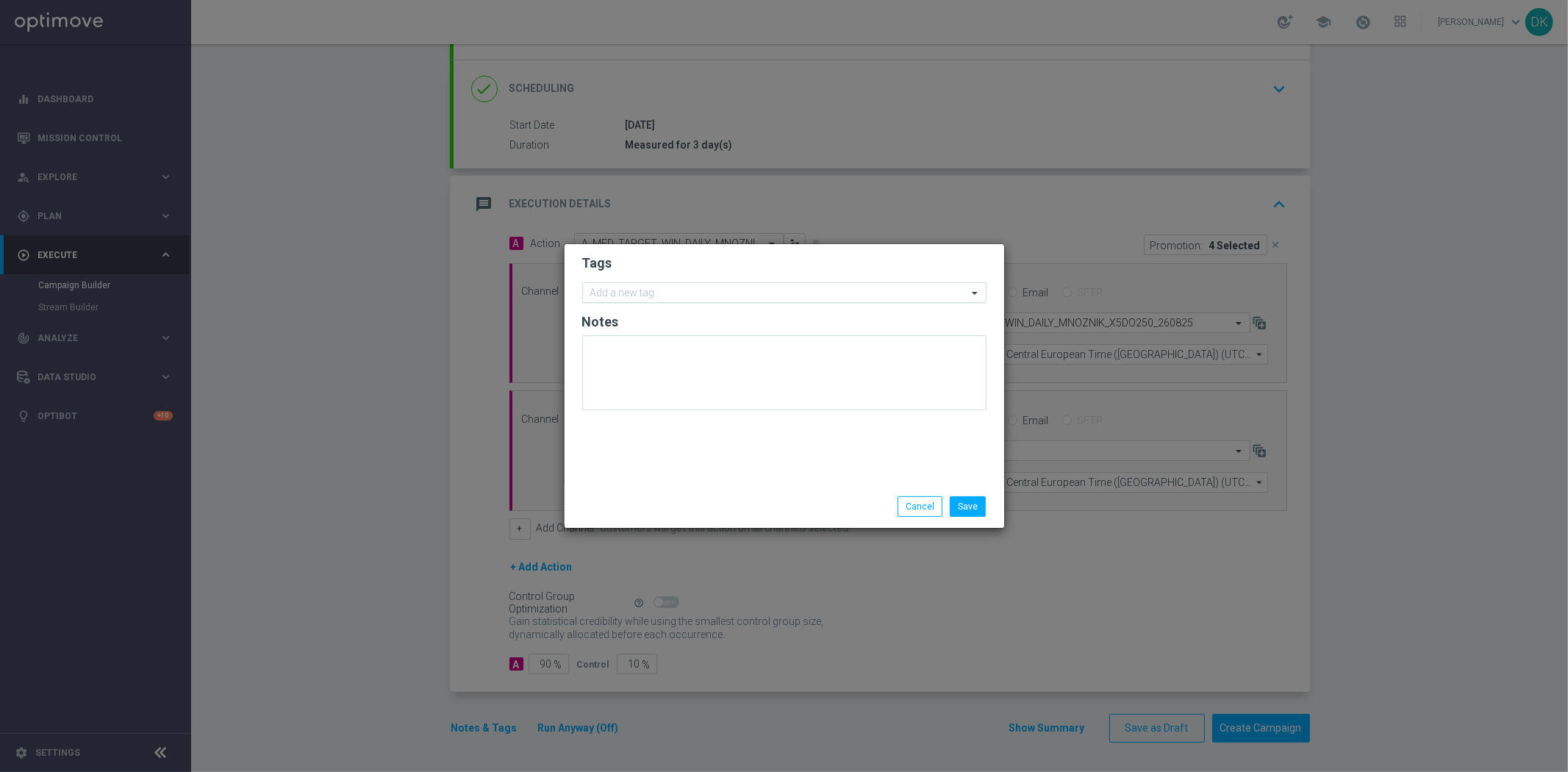
click at [679, 288] on input "text" at bounding box center [779, 294] width 377 height 13
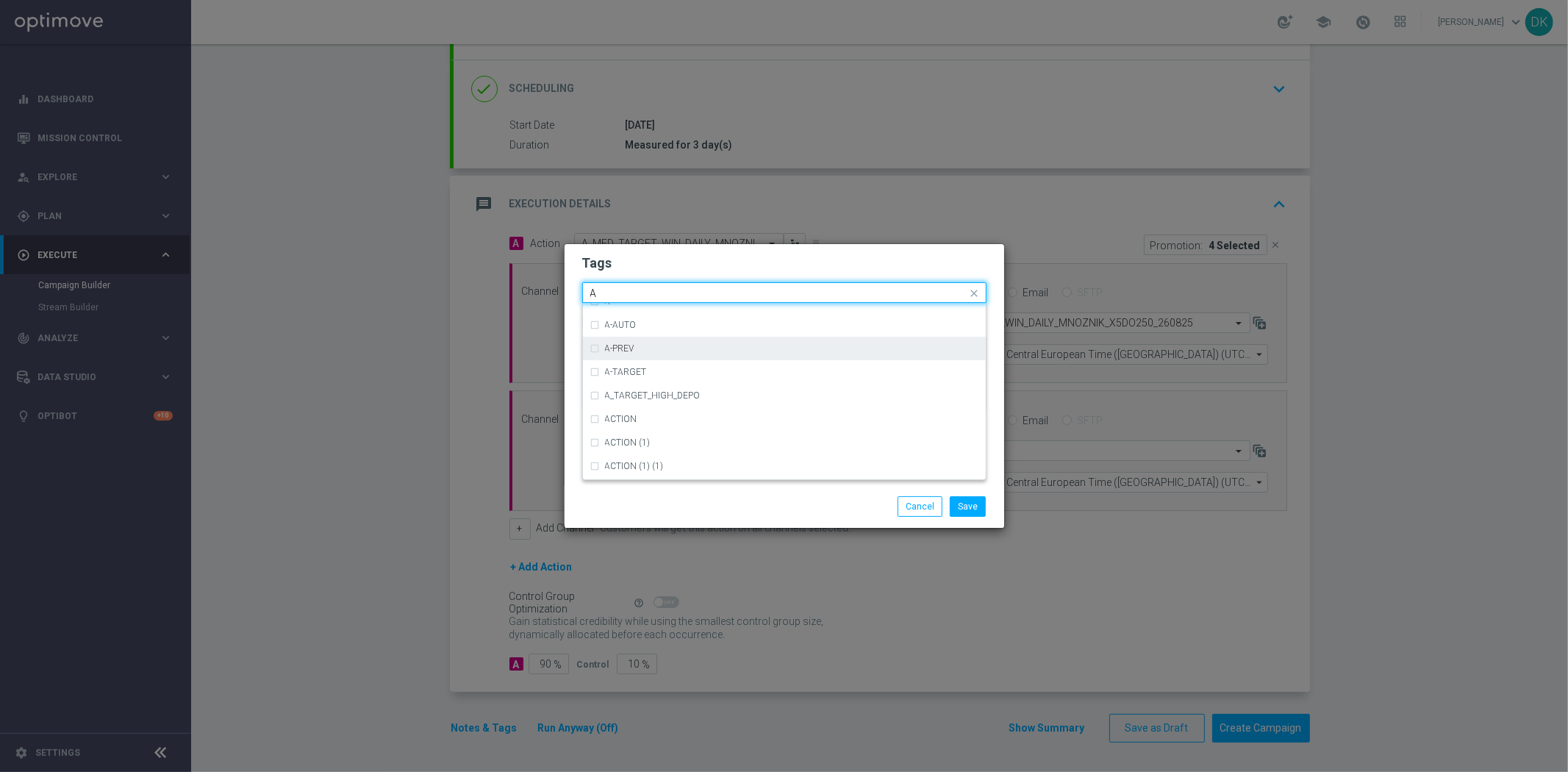
scroll to position [1797, 0]
click at [630, 332] on div "A" at bounding box center [791, 329] width 373 height 9
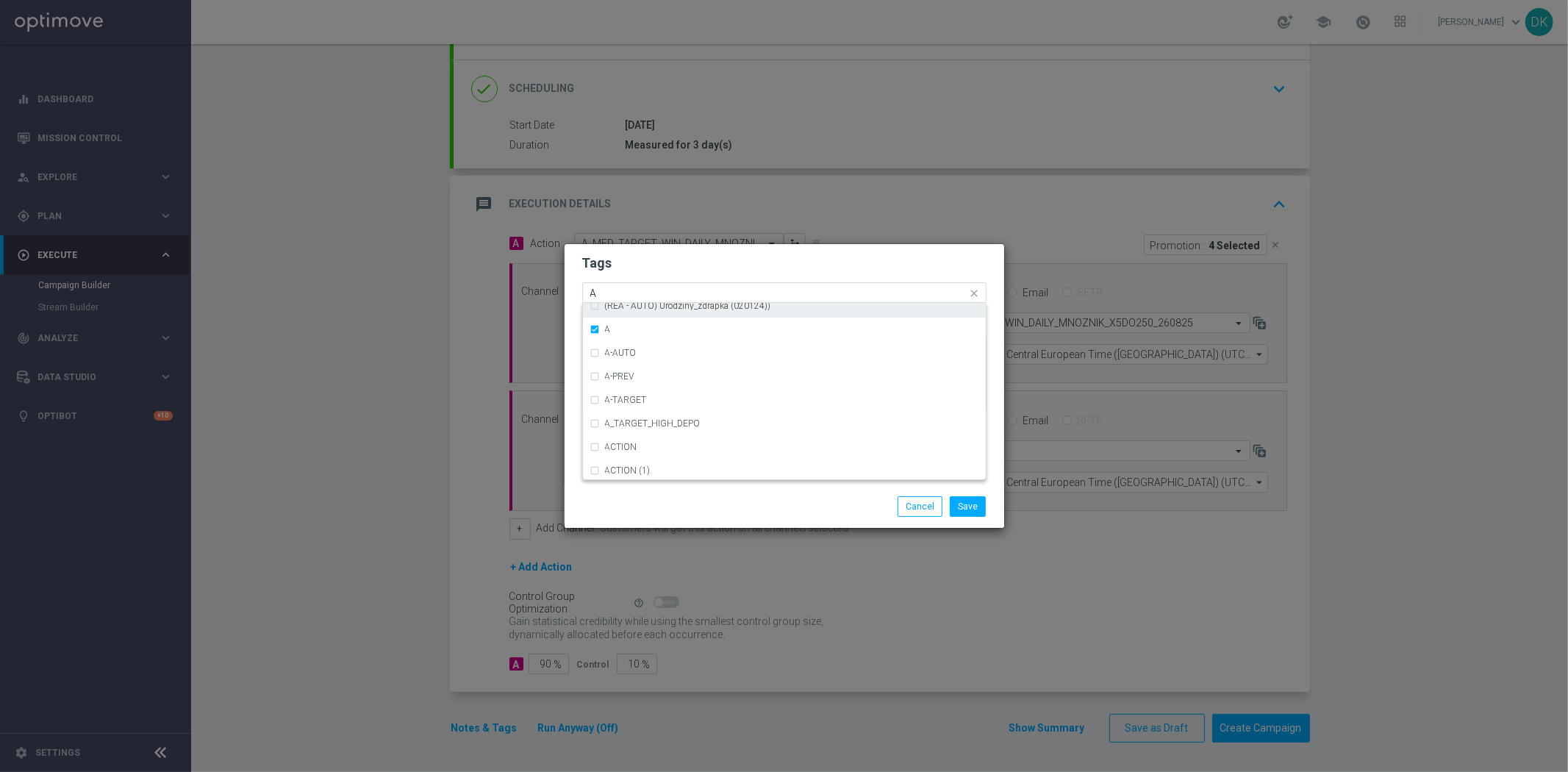
click at [638, 288] on input "A" at bounding box center [779, 294] width 377 height 13
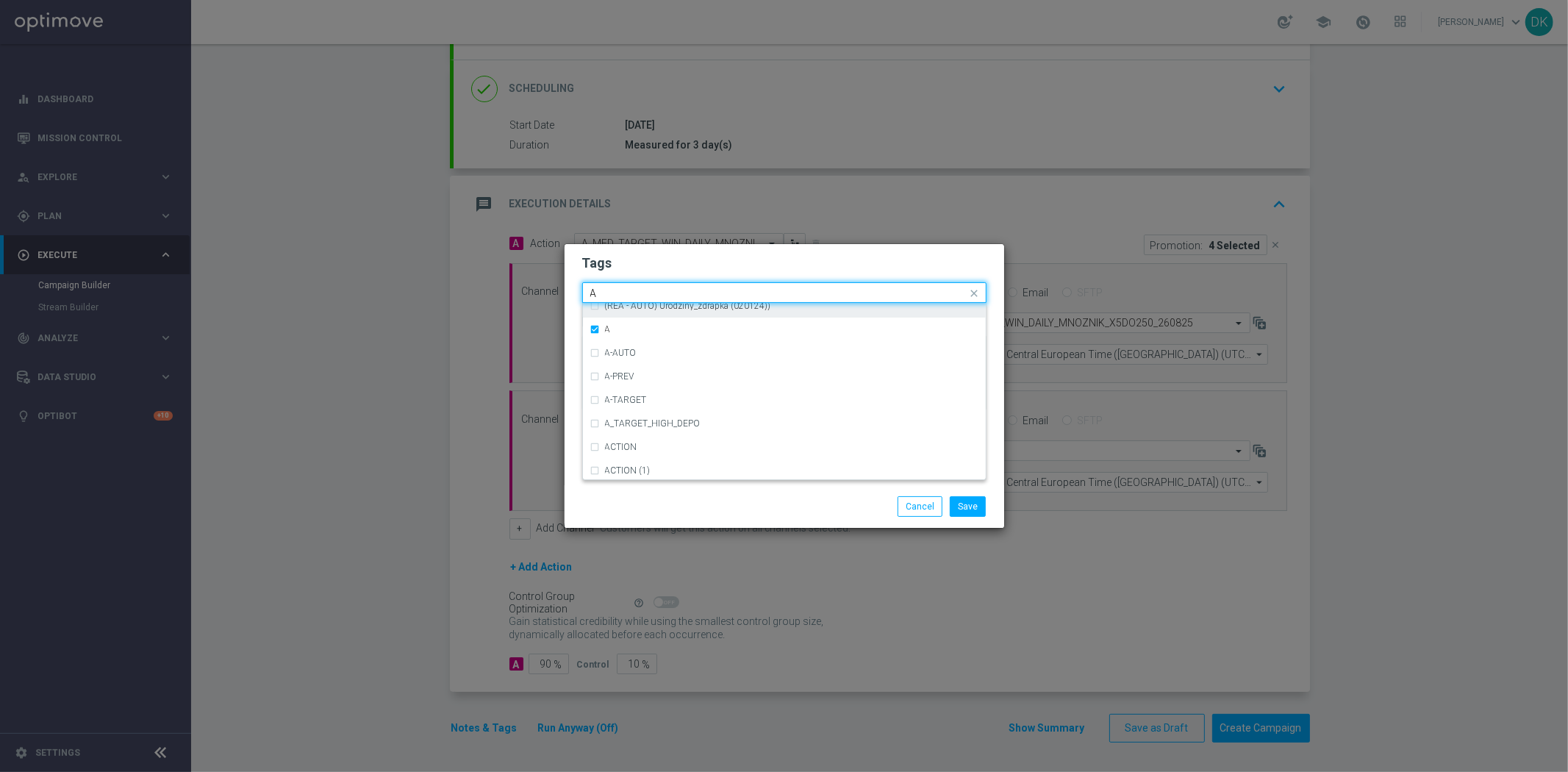
click at [638, 288] on input "A" at bounding box center [779, 294] width 377 height 13
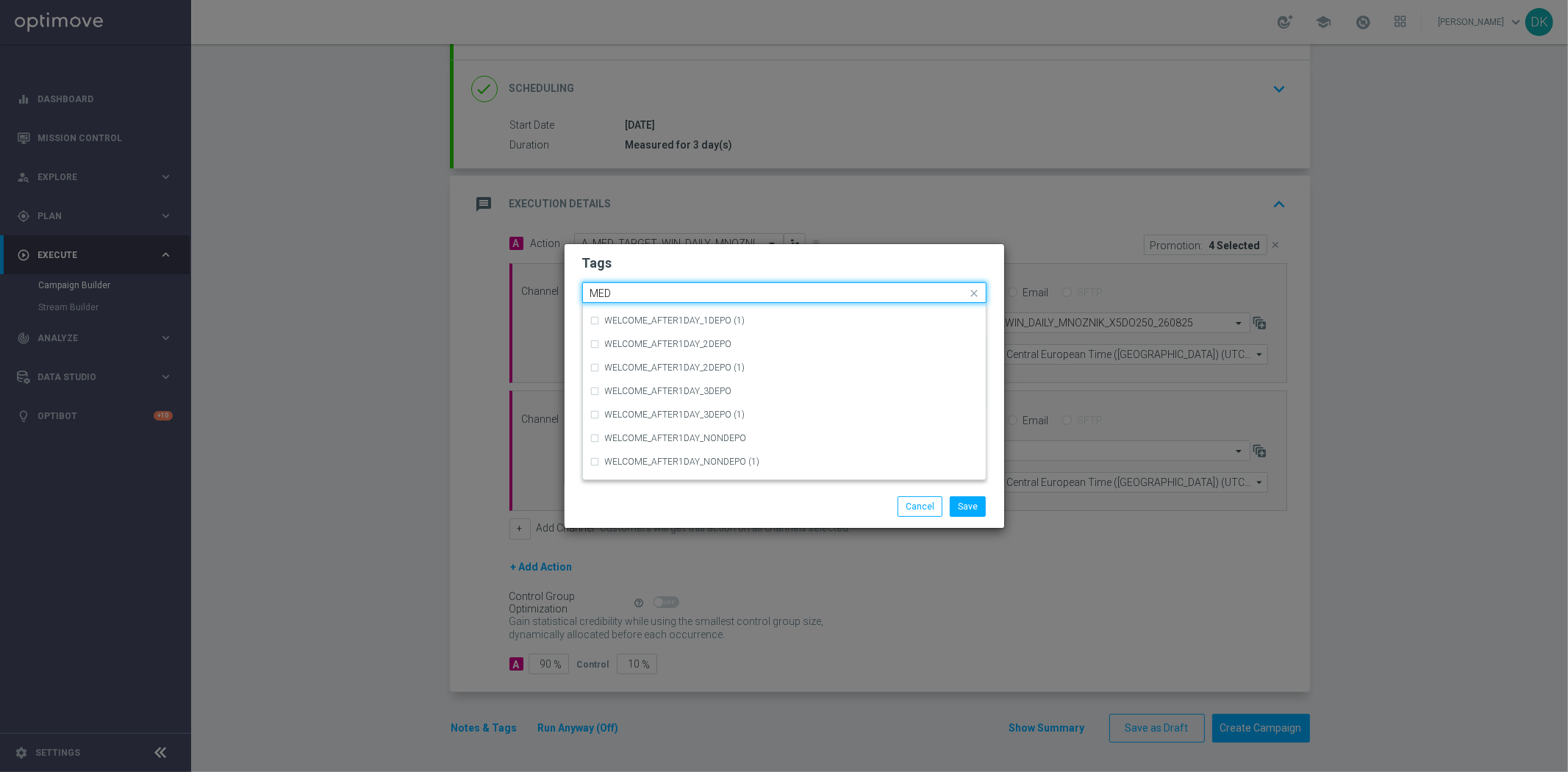
scroll to position [0, 0]
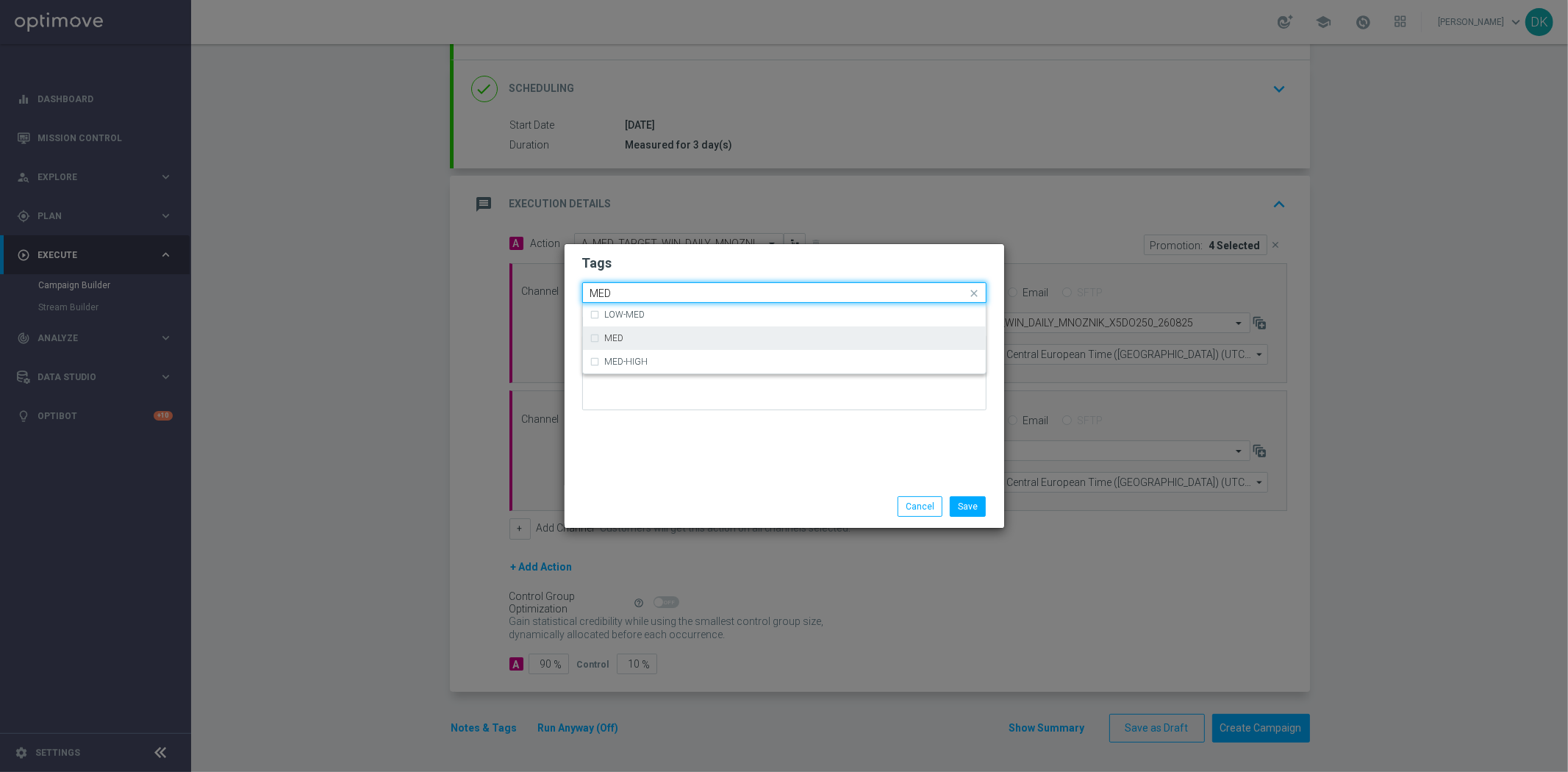
click at [684, 342] on div "MED" at bounding box center [791, 338] width 373 height 9
type input "MED"
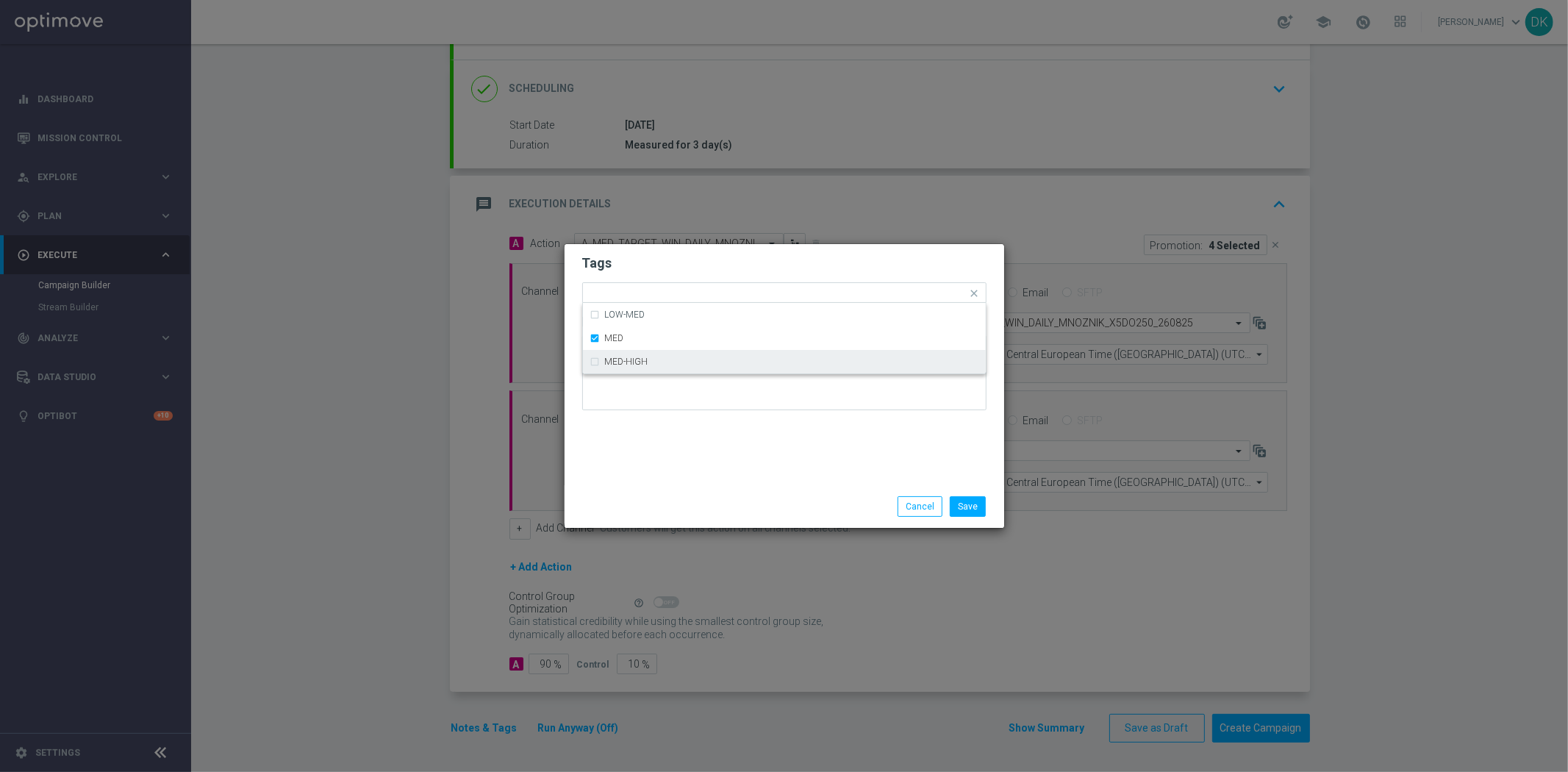
click at [693, 443] on div "Tags Quick find × A × MED LOW-MED MED MED-HIGH Notes" at bounding box center [784, 365] width 440 height 241
click at [693, 296] on input "text" at bounding box center [817, 294] width 301 height 13
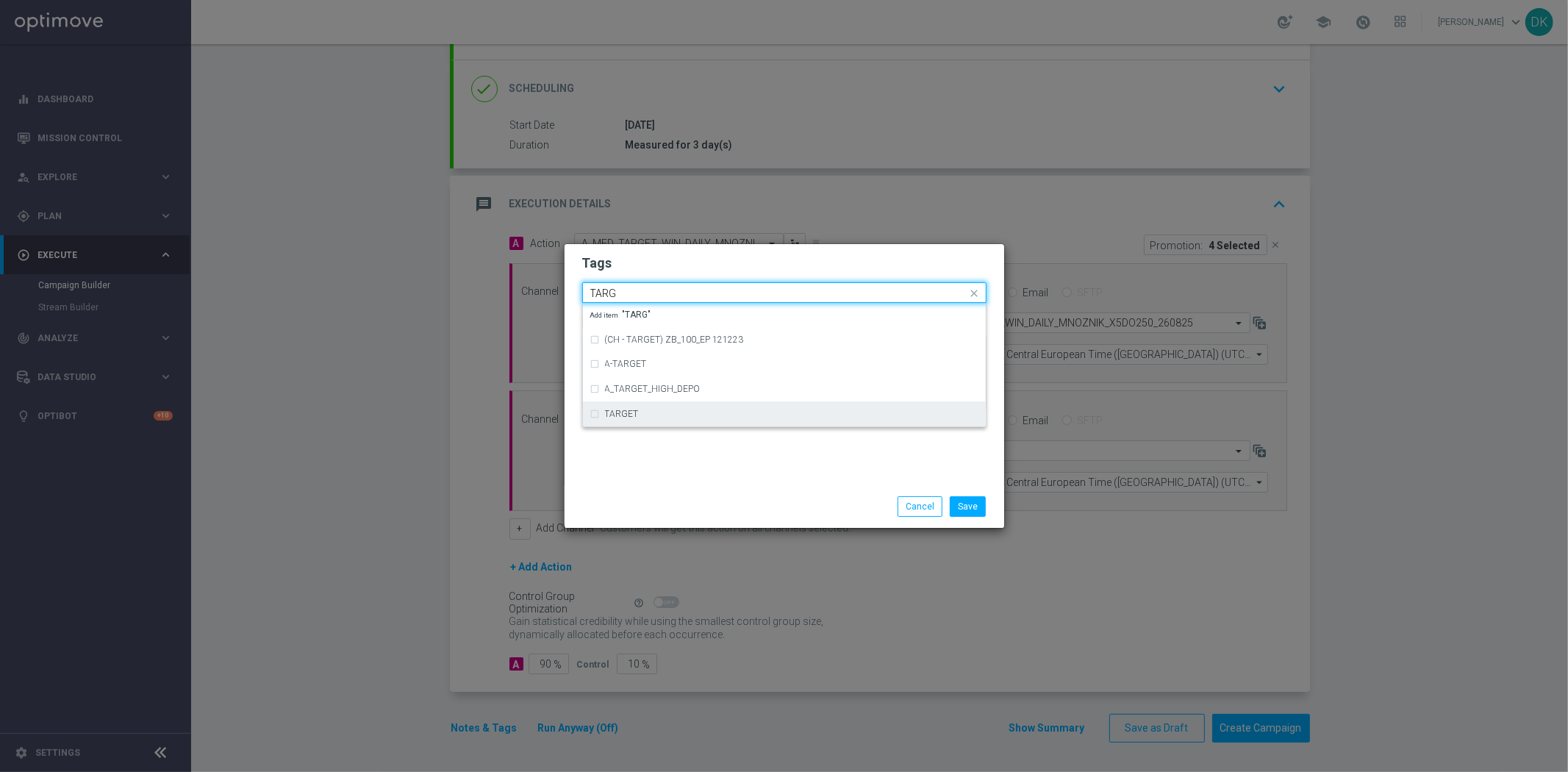
click at [650, 405] on div "TARGET" at bounding box center [784, 414] width 389 height 24
type input "TARG"
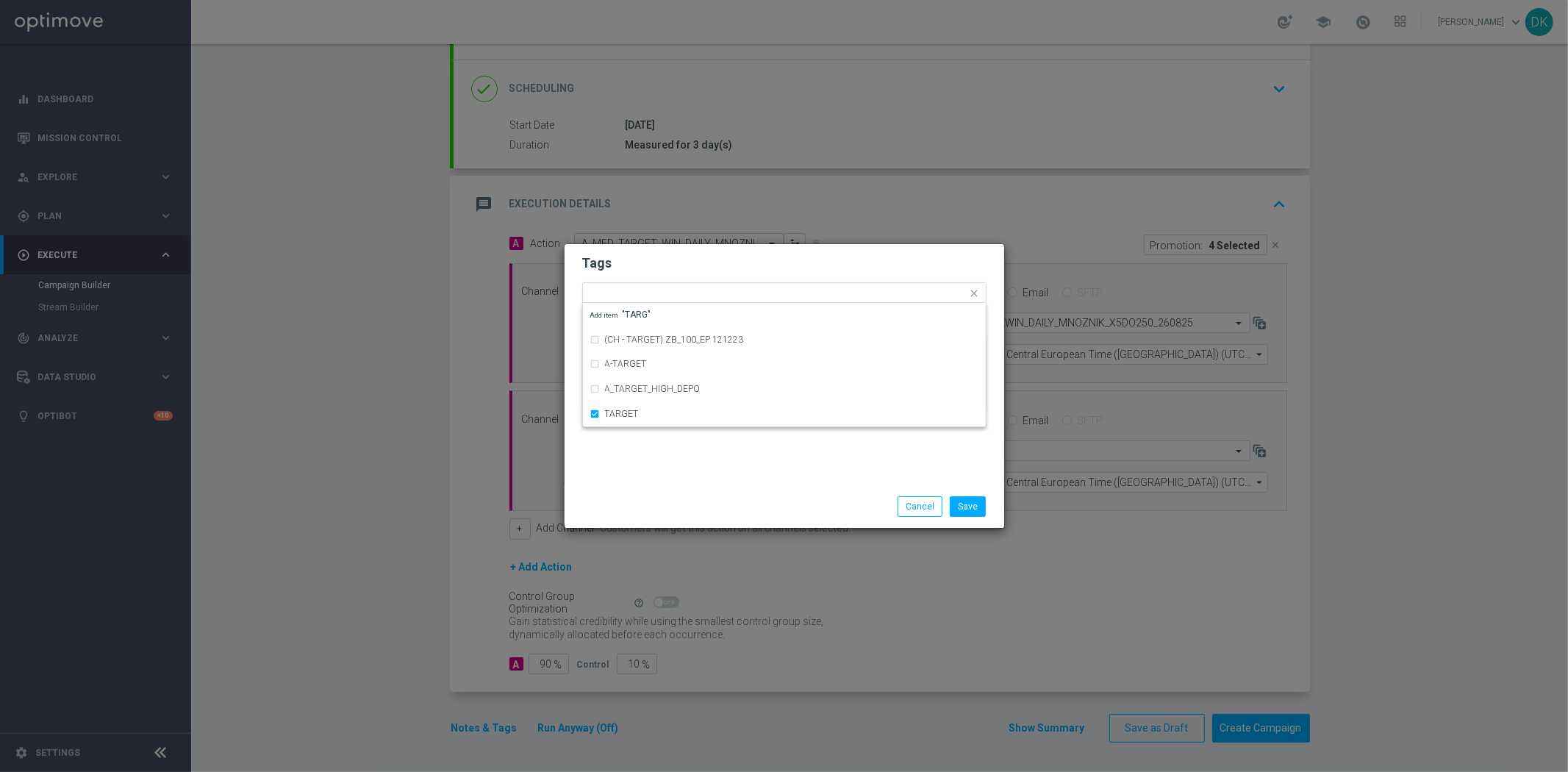
click at [734, 488] on div "Save Cancel" at bounding box center [784, 506] width 440 height 43
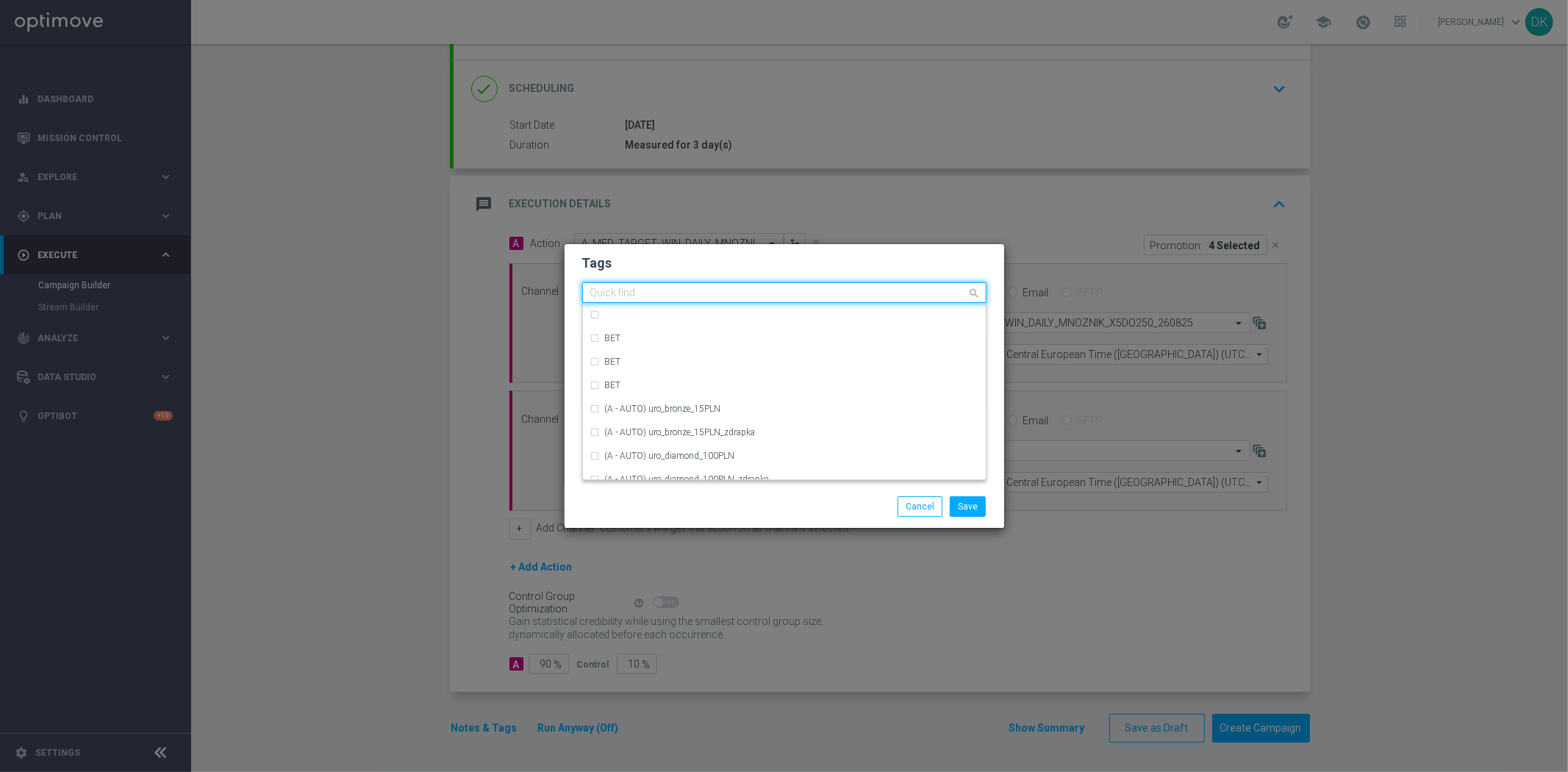
click at [774, 299] on div at bounding box center [778, 295] width 379 height 15
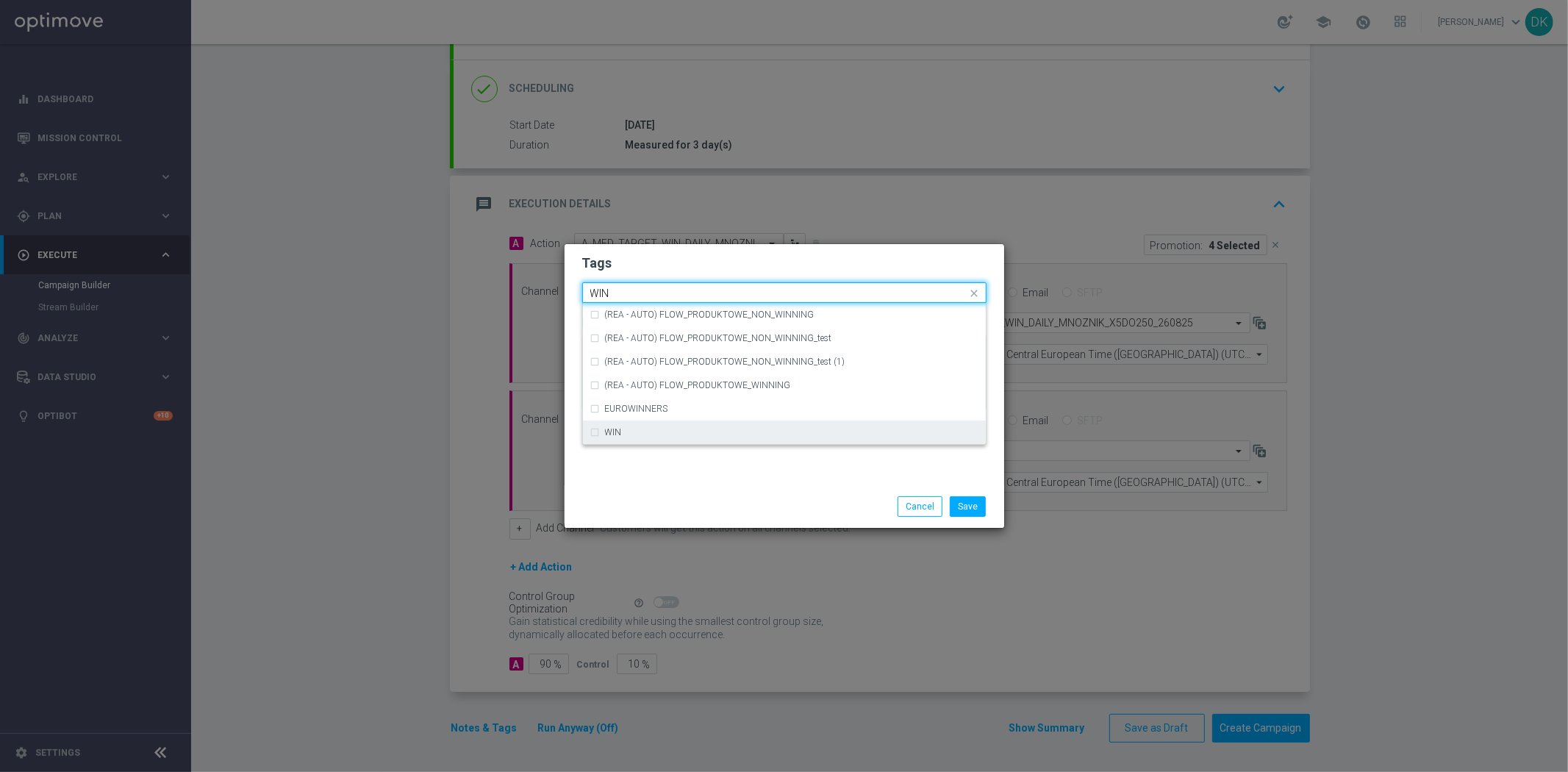
click at [657, 431] on div "WIN" at bounding box center [791, 432] width 373 height 9
type input "WIN"
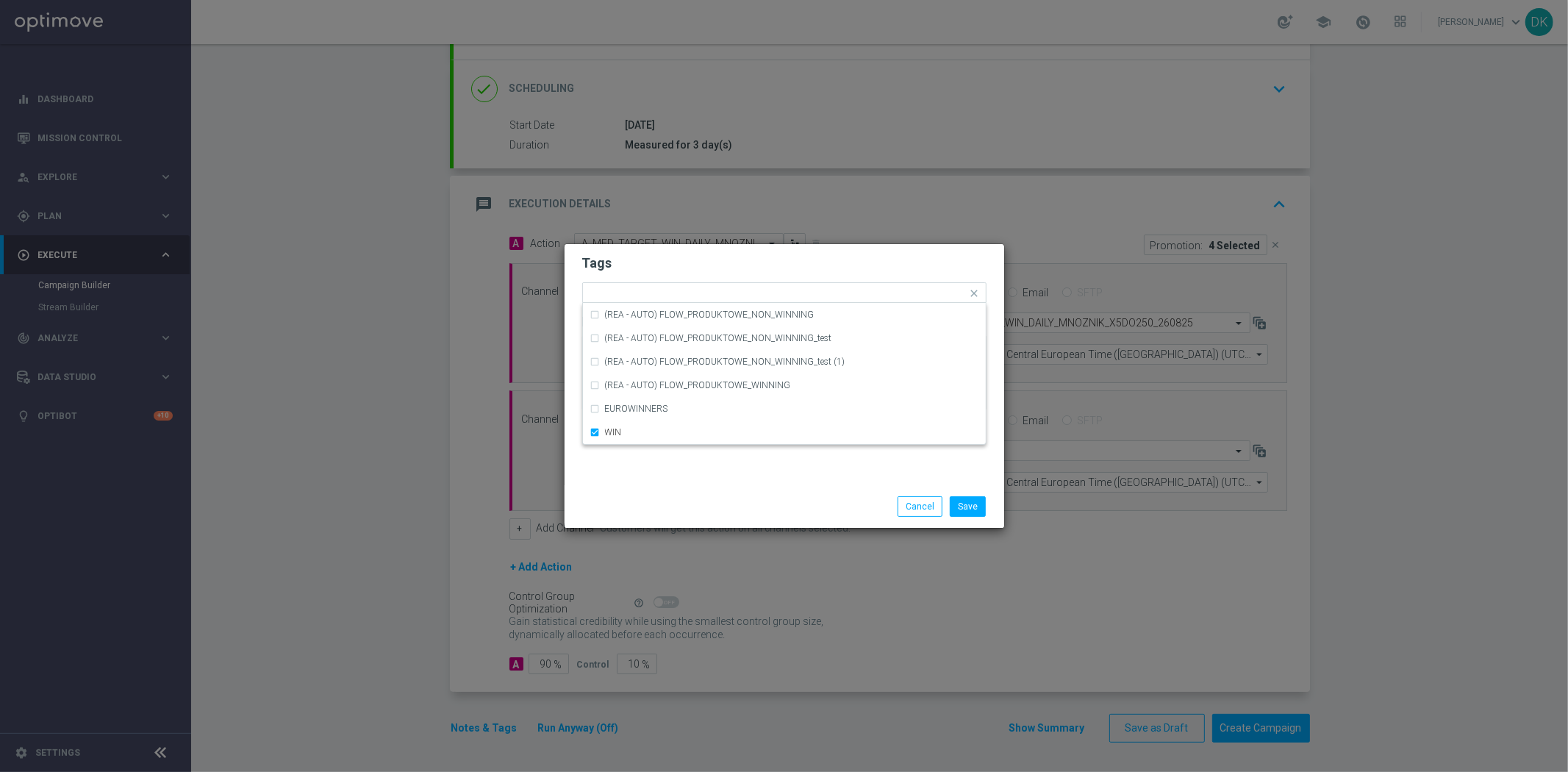
click at [692, 471] on div "Tags Quick find × A × MED × TARGET × WIN (REA - AUTO) FLOW_PRODUKTOWE_NON_WINNI…" at bounding box center [784, 365] width 440 height 241
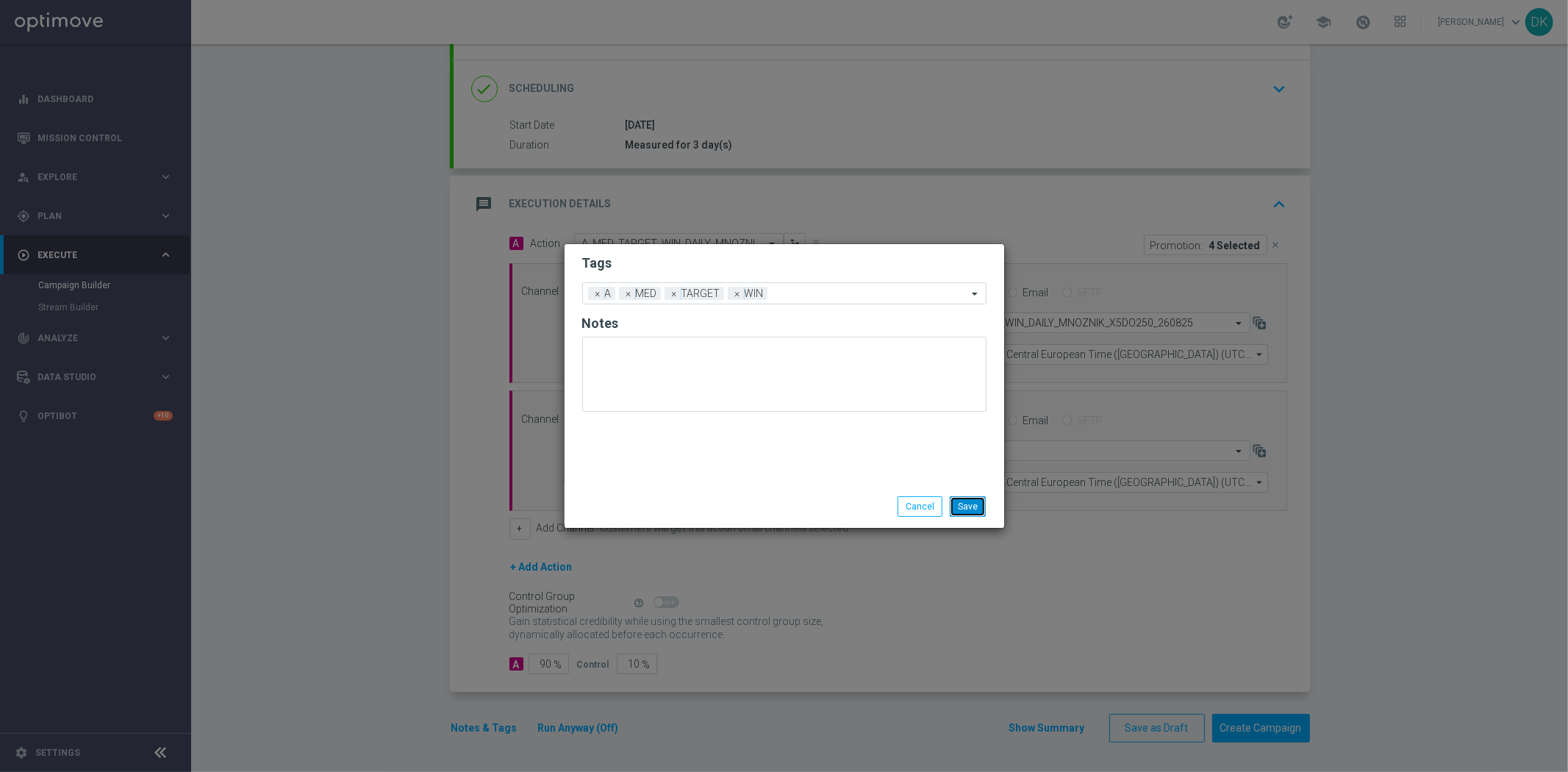
click at [967, 505] on button "Save" at bounding box center [968, 506] width 36 height 20
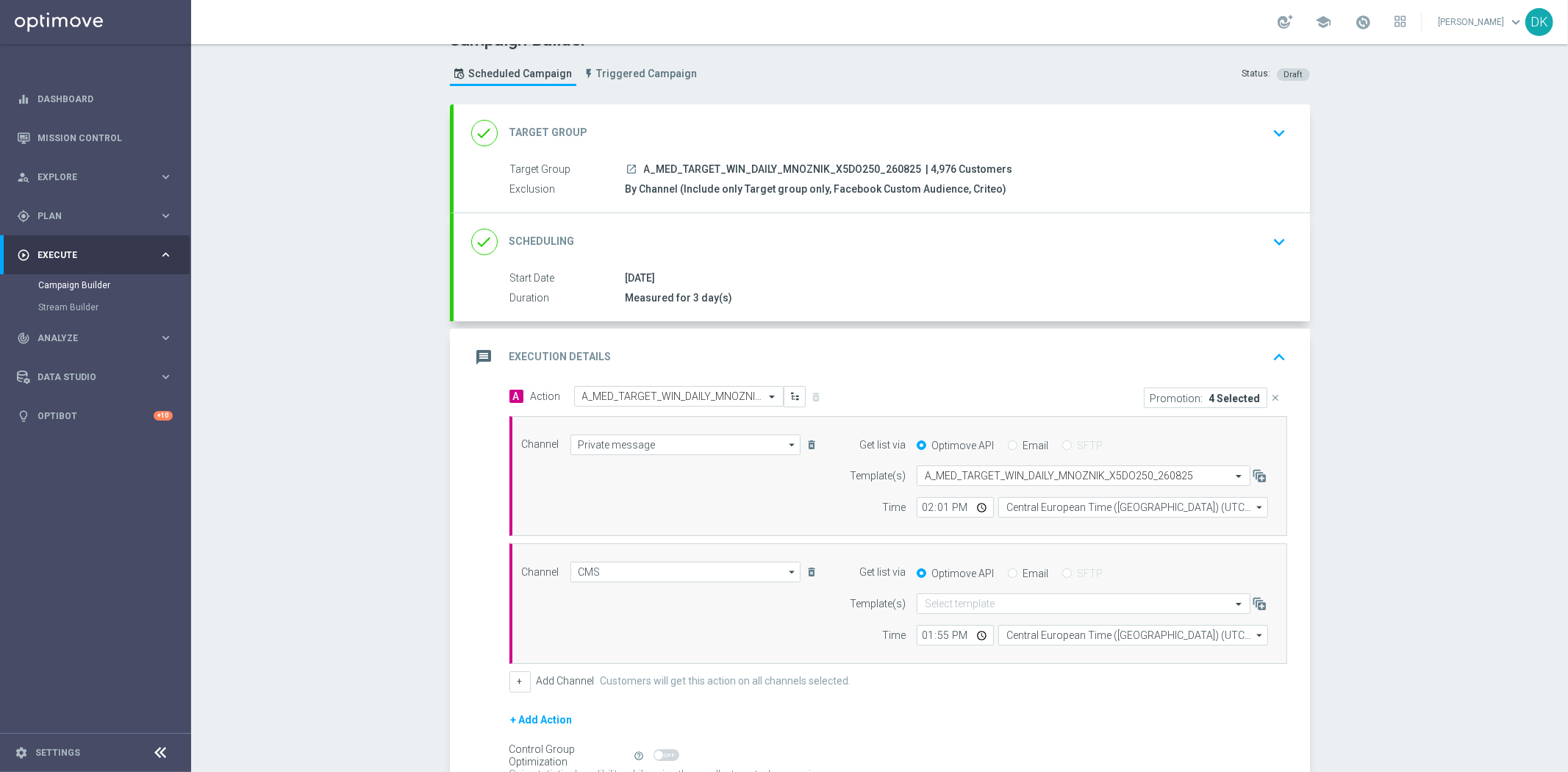
scroll to position [17, 0]
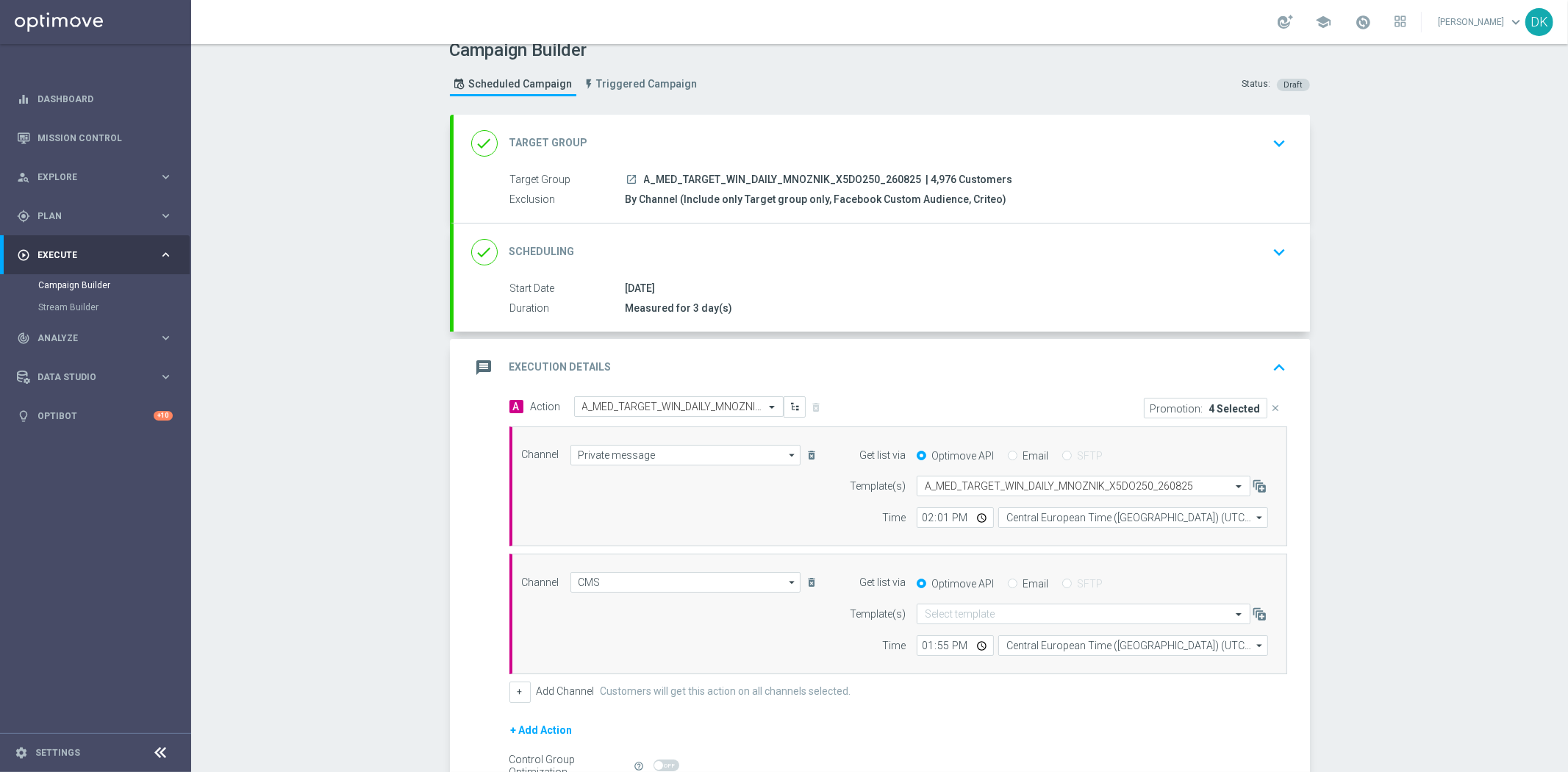
click at [1271, 254] on icon "keyboard_arrow_down" at bounding box center [1280, 252] width 22 height 22
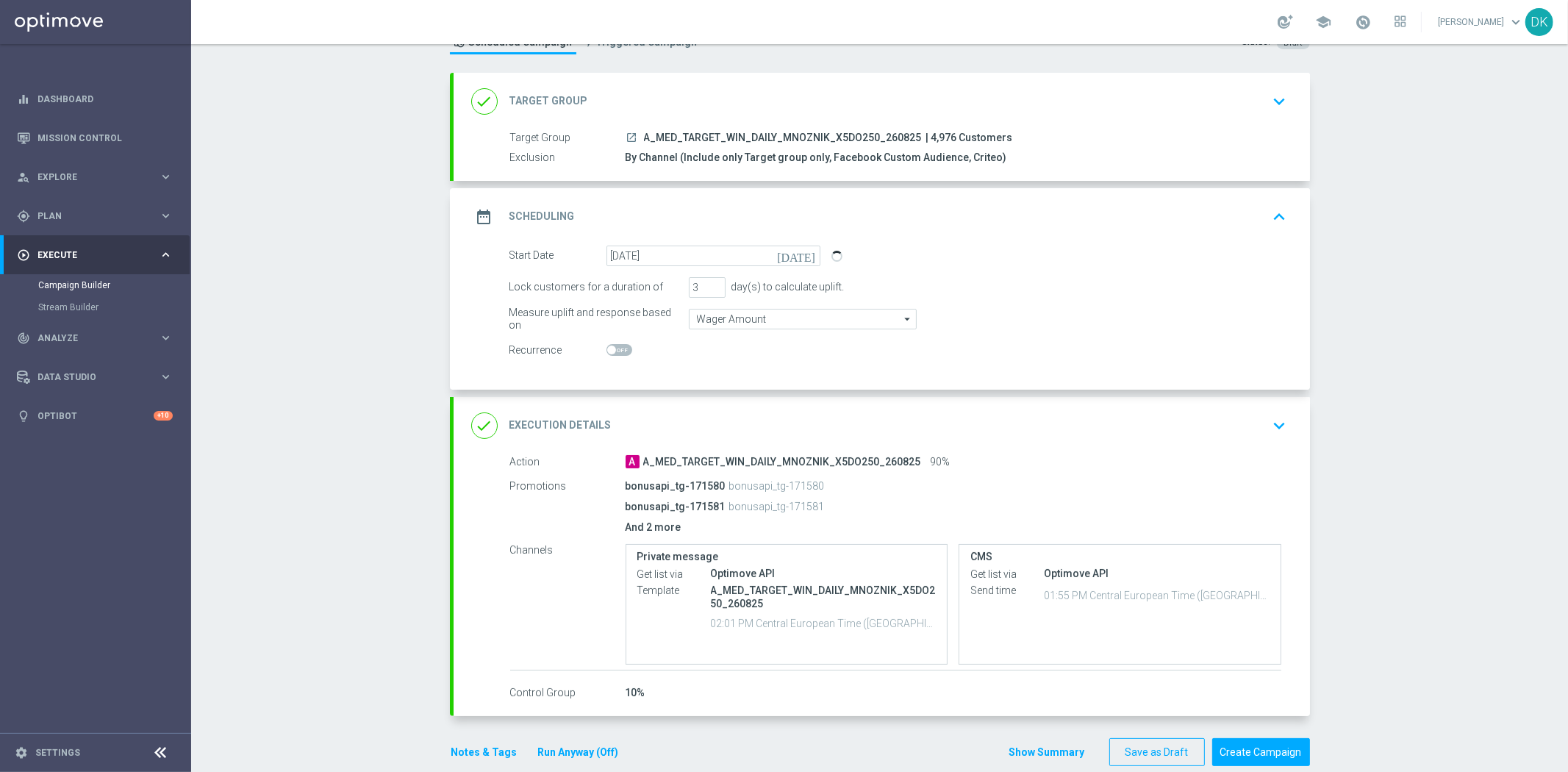
scroll to position [82, 0]
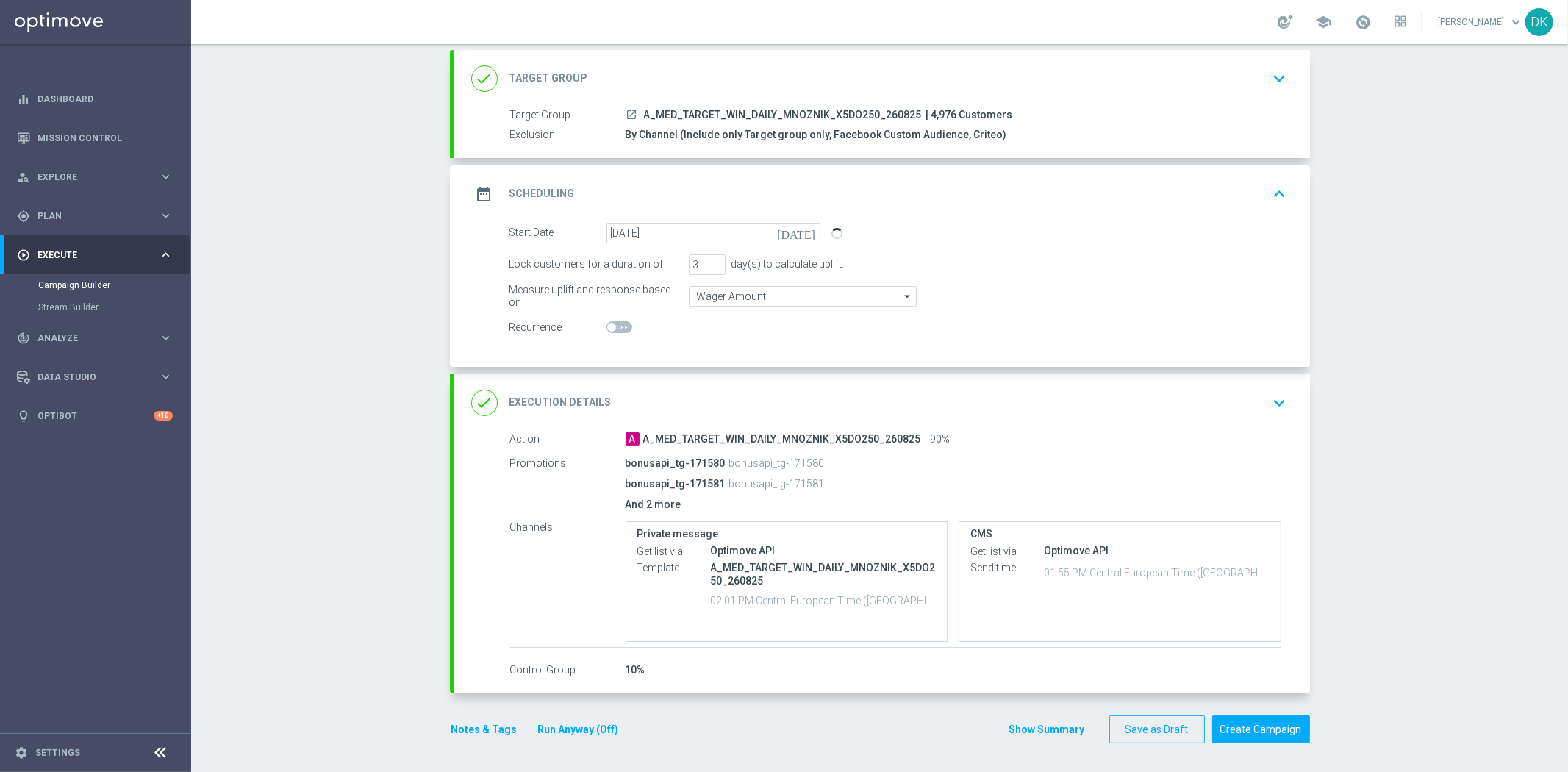
click at [407, 336] on div "Campaign Builder Scheduled Campaign Triggered Campaign Status: Draft done Targe…" at bounding box center [880, 408] width 1377 height 728
click at [269, 542] on div "Campaign Builder Scheduled Campaign Triggered Campaign Status: Draft done Targe…" at bounding box center [880, 408] width 1377 height 728
click at [360, 346] on div "Campaign Builder Scheduled Campaign Triggered Campaign Status: Draft done Targe…" at bounding box center [880, 408] width 1377 height 728
click at [344, 748] on div "Campaign Builder Scheduled Campaign Triggered Campaign Status: Draft done Targe…" at bounding box center [880, 408] width 1377 height 728
click at [266, 575] on div "Campaign Builder Scheduled Campaign Triggered Campaign Status: Draft done Targe…" at bounding box center [880, 408] width 1377 height 728
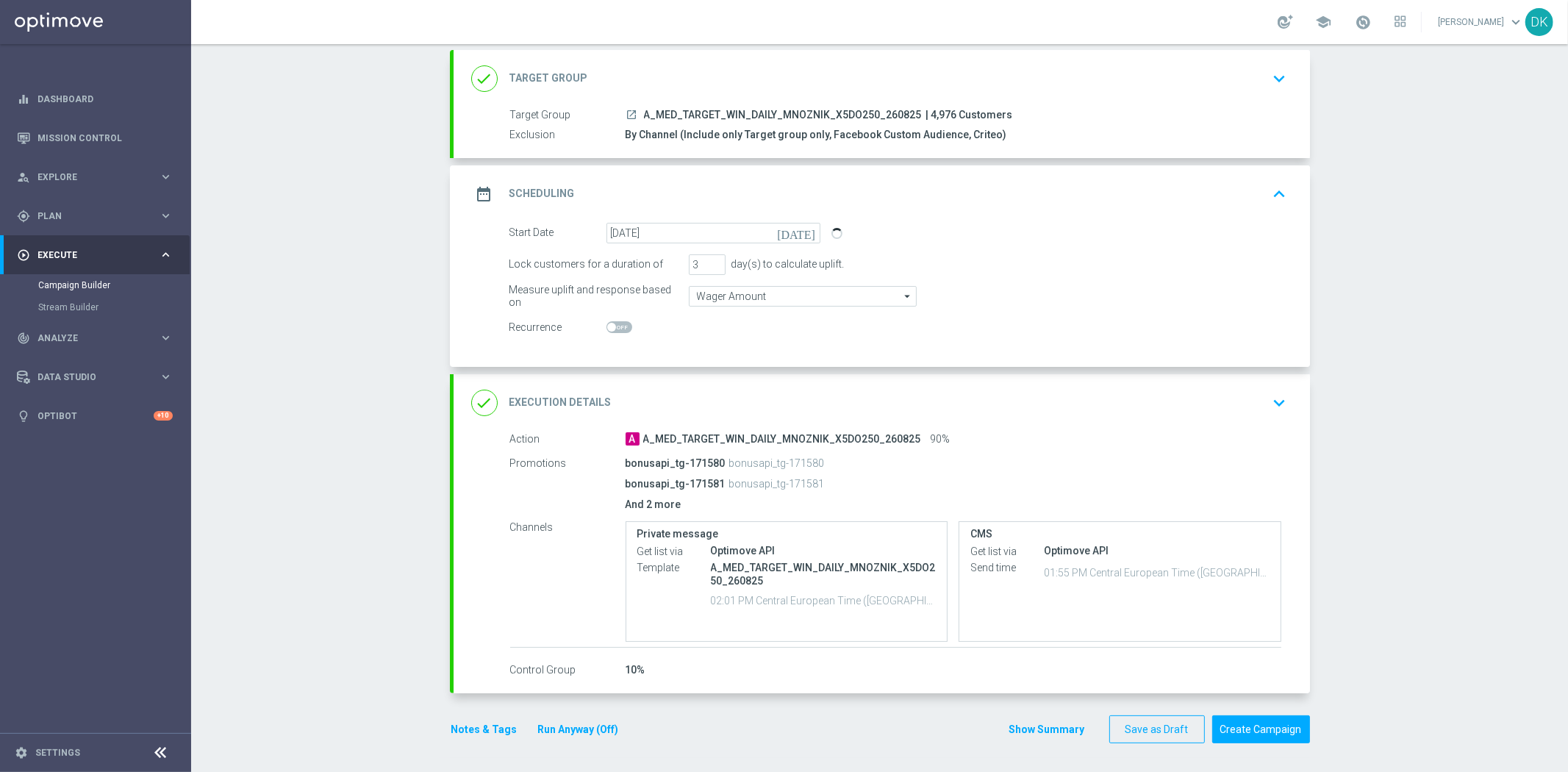
click at [266, 575] on div "Campaign Builder Scheduled Campaign Triggered Campaign Status: Draft done Targe…" at bounding box center [880, 408] width 1377 height 728
click at [318, 510] on div "Campaign Builder Scheduled Campaign Triggered Campaign Status: Draft done Targe…" at bounding box center [880, 408] width 1377 height 728
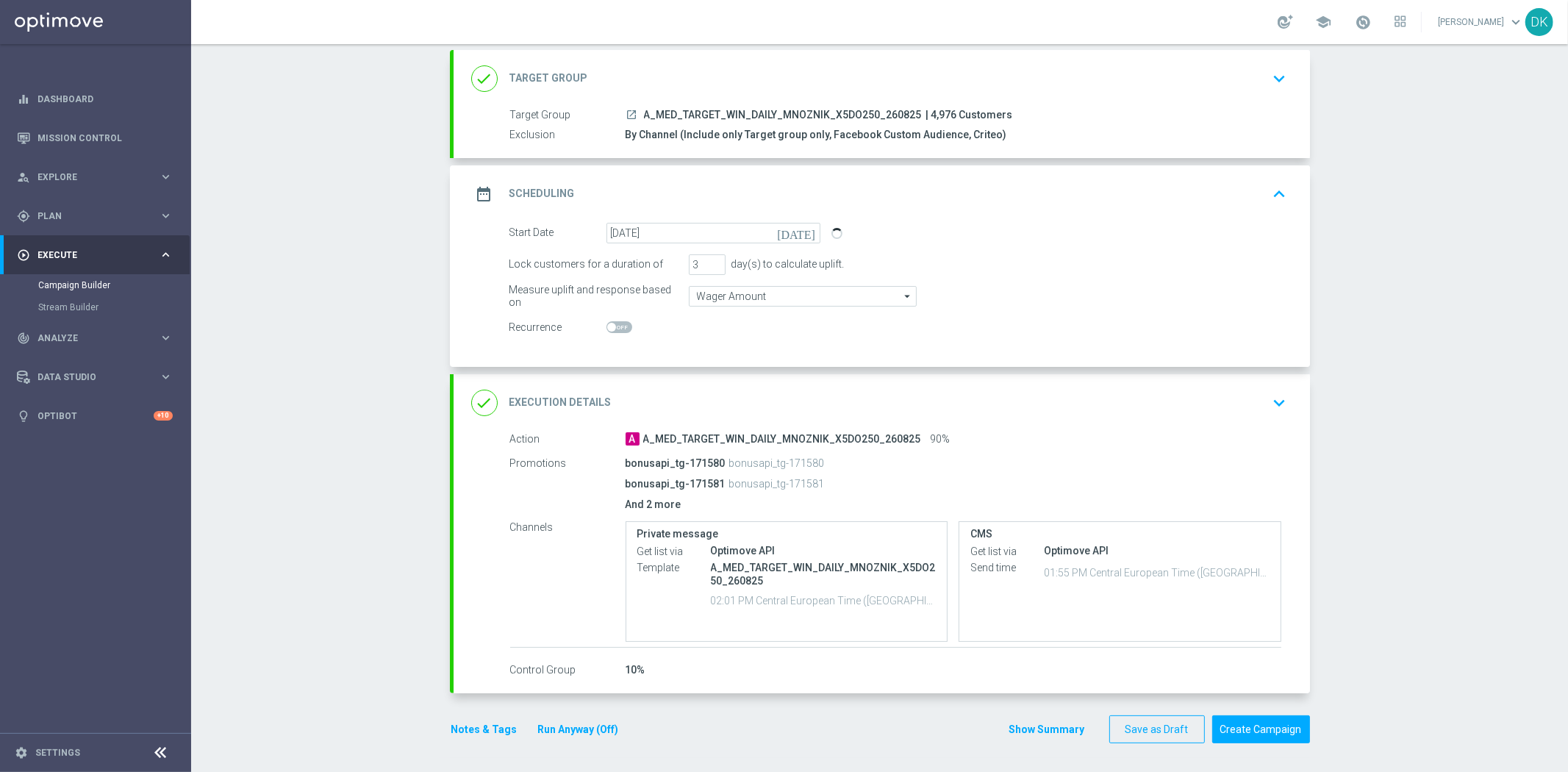
click at [318, 510] on div "Campaign Builder Scheduled Campaign Triggered Campaign Status: Draft done Targe…" at bounding box center [880, 408] width 1377 height 728
click at [372, 290] on div "Campaign Builder Scheduled Campaign Triggered Campaign Status: Draft done Targe…" at bounding box center [880, 408] width 1377 height 728
click at [424, 327] on div "Campaign Builder Scheduled Campaign Triggered Campaign Status: Draft done Targe…" at bounding box center [880, 408] width 1377 height 728
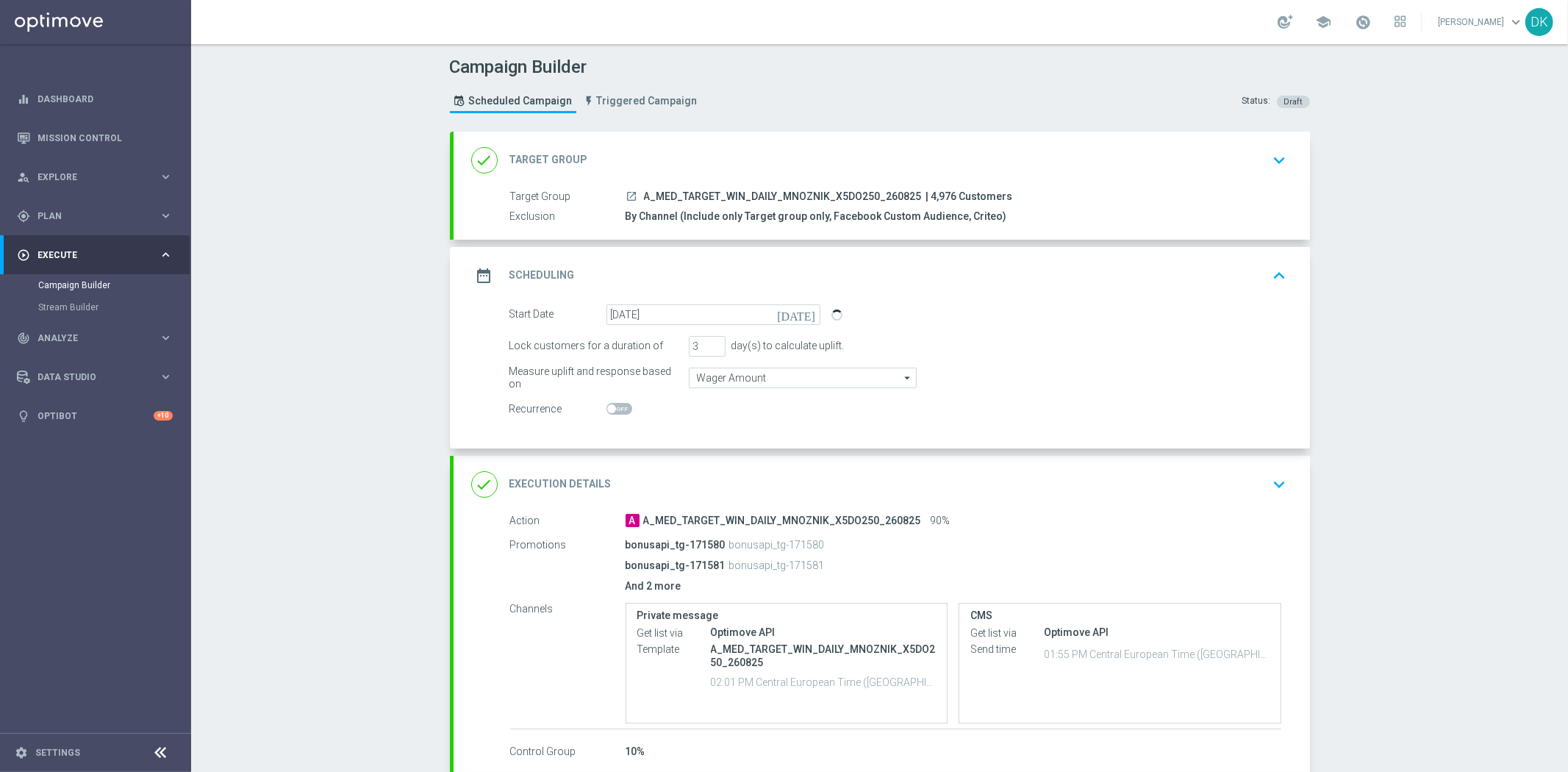
click at [1319, 260] on div "Campaign Builder Scheduled Campaign Triggered Campaign Status: Draft done Targe…" at bounding box center [880, 408] width 1377 height 728
click at [1275, 282] on icon "keyboard_arrow_up" at bounding box center [1280, 276] width 22 height 22
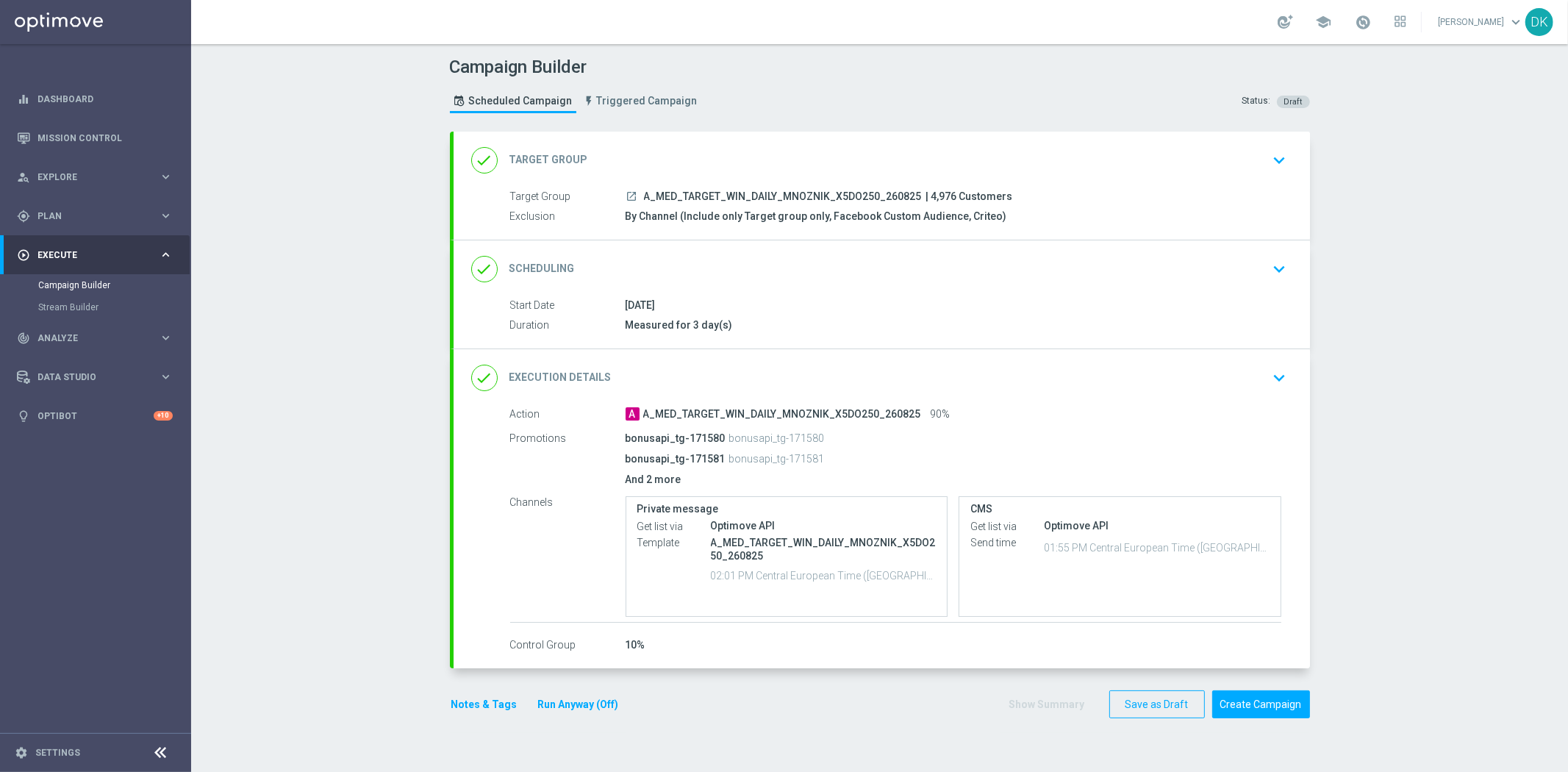
click at [1274, 275] on icon "keyboard_arrow_down" at bounding box center [1280, 269] width 22 height 22
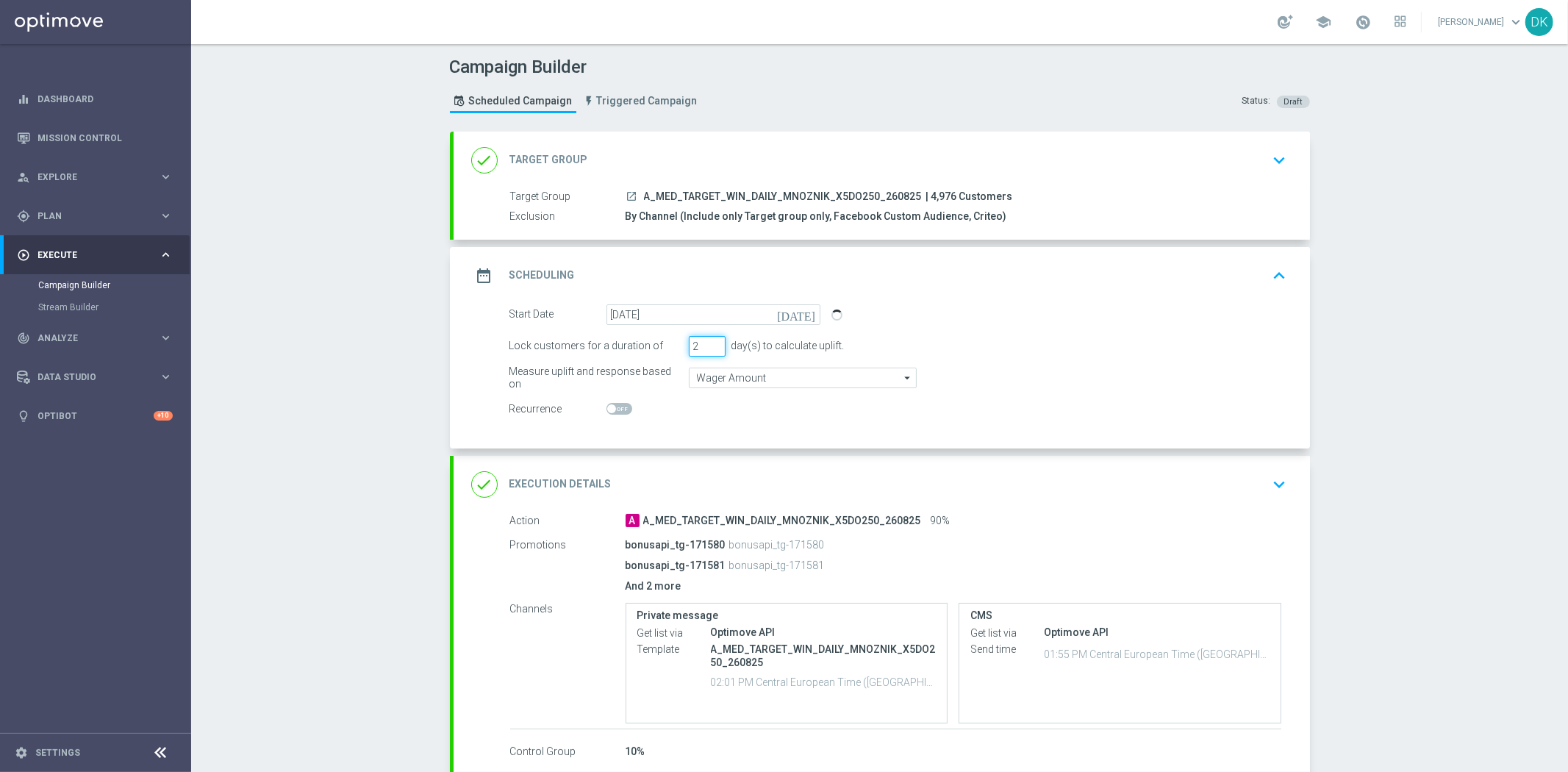
click at [709, 348] on input "2" at bounding box center [707, 346] width 37 height 20
type input "3"
click at [713, 341] on input "3" at bounding box center [707, 346] width 37 height 20
click at [358, 389] on div "Campaign Builder Scheduled Campaign Triggered Campaign Status: Draft done Targe…" at bounding box center [880, 408] width 1377 height 728
click at [336, 403] on div "Campaign Builder Scheduled Campaign Triggered Campaign Status: Draft done Targe…" at bounding box center [880, 408] width 1377 height 728
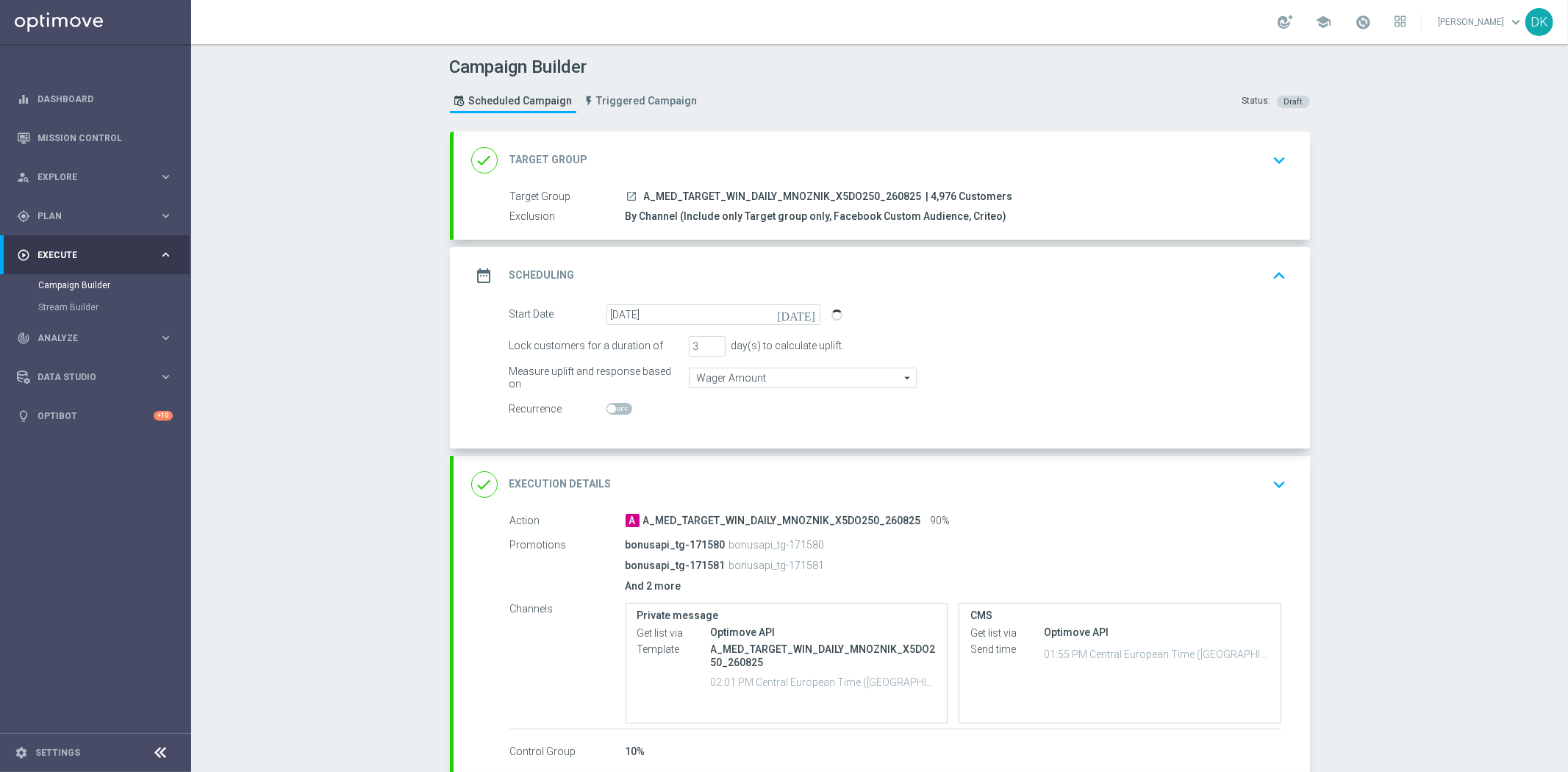
click at [336, 505] on div "Campaign Builder Scheduled Campaign Triggered Campaign Status: Draft done Targe…" at bounding box center [880, 408] width 1377 height 728
click at [258, 453] on div "Campaign Builder Scheduled Campaign Triggered Campaign Status: Draft done Targe…" at bounding box center [880, 408] width 1377 height 728
click at [266, 453] on div "Campaign Builder Scheduled Campaign Triggered Campaign Status: Draft done Targe…" at bounding box center [880, 408] width 1377 height 728
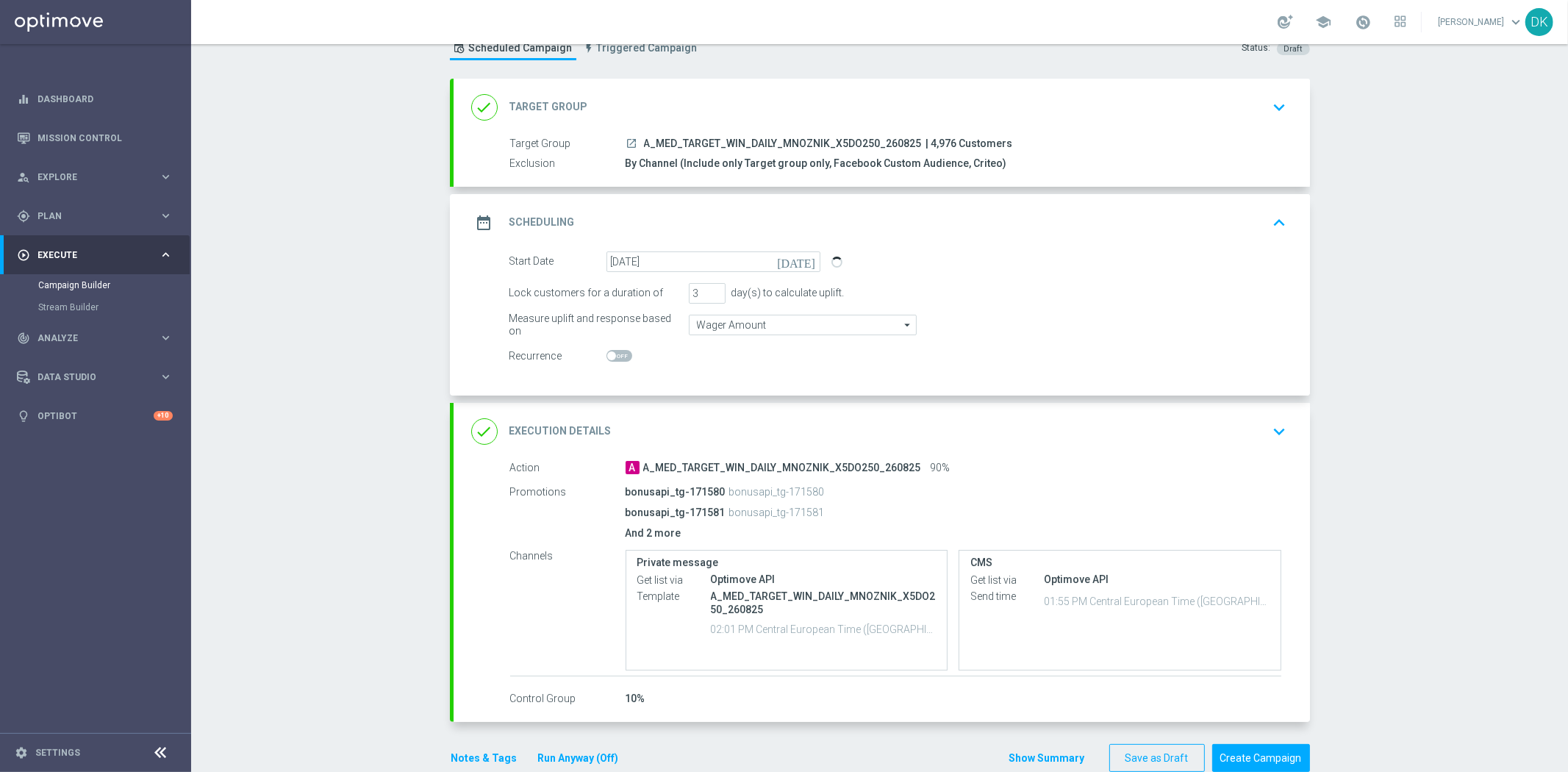
scroll to position [82, 0]
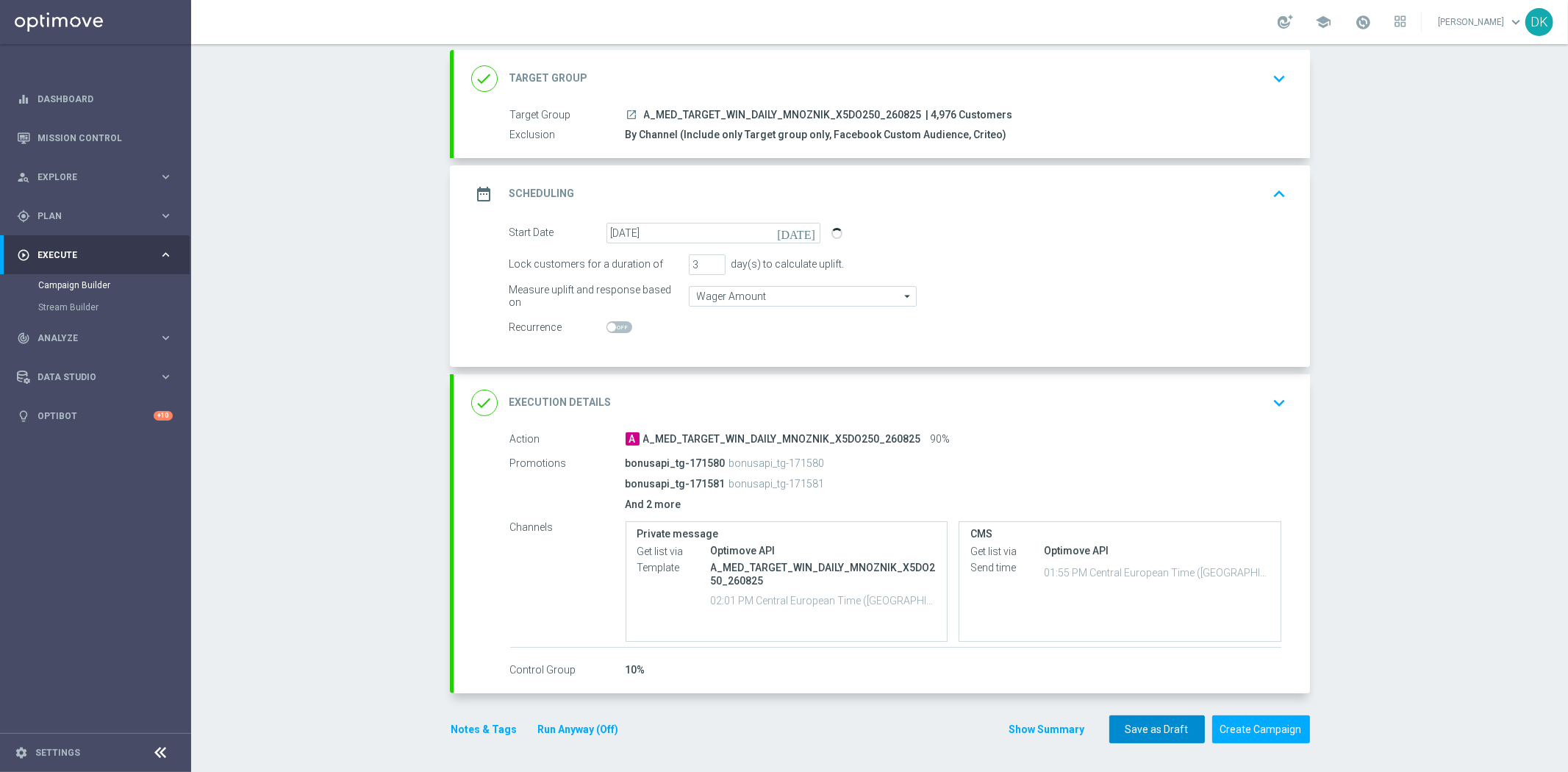
click at [1172, 724] on button "Save as Draft" at bounding box center [1157, 730] width 96 height 29
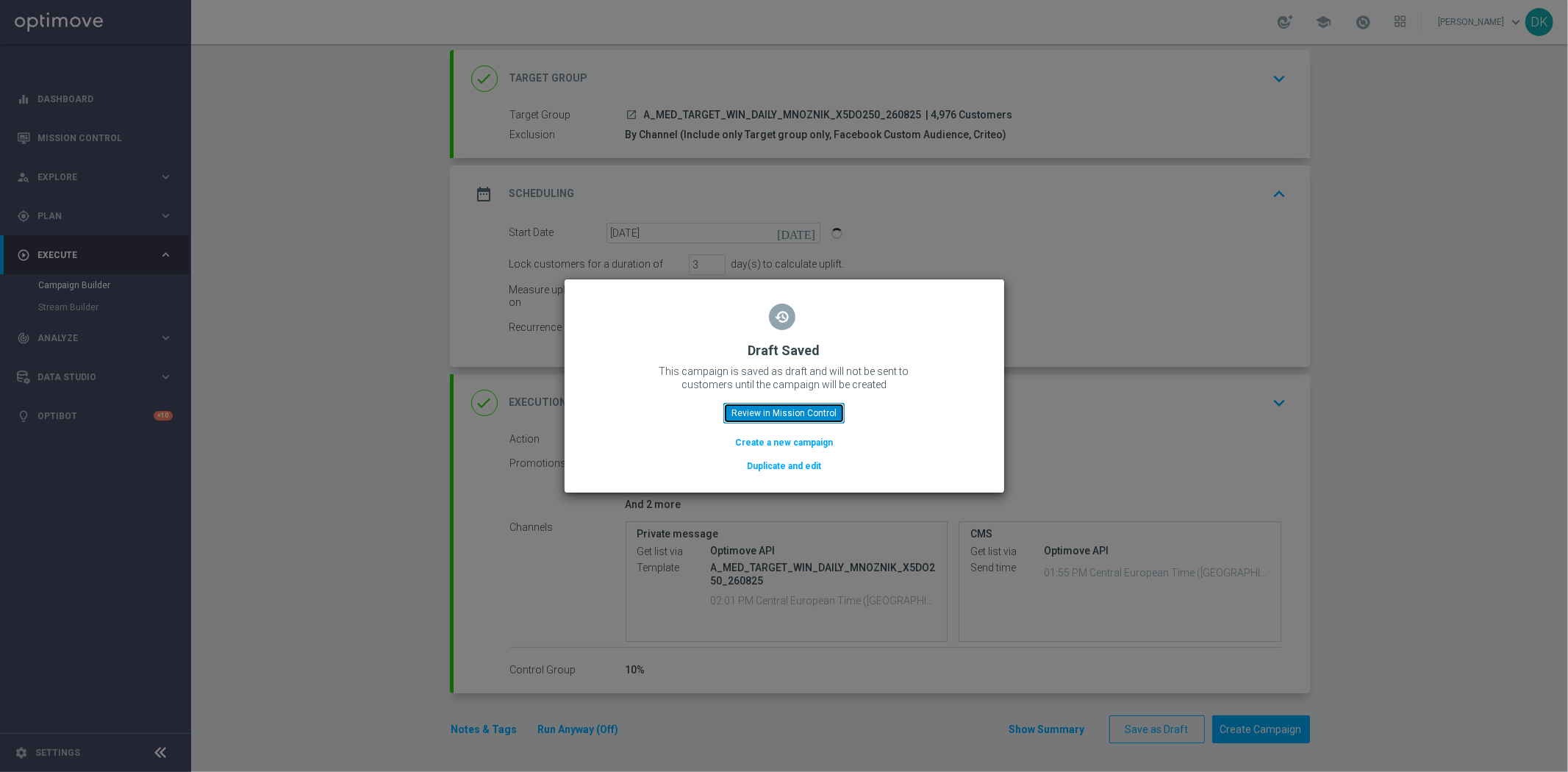
click at [799, 412] on button "Review in Mission Control" at bounding box center [784, 413] width 121 height 20
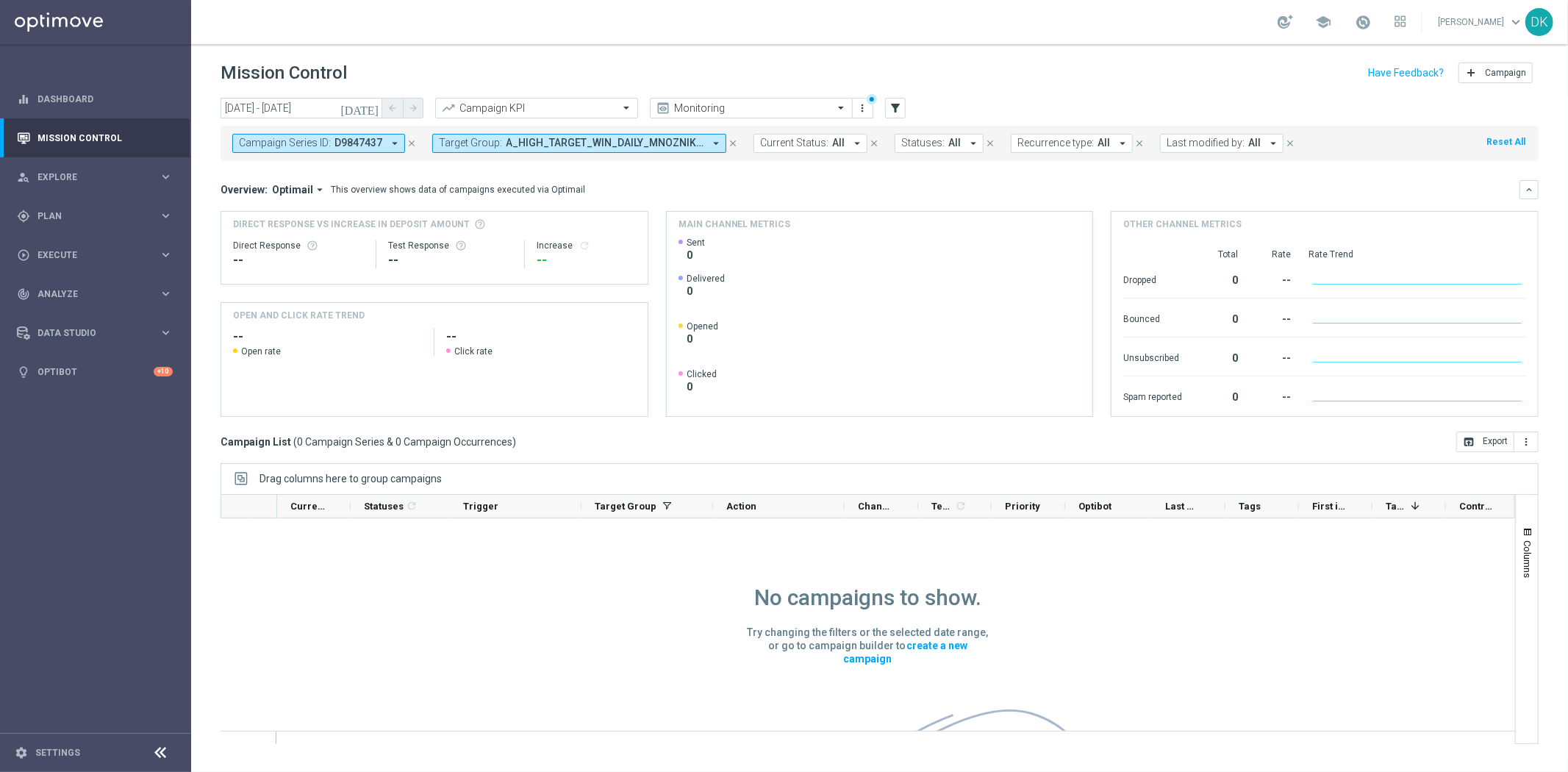
click at [509, 143] on span "A_HIGH_TARGET_WIN_DAILY_MNOZNIK_X5DO250_260825" at bounding box center [605, 143] width 198 height 13
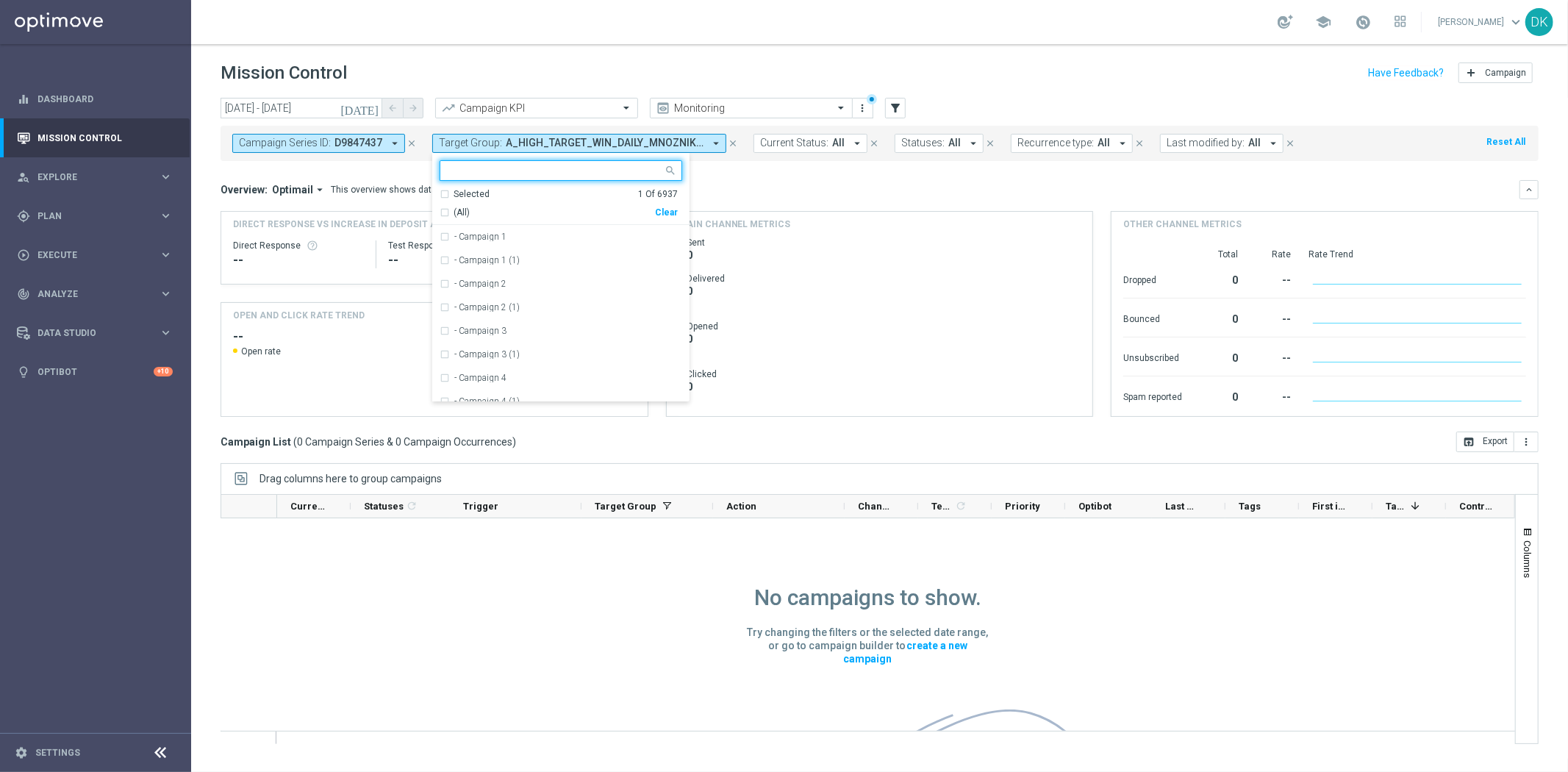
click at [0, 0] on div "Clear" at bounding box center [0, 0] width 0 height 0
click at [722, 184] on div "Overview: Optimail arrow_drop_down This overview shows data of campaigns execut…" at bounding box center [869, 189] width 1299 height 13
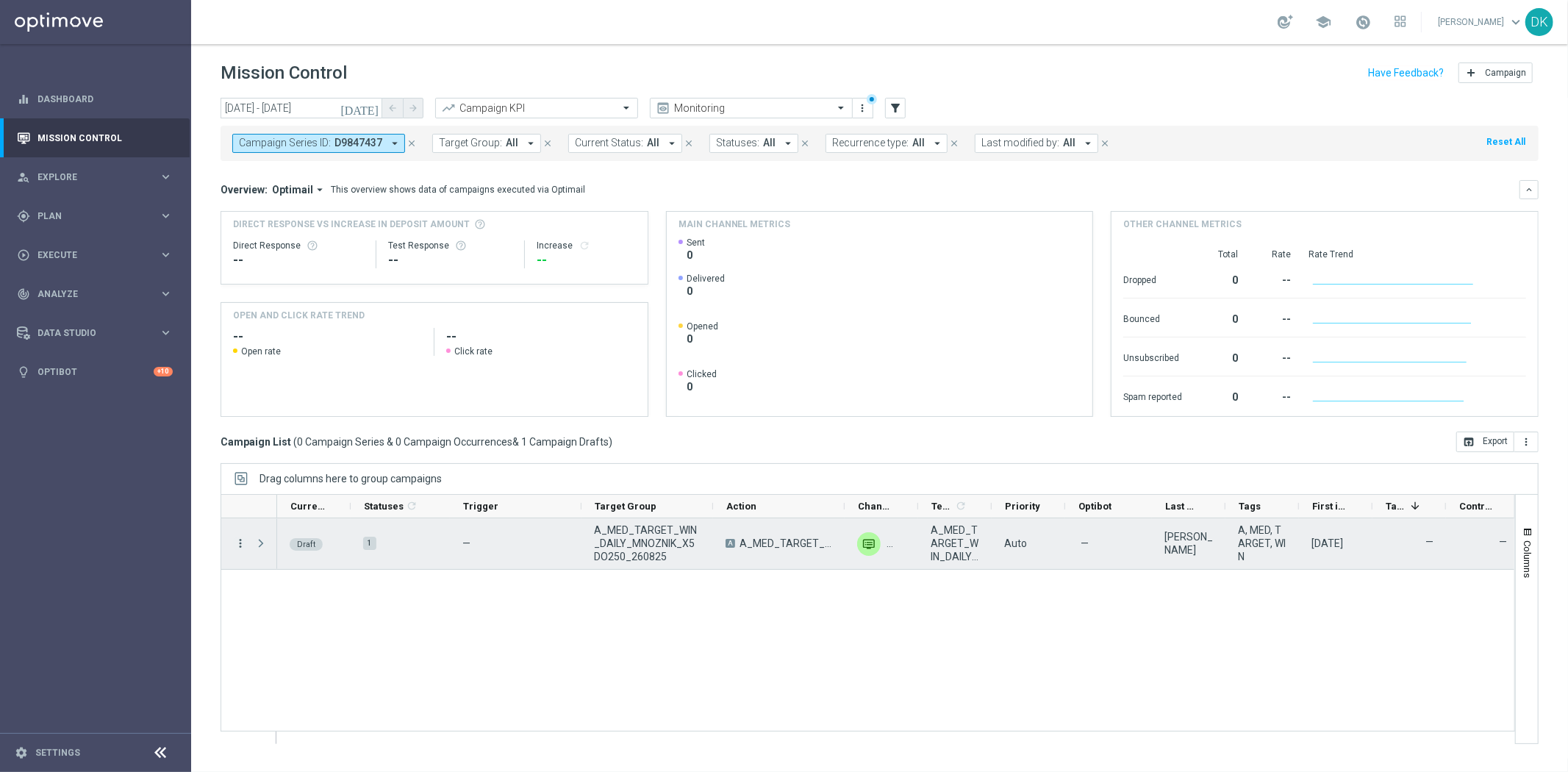
click at [240, 548] on icon "more_vert" at bounding box center [240, 542] width 13 height 13
click at [282, 604] on span "Edit" at bounding box center [277, 600] width 16 height 10
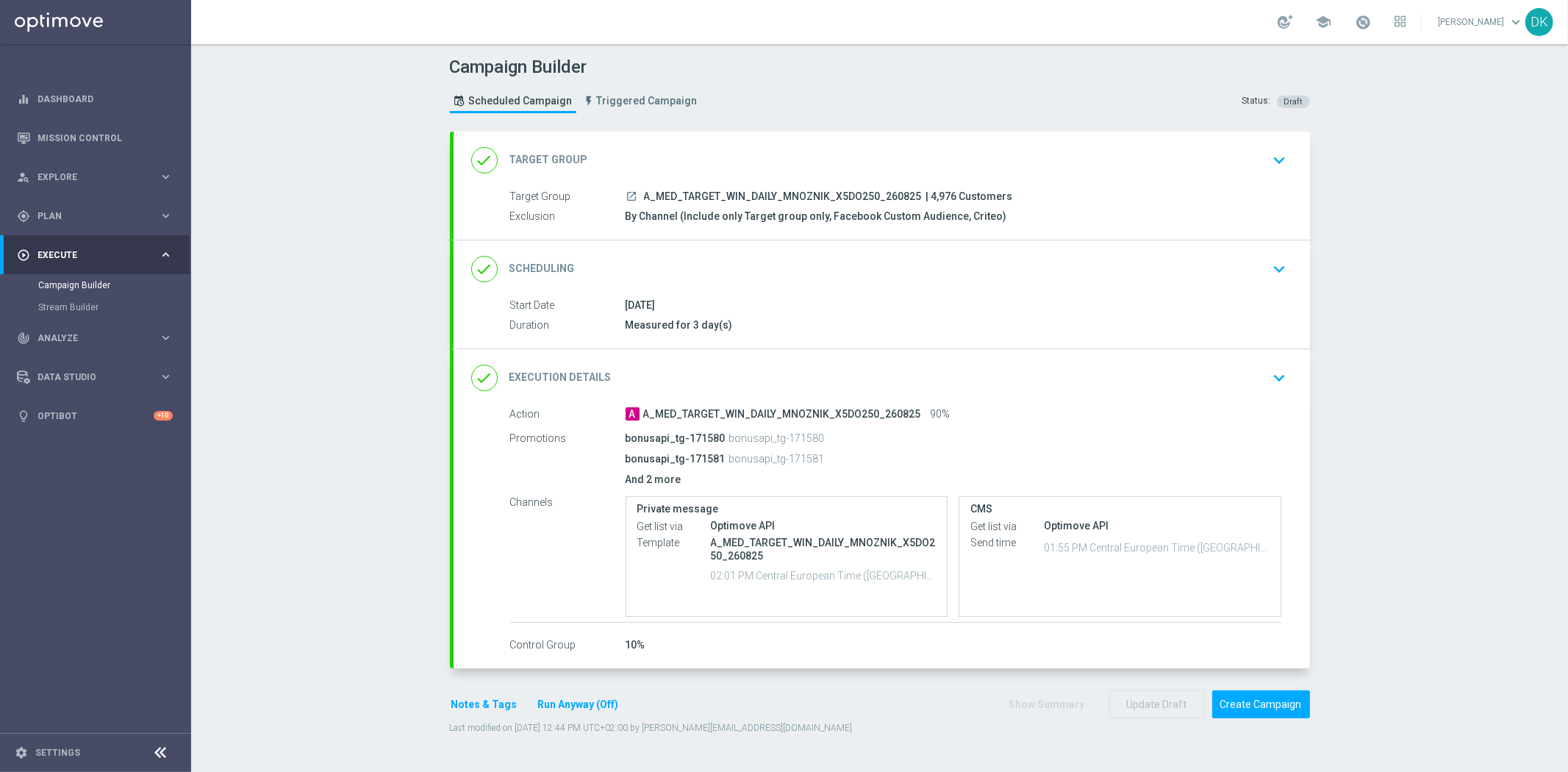
click at [1219, 283] on div "done Scheduling keyboard_arrow_down" at bounding box center [881, 268] width 857 height 57
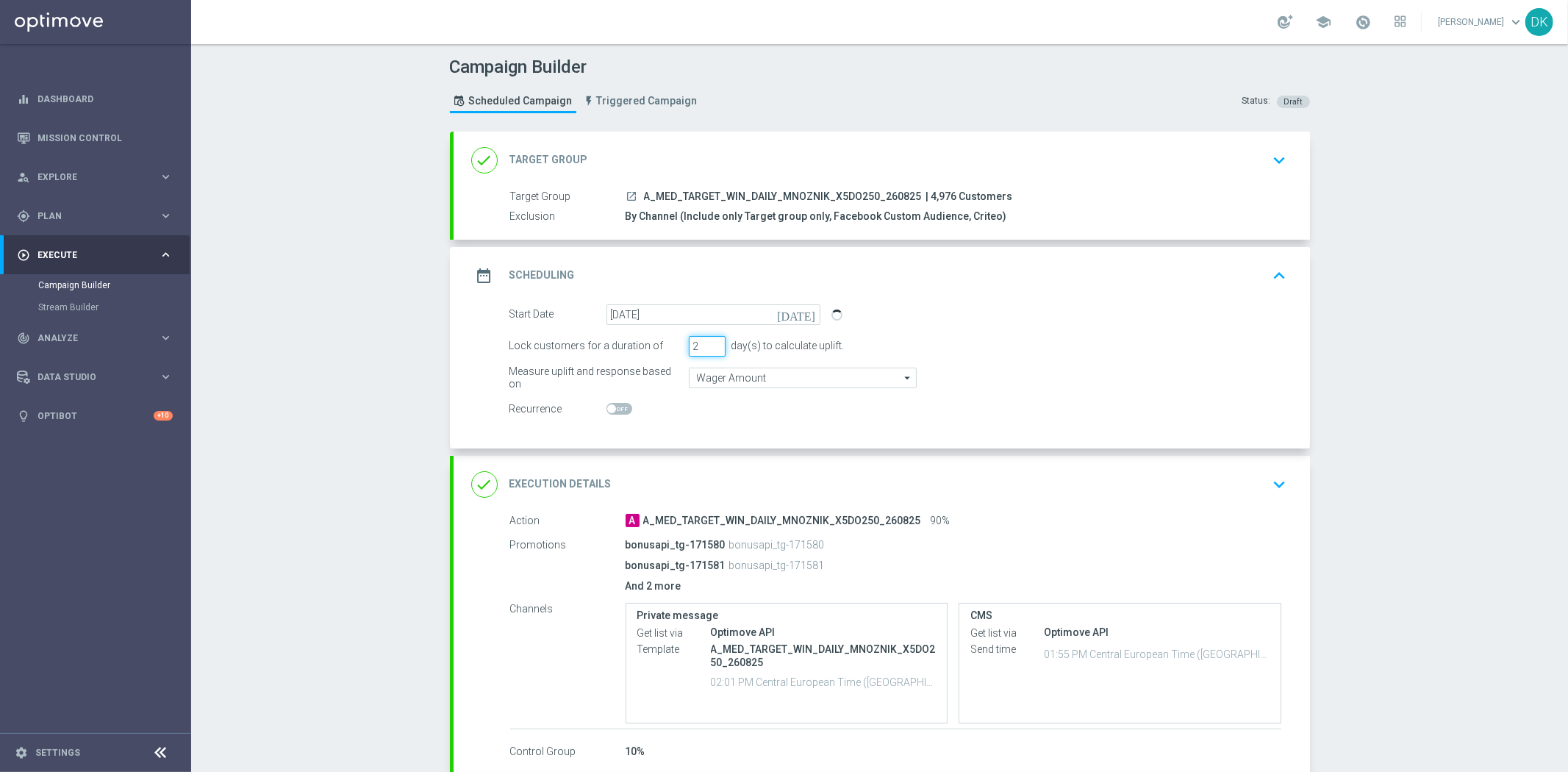
click at [707, 348] on input "2" at bounding box center [707, 346] width 37 height 20
click at [711, 336] on input "2" at bounding box center [707, 346] width 37 height 20
type input "3"
click at [709, 340] on input "3" at bounding box center [707, 346] width 37 height 20
click at [407, 351] on div "Campaign Builder Scheduled Campaign Triggered Campaign Status: Draft done Targe…" at bounding box center [880, 408] width 1377 height 728
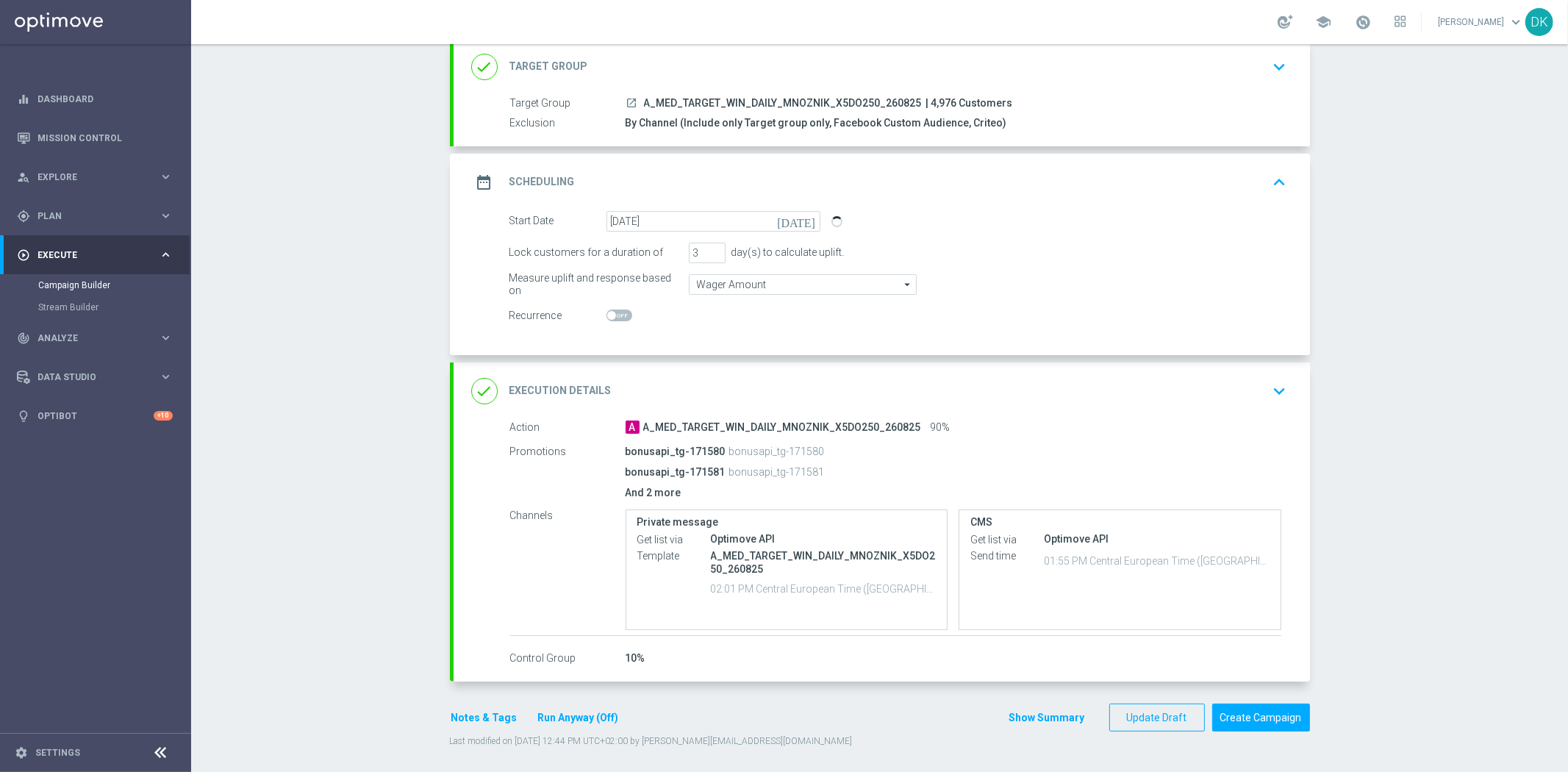
scroll to position [97, 0]
click at [354, 272] on div "Campaign Builder Scheduled Campaign Triggered Campaign Status: Draft done Targe…" at bounding box center [880, 408] width 1377 height 728
click at [354, 273] on div "Campaign Builder Scheduled Campaign Triggered Campaign Status: Draft done Targe…" at bounding box center [880, 408] width 1377 height 728
click at [362, 270] on div "Campaign Builder Scheduled Campaign Triggered Campaign Status: Draft done Targe…" at bounding box center [880, 408] width 1377 height 728
click at [370, 526] on div "Campaign Builder Scheduled Campaign Triggered Campaign Status: Draft done Targe…" at bounding box center [880, 408] width 1377 height 728
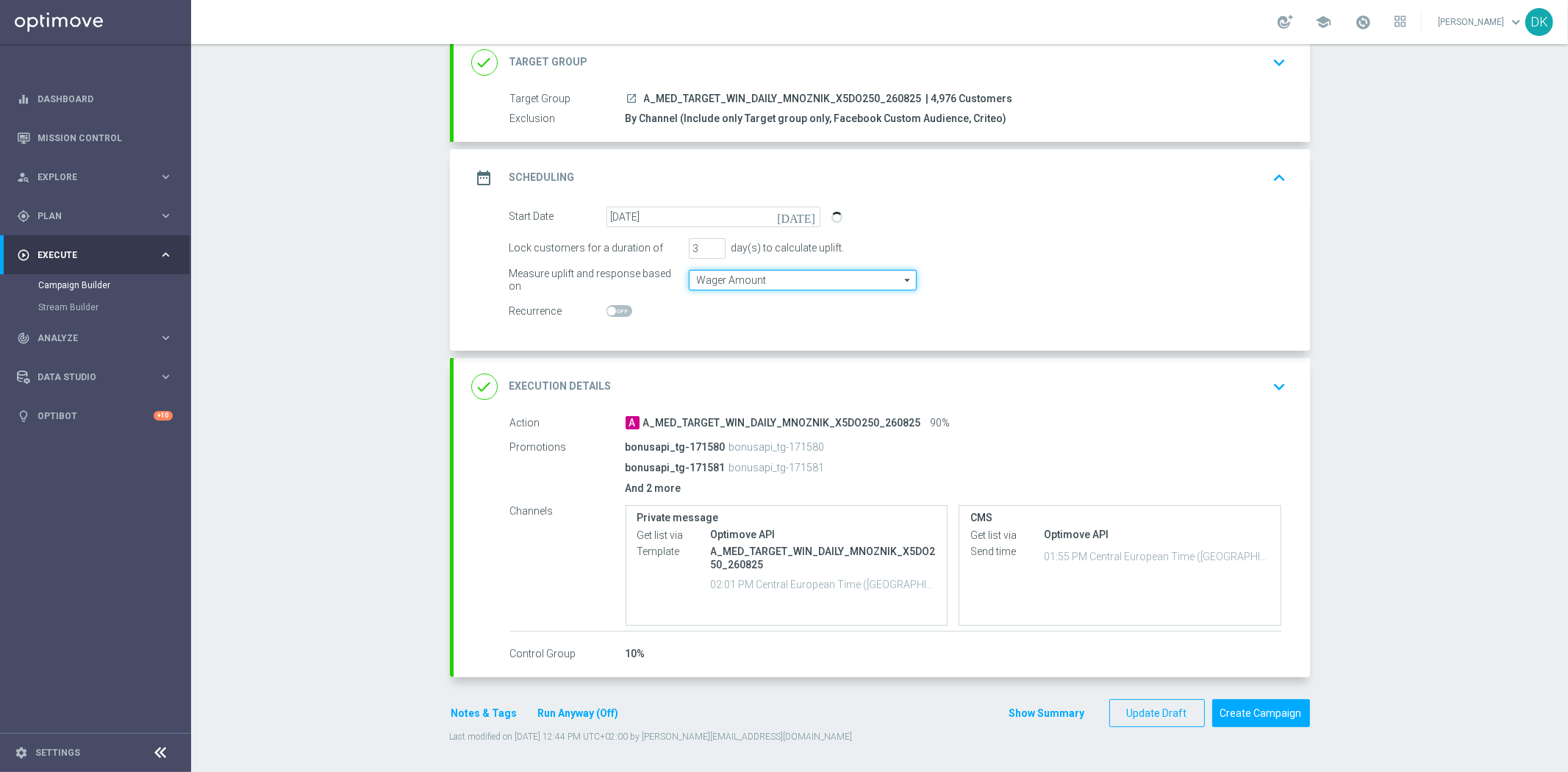
click at [864, 279] on input "Wager Amount" at bounding box center [803, 280] width 228 height 20
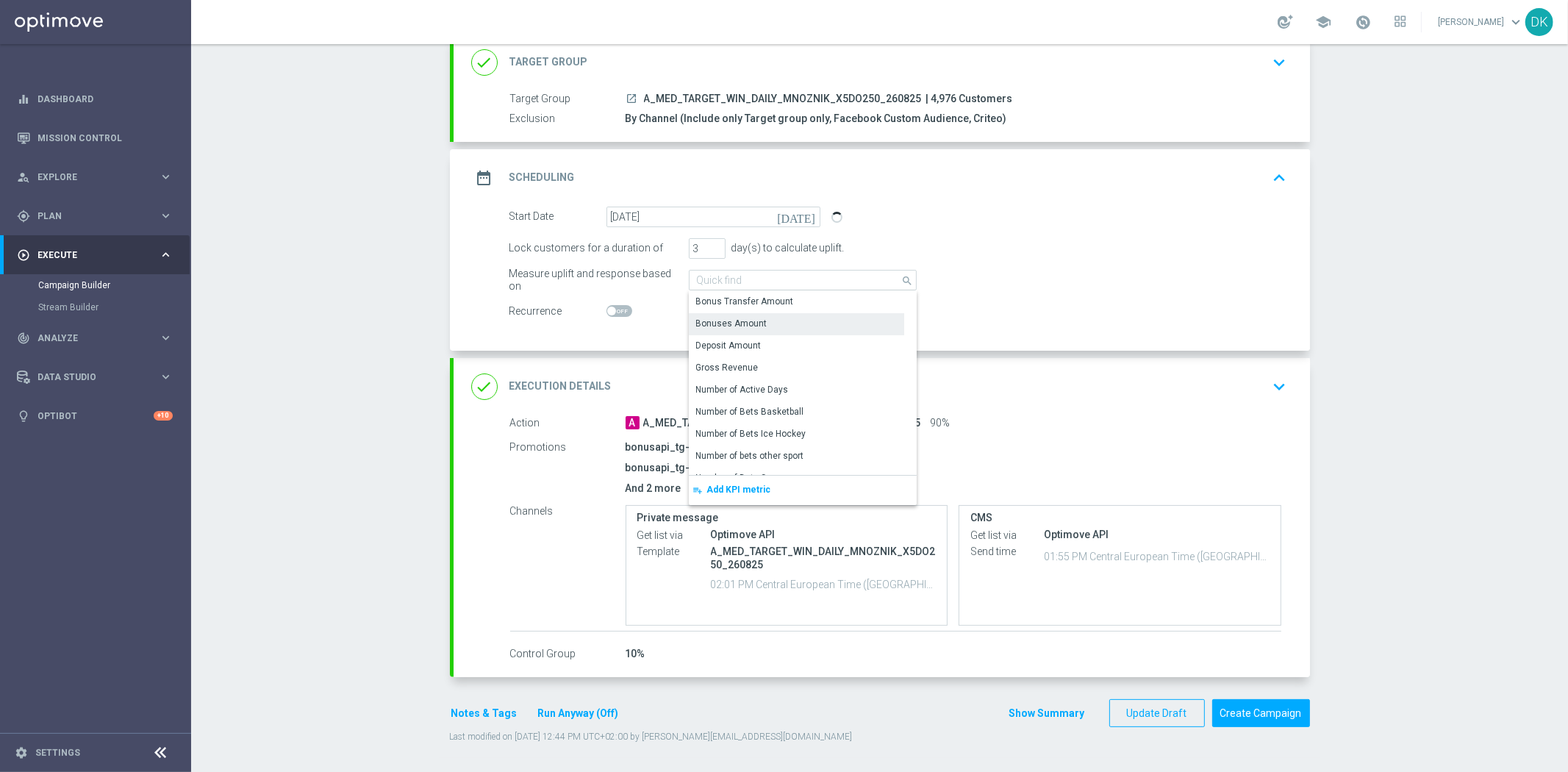
click at [752, 341] on div "Deposit Amount" at bounding box center [797, 346] width 215 height 20
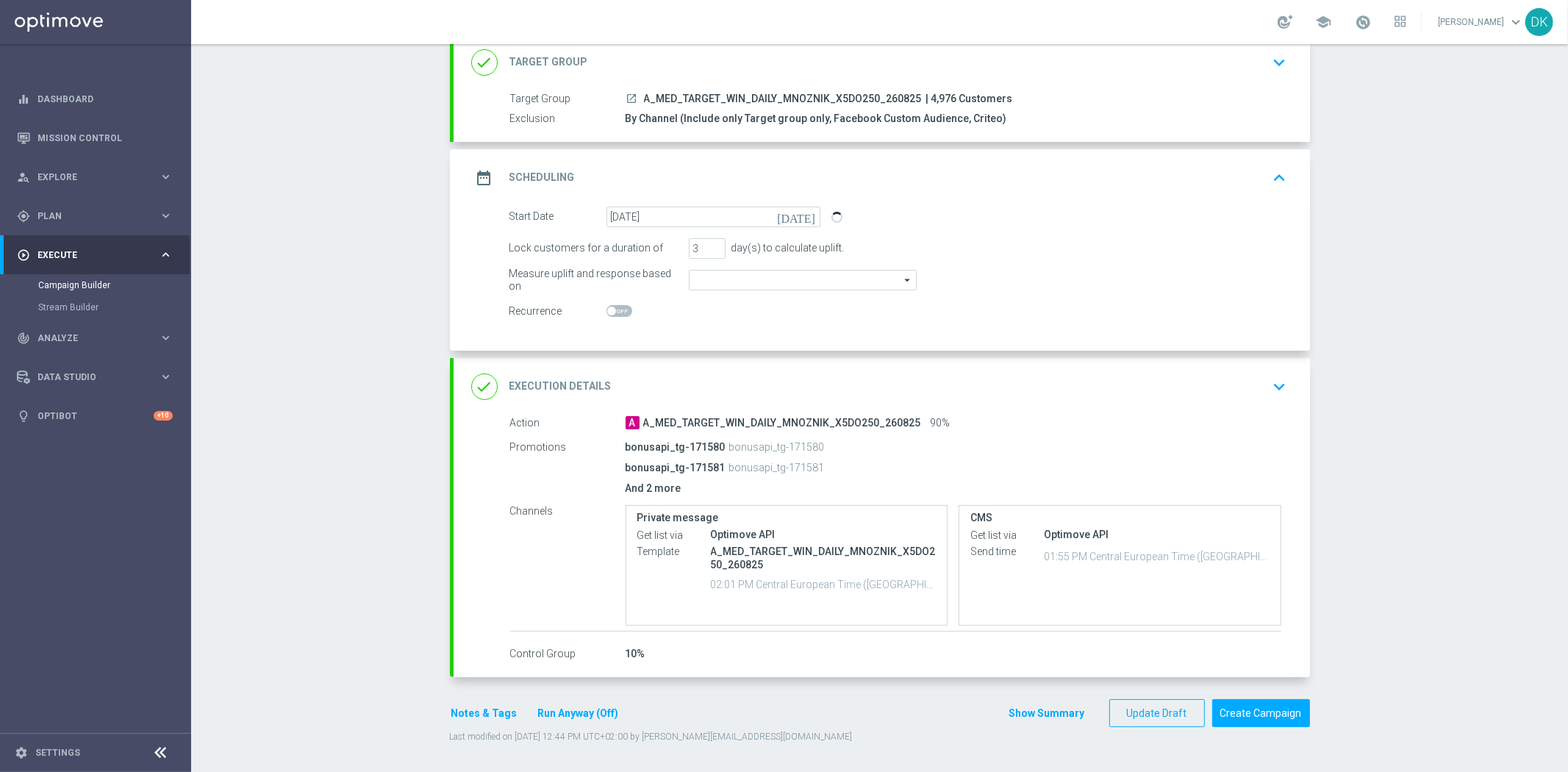
type input "Deposit Amount"
click at [762, 283] on input "Deposit Amount" at bounding box center [803, 280] width 228 height 20
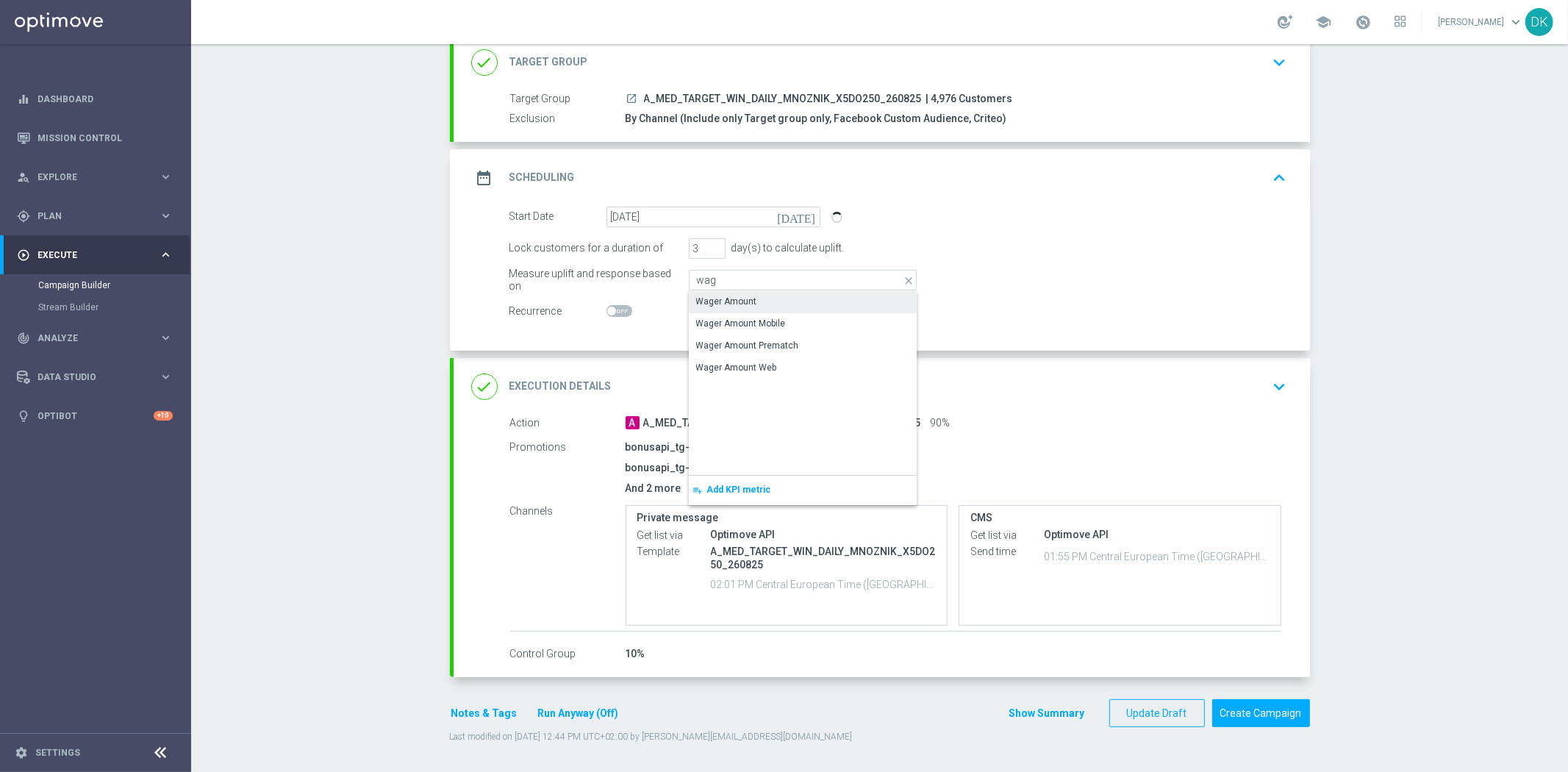
click at [737, 310] on div "Wager Amount" at bounding box center [803, 302] width 228 height 22
click at [721, 299] on div "Wager Amount" at bounding box center [727, 301] width 61 height 13
type input "Wager Amount"
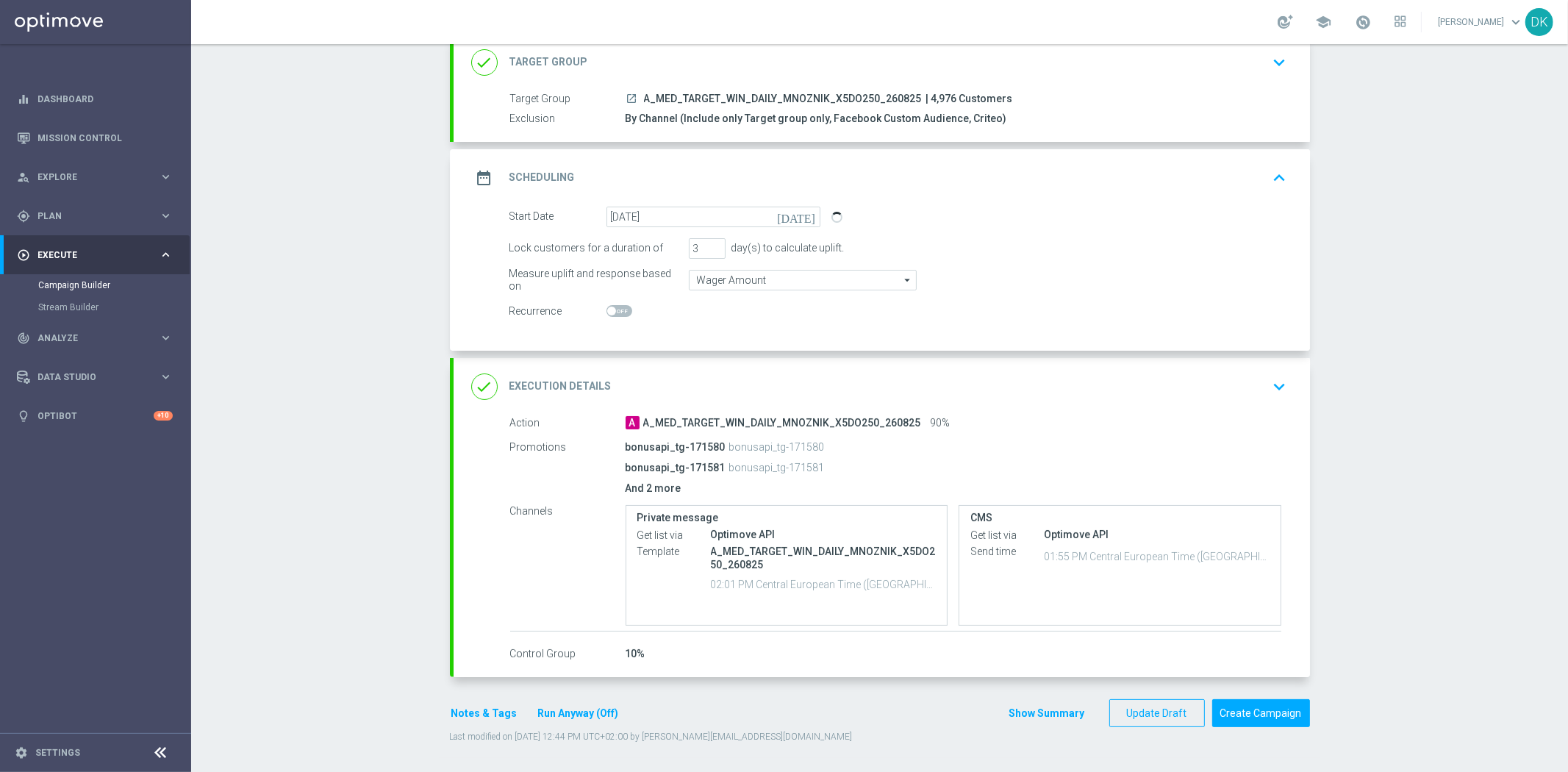
click at [802, 217] on icon "[DATE]" at bounding box center [799, 214] width 44 height 16
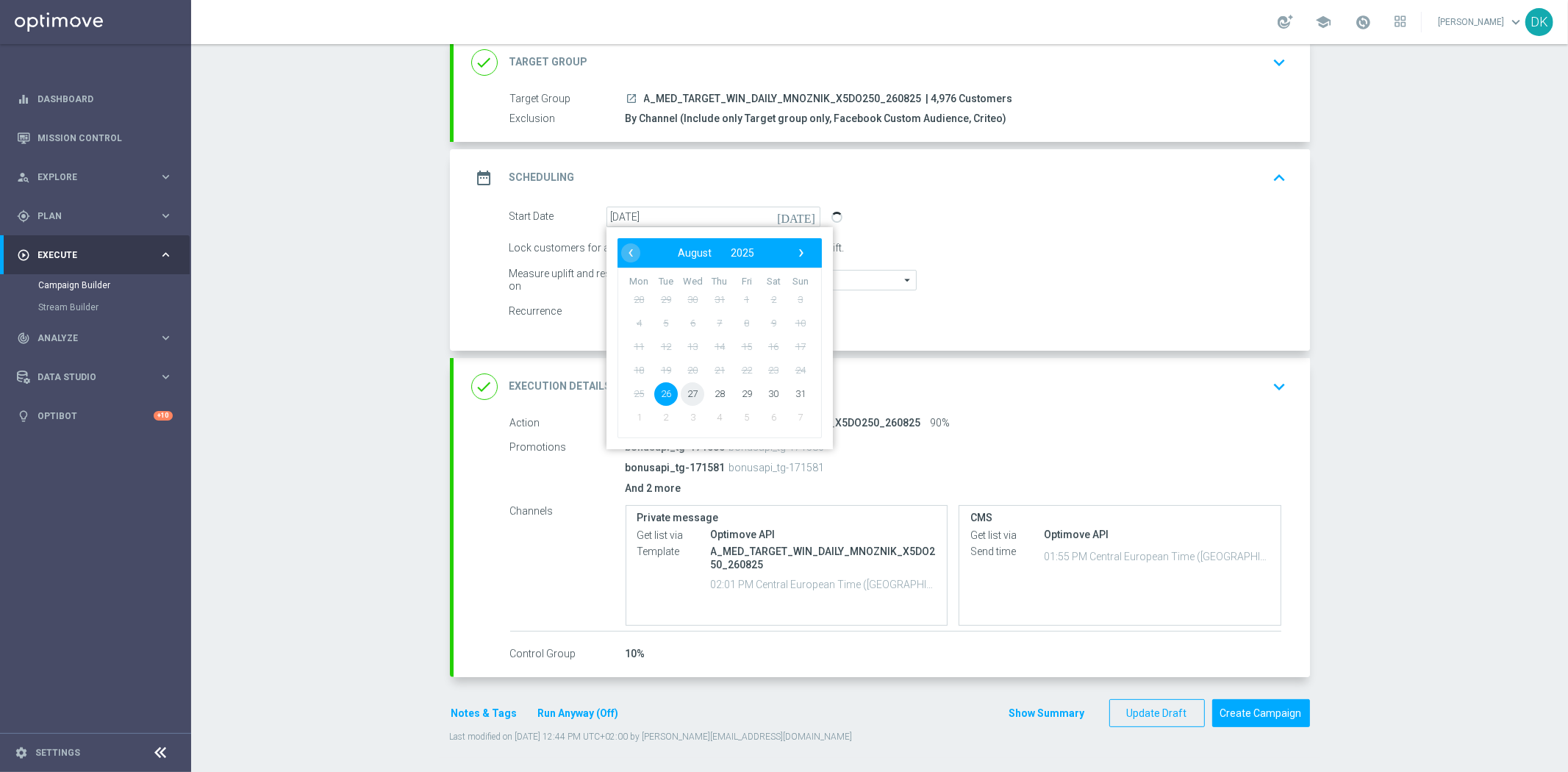
click at [691, 386] on span "27" at bounding box center [693, 394] width 24 height 24
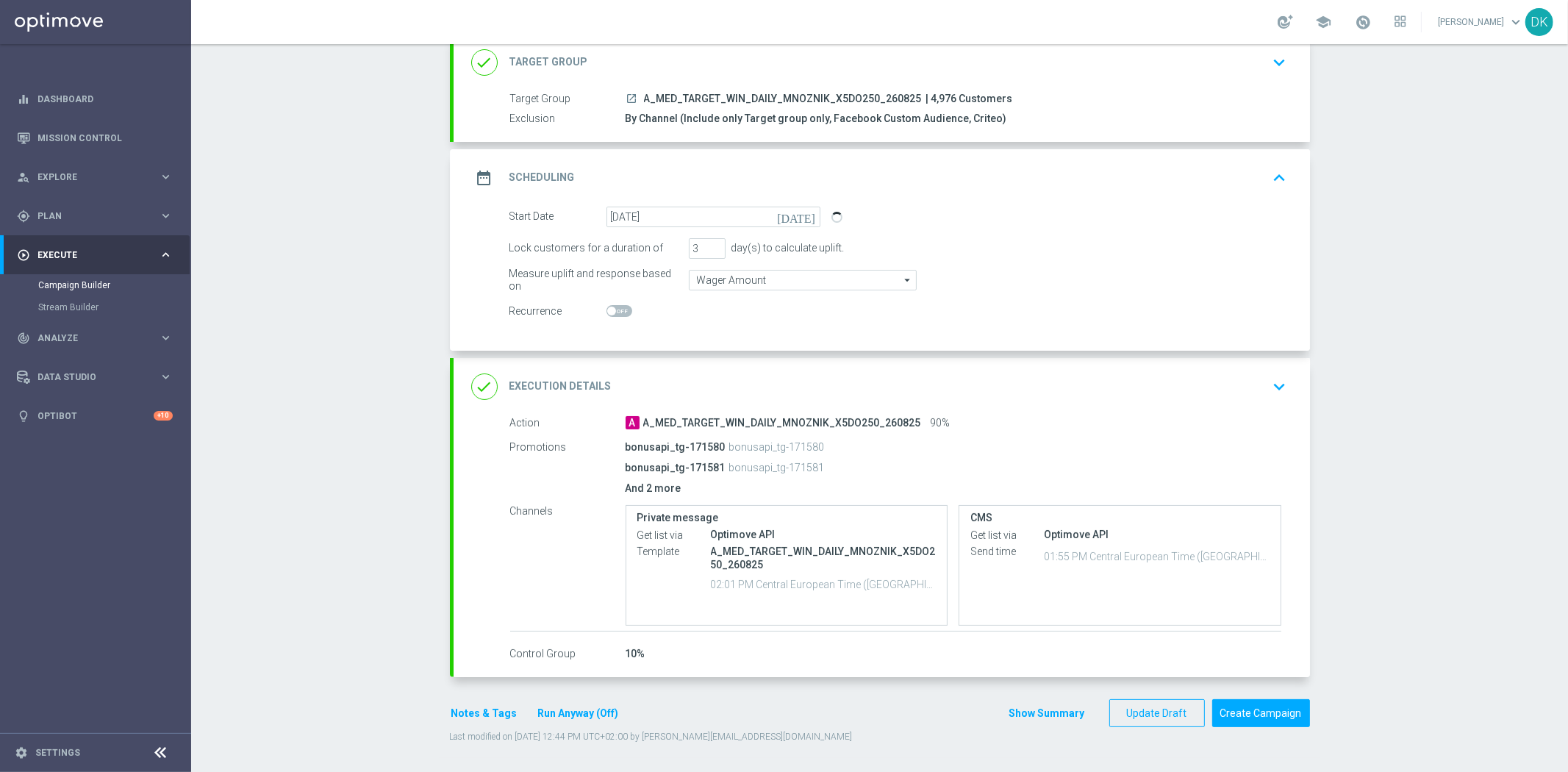
click at [874, 221] on div "Start Date 27 Aug 2025 today" at bounding box center [898, 217] width 800 height 20
click at [796, 216] on icon "[DATE]" at bounding box center [799, 214] width 44 height 16
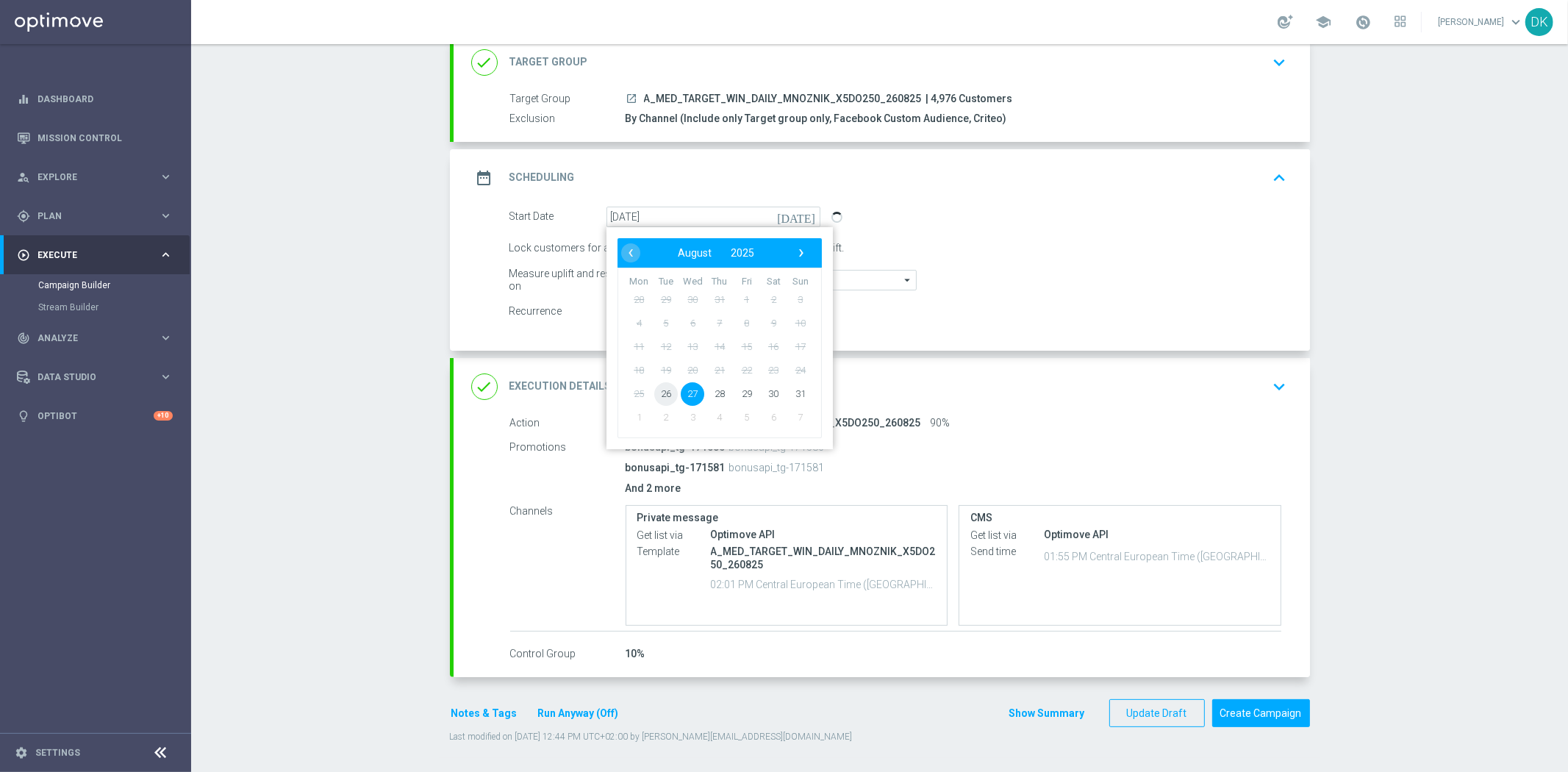
click at [662, 394] on span "26" at bounding box center [665, 394] width 24 height 24
type input "[DATE]"
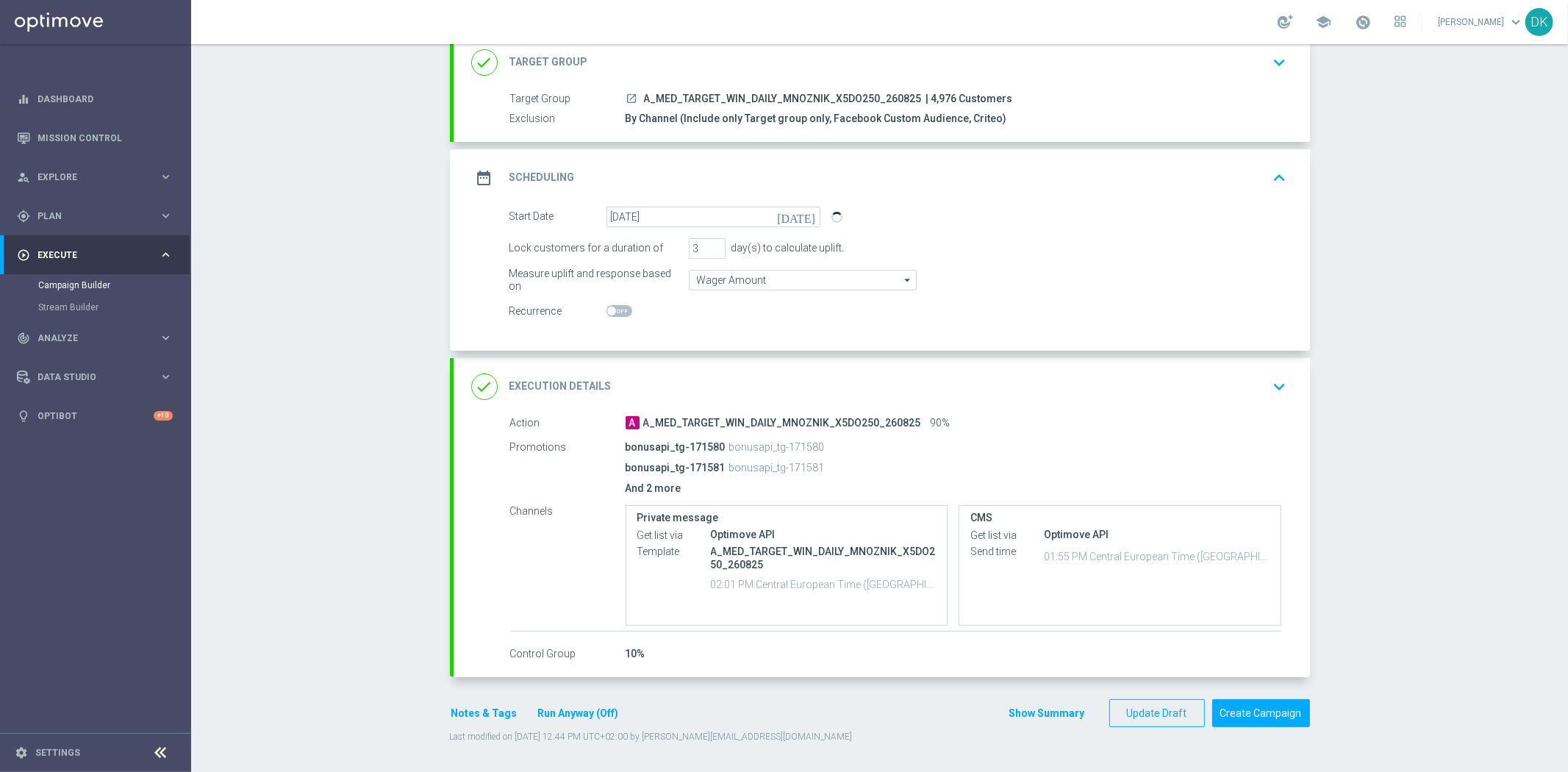
click at [957, 178] on div "date_range Scheduling keyboard_arrow_up" at bounding box center [882, 178] width 822 height 28
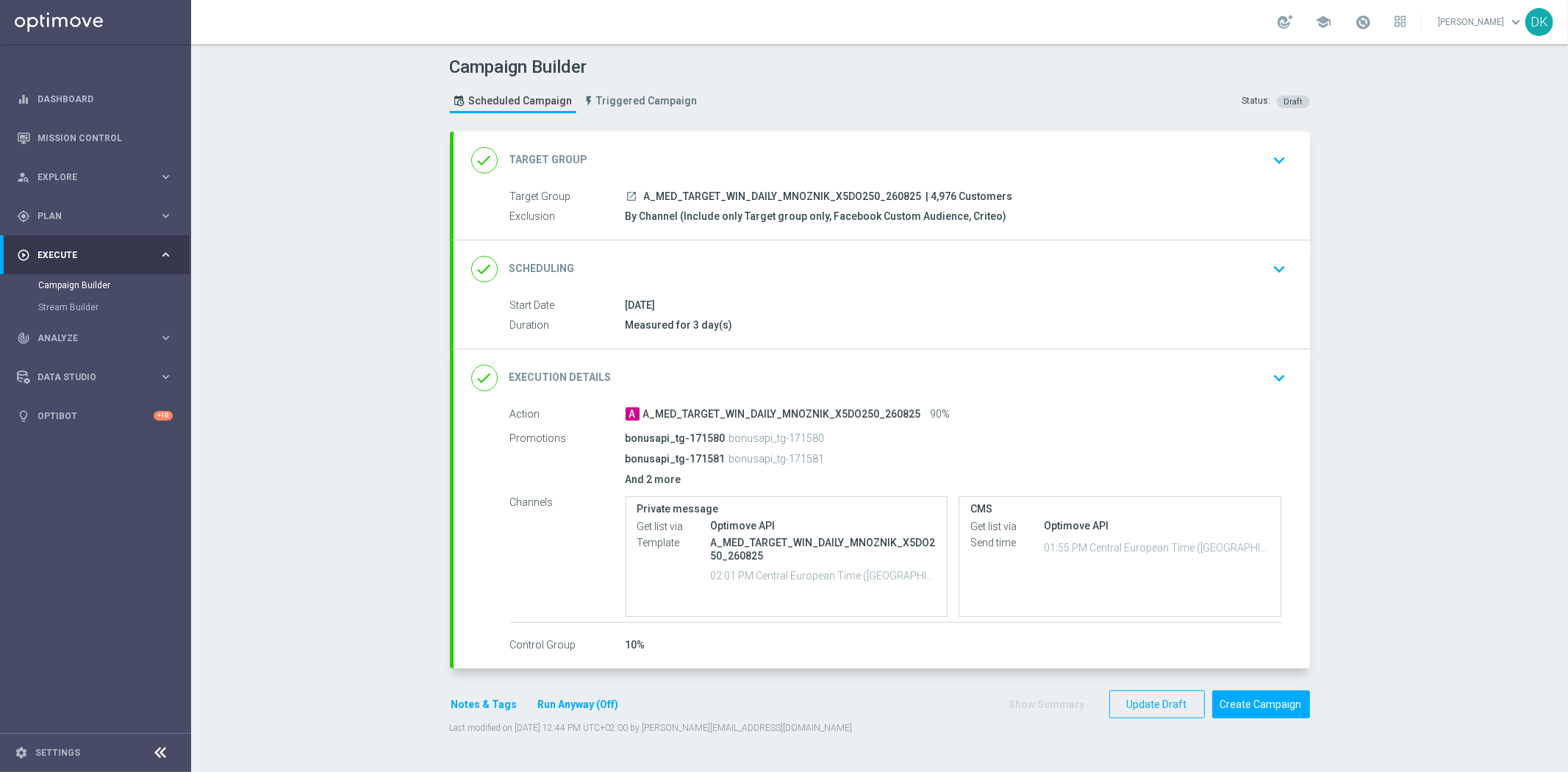
scroll to position [0, 0]
click at [809, 266] on div "done Scheduling keyboard_arrow_down" at bounding box center [882, 269] width 822 height 28
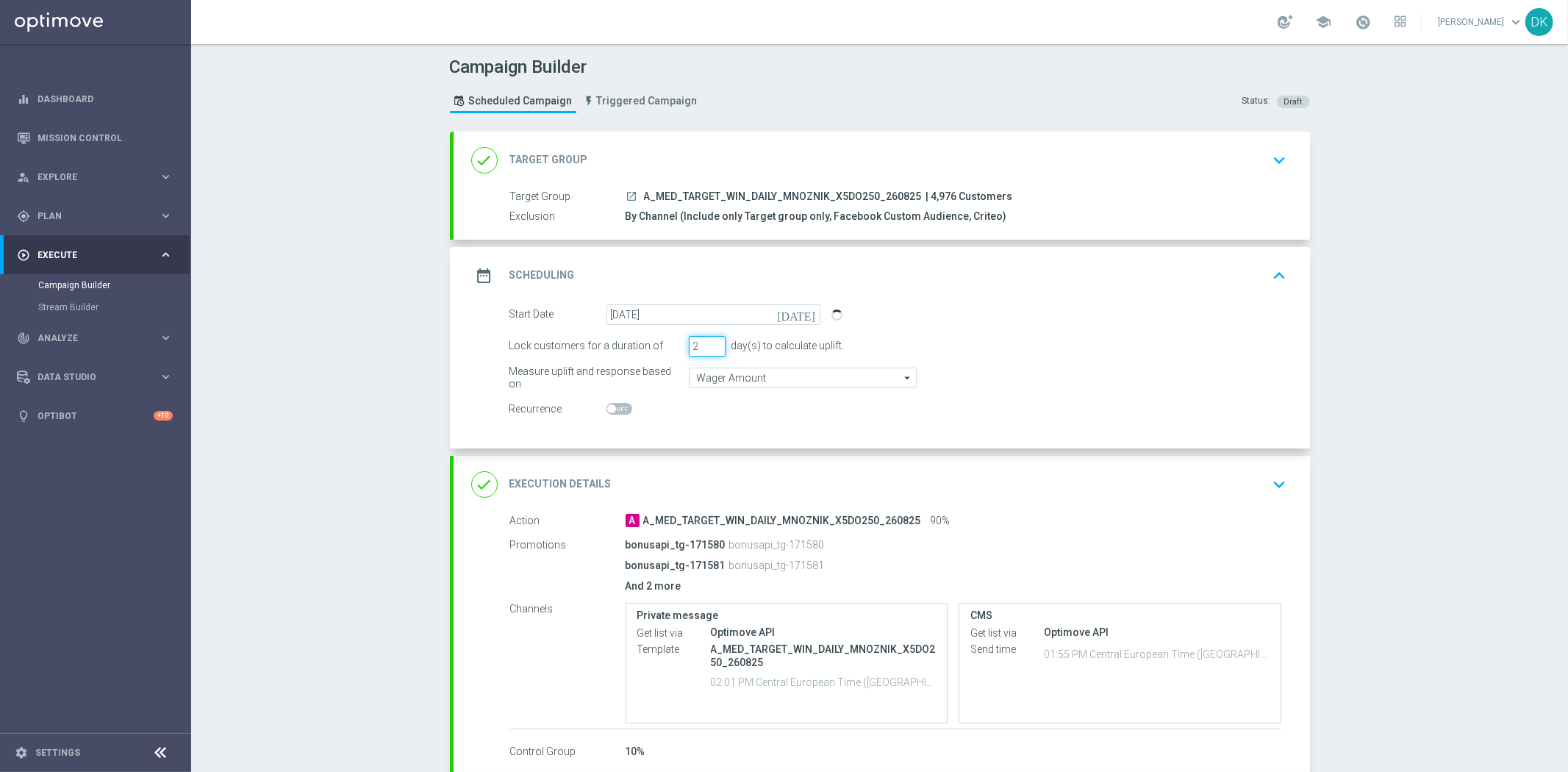
click at [711, 348] on input "2" at bounding box center [707, 346] width 37 height 20
type input "3"
click at [711, 342] on input "3" at bounding box center [707, 346] width 37 height 20
click at [383, 341] on div "Campaign Builder Scheduled Campaign Triggered Campaign Status: Draft done Targe…" at bounding box center [880, 408] width 1377 height 728
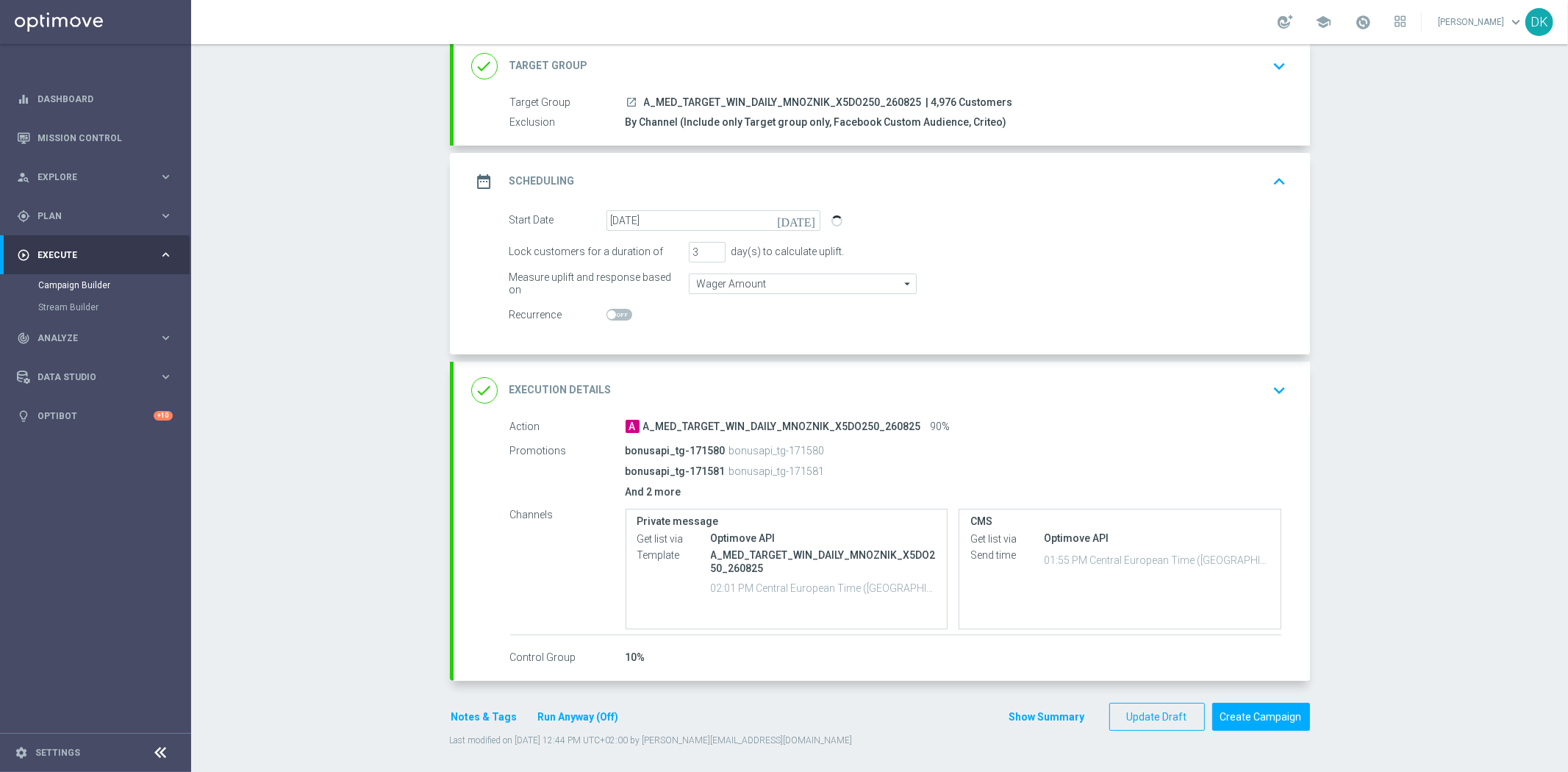
scroll to position [97, 0]
click at [376, 340] on div "Campaign Builder Scheduled Campaign Triggered Campaign Status: Draft done Targe…" at bounding box center [880, 408] width 1377 height 728
click at [376, 339] on div "Campaign Builder Scheduled Campaign Triggered Campaign Status: Draft done Targe…" at bounding box center [880, 408] width 1377 height 728
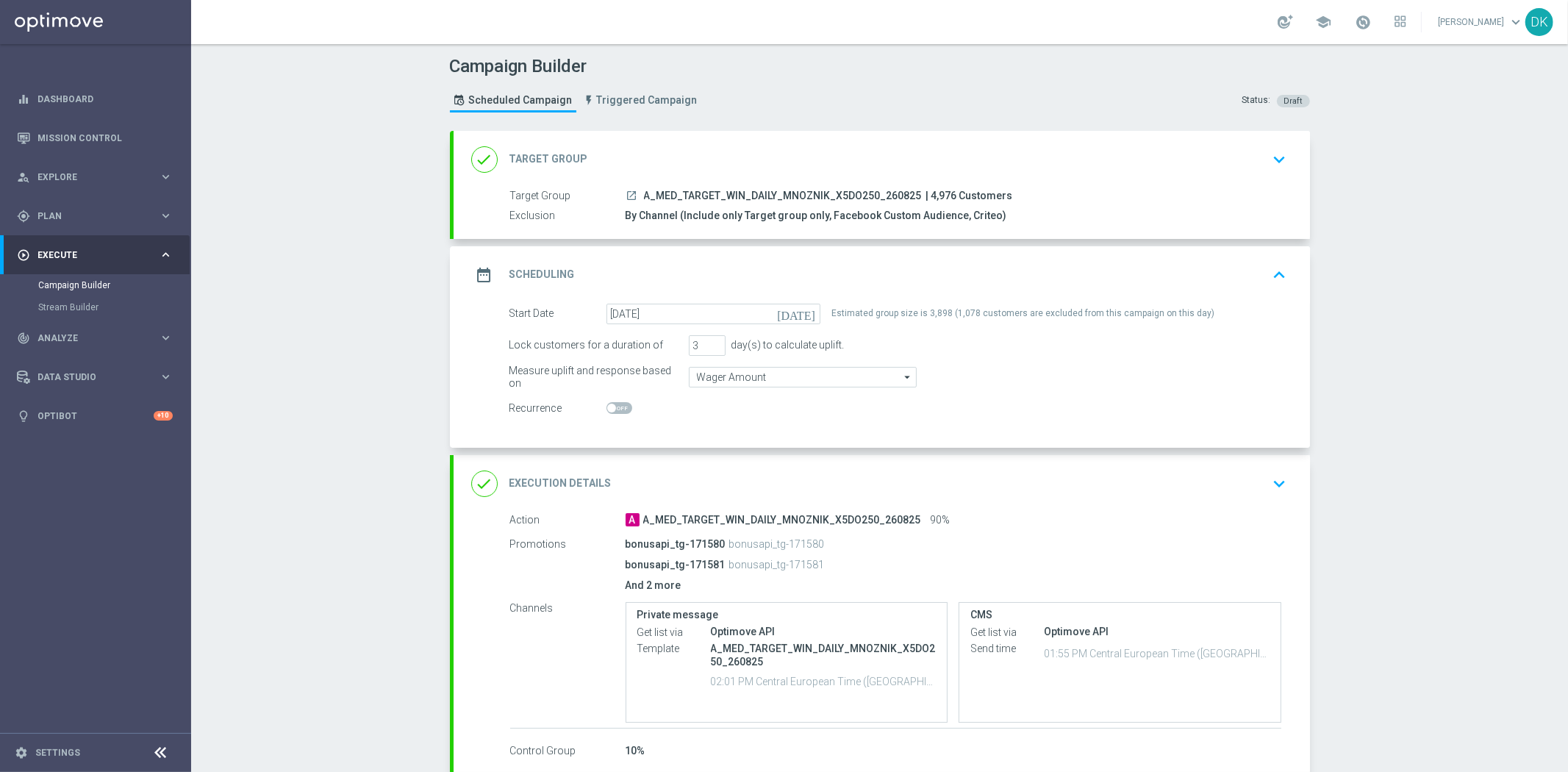
scroll to position [0, 0]
click at [1275, 486] on icon "keyboard_arrow_down" at bounding box center [1280, 484] width 22 height 22
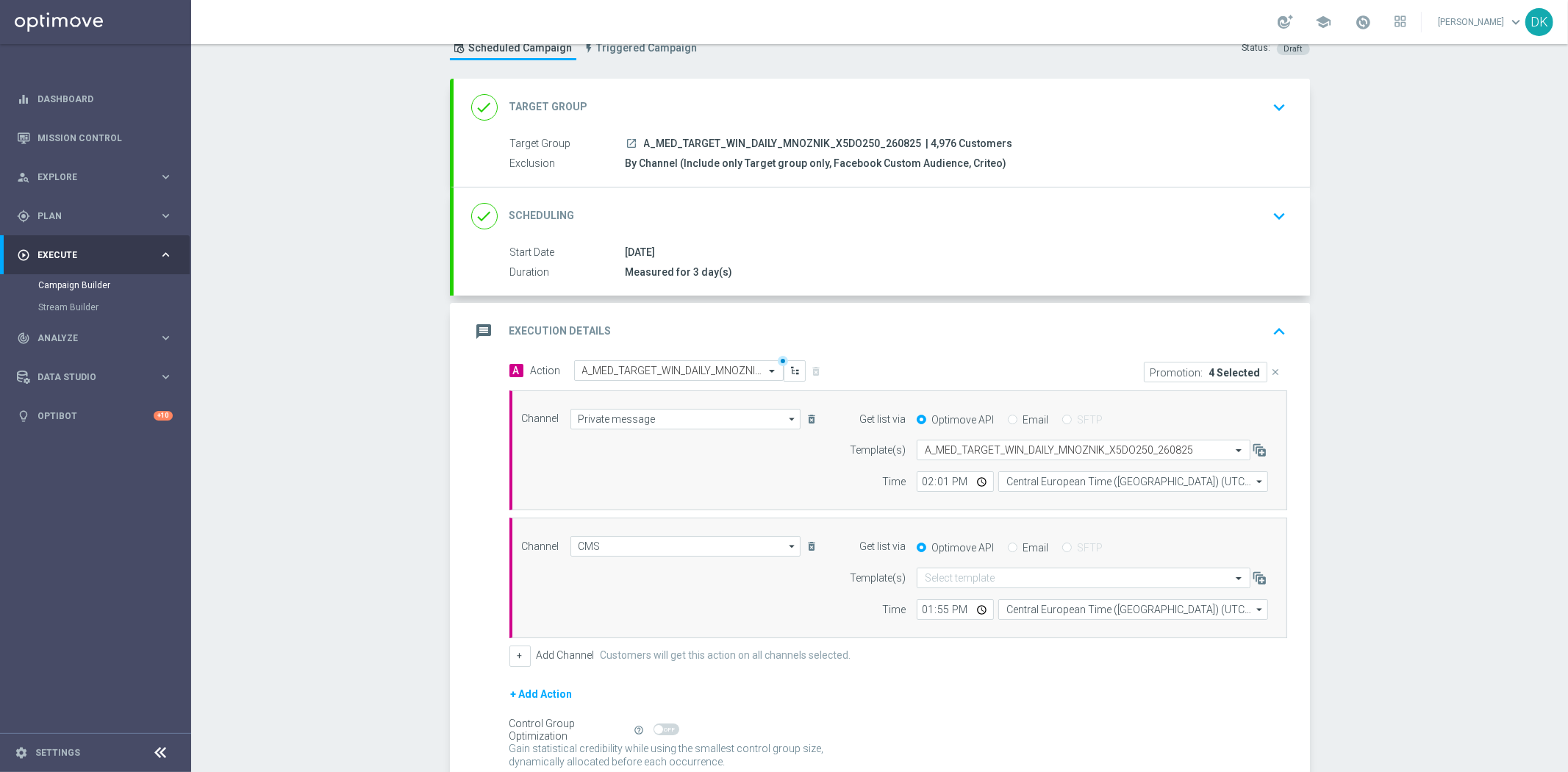
scroll to position [82, 0]
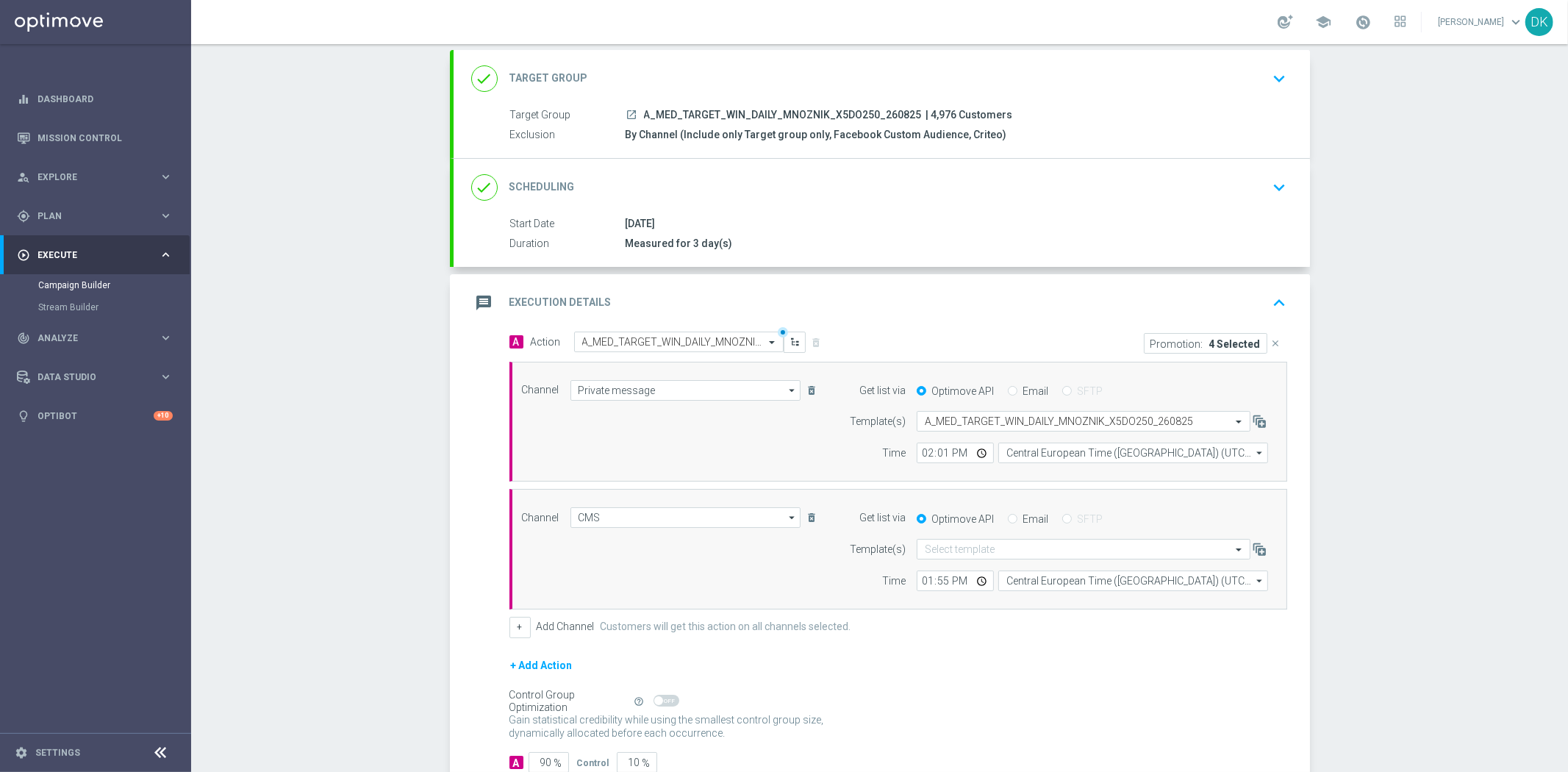
click at [1269, 193] on icon "keyboard_arrow_down" at bounding box center [1280, 188] width 22 height 22
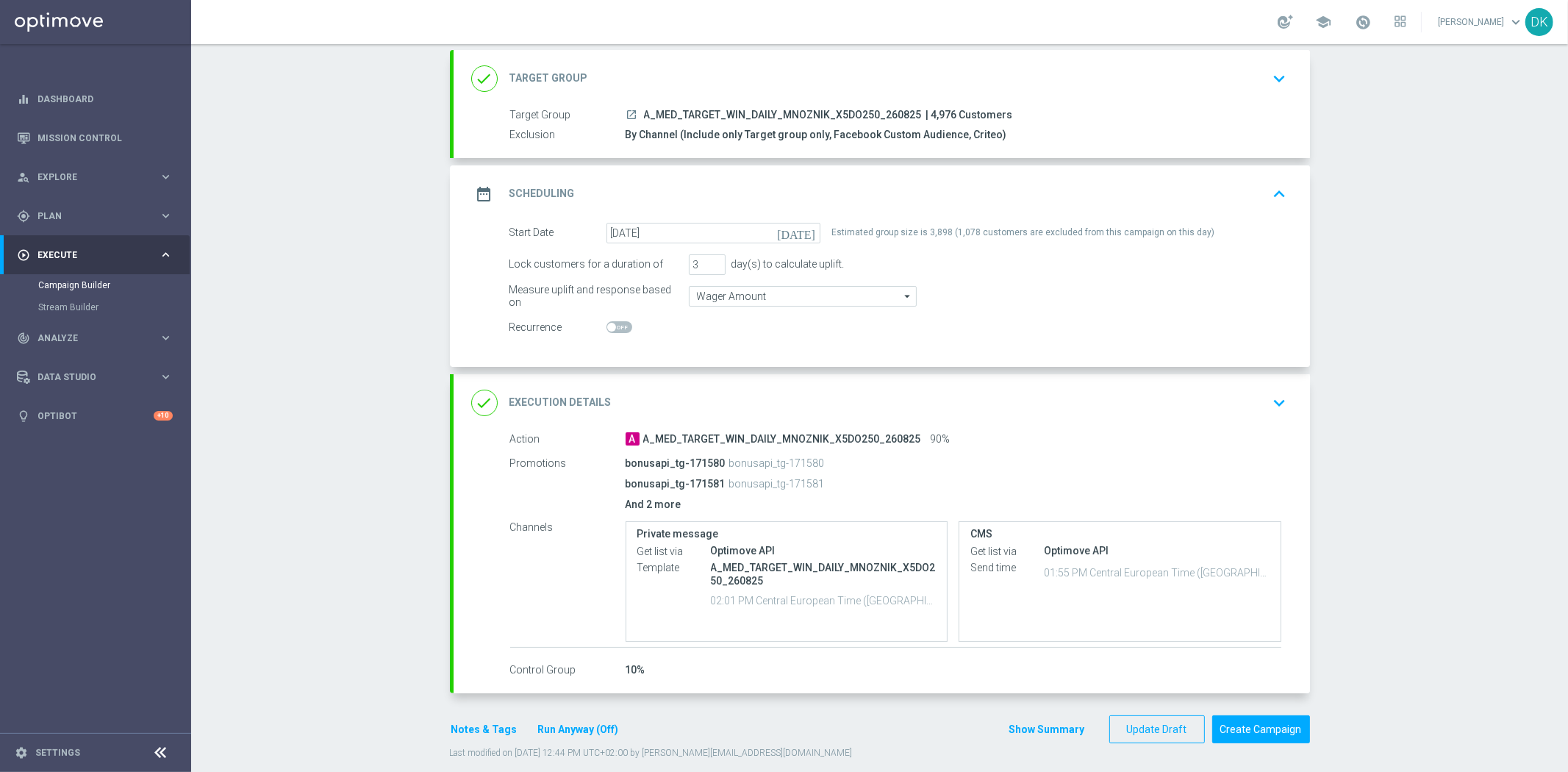
click at [1269, 193] on icon "keyboard_arrow_up" at bounding box center [1280, 194] width 22 height 22
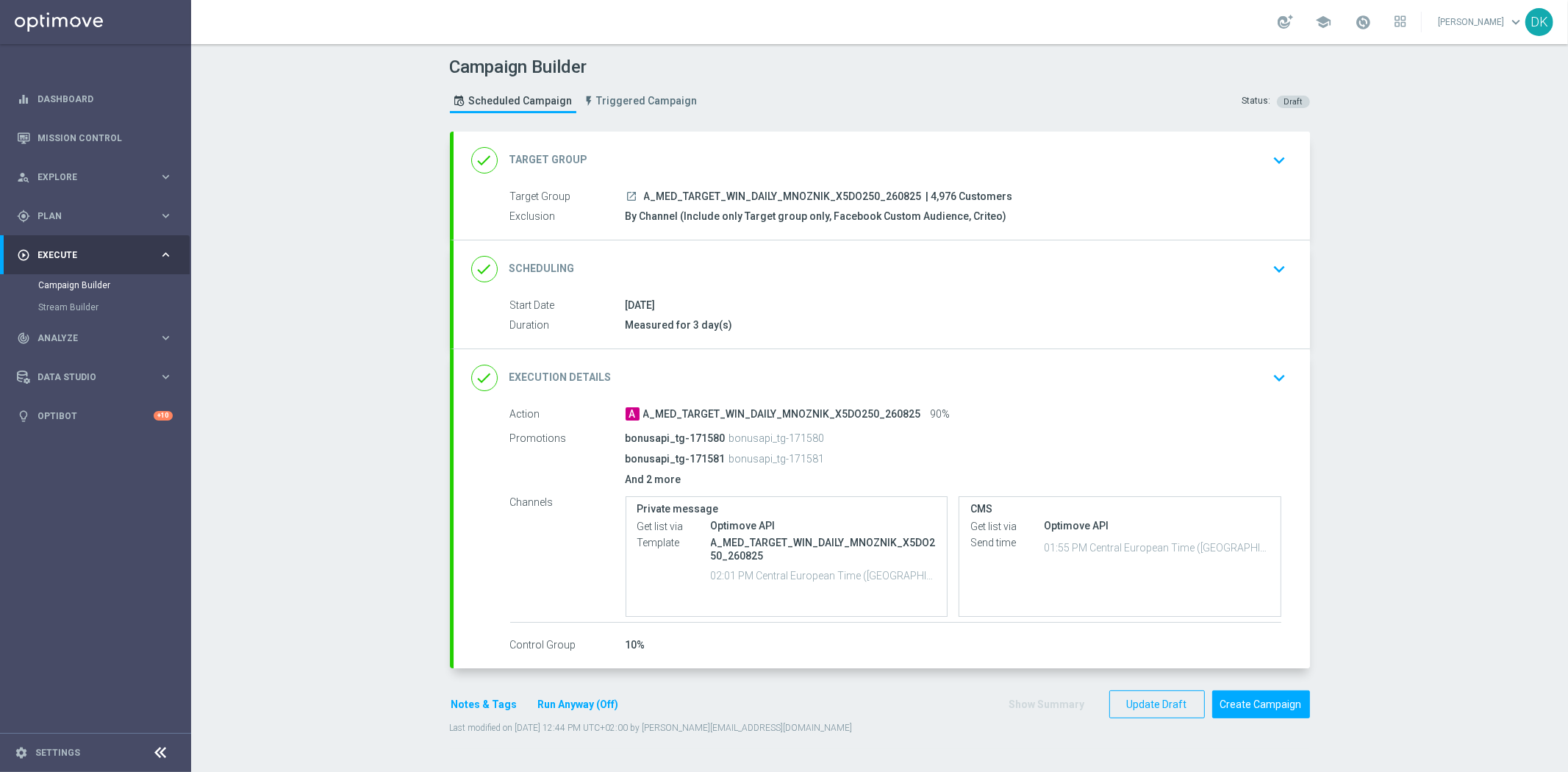
scroll to position [0, 0]
click at [500, 701] on button "Notes & Tags" at bounding box center [484, 705] width 69 height 19
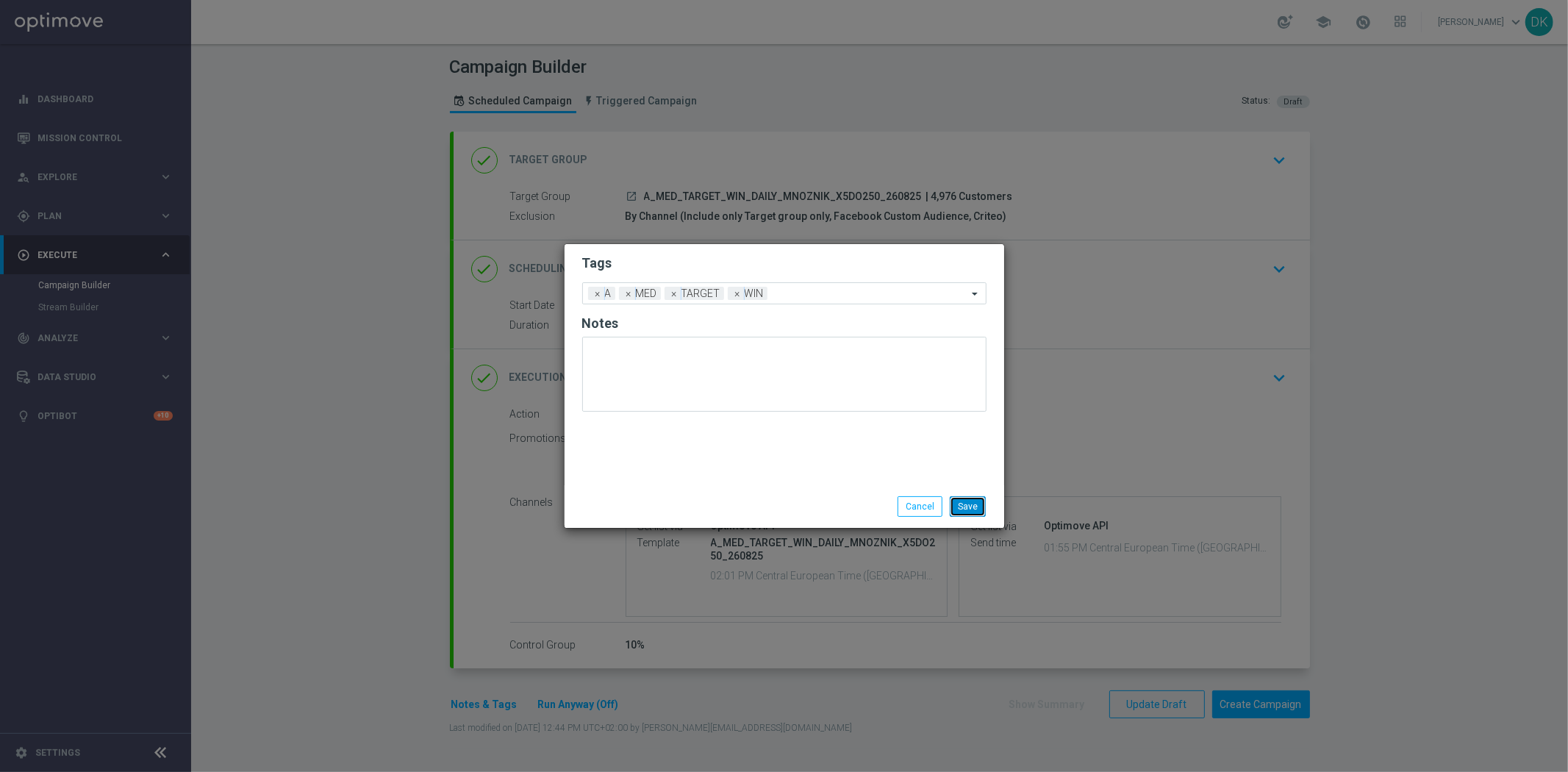
click at [976, 507] on button "Save" at bounding box center [968, 506] width 36 height 20
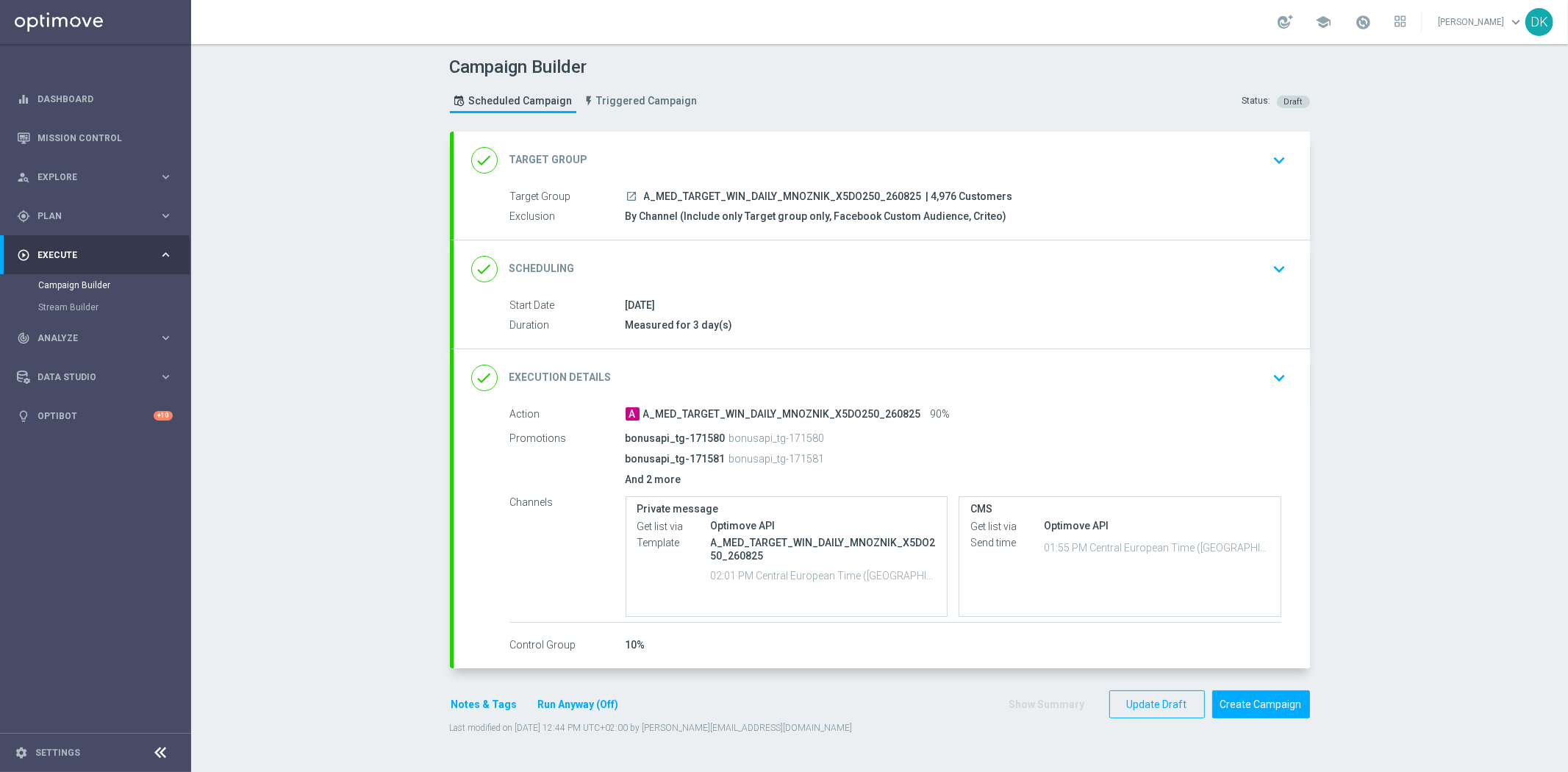
click at [1260, 401] on div "done Execution Details keyboard_arrow_down" at bounding box center [881, 377] width 857 height 57
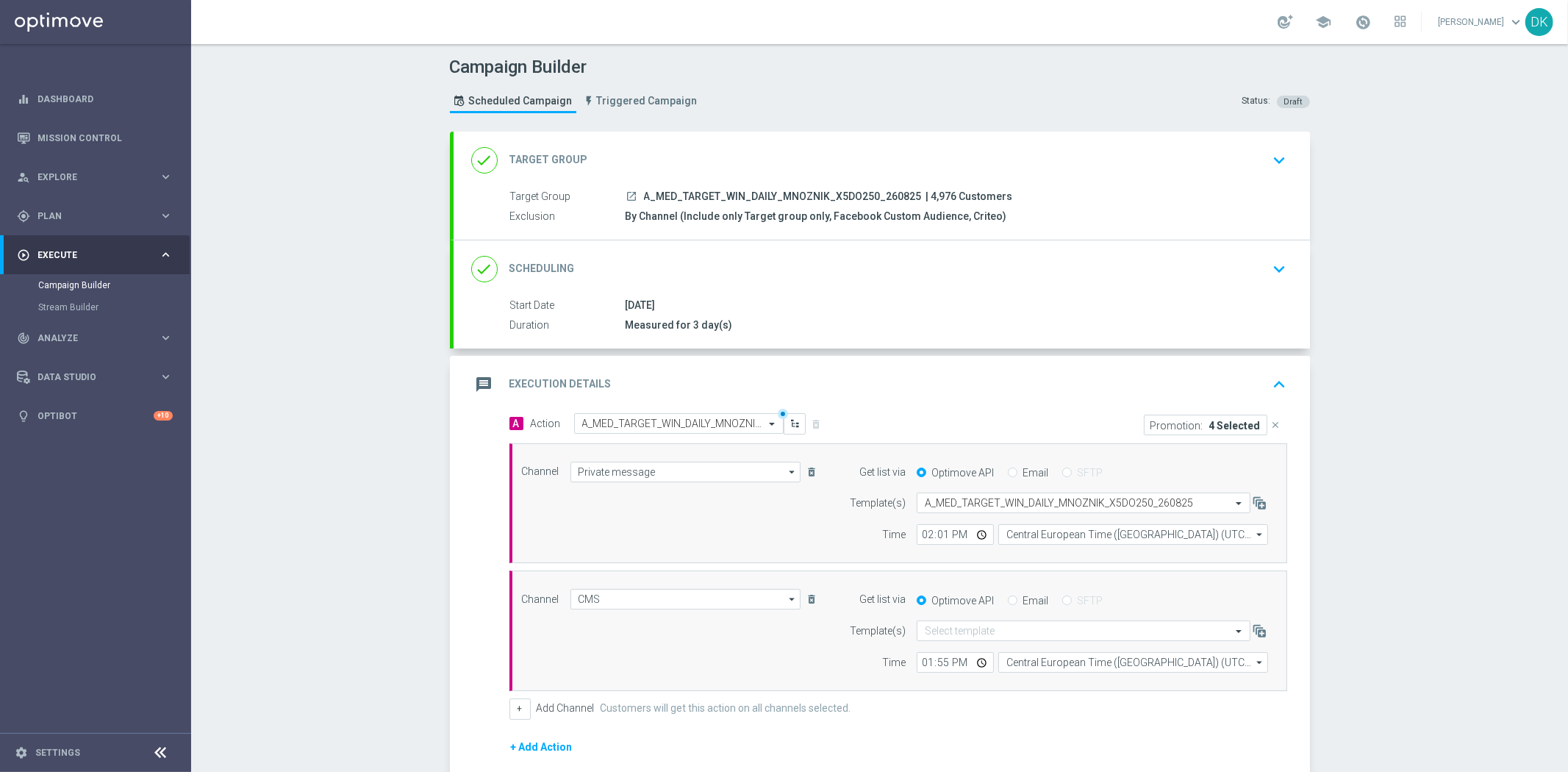
scroll to position [82, 0]
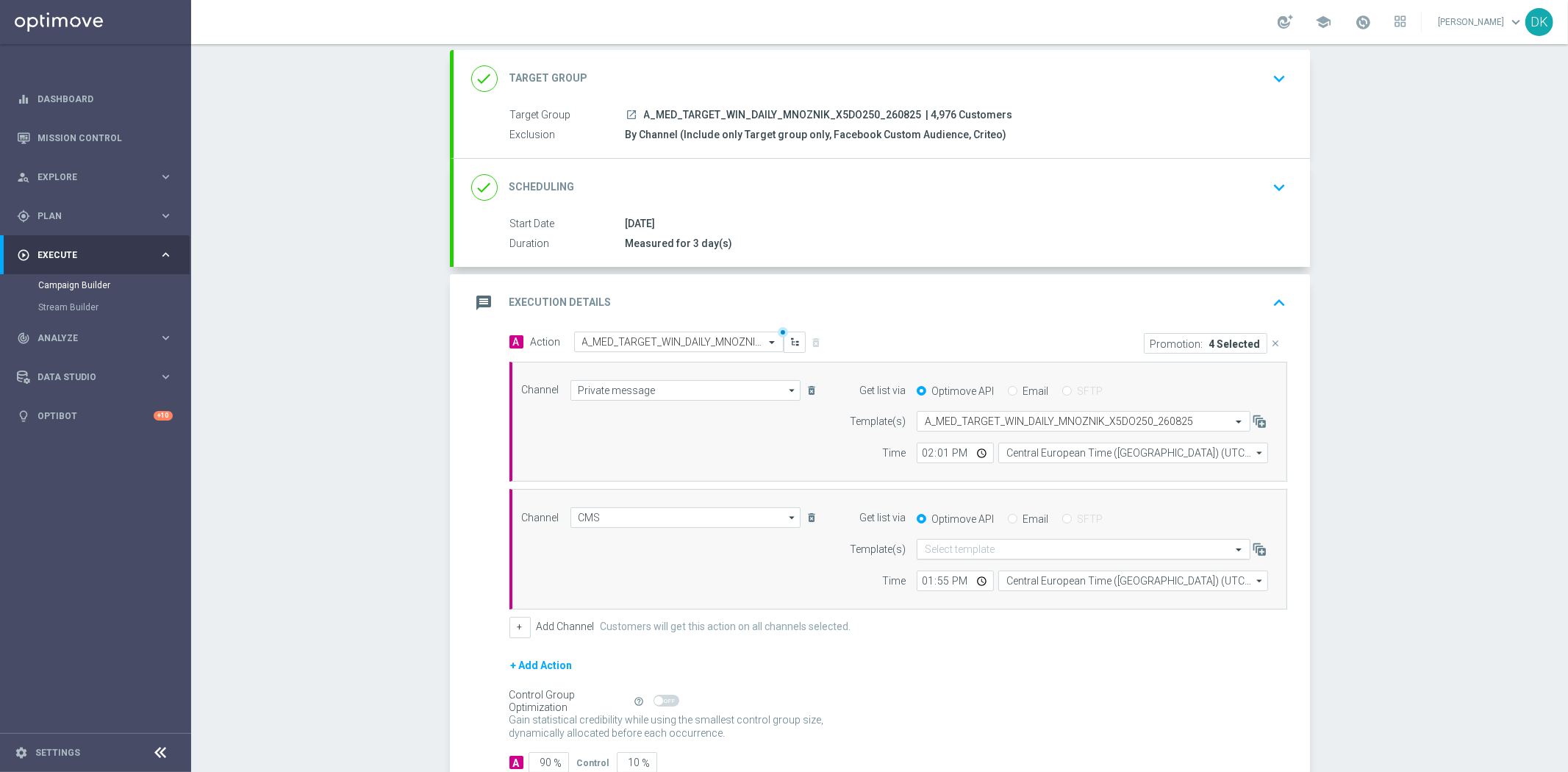
click at [1091, 553] on input "text" at bounding box center [1068, 549] width 288 height 13
click at [1075, 658] on div "+ Add Action" at bounding box center [898, 675] width 778 height 37
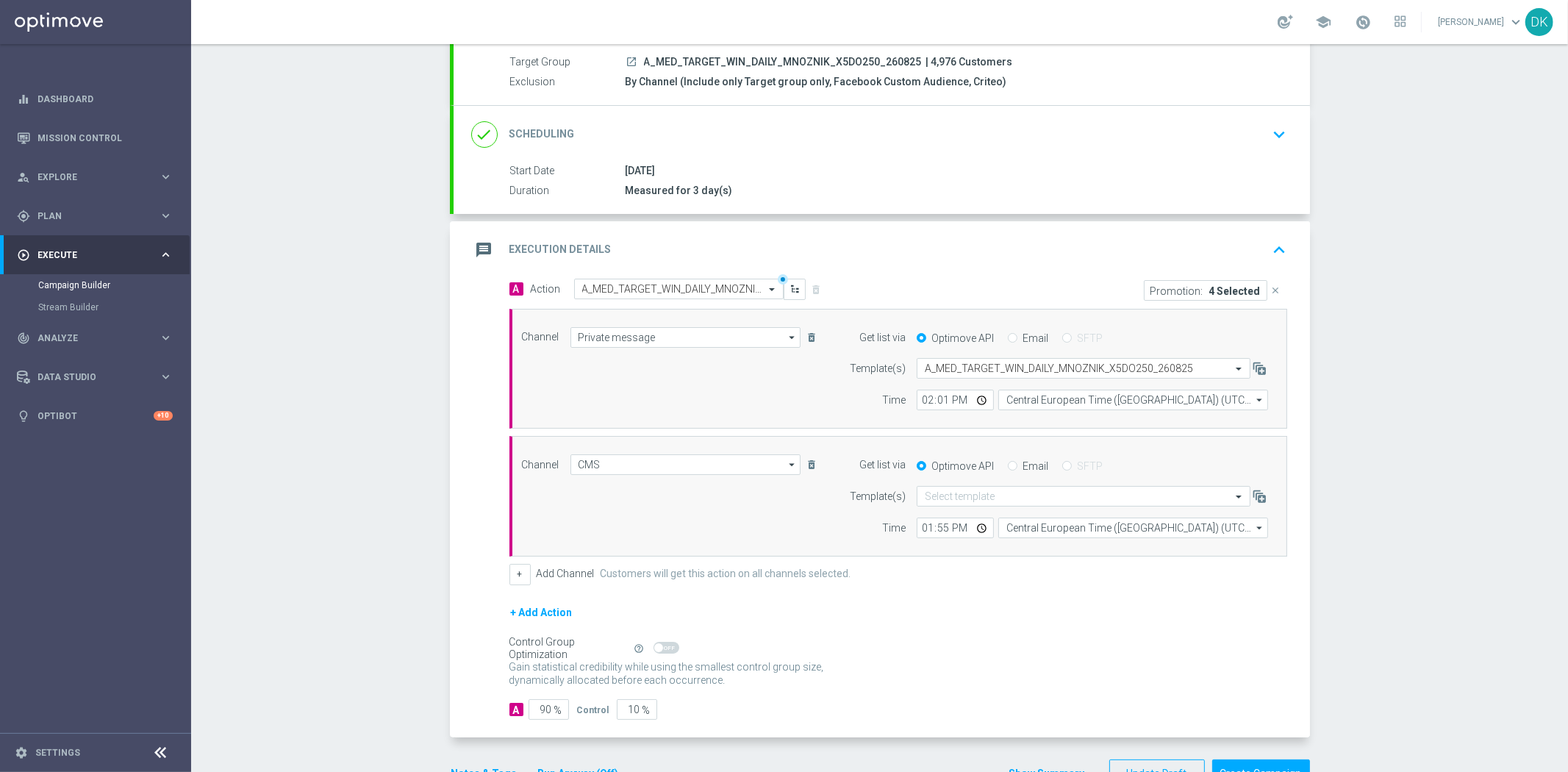
scroll to position [163, 0]
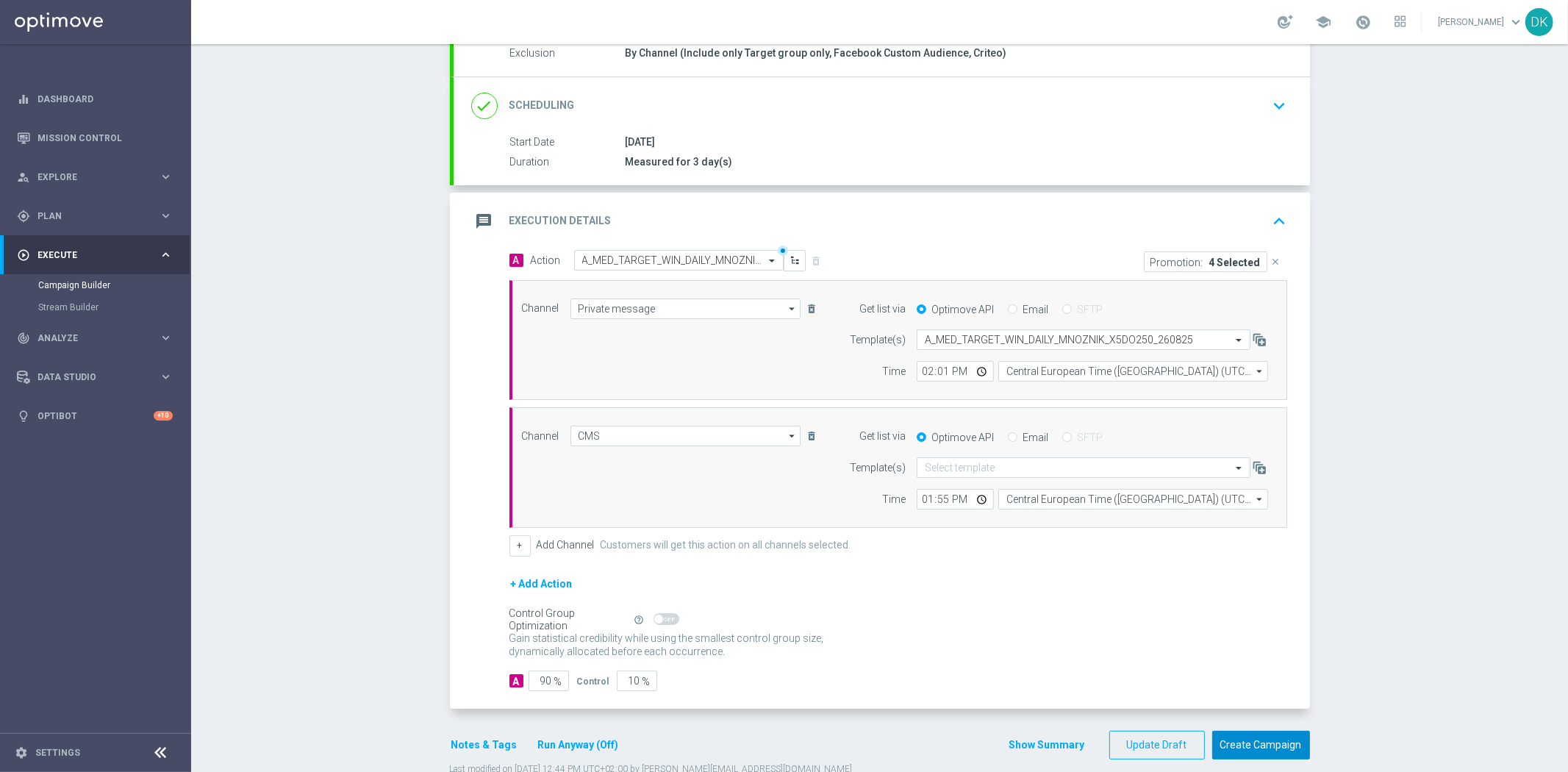
click at [1248, 752] on button "Create Campaign" at bounding box center [1261, 746] width 97 height 29
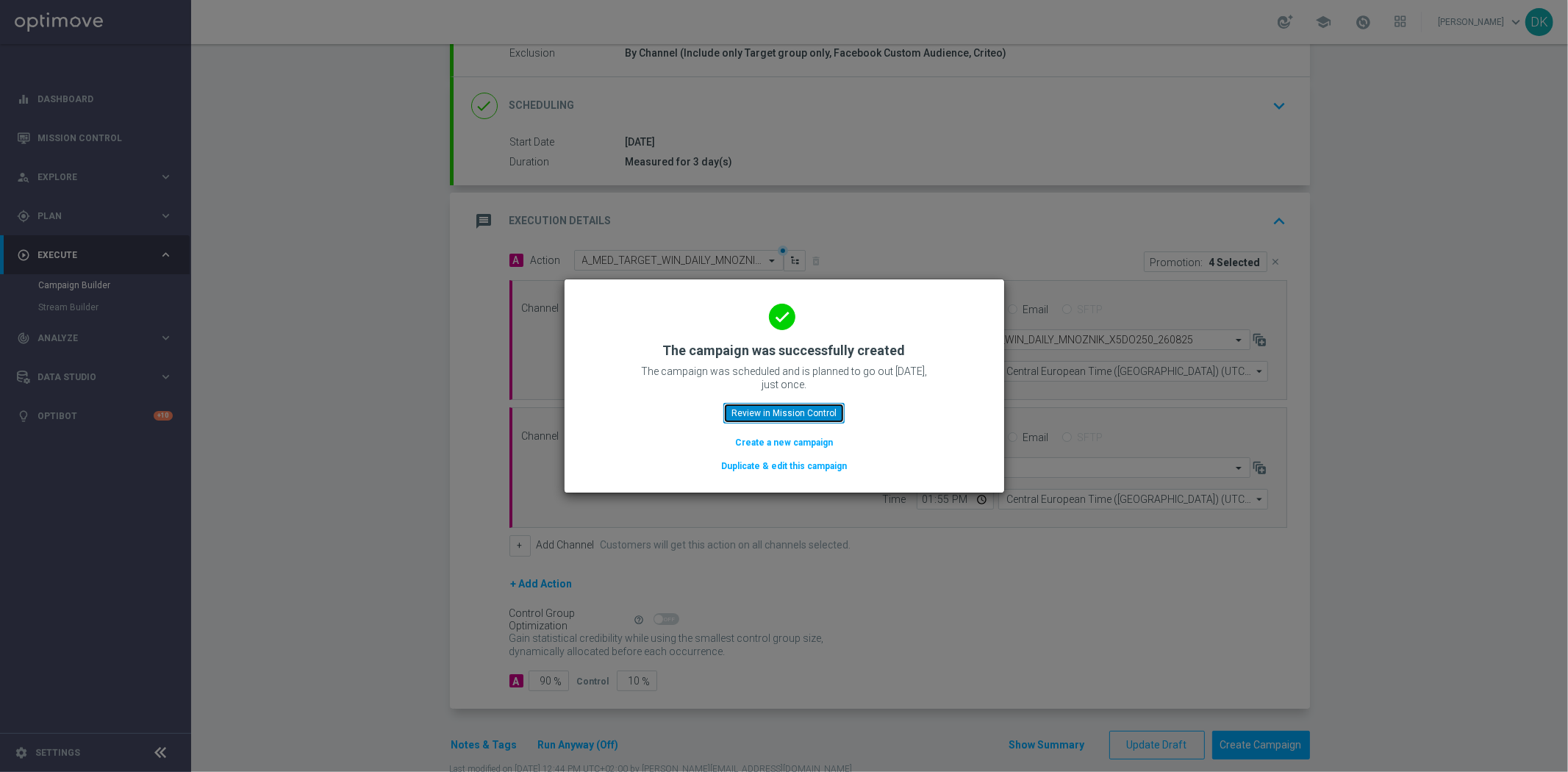
click at [806, 414] on button "Review in Mission Control" at bounding box center [784, 413] width 121 height 20
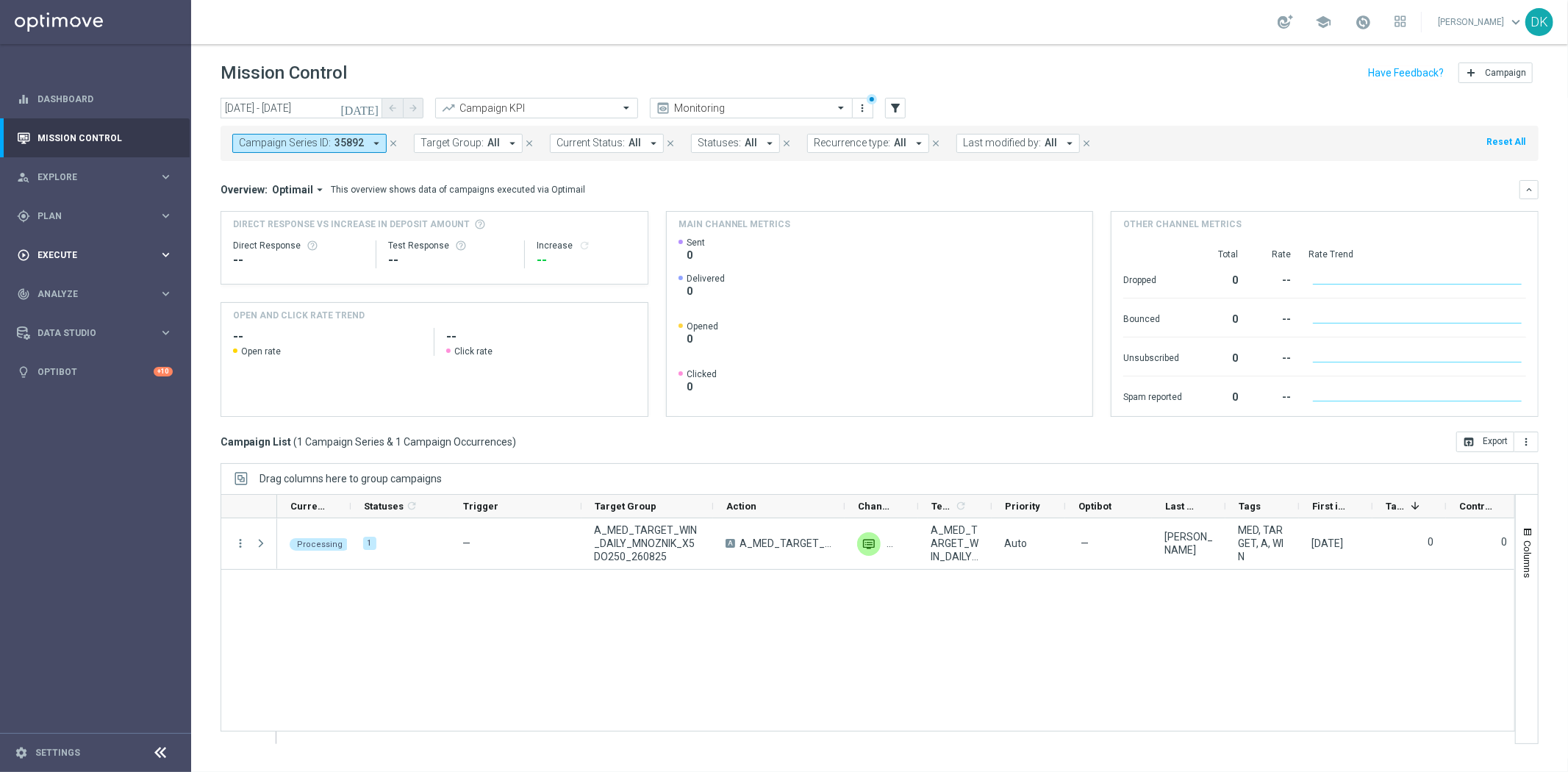
click at [103, 262] on div "play_circle_outline Execute keyboard_arrow_right" at bounding box center [95, 254] width 190 height 39
click at [100, 283] on link "Campaign Builder" at bounding box center [96, 285] width 114 height 12
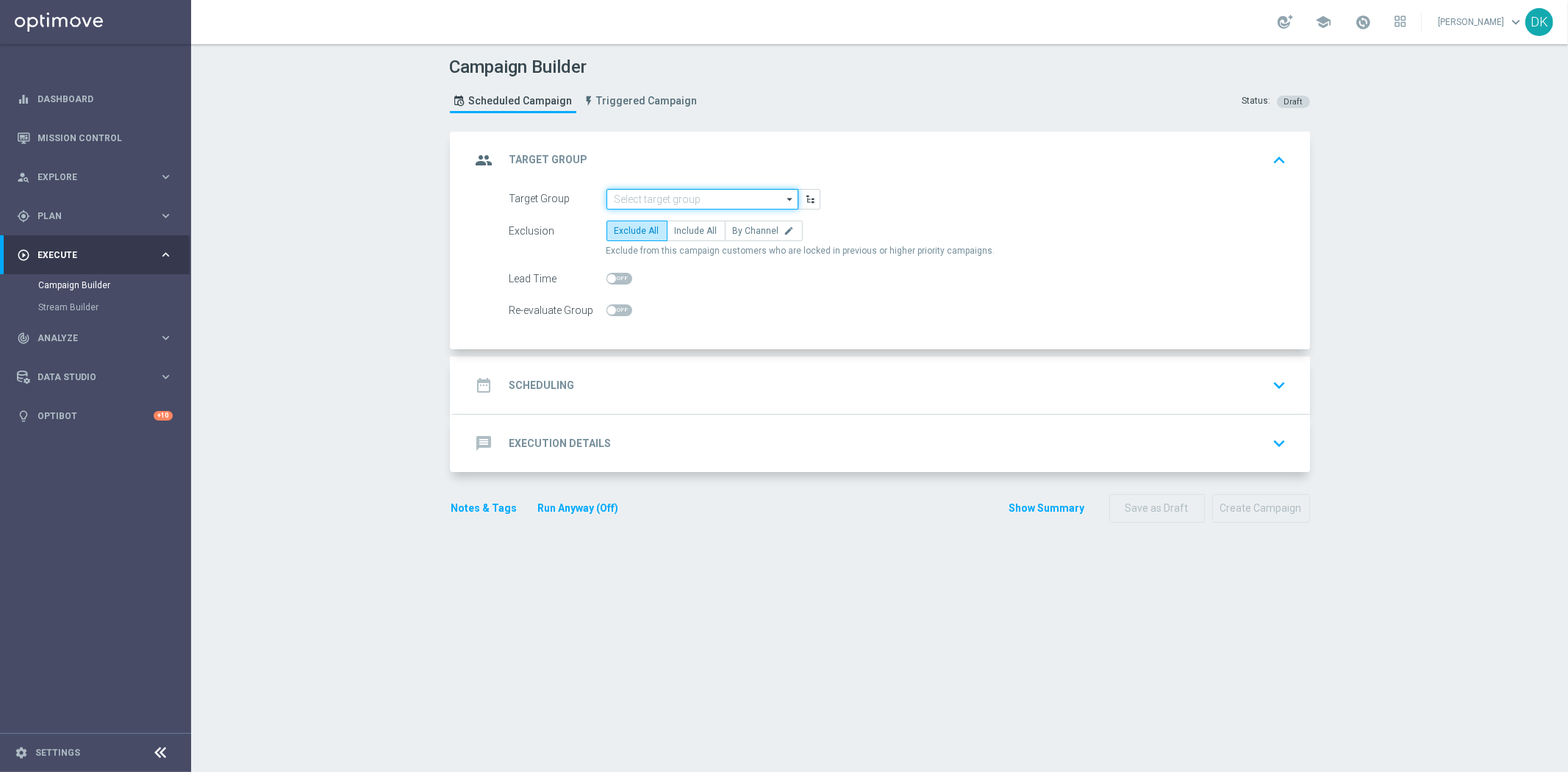
click at [684, 203] on input at bounding box center [702, 199] width 192 height 20
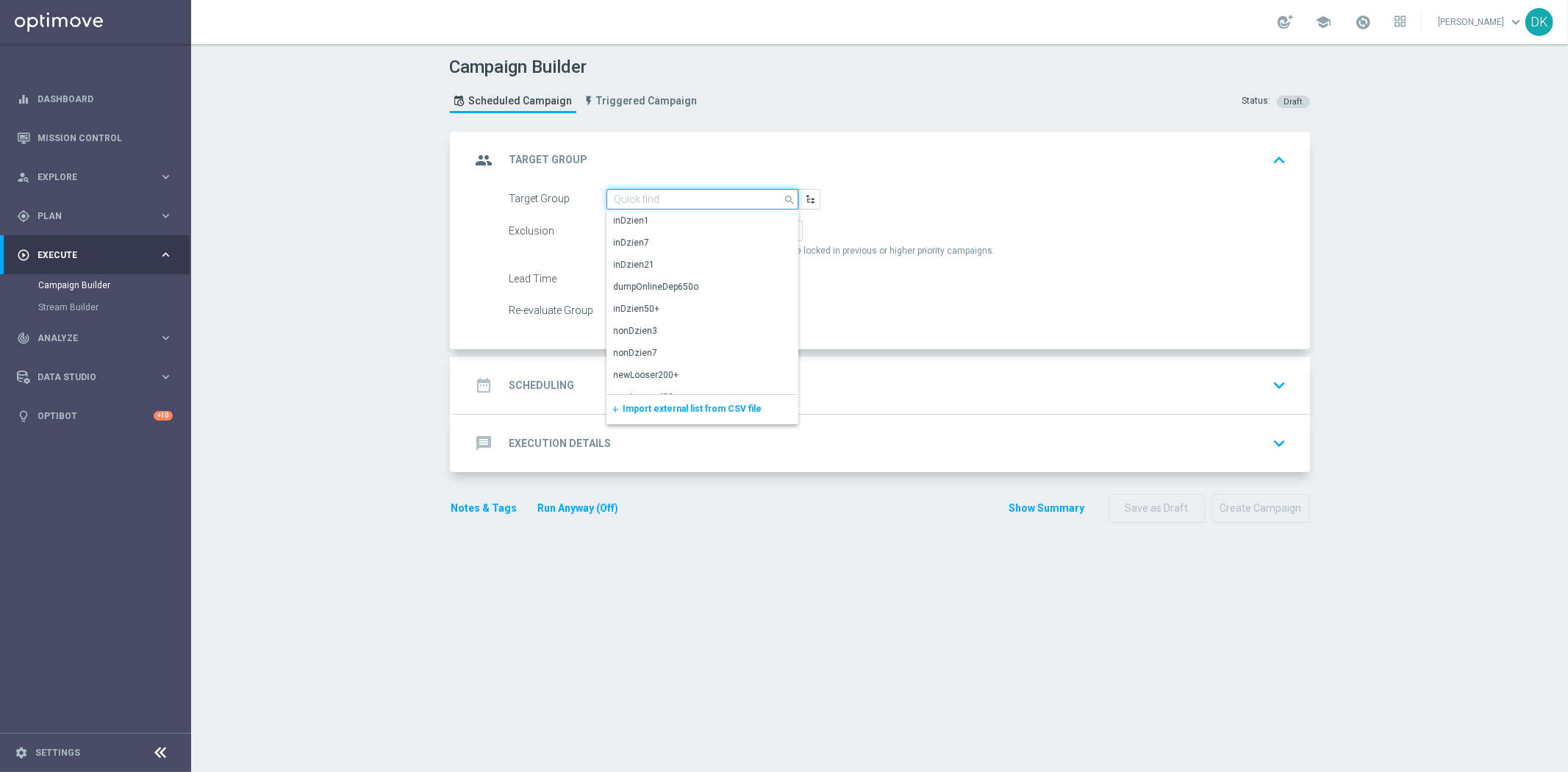
paste input "A_HIGH_TARGET_WIN_DAILY_MNOZNIK_X5DO250_260825"
click at [679, 230] on div "A_HIGH_TARGET_WIN_DAILY_MNOZNIK_X5DO250_260825" at bounding box center [703, 227] width 178 height 26
type input "A_HIGH_TARGET_WIN_DAILY_MNOZNIK_X5DO250_260825"
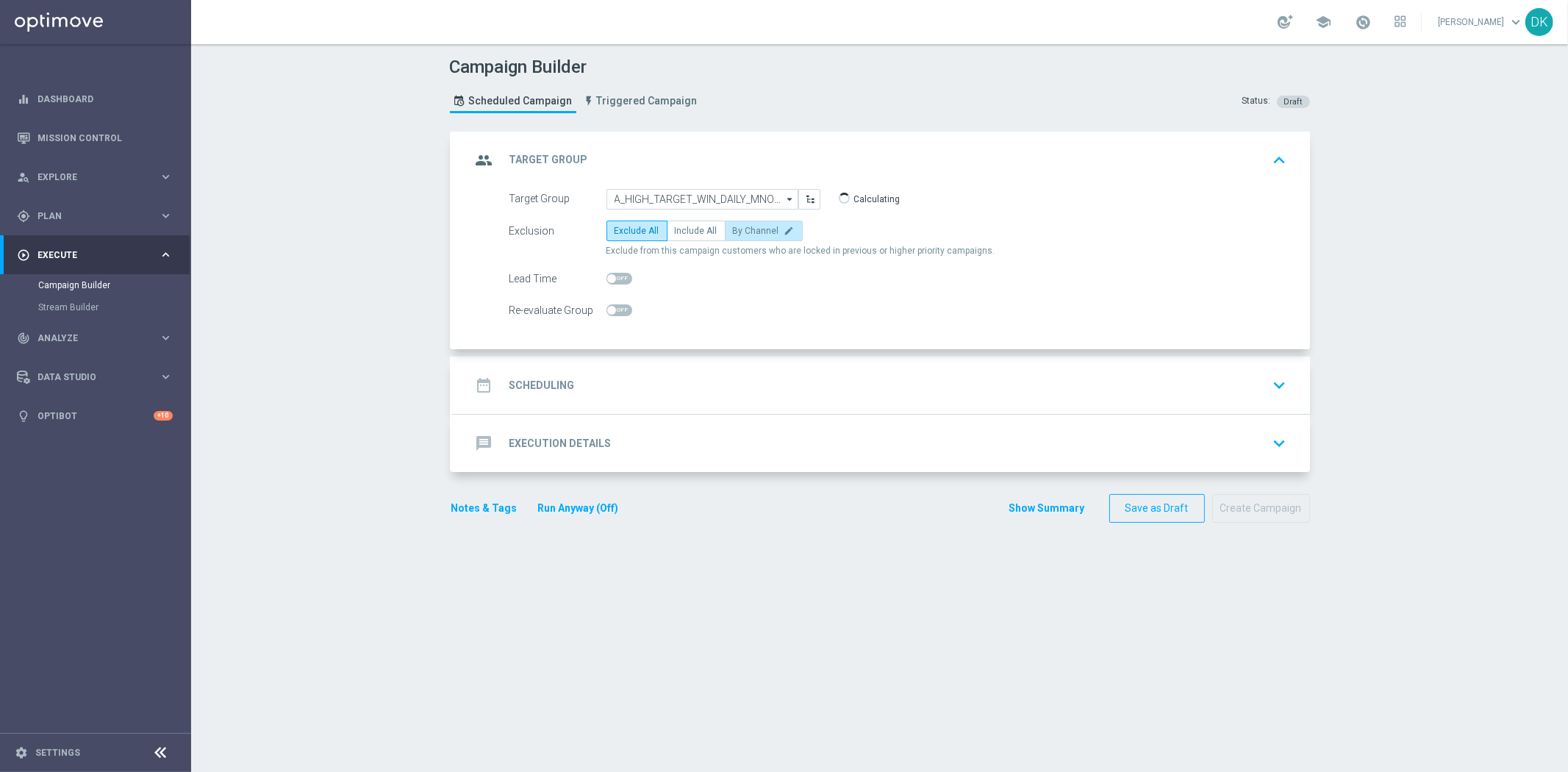
click at [758, 239] on label "By Channel edit" at bounding box center [764, 231] width 78 height 20
click at [742, 238] on input "By Channel edit" at bounding box center [737, 233] width 9 height 9
radio input "true"
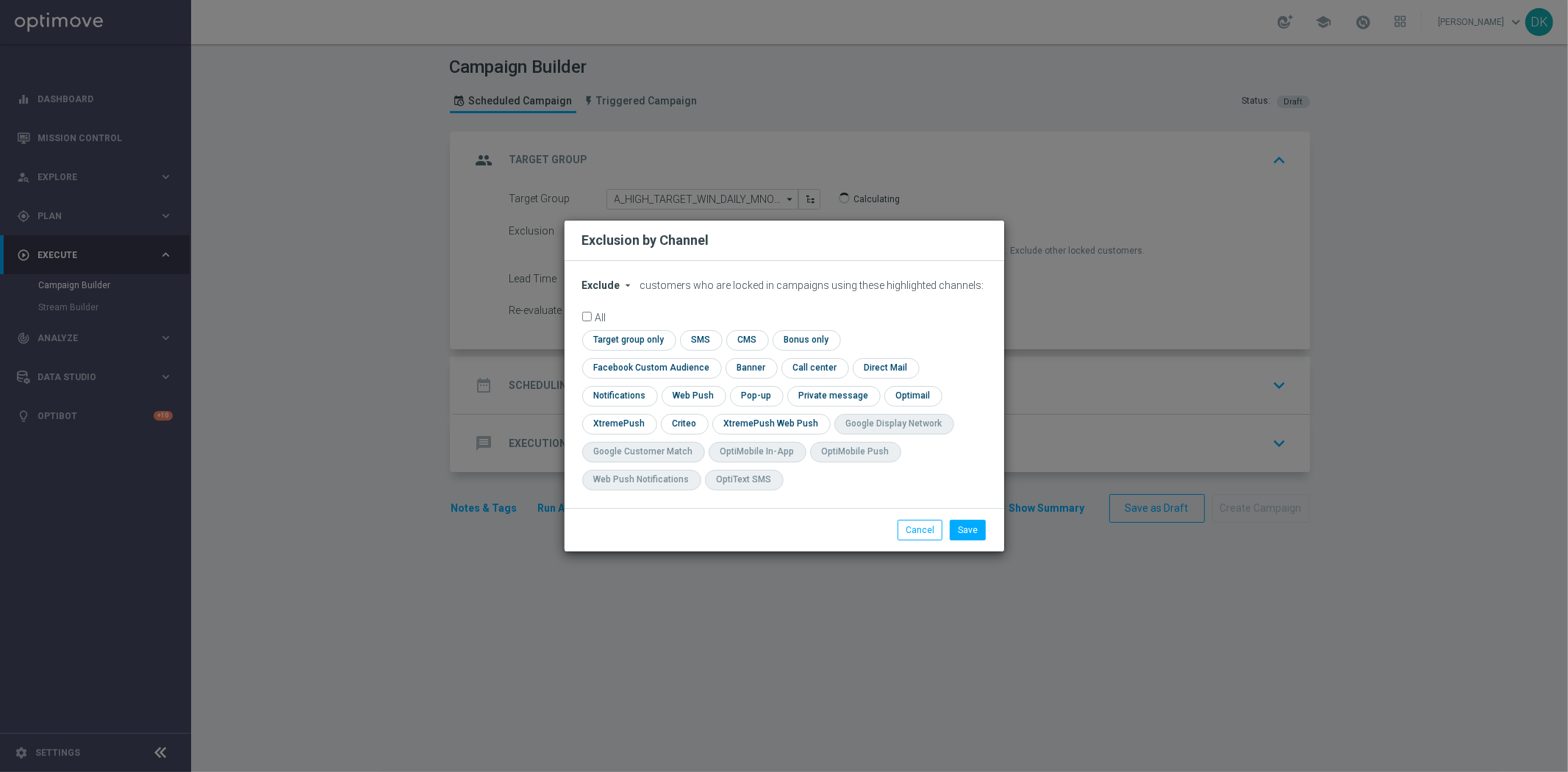
click at [623, 291] on icon "arrow_drop_down" at bounding box center [629, 285] width 12 height 12
click at [620, 328] on div "Include" at bounding box center [611, 319] width 55 height 18
click at [628, 350] on input "checkbox" at bounding box center [627, 340] width 90 height 20
checkbox input "true"
click at [619, 372] on input "checkbox" at bounding box center [649, 367] width 133 height 20
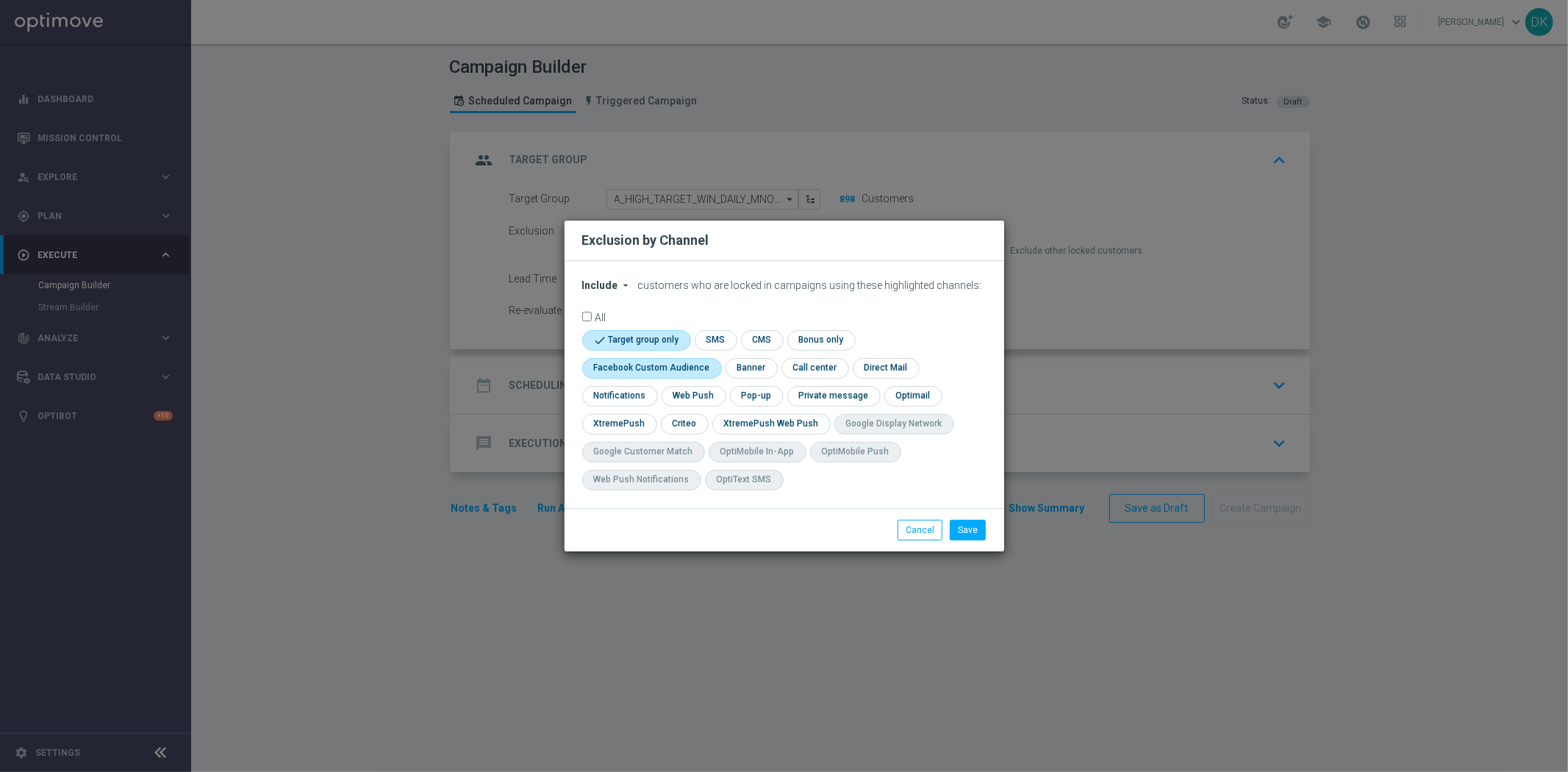
checkbox input "true"
click at [681, 420] on input "checkbox" at bounding box center [683, 424] width 45 height 20
checkbox input "true"
click at [975, 525] on button "Save" at bounding box center [968, 530] width 36 height 20
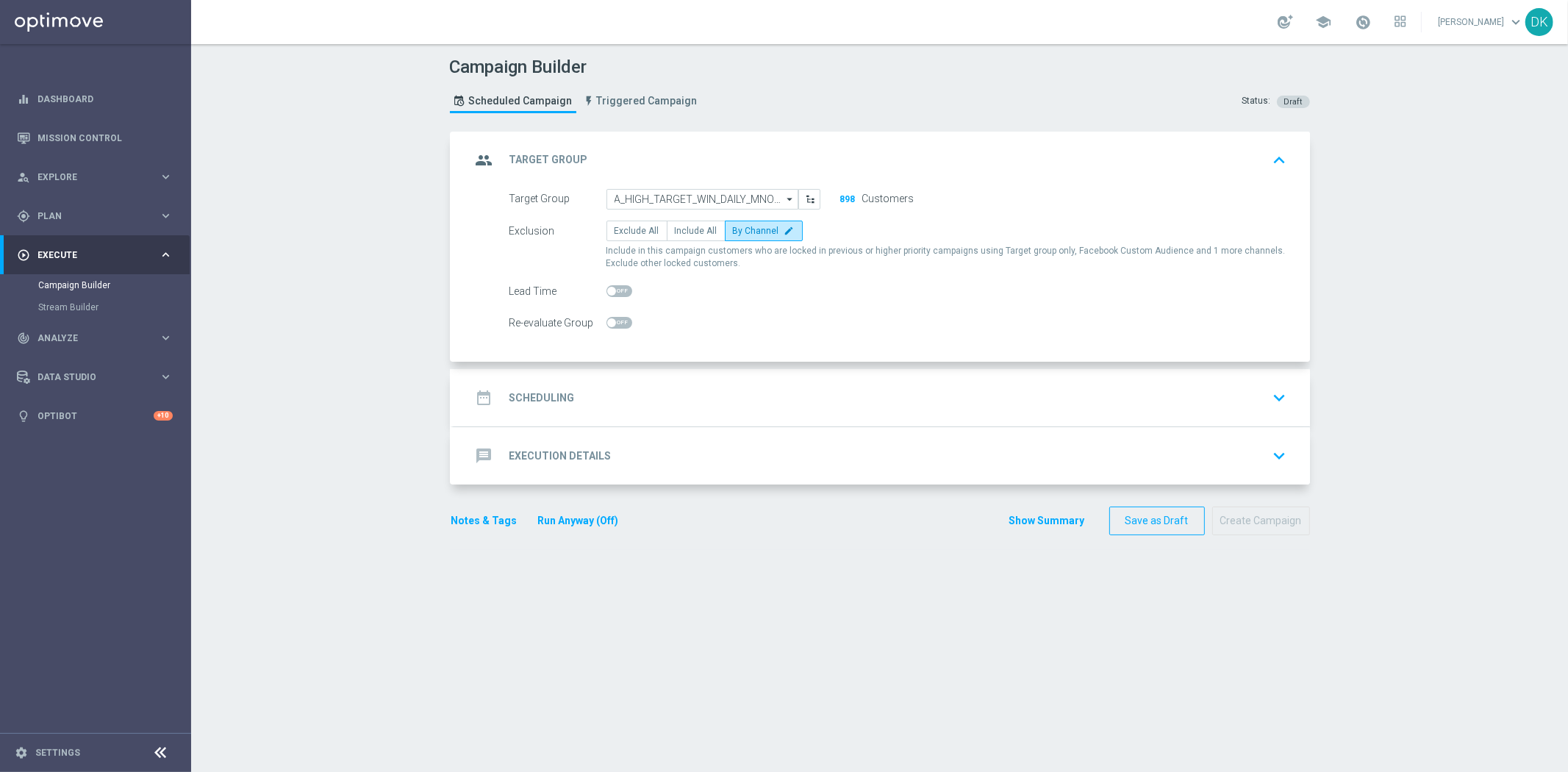
click at [539, 403] on h2 "Scheduling" at bounding box center [542, 398] width 66 height 14
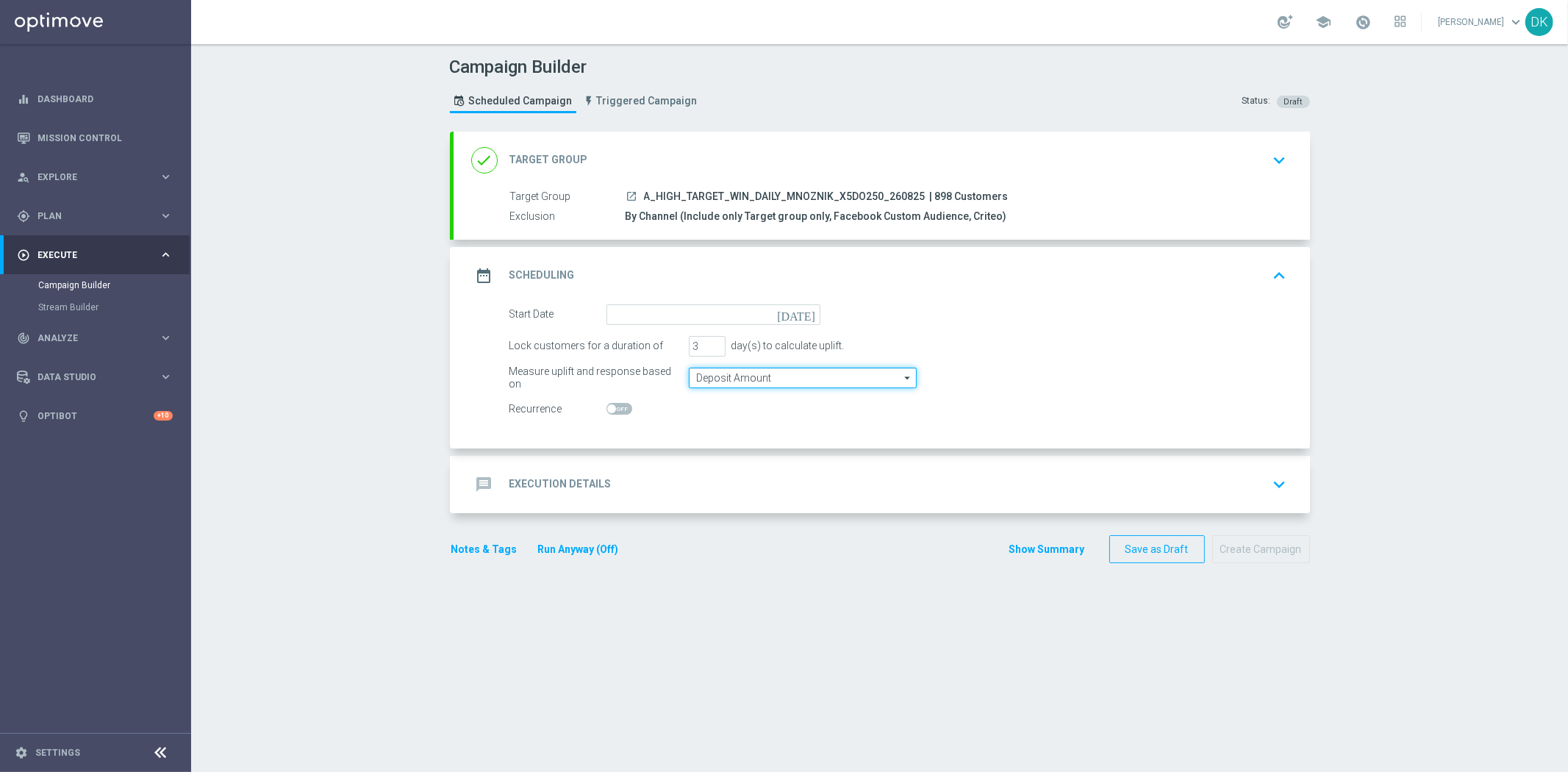
click at [716, 372] on input "Deposit Amount" at bounding box center [803, 377] width 228 height 20
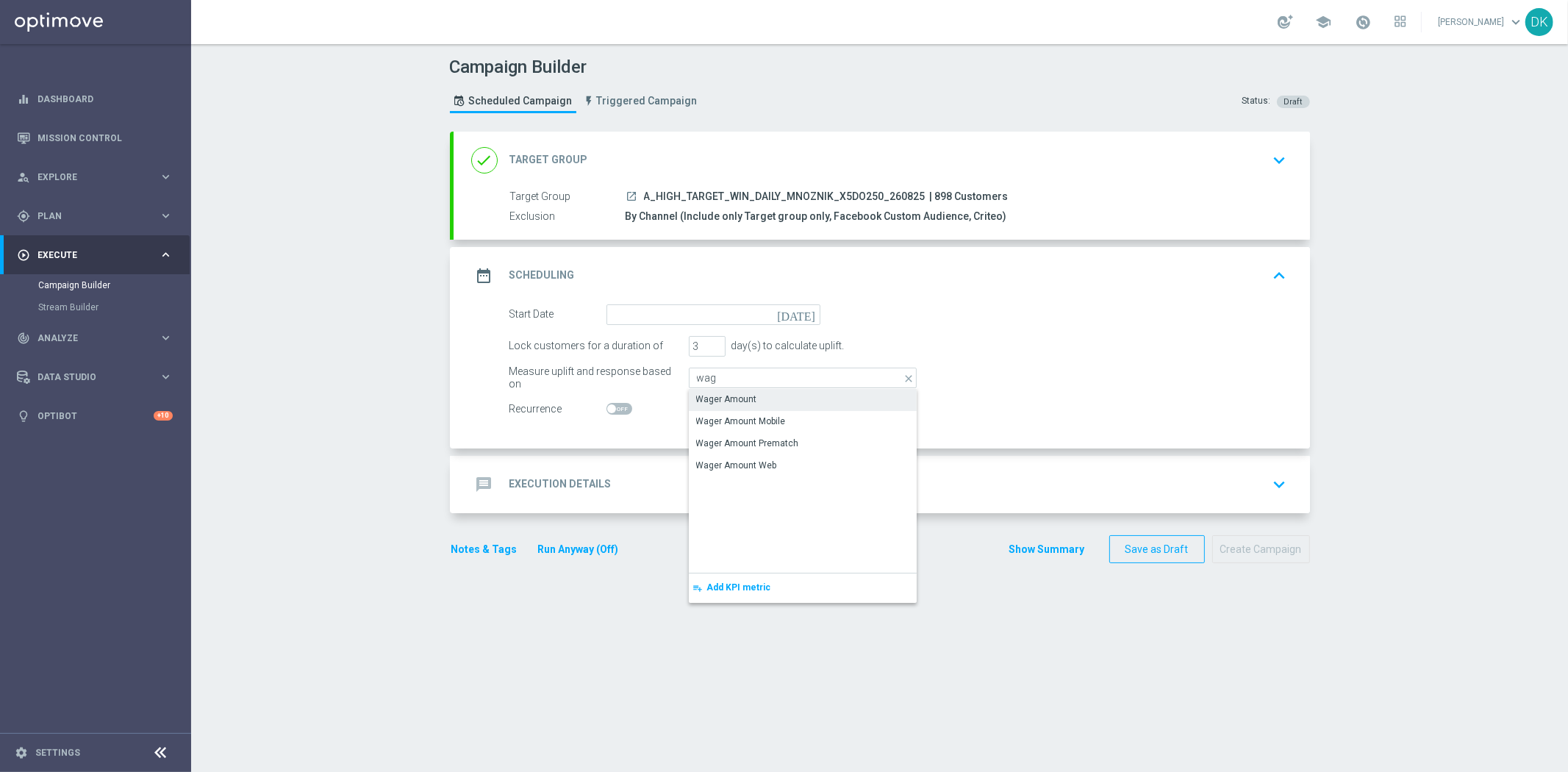
click at [729, 395] on div "Wager Amount" at bounding box center [726, 399] width 61 height 13
type input "Wager Amount"
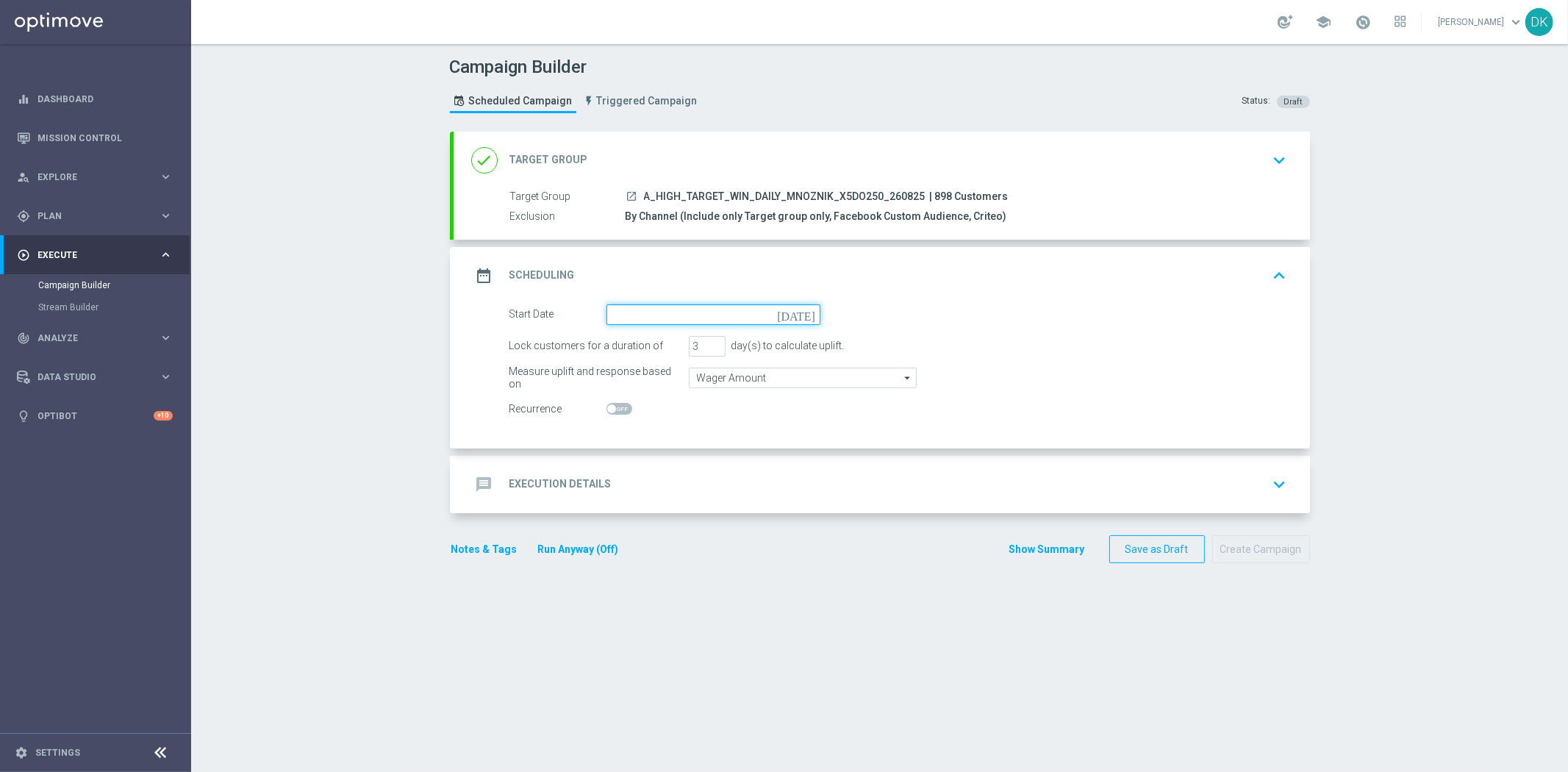
click at [711, 307] on input at bounding box center [713, 314] width 214 height 20
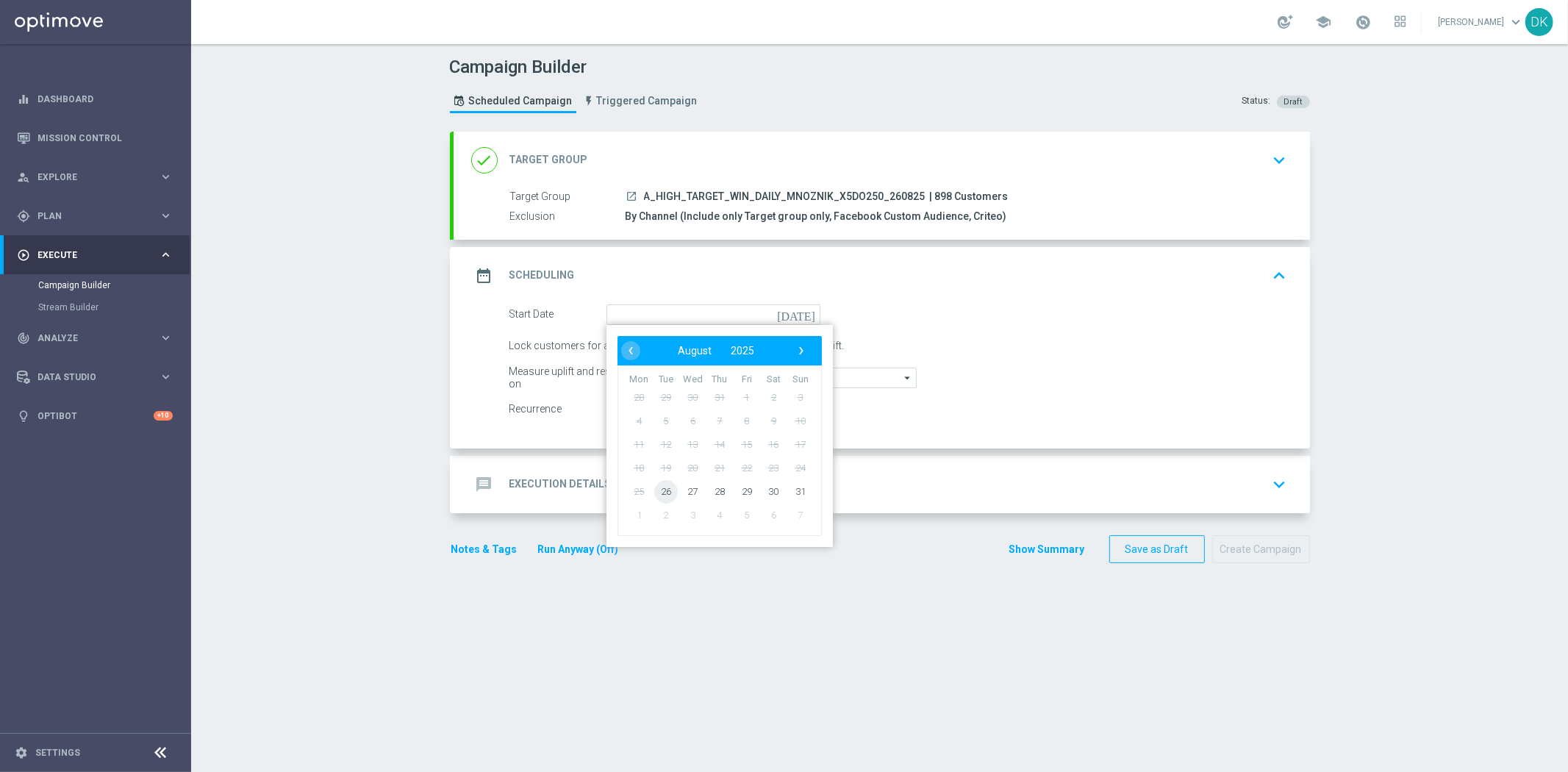
click at [656, 493] on span "26" at bounding box center [665, 491] width 24 height 24
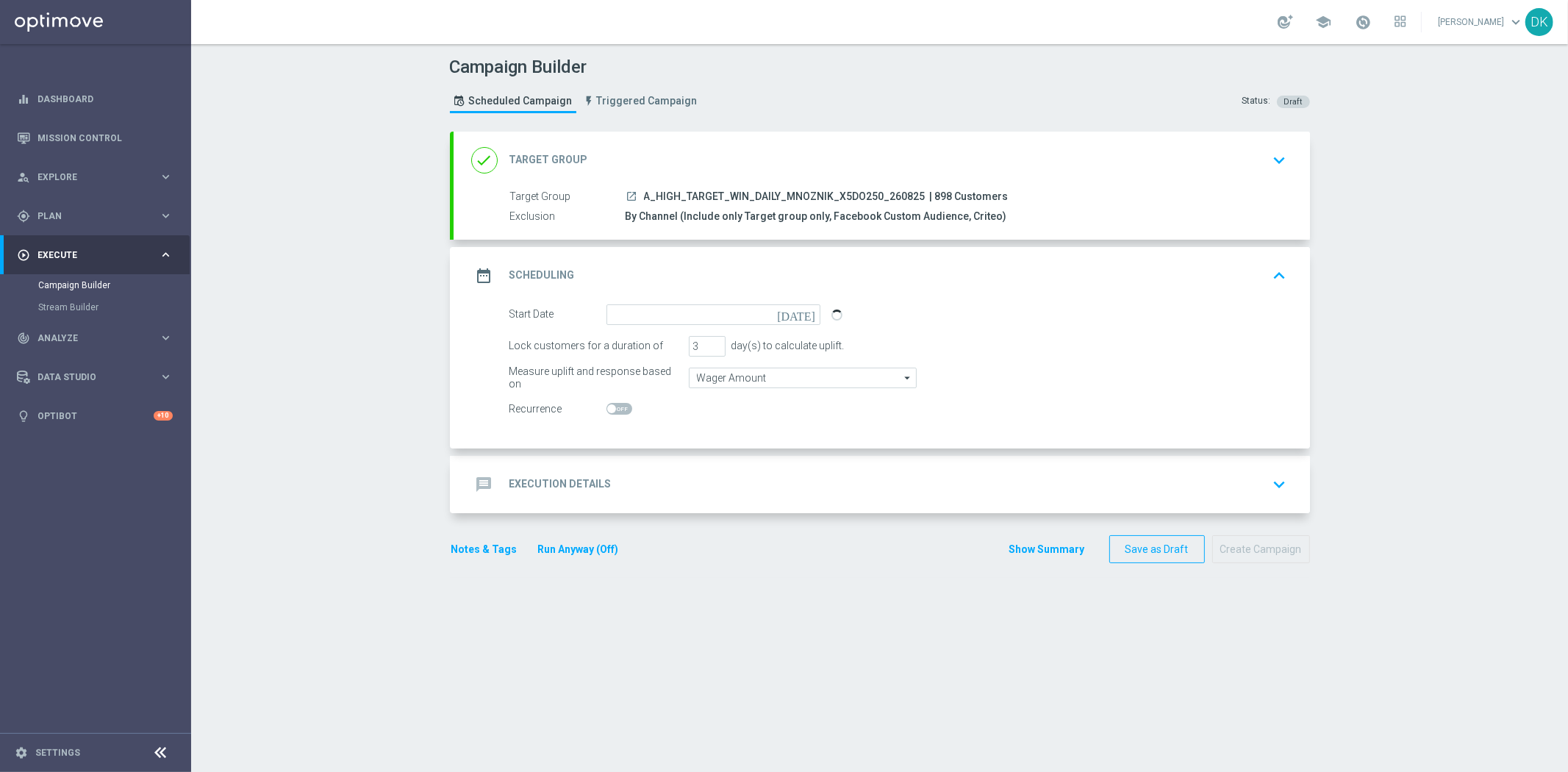
type input "[DATE]"
click at [651, 474] on div "message Execution Details keyboard_arrow_down" at bounding box center [882, 484] width 822 height 28
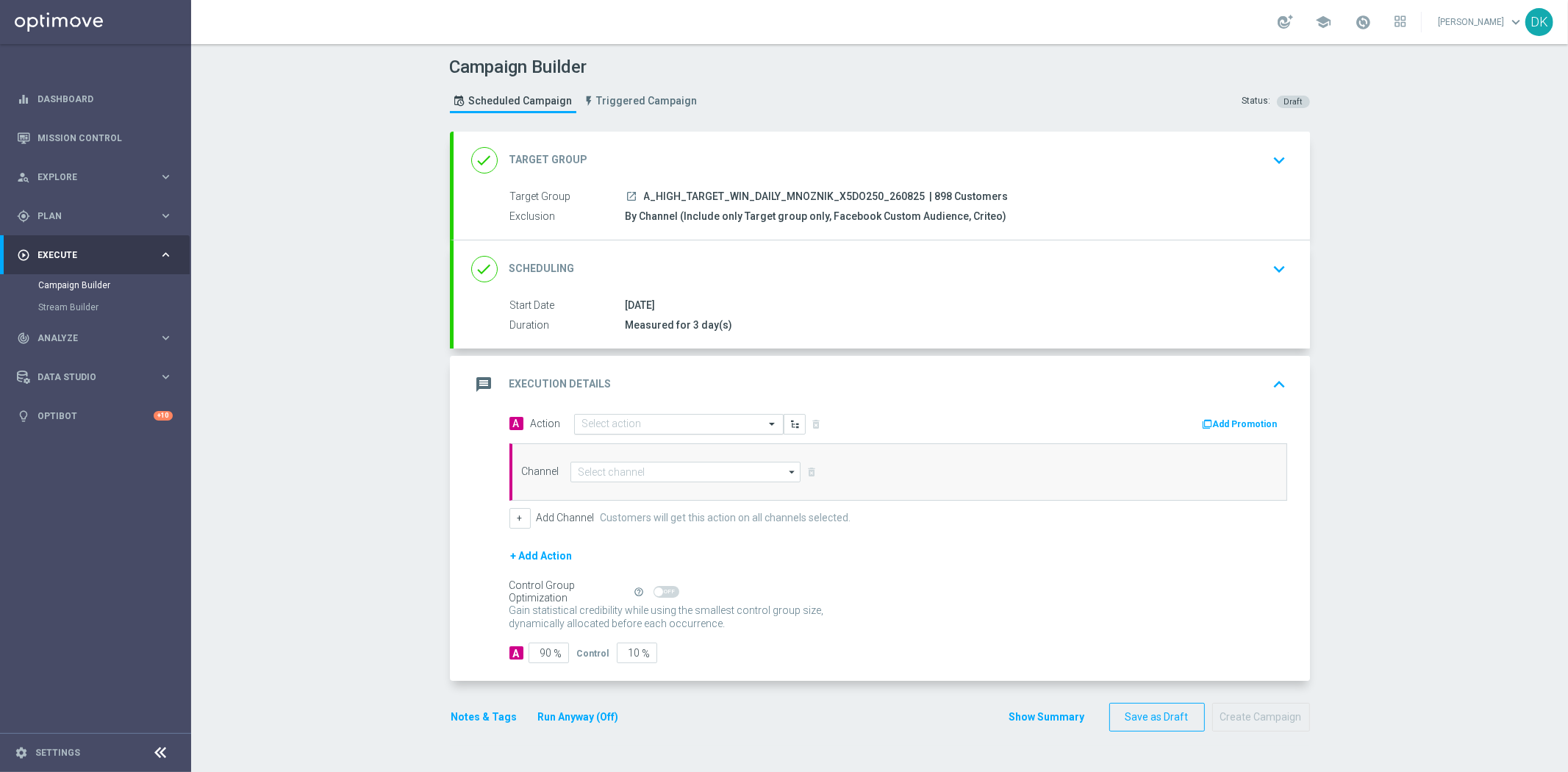
click at [631, 424] on input "text" at bounding box center [664, 424] width 164 height 13
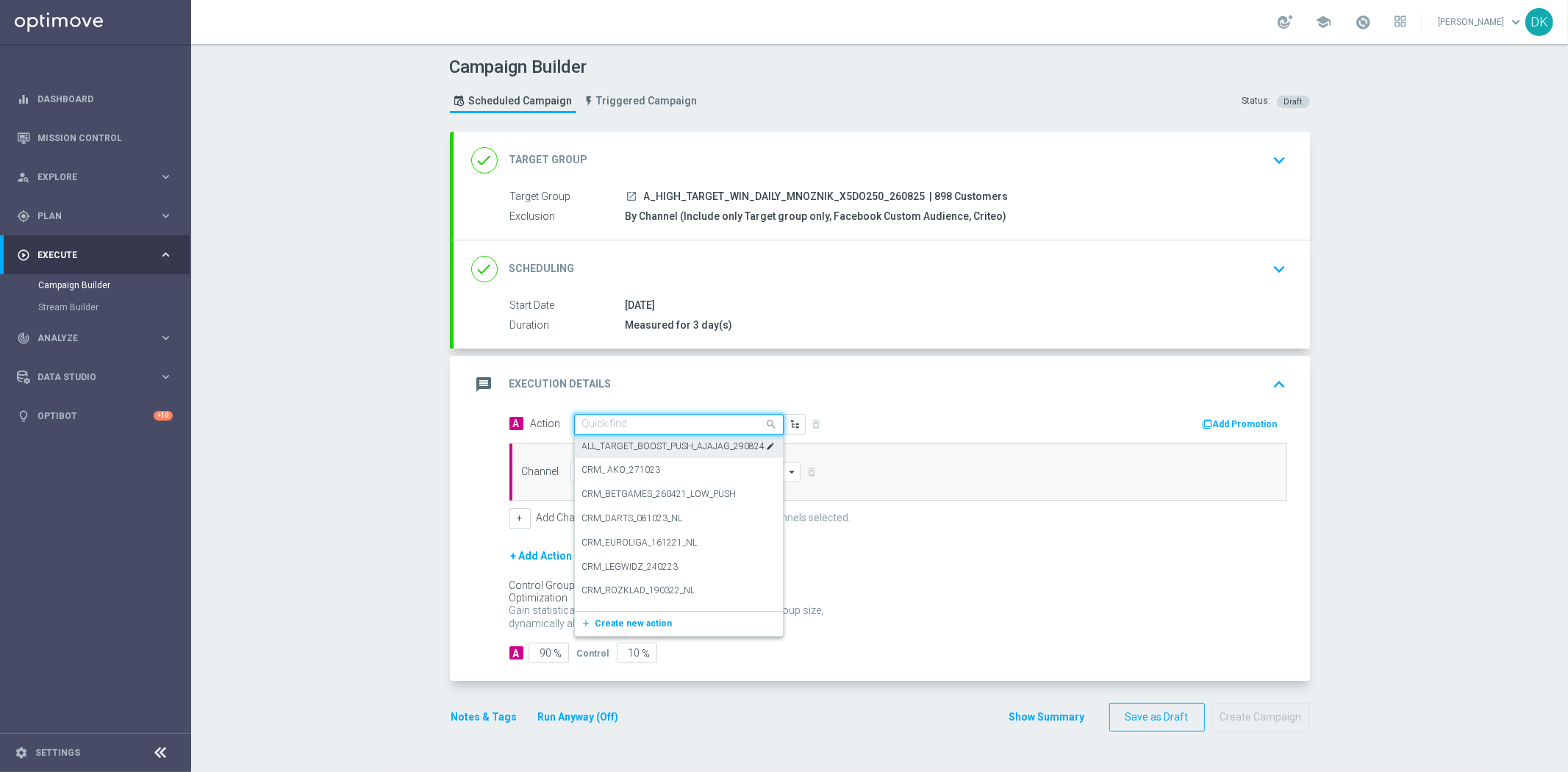
paste input "A_HIGH_TARGET_WIN_DAILY_MNOZNIK_X5DO250_260825"
type input "A_HIGH_TARGET_WIN_DAILY_MNOZNIK_X5DO250_260825"
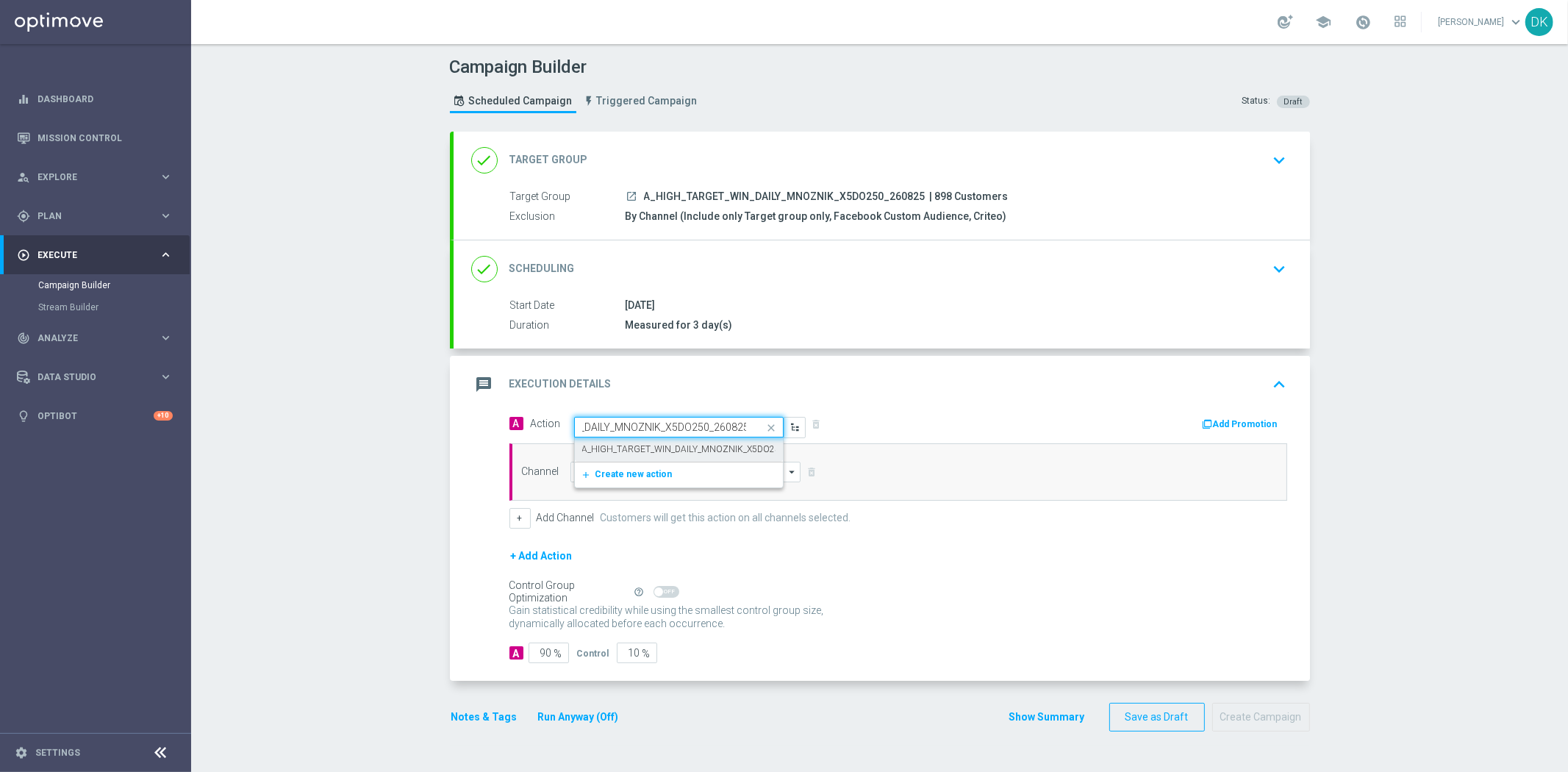
click at [638, 454] on label "A_HIGH_TARGET_WIN_DAILY_MNOZNIK_X5DO250_260825" at bounding box center [701, 449] width 238 height 13
click at [611, 476] on input at bounding box center [686, 472] width 231 height 20
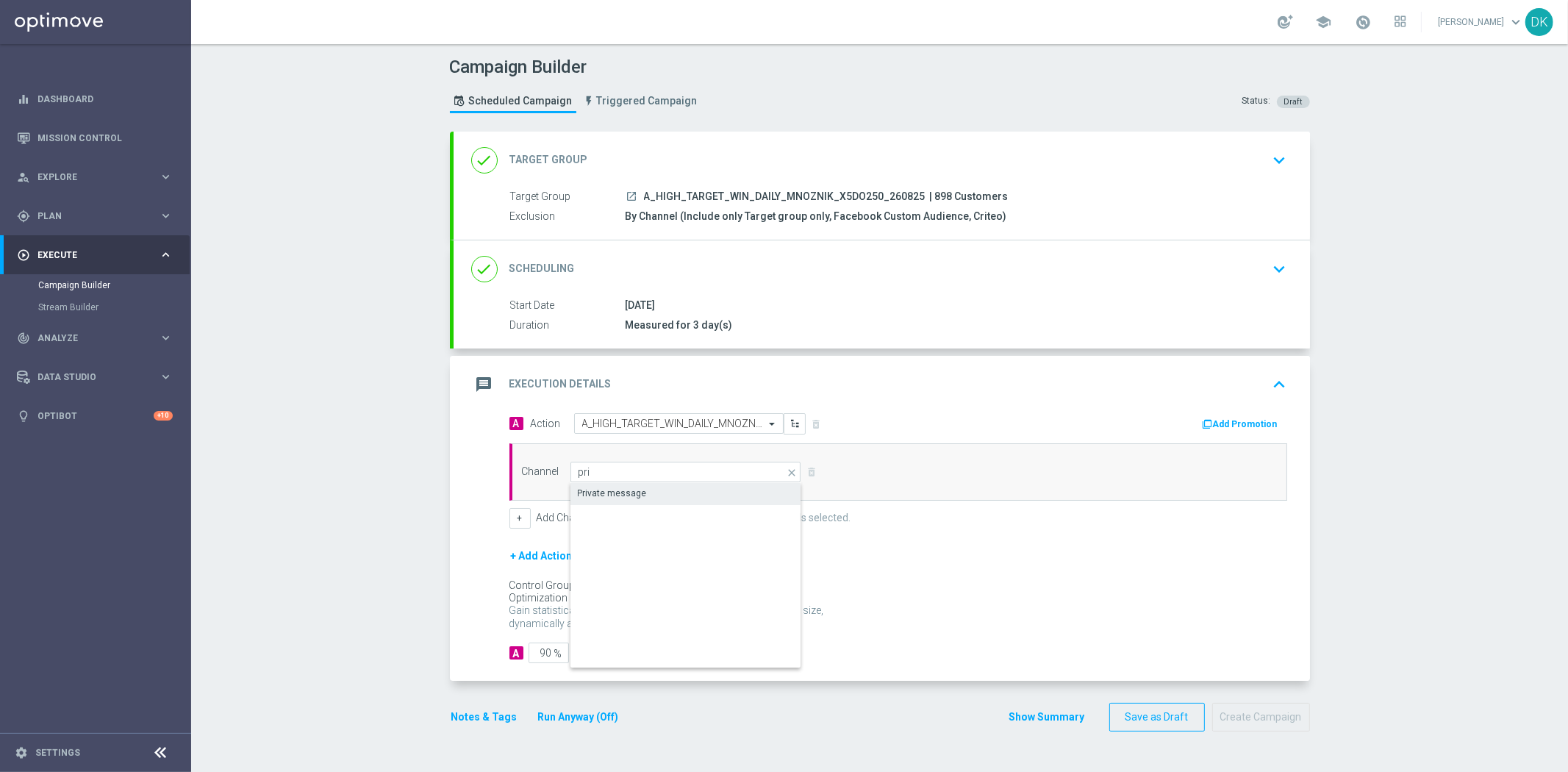
click at [616, 496] on div "Private message" at bounding box center [612, 493] width 69 height 13
type input "Private message"
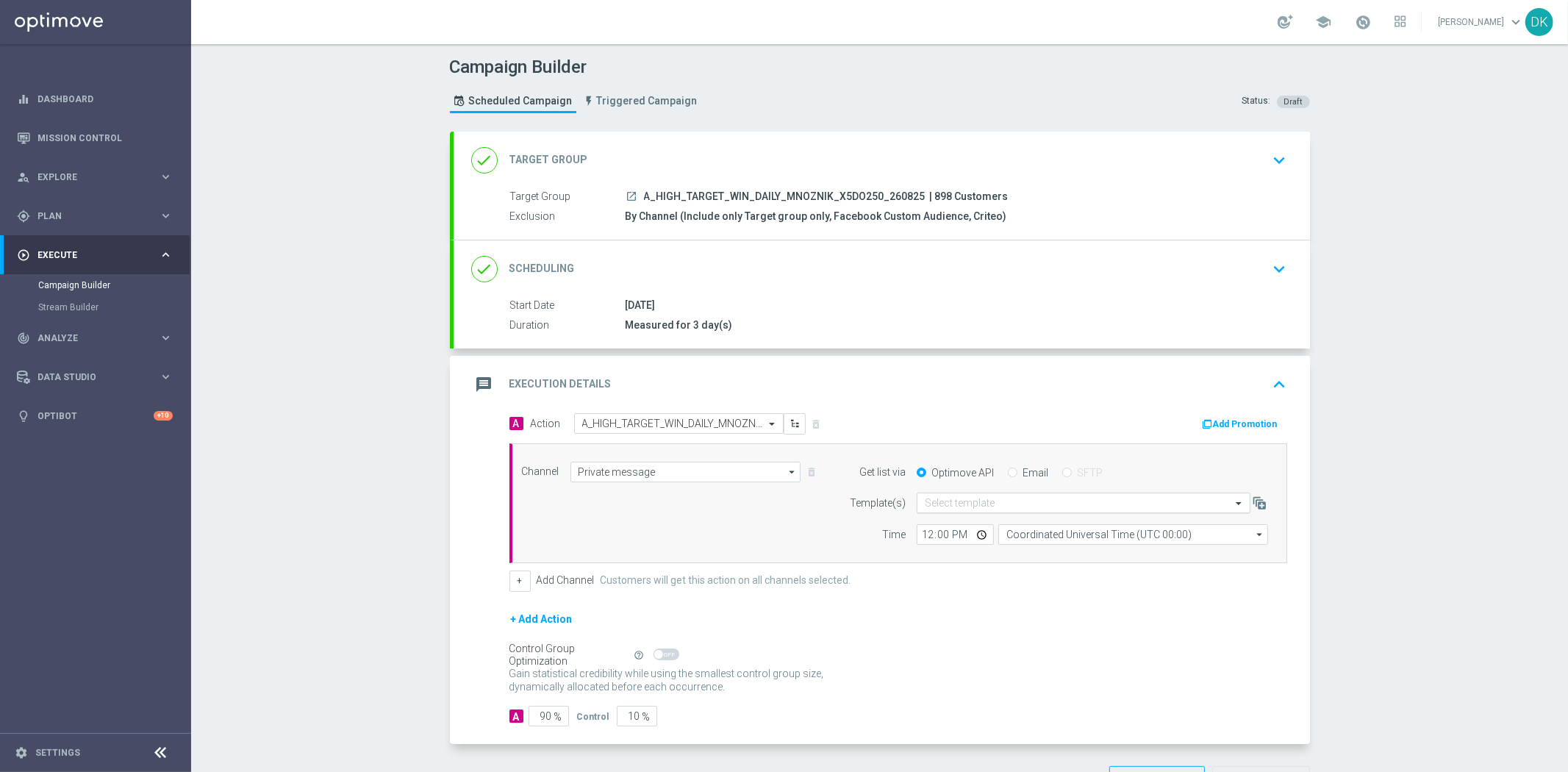
click at [963, 510] on div "Select template" at bounding box center [1083, 503] width 334 height 20
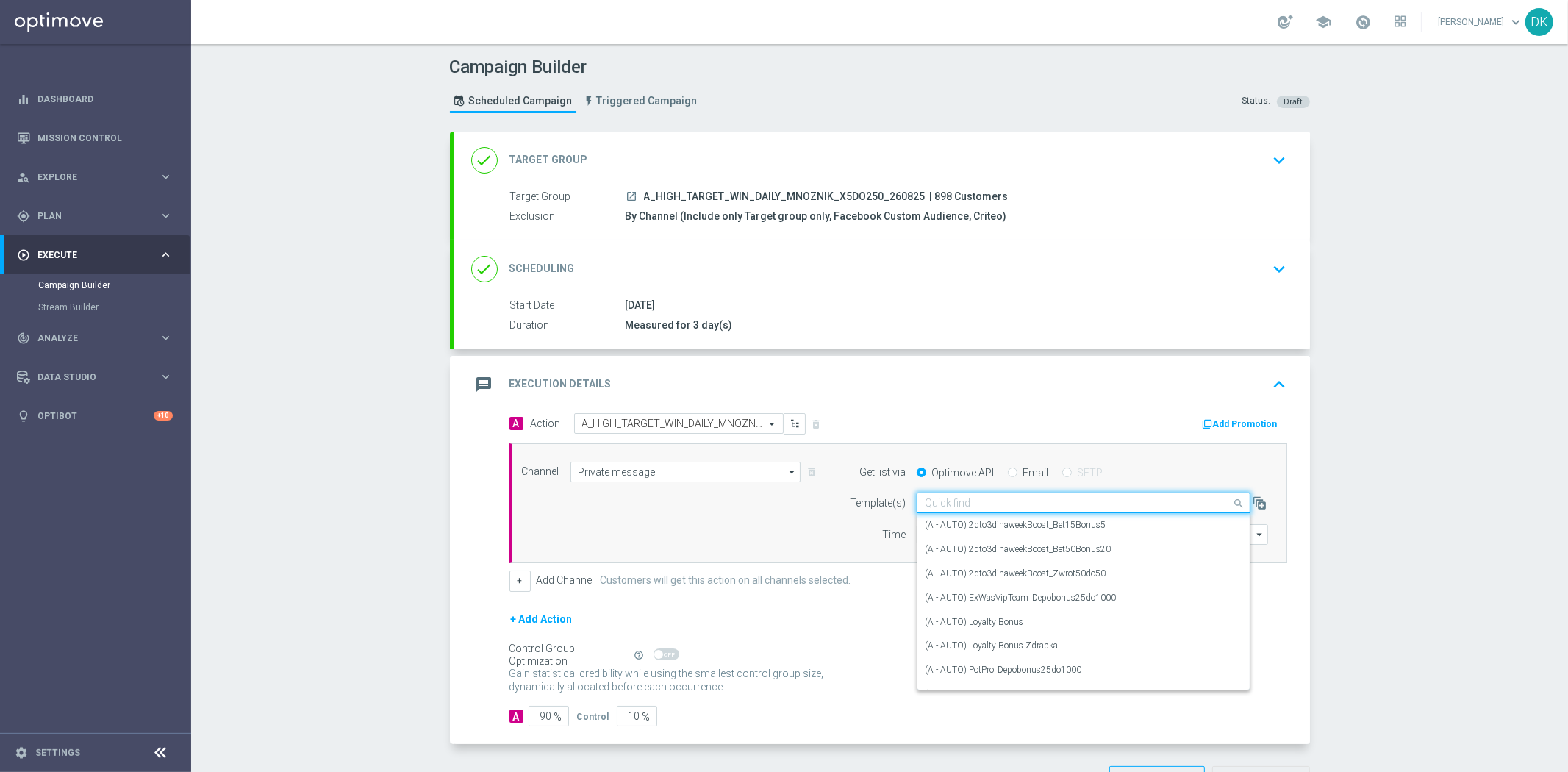
paste input "A_HIGH_TARGET_WIN_DAILY_MNOZNIK_X5DO250_260825"
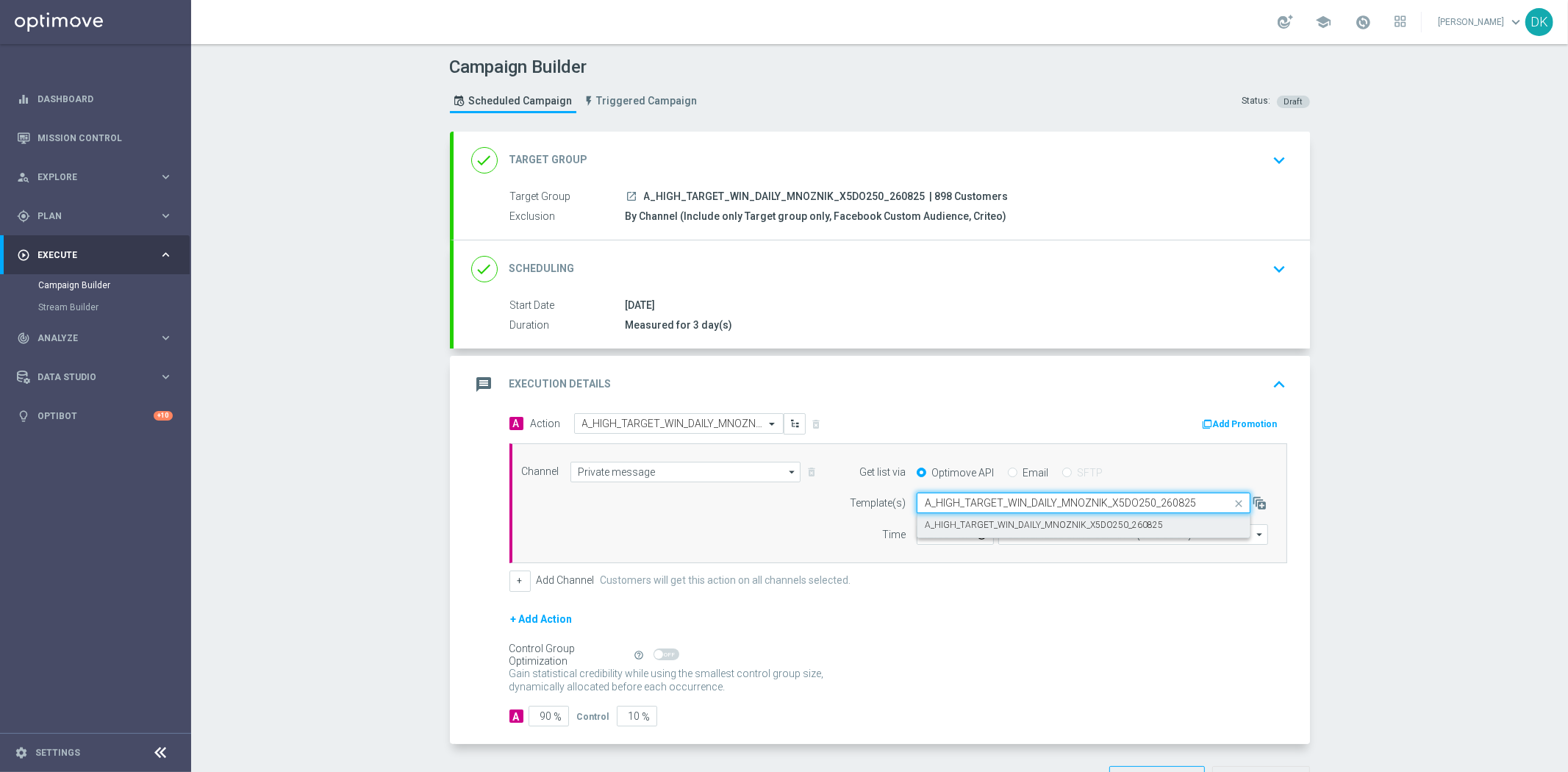
click at [963, 525] on label "A_HIGH_TARGET_WIN_DAILY_MNOZNIK_X5DO250_260825" at bounding box center [1044, 525] width 238 height 13
type input "A_HIGH_TARGET_WIN_DAILY_MNOZNIK_X5DO250_260825"
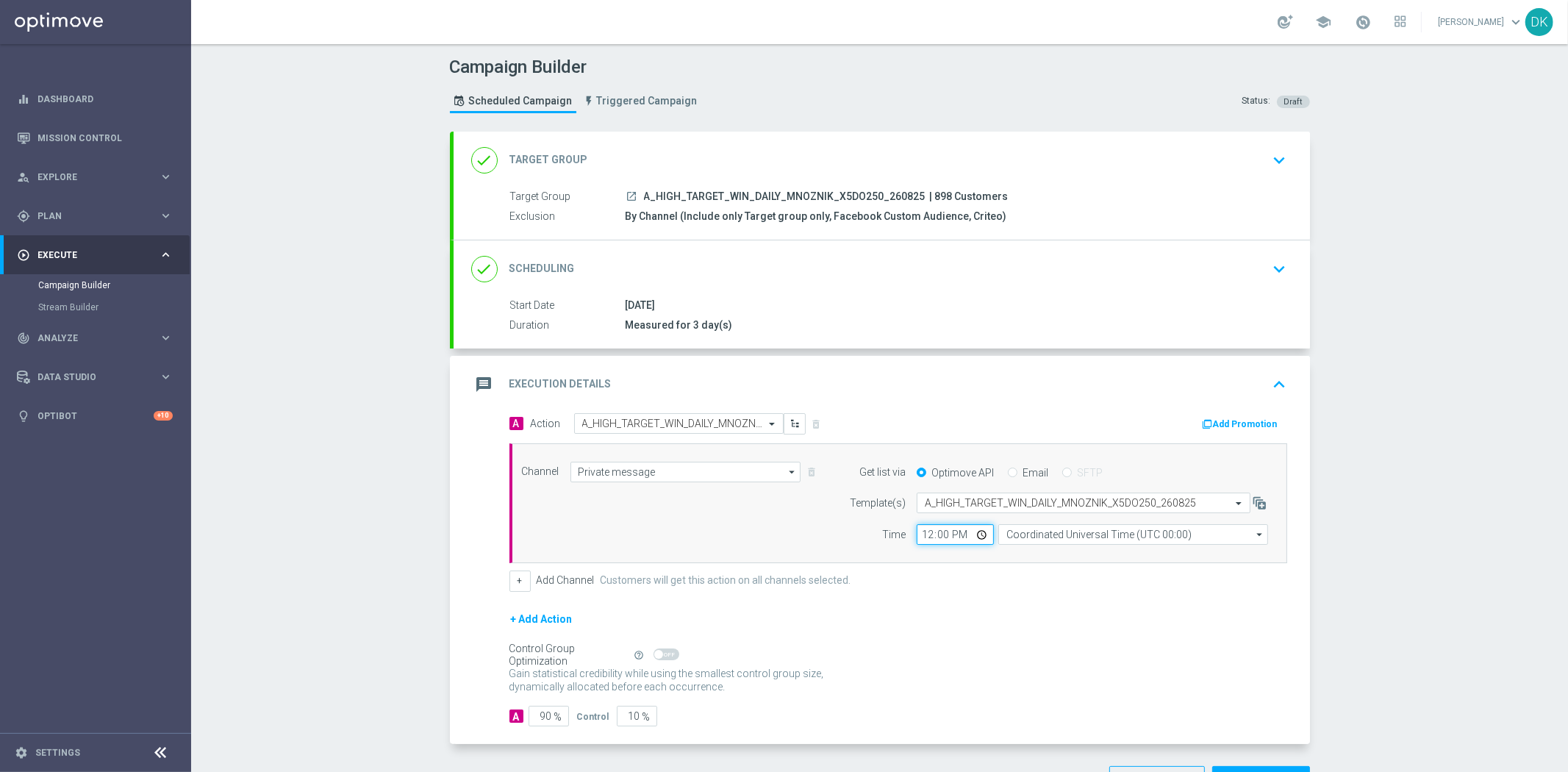
click at [921, 531] on input "12:00" at bounding box center [955, 535] width 77 height 20
type input "14:51"
click at [1059, 527] on input "Coordinated Universal Time (UTC 00:00)" at bounding box center [1133, 535] width 270 height 20
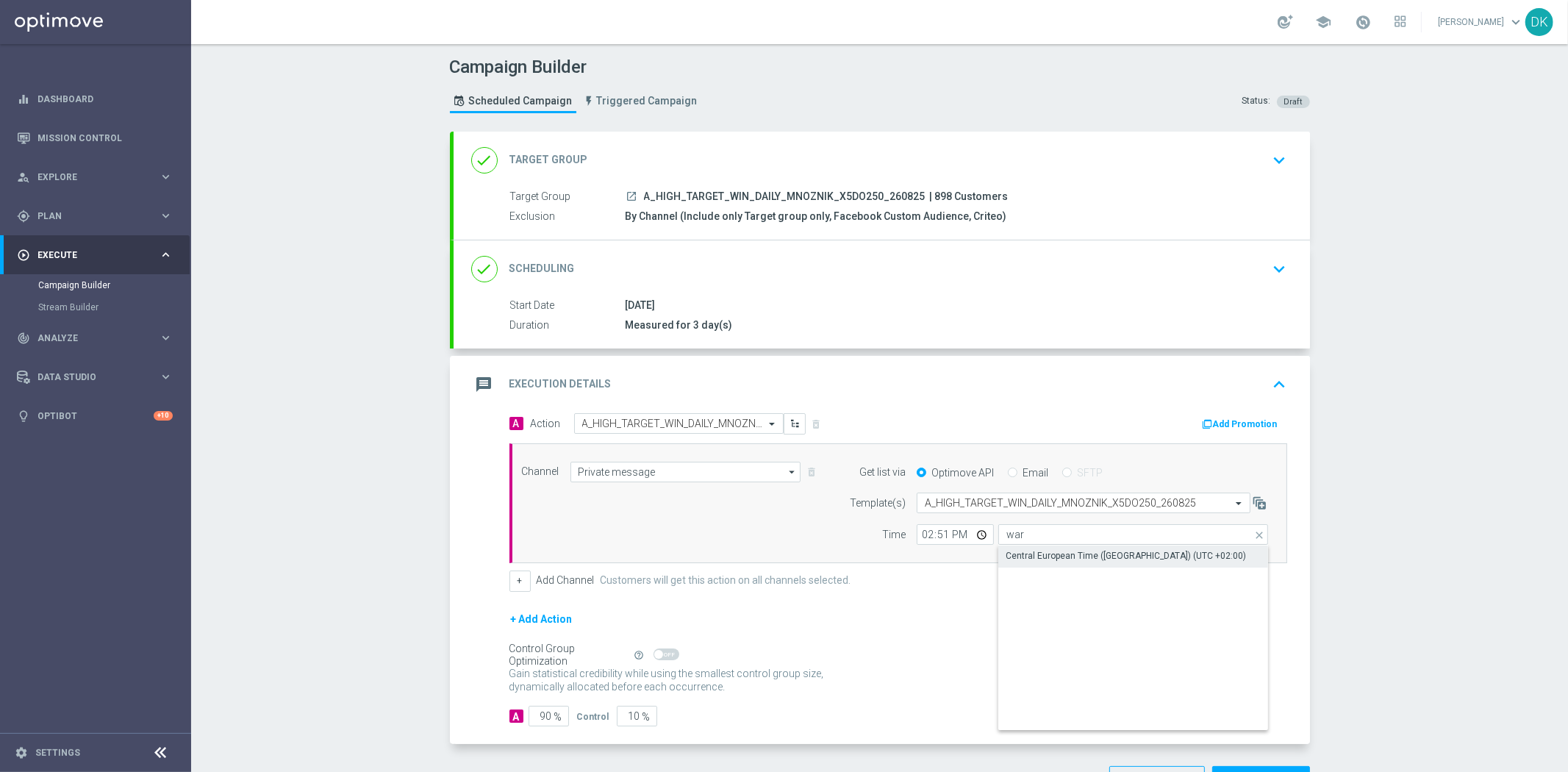
click at [1056, 554] on div "Central European Time ([GEOGRAPHIC_DATA]) (UTC +02:00)" at bounding box center [1126, 555] width 240 height 13
type input "Central European Time ([GEOGRAPHIC_DATA]) (UTC +02:00)"
click at [1244, 424] on button "Add Promotion" at bounding box center [1243, 424] width 82 height 16
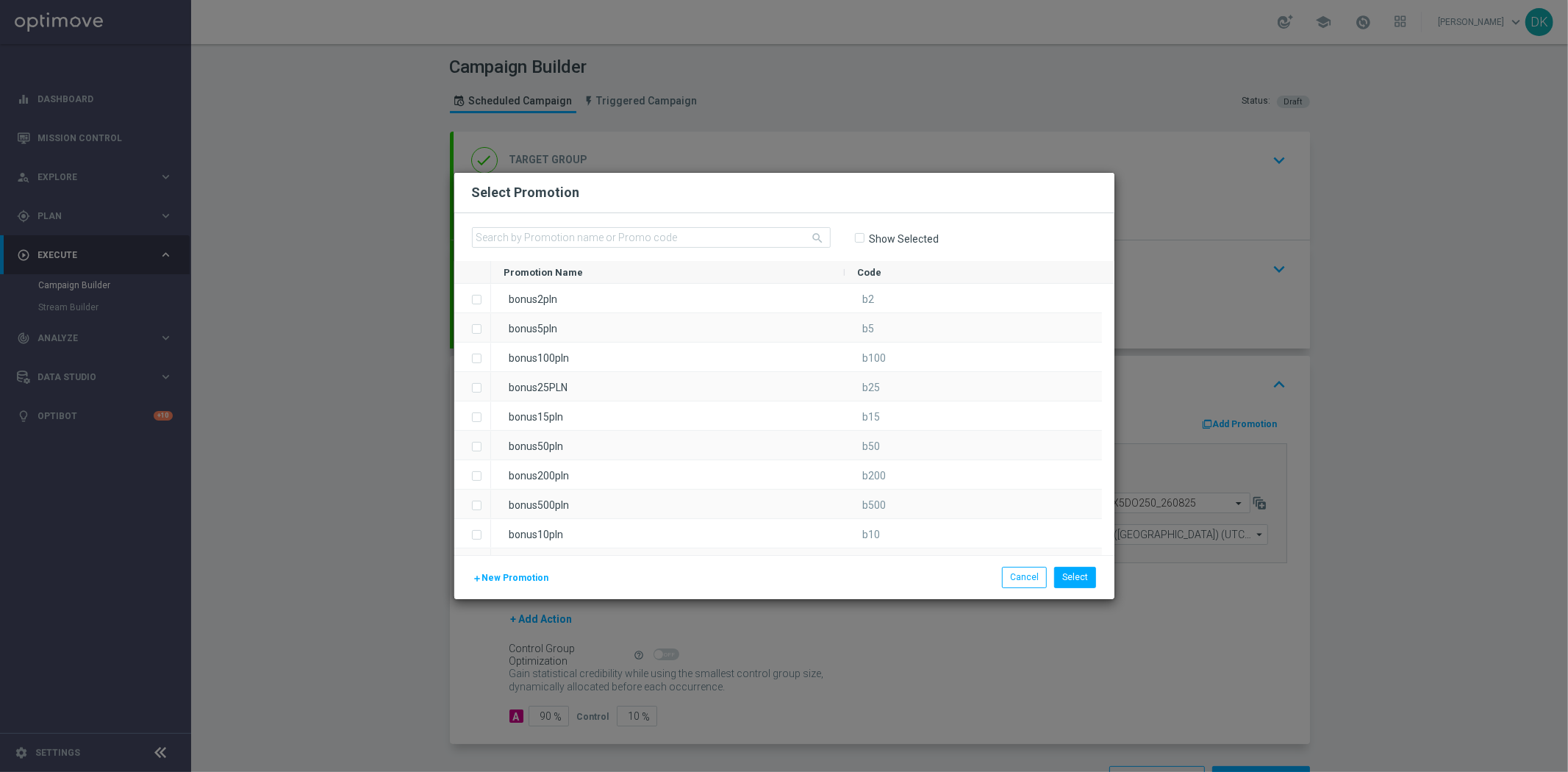
click at [520, 578] on span "New Promotion" at bounding box center [516, 578] width 67 height 10
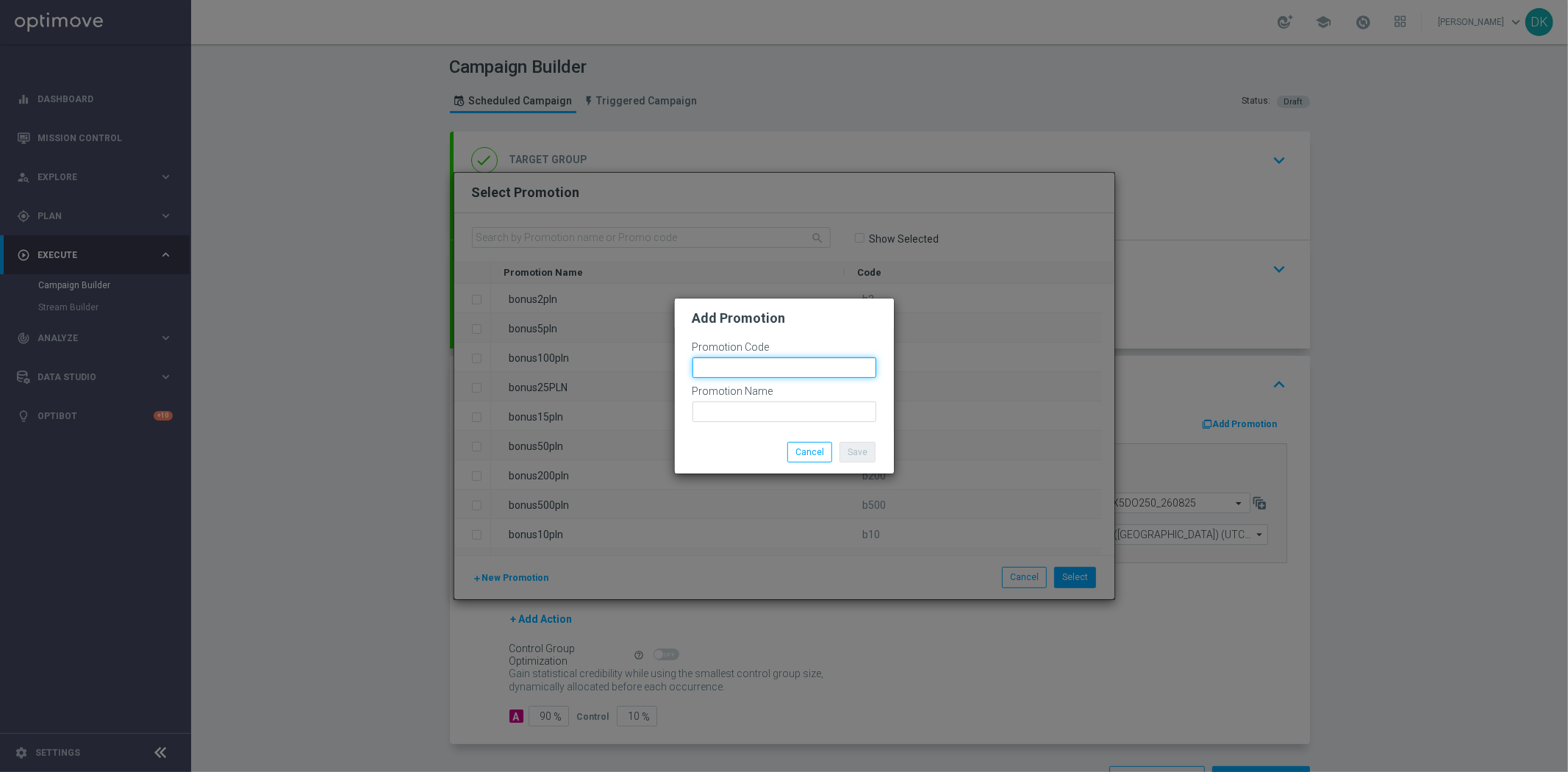
click at [751, 370] on input "text" at bounding box center [784, 367] width 184 height 20
paste input "171584"
click at [751, 370] on input "bonusapi_tg-171584" at bounding box center [784, 367] width 184 height 20
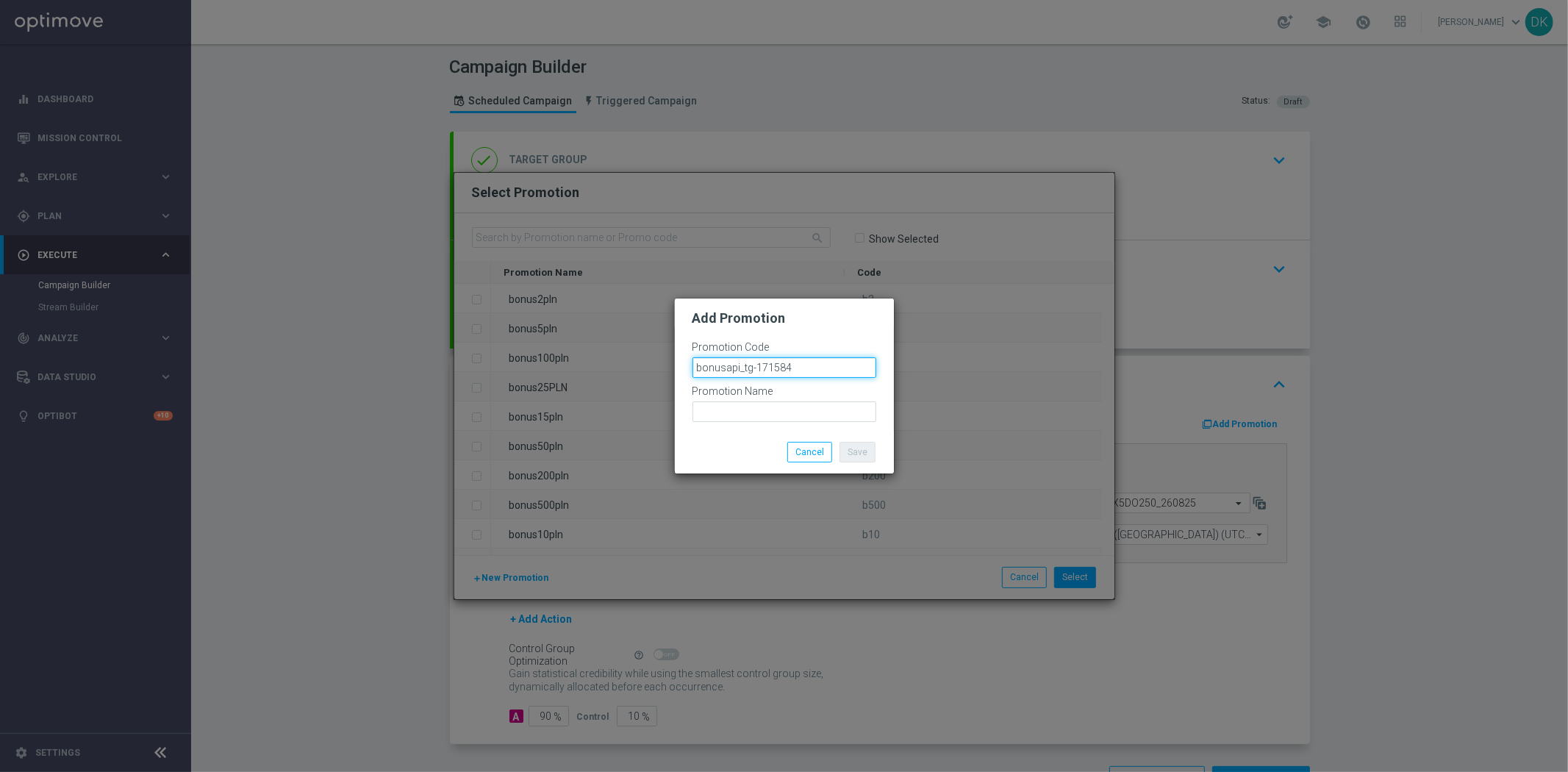
type input "bonusapi_tg-171584"
click at [788, 409] on input "text" at bounding box center [784, 412] width 184 height 20
paste input "bonusapi_tg-171584"
type input "bonusapi_tg-171584"
click at [862, 453] on button "Save" at bounding box center [857, 452] width 36 height 20
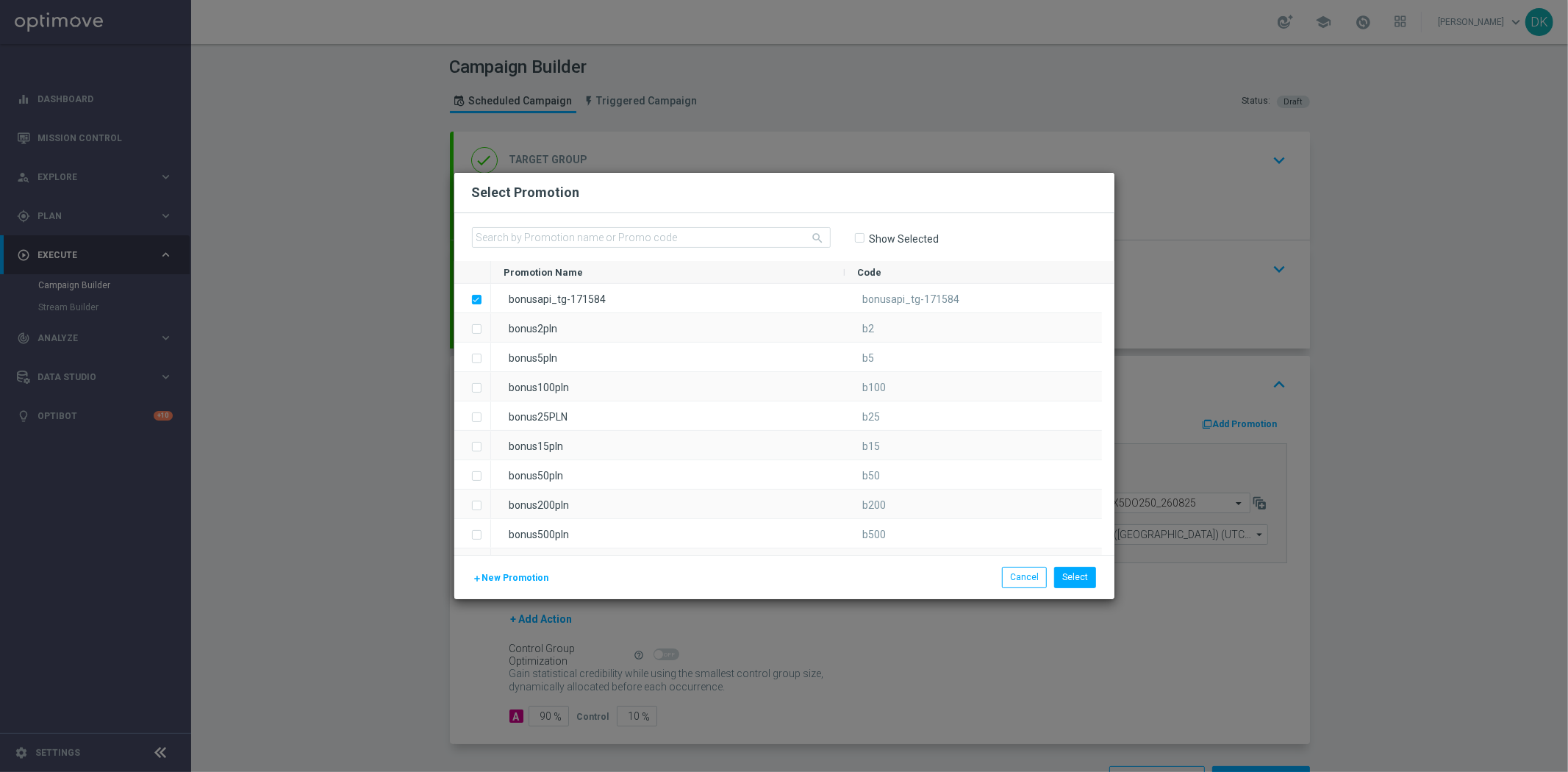
click at [541, 579] on span "New Promotion" at bounding box center [516, 578] width 67 height 10
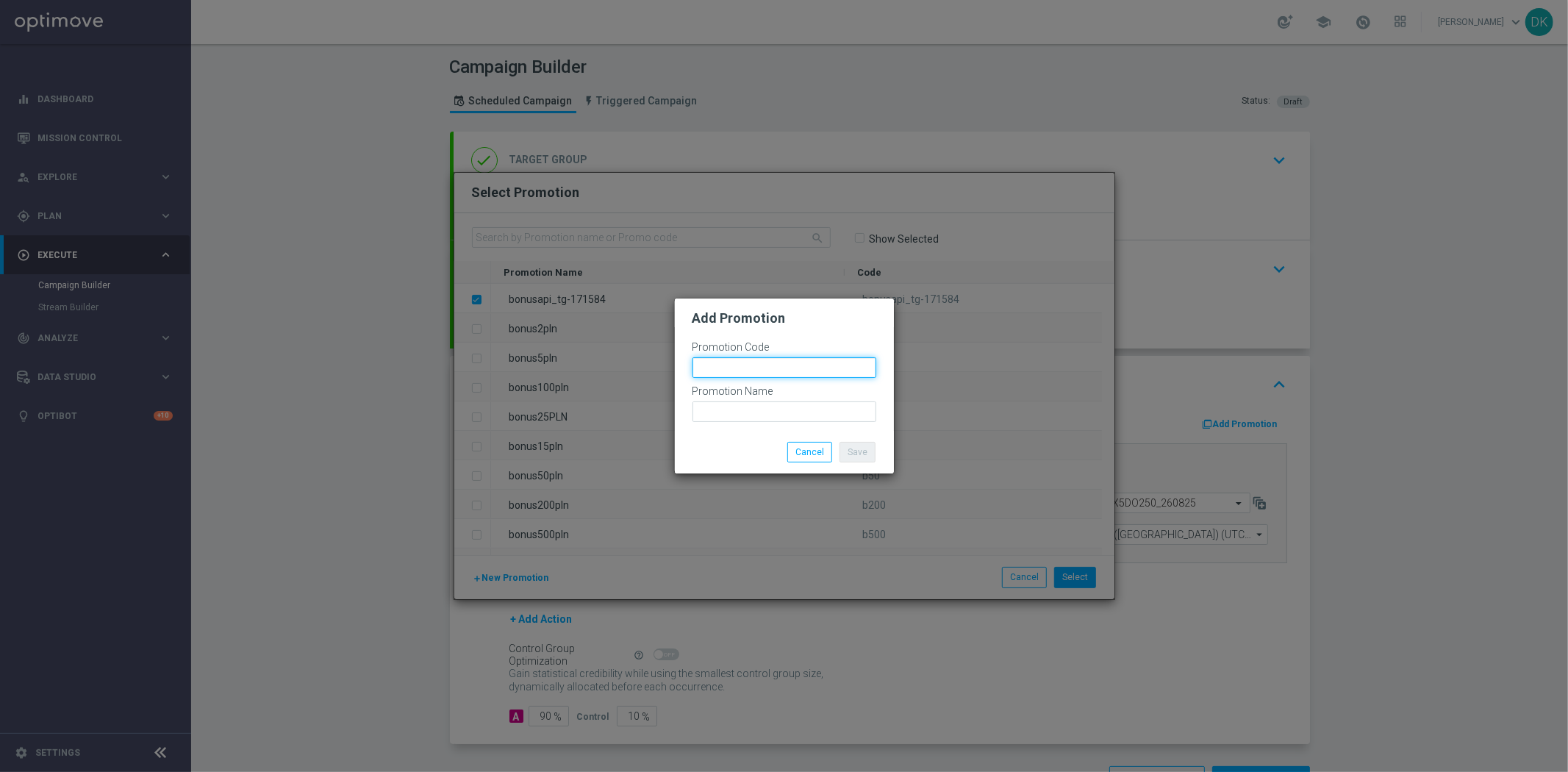
click at [737, 370] on input "text" at bounding box center [784, 367] width 184 height 20
paste input "bonusapi_tg-171584"
click at [737, 370] on input "bonusapi_tg-171585" at bounding box center [784, 367] width 184 height 20
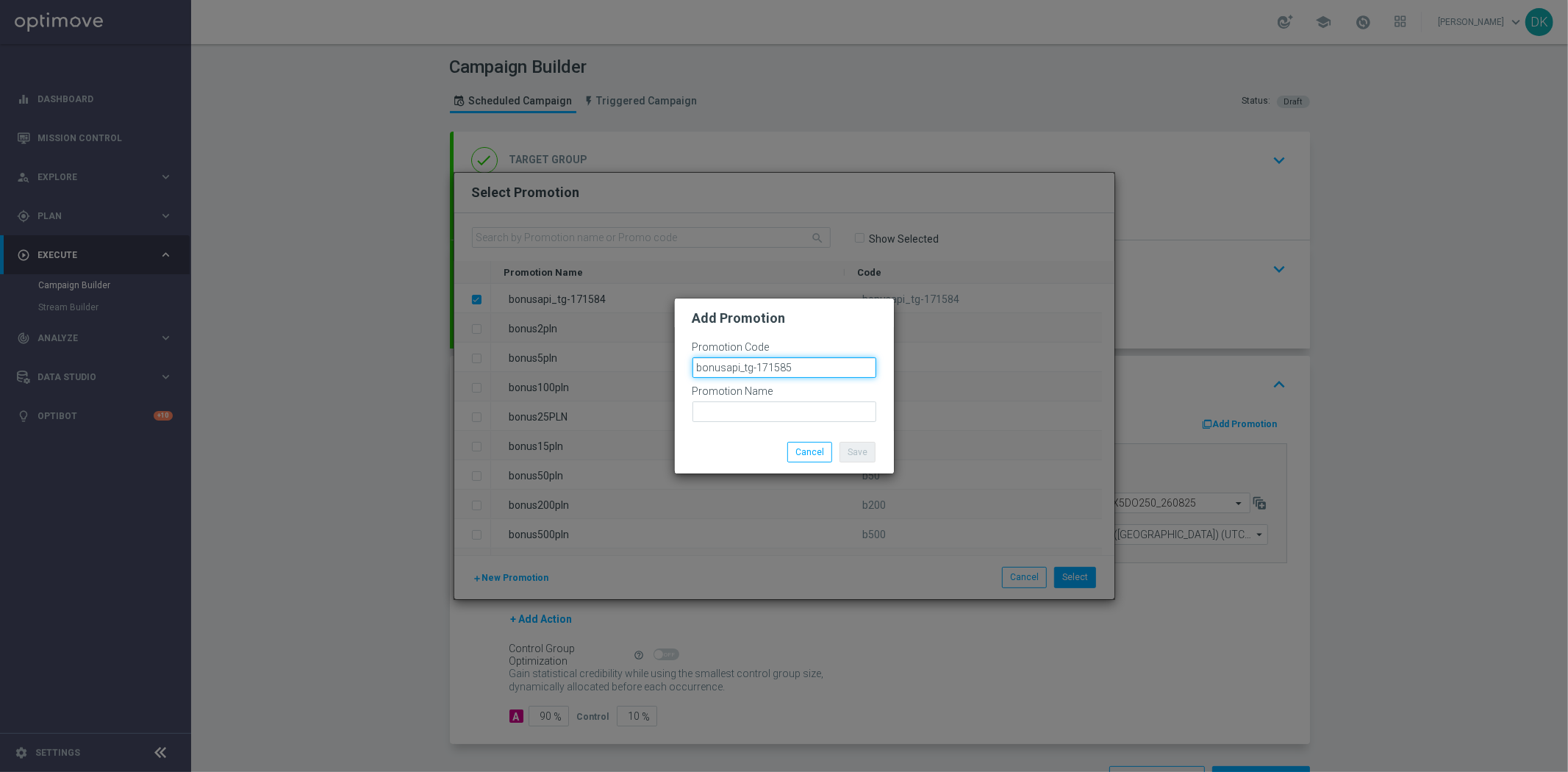
type input "bonusapi_tg-171585"
click at [738, 415] on input "text" at bounding box center [784, 412] width 184 height 20
paste input "bonusapi_tg-171585"
type input "bonusapi_tg-171585"
click at [853, 447] on button "Save" at bounding box center [857, 452] width 36 height 20
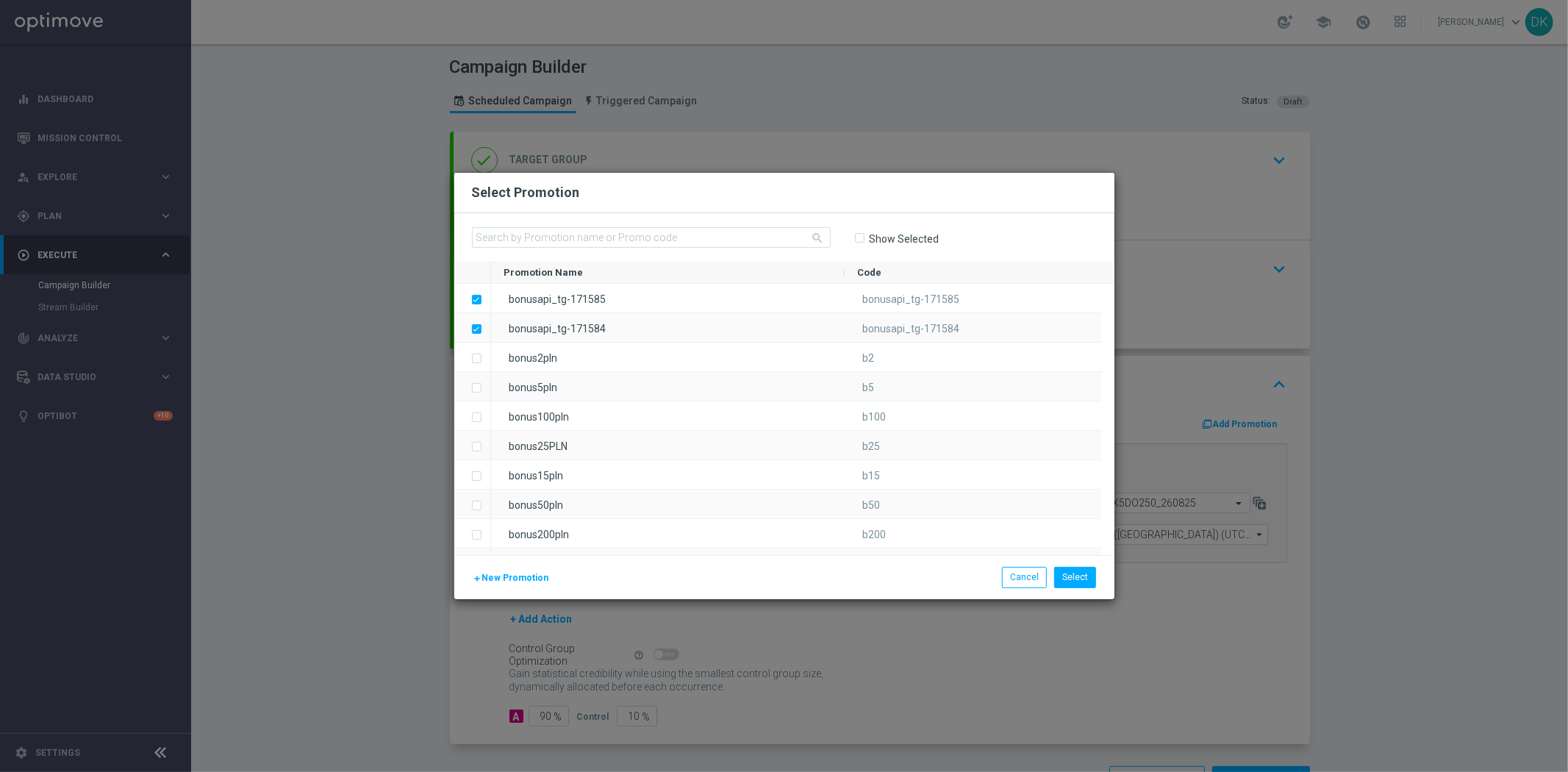
click at [489, 582] on span "New Promotion" at bounding box center [516, 578] width 67 height 10
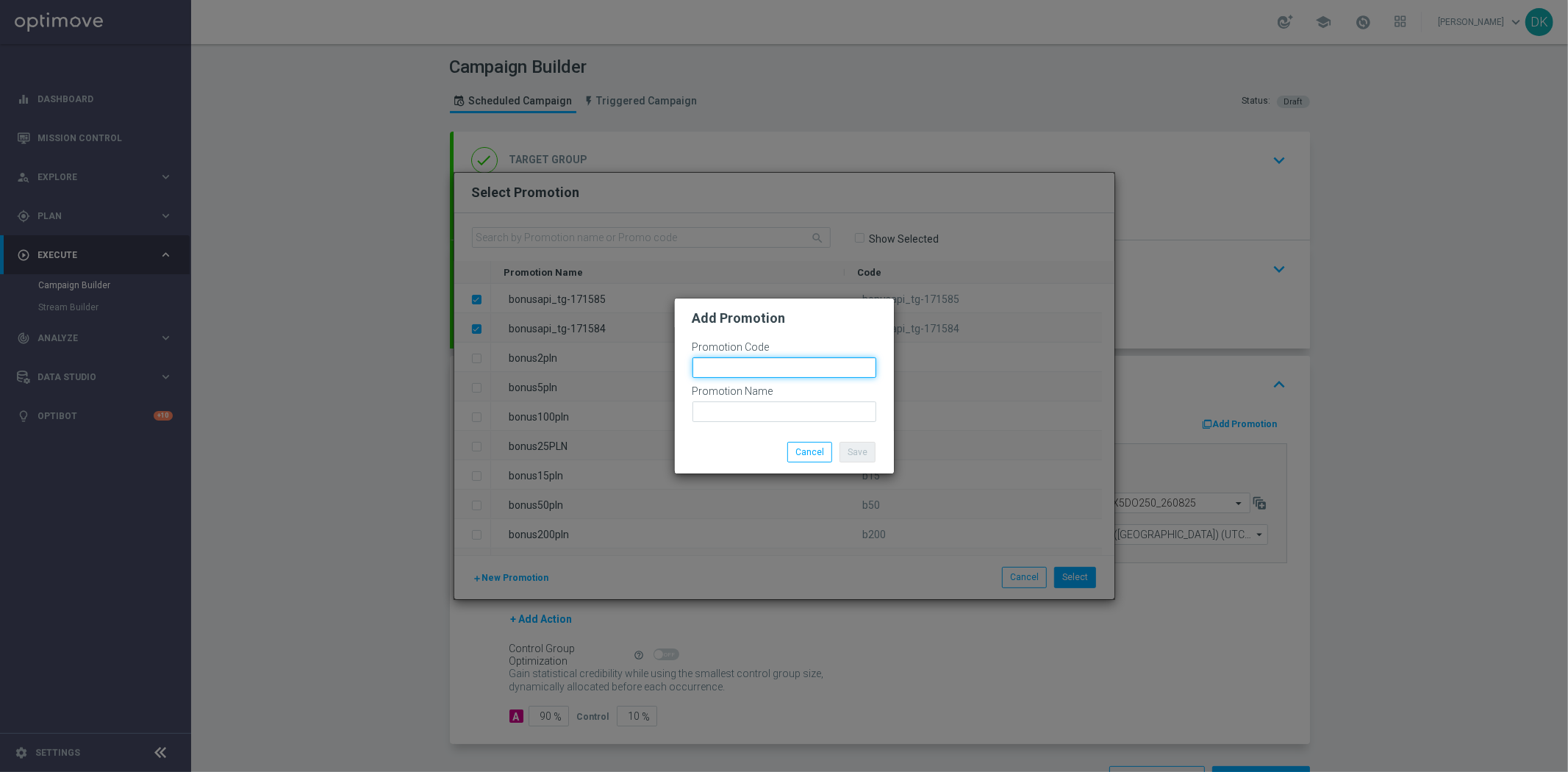
click at [760, 371] on input "text" at bounding box center [784, 367] width 184 height 20
paste input "bonusapi_tg-171585"
click at [760, 371] on input "bonusapi_tg-171586" at bounding box center [784, 367] width 184 height 20
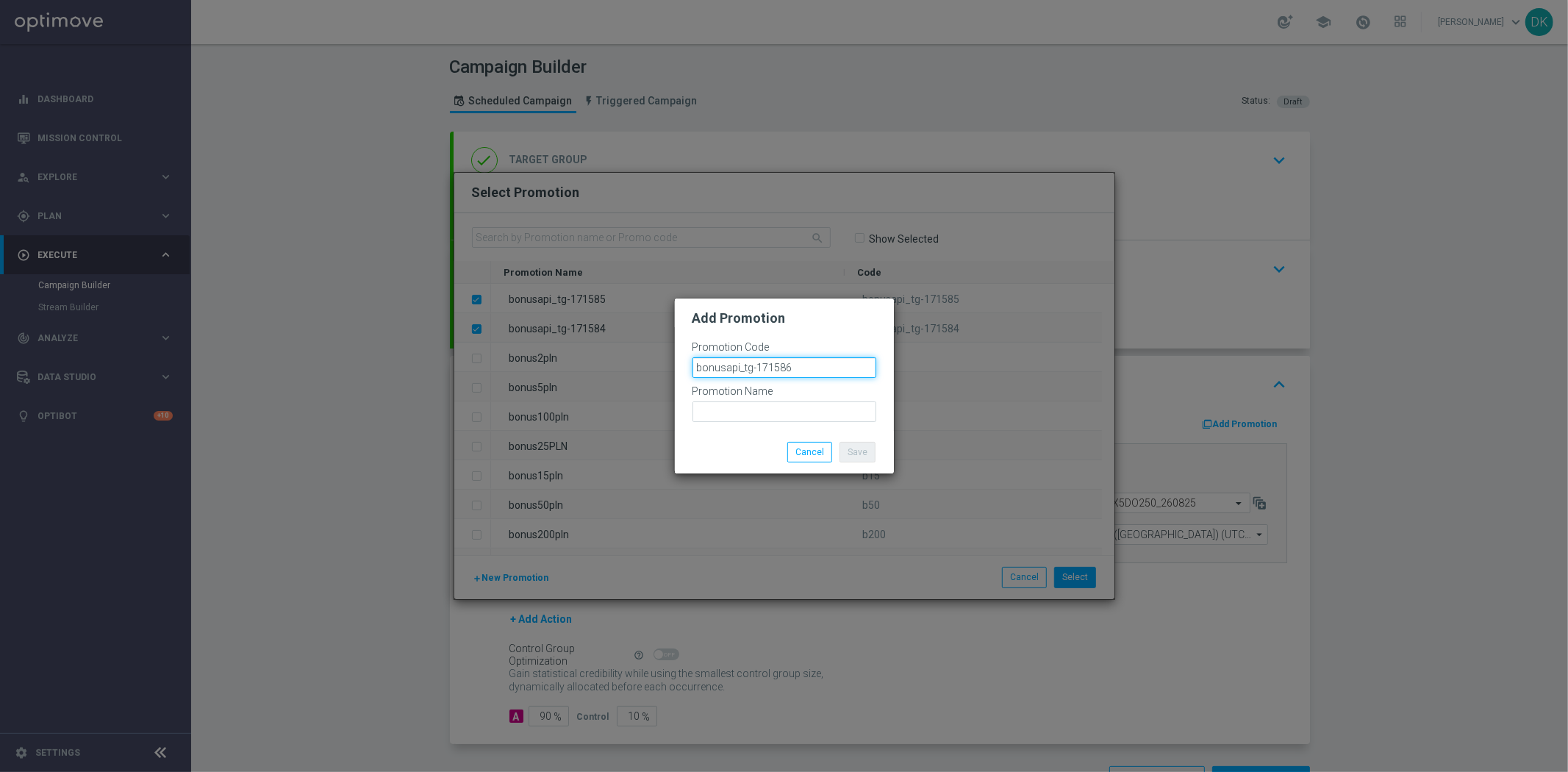
type input "bonusapi_tg-171586"
click at [807, 412] on input "text" at bounding box center [784, 412] width 184 height 20
paste input "bonusapi_tg-171586"
type input "bonusapi_tg-171586"
click at [860, 453] on button "Save" at bounding box center [857, 452] width 36 height 20
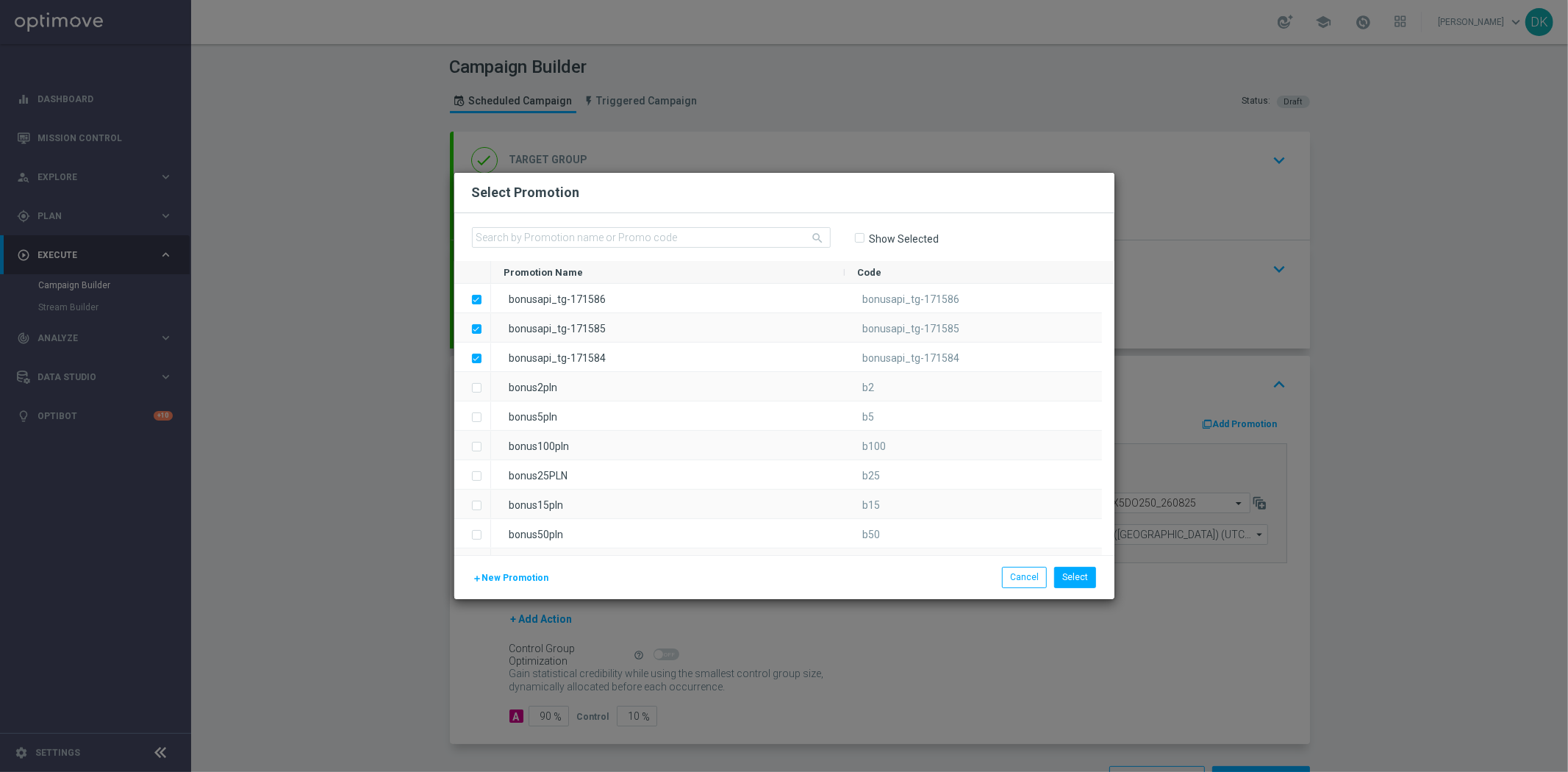
click at [526, 588] on div "add New Promotion Select Cancel" at bounding box center [784, 576] width 660 height 44
click at [524, 579] on span "New Promotion" at bounding box center [516, 578] width 67 height 10
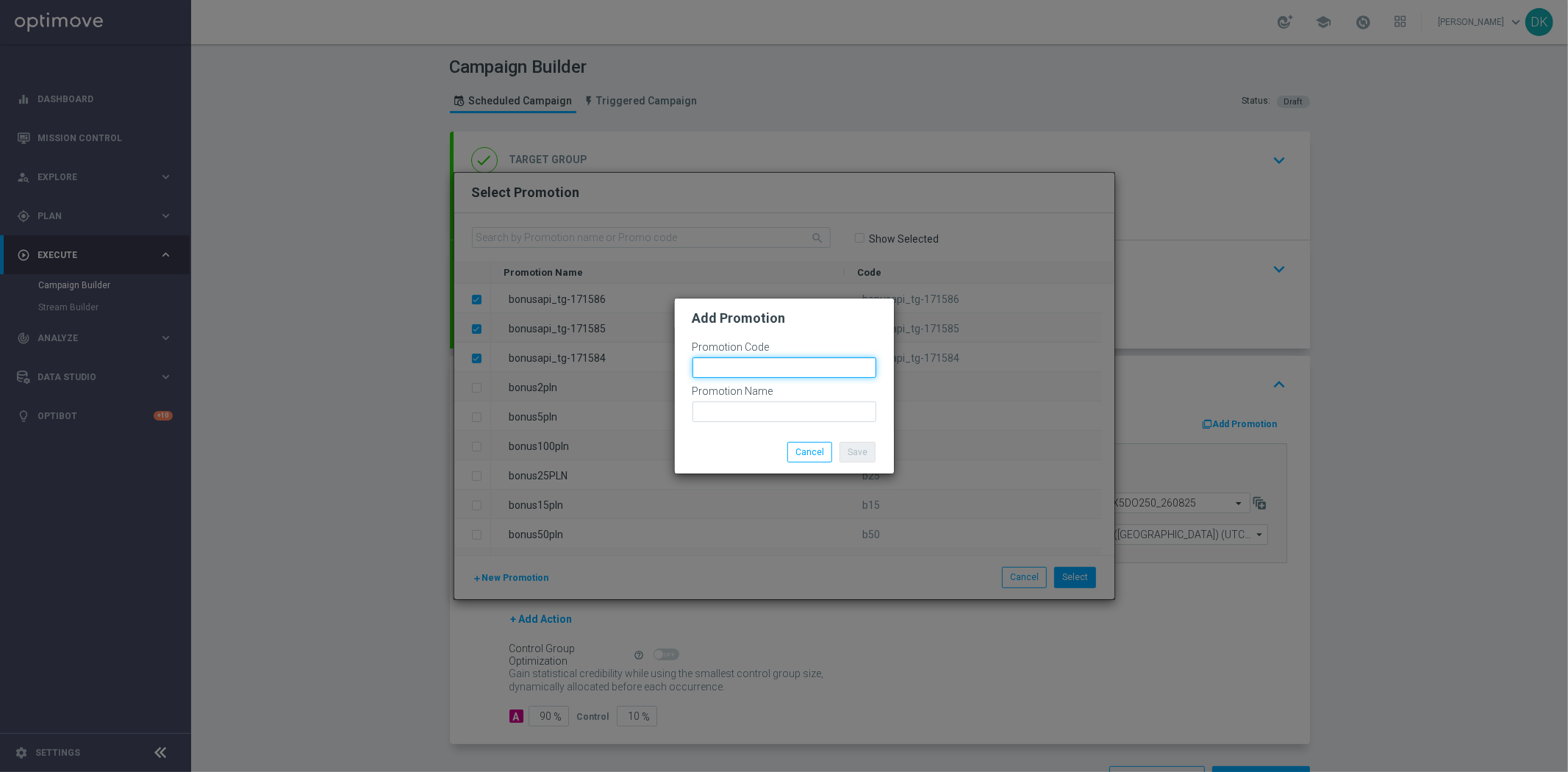
click at [752, 366] on input "text" at bounding box center [784, 367] width 184 height 20
paste input "bonusapi_tg-171586"
click at [754, 366] on input "bonusapi_tg-171587" at bounding box center [784, 367] width 184 height 20
click at [756, 366] on input "bonusapi_tg-171587" at bounding box center [784, 367] width 184 height 20
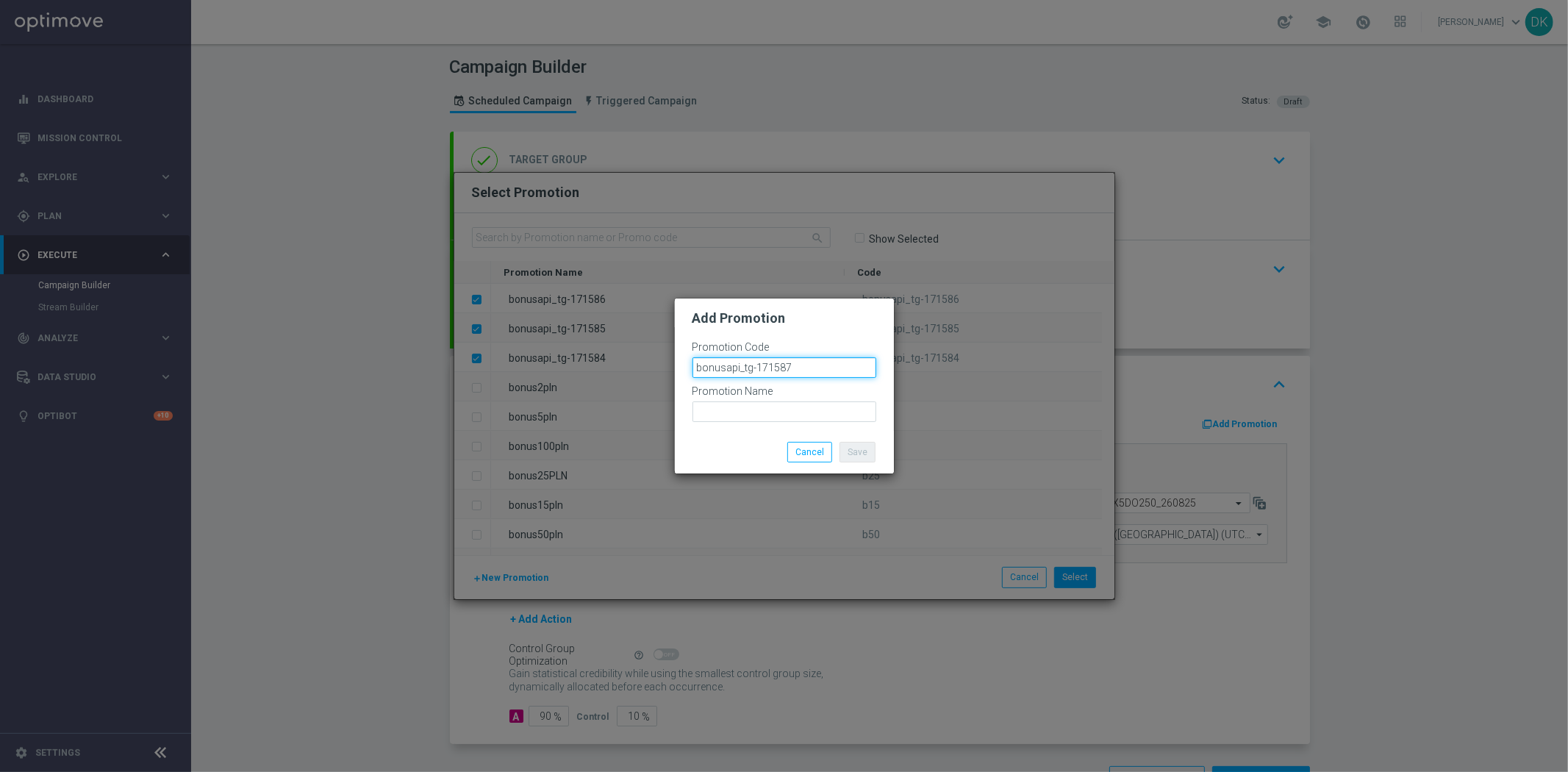
type input "bonusapi_tg-171587"
click at [769, 409] on input "text" at bounding box center [784, 412] width 184 height 20
click at [810, 377] on input "bonusapi_tg-171587" at bounding box center [784, 367] width 184 height 20
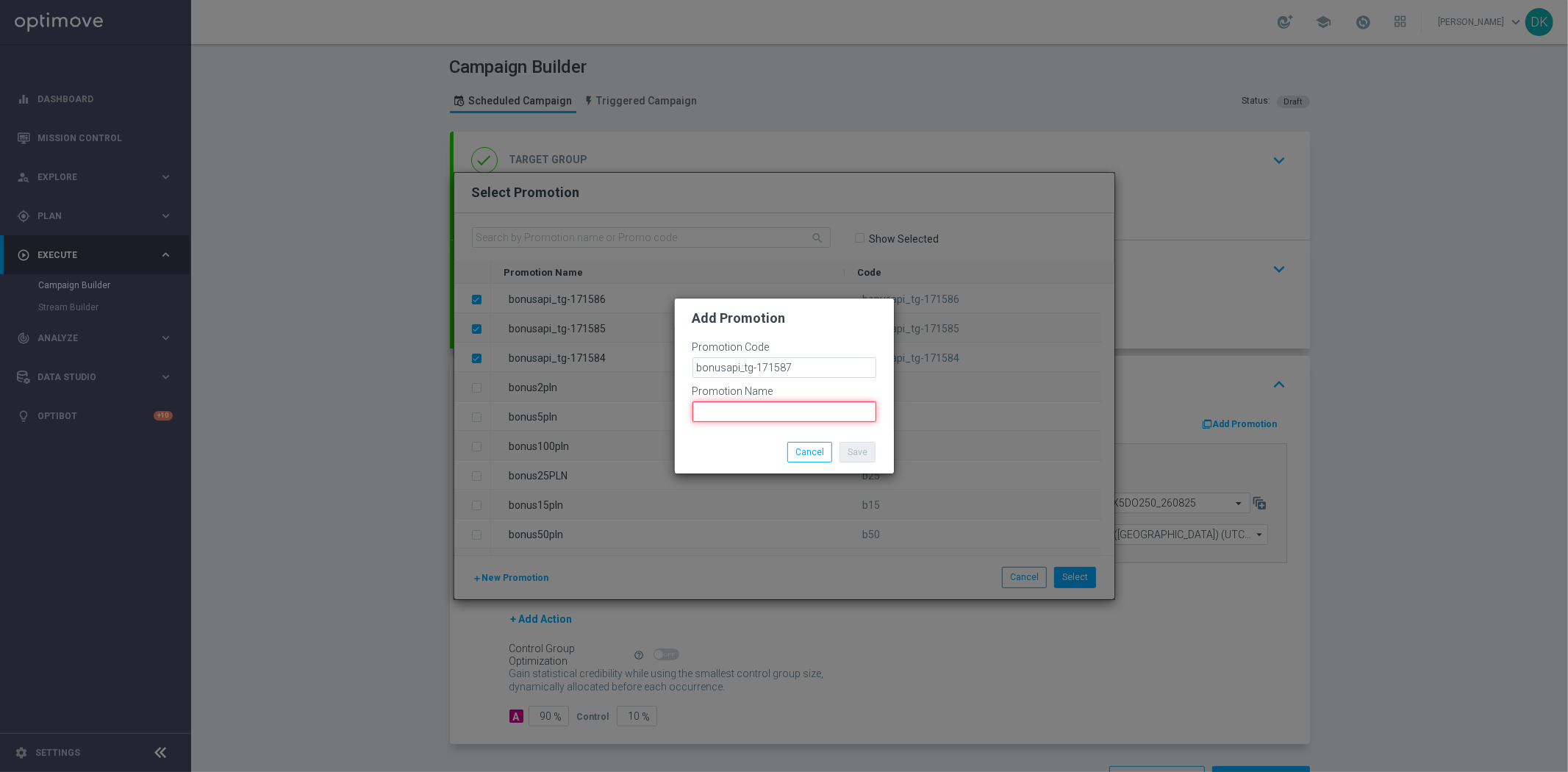
click at [789, 408] on input "text" at bounding box center [784, 412] width 184 height 20
paste input "bonusapi_tg-171587"
type input "bonusapi_tg-171587"
click at [853, 456] on button "Save" at bounding box center [857, 452] width 36 height 20
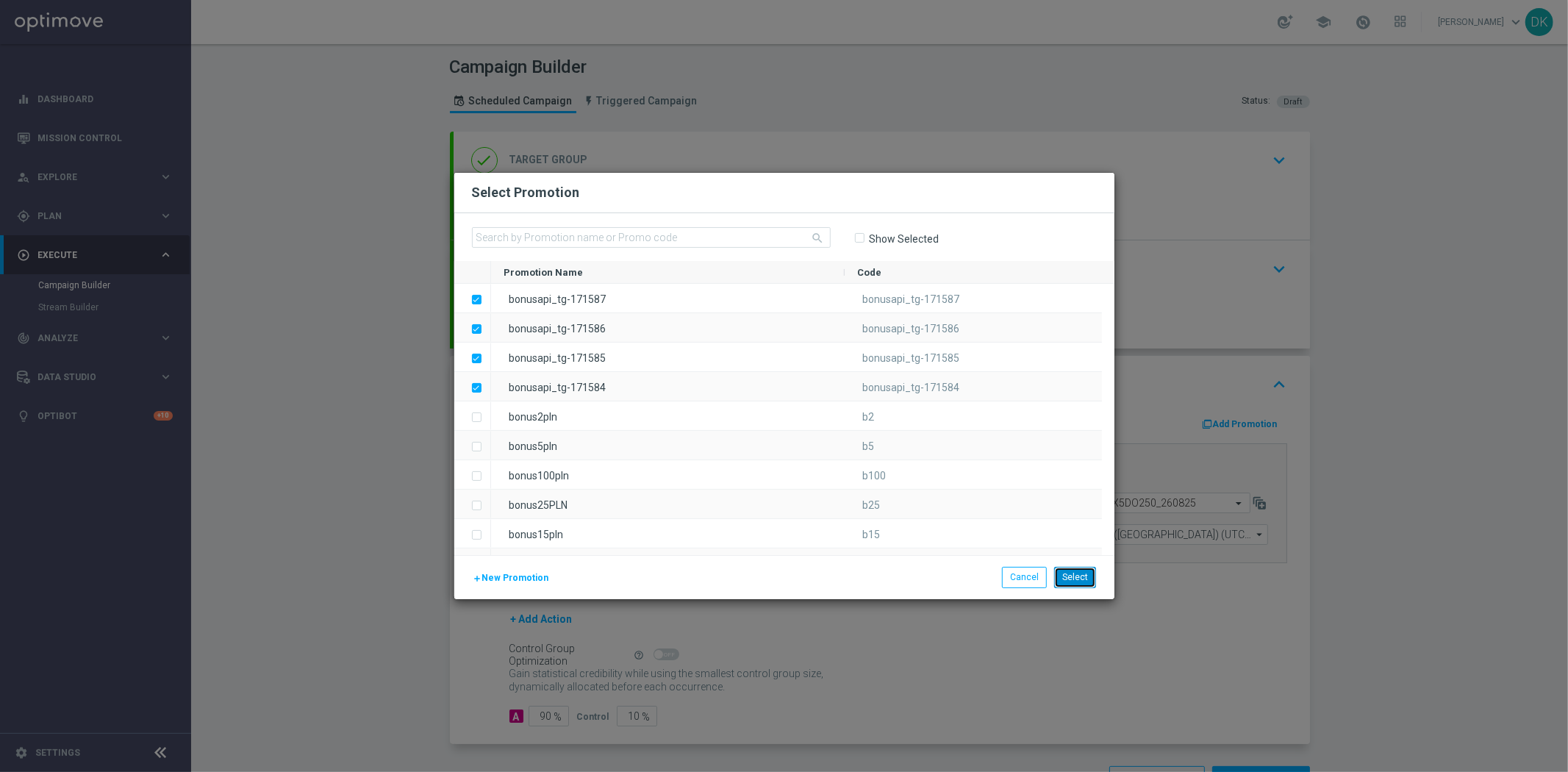
click at [1075, 578] on button "Select" at bounding box center [1074, 577] width 42 height 20
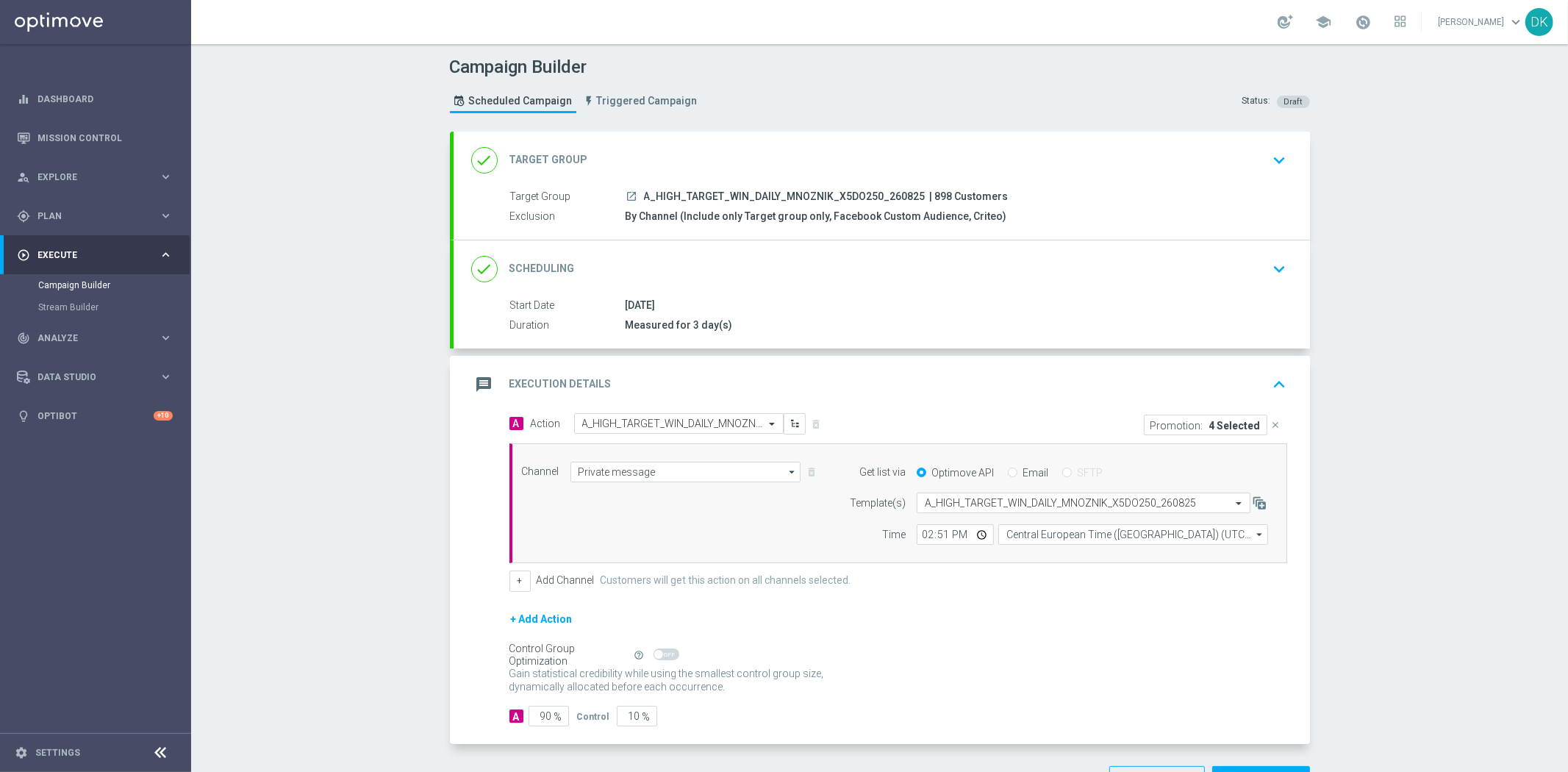
click at [1238, 270] on div "done Scheduling keyboard_arrow_down" at bounding box center [882, 269] width 822 height 28
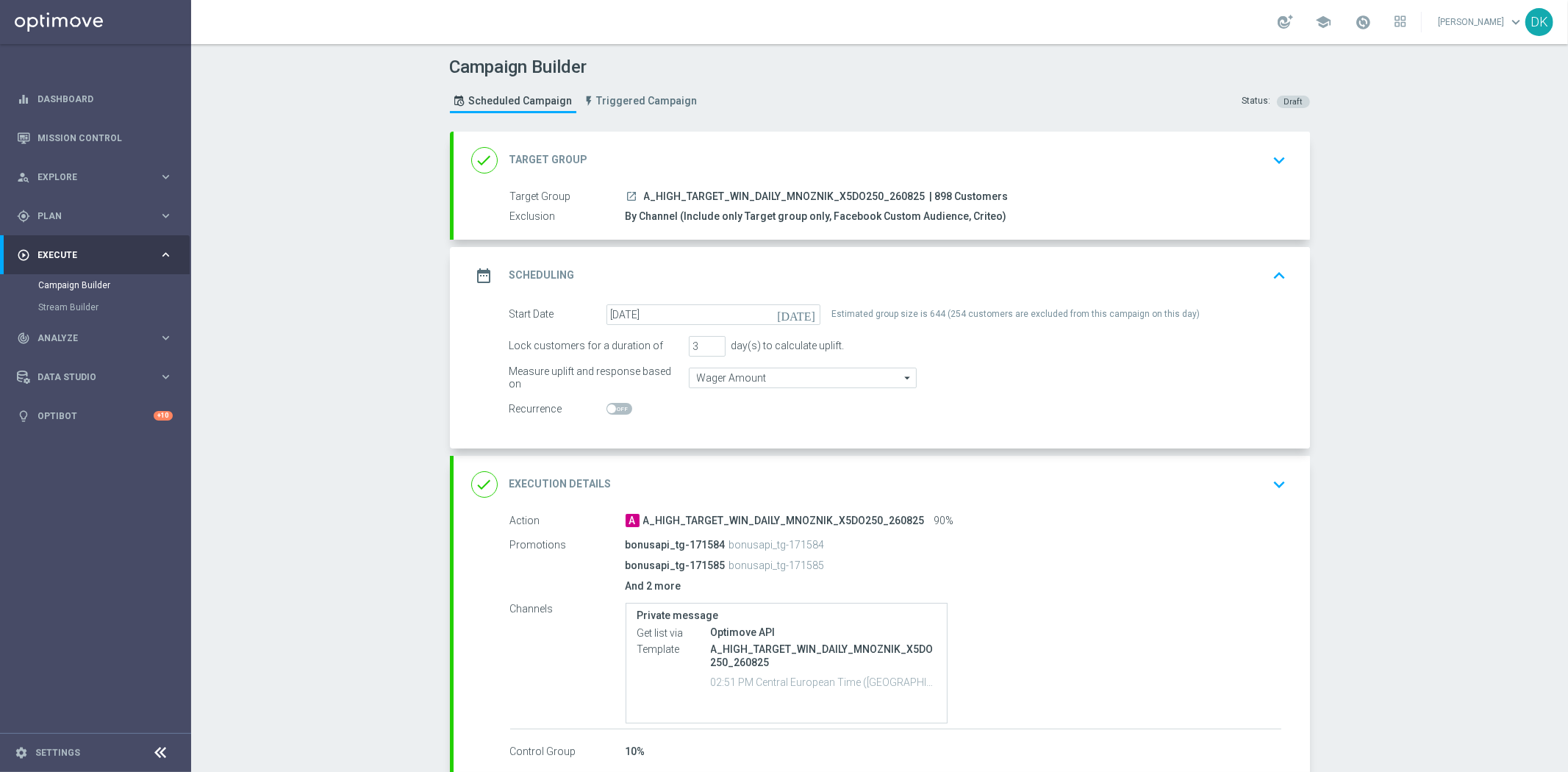
click at [1254, 283] on div "date_range Scheduling keyboard_arrow_up" at bounding box center [882, 275] width 822 height 28
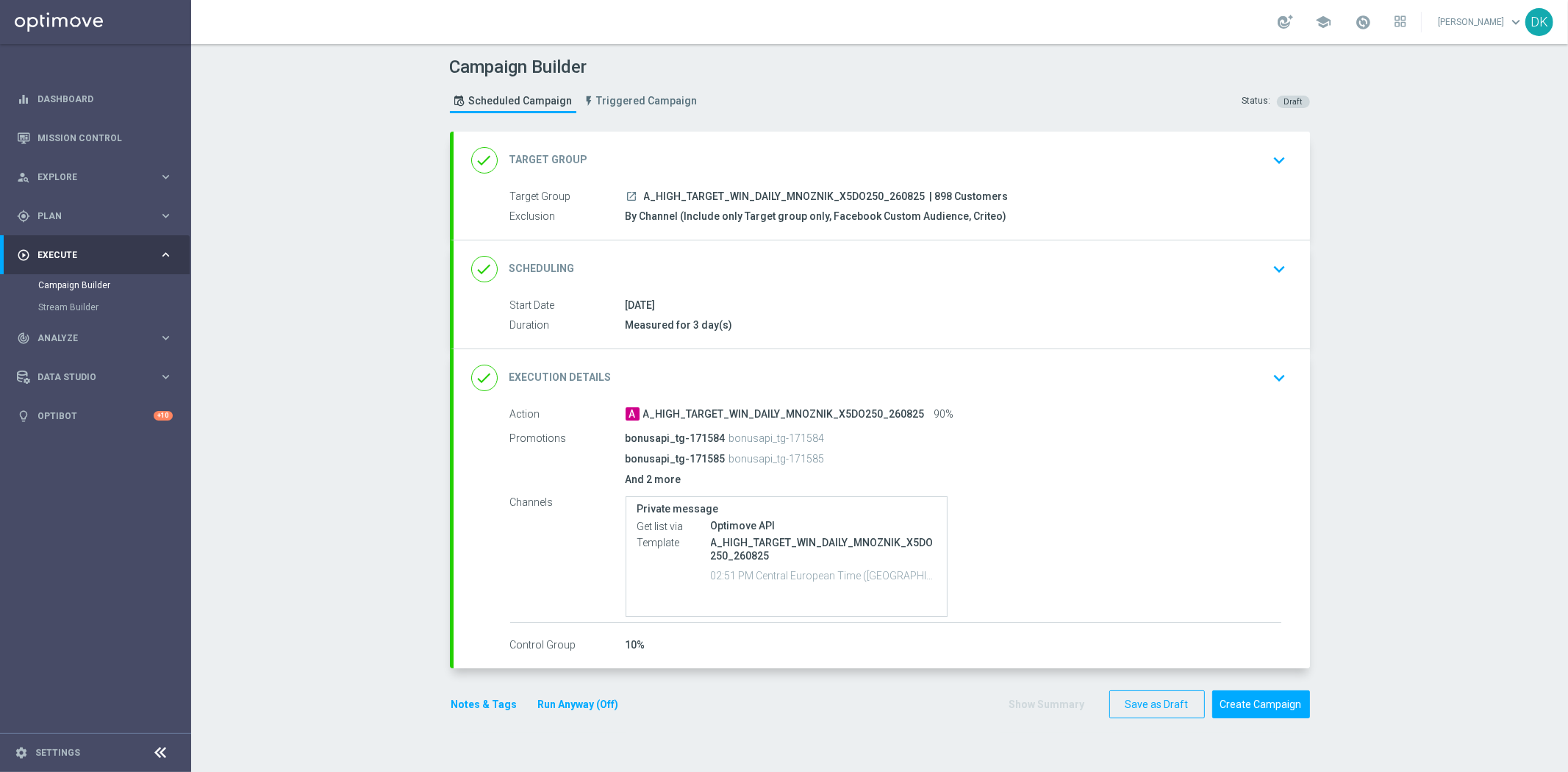
click at [1267, 389] on button "keyboard_arrow_down" at bounding box center [1279, 377] width 25 height 28
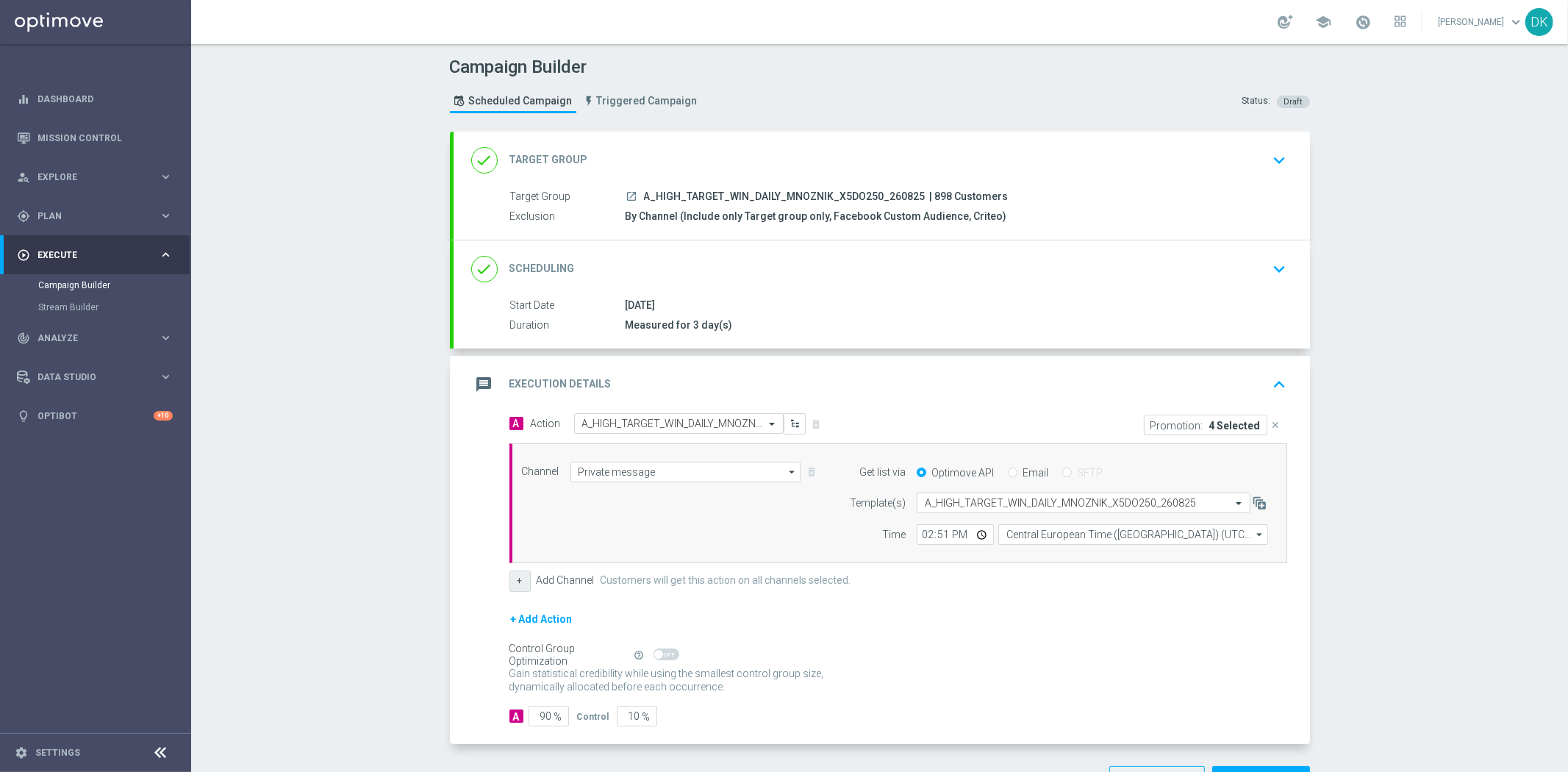
click at [510, 586] on button "+" at bounding box center [520, 581] width 21 height 20
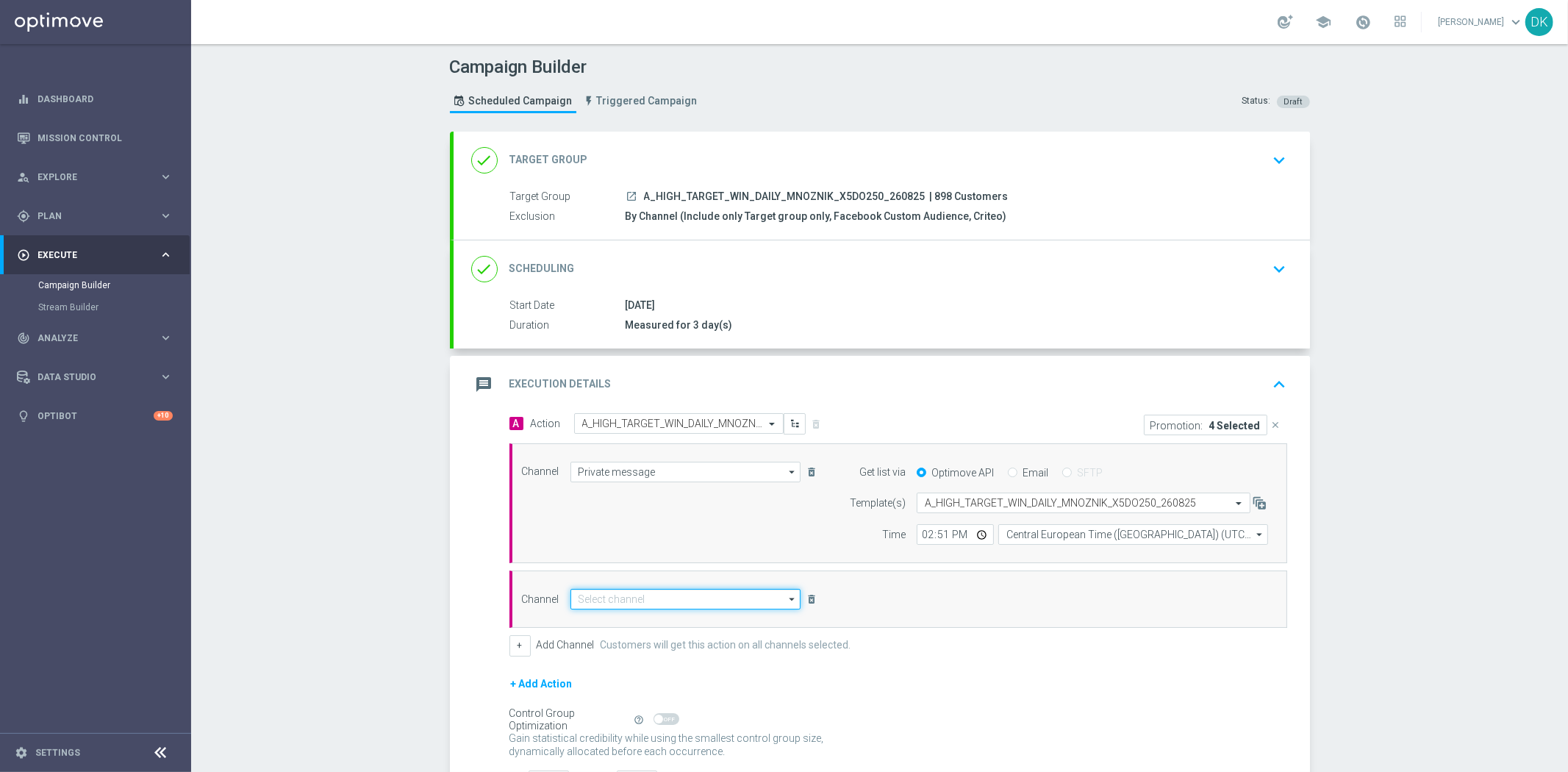
click at [615, 601] on input at bounding box center [686, 599] width 231 height 20
click at [619, 617] on div "CMS" at bounding box center [686, 620] width 231 height 20
type input "CMS"
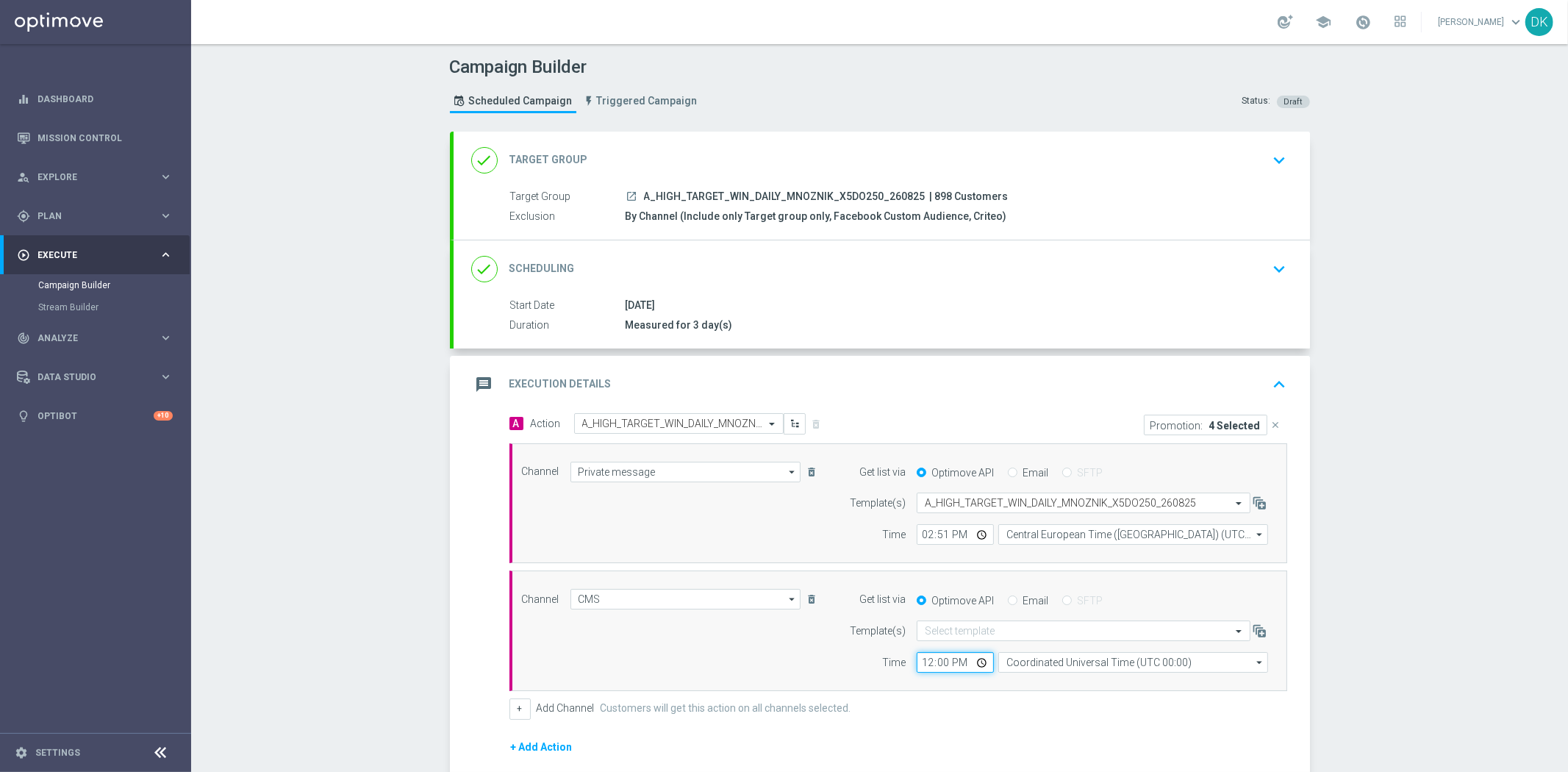
click at [920, 664] on input "12:00" at bounding box center [955, 663] width 77 height 20
type input "14:51"
click at [1034, 668] on input "Coordinated Universal Time (UTC 00:00)" at bounding box center [1133, 663] width 270 height 20
click at [1035, 676] on div "Central European Time ([GEOGRAPHIC_DATA]) (UTC +02:00)" at bounding box center [1133, 684] width 271 height 20
type input "Central European Time ([GEOGRAPHIC_DATA]) (UTC +02:00)"
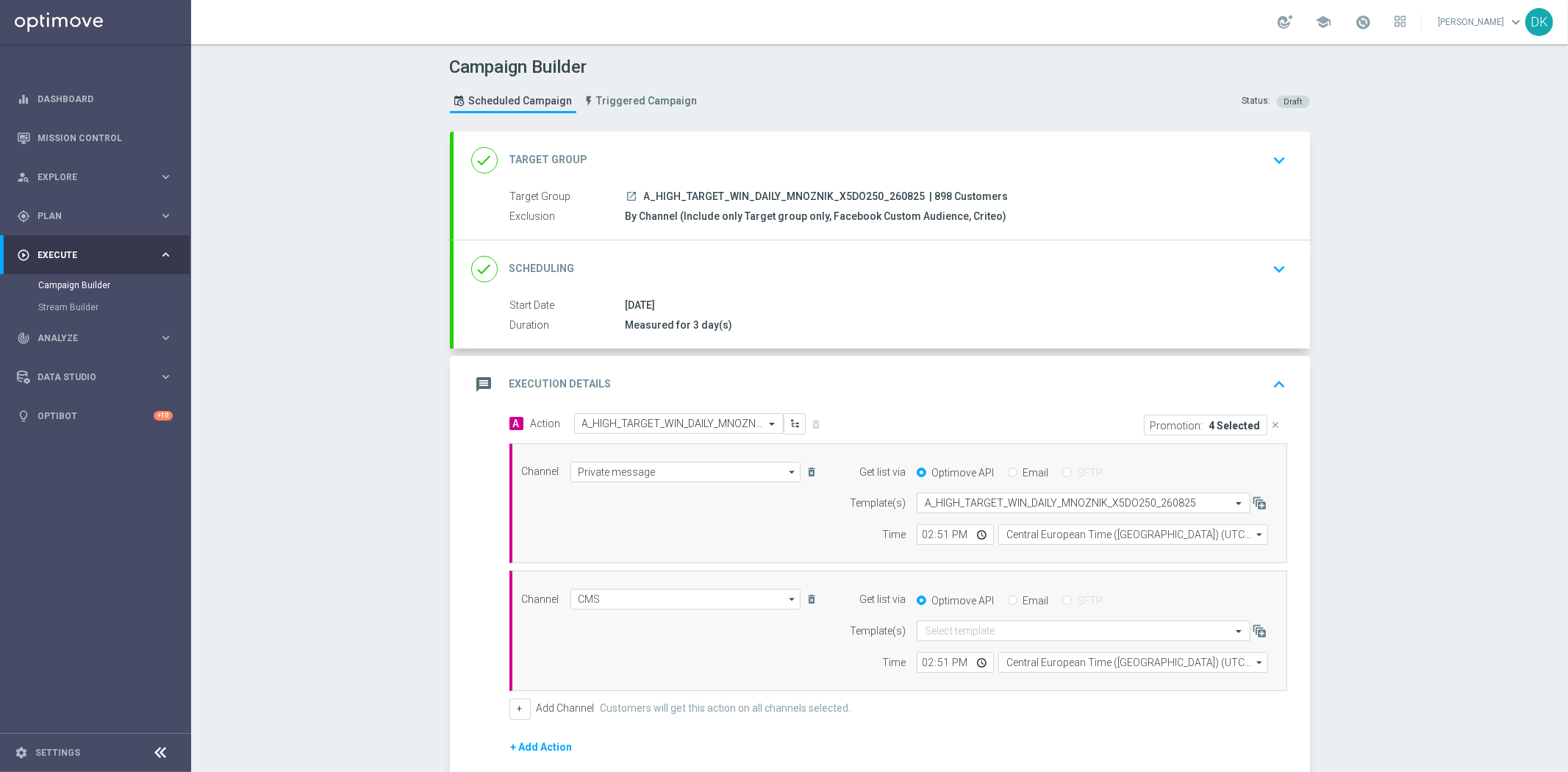
click at [395, 570] on div "Campaign Builder Scheduled Campaign Triggered Campaign Status: Draft done Targe…" at bounding box center [880, 408] width 1377 height 728
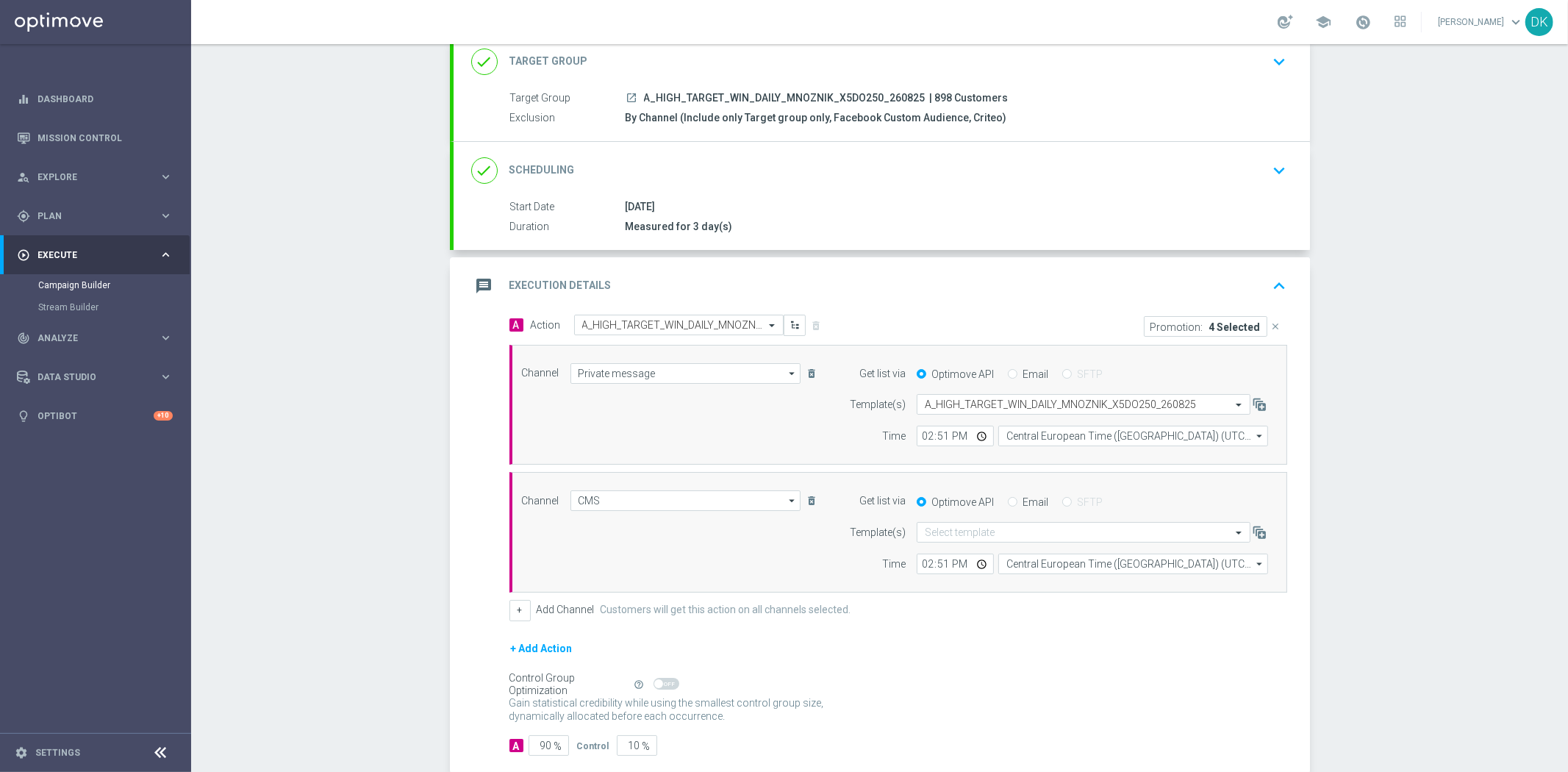
scroll to position [180, 0]
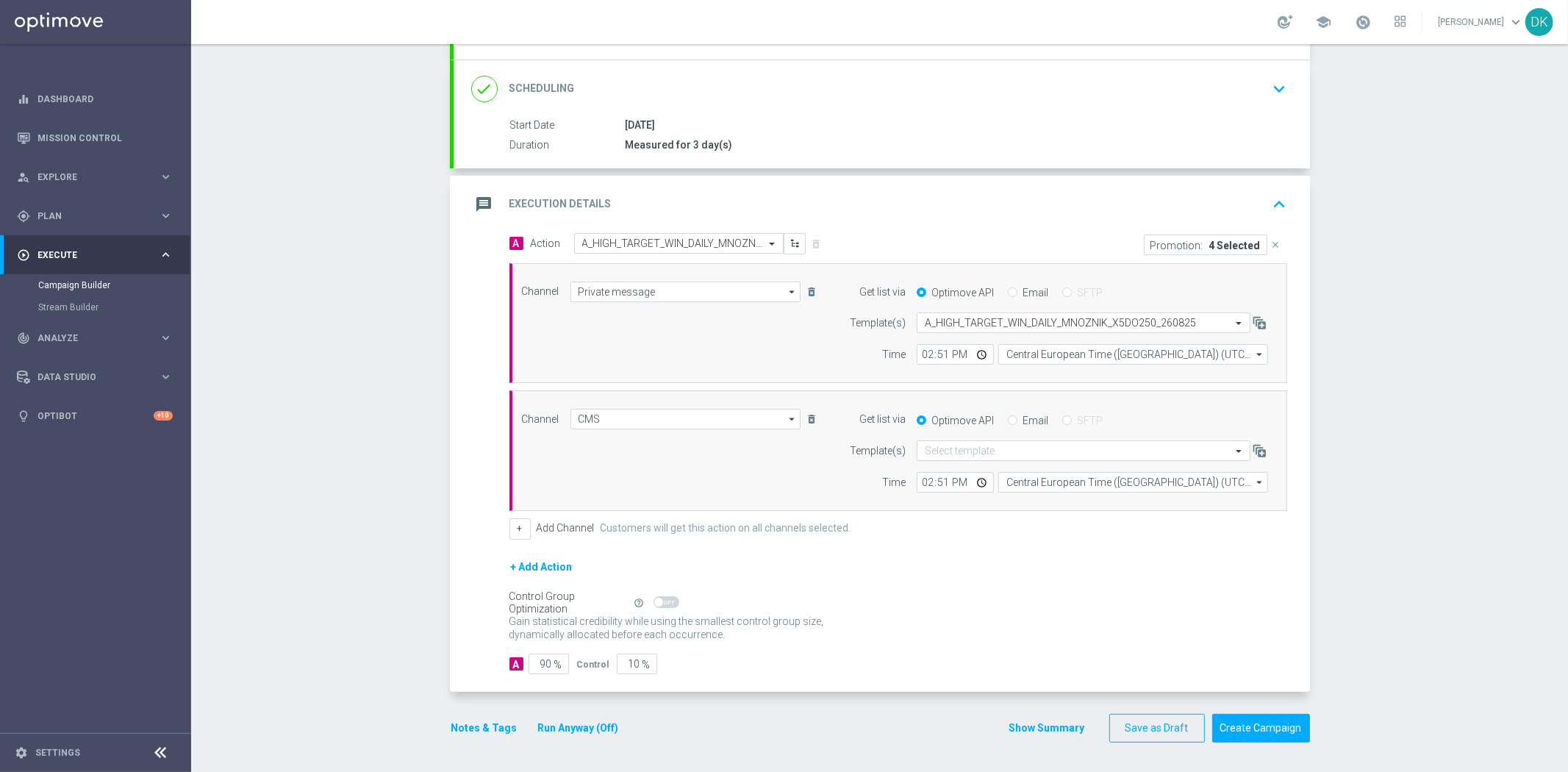
click at [1375, 552] on div "Campaign Builder Scheduled Campaign Triggered Campaign Status: Draft done Targe…" at bounding box center [880, 408] width 1377 height 728
click at [1395, 535] on div "Campaign Builder Scheduled Campaign Triggered Campaign Status: Draft done Targe…" at bounding box center [880, 408] width 1377 height 728
click at [1416, 416] on div "Campaign Builder Scheduled Campaign Triggered Campaign Status: Draft done Targe…" at bounding box center [880, 408] width 1377 height 728
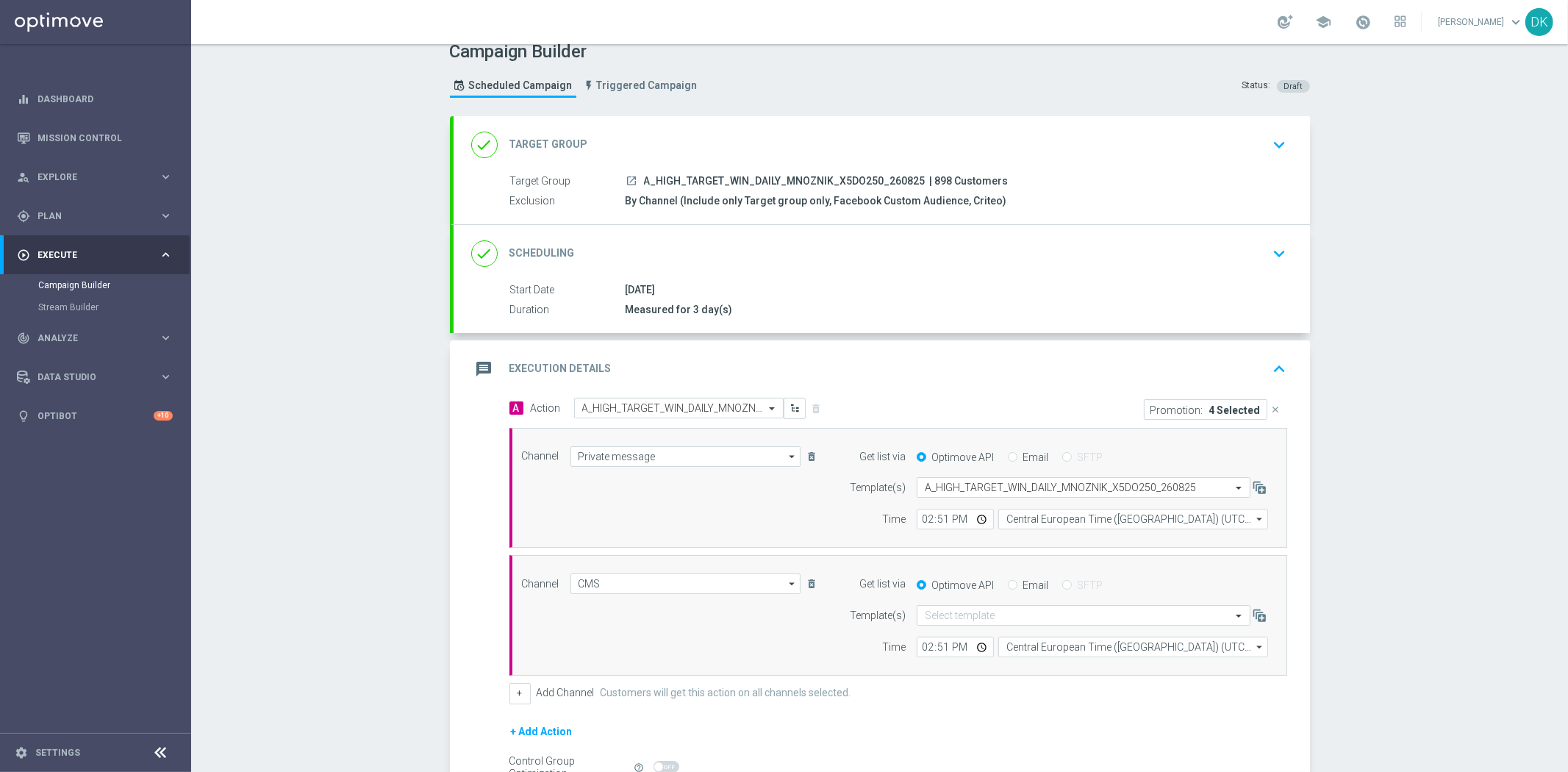
scroll to position [0, 0]
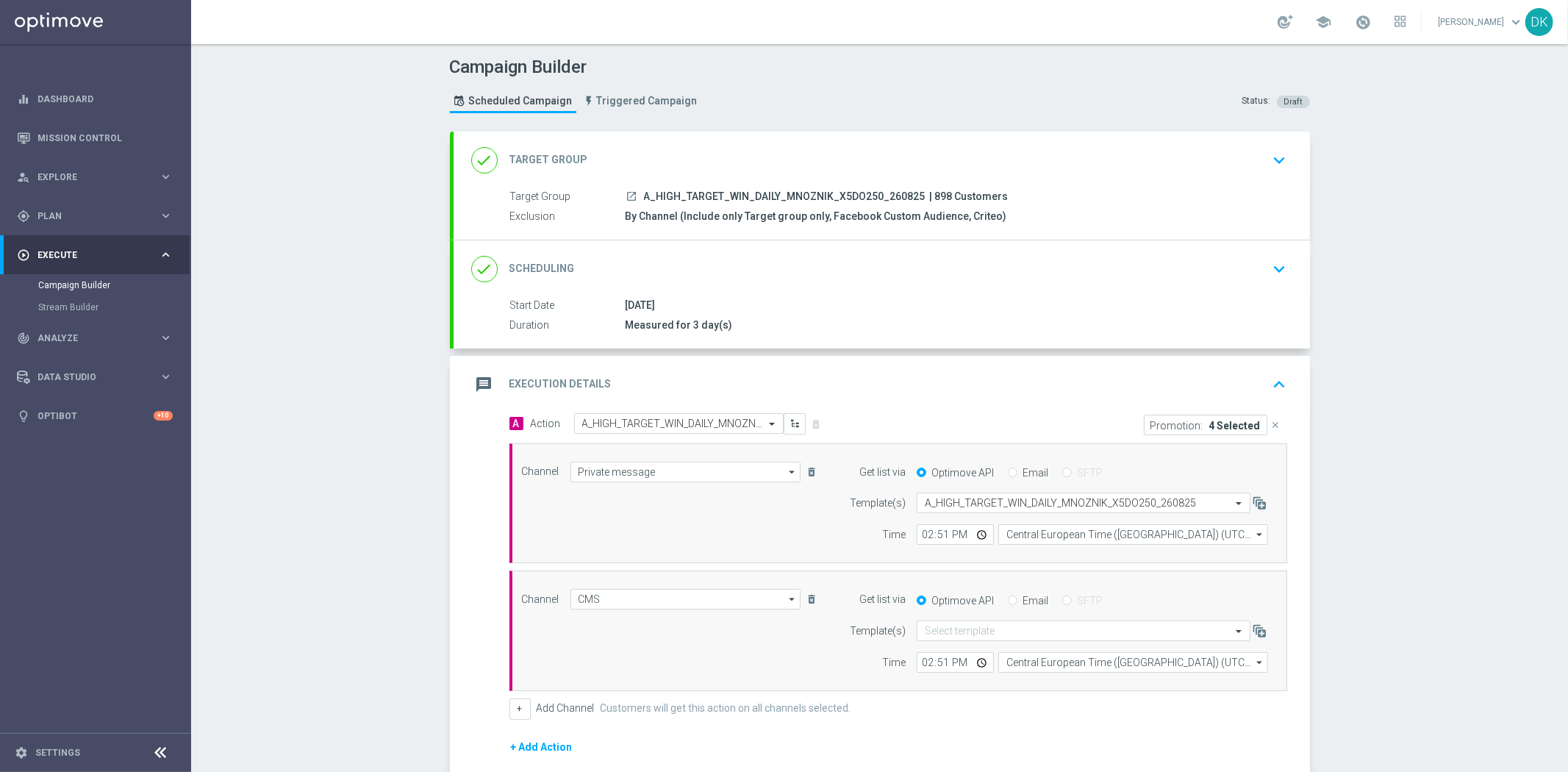
click at [1270, 272] on icon "keyboard_arrow_down" at bounding box center [1280, 269] width 22 height 22
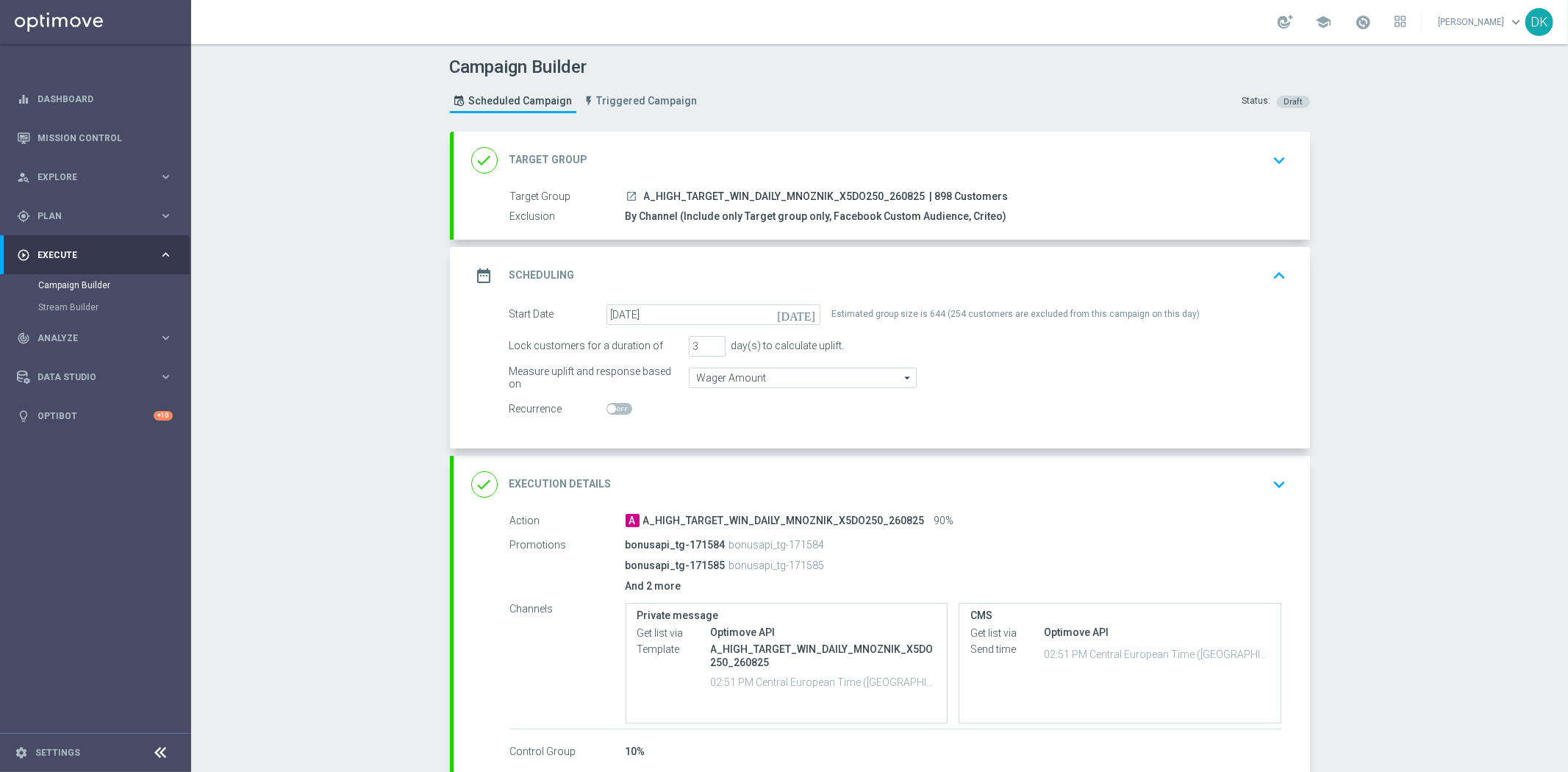
click at [1270, 278] on icon "keyboard_arrow_up" at bounding box center [1280, 276] width 22 height 22
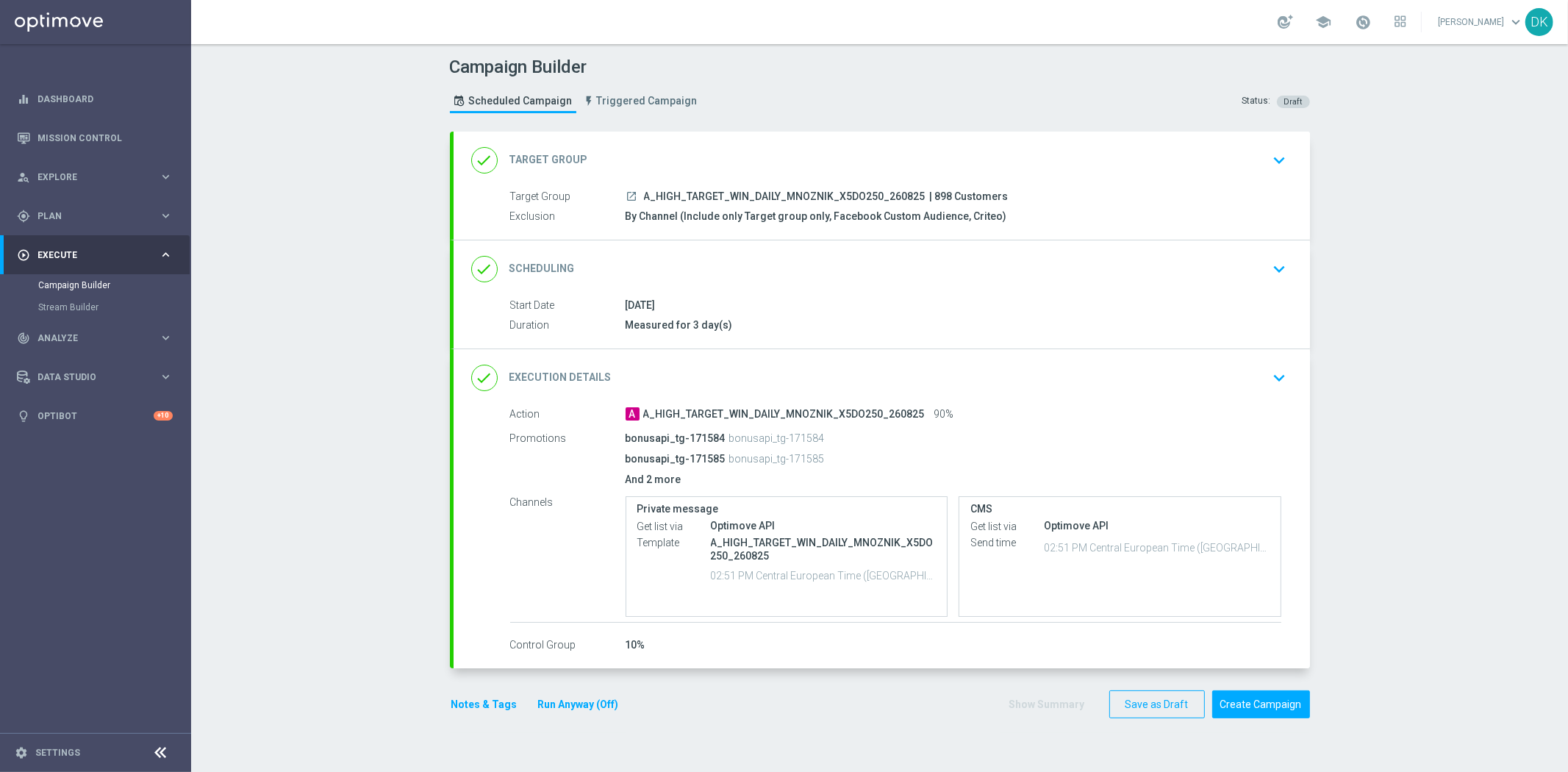
click at [1276, 265] on icon "keyboard_arrow_down" at bounding box center [1280, 269] width 22 height 22
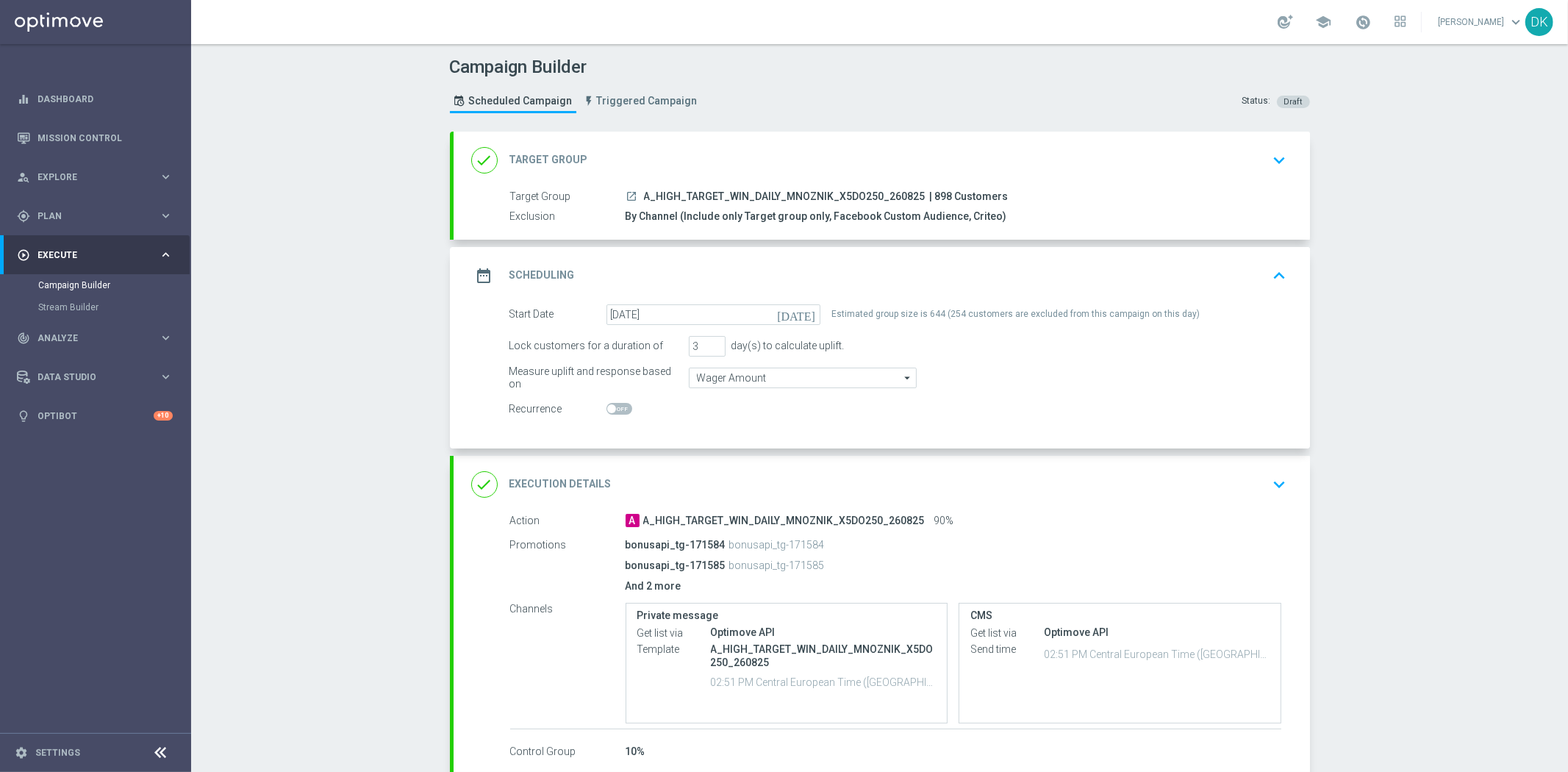
click at [1272, 272] on icon "keyboard_arrow_up" at bounding box center [1280, 276] width 22 height 22
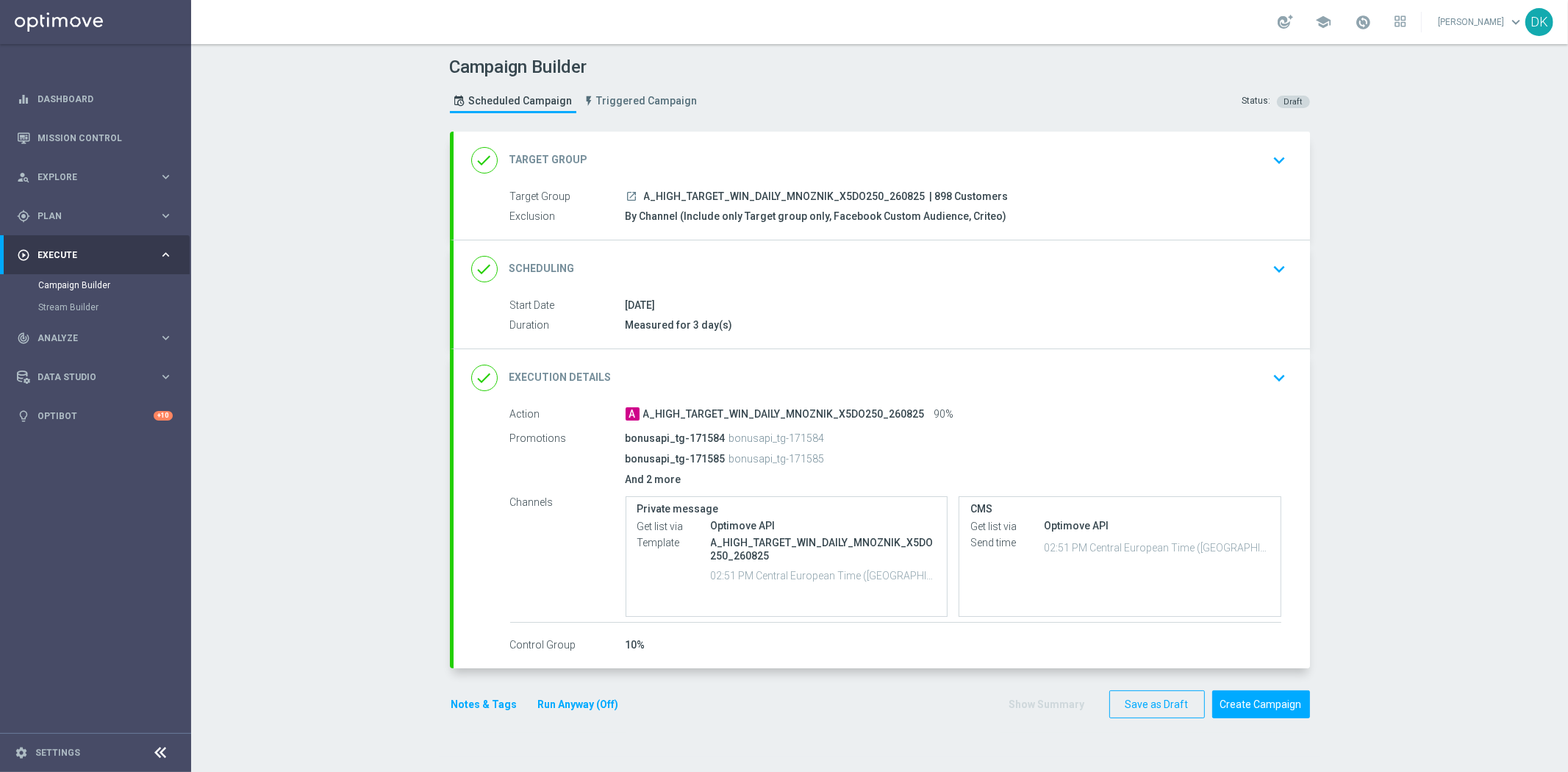
click at [1371, 377] on div "Campaign Builder Scheduled Campaign Triggered Campaign Status: Draft done Targe…" at bounding box center [880, 408] width 1377 height 728
click at [1284, 369] on icon "keyboard_arrow_down" at bounding box center [1280, 378] width 22 height 22
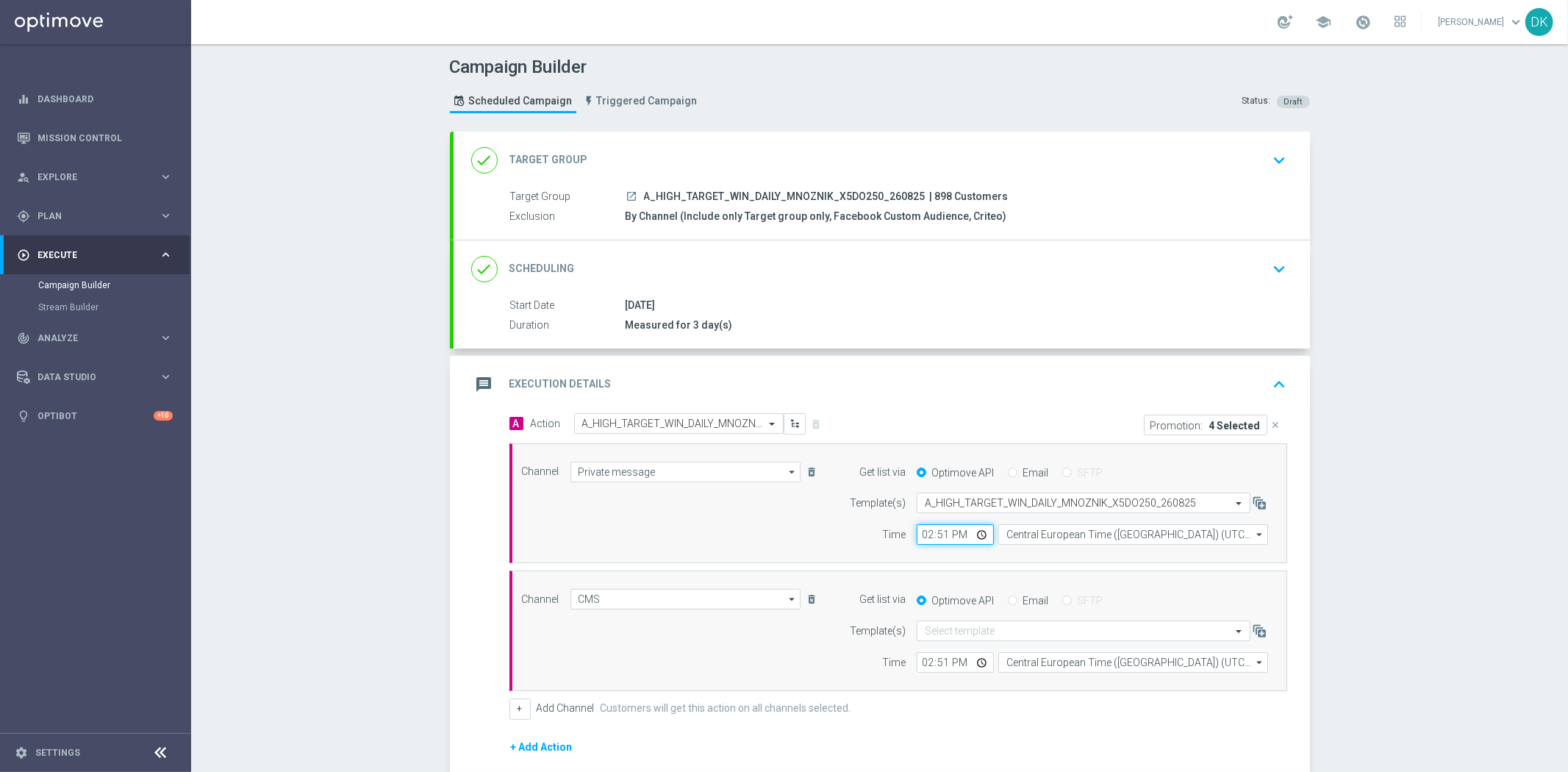
click at [921, 538] on input "14:51" at bounding box center [955, 535] width 77 height 20
type input "14:10"
click at [917, 663] on input "14:51" at bounding box center [955, 663] width 77 height 20
click at [917, 663] on input "14:10" at bounding box center [955, 663] width 77 height 20
type input "14:01"
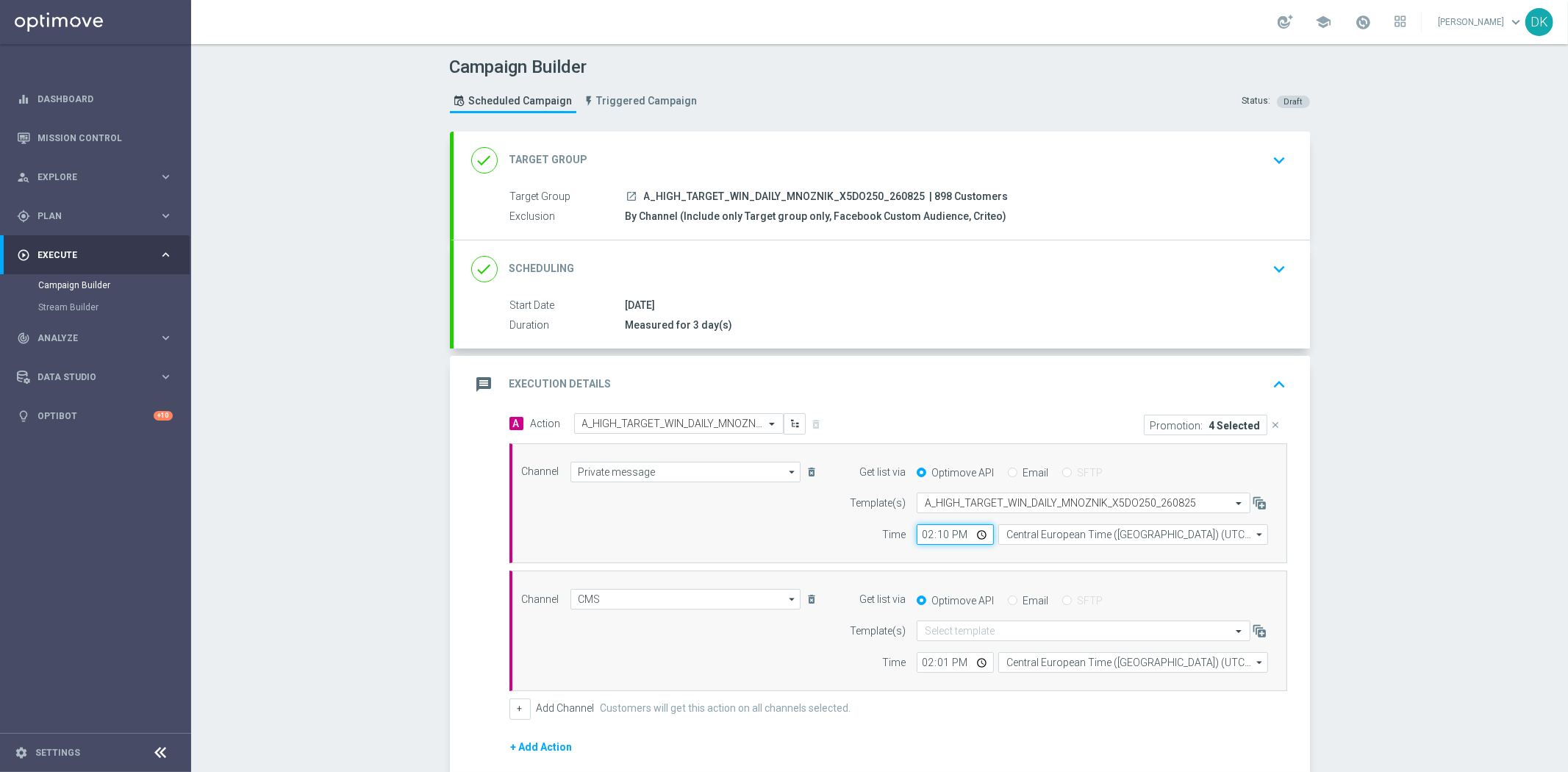
click at [916, 536] on input "14:10" at bounding box center [955, 535] width 77 height 20
type input "14:01"
click at [1414, 535] on div "Campaign Builder Scheduled Campaign Triggered Campaign Status: Draft done Targe…" at bounding box center [880, 408] width 1377 height 728
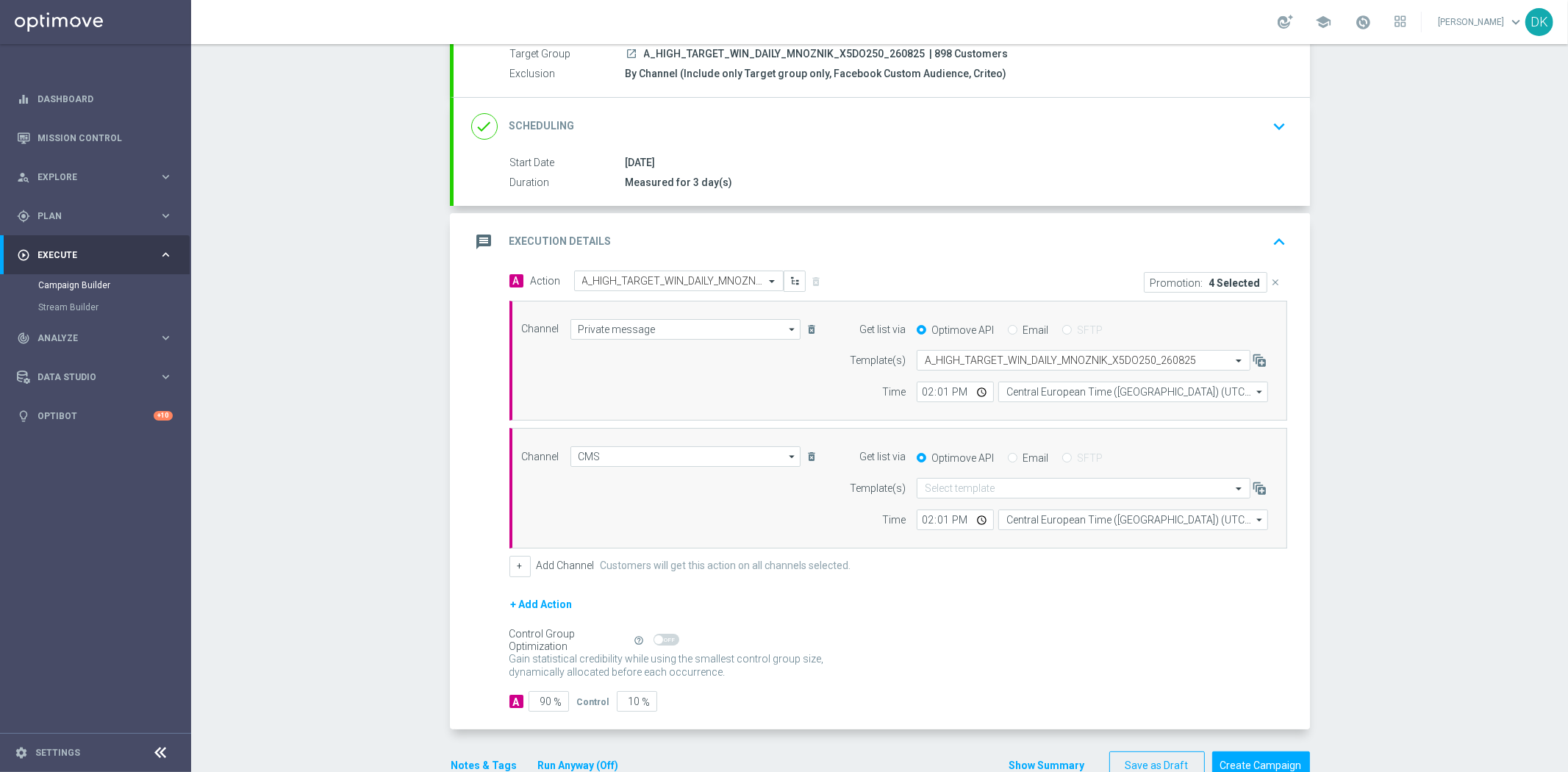
scroll to position [82, 0]
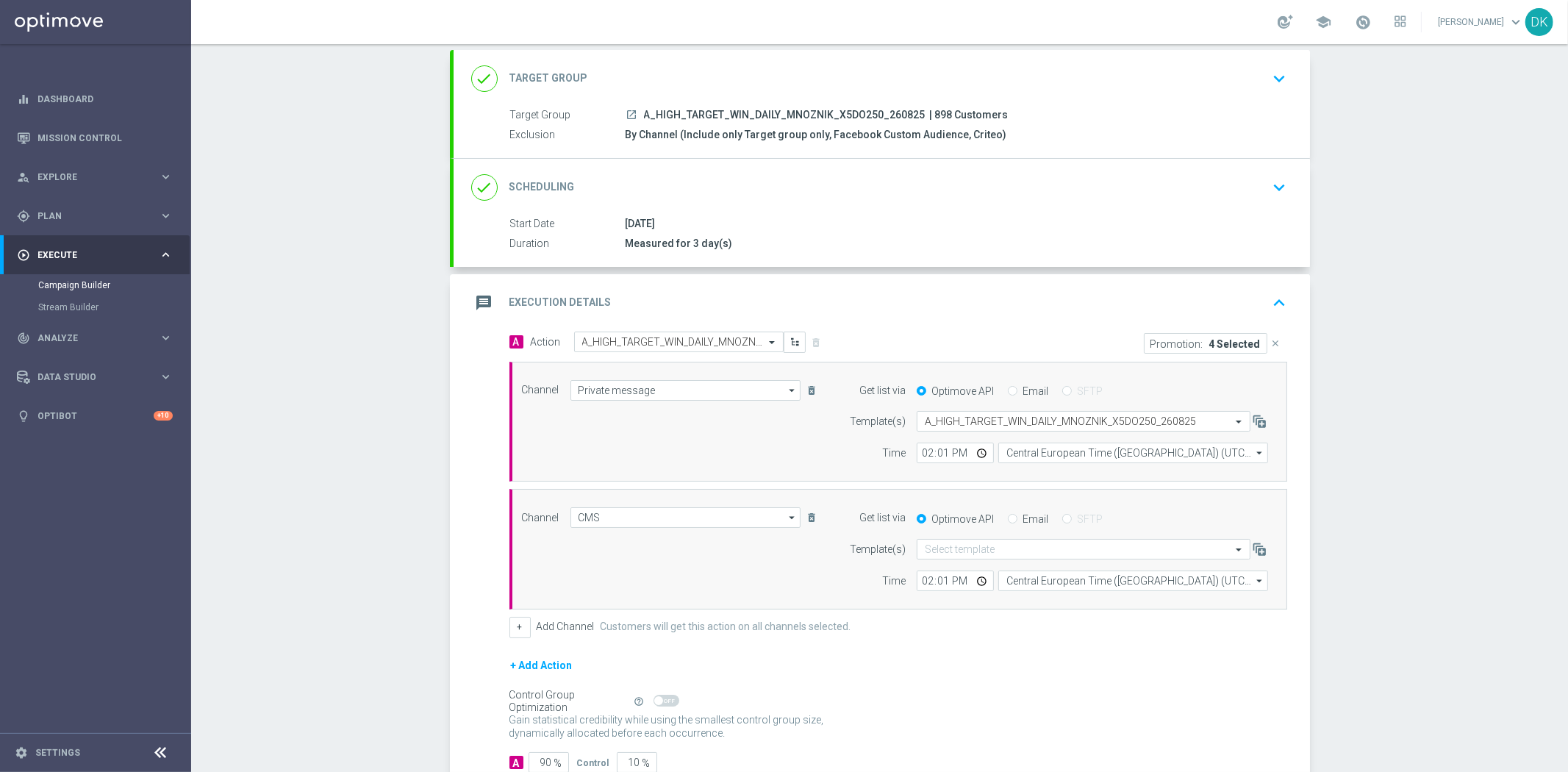
click at [1409, 432] on div "Campaign Builder Scheduled Campaign Triggered Campaign Status: Draft done Targe…" at bounding box center [880, 408] width 1377 height 728
click at [1281, 206] on div "done Scheduling keyboard_arrow_down" at bounding box center [881, 187] width 857 height 57
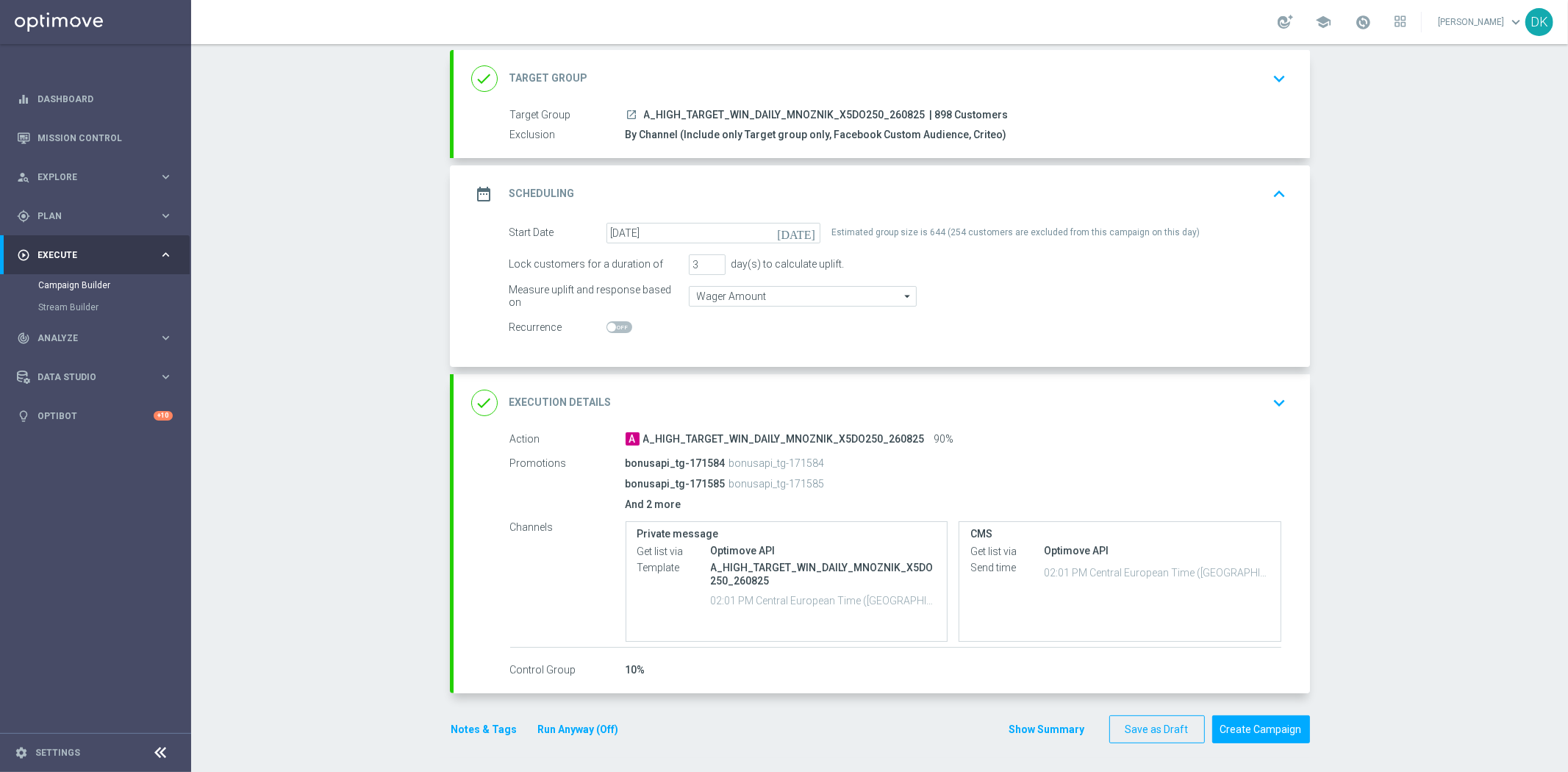
click at [1281, 204] on button "keyboard_arrow_up" at bounding box center [1279, 194] width 25 height 28
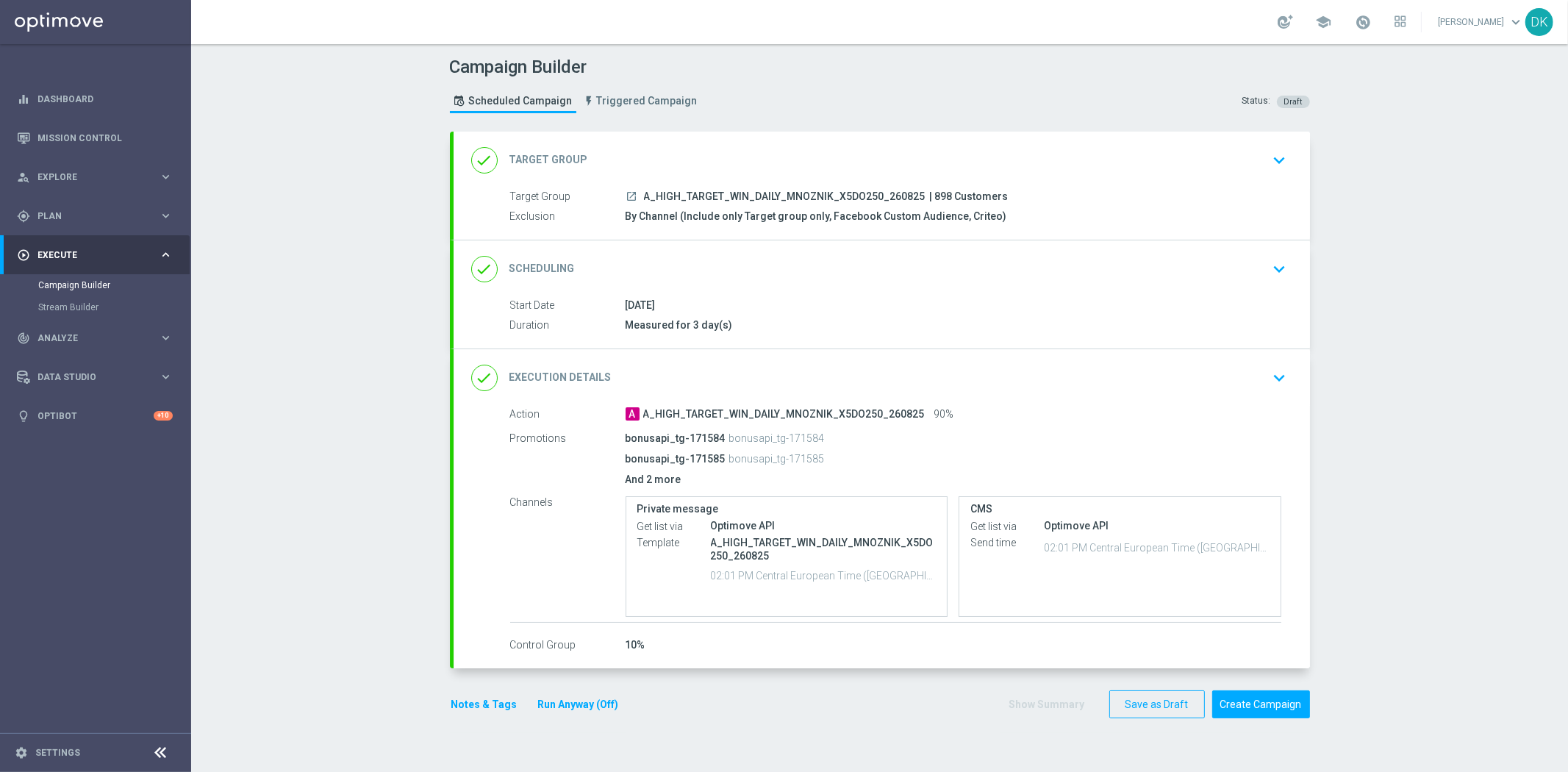
scroll to position [0, 0]
click at [1399, 365] on div "Campaign Builder Scheduled Campaign Triggered Campaign Status: Draft done Targe…" at bounding box center [880, 408] width 1377 height 728
click at [1275, 700] on button "Create Campaign" at bounding box center [1261, 705] width 97 height 29
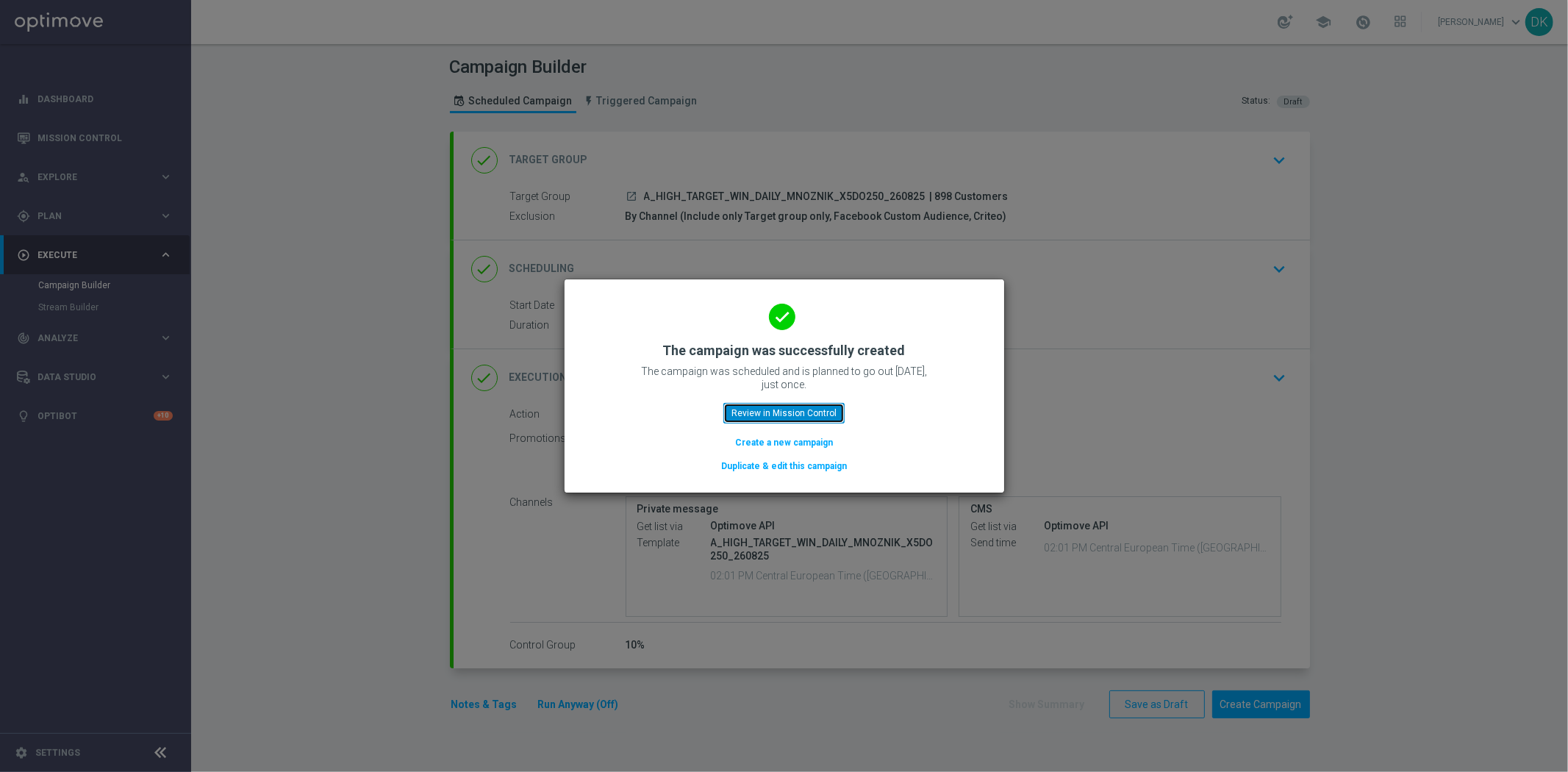
click at [797, 409] on button "Review in Mission Control" at bounding box center [784, 413] width 121 height 20
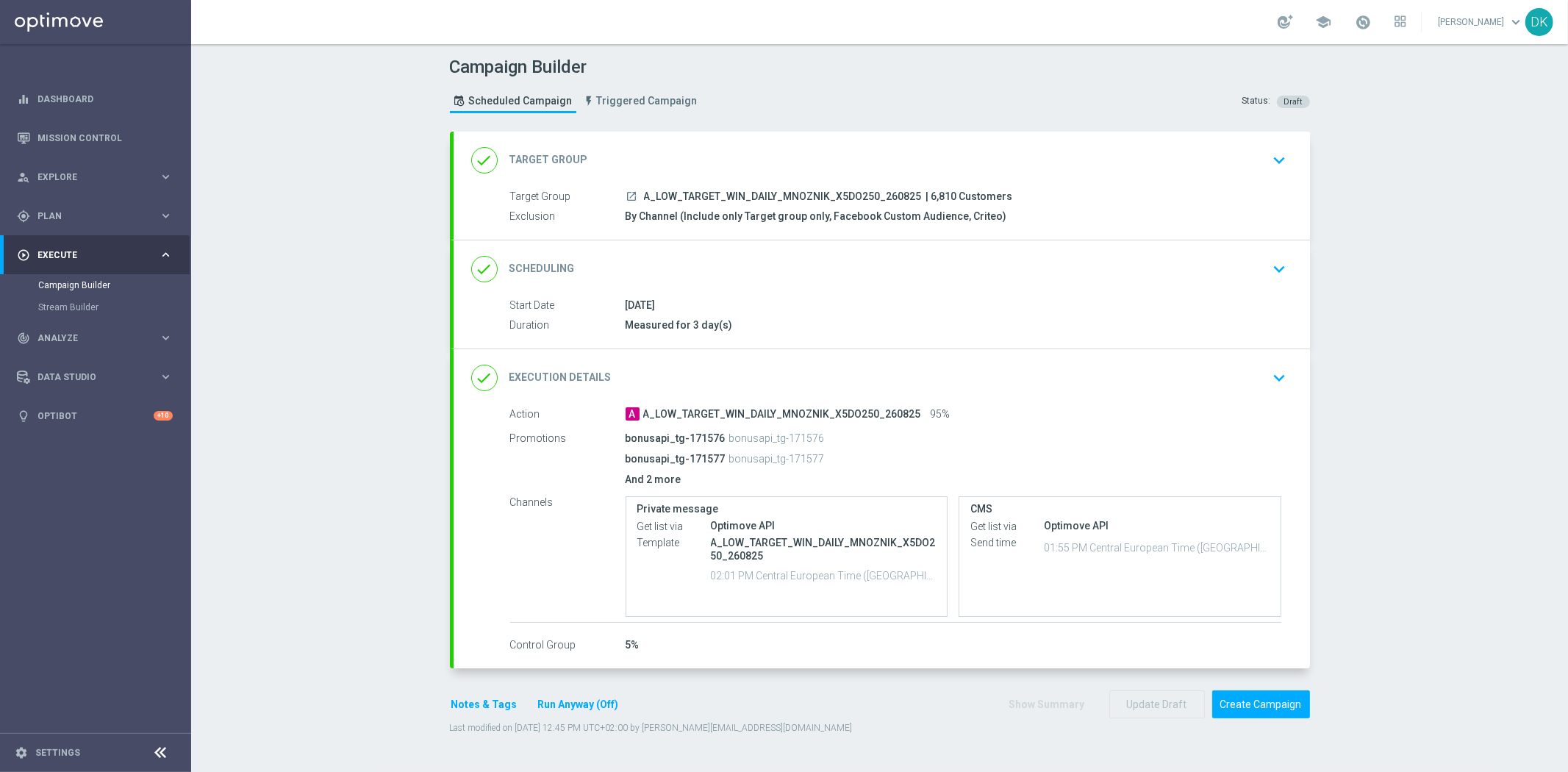
click at [1245, 362] on div "done Execution Details keyboard_arrow_down" at bounding box center [881, 377] width 857 height 57
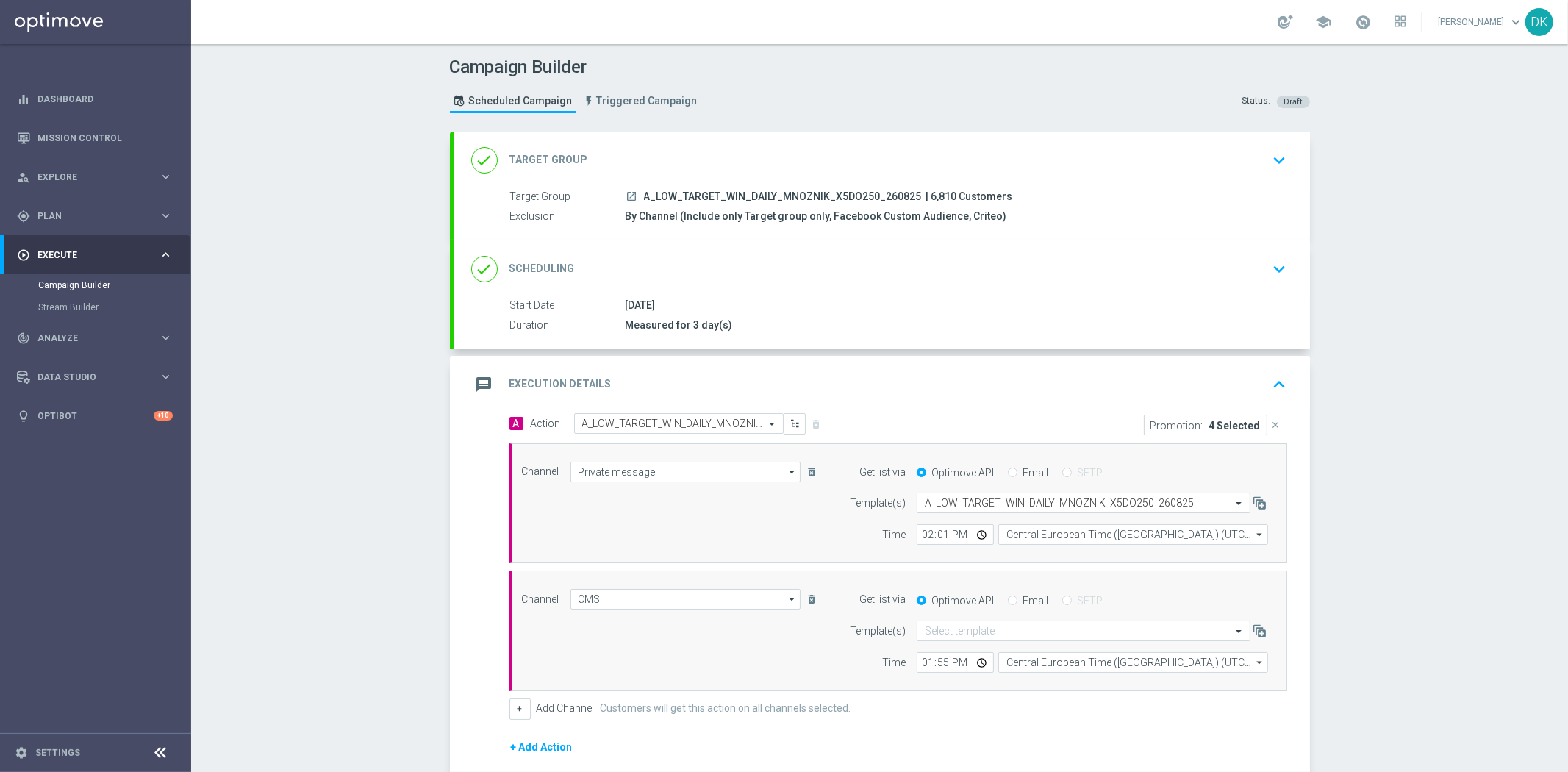
click at [1237, 270] on div "done Scheduling keyboard_arrow_down" at bounding box center [882, 269] width 822 height 28
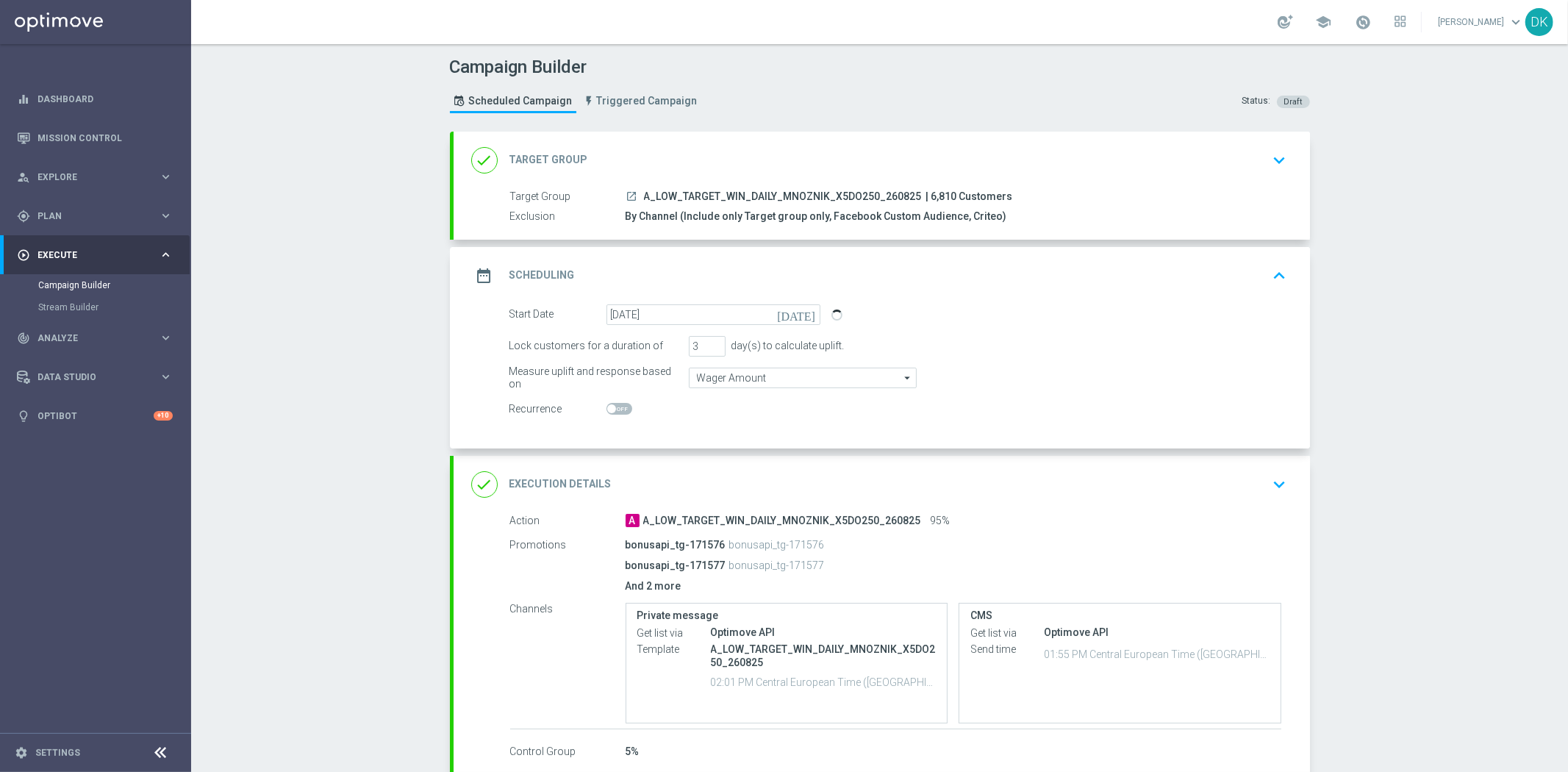
click at [1237, 270] on div "date_range Scheduling keyboard_arrow_up" at bounding box center [882, 275] width 822 height 28
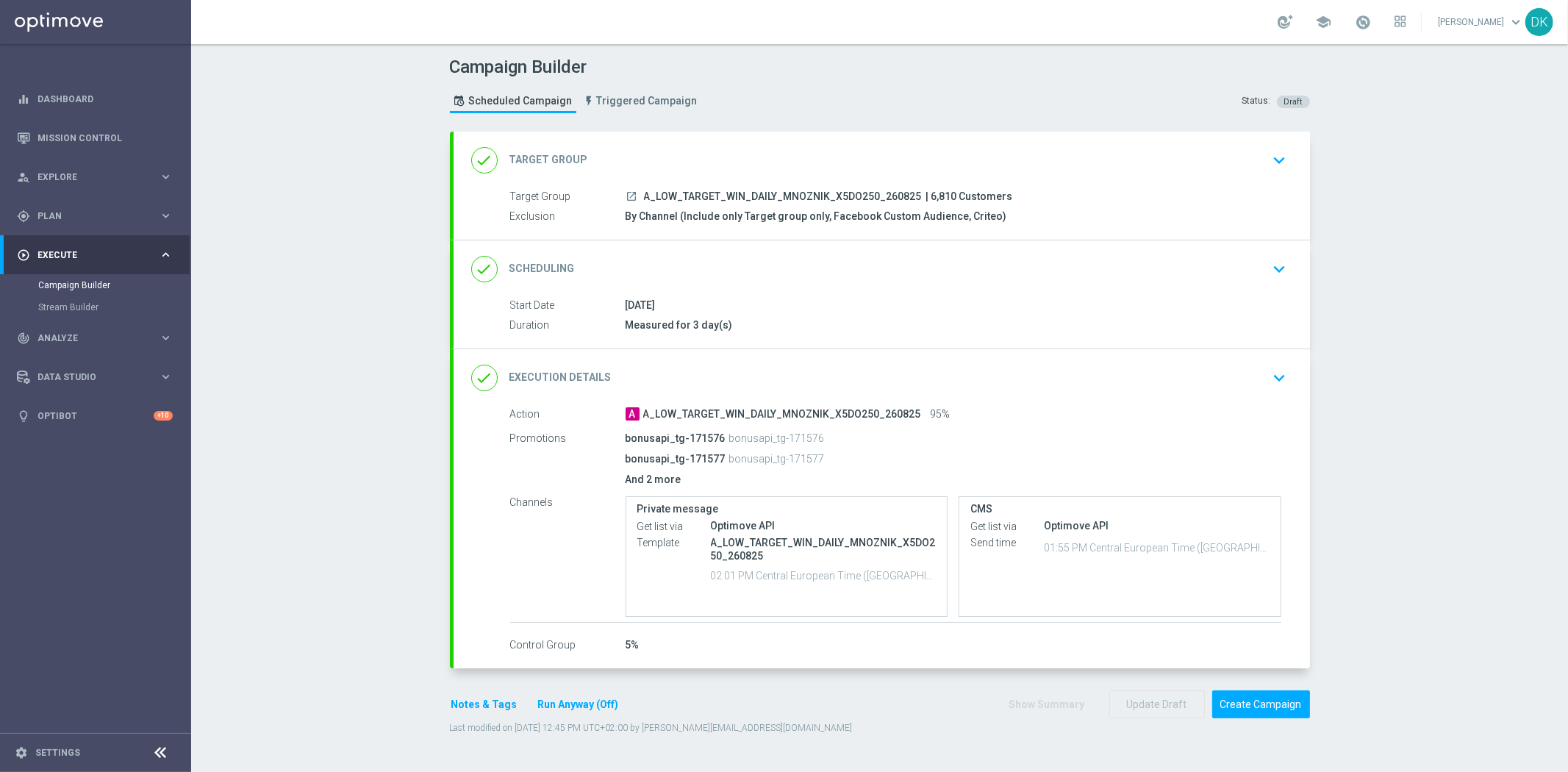
click at [1267, 266] on button "keyboard_arrow_down" at bounding box center [1279, 269] width 25 height 28
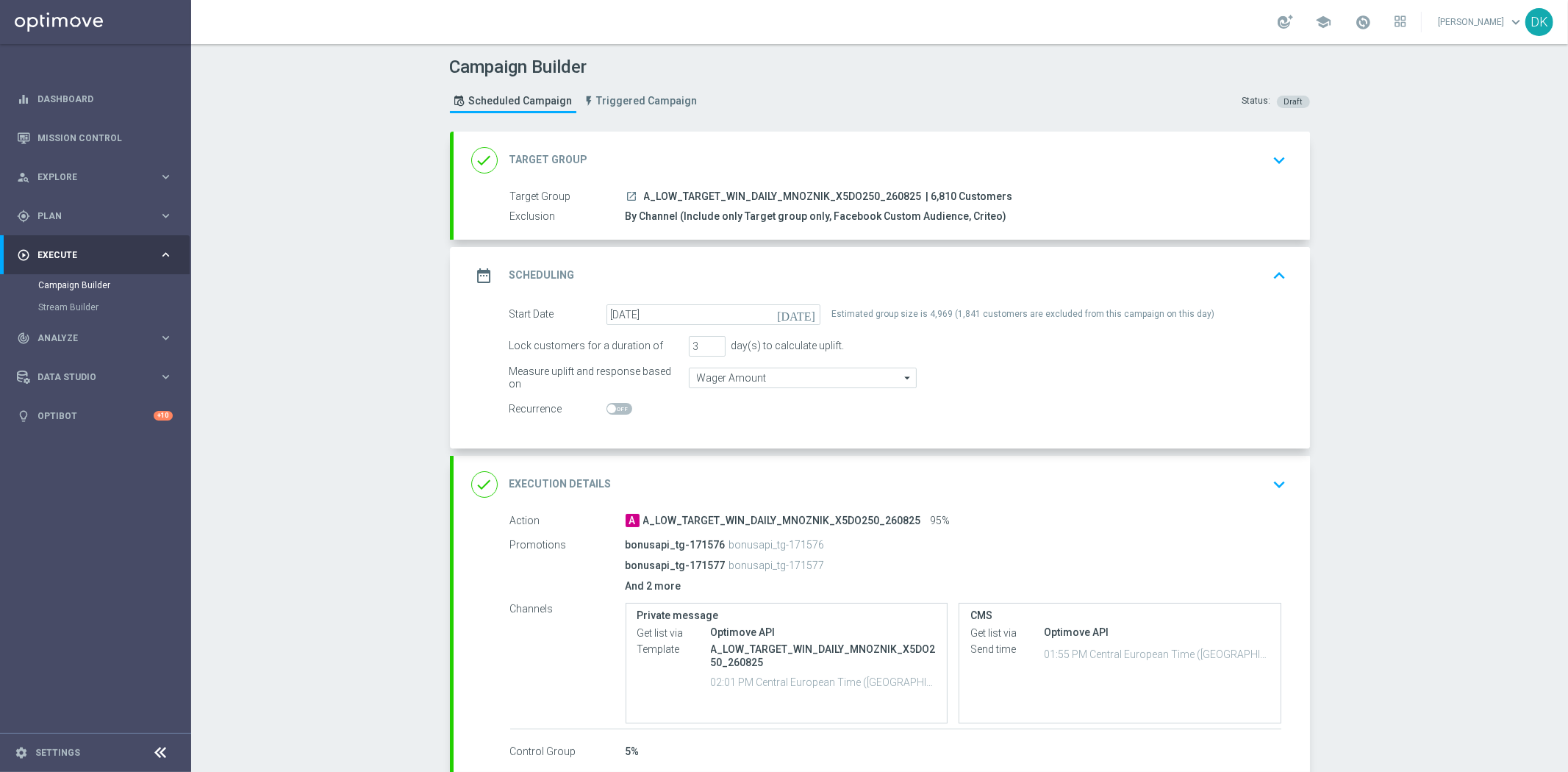
click at [1431, 403] on div "Campaign Builder Scheduled Campaign Triggered Campaign Status: Draft done Targe…" at bounding box center [880, 408] width 1377 height 728
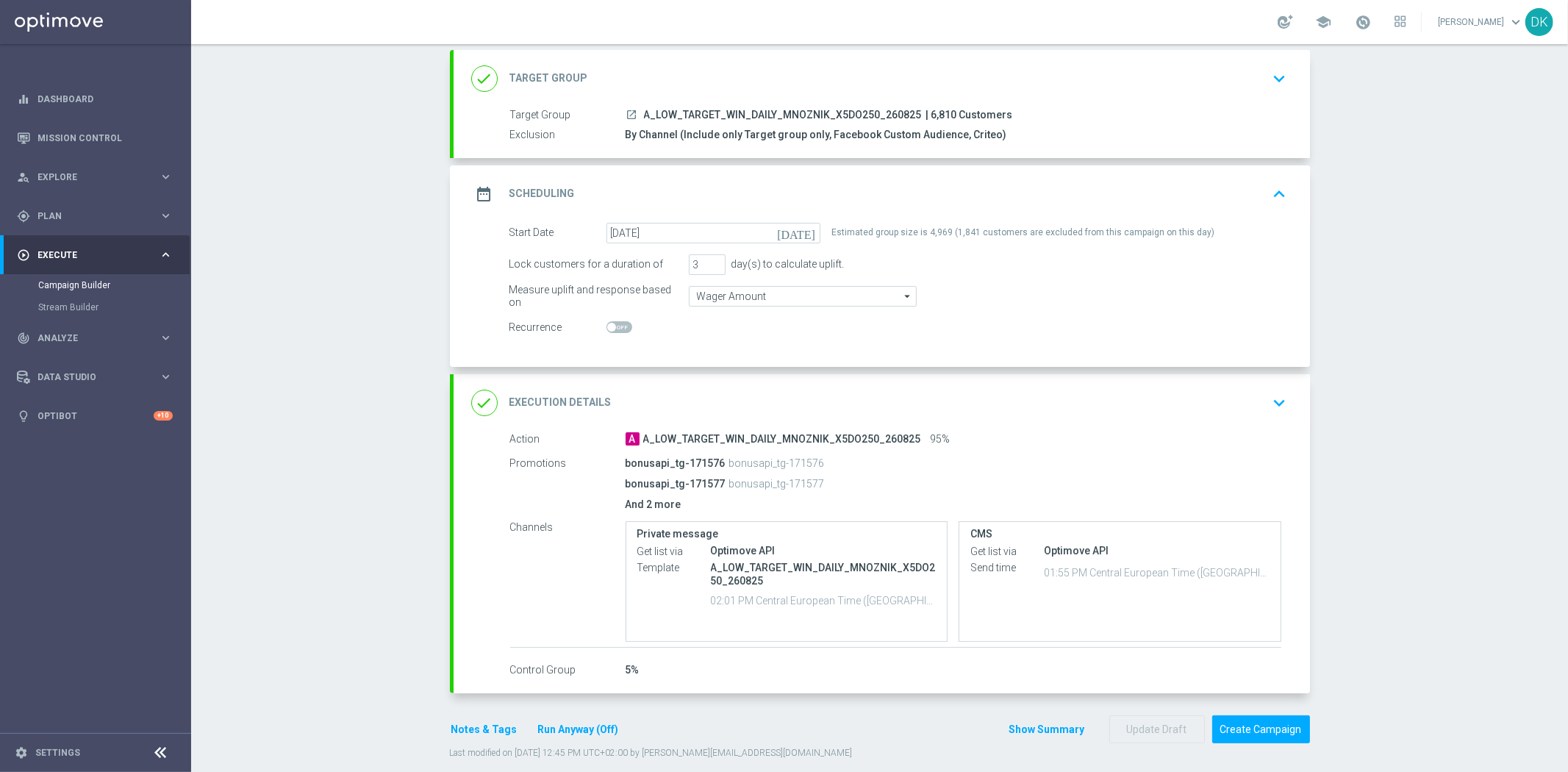
click at [408, 341] on div "Campaign Builder Scheduled Campaign Triggered Campaign Status: Draft done Targe…" at bounding box center [880, 408] width 1377 height 728
click at [1240, 406] on div "done Execution Details keyboard_arrow_down" at bounding box center [882, 402] width 822 height 28
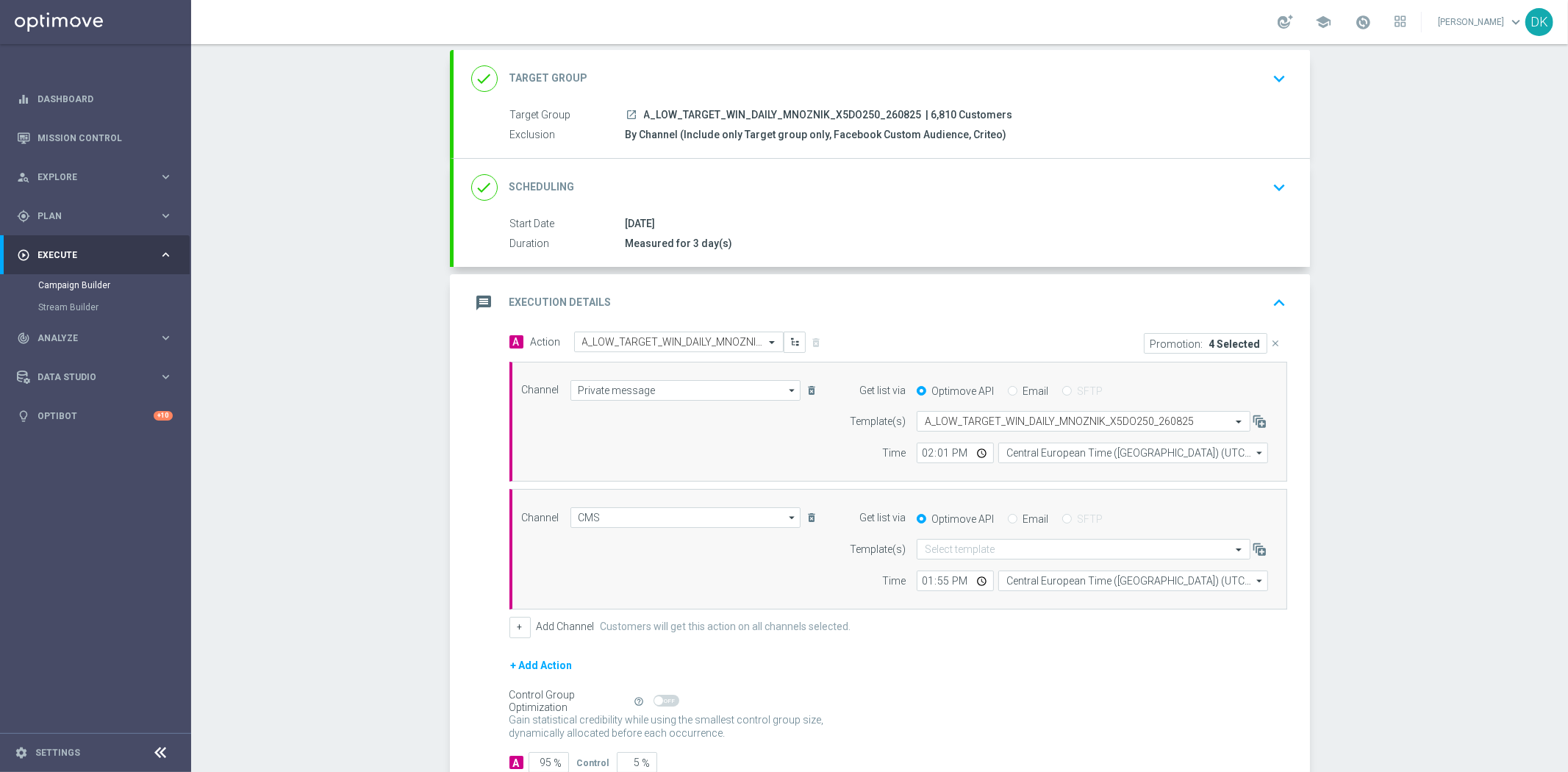
click at [1269, 184] on icon "keyboard_arrow_down" at bounding box center [1280, 188] width 22 height 22
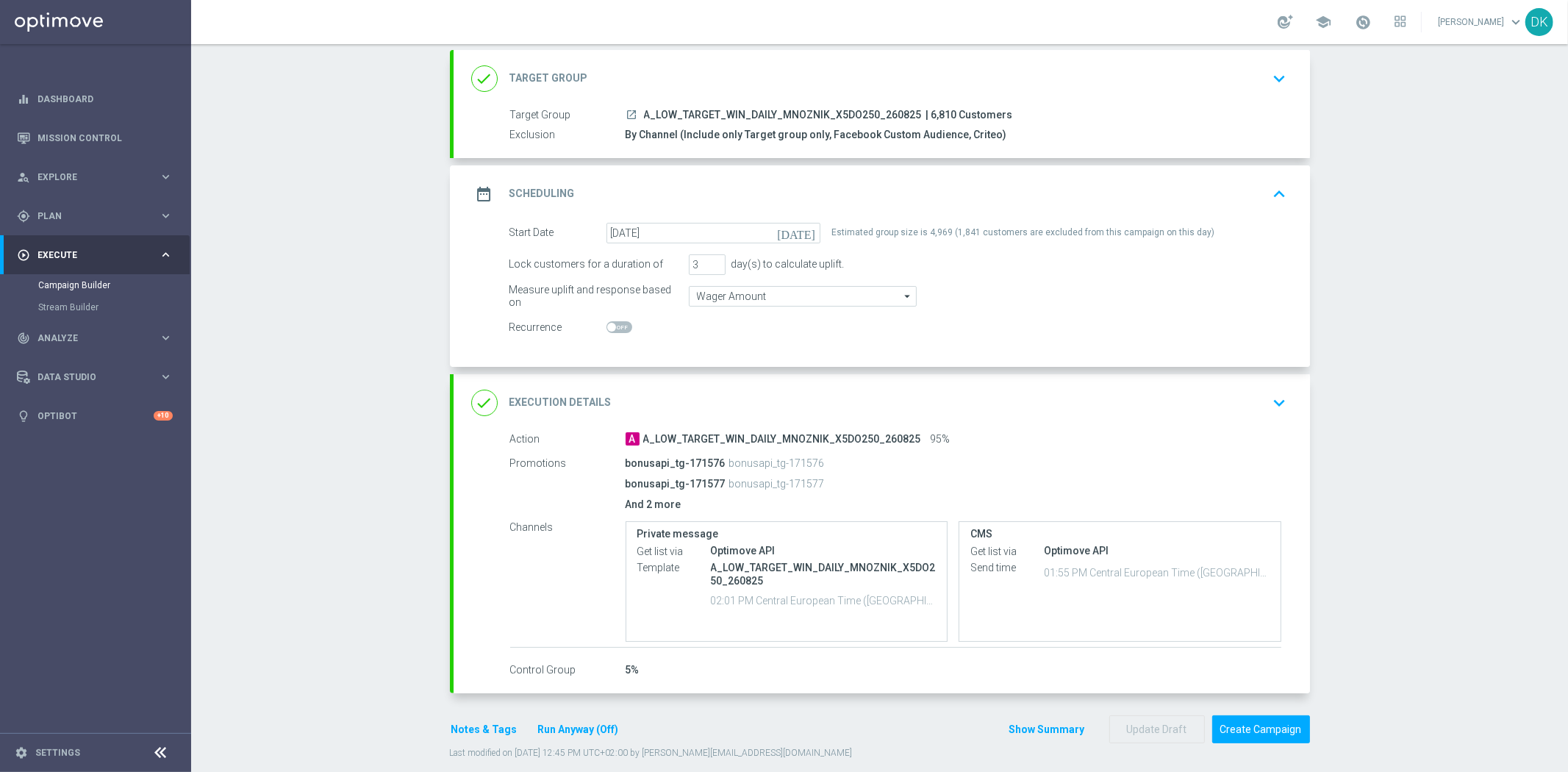
click at [1269, 192] on icon "keyboard_arrow_up" at bounding box center [1280, 194] width 22 height 22
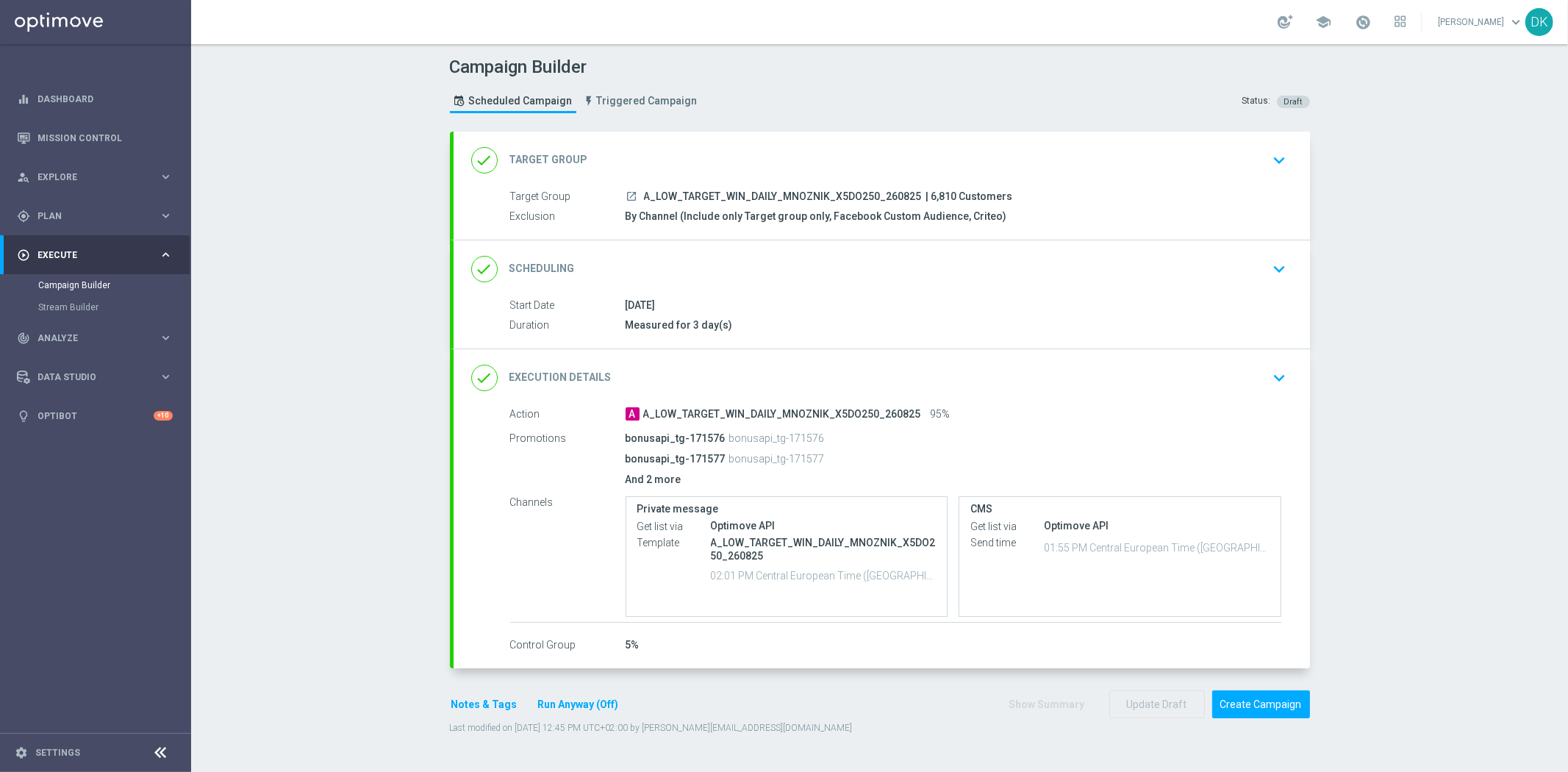
scroll to position [0, 0]
click at [1176, 291] on div "done Scheduling keyboard_arrow_down" at bounding box center [881, 268] width 857 height 57
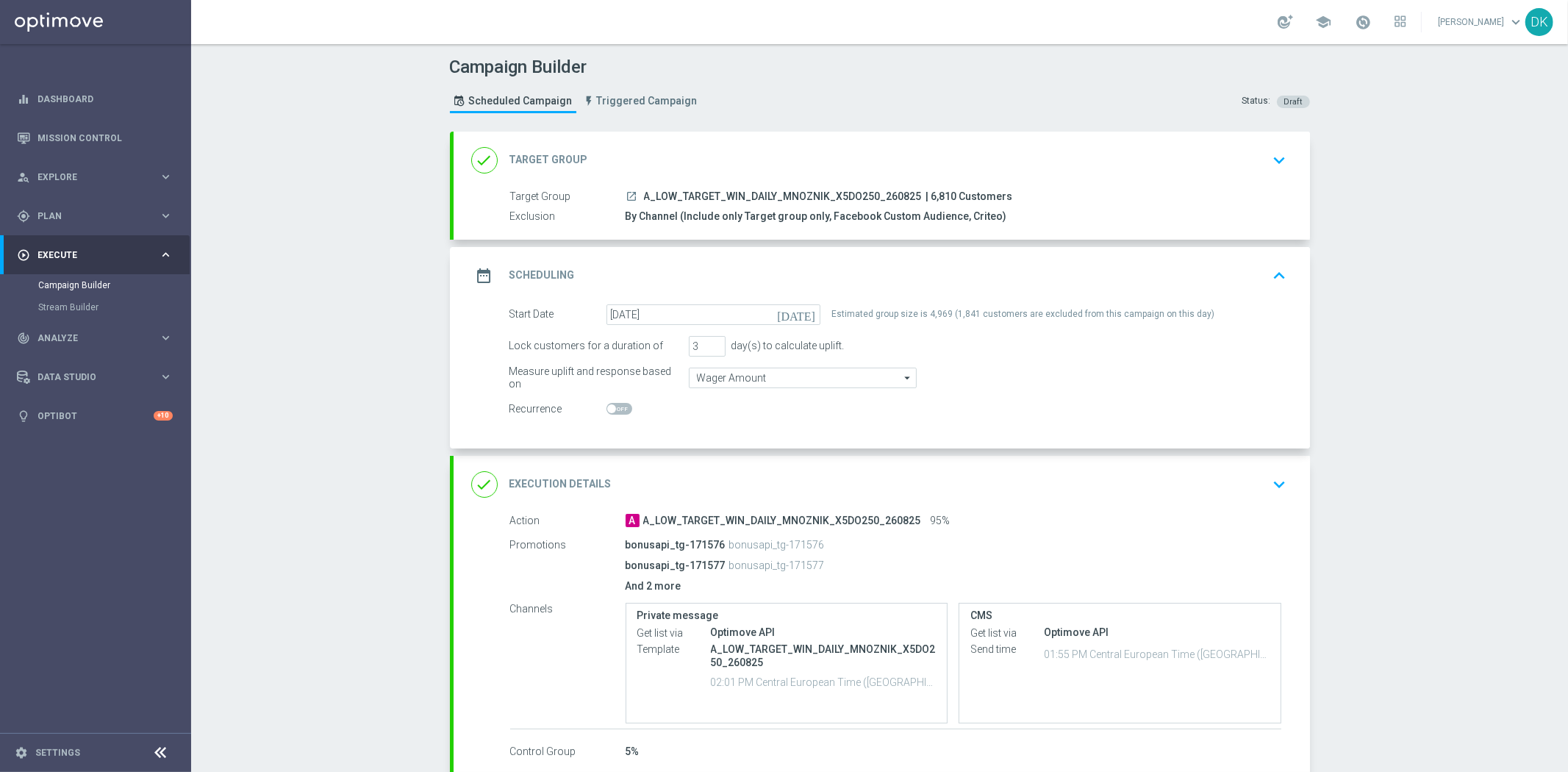
click at [1393, 488] on div "Campaign Builder Scheduled Campaign Triggered Campaign Status: Draft done Targe…" at bounding box center [880, 408] width 1377 height 728
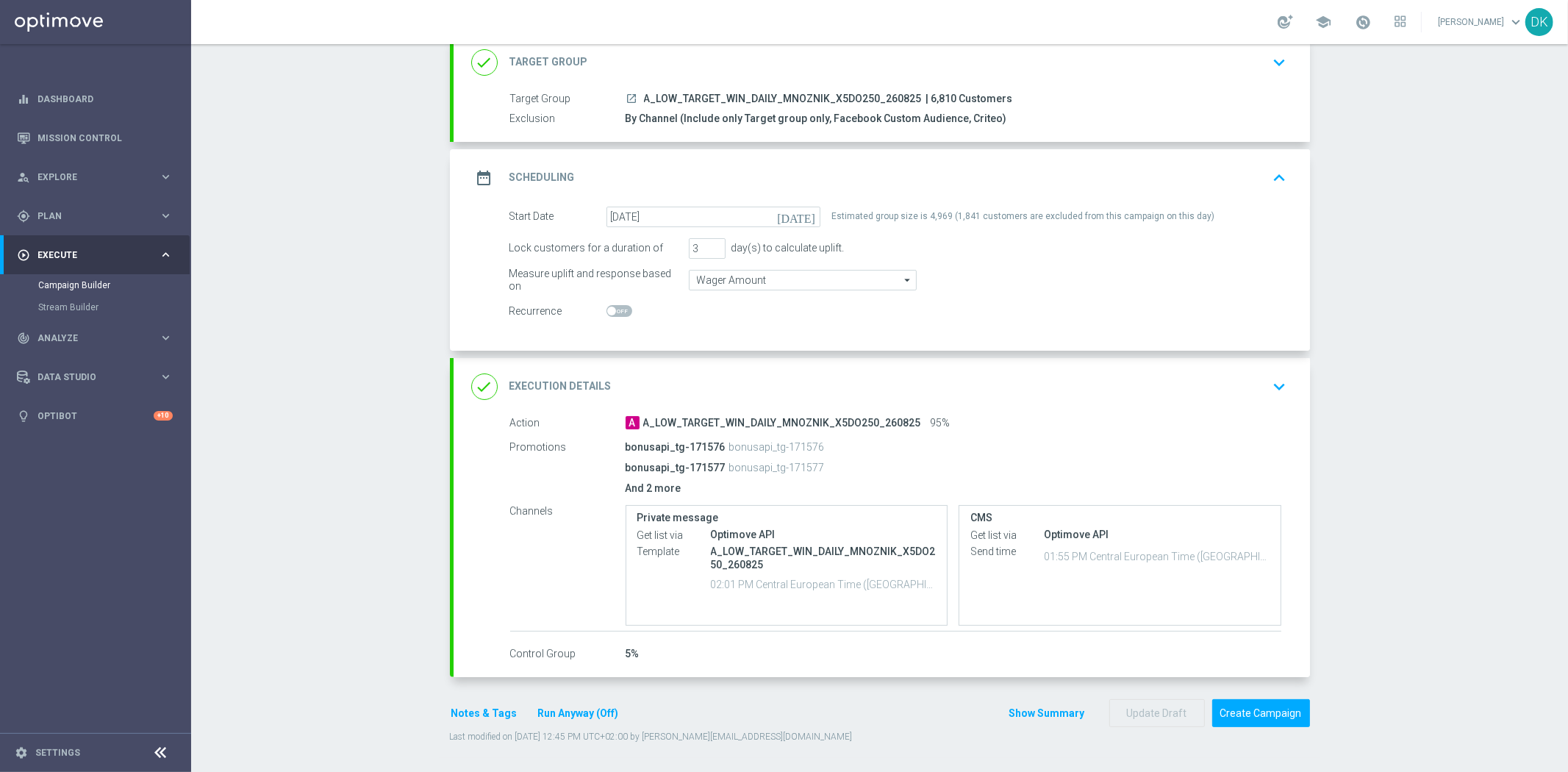
click at [1280, 387] on icon "keyboard_arrow_down" at bounding box center [1280, 387] width 22 height 22
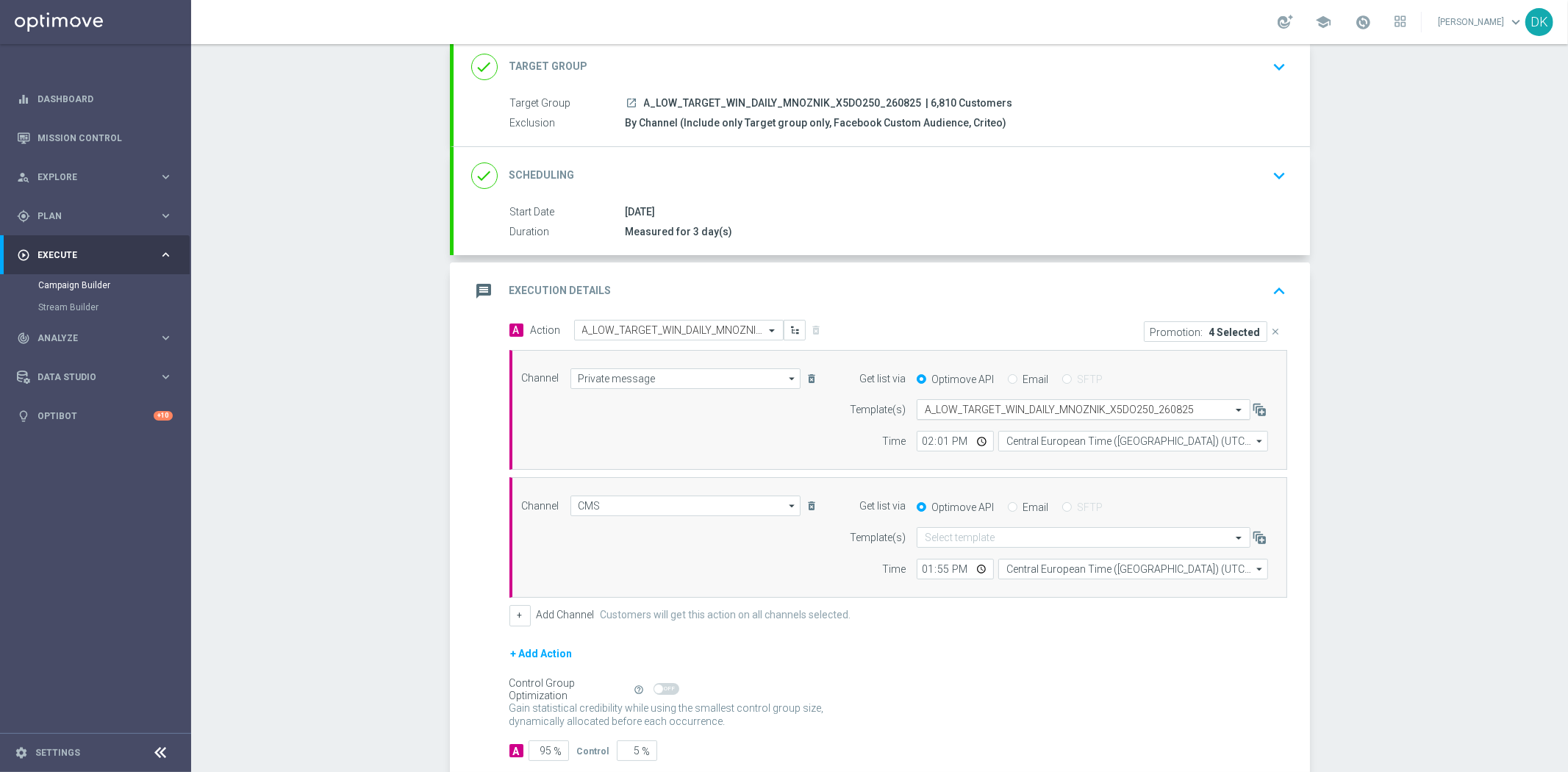
scroll to position [97, 0]
click at [1358, 346] on div "Campaign Builder Scheduled Campaign Triggered Campaign Status: Draft done Targe…" at bounding box center [880, 408] width 1377 height 728
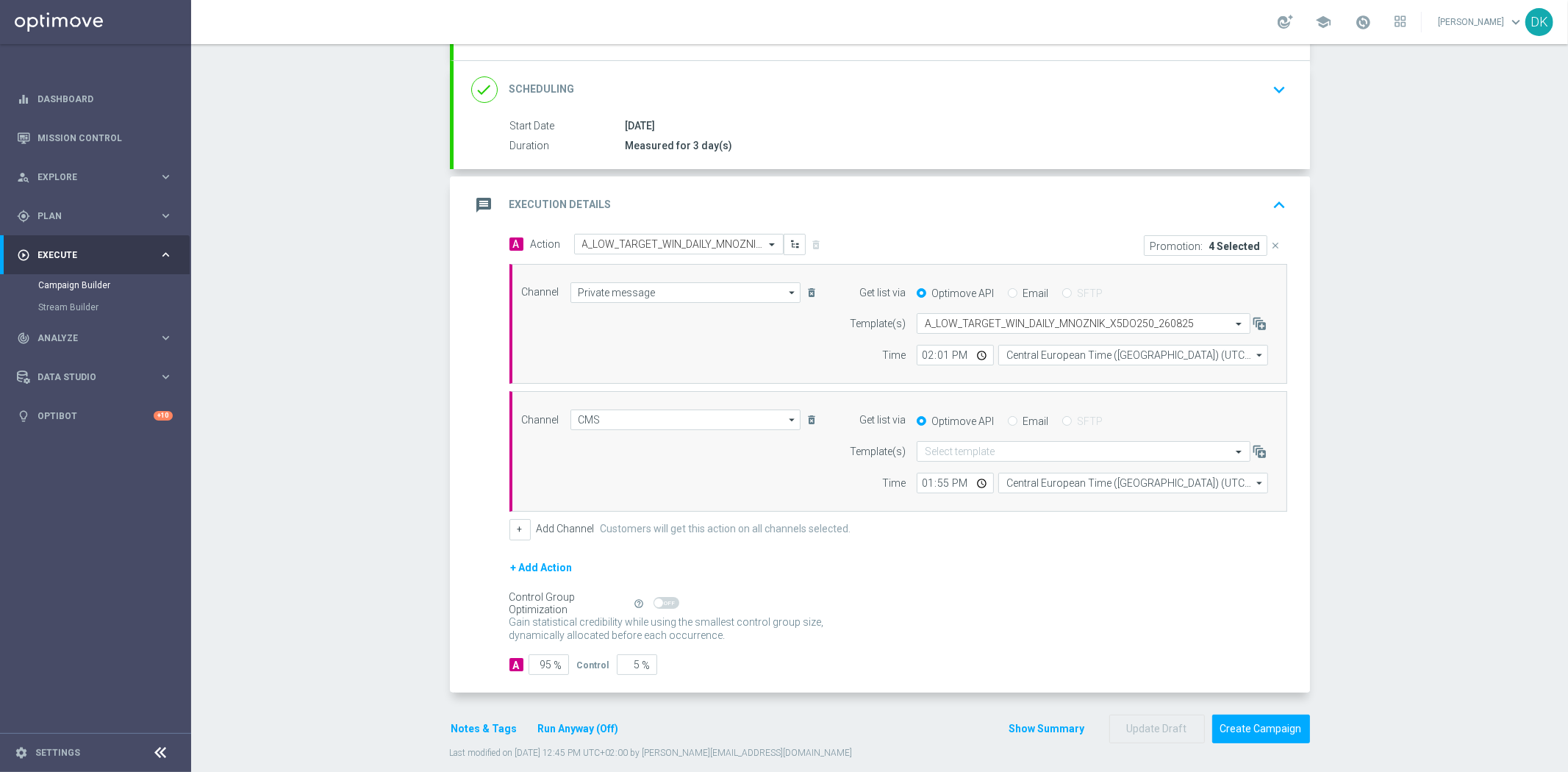
scroll to position [196, 0]
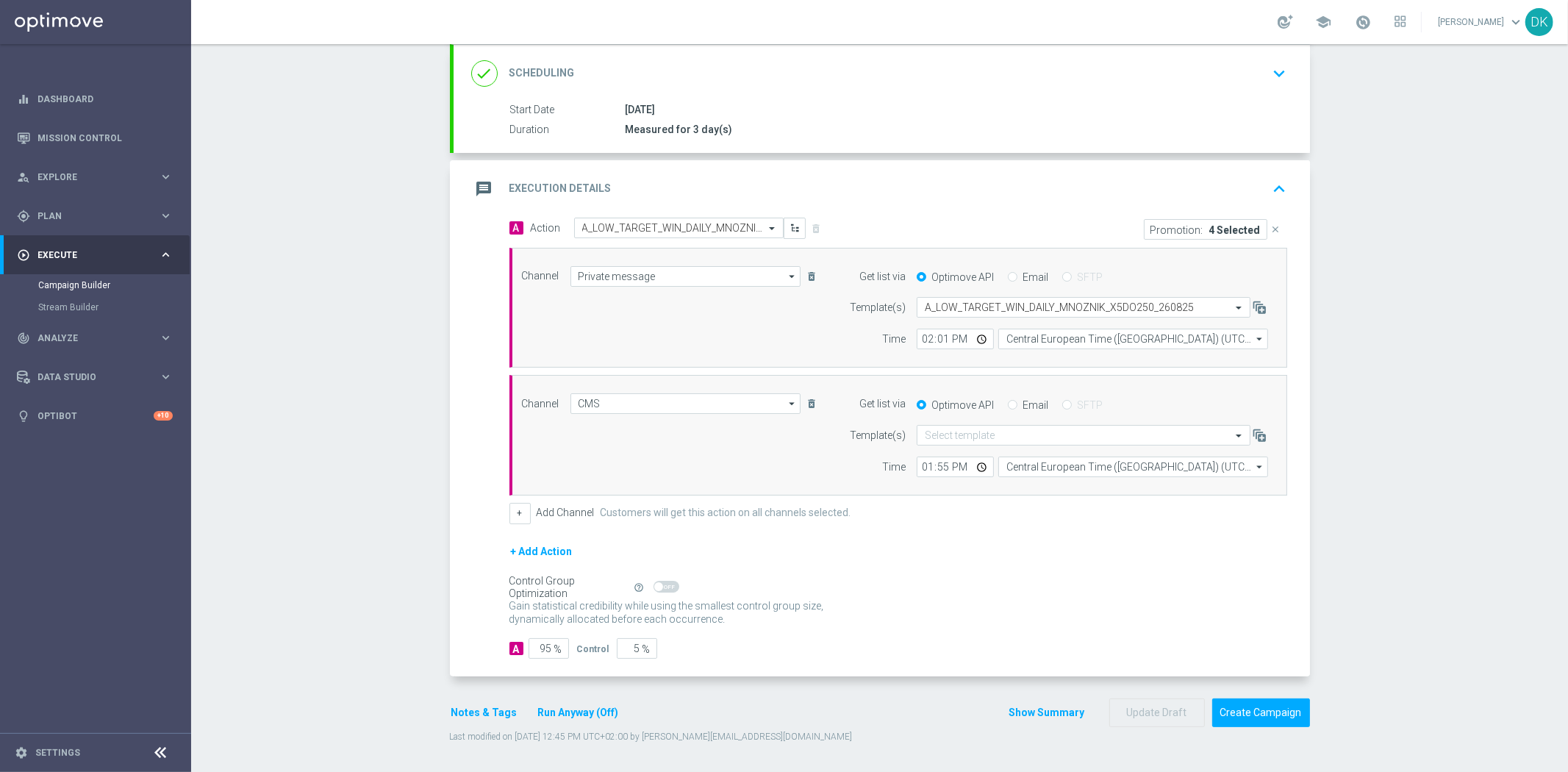
click at [489, 709] on button "Notes & Tags" at bounding box center [484, 713] width 69 height 19
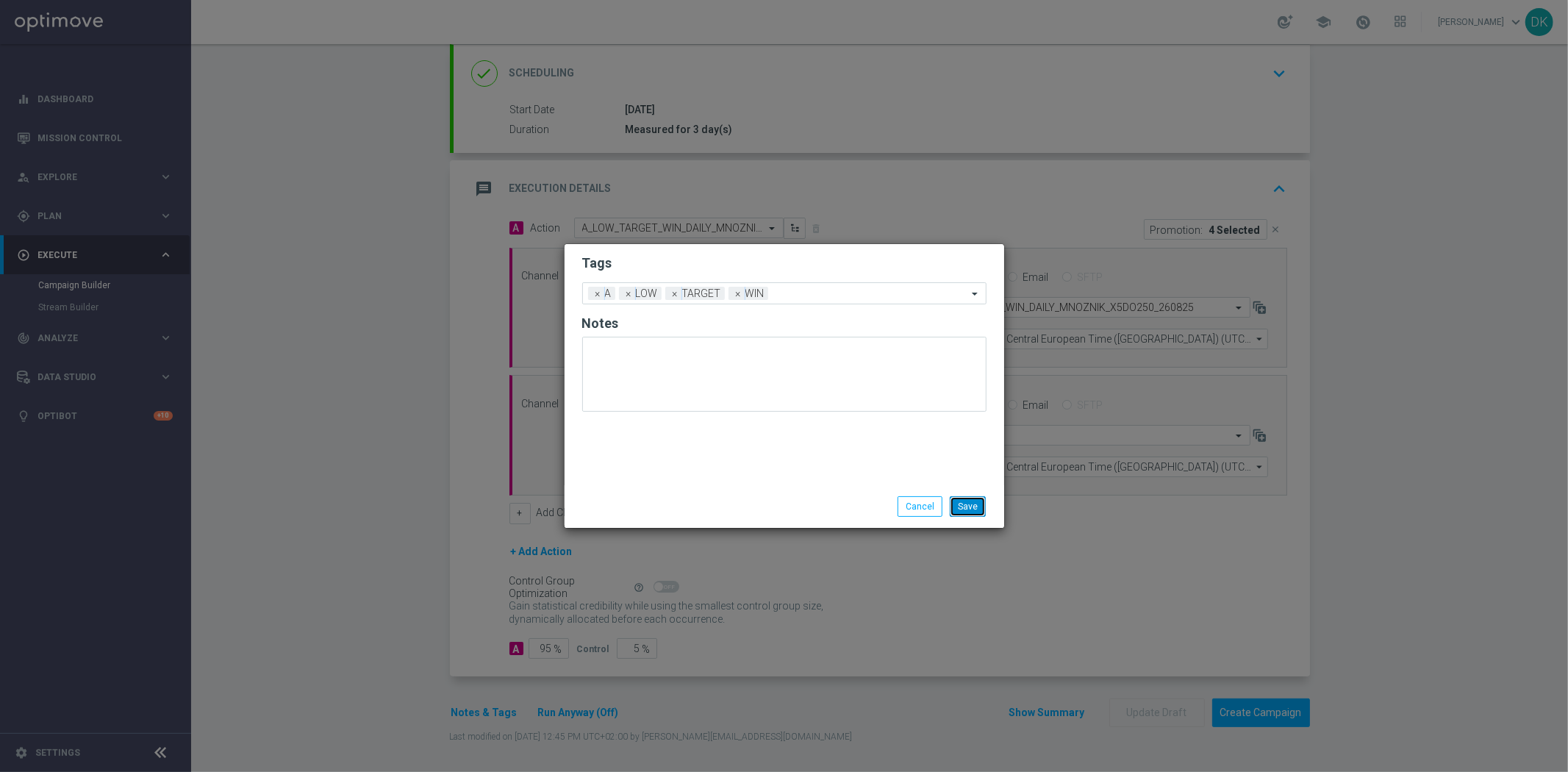
click at [975, 503] on button "Save" at bounding box center [968, 506] width 36 height 20
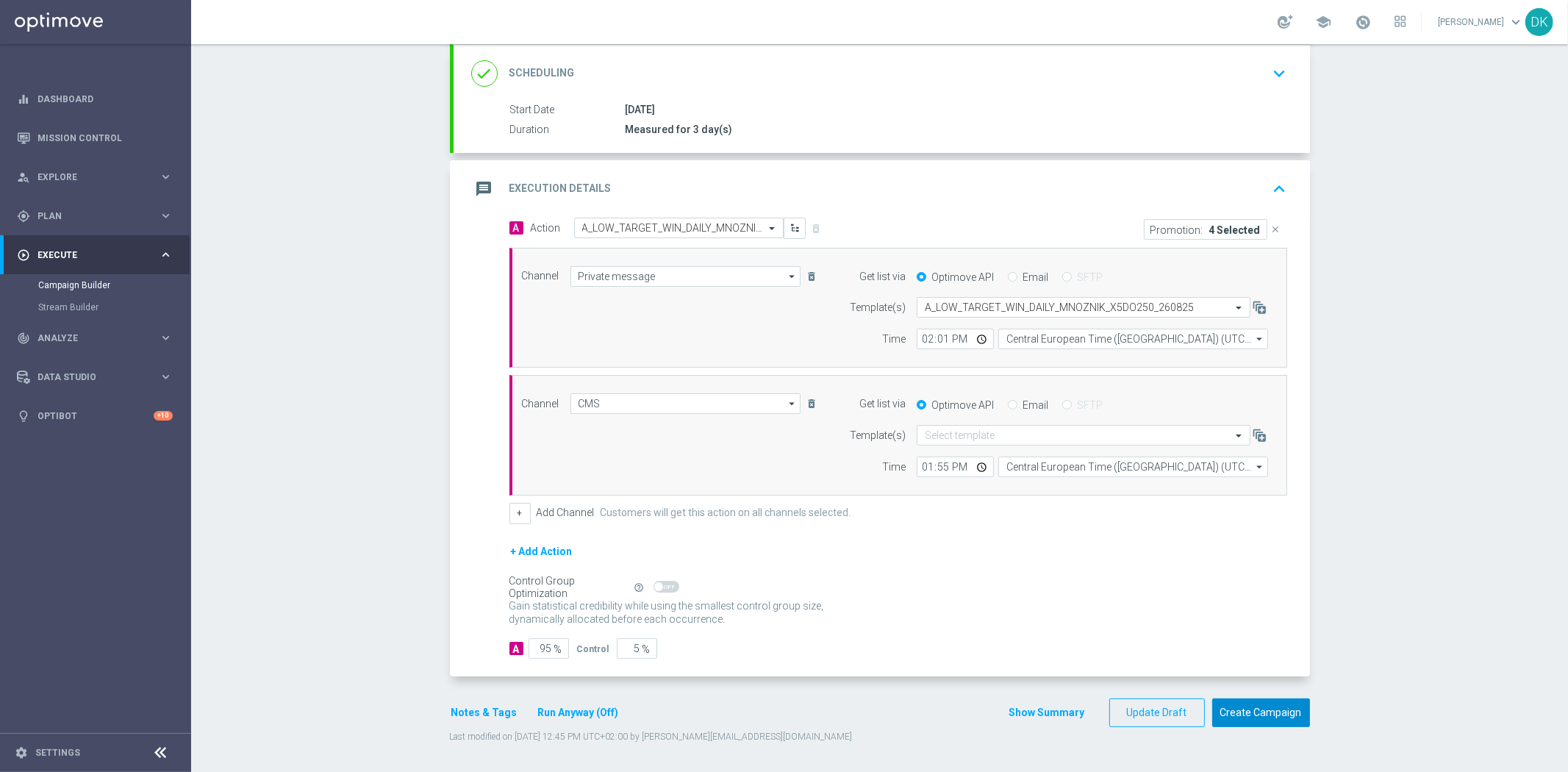
click at [1263, 723] on button "Create Campaign" at bounding box center [1261, 713] width 97 height 29
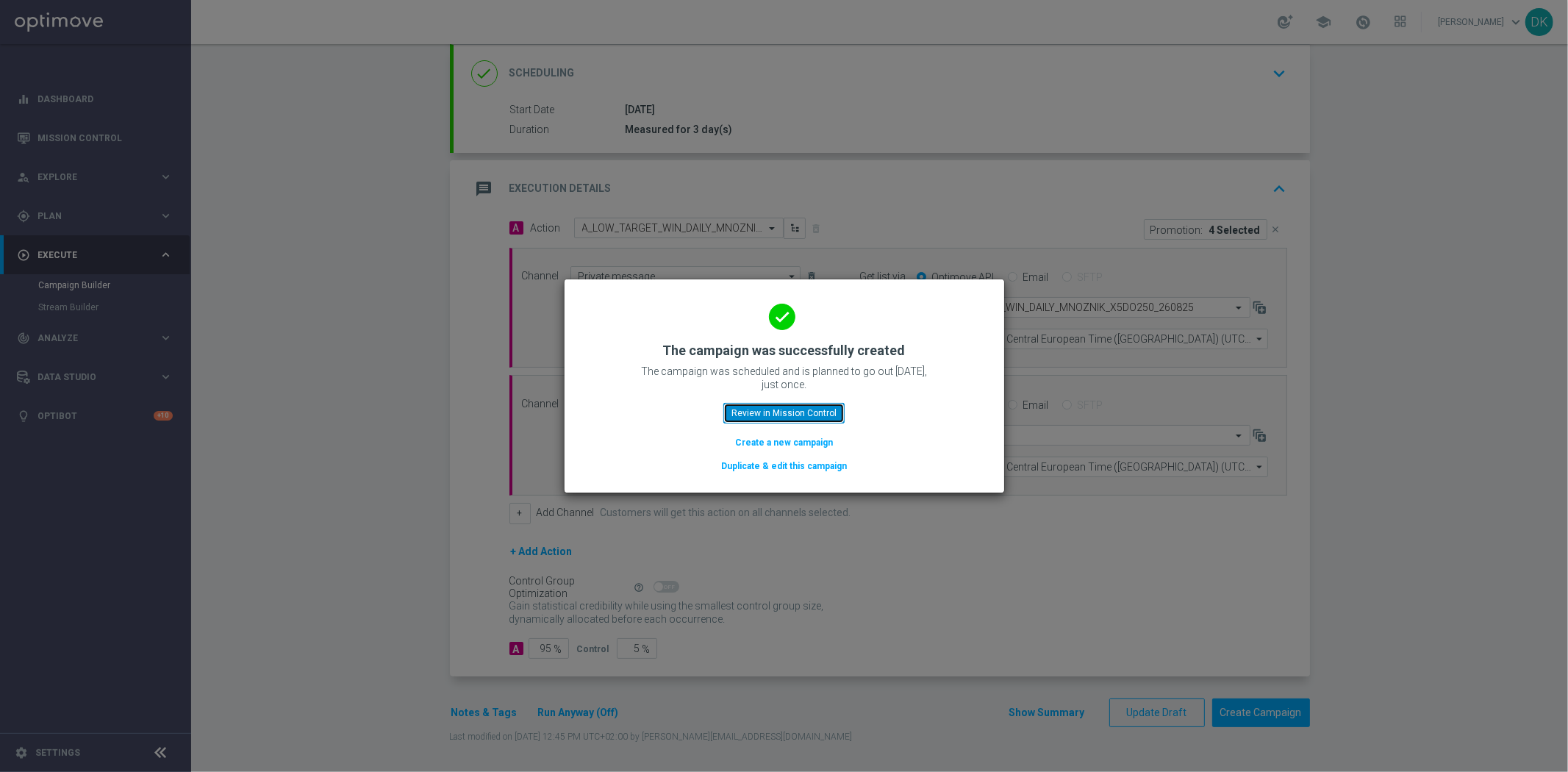
click at [799, 410] on button "Review in Mission Control" at bounding box center [784, 413] width 121 height 20
